Goal: Task Accomplishment & Management: Use online tool/utility

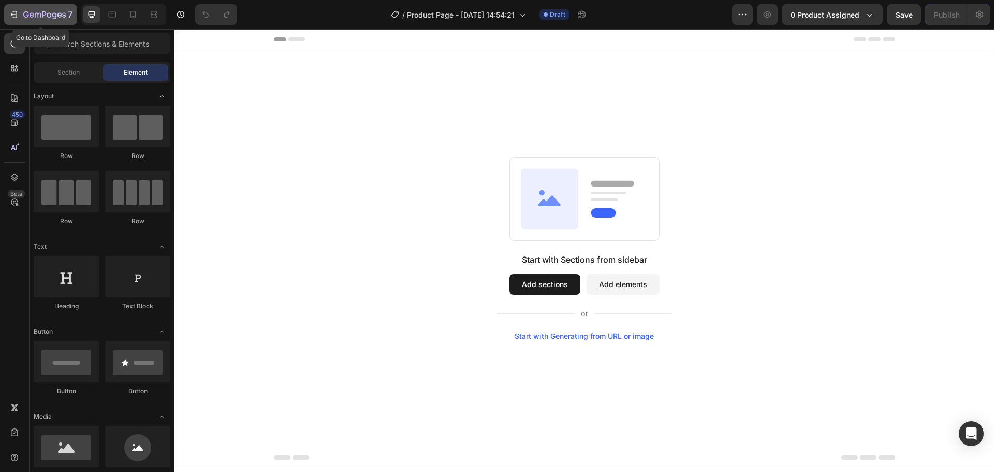
click at [18, 16] on icon "button" at bounding box center [14, 14] width 10 height 10
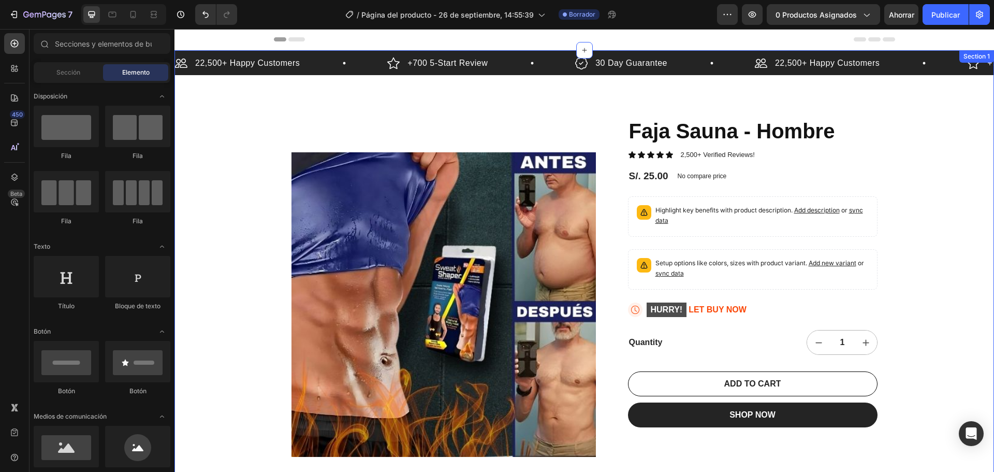
click at [479, 102] on div "22,500+ Happy Customers Item List +700 5-Start Review Item List 30 Day Guarante…" at bounding box center [585, 319] width 820 height 539
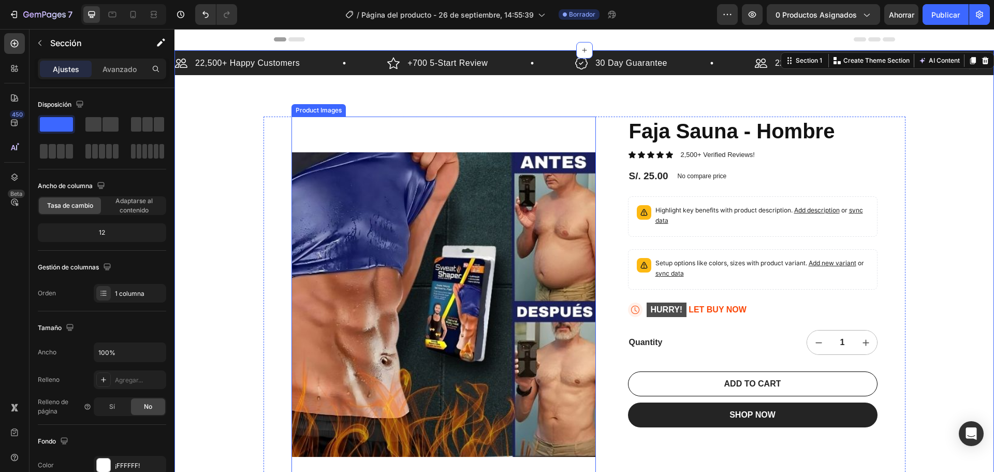
click at [437, 136] on img at bounding box center [444, 305] width 304 height 376
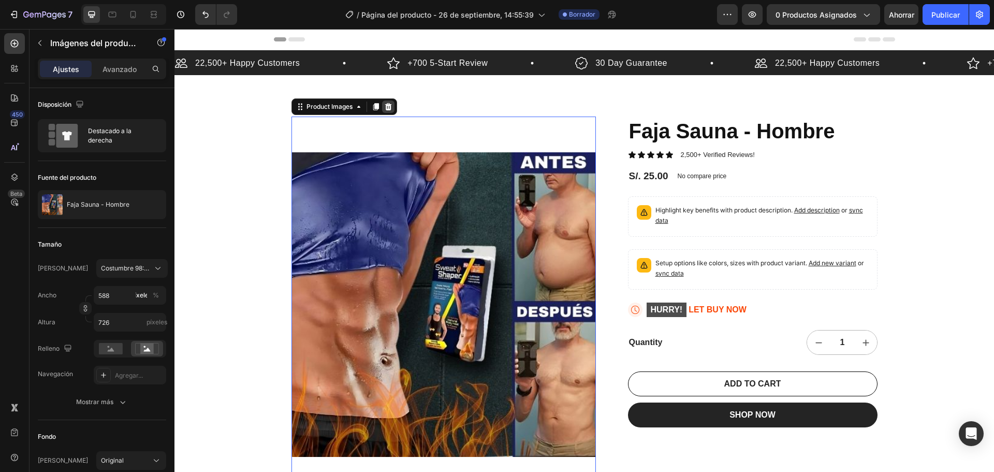
click at [385, 105] on icon at bounding box center [388, 106] width 7 height 7
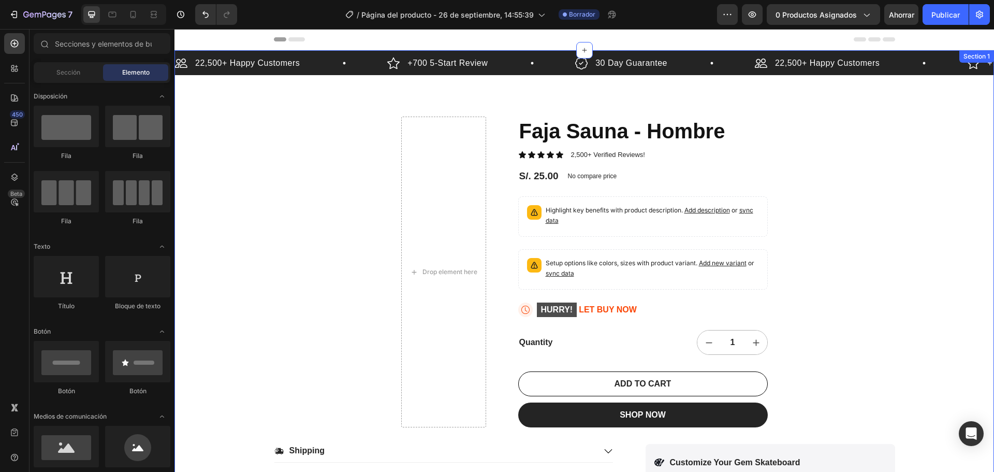
click at [433, 120] on div "Drop element here" at bounding box center [443, 272] width 85 height 311
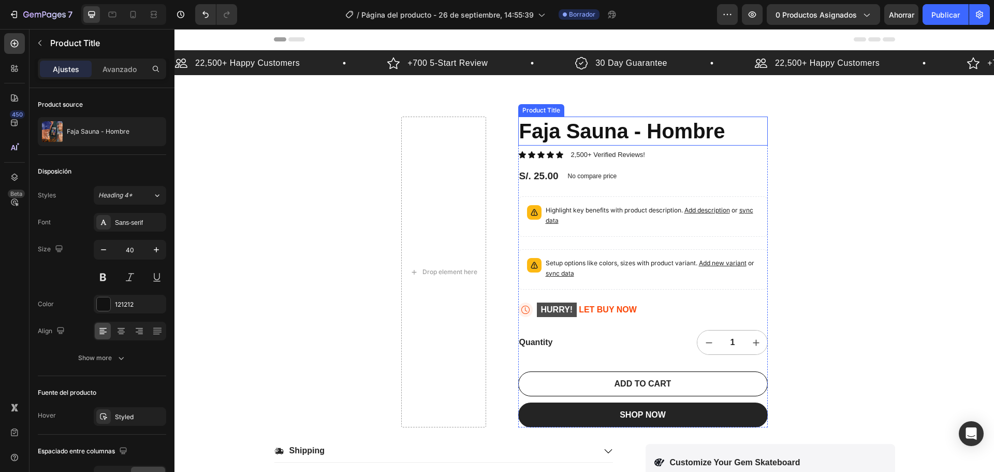
click at [601, 129] on h1 "Faja Sauna - Hombre" at bounding box center [643, 131] width 250 height 29
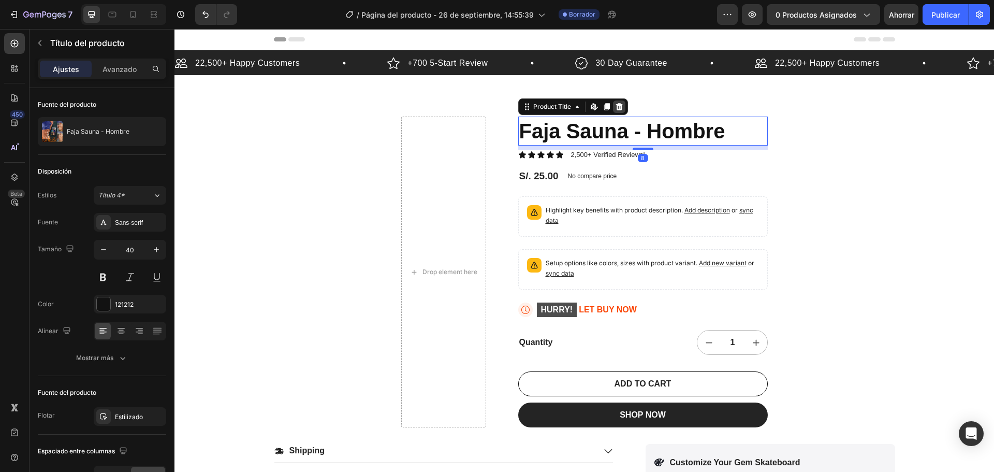
click at [620, 110] on div at bounding box center [619, 106] width 12 height 12
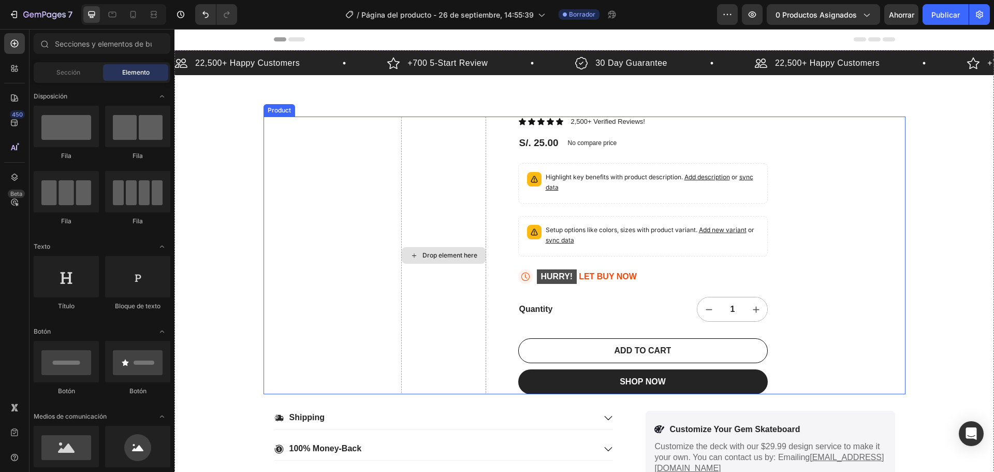
click at [417, 122] on div "Drop element here" at bounding box center [443, 256] width 85 height 278
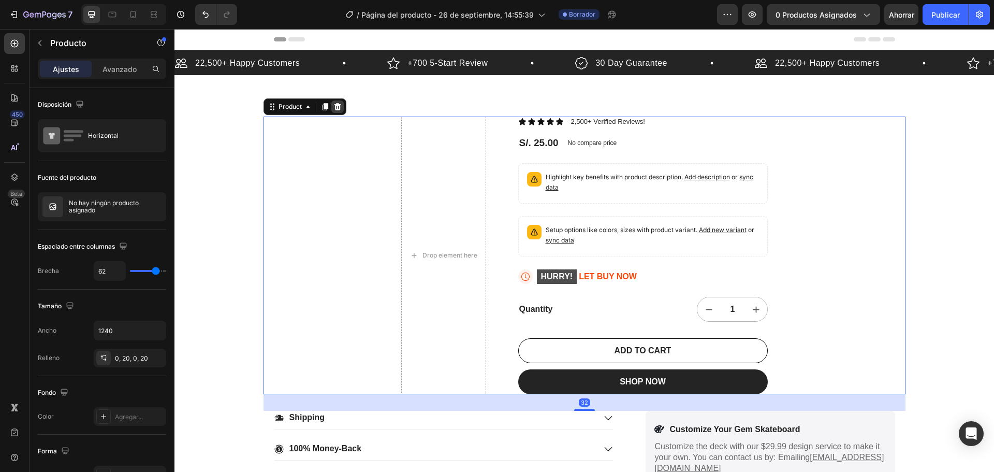
click at [337, 109] on icon at bounding box center [337, 107] width 8 height 8
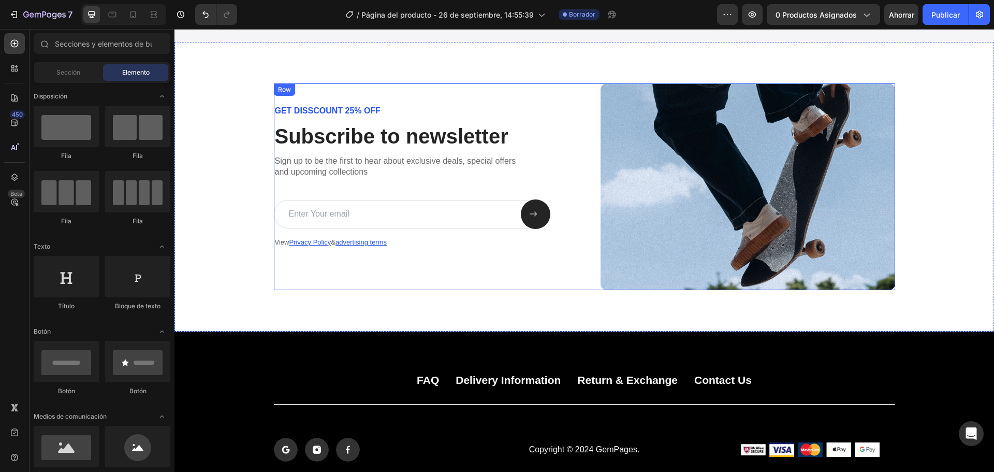
scroll to position [1988, 0]
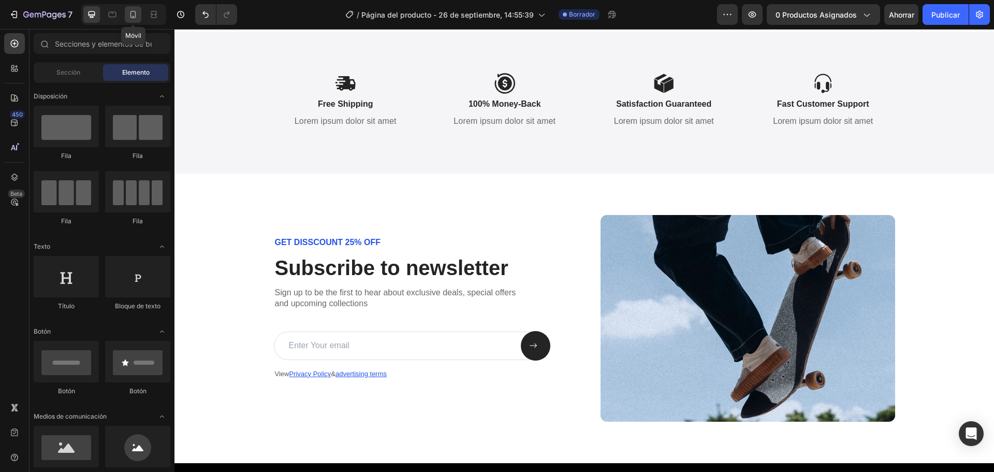
click at [135, 14] on icon at bounding box center [133, 14] width 6 height 7
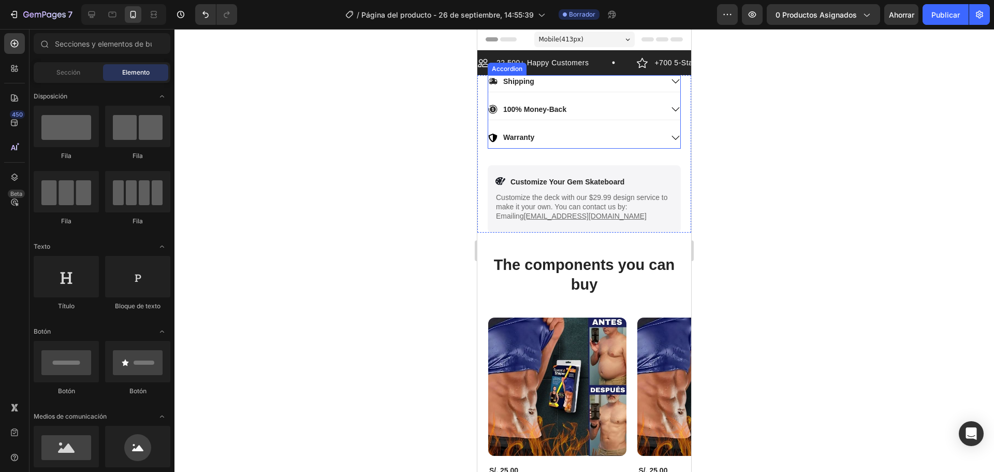
click at [611, 85] on div "Shipping" at bounding box center [575, 81] width 175 height 12
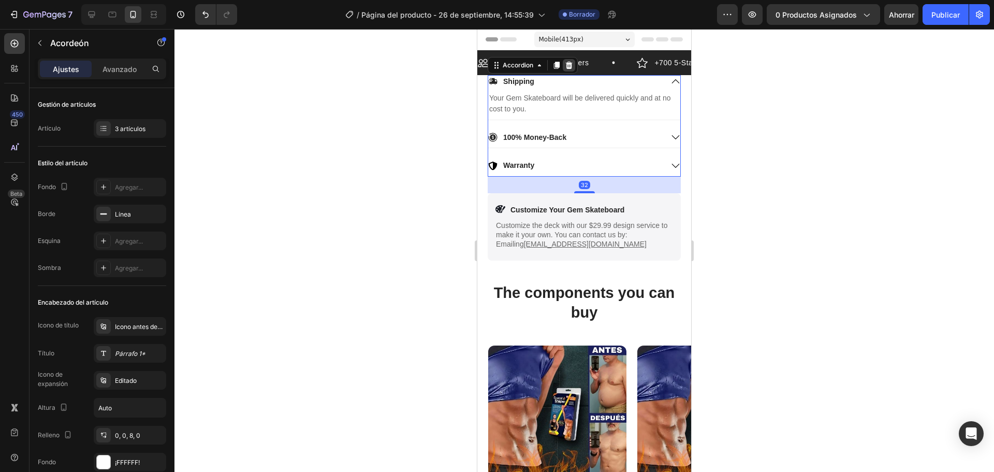
click at [567, 66] on icon at bounding box center [569, 65] width 7 height 7
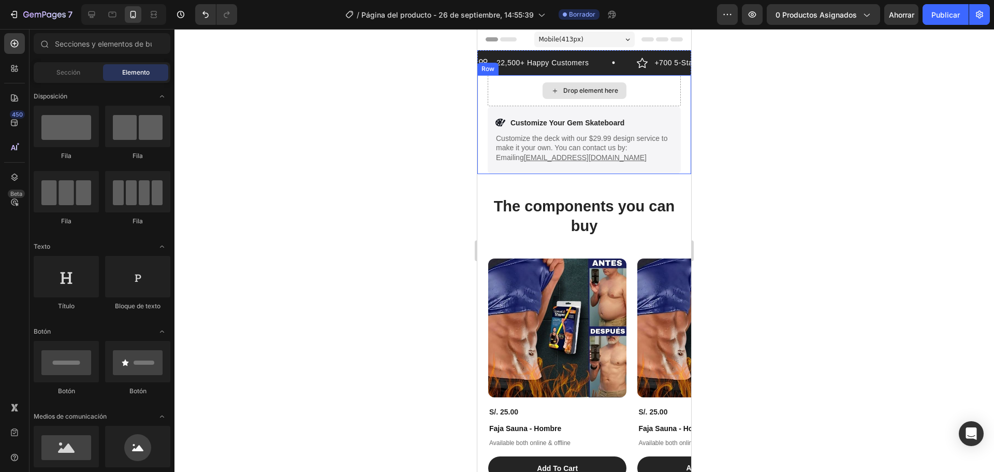
click at [514, 90] on div "Drop element here" at bounding box center [584, 90] width 193 height 31
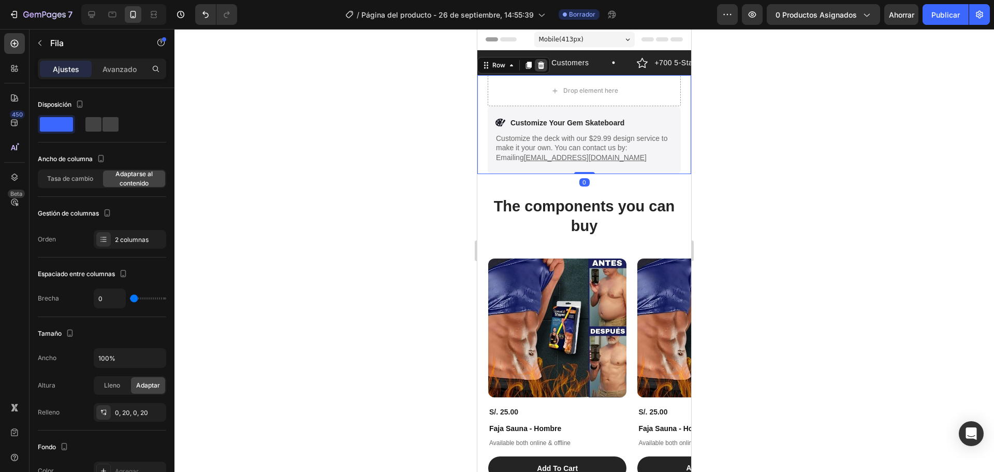
click at [537, 63] on icon at bounding box center [541, 65] width 8 height 8
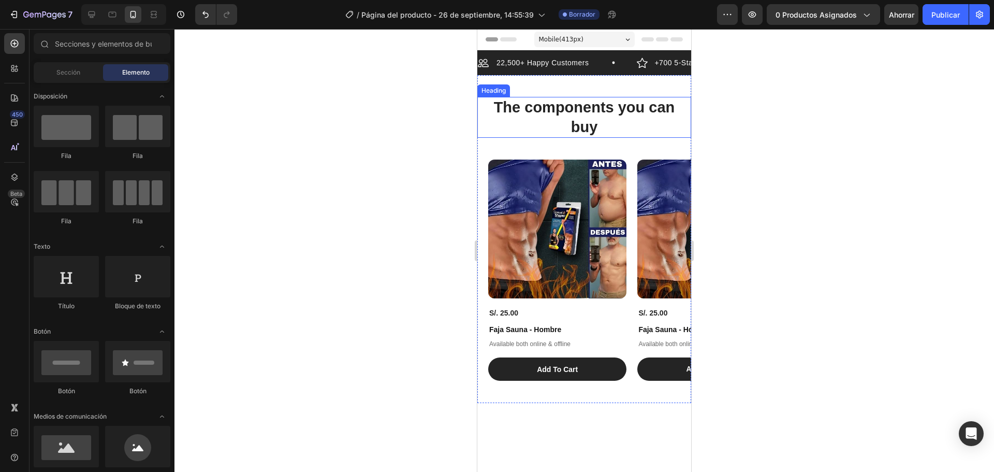
click at [491, 97] on h2 "The components you can buy" at bounding box center [584, 117] width 193 height 41
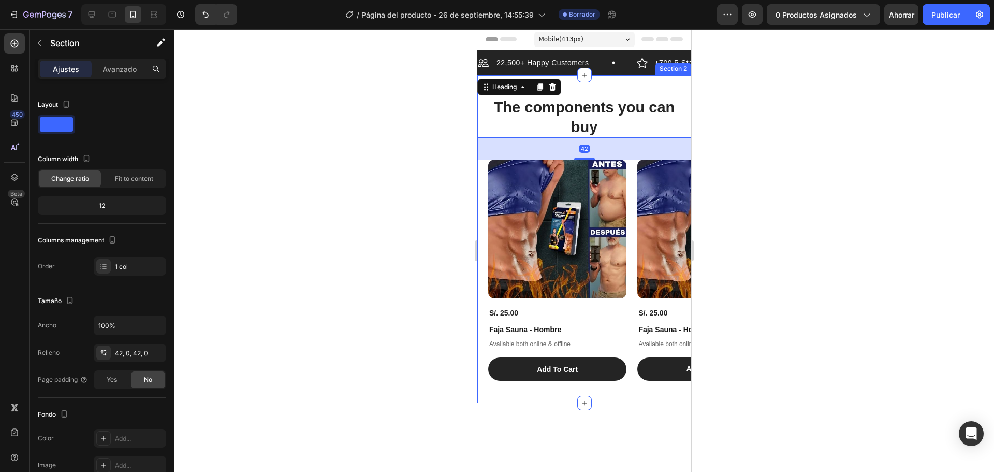
click at [595, 86] on div "The components you can buy Heading 42 Product Images S/. 25.00 Product Price Pr…" at bounding box center [584, 239] width 214 height 328
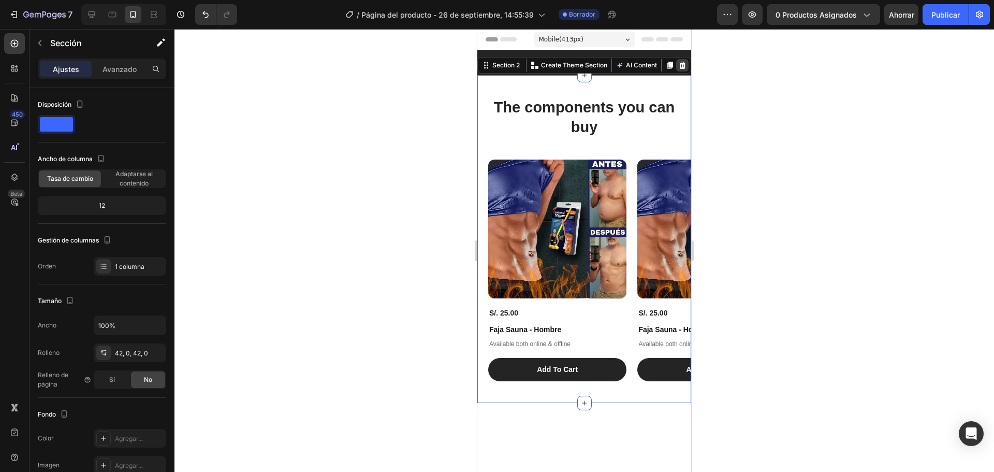
click at [678, 65] on icon at bounding box center [682, 65] width 8 height 8
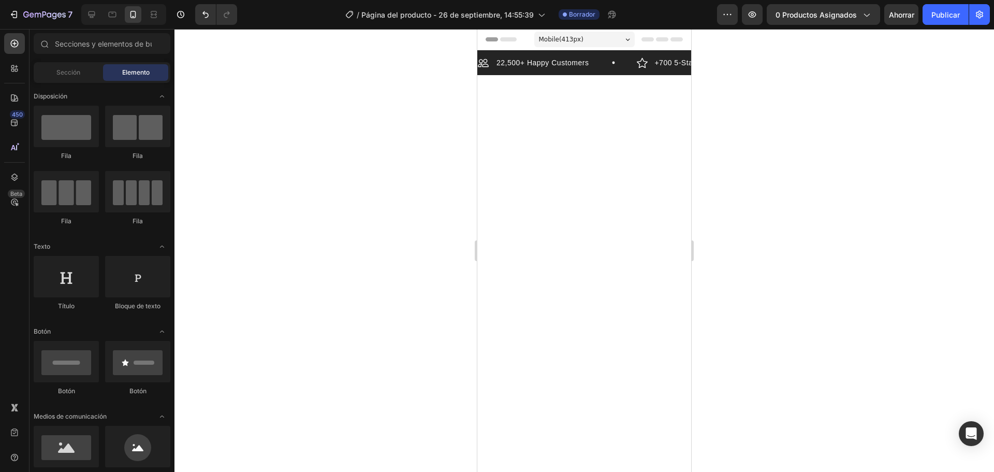
click at [599, 106] on div at bounding box center [584, 346] width 214 height 543
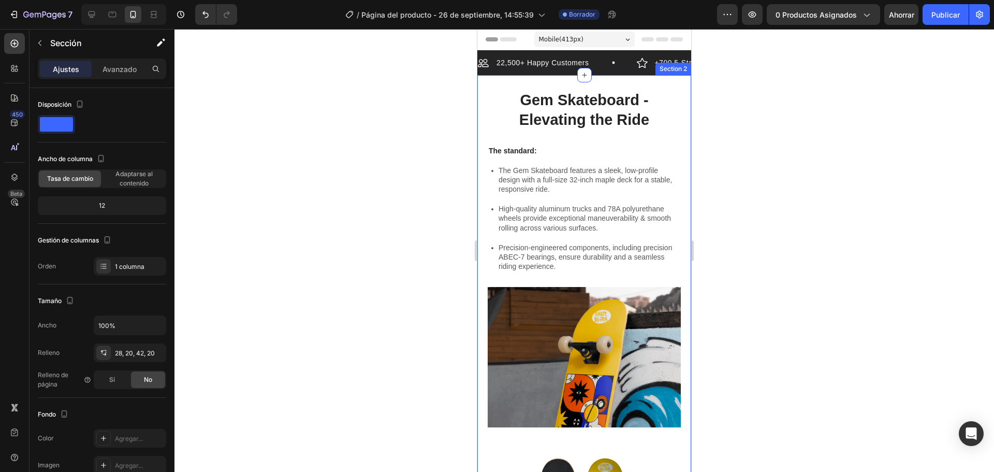
click at [671, 89] on div "Gem Skateboard - Elevating the Ride Heading The standard: Text Block The Gem Sk…" at bounding box center [584, 478] width 214 height 806
click at [593, 91] on h2 "Gem Skateboard - Elevating the Ride" at bounding box center [584, 110] width 193 height 41
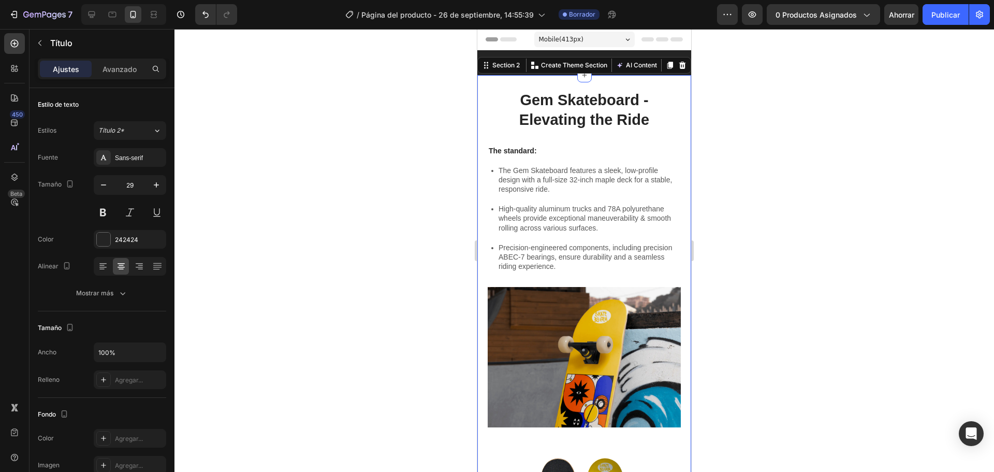
click at [606, 79] on div "Gem Skateboard - Elevating the Ride Heading The standard: Text Block The Gem Sk…" at bounding box center [584, 478] width 214 height 806
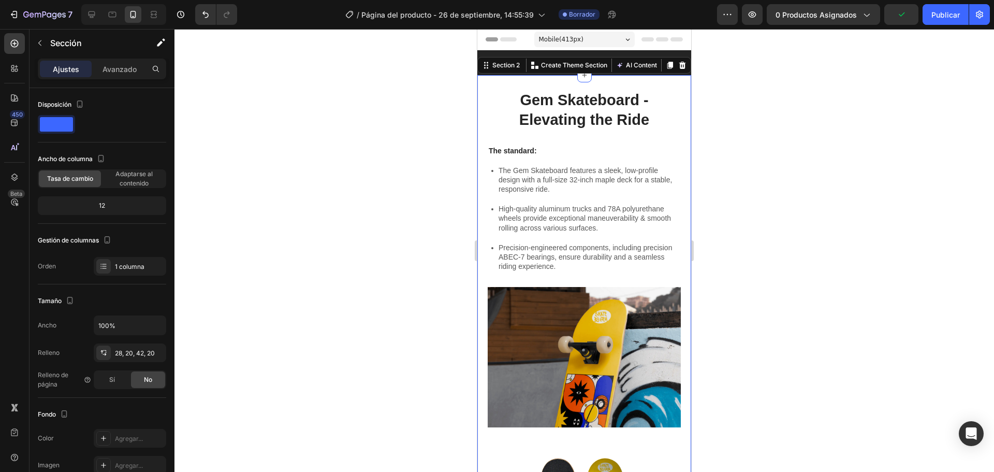
click at [678, 63] on icon at bounding box center [682, 65] width 8 height 8
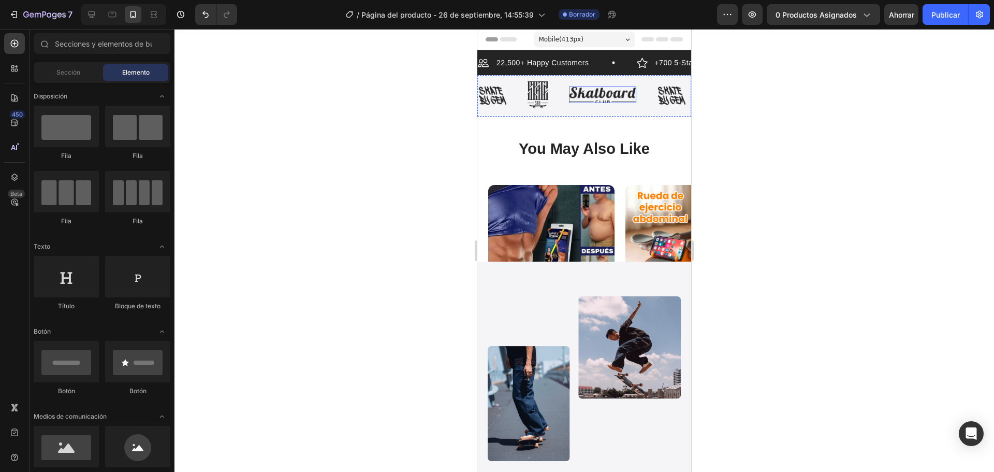
click at [609, 99] on img at bounding box center [602, 94] width 67 height 17
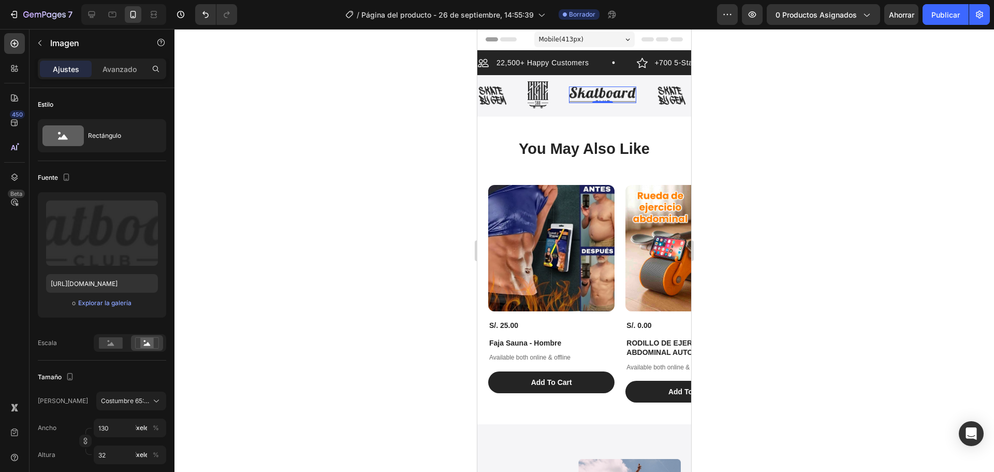
click at [642, 83] on div "Image Image Image 0" at bounding box center [567, 94] width 179 height 27
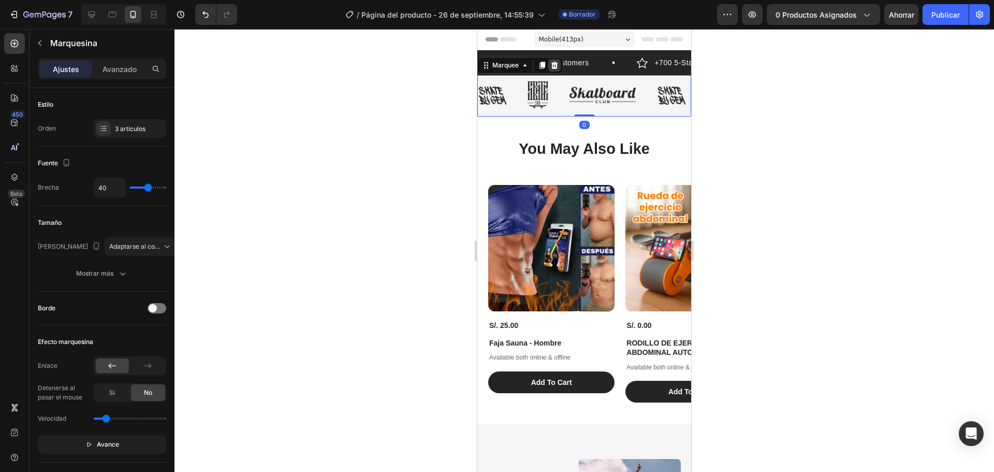
click at [558, 65] on icon at bounding box center [554, 65] width 8 height 8
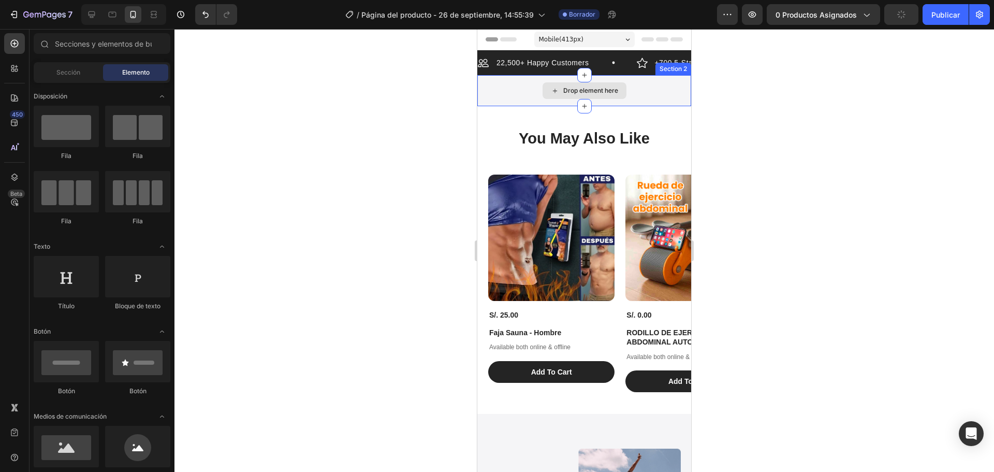
click at [514, 90] on div "Drop element here" at bounding box center [584, 90] width 214 height 31
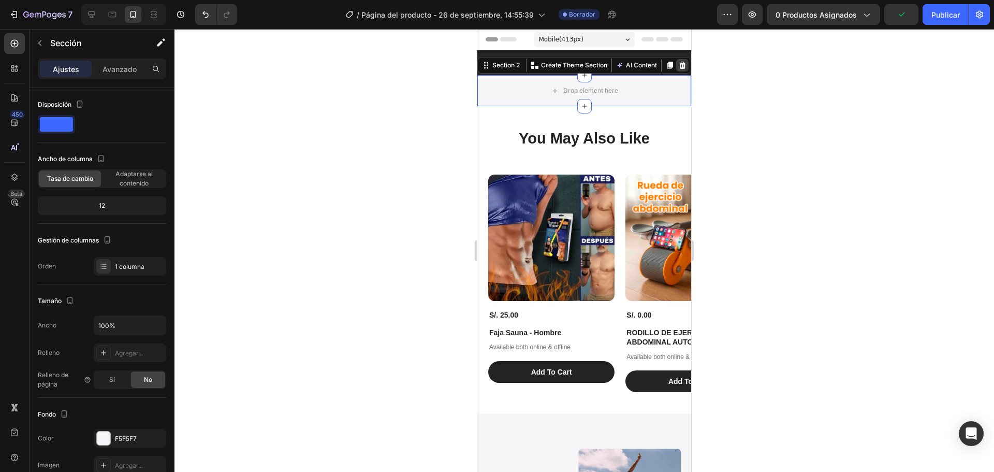
click at [676, 64] on div at bounding box center [682, 65] width 12 height 12
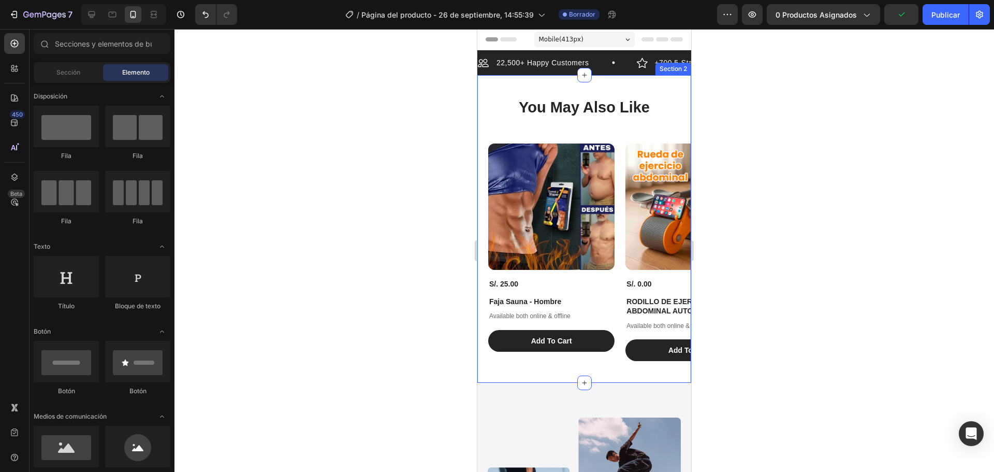
click at [511, 85] on div "You May Also Like Heading Product Images S/. 25.00 Product Price Product Price …" at bounding box center [584, 229] width 214 height 308
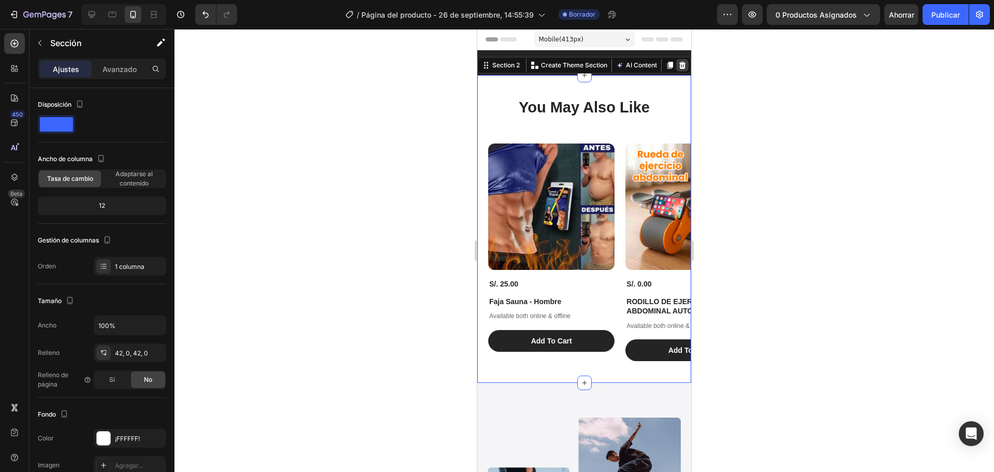
click at [678, 61] on icon at bounding box center [682, 65] width 8 height 8
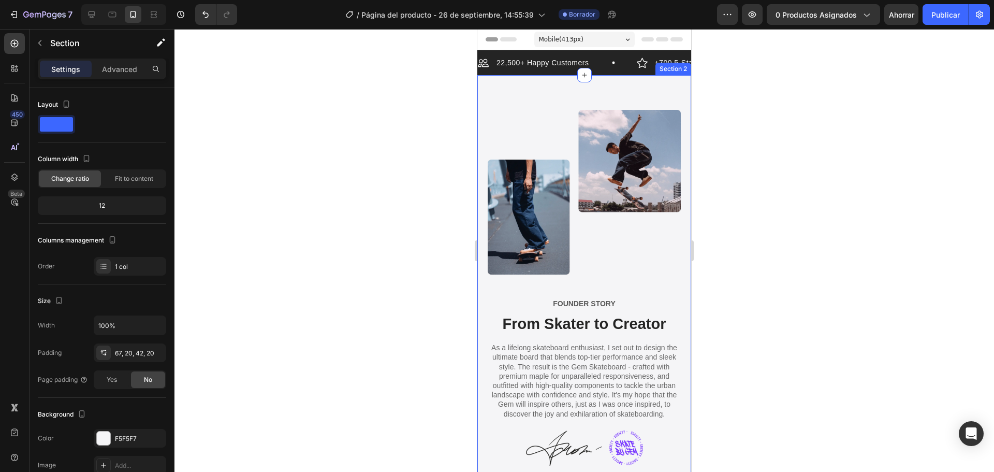
click at [535, 95] on div "Image FOUNDER STORY Text Block From Skater to Creator Heading As a lifelong ska…" at bounding box center [584, 290] width 214 height 430
click at [679, 68] on icon at bounding box center [682, 65] width 7 height 7
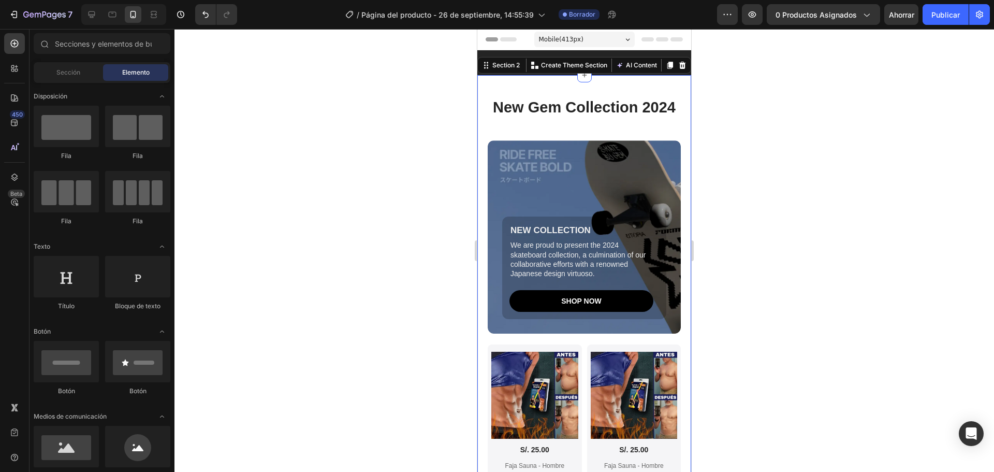
click at [482, 82] on div "New Gem Collection 2024 Heading NEW COLLECTION Text Block We are proud to prese…" at bounding box center [584, 357] width 214 height 564
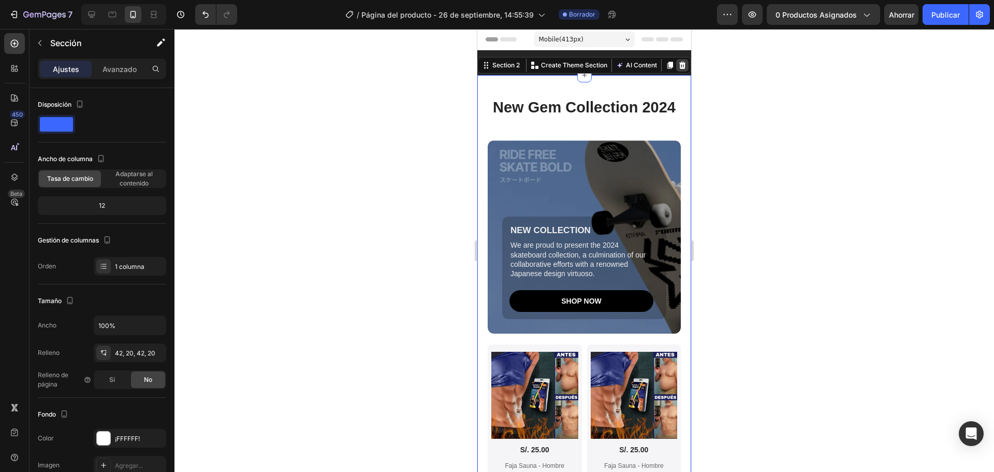
click at [676, 62] on div at bounding box center [682, 65] width 12 height 12
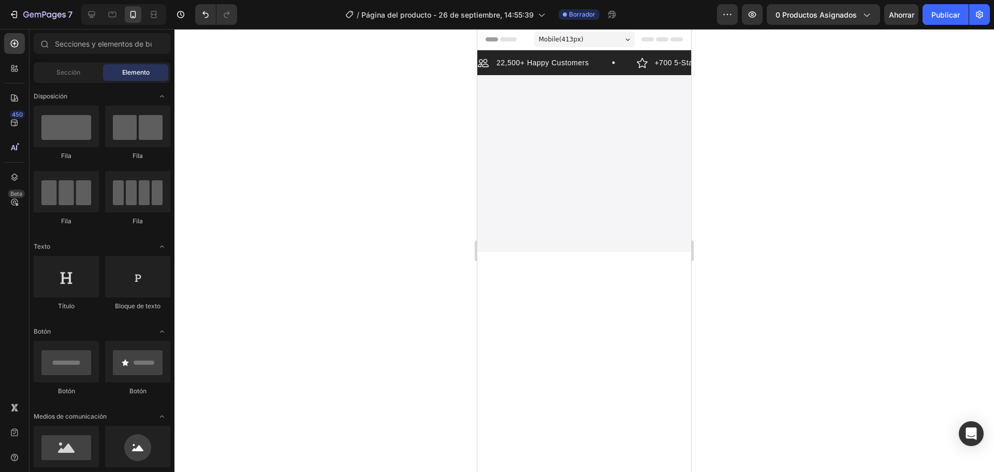
click at [559, 220] on div at bounding box center [584, 163] width 214 height 177
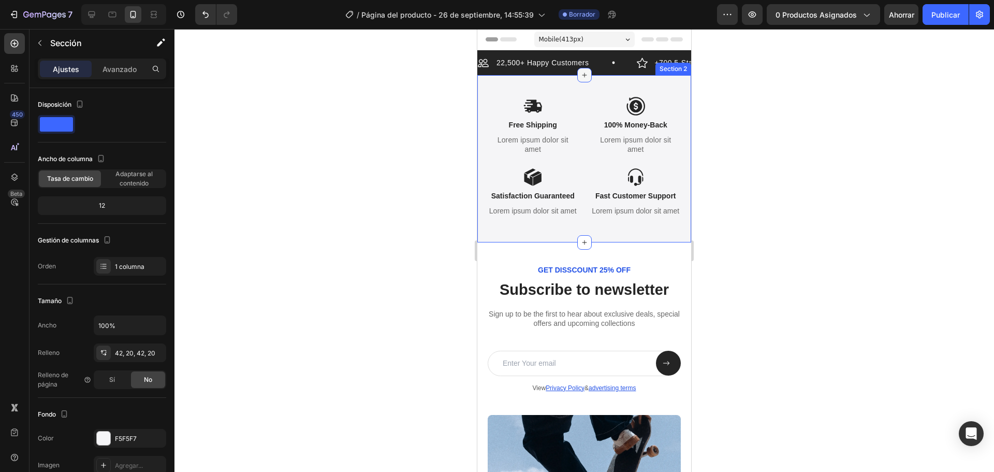
click at [580, 82] on div at bounding box center [584, 75] width 14 height 14
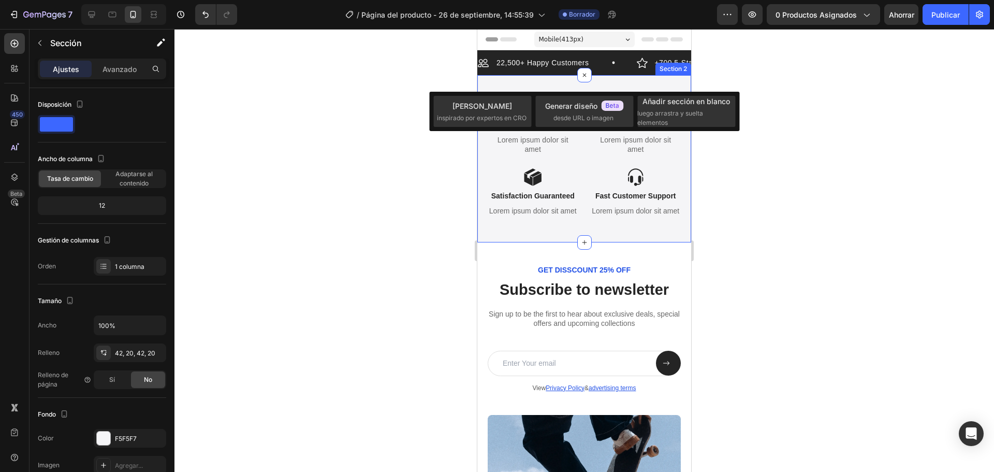
click at [603, 77] on div "Icon Free Shipping Text Block Lorem ipsum dolor sit amet Text Block Icon 100% M…" at bounding box center [584, 158] width 214 height 167
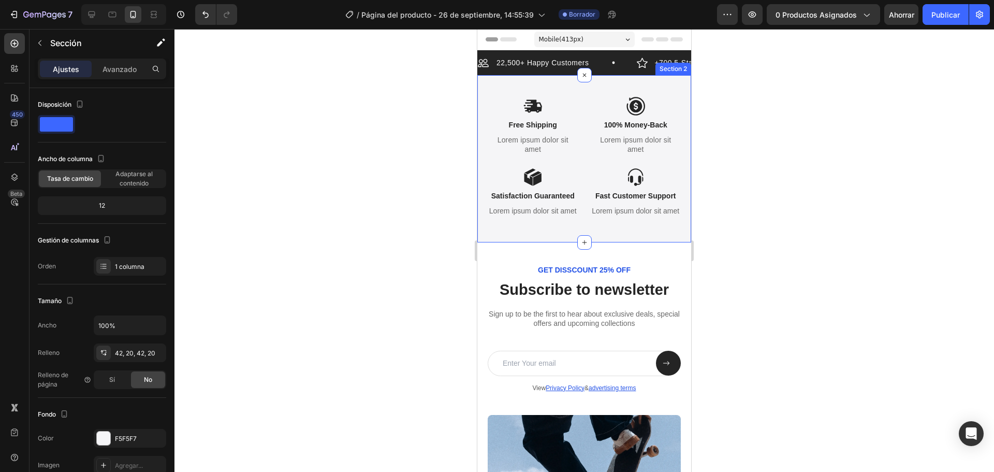
click at [667, 66] on div "Section 2" at bounding box center [674, 68] width 32 height 9
click at [665, 70] on div "Section 2" at bounding box center [674, 68] width 32 height 9
click at [620, 90] on div "Icon Free Shipping Text Block Lorem ipsum dolor sit amet Text Block Icon 100% M…" at bounding box center [584, 158] width 214 height 167
click at [558, 90] on div "Icon Free Shipping Text Block Lorem ipsum dolor sit amet Text Block Icon 100% M…" at bounding box center [584, 158] width 214 height 167
click at [674, 72] on div "Section 2" at bounding box center [674, 68] width 32 height 9
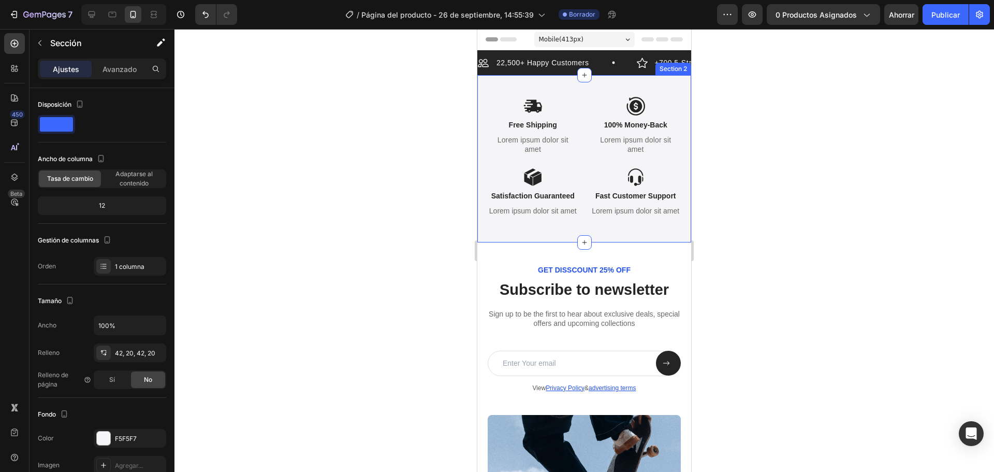
click at [671, 71] on div "Section 2" at bounding box center [674, 68] width 32 height 9
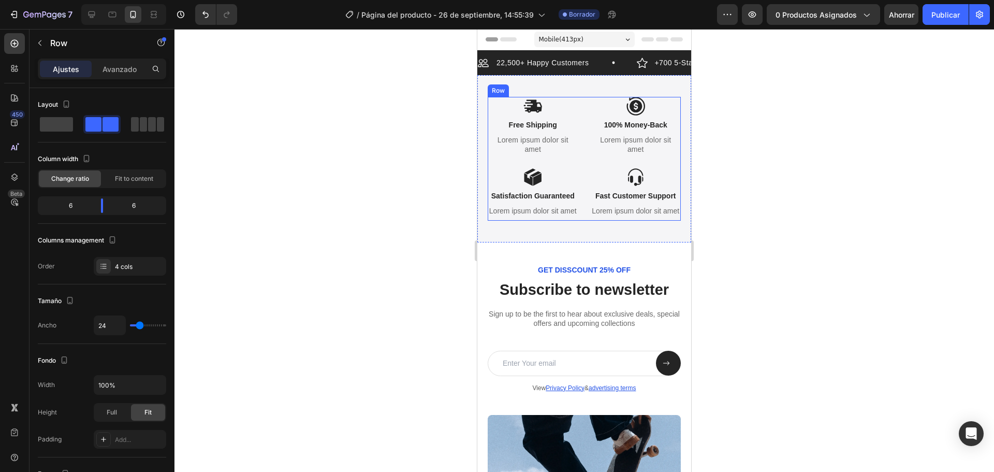
click at [578, 104] on div "Icon Free Shipping Text Block Lorem ipsum dolor sit amet Text Block Icon 100% M…" at bounding box center [584, 159] width 193 height 124
click at [551, 86] on icon at bounding box center [551, 86] width 7 height 7
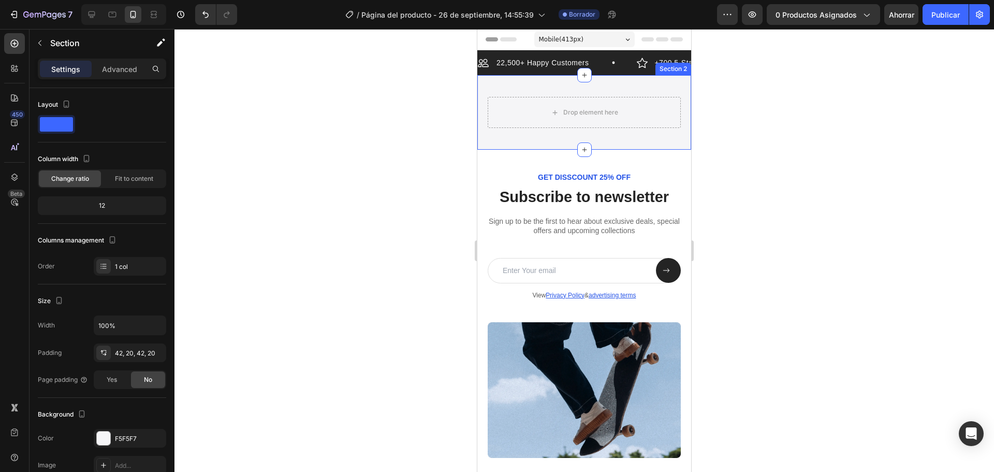
click at [554, 85] on div "Drop element here Section 2" at bounding box center [584, 112] width 214 height 75
click at [676, 68] on div at bounding box center [682, 65] width 12 height 12
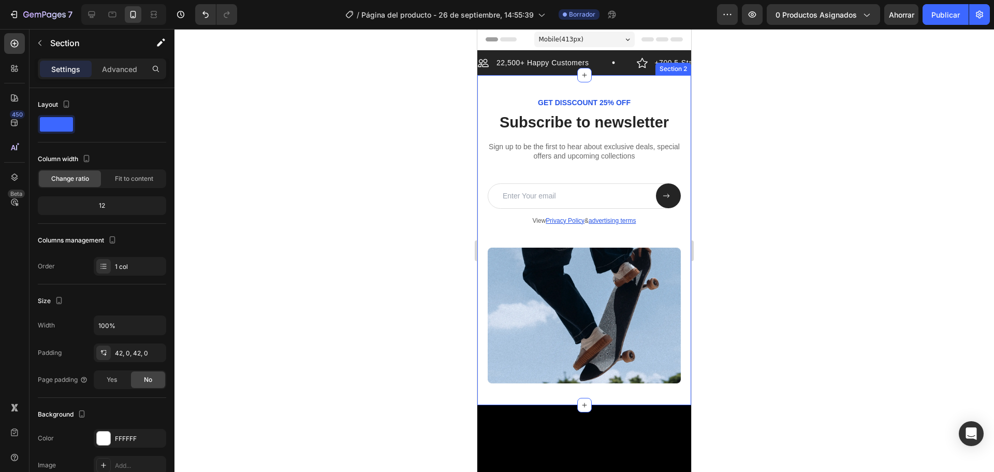
click at [646, 89] on div "GET DISSCOUNT 25% OFF Text Block Subscribe to newsletter Heading Sign up to be …" at bounding box center [584, 240] width 214 height 330
click at [678, 65] on icon at bounding box center [682, 65] width 8 height 8
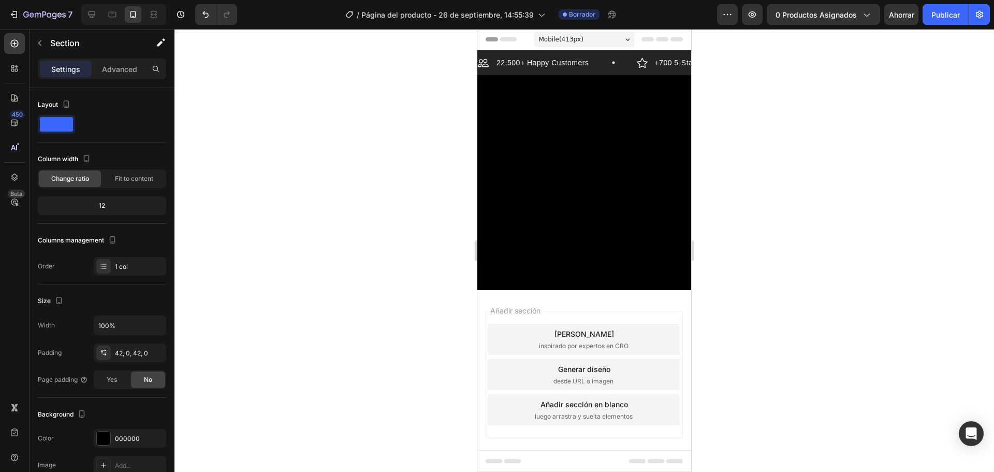
click at [633, 93] on div at bounding box center [584, 182] width 214 height 215
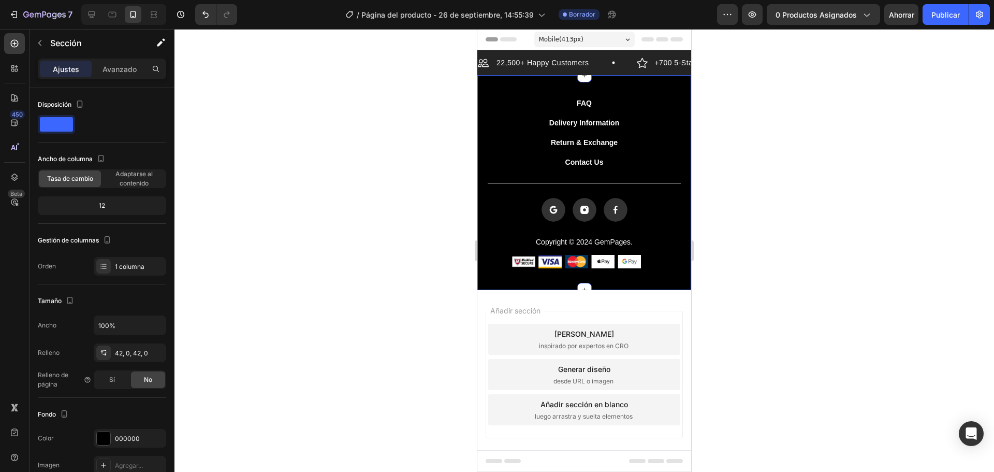
click at [653, 80] on div "FAQ Button Delivery Information Button Return & Exchange Button Contact Us Butt…" at bounding box center [584, 182] width 214 height 215
click at [662, 69] on div "Section 2" at bounding box center [674, 68] width 32 height 9
click at [613, 87] on div "FAQ Button Delivery Information Button Return & Exchange Button Contact Us Butt…" at bounding box center [584, 182] width 214 height 215
click at [663, 70] on div "Section 2" at bounding box center [674, 68] width 32 height 9
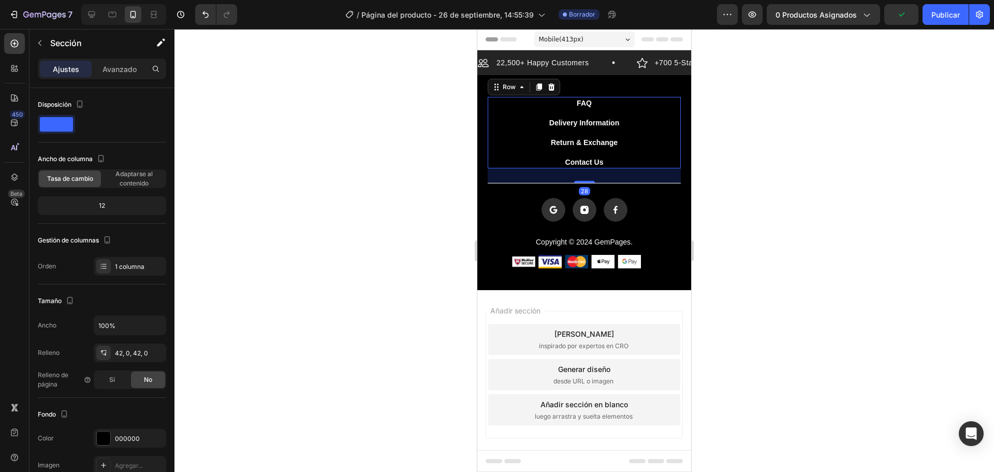
click at [642, 98] on div "FAQ Button Delivery Information Button Return & Exchange Button Contact Us Butt…" at bounding box center [584, 132] width 193 height 71
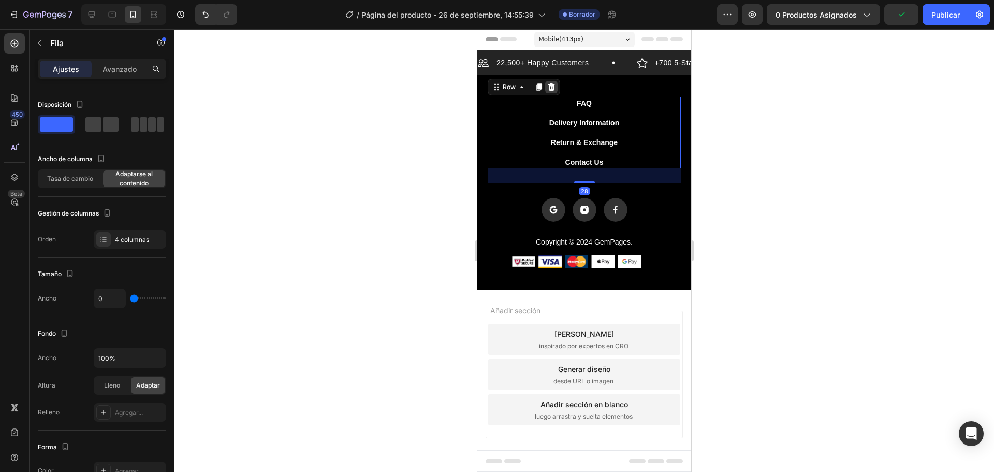
click at [548, 84] on icon at bounding box center [551, 87] width 8 height 8
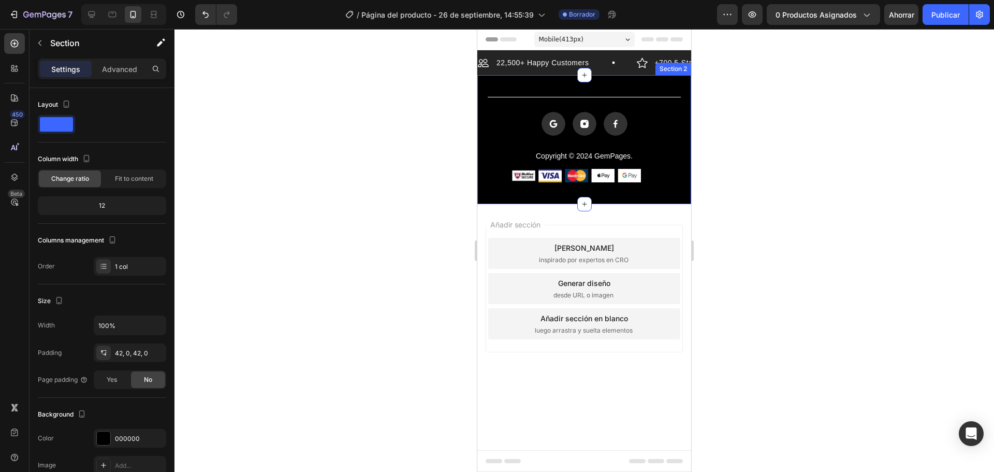
click at [613, 86] on div "Title Line Icon Icon Icon Icon List Copyright © 2024 GemPages. Text Block Image…" at bounding box center [584, 139] width 214 height 129
click at [679, 65] on icon at bounding box center [682, 65] width 8 height 8
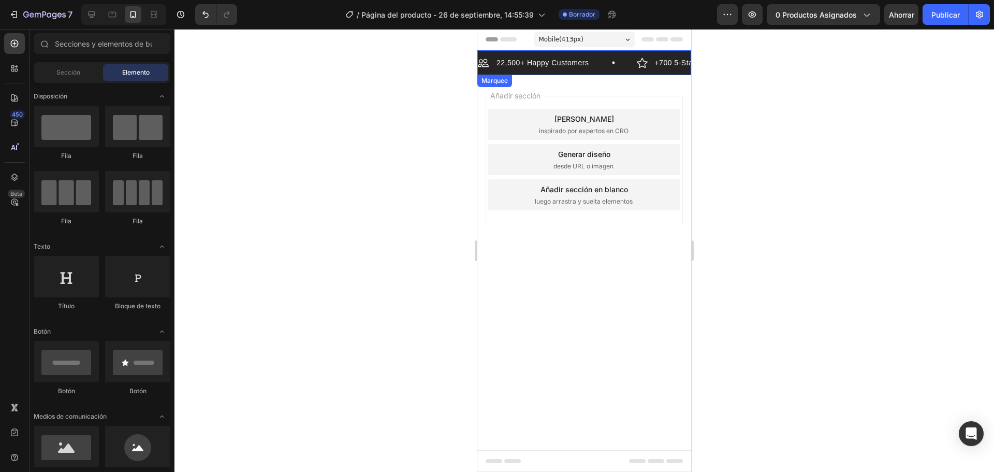
click at [597, 64] on div "22,500+ Happy Customers Item List" at bounding box center [557, 62] width 159 height 12
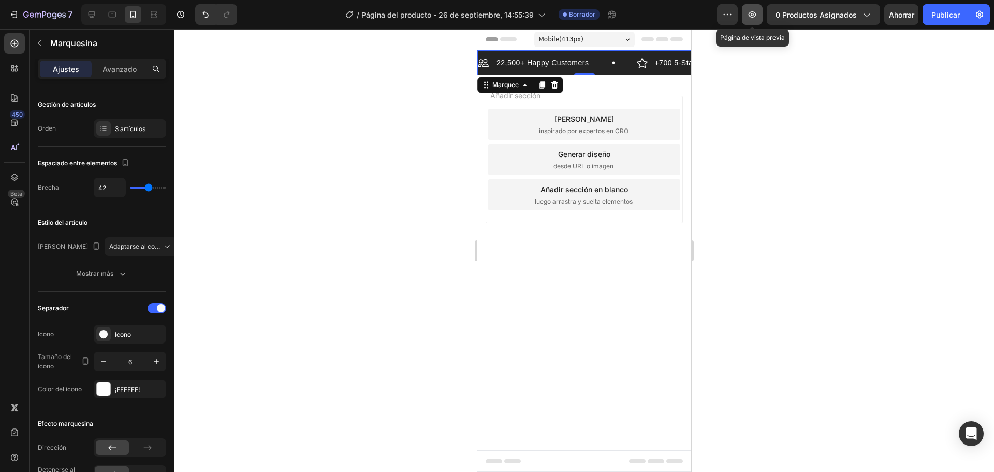
click at [751, 21] on button "button" at bounding box center [752, 14] width 21 height 21
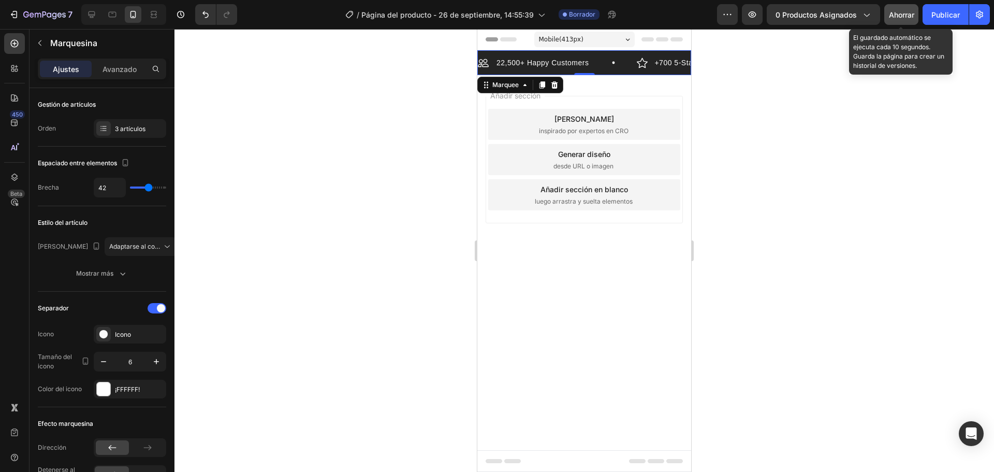
click at [894, 18] on font "Ahorrar" at bounding box center [901, 14] width 25 height 9
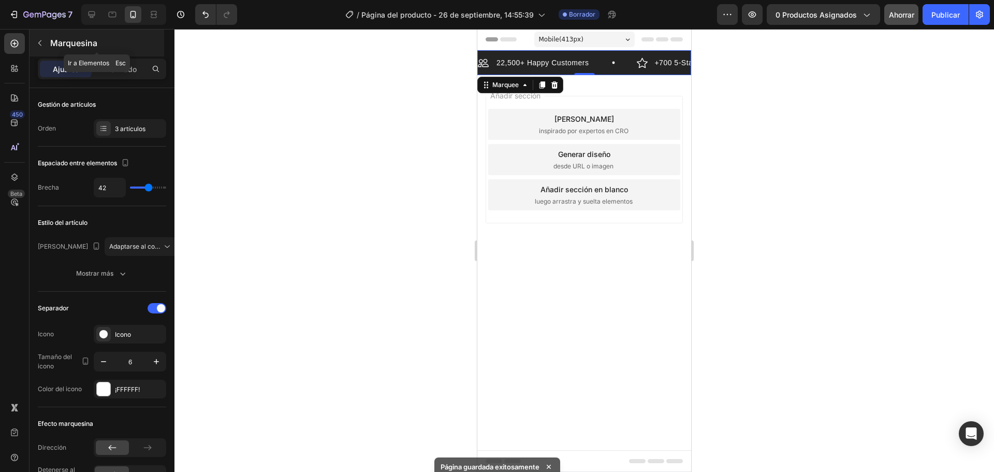
click at [43, 41] on icon "button" at bounding box center [40, 43] width 8 height 8
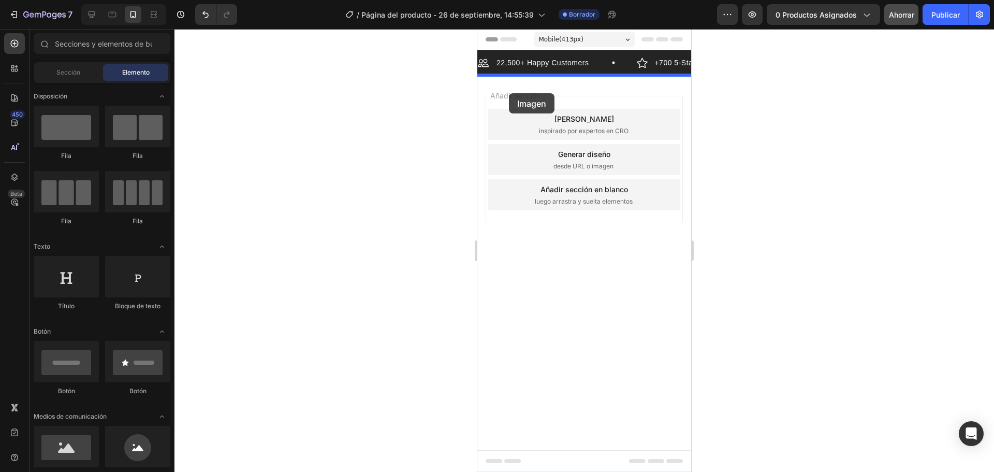
drag, startPoint x: 584, startPoint y: 467, endPoint x: 509, endPoint y: 93, distance: 380.7
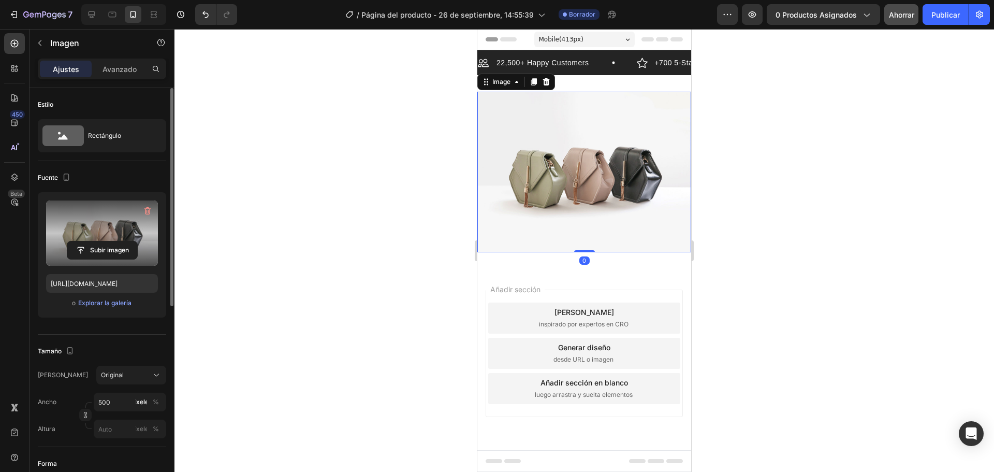
click at [107, 239] on label at bounding box center [102, 232] width 112 height 65
click at [107, 241] on input "file" at bounding box center [102, 250] width 70 height 18
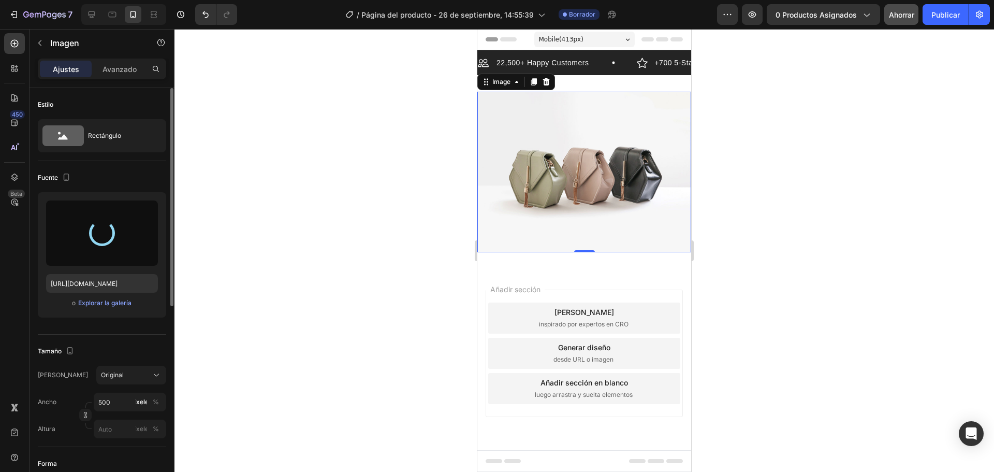
type input "[URL][DOMAIN_NAME]"
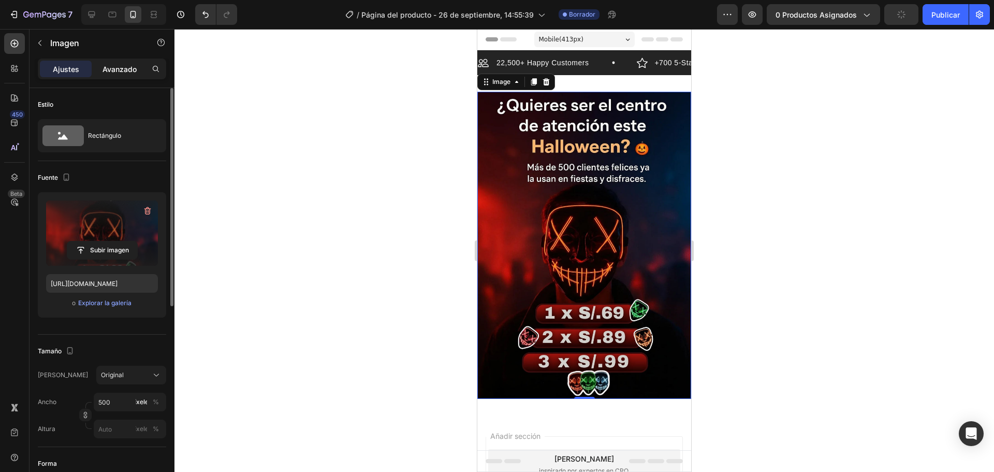
click at [132, 77] on div "Ajustes Avanzado" at bounding box center [102, 69] width 128 height 21
click at [127, 66] on font "Avanzado" at bounding box center [120, 69] width 34 height 9
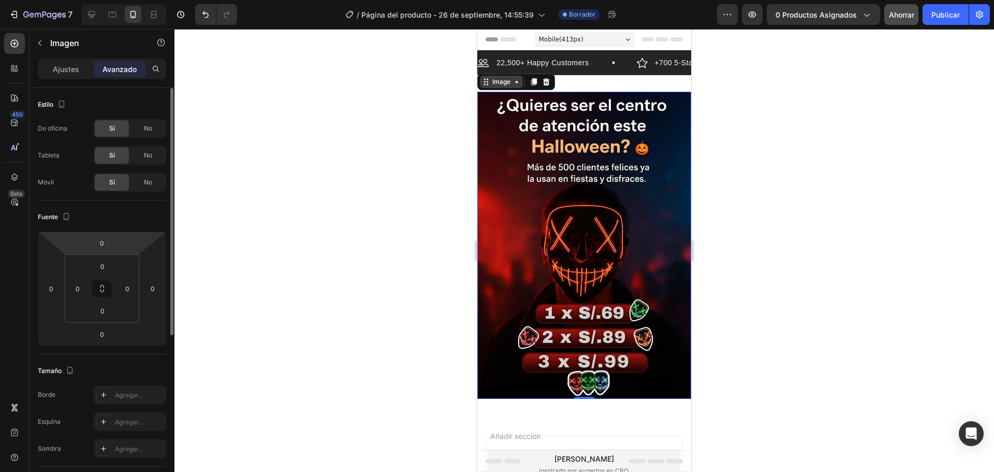
click at [515, 82] on icon at bounding box center [517, 82] width 8 height 8
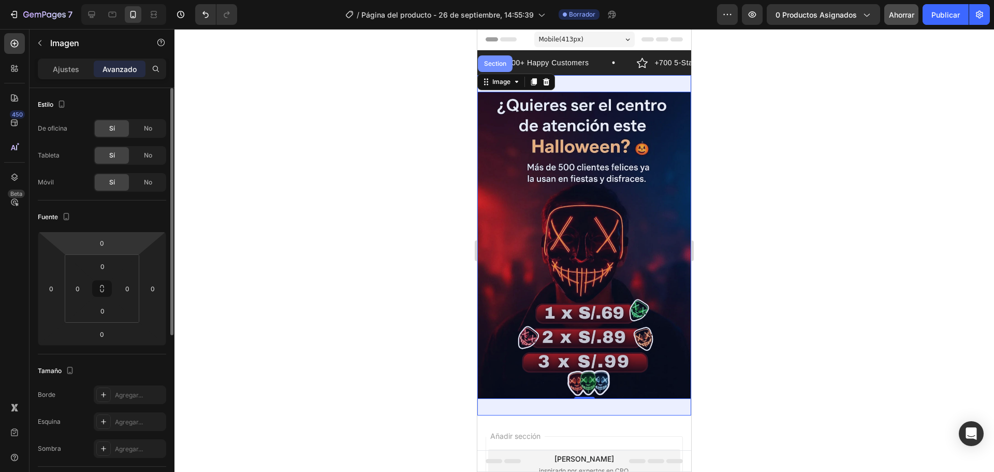
click at [500, 66] on div "Section" at bounding box center [495, 64] width 26 height 6
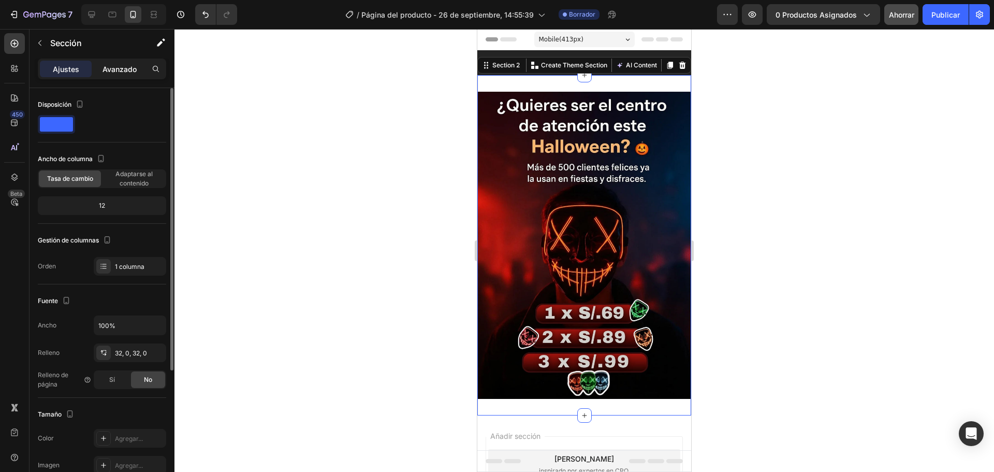
click at [135, 75] on div "Avanzado" at bounding box center [120, 69] width 52 height 17
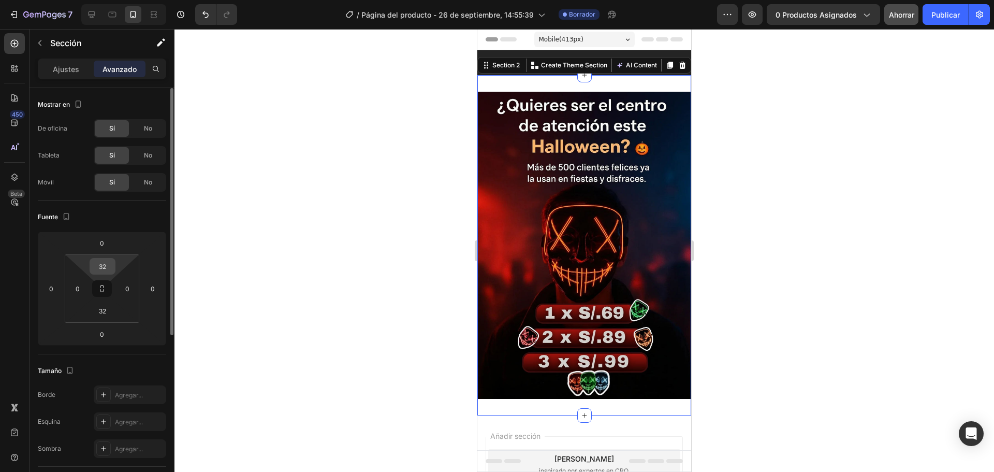
click at [103, 267] on input "32" at bounding box center [102, 266] width 21 height 16
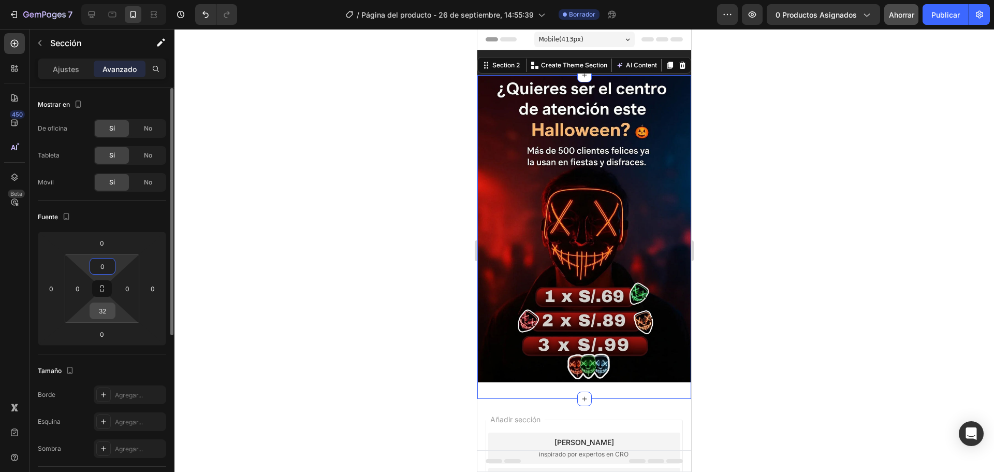
type input "0"
click at [109, 317] on input "32" at bounding box center [102, 311] width 21 height 16
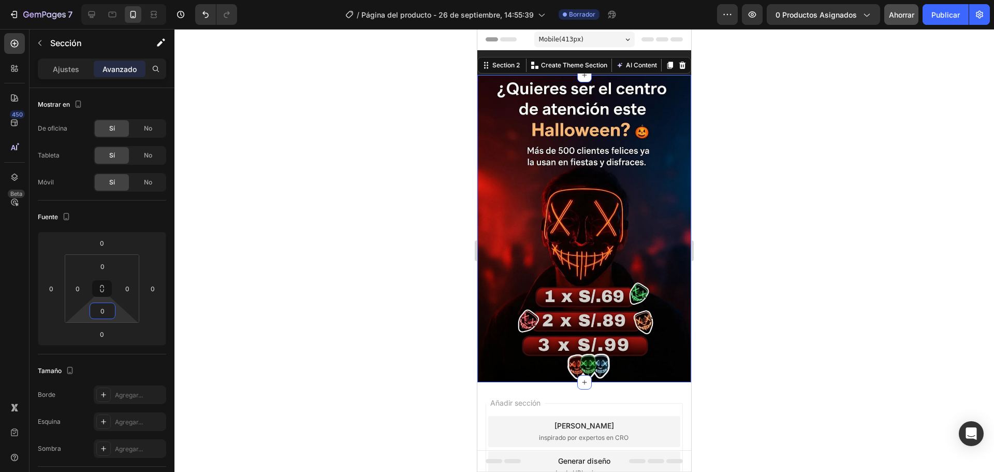
type input "0"
click at [188, 207] on div at bounding box center [585, 250] width 820 height 443
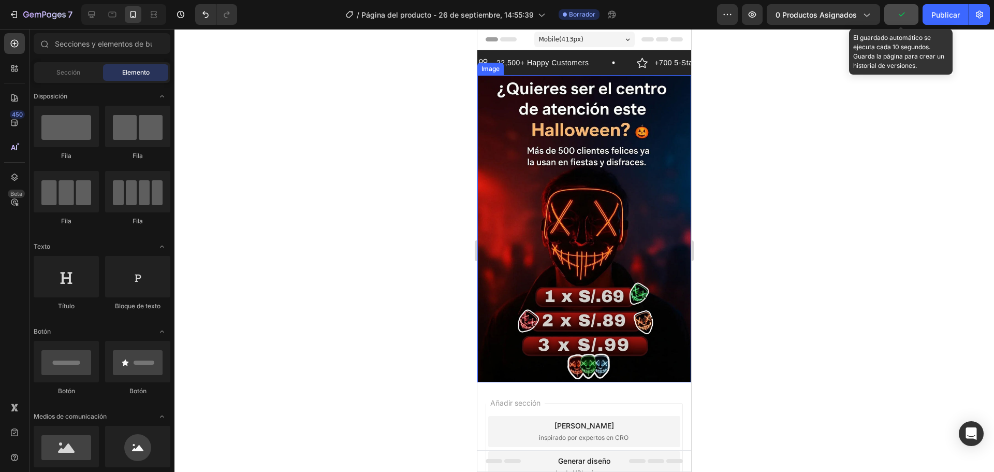
click at [901, 20] on button "button" at bounding box center [901, 14] width 34 height 21
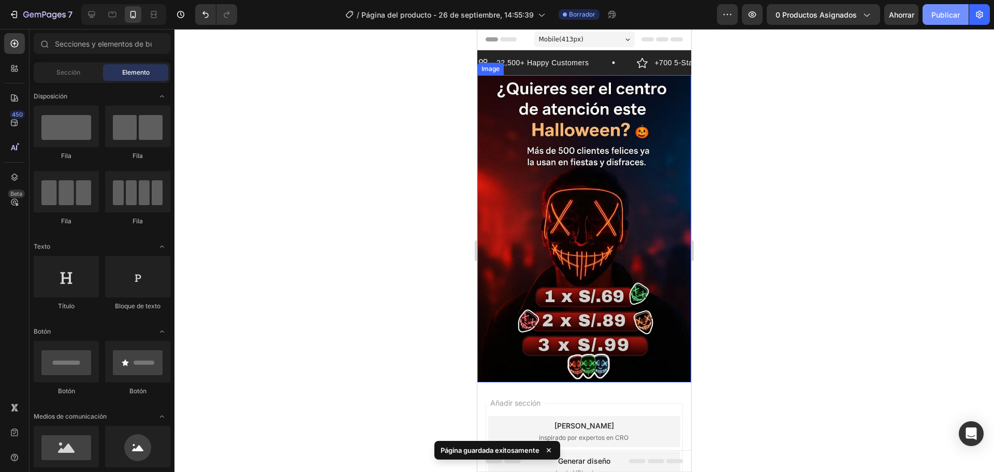
click at [929, 12] on button "Publicar" at bounding box center [946, 14] width 46 height 21
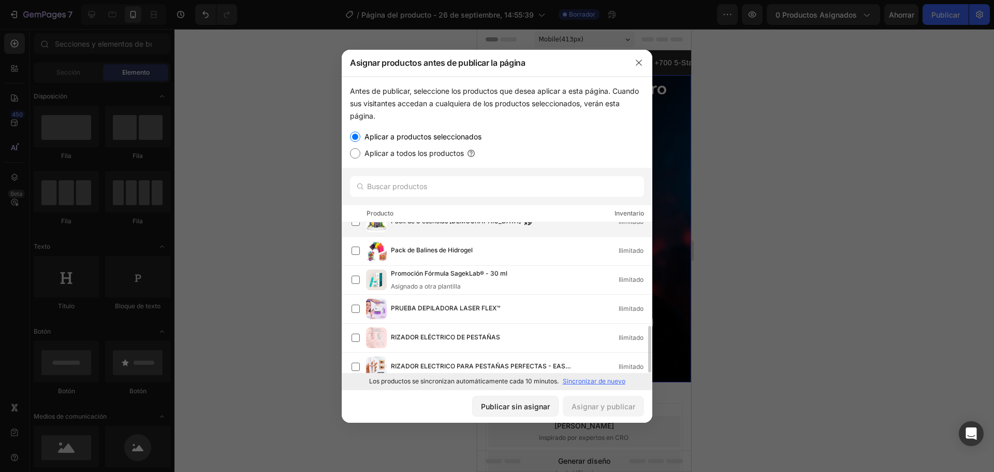
scroll to position [415, 0]
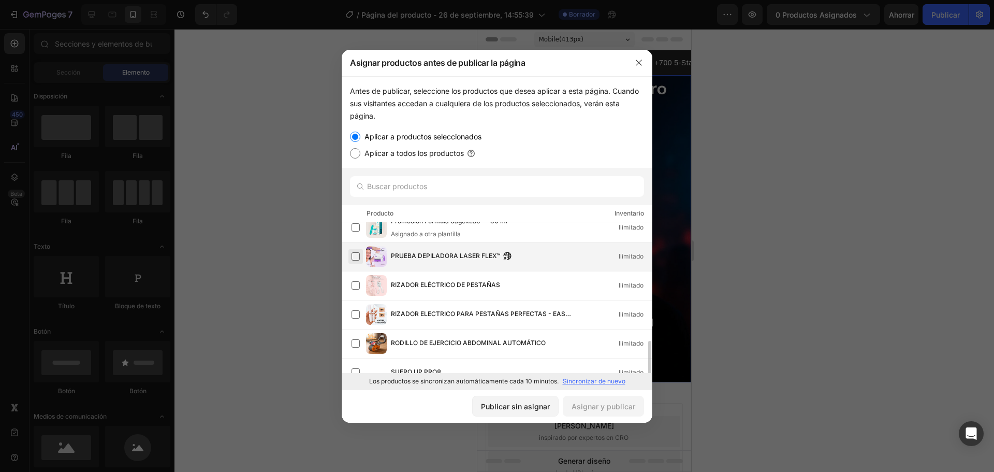
click at [355, 259] on label at bounding box center [356, 256] width 8 height 8
click at [622, 413] on button "Asignar y publicar" at bounding box center [603, 406] width 81 height 21
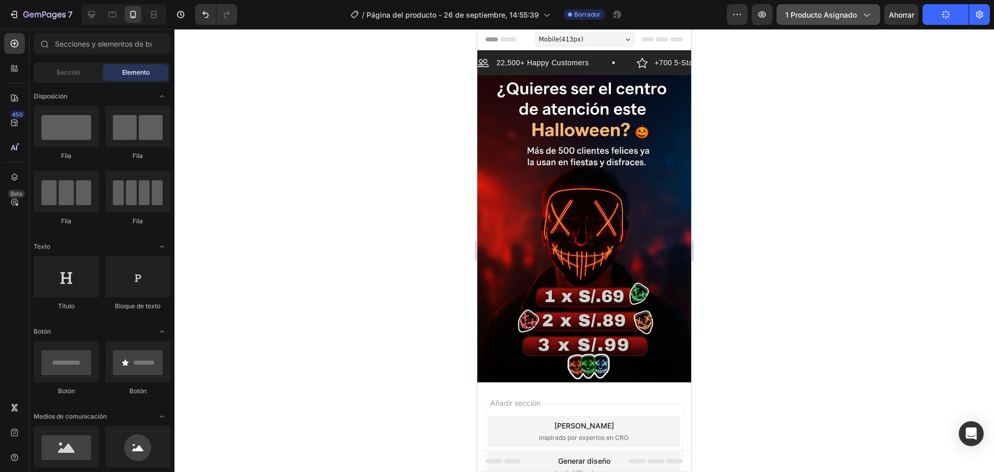
click at [848, 17] on font "1 producto asignado" at bounding box center [821, 14] width 71 height 9
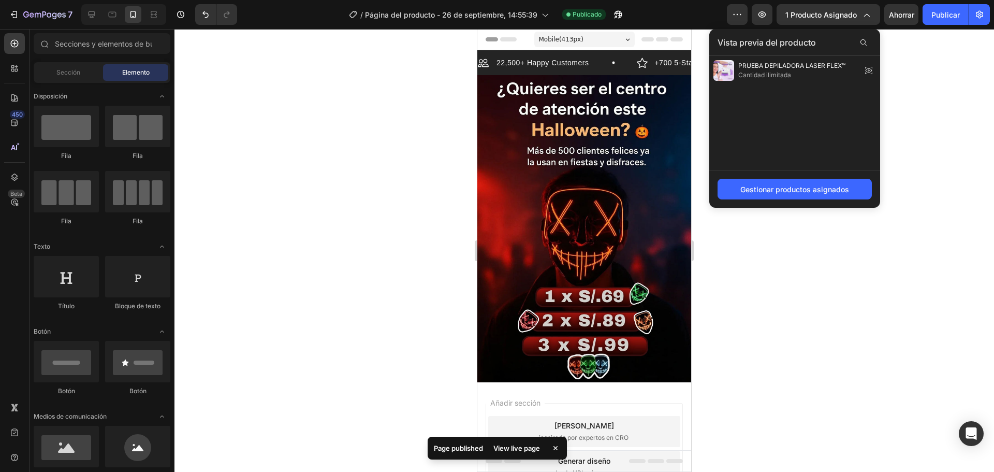
click at [908, 39] on div at bounding box center [585, 250] width 820 height 443
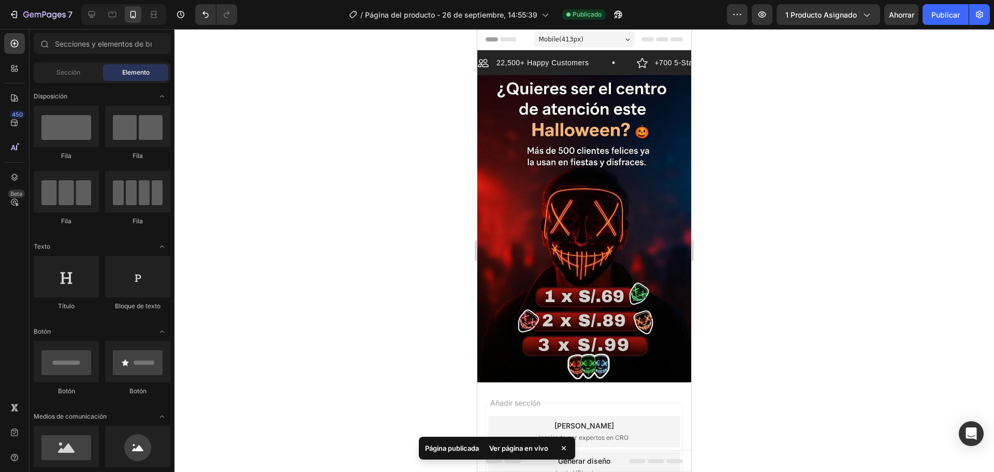
click at [528, 448] on font "Ver página en vivo" at bounding box center [518, 448] width 59 height 8
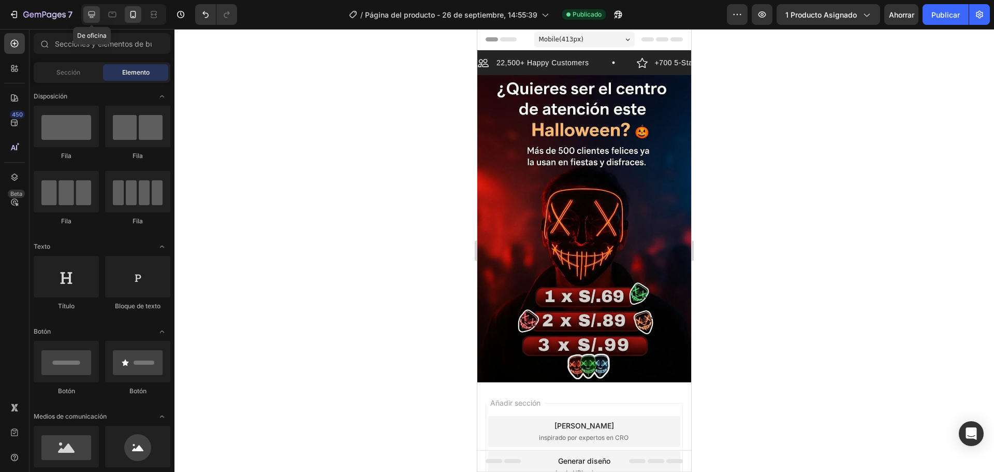
click at [91, 14] on icon at bounding box center [92, 14] width 7 height 7
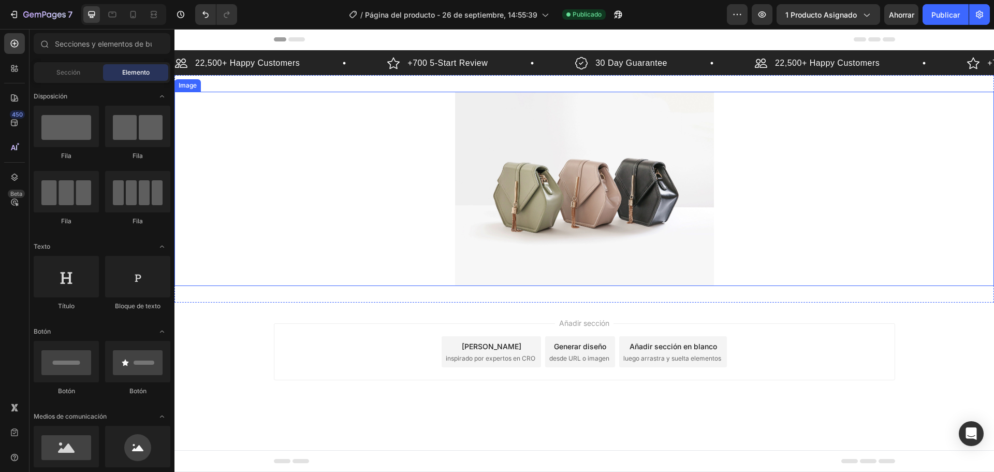
click at [574, 163] on img at bounding box center [584, 189] width 259 height 194
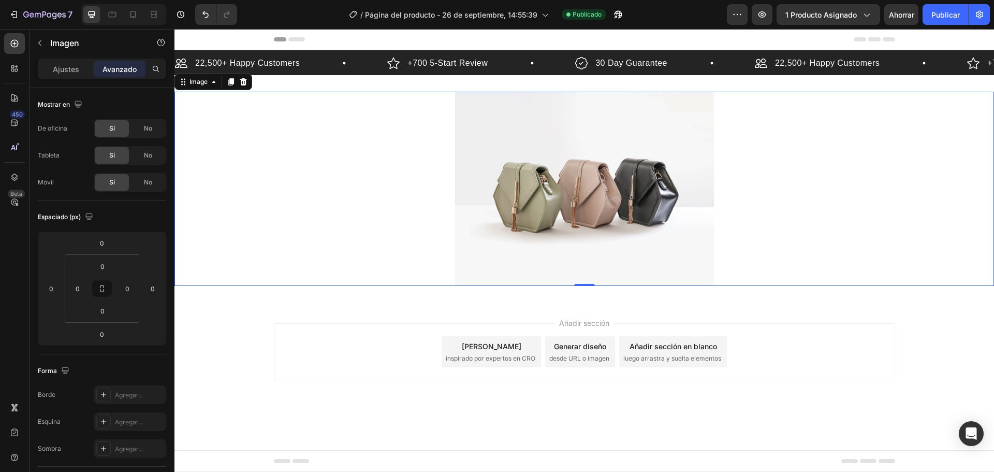
click at [539, 181] on img at bounding box center [584, 189] width 259 height 194
click at [74, 70] on font "Ajustes" at bounding box center [66, 69] width 26 height 9
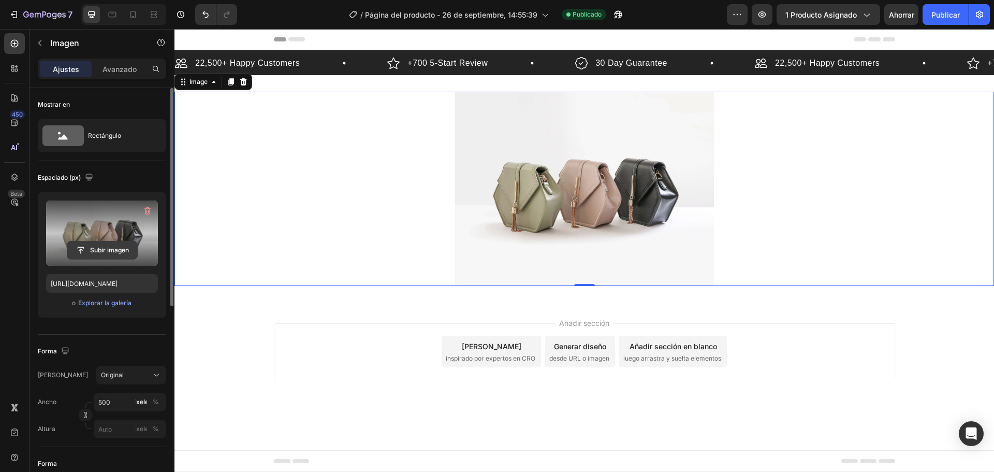
click at [96, 244] on input "file" at bounding box center [102, 250] width 70 height 18
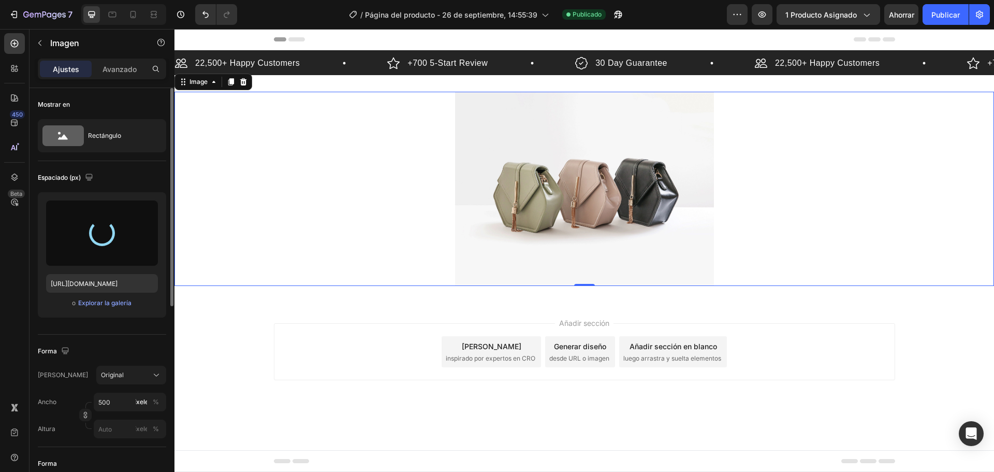
type input "[URL][DOMAIN_NAME]"
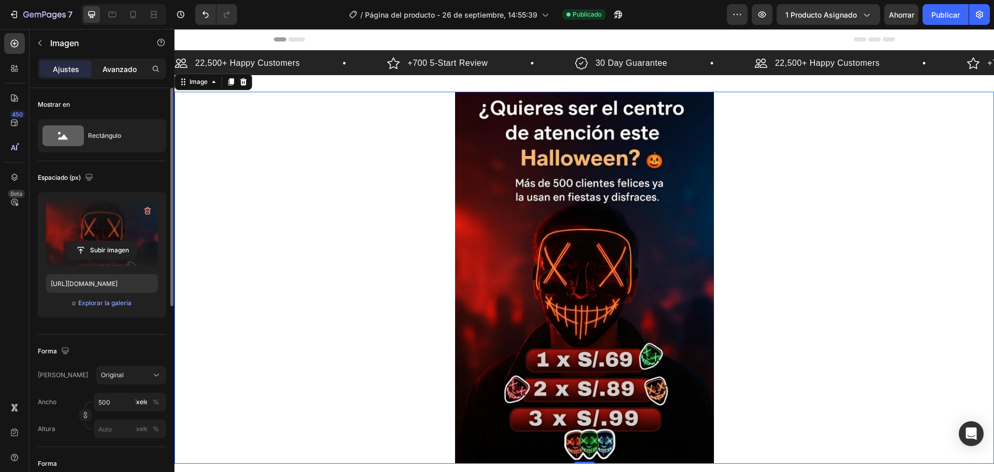
click at [108, 73] on font "Avanzado" at bounding box center [120, 69] width 34 height 9
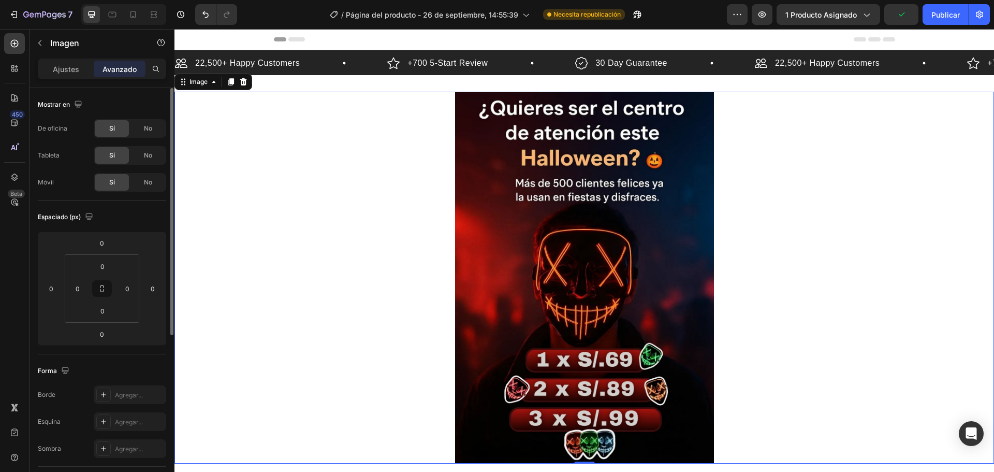
click at [530, 140] on img at bounding box center [584, 278] width 259 height 372
click at [213, 80] on icon at bounding box center [214, 82] width 8 height 8
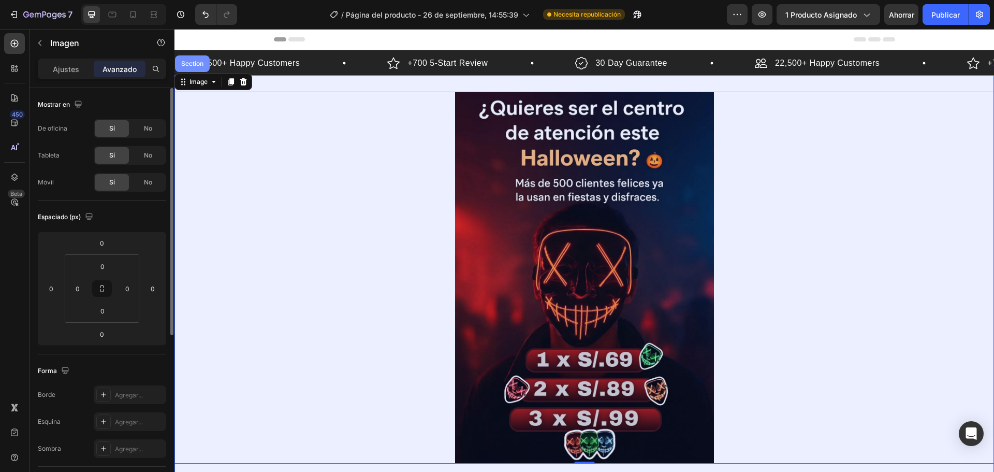
click at [198, 64] on div "Section" at bounding box center [192, 64] width 26 height 6
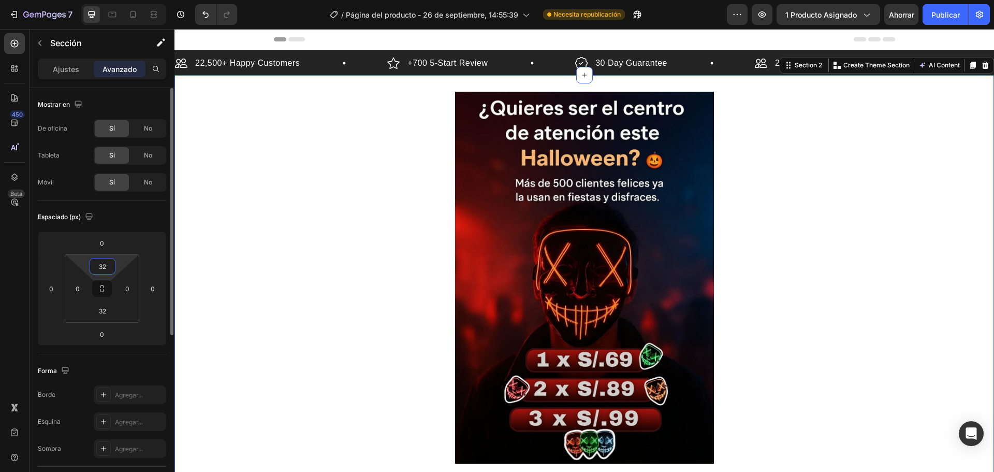
click at [107, 264] on input "32" at bounding box center [102, 266] width 21 height 16
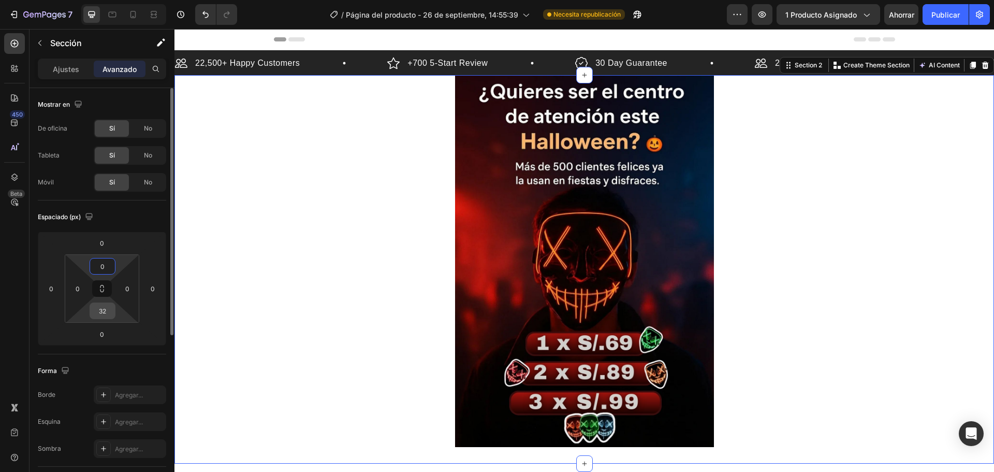
type input "0"
click at [104, 306] on input "32" at bounding box center [102, 311] width 21 height 16
type input "0"
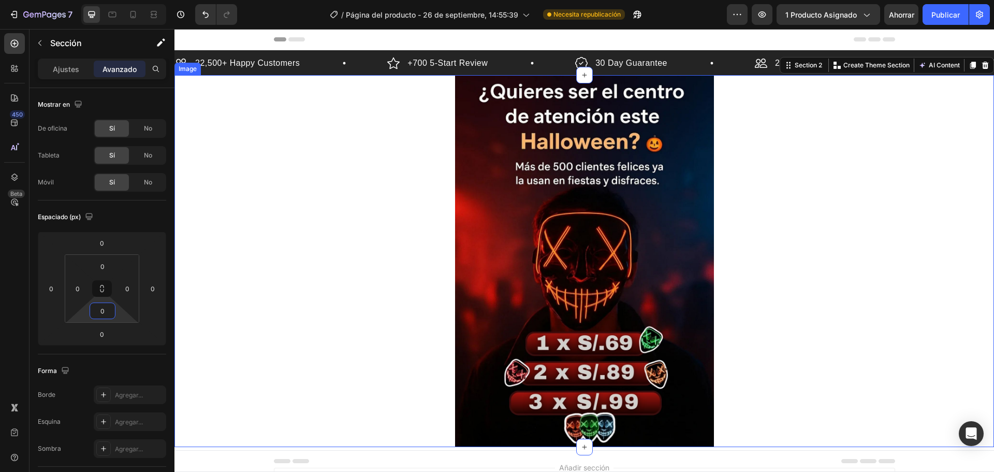
click at [203, 257] on div at bounding box center [585, 261] width 820 height 372
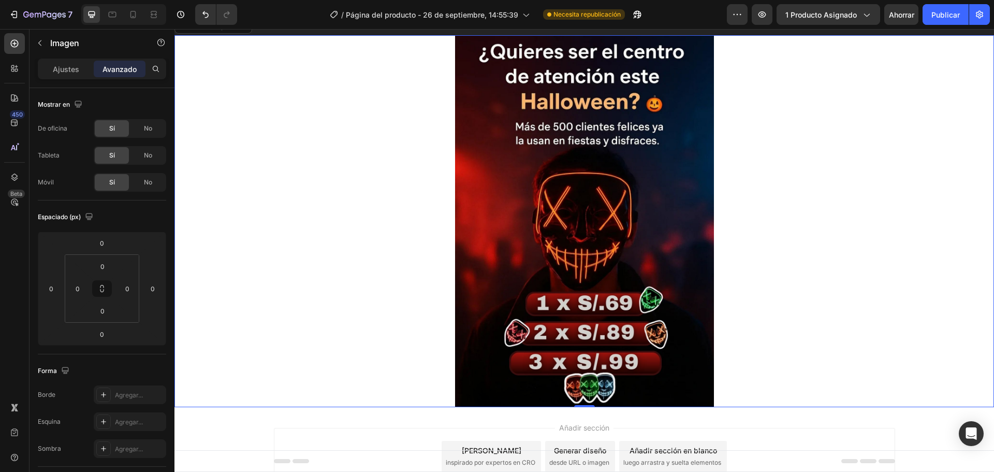
scroll to position [103, 0]
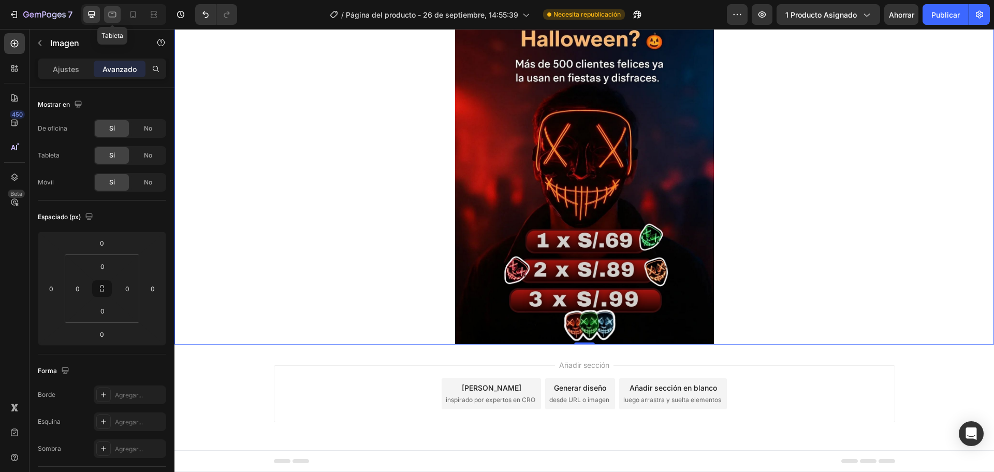
click at [108, 17] on icon at bounding box center [112, 14] width 10 height 10
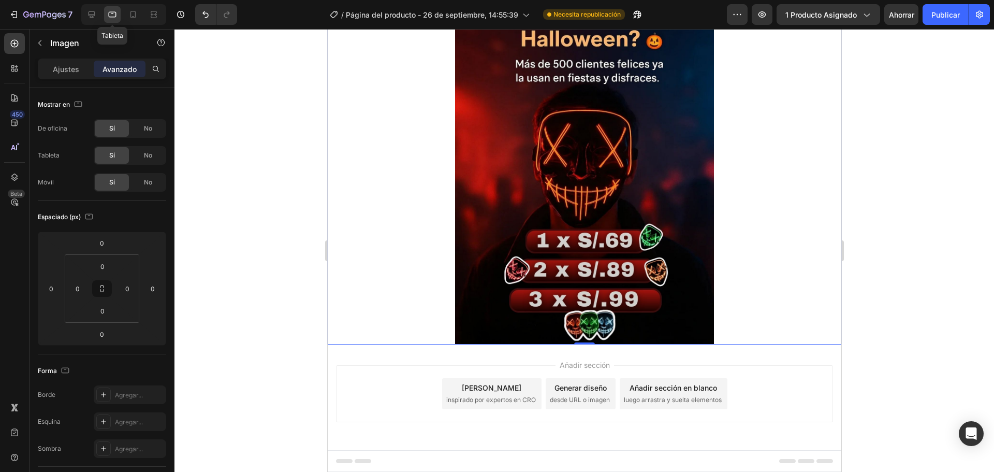
scroll to position [10, 0]
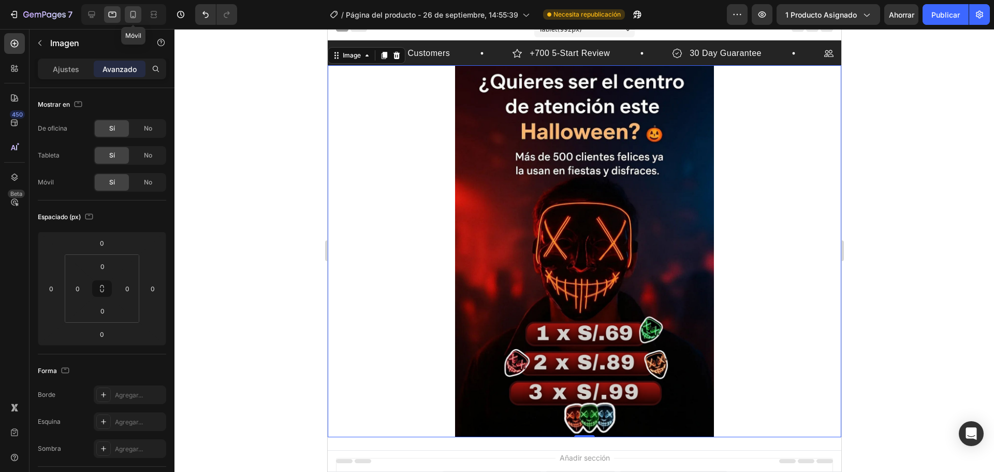
click at [133, 10] on icon at bounding box center [133, 14] width 10 height 10
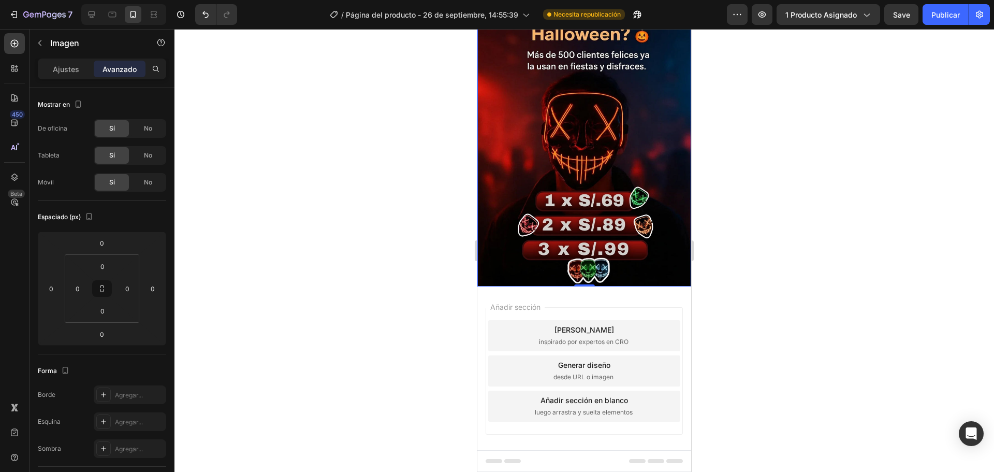
scroll to position [97, 0]
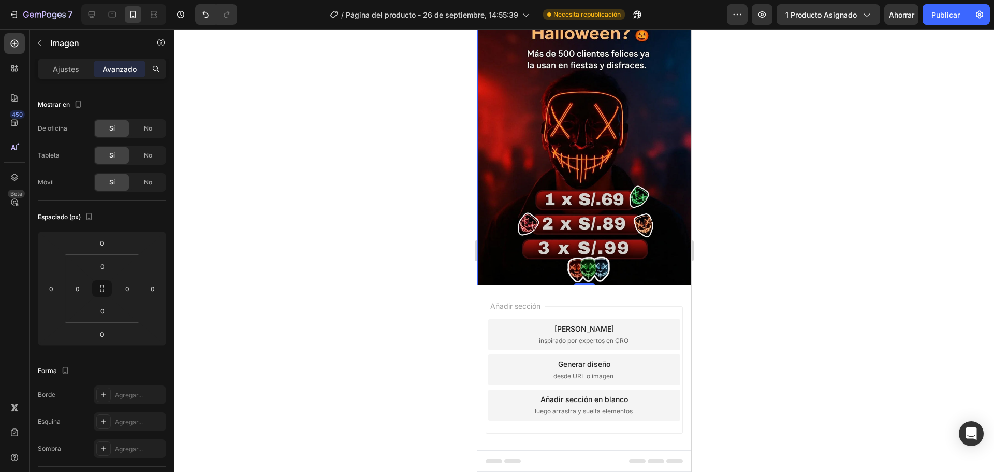
click at [536, 181] on img at bounding box center [584, 131] width 214 height 307
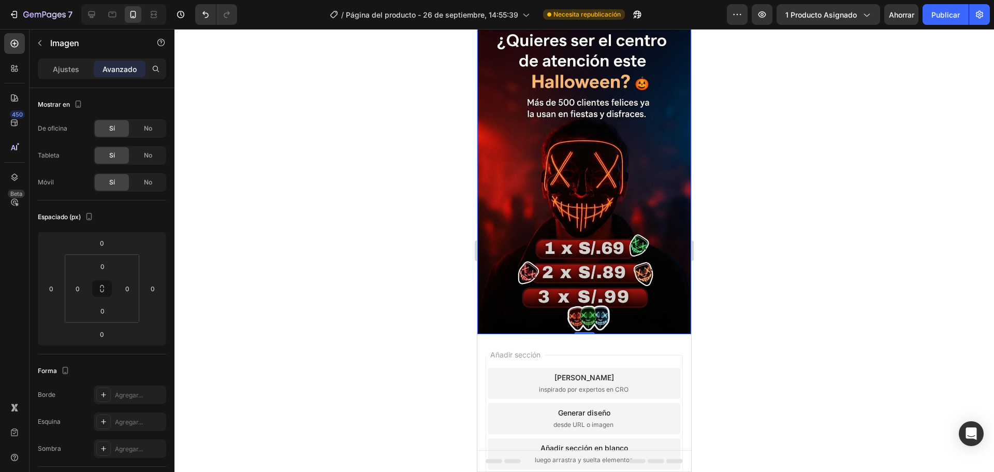
scroll to position [0, 0]
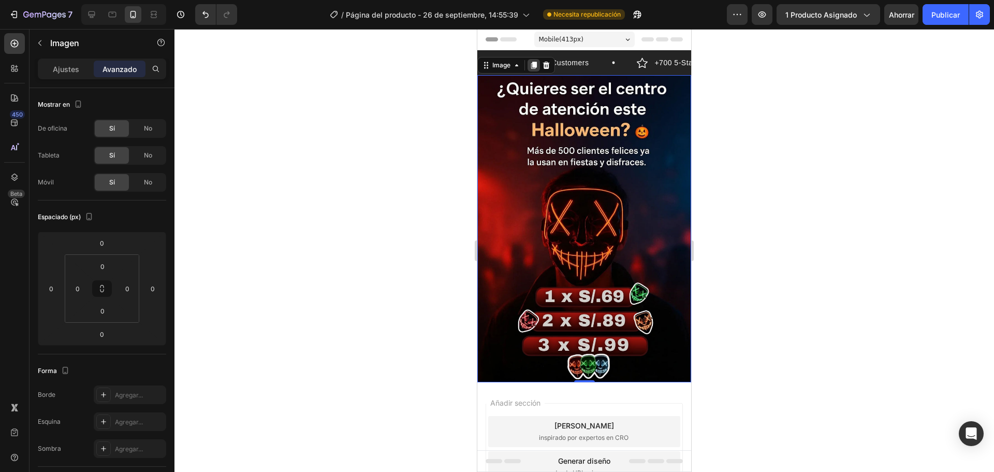
click at [528, 60] on div at bounding box center [534, 65] width 12 height 12
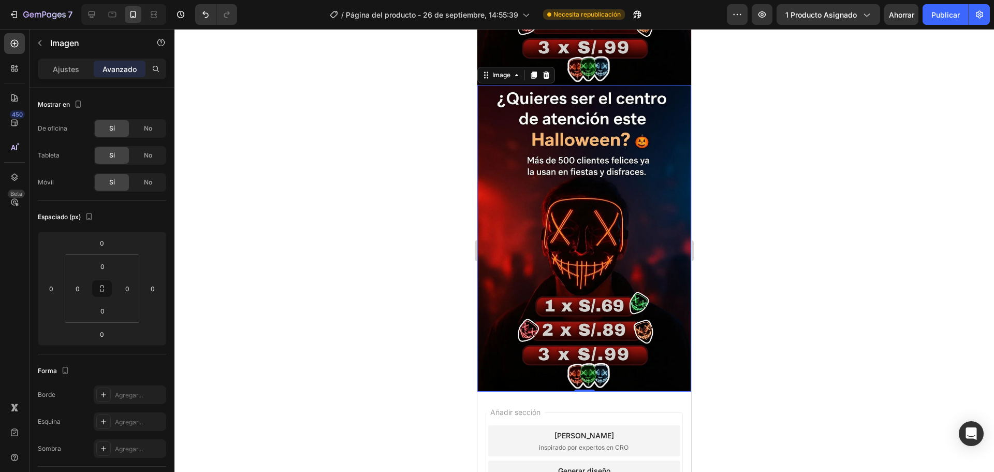
scroll to position [306, 0]
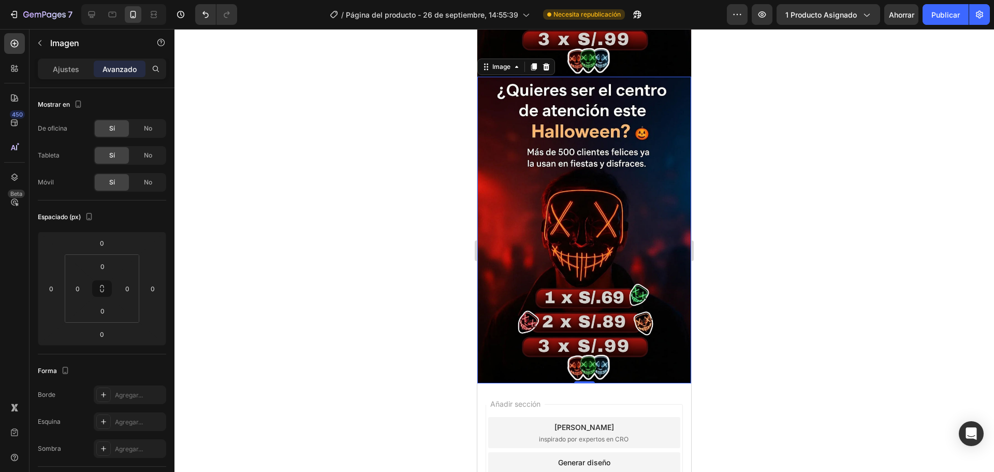
click at [551, 147] on img at bounding box center [584, 230] width 214 height 307
click at [67, 70] on font "Ajustes" at bounding box center [66, 69] width 26 height 9
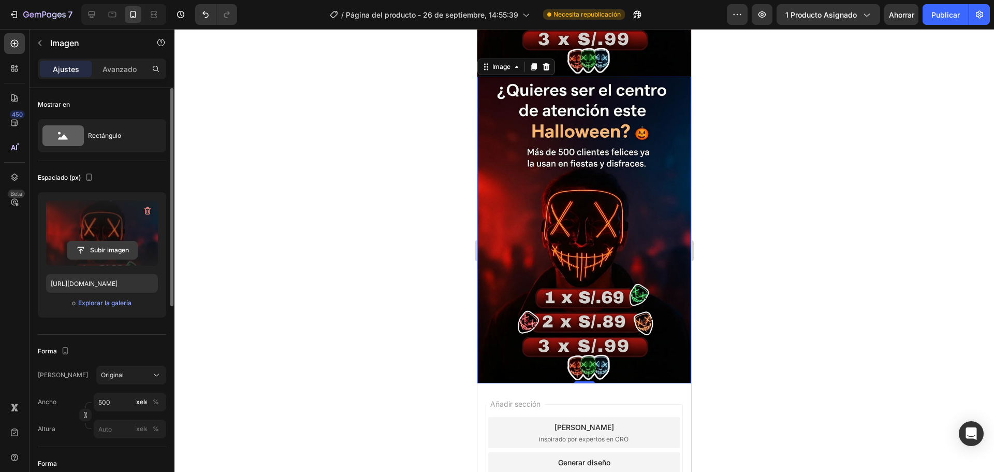
click at [103, 250] on input "file" at bounding box center [102, 250] width 70 height 18
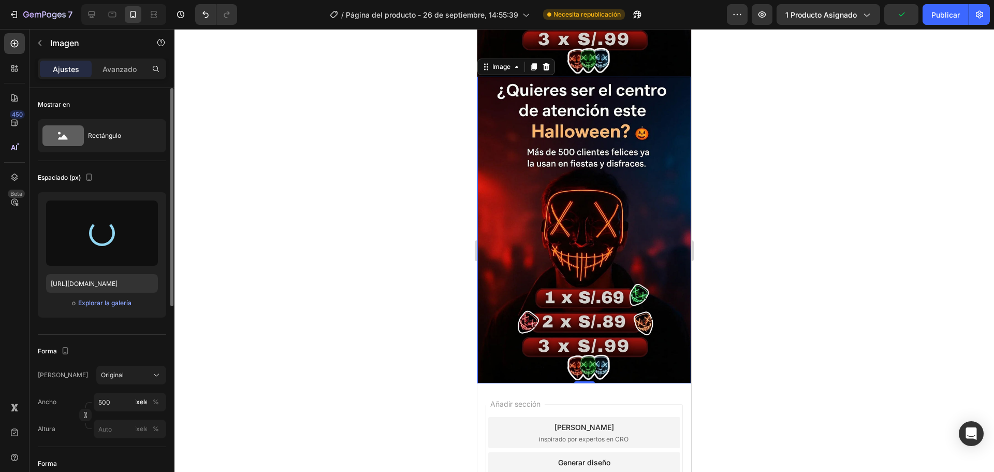
type input "[URL][DOMAIN_NAME]"
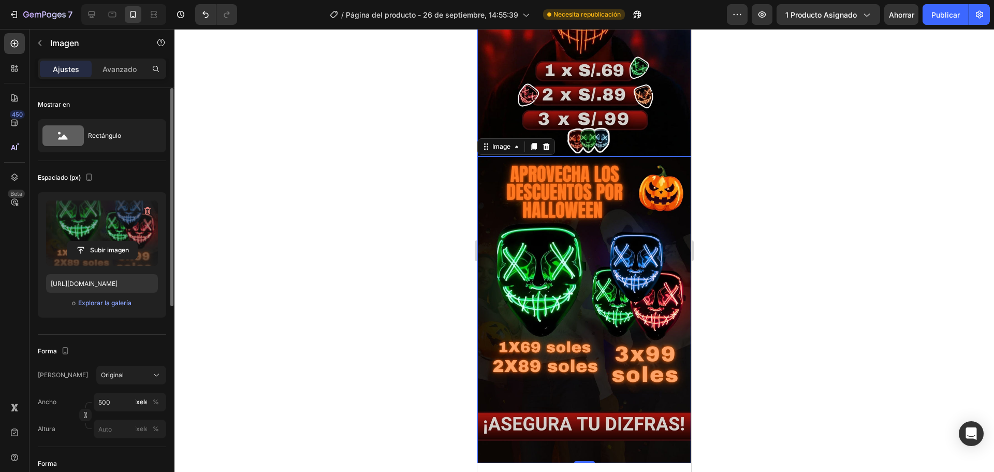
scroll to position [207, 0]
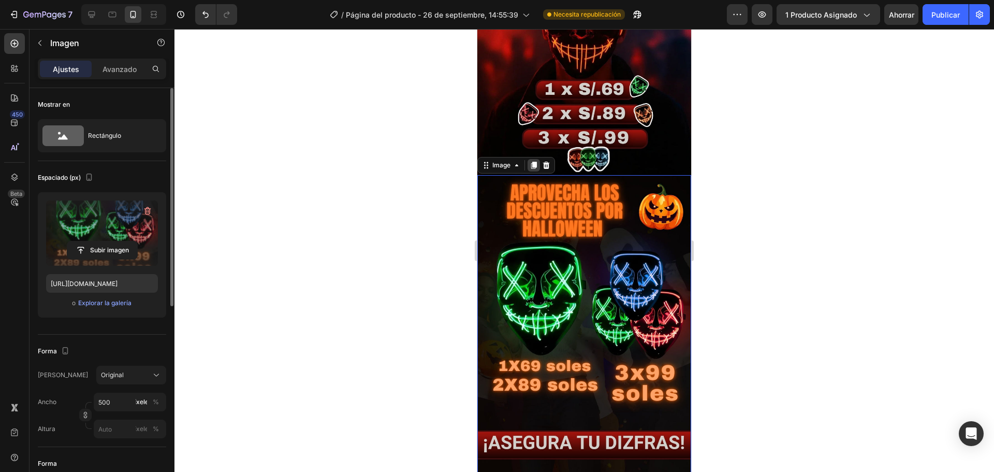
click at [532, 159] on div at bounding box center [534, 165] width 12 height 12
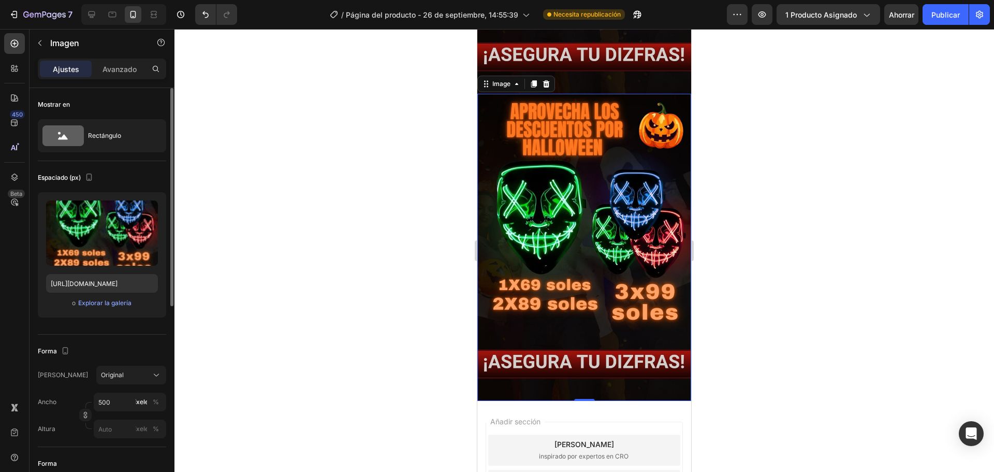
scroll to position [601, 0]
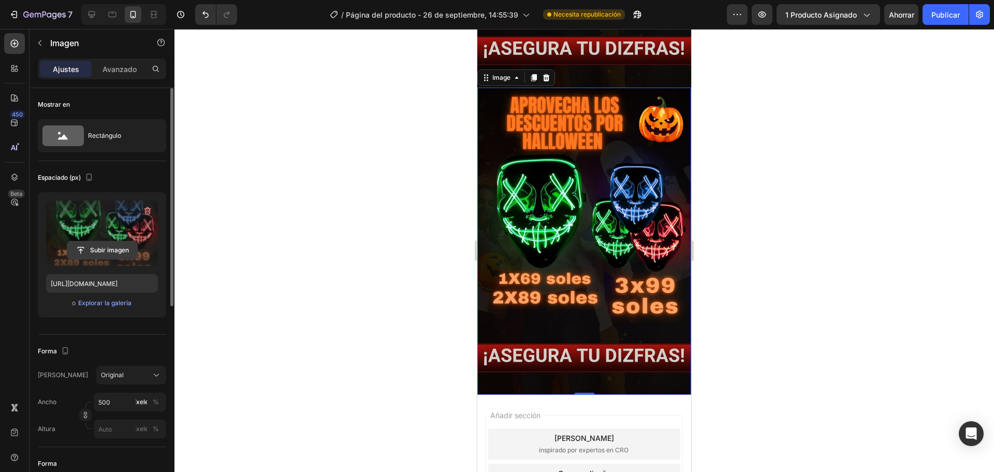
click at [111, 248] on input "file" at bounding box center [102, 250] width 70 height 18
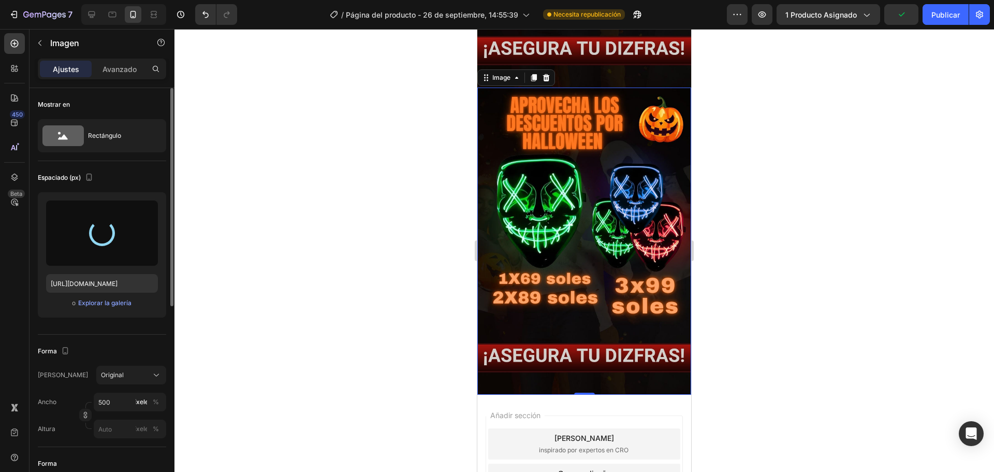
type input "[URL][DOMAIN_NAME]"
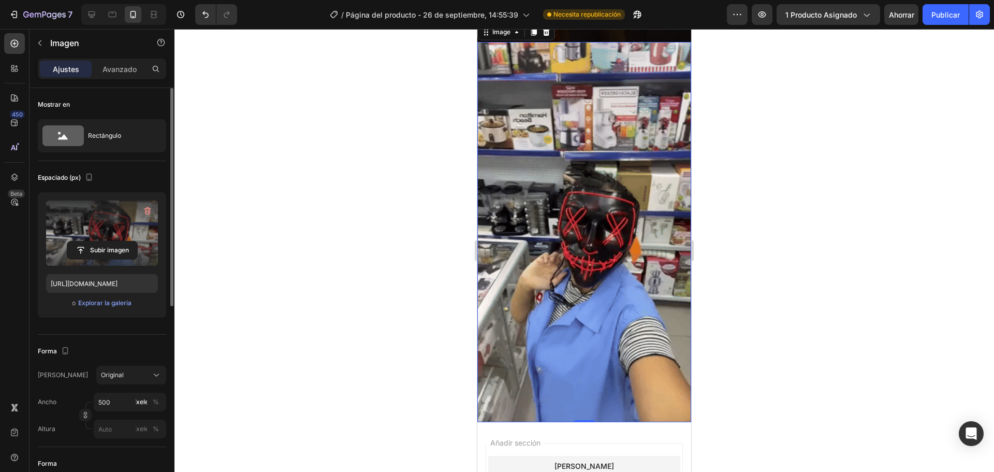
scroll to position [570, 0]
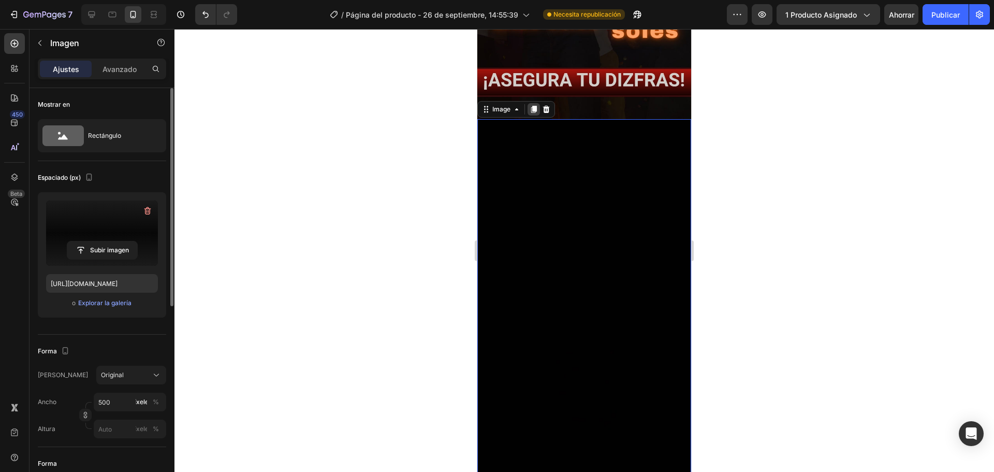
click at [536, 105] on icon at bounding box center [534, 109] width 8 height 8
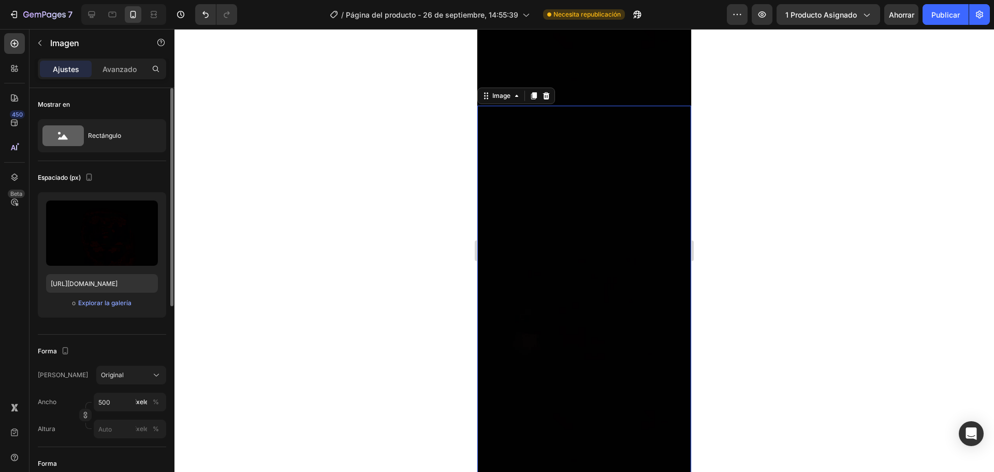
scroll to position [968, 0]
click at [504, 209] on img at bounding box center [584, 291] width 214 height 380
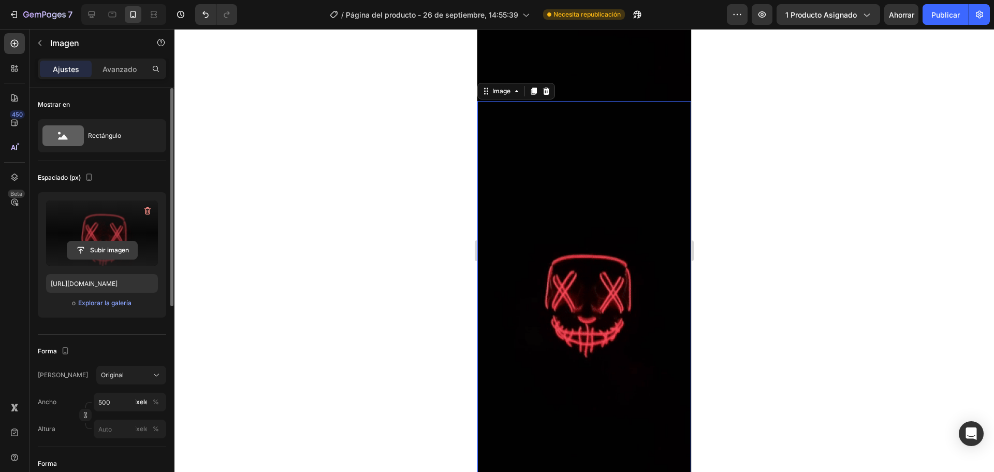
click at [128, 250] on input "file" at bounding box center [102, 250] width 70 height 18
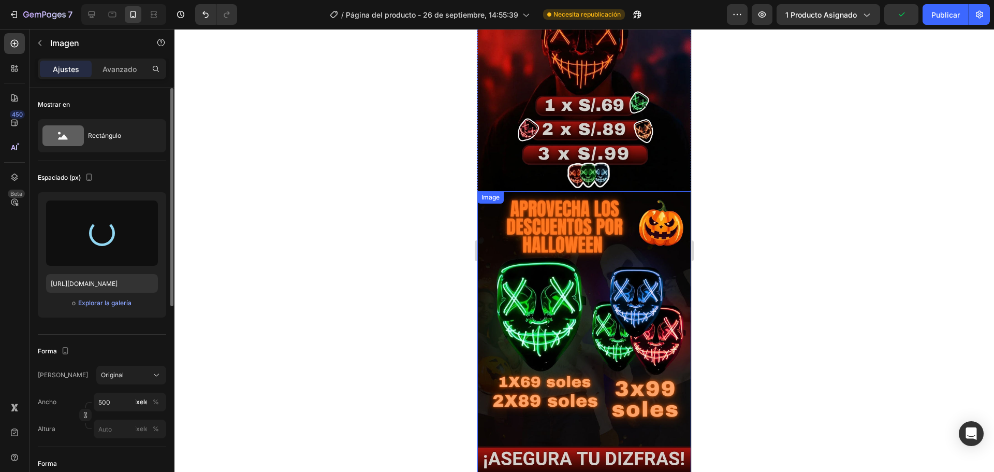
scroll to position [106, 0]
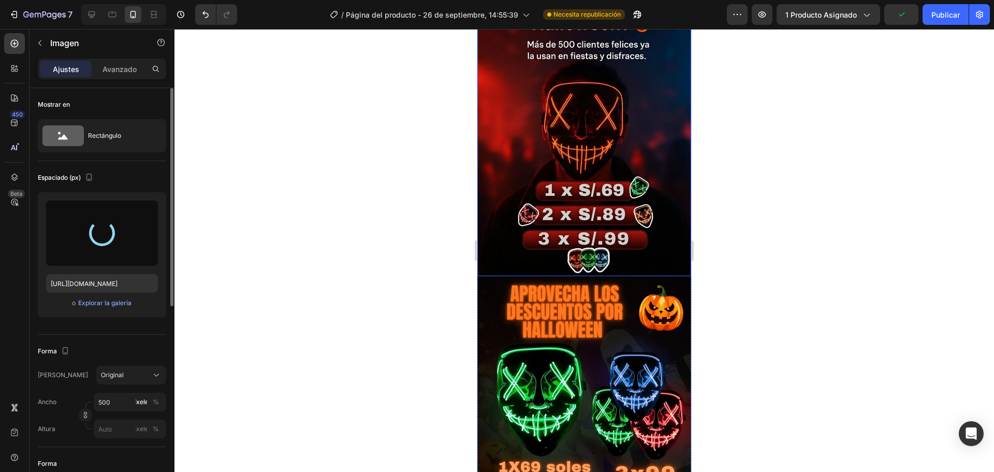
type input "[URL][DOMAIN_NAME]"
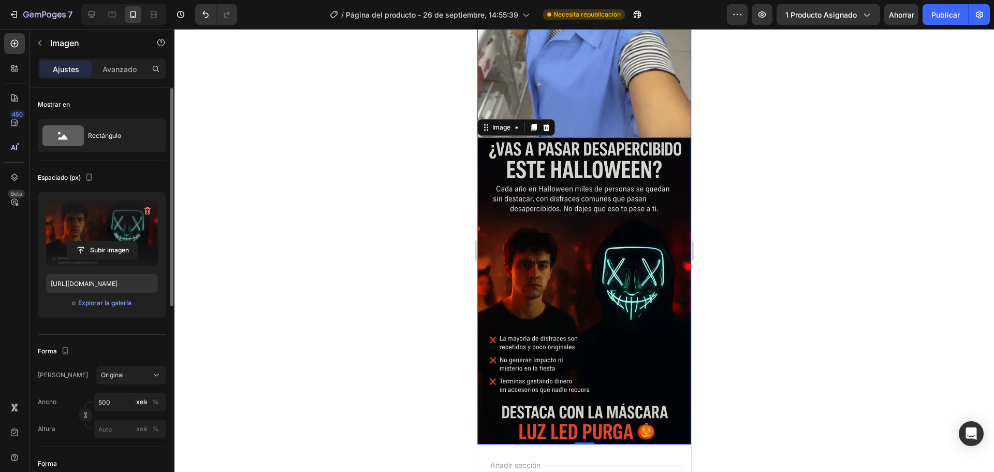
scroll to position [932, 0]
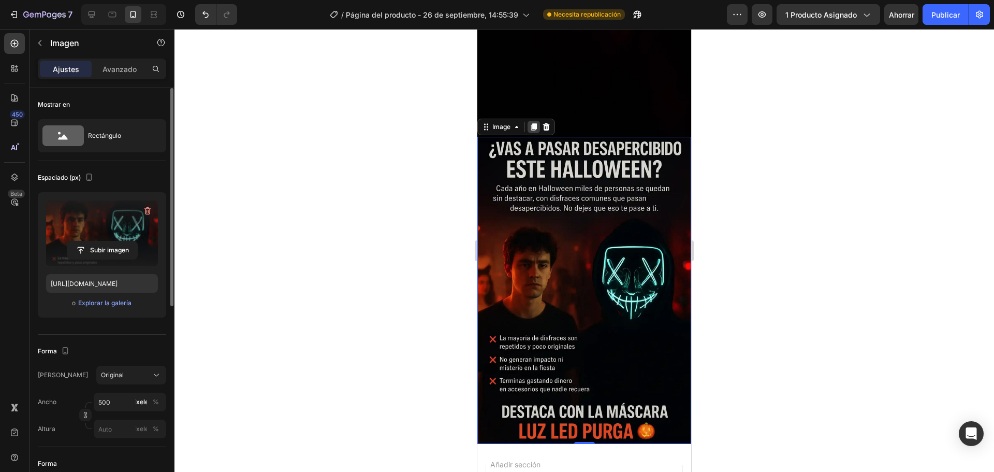
click at [533, 124] on icon at bounding box center [534, 127] width 6 height 7
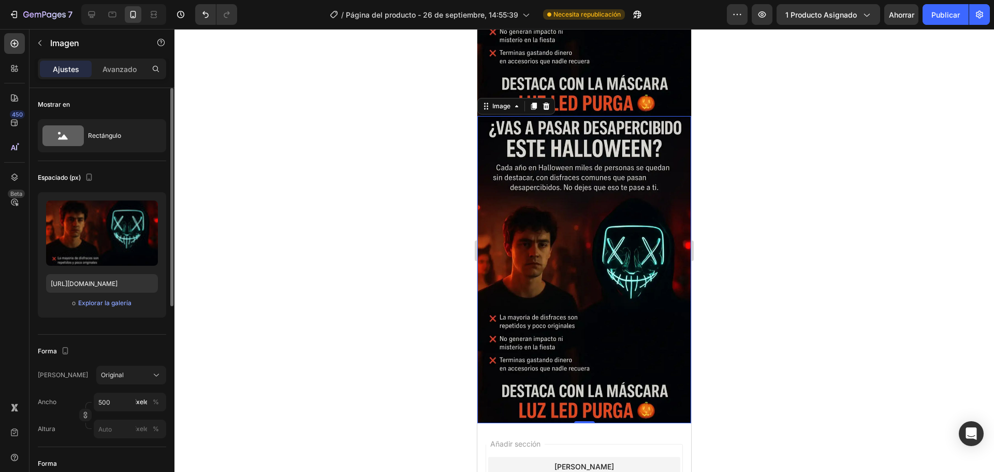
scroll to position [1263, 0]
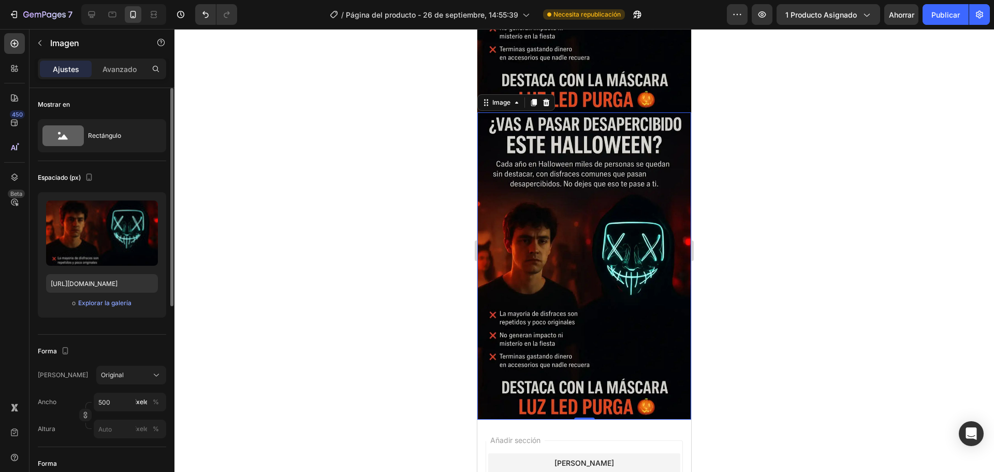
click at [520, 223] on img at bounding box center [584, 265] width 214 height 307
click at [100, 249] on input "file" at bounding box center [102, 250] width 70 height 18
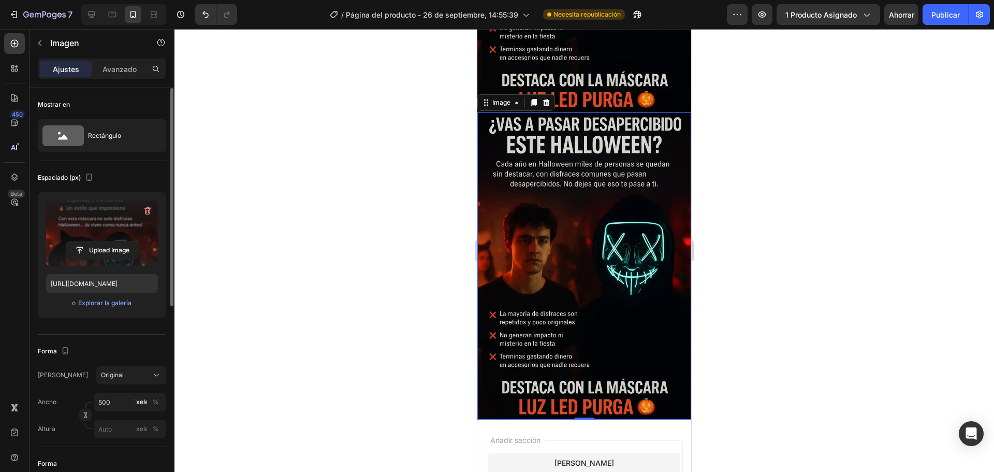
type input "https://cdn.shopify.com/s/files/1/0907/4792/8871/files/gempages_543382285978698…"
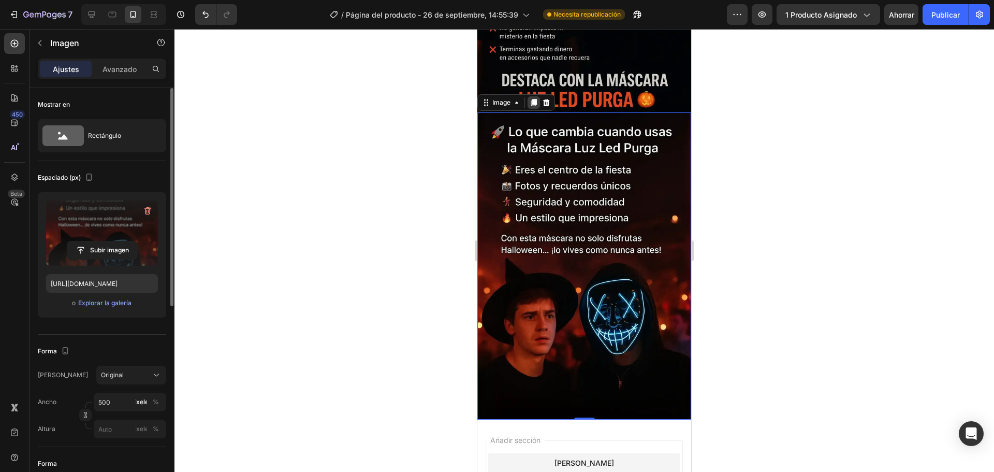
click at [531, 98] on icon at bounding box center [534, 102] width 8 height 8
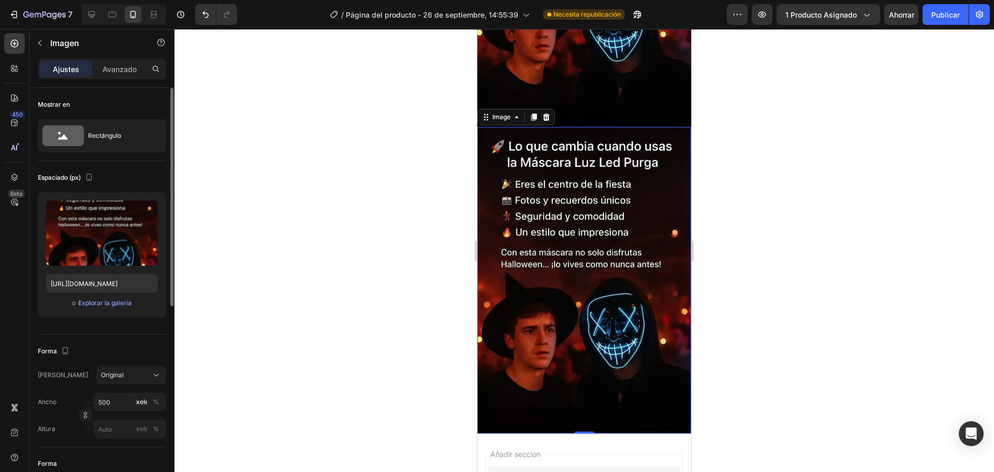
scroll to position [1559, 0]
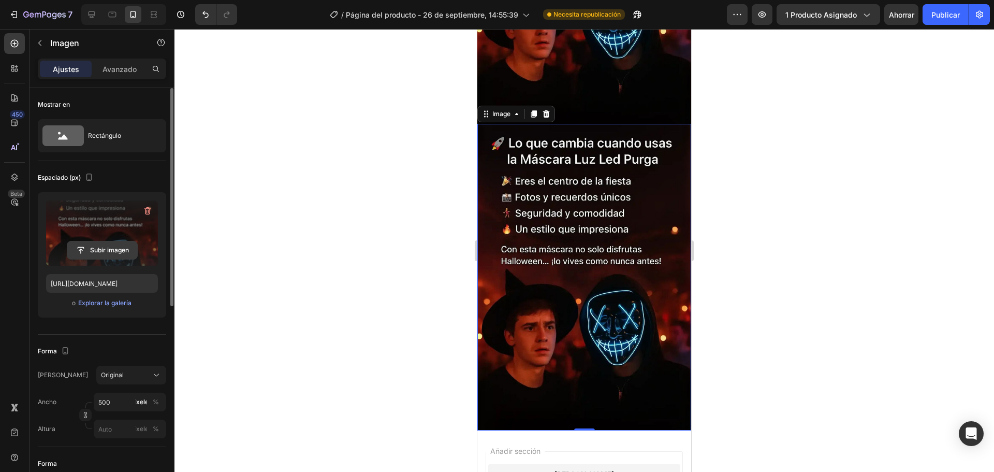
click at [114, 252] on input "file" at bounding box center [102, 250] width 70 height 18
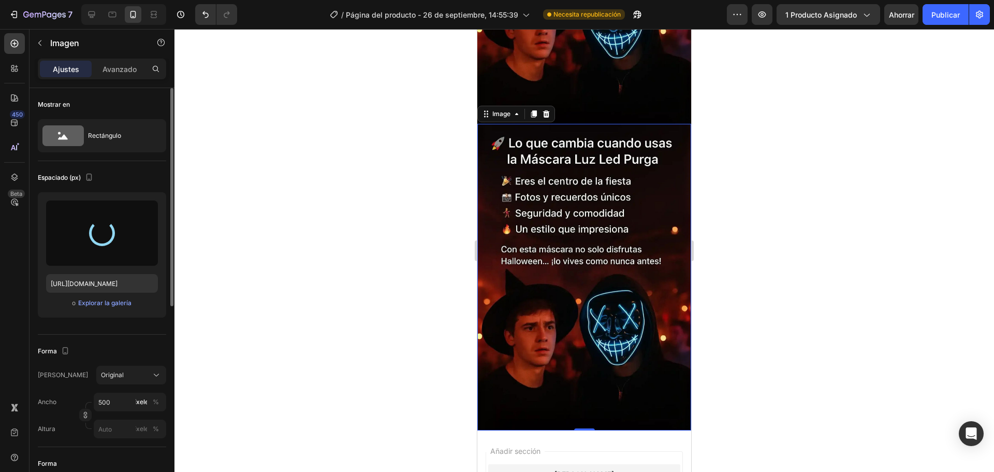
type input "https://cdn.shopify.com/s/files/1/0907/4792/8871/files/gempages_543382285978698…"
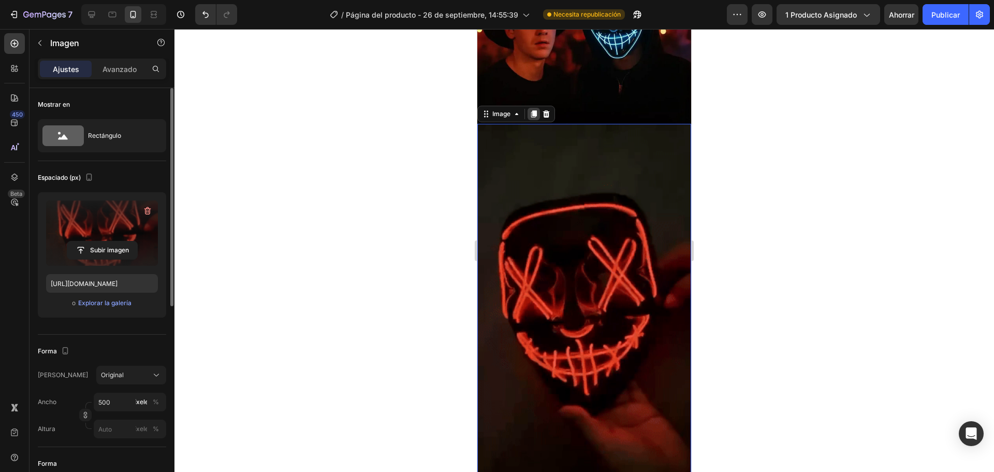
click at [530, 110] on icon at bounding box center [534, 114] width 8 height 8
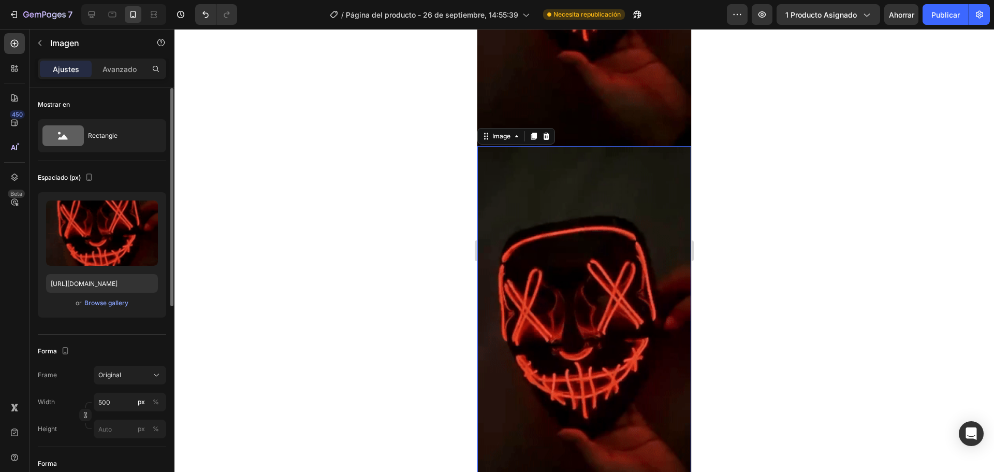
scroll to position [1923, 0]
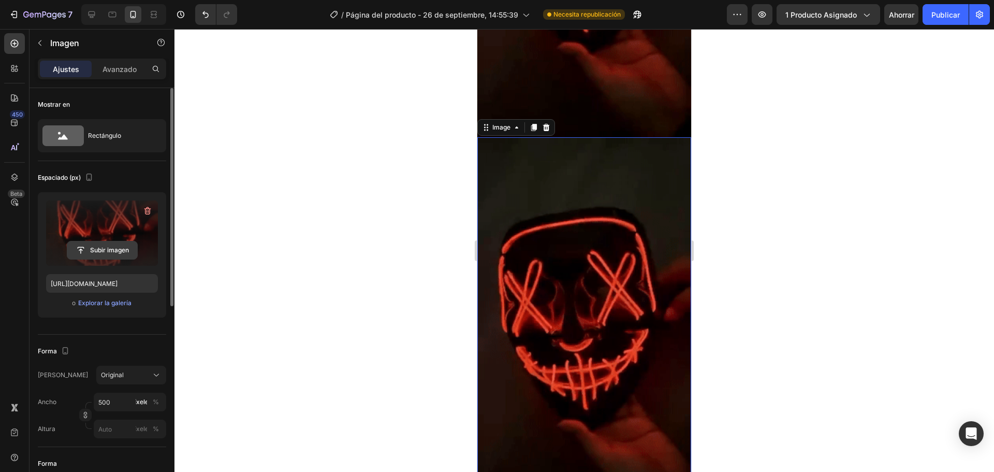
click at [100, 250] on input "file" at bounding box center [102, 250] width 70 height 18
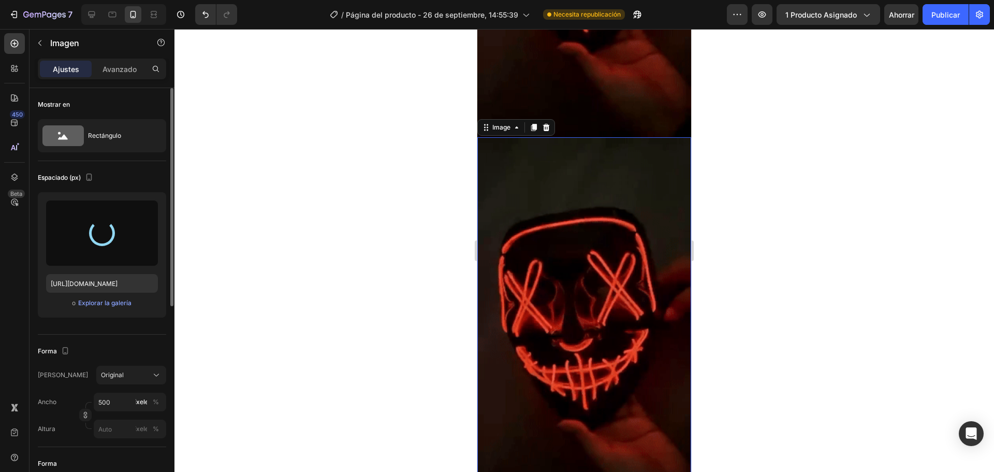
type input "https://cdn.shopify.com/s/files/1/0907/4792/8871/files/gempages_543382285978698…"
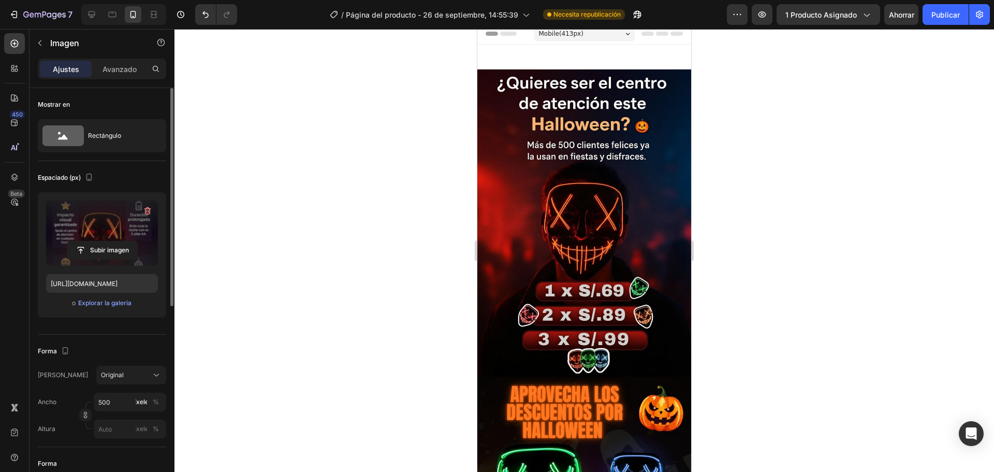
scroll to position [0, 0]
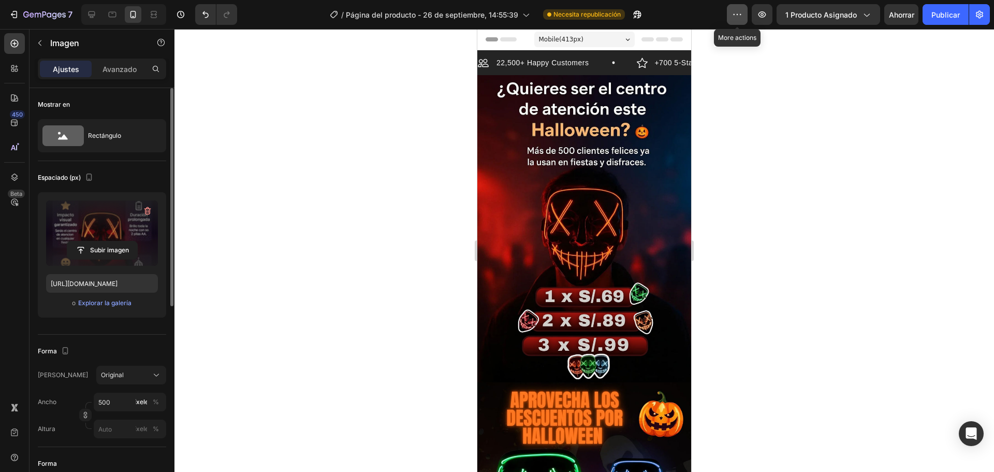
click at [738, 14] on icon "button" at bounding box center [738, 14] width 2 height 1
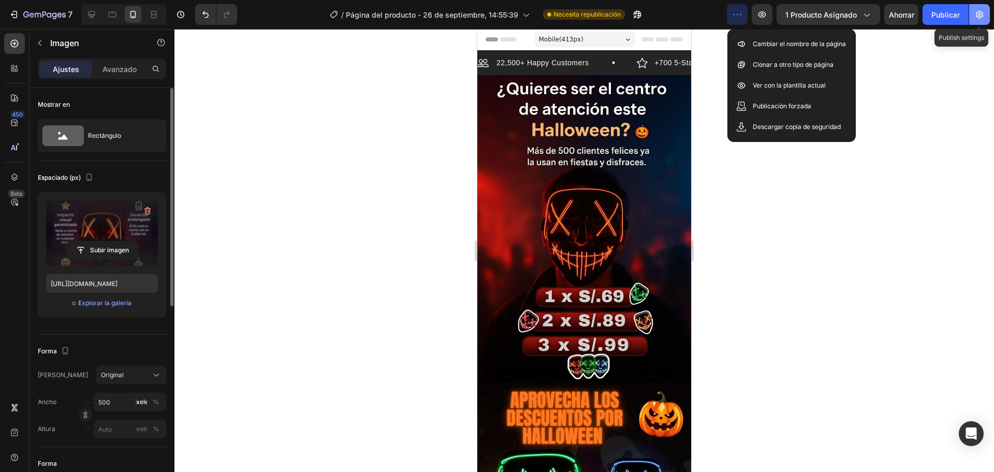
click at [978, 17] on icon "button" at bounding box center [980, 14] width 10 height 10
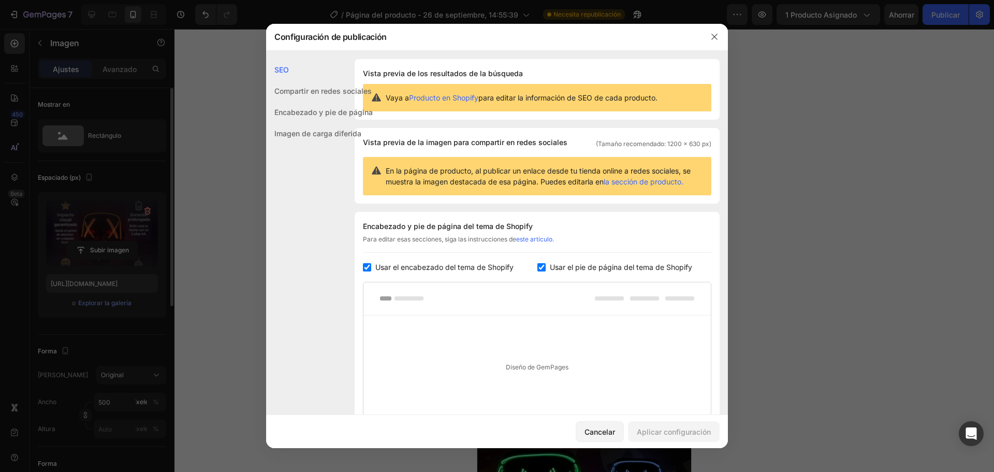
click at [369, 270] on input "checkbox" at bounding box center [367, 267] width 8 height 8
checkbox input "false"
click at [665, 429] on font "Aplicar configuración" at bounding box center [674, 431] width 74 height 9
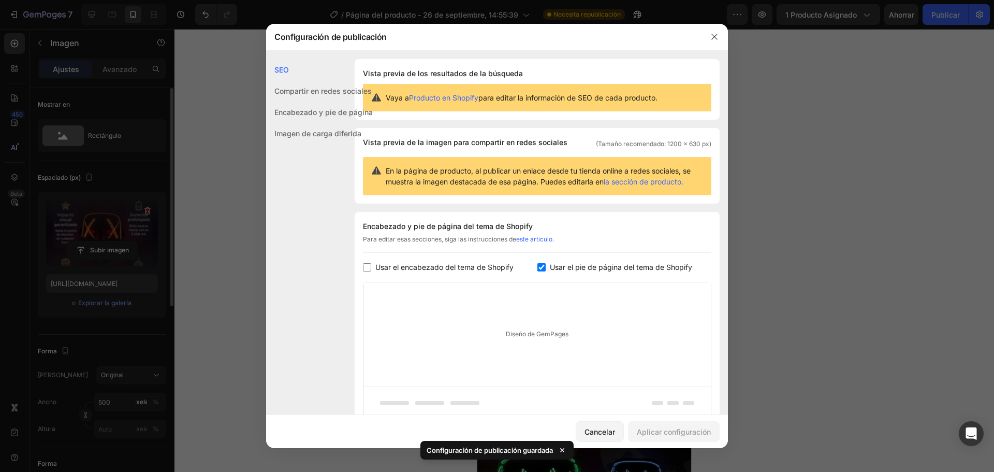
click at [540, 269] on input "checkbox" at bounding box center [541, 267] width 8 height 8
checkbox input "false"
click at [670, 427] on font "Aplicar configuración" at bounding box center [674, 431] width 74 height 9
click at [715, 37] on icon "button" at bounding box center [714, 37] width 6 height 6
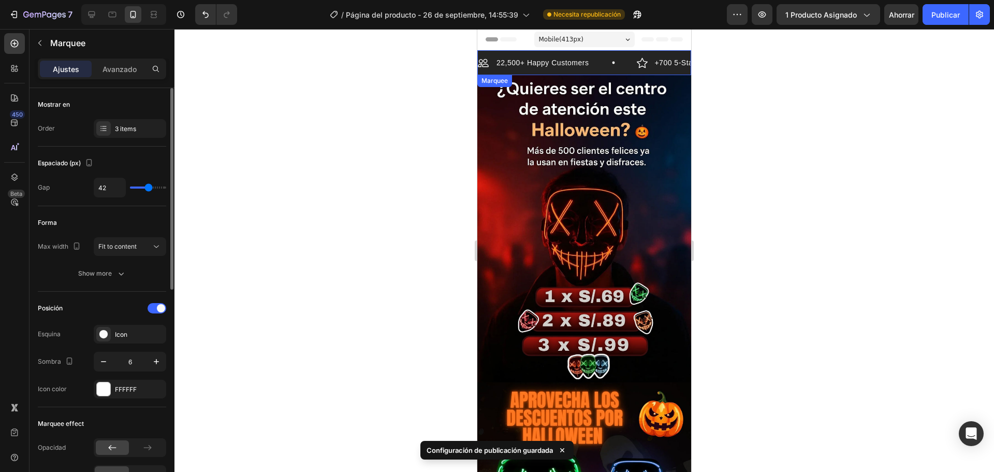
click at [600, 71] on div "22,500+ Happy Customers Item List +700 5-Start Review Item List 30 Day Guarante…" at bounding box center [584, 65] width 214 height 19
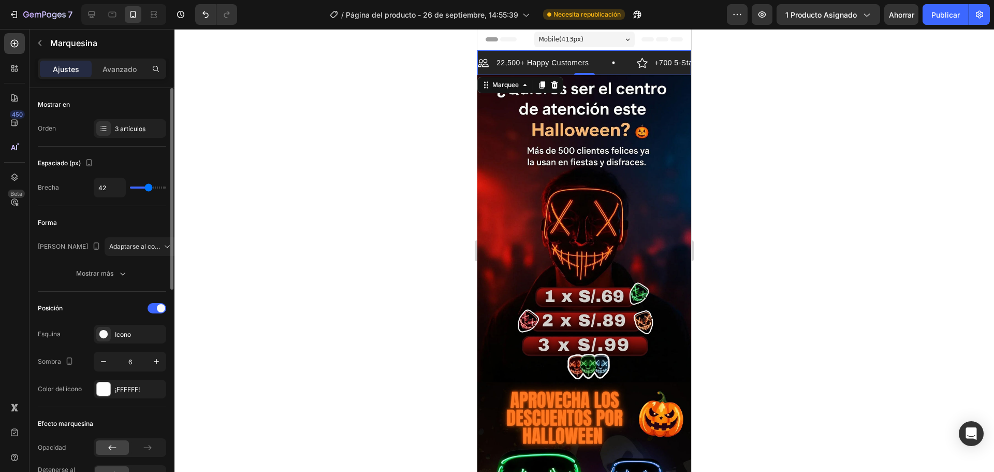
type input "28"
type input "27"
type input "21"
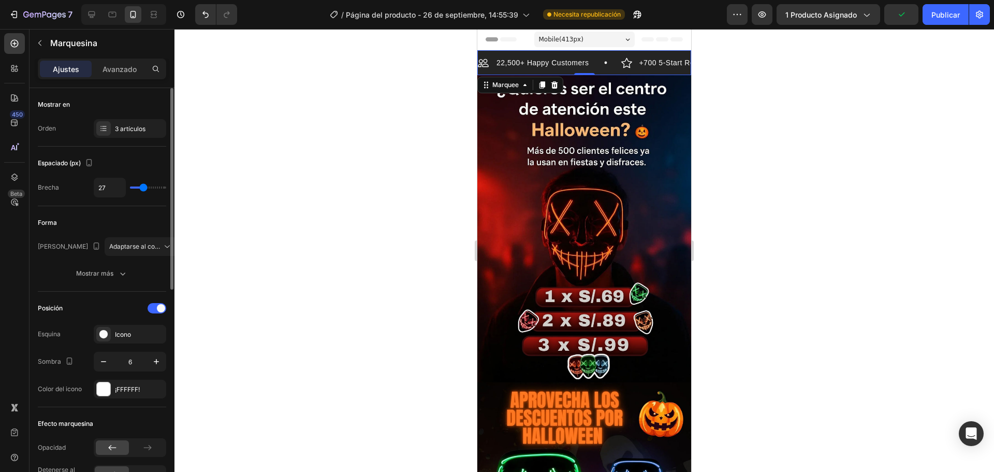
type input "21"
type input "18"
type input "19"
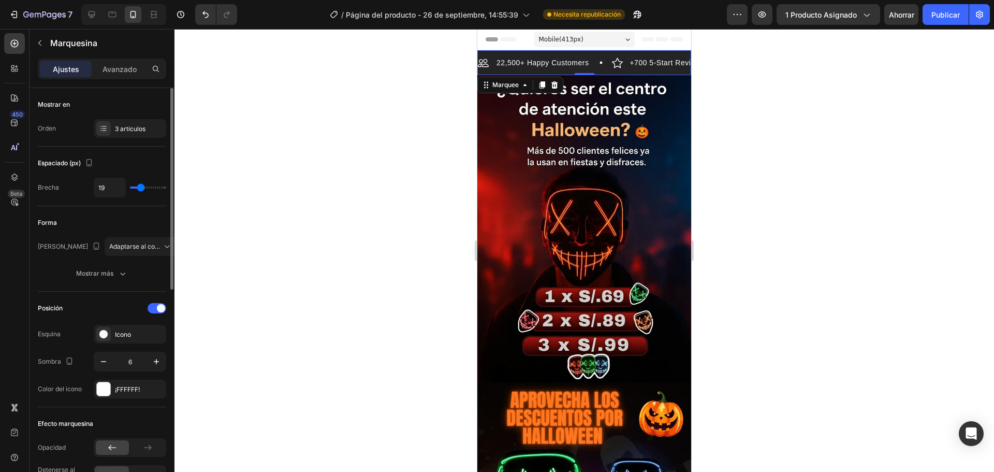
type input "21"
type input "22"
type input "24"
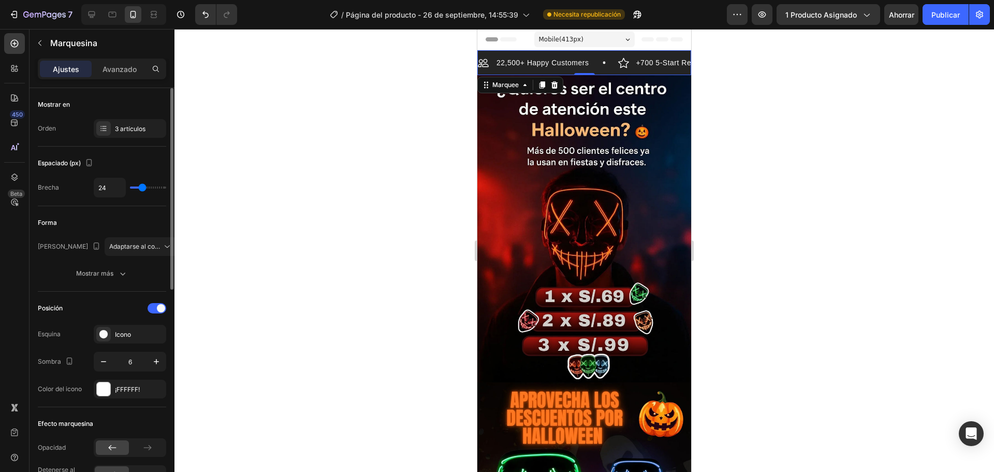
type input "24"
click at [142, 188] on input "range" at bounding box center [148, 187] width 36 height 2
click at [162, 246] on icon at bounding box center [167, 246] width 10 height 10
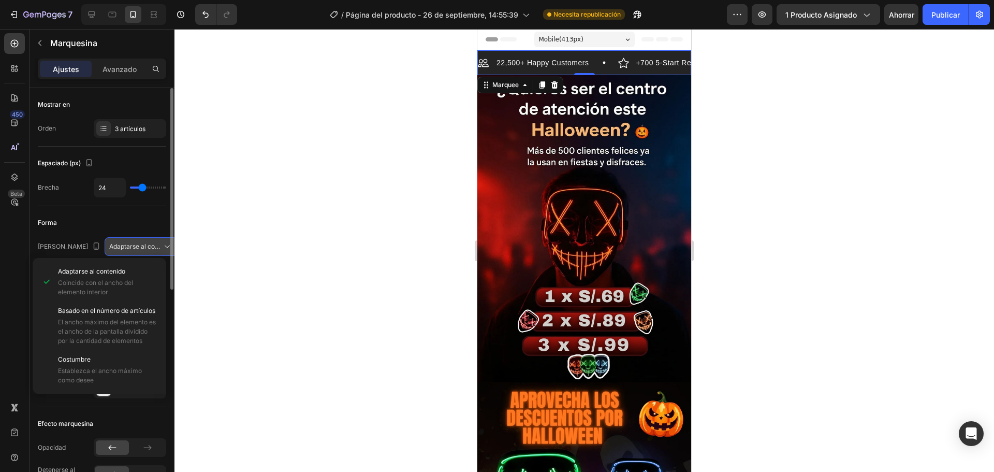
click at [162, 249] on icon at bounding box center [167, 246] width 10 height 10
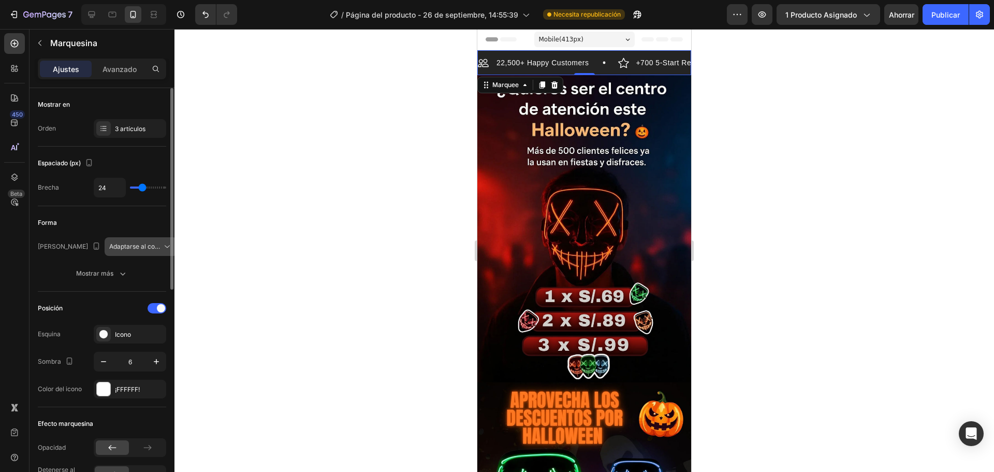
scroll to position [52, 0]
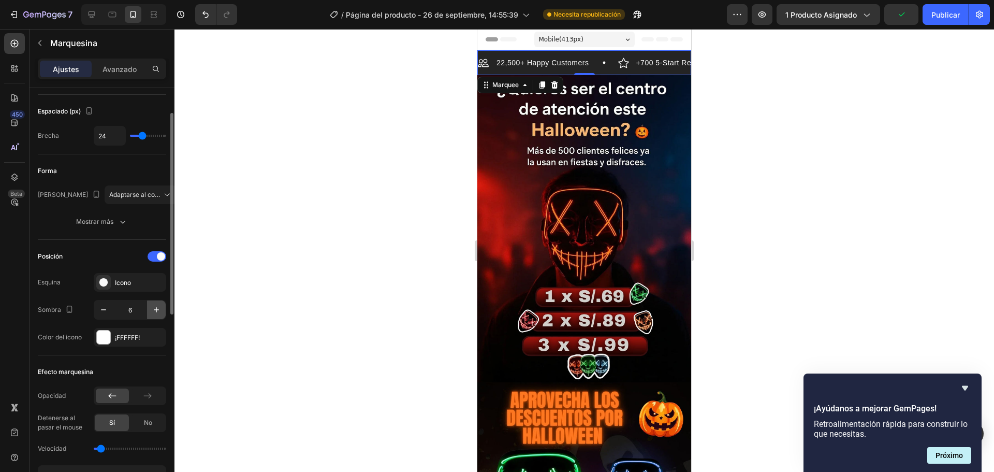
click at [152, 310] on icon "button" at bounding box center [156, 309] width 10 height 10
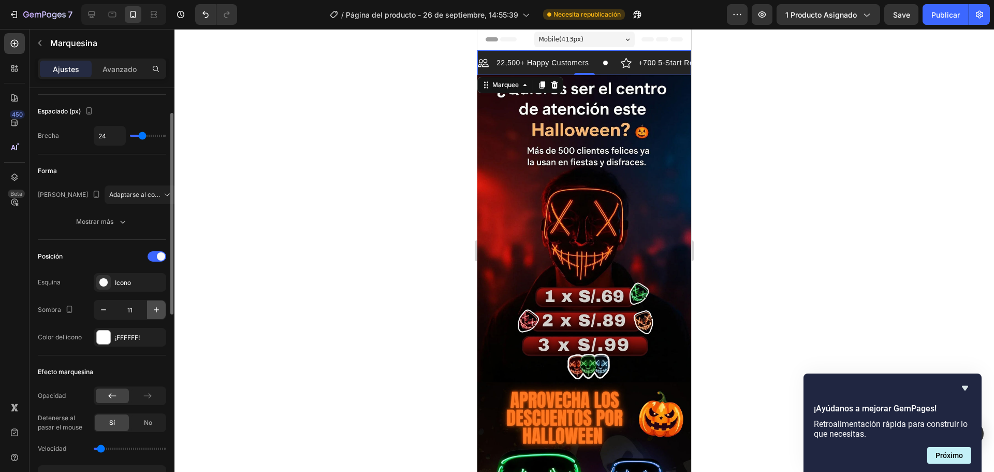
click at [152, 310] on icon "button" at bounding box center [156, 309] width 10 height 10
click at [103, 314] on icon "button" at bounding box center [103, 309] width 10 height 10
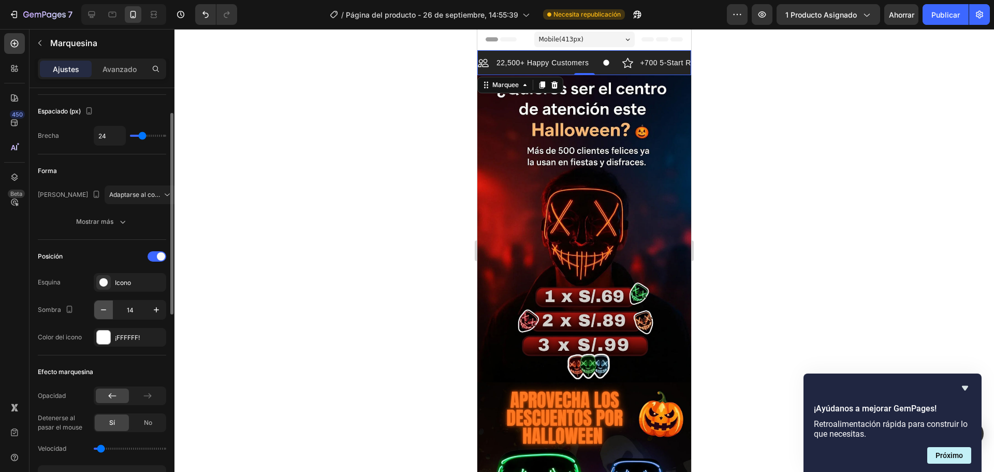
click at [103, 314] on icon "button" at bounding box center [103, 309] width 10 height 10
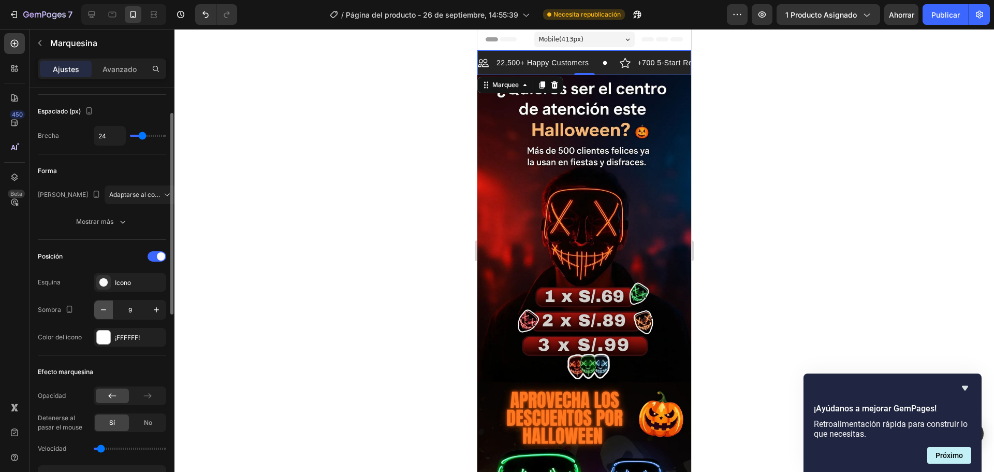
click at [103, 314] on icon "button" at bounding box center [103, 309] width 10 height 10
type input "7"
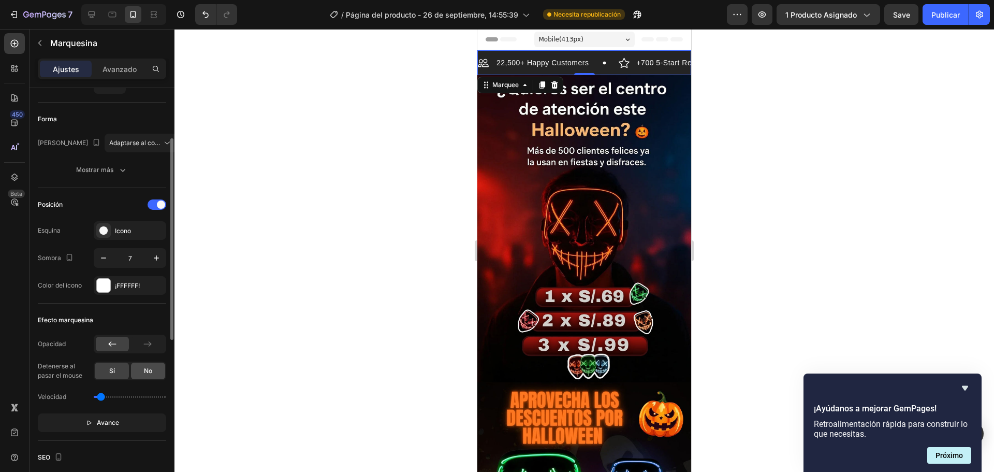
click at [157, 369] on div "No" at bounding box center [148, 370] width 34 height 17
drag, startPoint x: 103, startPoint y: 394, endPoint x: 108, endPoint y: 395, distance: 5.4
click at [108, 396] on input "range" at bounding box center [130, 397] width 72 height 2
drag, startPoint x: 108, startPoint y: 395, endPoint x: 113, endPoint y: 396, distance: 5.2
click at [113, 396] on input "range" at bounding box center [130, 397] width 72 height 2
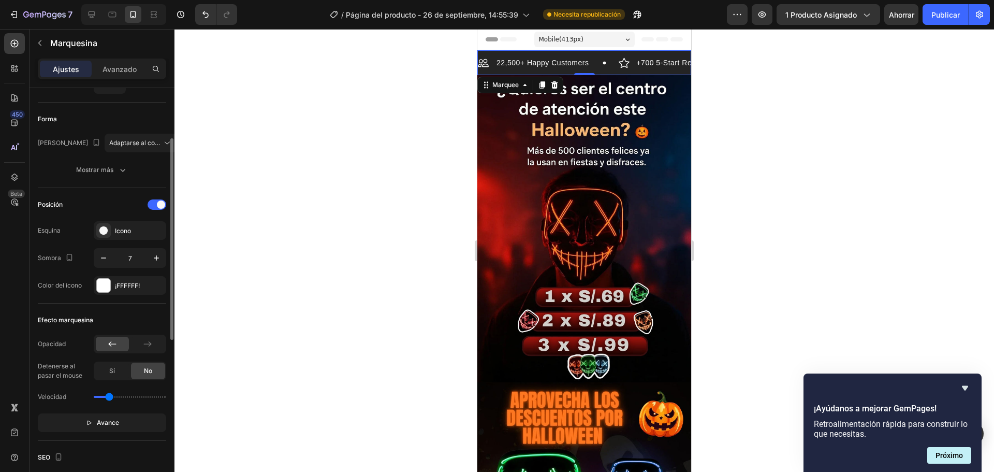
type input "0.7"
click at [109, 398] on input "range" at bounding box center [130, 397] width 72 height 2
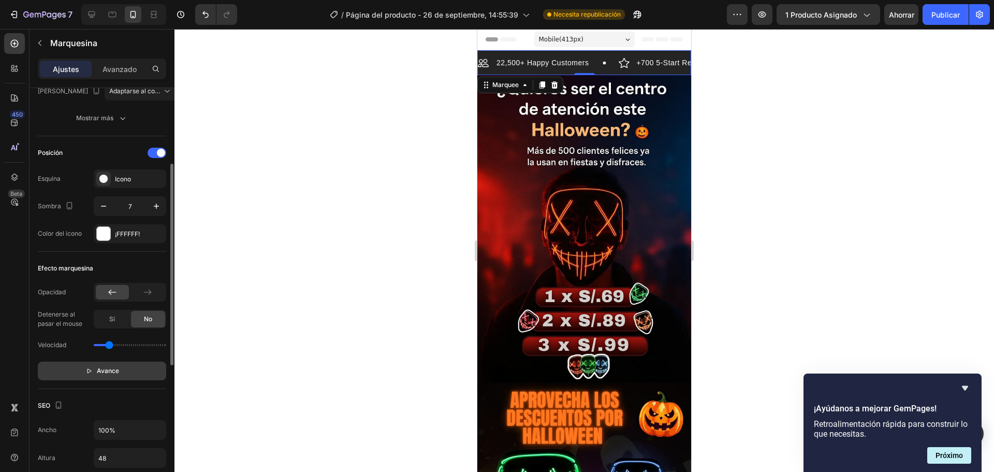
click at [120, 380] on button "Avance" at bounding box center [102, 370] width 128 height 19
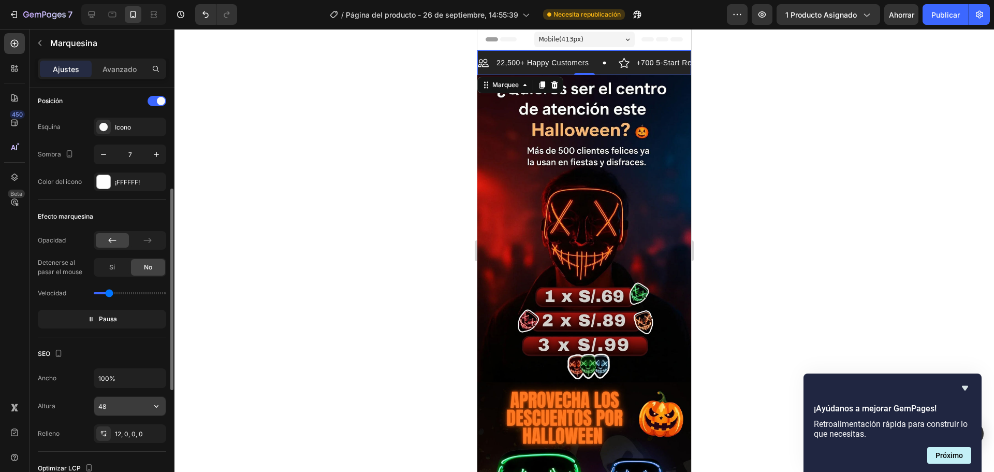
click at [113, 405] on input "48" at bounding box center [129, 406] width 71 height 19
click at [148, 409] on button "button" at bounding box center [156, 406] width 19 height 19
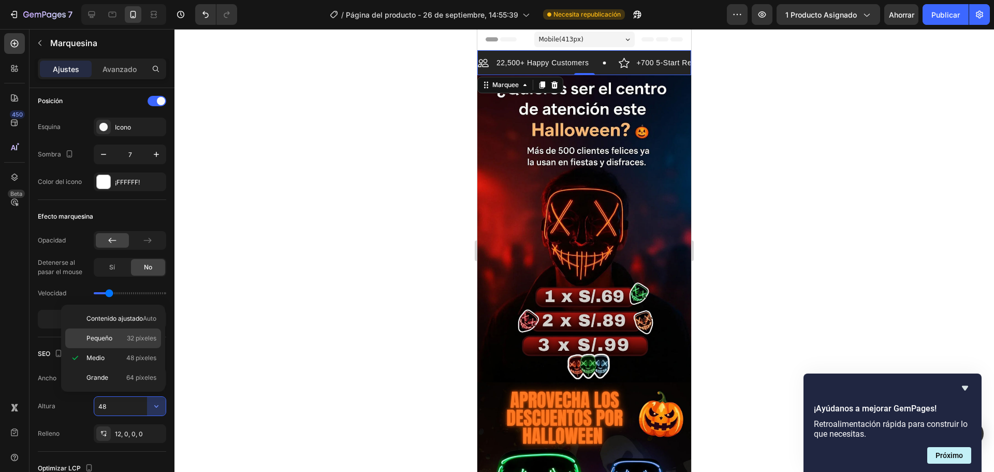
click at [104, 341] on font "Pequeño" at bounding box center [99, 338] width 26 height 8
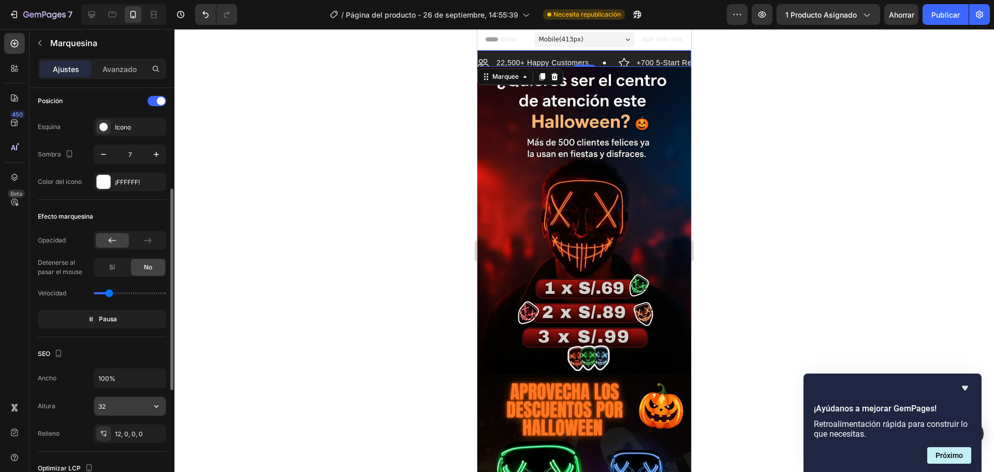
click at [128, 409] on input "32" at bounding box center [129, 406] width 71 height 19
click at [156, 410] on icon "button" at bounding box center [156, 406] width 10 height 10
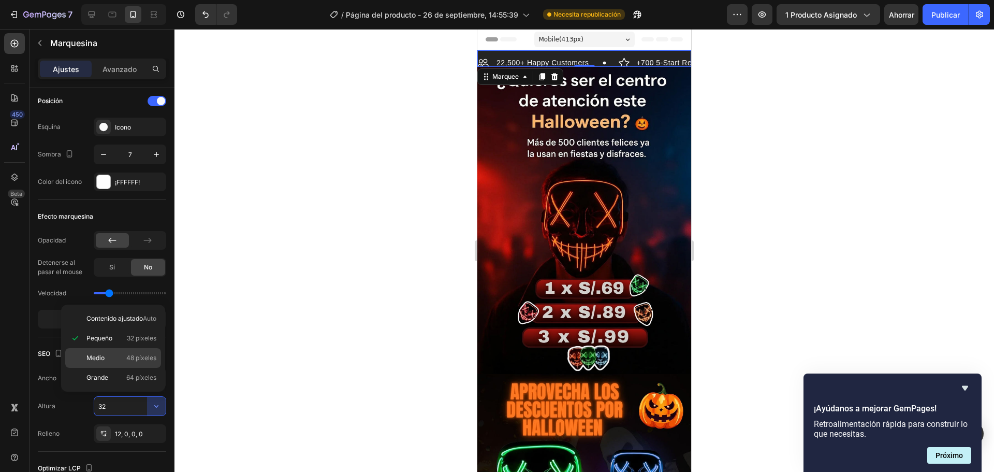
click at [111, 356] on p "Medio 48 píxeles" at bounding box center [121, 357] width 70 height 9
type input "48"
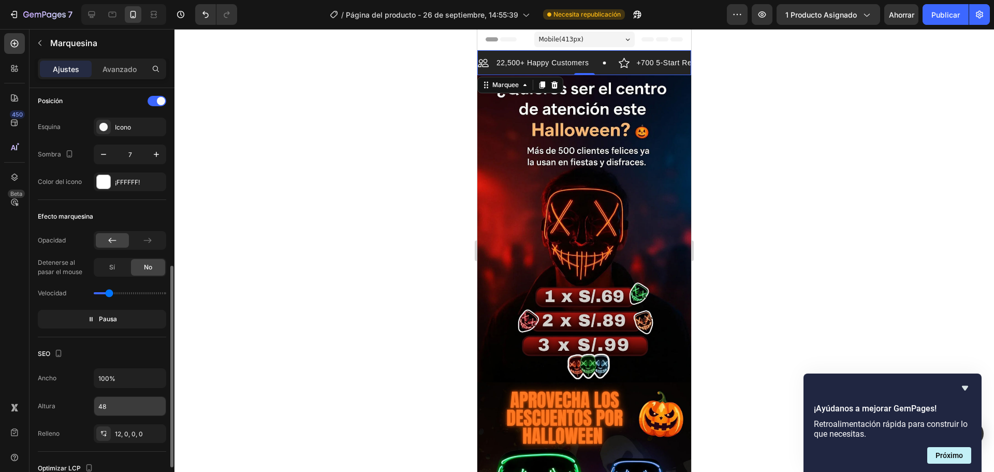
scroll to position [259, 0]
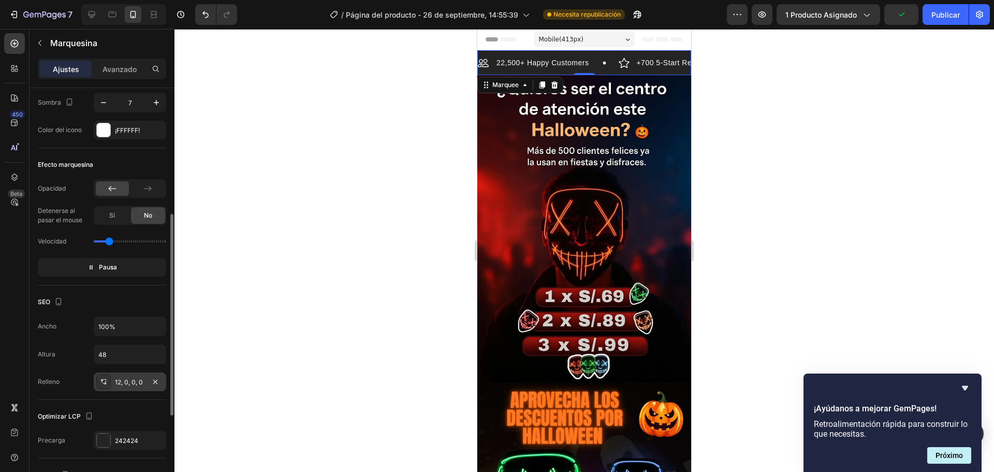
click at [136, 383] on font "12, 0, 0, 0" at bounding box center [129, 382] width 28 height 8
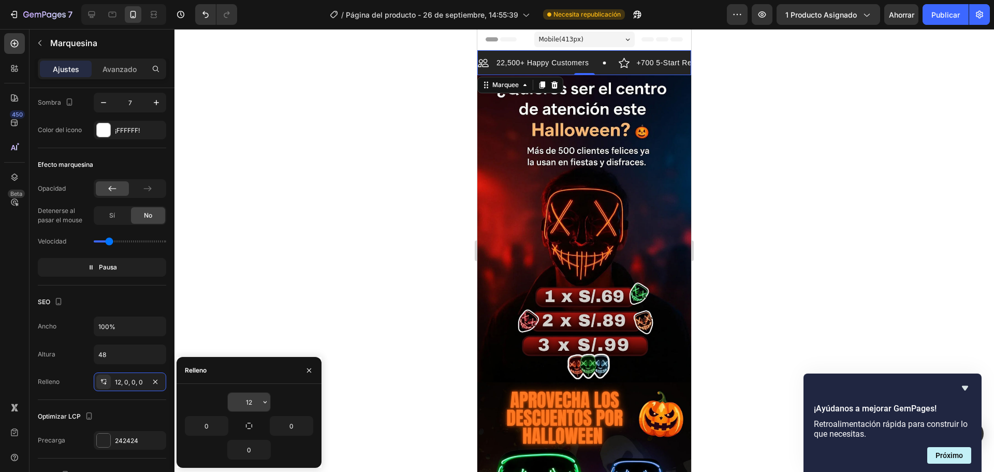
click at [244, 400] on input "12" at bounding box center [249, 402] width 42 height 19
type input "010"
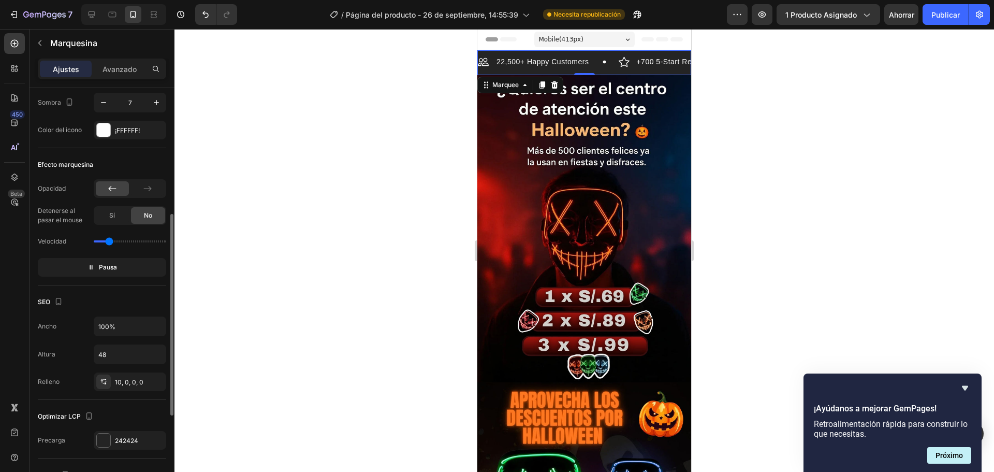
click at [87, 365] on div "Ancho 100% Altura 48 Relleno 10, 0, 0, 0" at bounding box center [102, 353] width 128 height 75
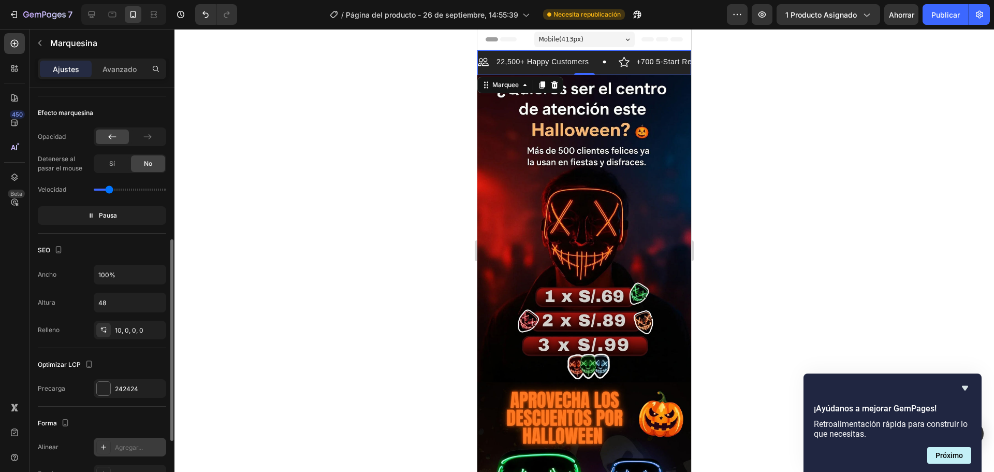
scroll to position [362, 0]
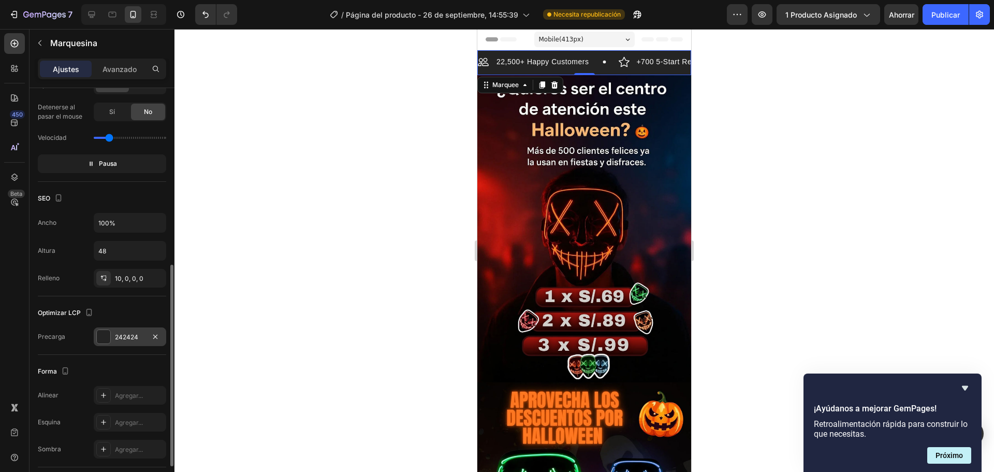
click at [108, 339] on div at bounding box center [103, 336] width 13 height 13
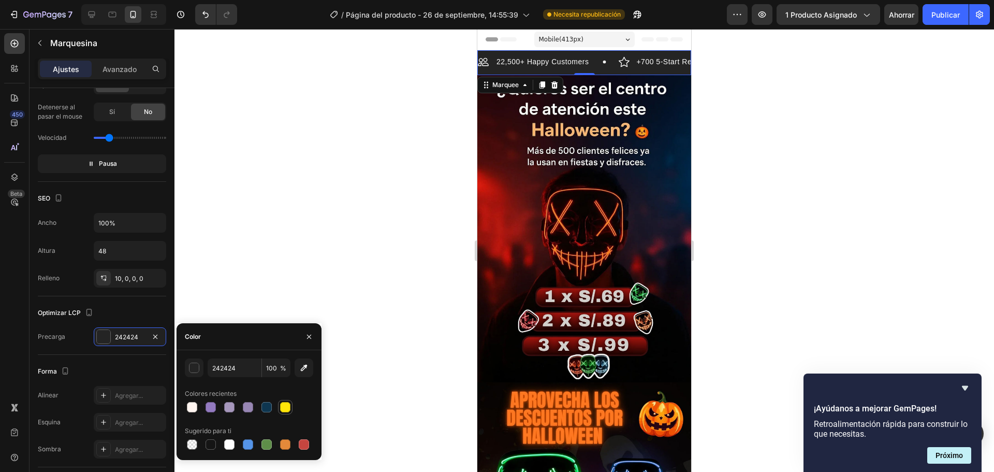
click at [291, 407] on div at bounding box center [285, 407] width 12 height 12
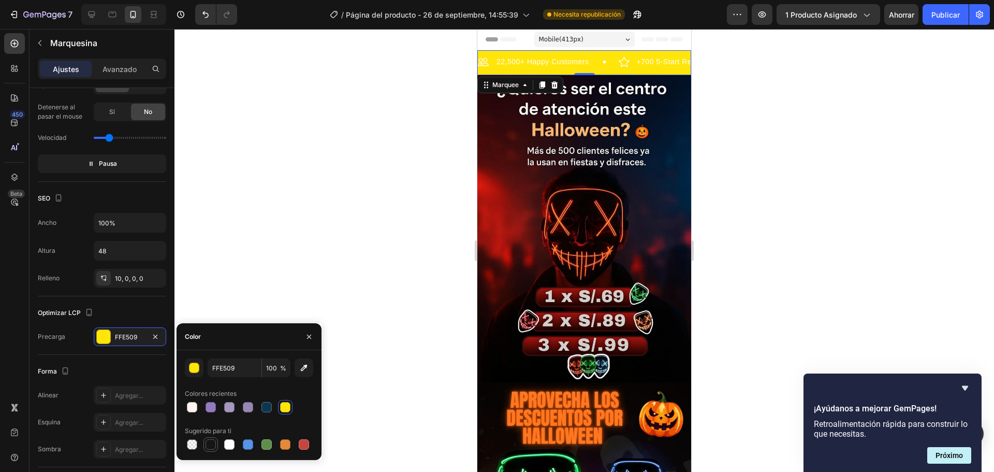
click at [216, 444] on div at bounding box center [211, 444] width 12 height 12
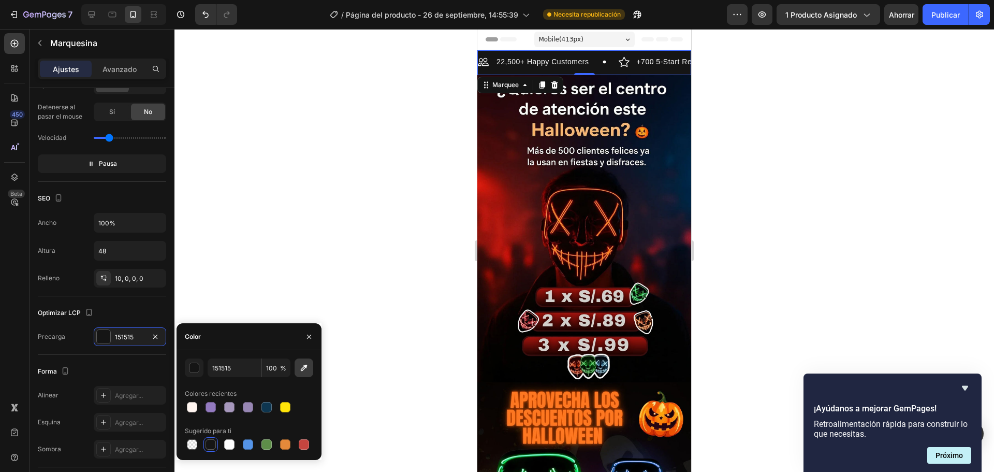
click at [299, 370] on icon "button" at bounding box center [304, 367] width 10 height 10
click at [306, 365] on icon "button" at bounding box center [304, 368] width 7 height 7
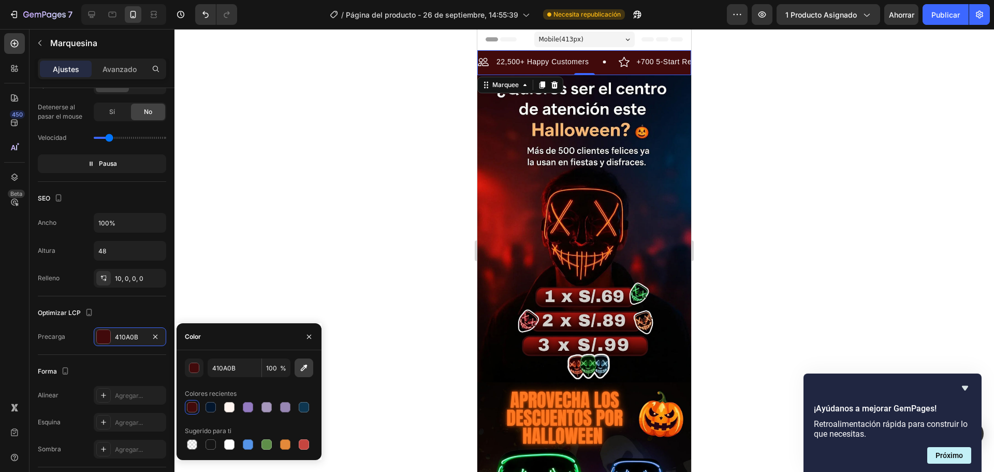
click at [305, 370] on icon "button" at bounding box center [304, 367] width 10 height 10
type input "010101"
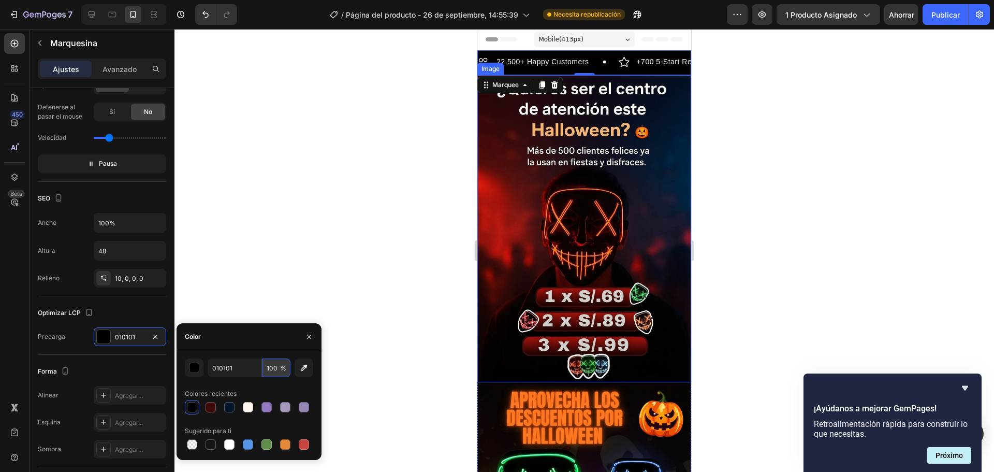
click at [274, 370] on input "100" at bounding box center [276, 367] width 28 height 19
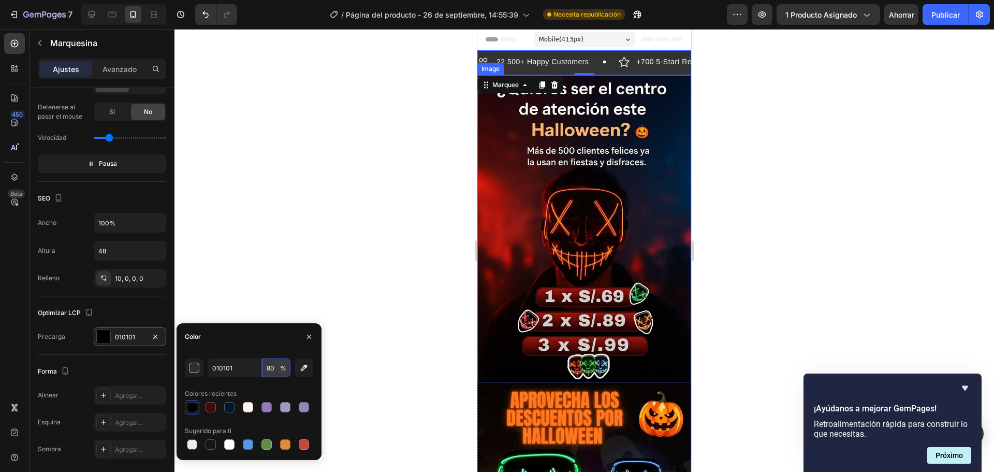
type input "8"
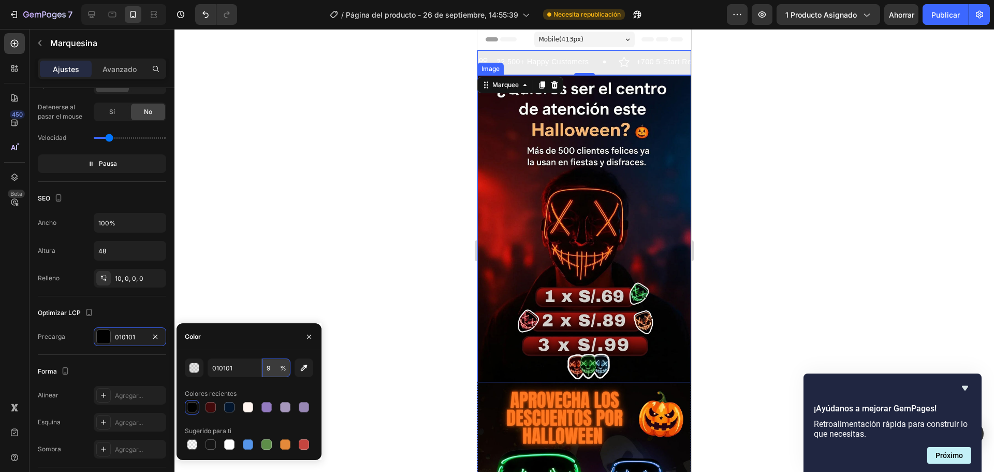
type input "90"
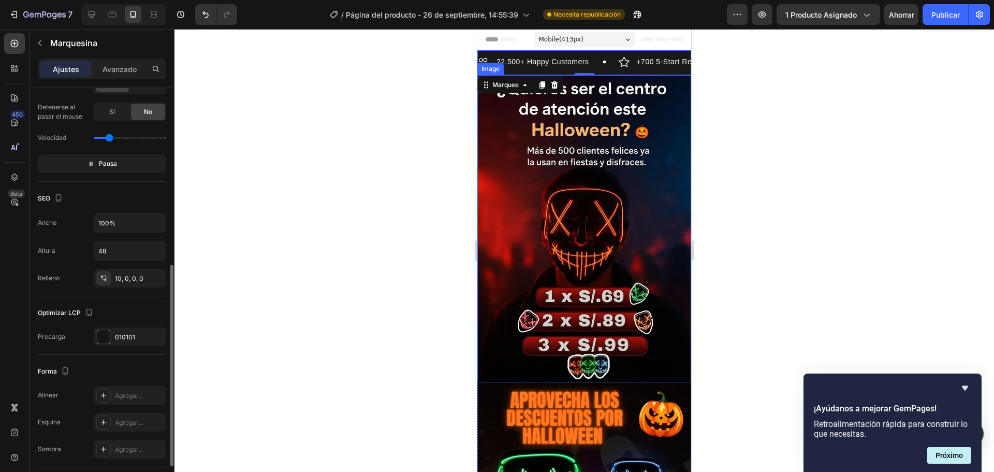
click at [145, 363] on div "Forma" at bounding box center [102, 371] width 128 height 17
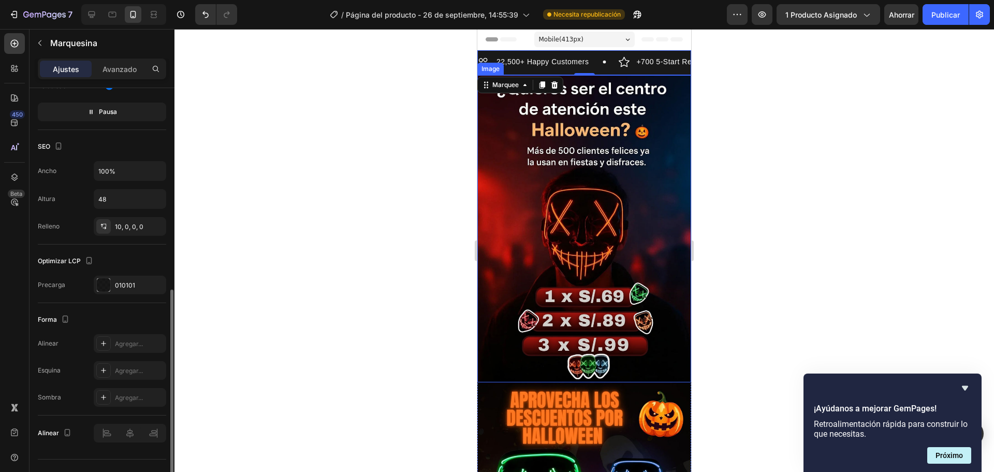
scroll to position [434, 0]
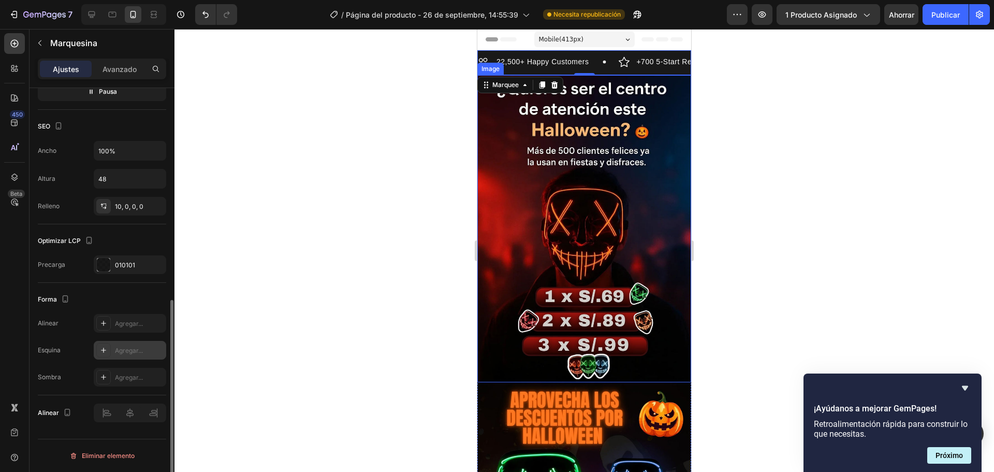
click at [103, 348] on icon at bounding box center [103, 350] width 8 height 8
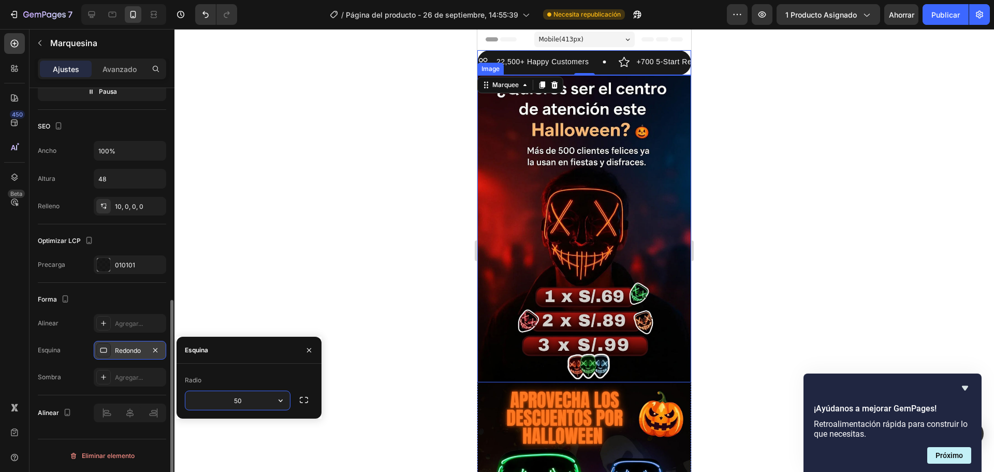
type input "5"
click at [79, 383] on div "Sombra Agregar..." at bounding box center [102, 377] width 128 height 19
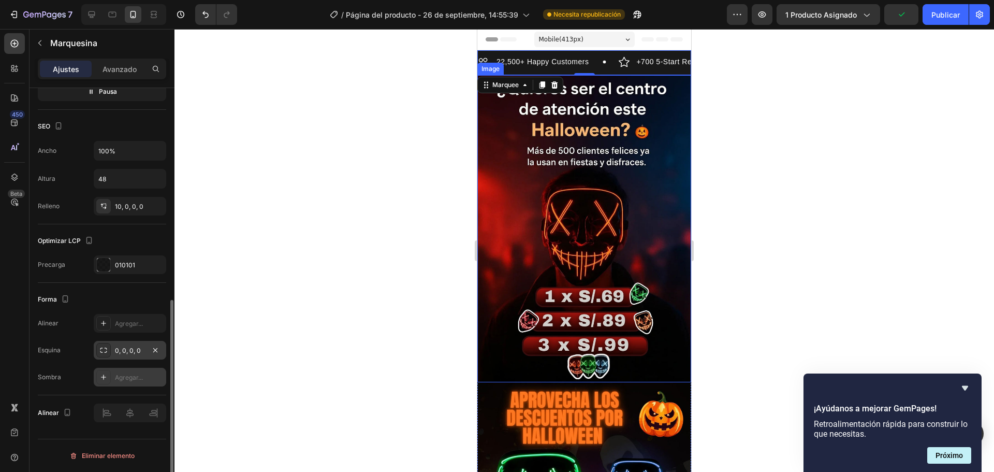
click at [105, 372] on div at bounding box center [103, 377] width 14 height 14
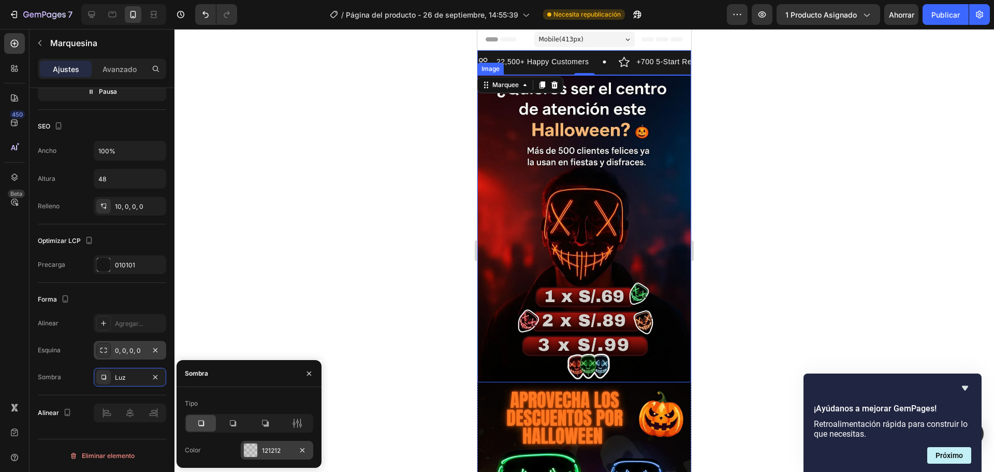
click at [252, 449] on div at bounding box center [250, 449] width 13 height 13
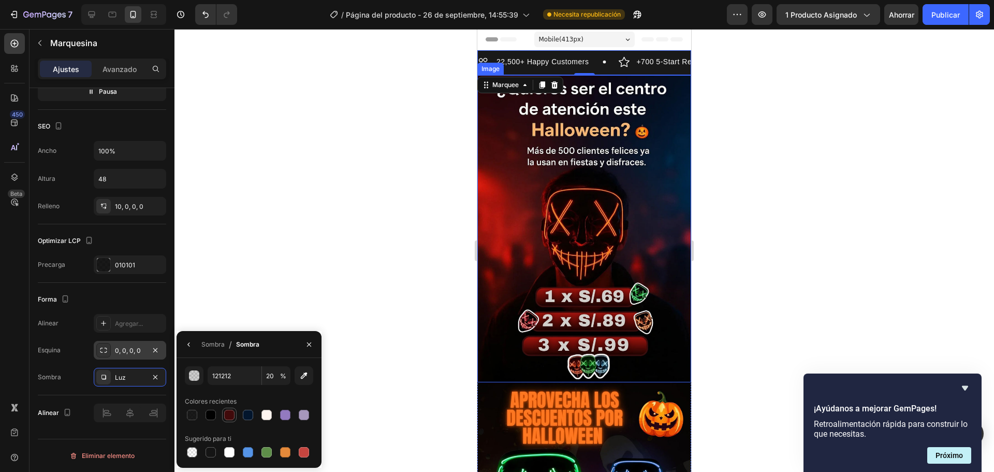
click at [234, 415] on div at bounding box center [229, 415] width 10 height 10
type input "410A0B"
type input "100"
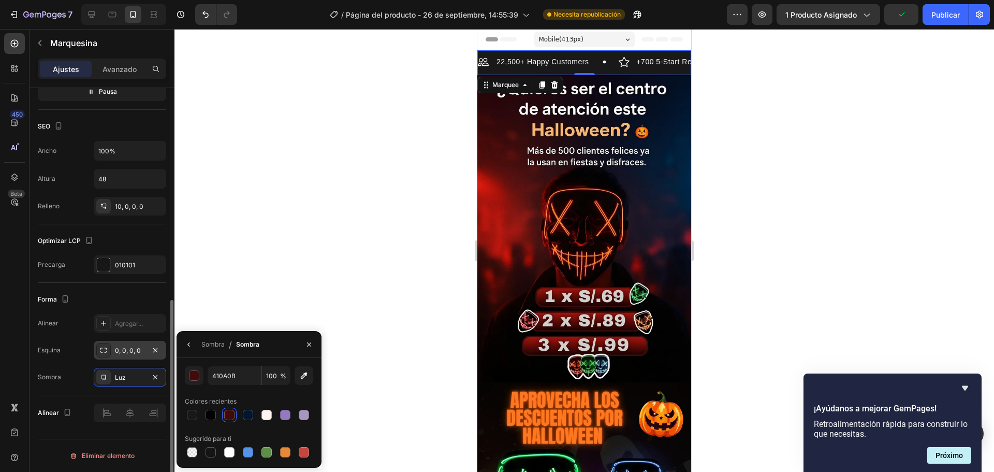
click at [76, 387] on div "Forma Alinear Agregar... Esquina 0, 0, 0, 0 Sombra Luz" at bounding box center [102, 339] width 128 height 112
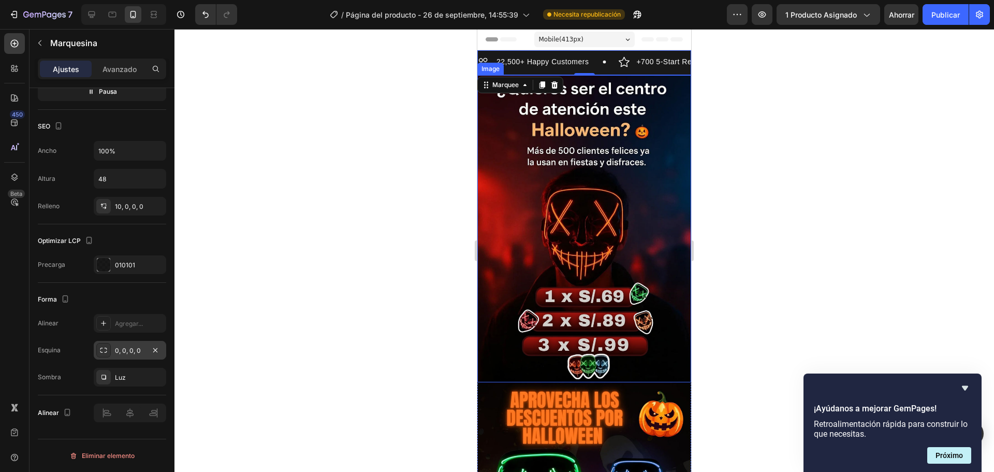
click at [495, 310] on img at bounding box center [584, 228] width 214 height 307
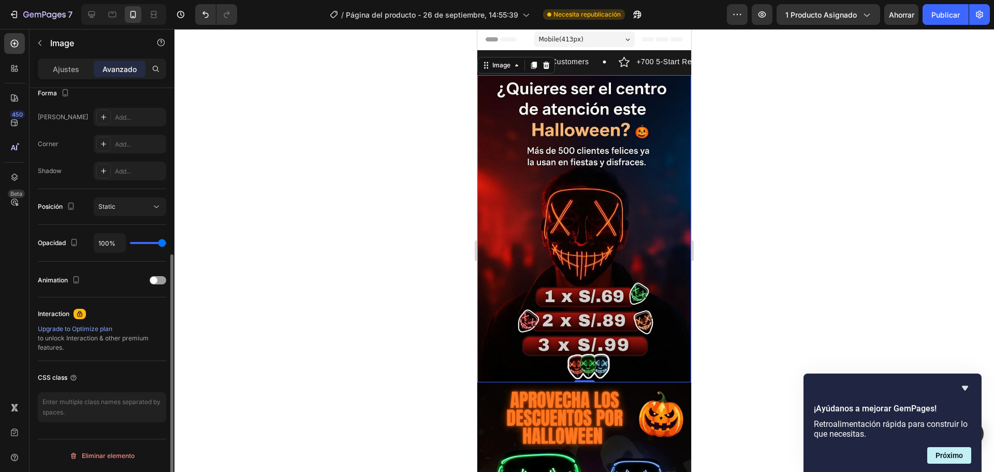
scroll to position [0, 0]
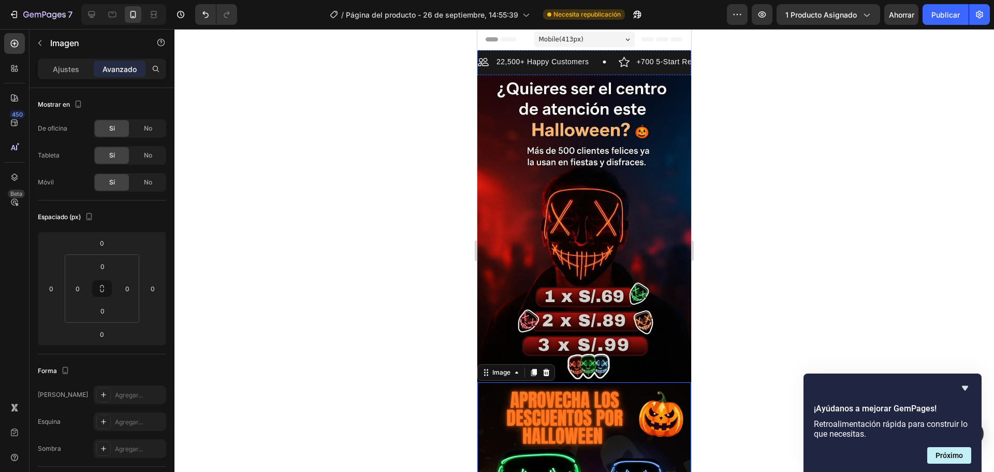
click at [737, 64] on div "30 Day Guarantee Item List" at bounding box center [793, 61] width 112 height 12
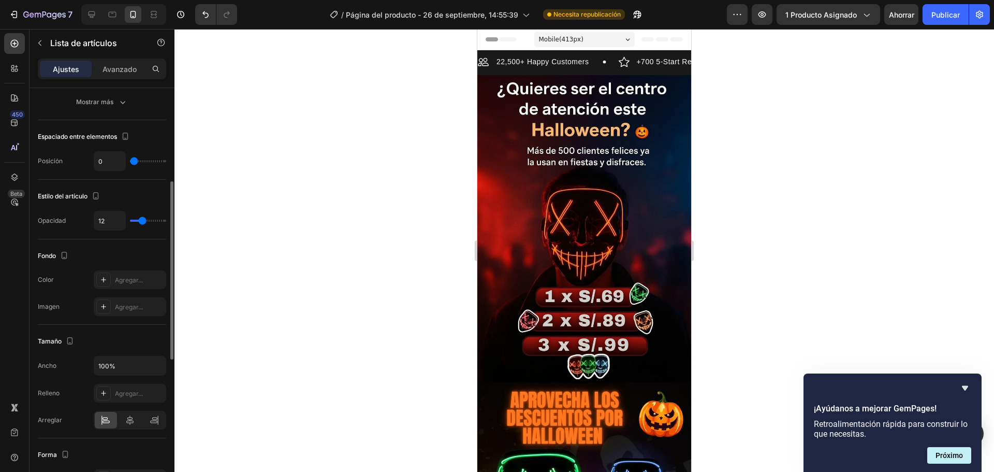
scroll to position [336, 0]
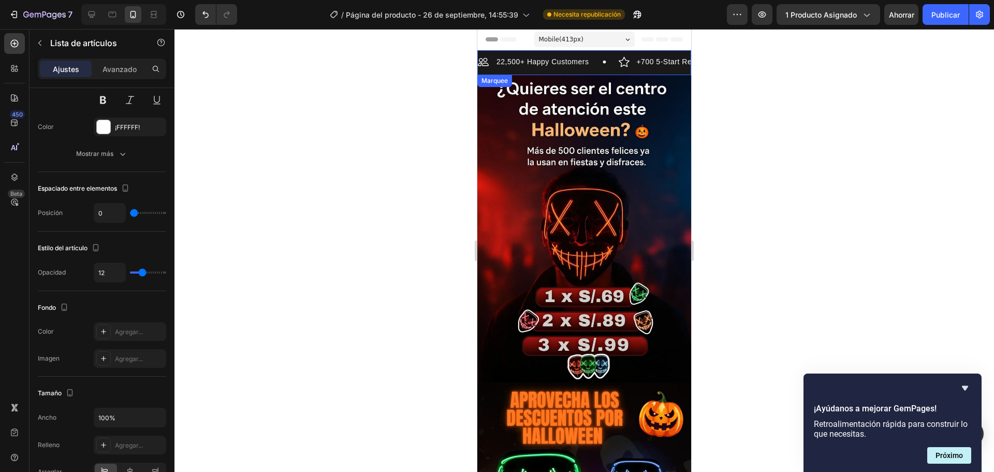
click at [591, 69] on div "22,500+ Happy Customers Item List +700 5-Start Review Item List 30 Day Guarante…" at bounding box center [584, 65] width 214 height 20
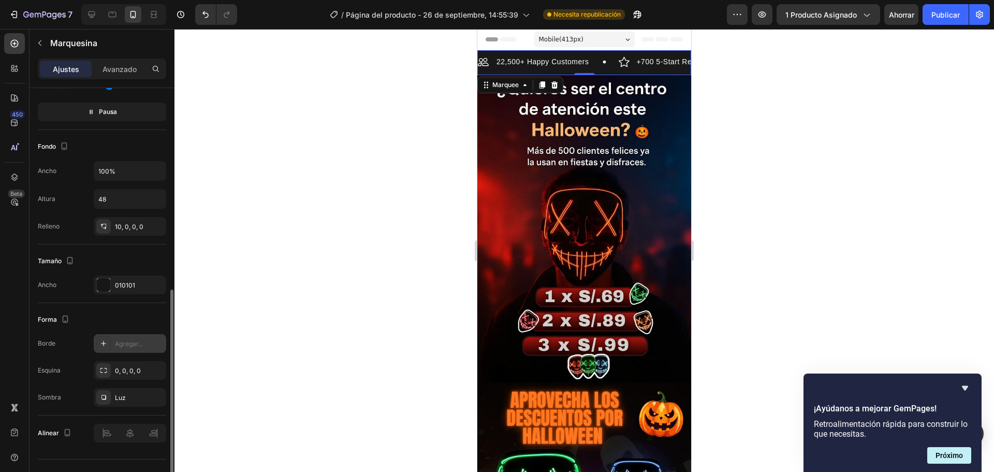
scroll to position [434, 0]
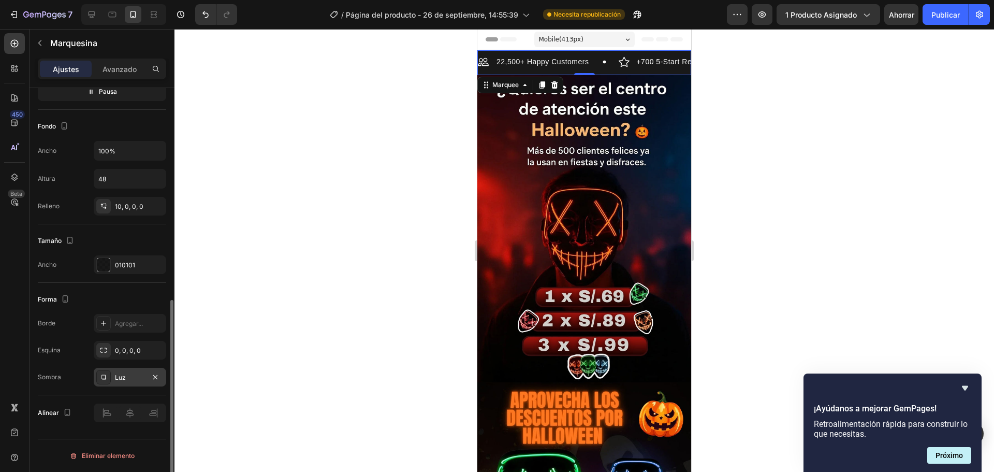
click at [129, 379] on div "Luz" at bounding box center [130, 377] width 30 height 9
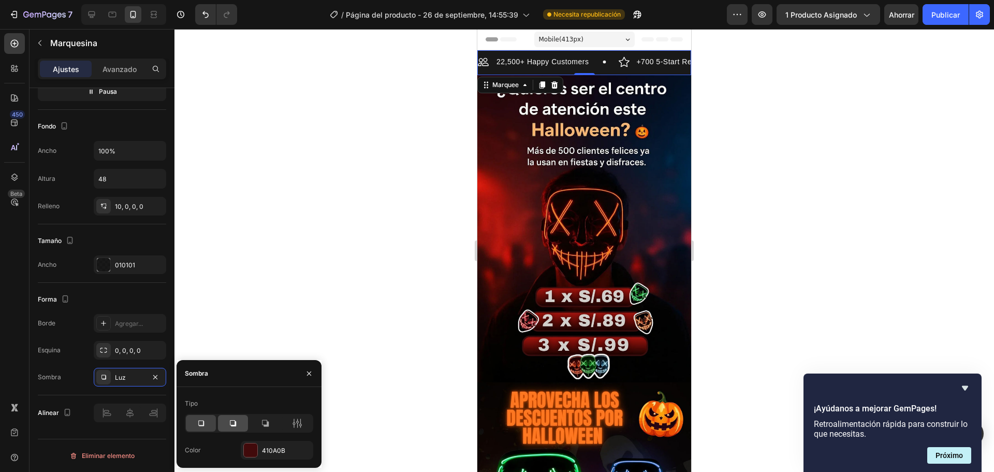
click at [237, 424] on icon at bounding box center [233, 423] width 10 height 10
click at [264, 427] on icon at bounding box center [265, 423] width 10 height 10
click at [254, 446] on div at bounding box center [250, 449] width 13 height 13
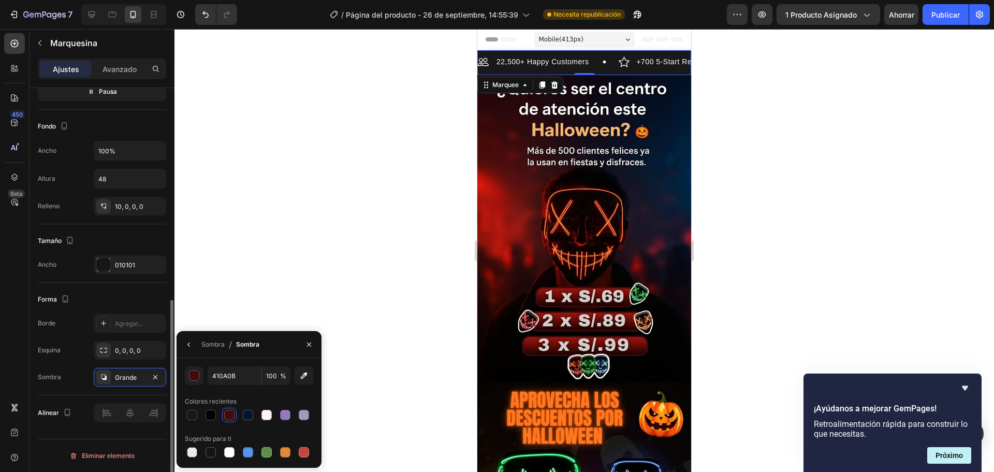
click at [82, 382] on div "Sombra Grande" at bounding box center [102, 377] width 128 height 19
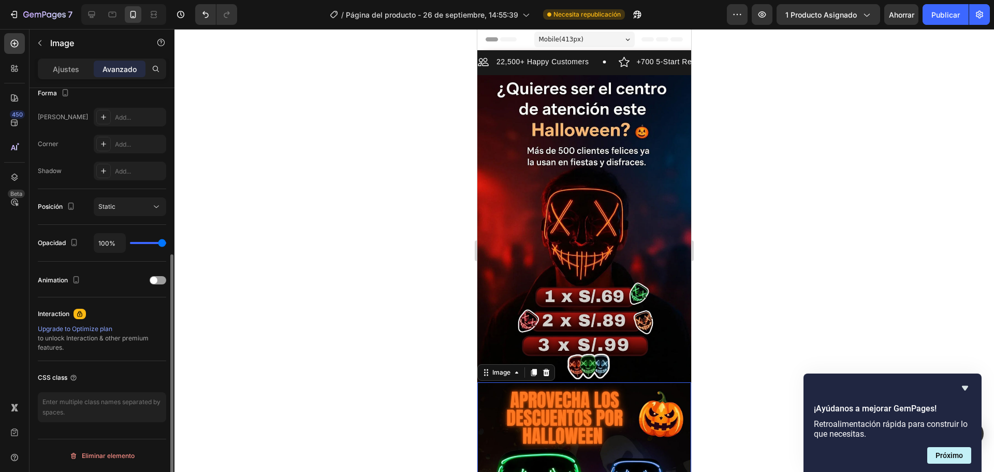
scroll to position [0, 0]
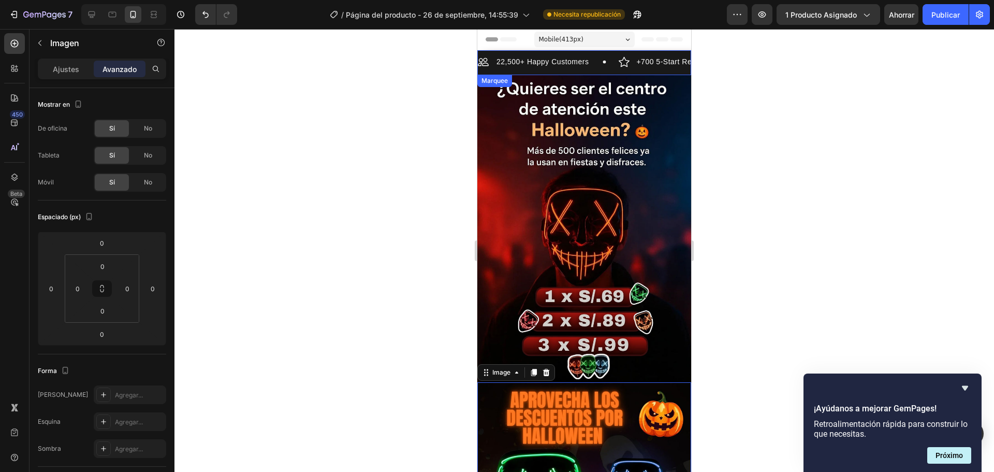
click at [537, 71] on div "22,500+ Happy Customers Item List +700 5-Start Review Item List 30 Day Guarante…" at bounding box center [584, 65] width 214 height 20
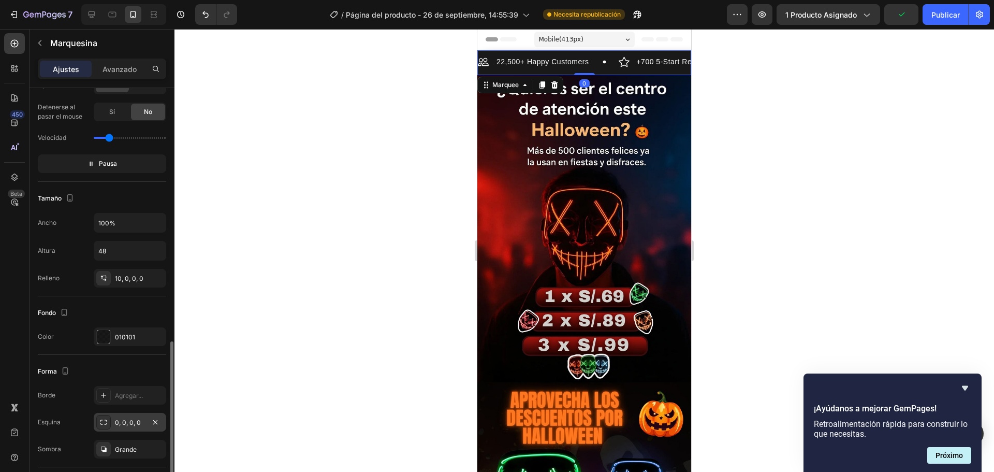
scroll to position [434, 0]
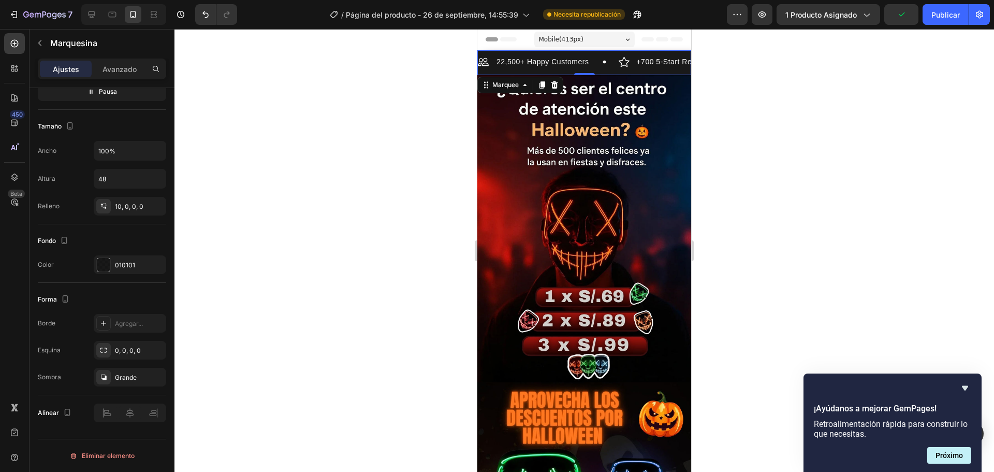
click at [636, 61] on p "+700 5-Start Review" at bounding box center [671, 61] width 71 height 9
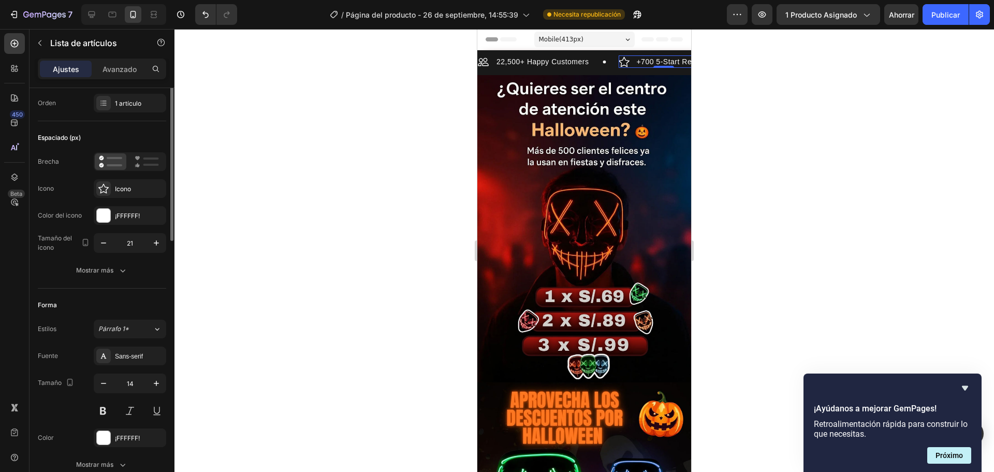
scroll to position [0, 0]
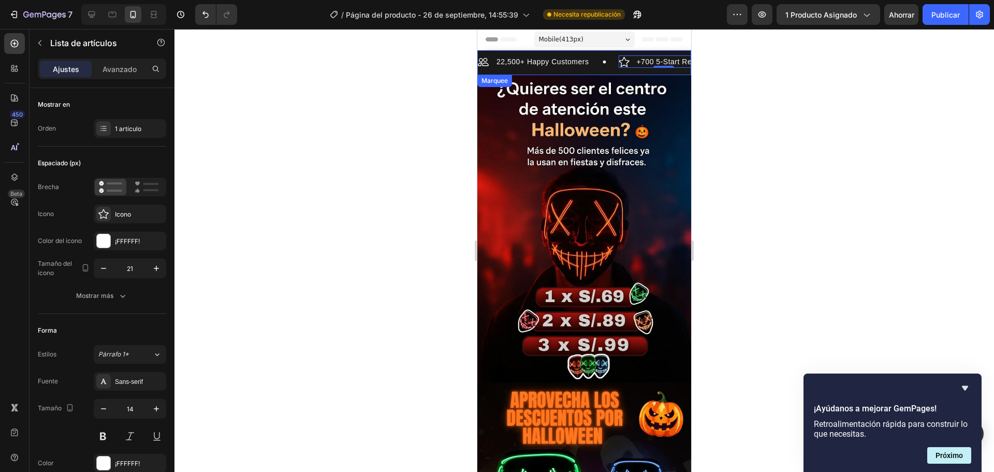
click at [555, 69] on div "22,500+ Happy Customers Item List +700 5-Start Review Item List 0 30 Day Guaran…" at bounding box center [584, 65] width 214 height 20
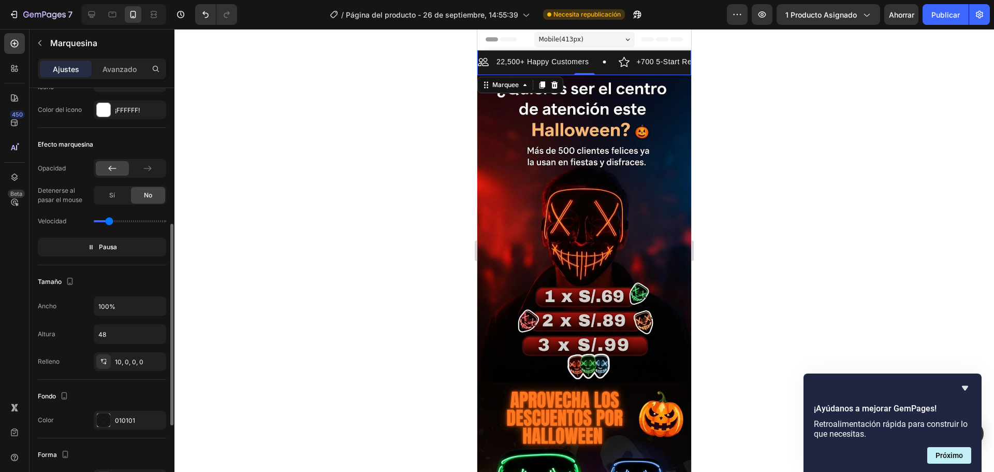
scroll to position [72, 0]
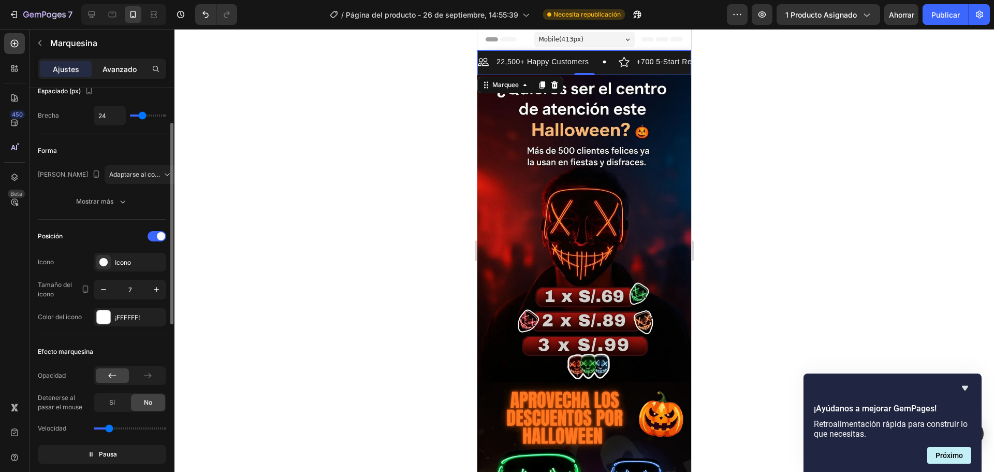
click at [124, 63] on div "Avanzado" at bounding box center [120, 69] width 52 height 17
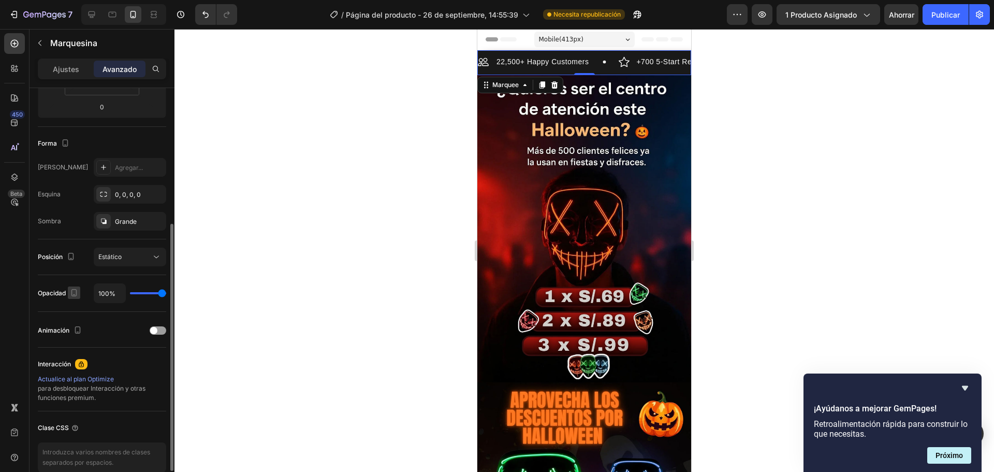
scroll to position [278, 0]
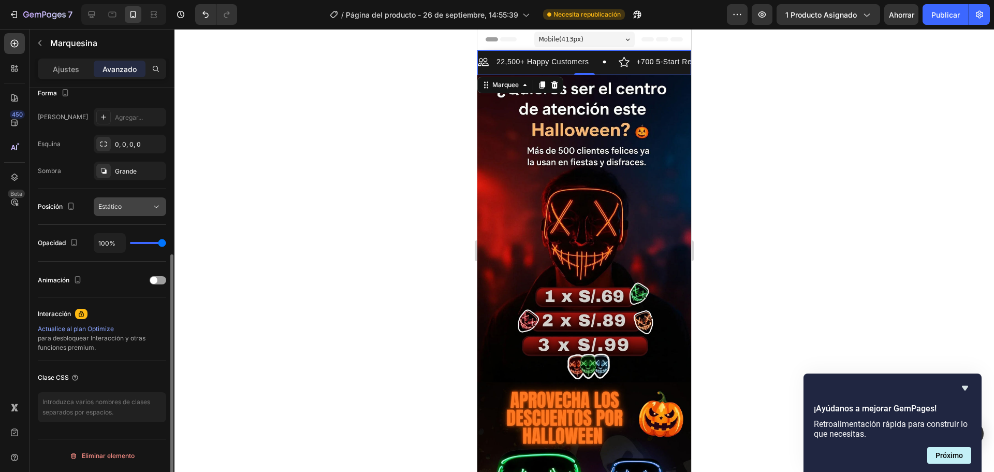
click at [150, 202] on div "Estático" at bounding box center [124, 206] width 53 height 9
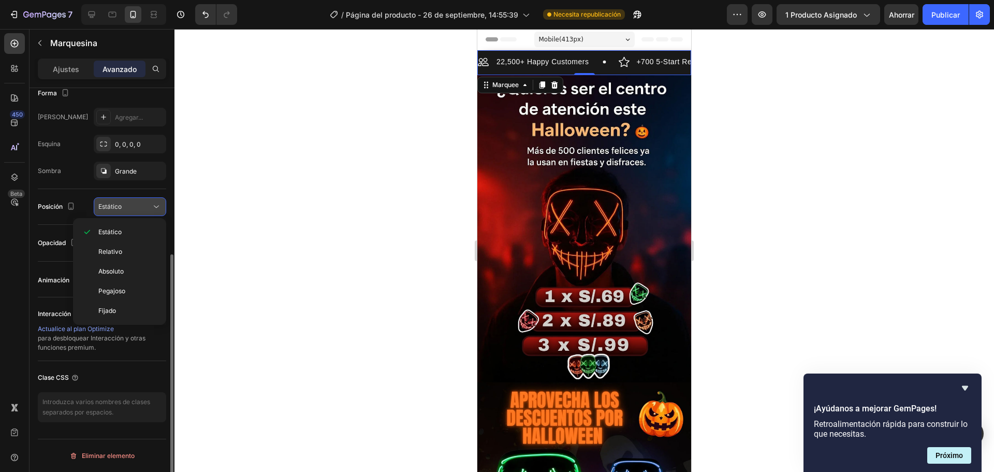
click at [150, 202] on div "Estático" at bounding box center [124, 206] width 53 height 9
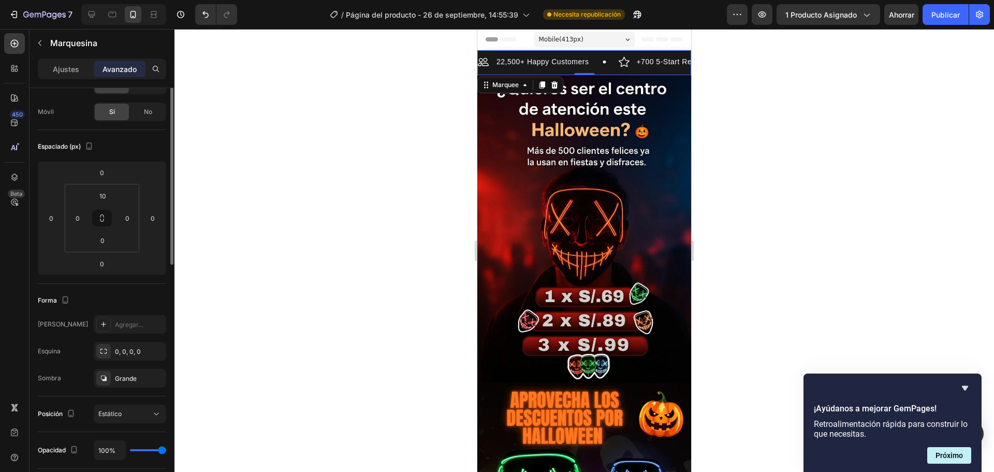
scroll to position [0, 0]
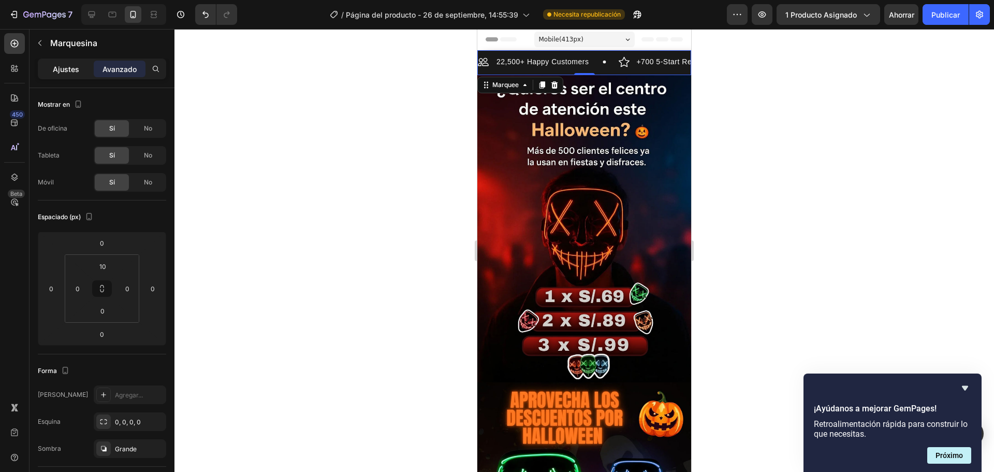
click at [49, 68] on div "Ajustes" at bounding box center [66, 69] width 52 height 17
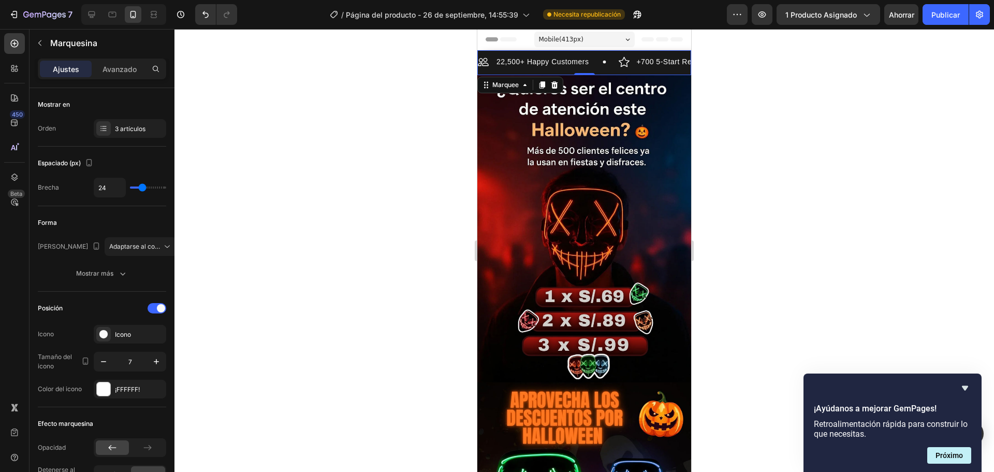
click at [523, 64] on div "22,500+ Happy Customers Item List +700 5-Start Review Item List 30 Day Guarante…" at bounding box center [663, 61] width 372 height 12
click at [755, 57] on p "30 Day Guarantee" at bounding box center [786, 61] width 63 height 9
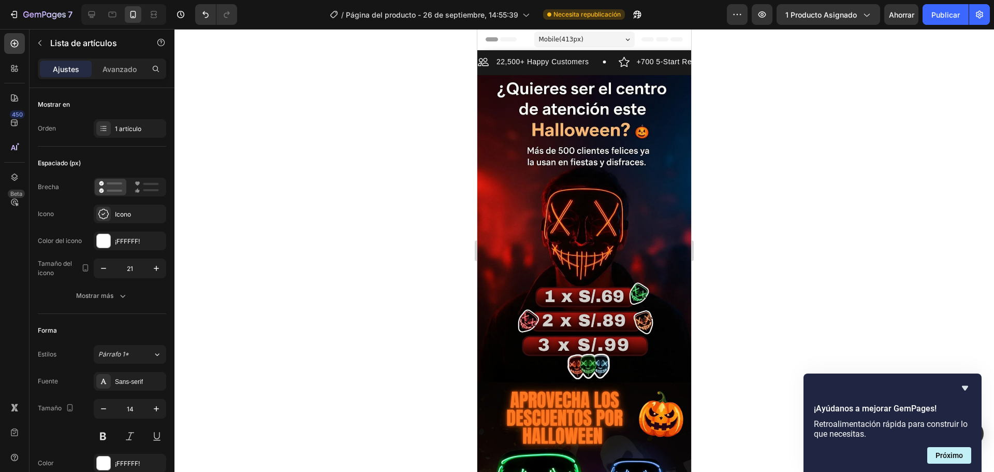
click at [756, 60] on p "30 Day Guarantee" at bounding box center [787, 61] width 63 height 9
click at [755, 60] on p "30 Day Guarantee" at bounding box center [786, 61] width 63 height 9
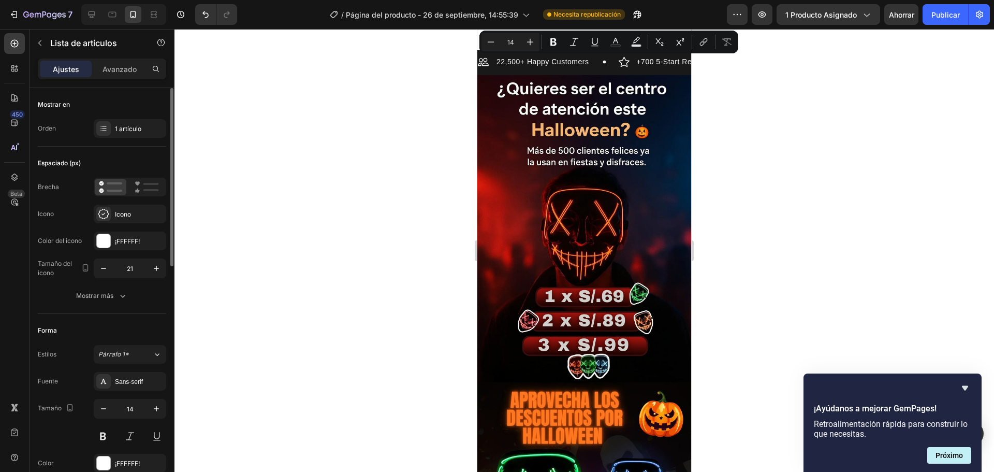
click at [92, 143] on div "Mostrar en Orden 1 artículo" at bounding box center [102, 117] width 128 height 59
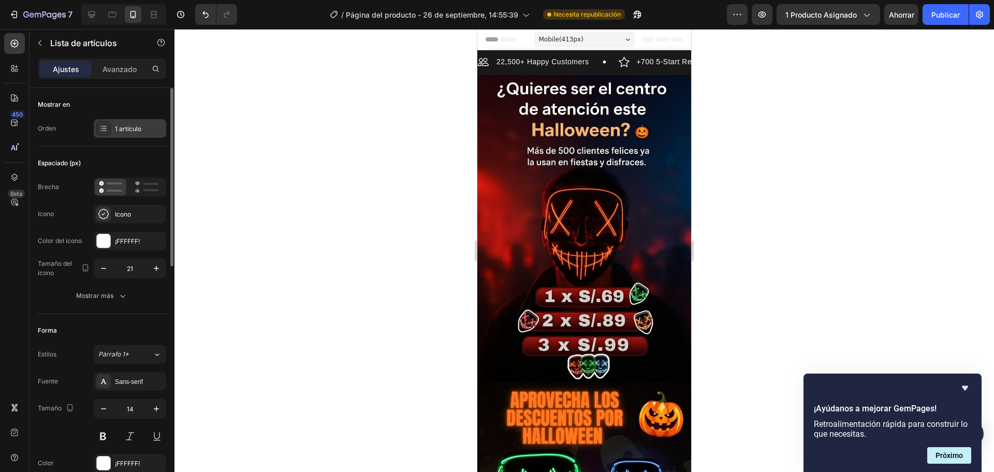
click at [103, 133] on div at bounding box center [103, 128] width 14 height 14
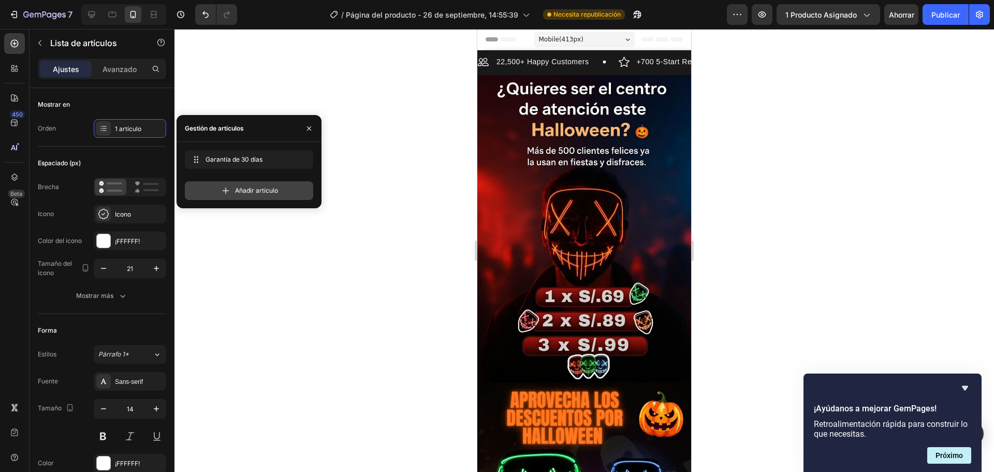
click at [241, 188] on font "Añadir artículo" at bounding box center [256, 190] width 43 height 8
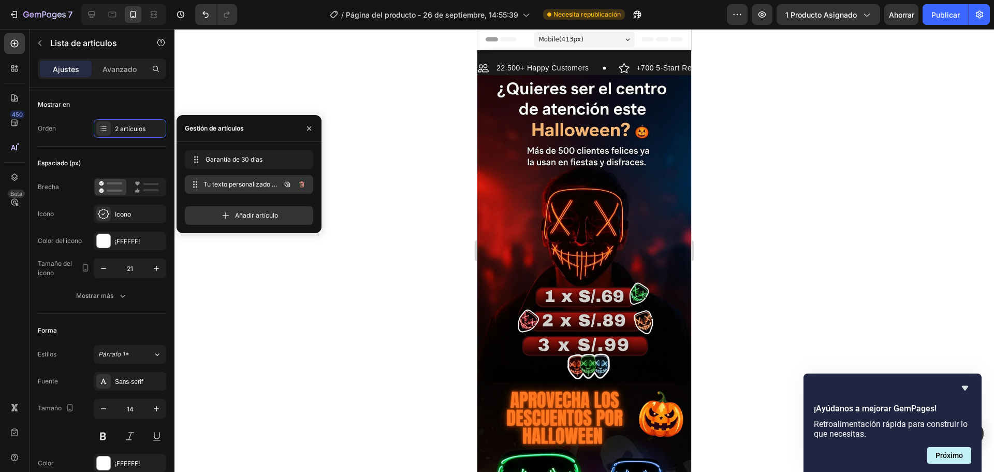
click at [224, 186] on font "Tu texto personalizado va aquí" at bounding box center [241, 188] width 76 height 17
click at [225, 184] on font "Tu texto personalizado va aquí" at bounding box center [241, 188] width 76 height 17
click at [258, 182] on span "Tu texto personalizado va aquí" at bounding box center [235, 184] width 59 height 9
click at [258, 182] on span "Tu texto personalizado va aquí" at bounding box center [241, 184] width 77 height 9
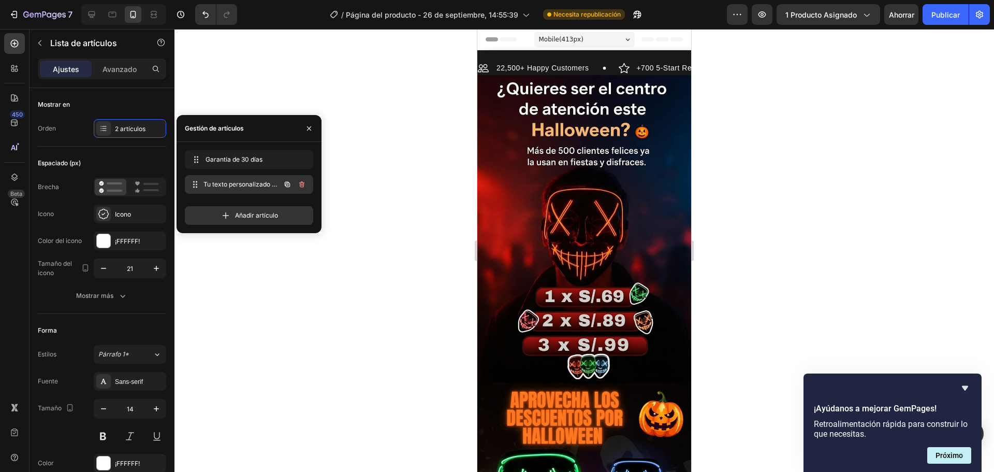
click at [258, 182] on span "Tu texto personalizado va aquí" at bounding box center [241, 184] width 77 height 9
click at [299, 182] on icon "button" at bounding box center [302, 184] width 8 height 8
click at [285, 182] on button "Borrar" at bounding box center [295, 184] width 28 height 14
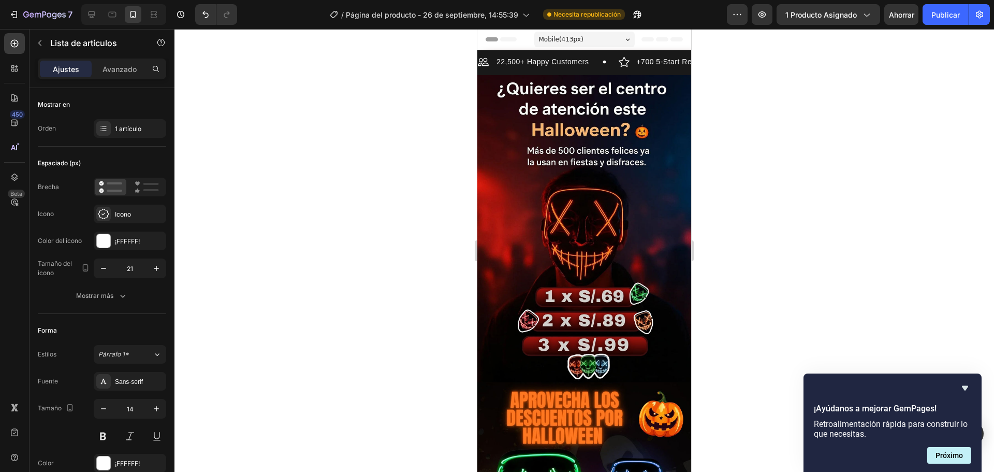
click at [755, 61] on p "30 Day Guarantee" at bounding box center [786, 61] width 63 height 9
click at [887, 62] on p "22,500+ Happy Customers" at bounding box center [933, 61] width 92 height 9
click at [887, 64] on p "22,500+ Happy Customers" at bounding box center [933, 61] width 92 height 9
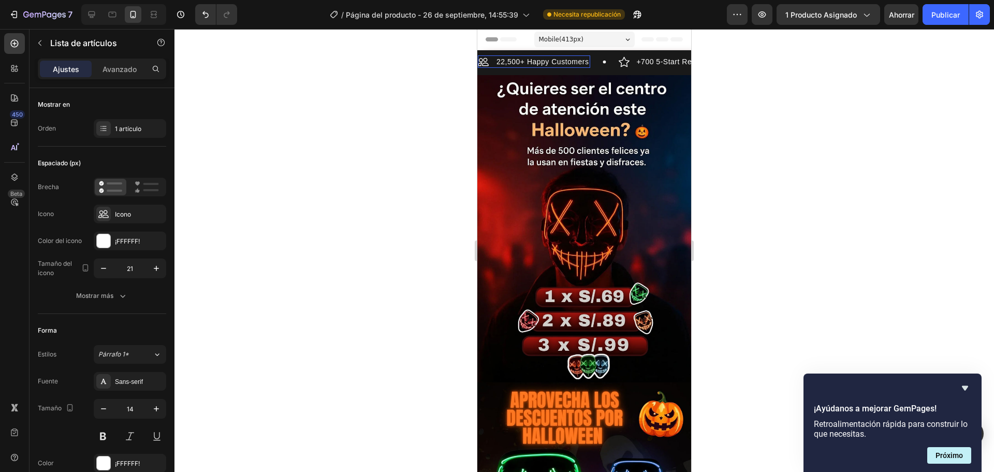
click at [887, 64] on p "22,500+ Happy Customers" at bounding box center [933, 61] width 92 height 9
click at [888, 59] on p "22,500+ Happy Customers" at bounding box center [934, 61] width 92 height 9
click at [886, 59] on p "22,500+ Happy Customers" at bounding box center [932, 61] width 92 height 9
click at [887, 59] on p "22,500+ Happy Customers" at bounding box center [933, 61] width 92 height 9
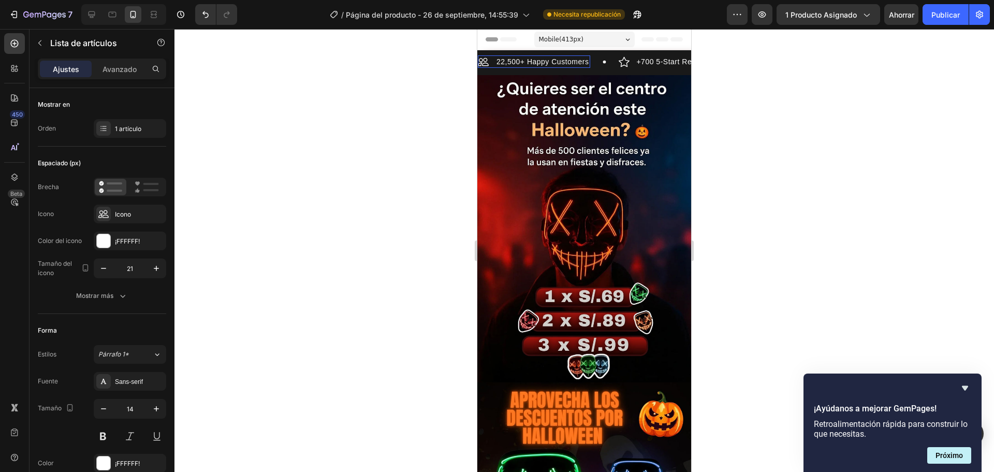
click at [887, 59] on p "22,500+ Happy Customers" at bounding box center [933, 61] width 92 height 9
drag, startPoint x: 812, startPoint y: 85, endPoint x: 795, endPoint y: 86, distance: 16.6
click at [812, 85] on div at bounding box center [585, 250] width 820 height 443
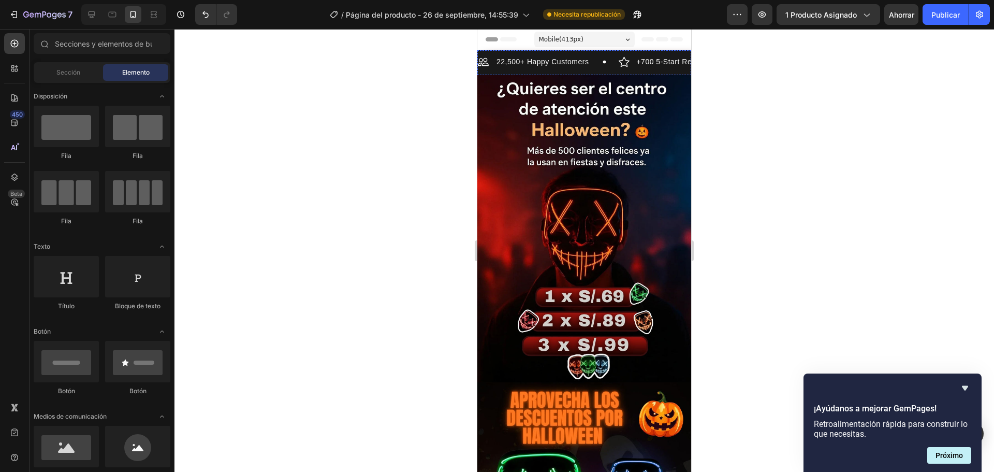
click at [888, 57] on p "22,500+ Happy Customers" at bounding box center [934, 61] width 92 height 9
click at [886, 57] on p "22,500+ Happy Customers" at bounding box center [932, 61] width 92 height 9
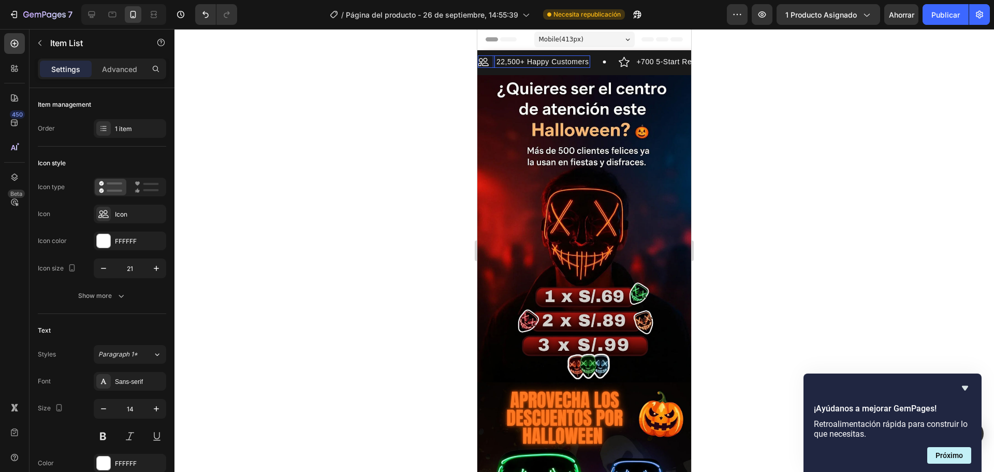
click at [886, 57] on p "22,500+ Happy Customers" at bounding box center [932, 61] width 92 height 9
click at [540, 60] on div "22,500+ Happy Customers Item List 0 +700 5-Start Review Item List GARANTÍA DE 3…" at bounding box center [585, 61] width 214 height 12
click at [540, 60] on p "22,500+ Happy Customers" at bounding box center [542, 61] width 92 height 9
click at [539, 60] on p "22,500+ Happy Customers" at bounding box center [542, 61] width 92 height 9
click at [610, 61] on p "+700 5-Start Review" at bounding box center [645, 61] width 71 height 9
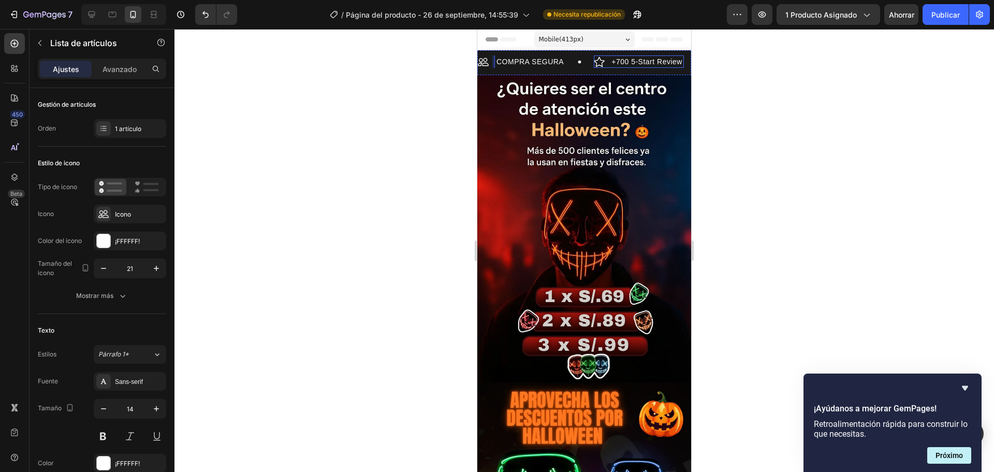
click at [611, 61] on p "+700 5-Start Review" at bounding box center [646, 61] width 71 height 9
click at [612, 61] on p "+700 5-Start Review" at bounding box center [647, 61] width 71 height 9
click at [611, 61] on p "+700 5-Start Review" at bounding box center [646, 61] width 71 height 9
click at [592, 61] on div "ENVÍOS A TODO EL [GEOGRAPHIC_DATA]" at bounding box center [678, 61] width 172 height 12
click at [100, 213] on icon at bounding box center [103, 214] width 10 height 10
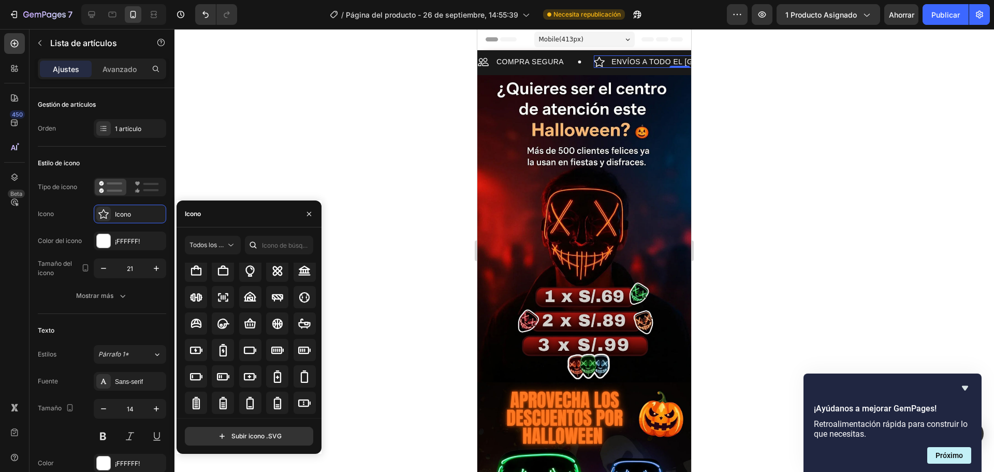
scroll to position [754, 0]
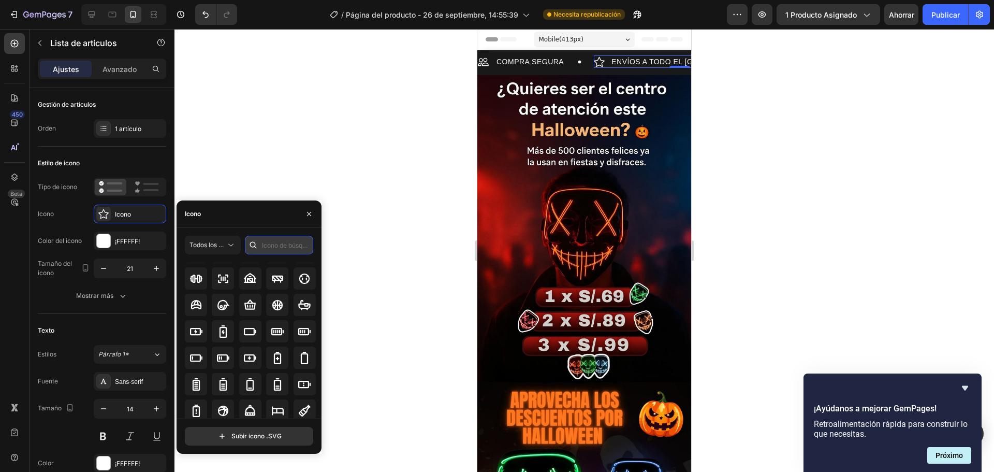
click at [269, 242] on input "text" at bounding box center [279, 245] width 68 height 19
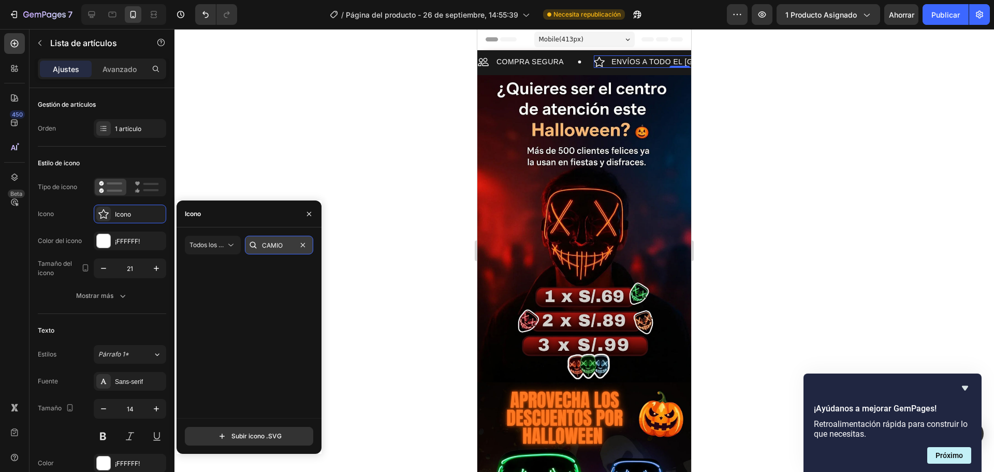
scroll to position [0, 0]
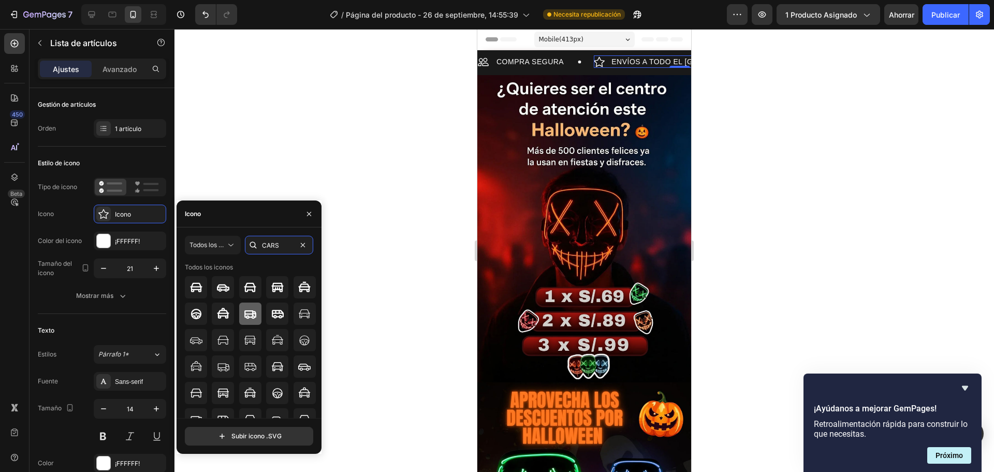
type input "CARS"
click at [256, 317] on div at bounding box center [250, 313] width 22 height 22
click at [943, 61] on p "COMPRA SEGURA" at bounding box center [976, 61] width 67 height 9
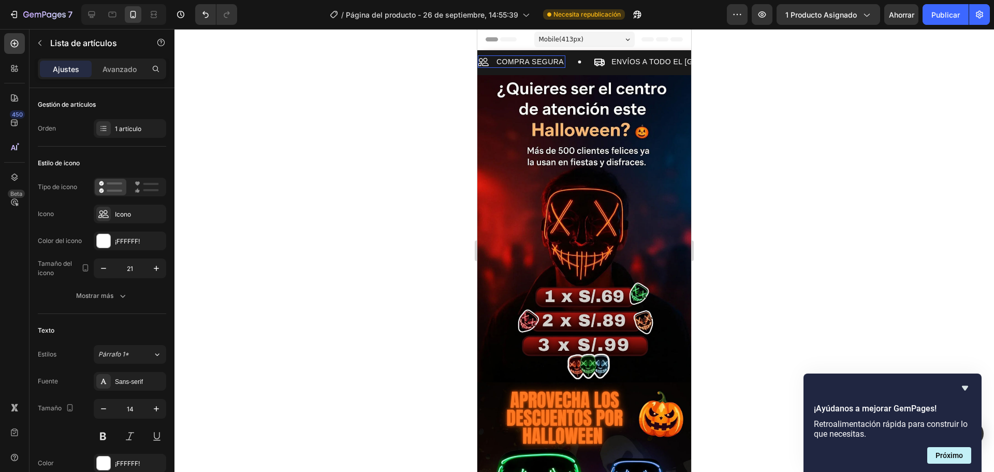
click at [925, 62] on div "COMPRA SEGURA" at bounding box center [969, 61] width 88 height 12
click at [503, 62] on div "COMPRA SEGURA Item List 0 ENVÍOS A TODO EL PERÚ Item List GARANTÍA DE 30 DIAS I…" at bounding box center [585, 61] width 214 height 12
click at [503, 62] on p "COMPRA SEGURA" at bounding box center [528, 61] width 67 height 9
click at [503, 62] on p "COMPRA SEGURA" at bounding box center [529, 61] width 67 height 9
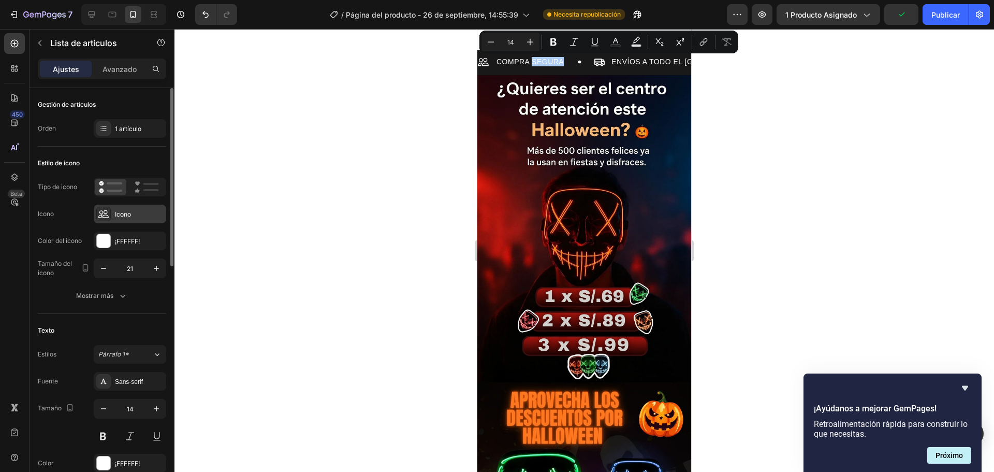
click at [130, 217] on font "Icono" at bounding box center [123, 214] width 16 height 8
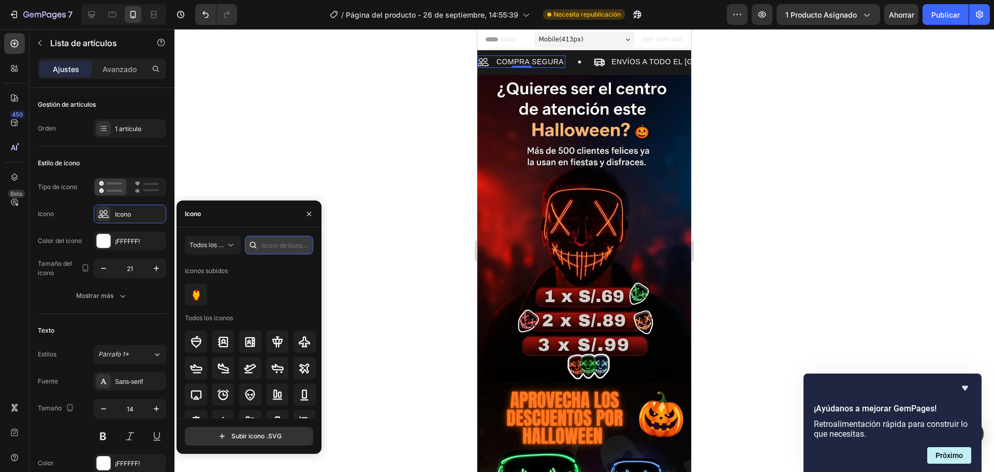
click at [265, 241] on input "text" at bounding box center [279, 245] width 68 height 19
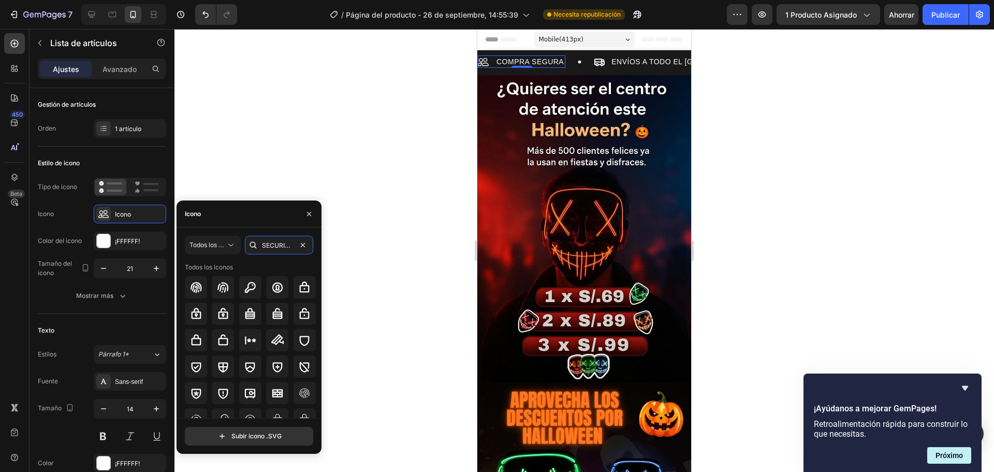
scroll to position [0, 1]
type input "SECURITY"
click at [195, 369] on icon at bounding box center [196, 366] width 12 height 12
click at [301, 288] on icon at bounding box center [305, 286] width 10 height 11
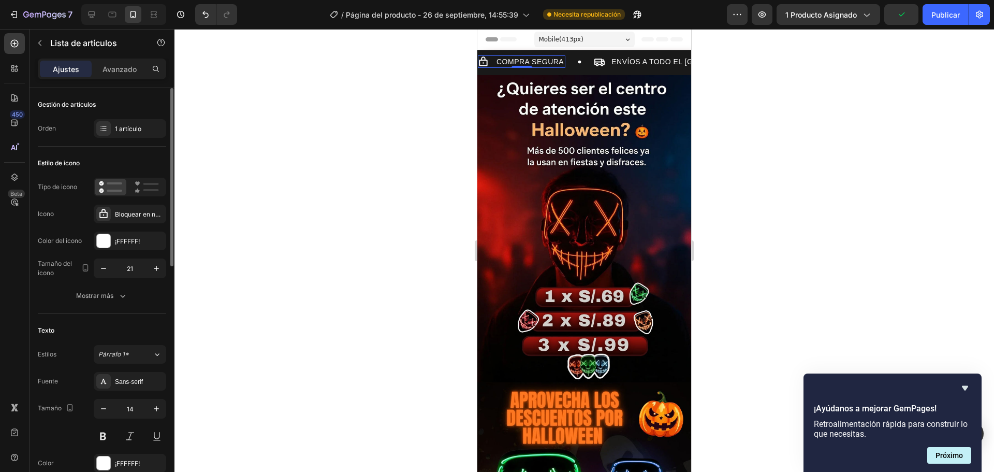
click at [143, 307] on div "Estilo de icono Tipo de icono Icono Bloquear en negrita Color del icono ¡FFFFFF…" at bounding box center [102, 230] width 128 height 167
click at [137, 376] on div "Sans-serif" at bounding box center [130, 381] width 72 height 19
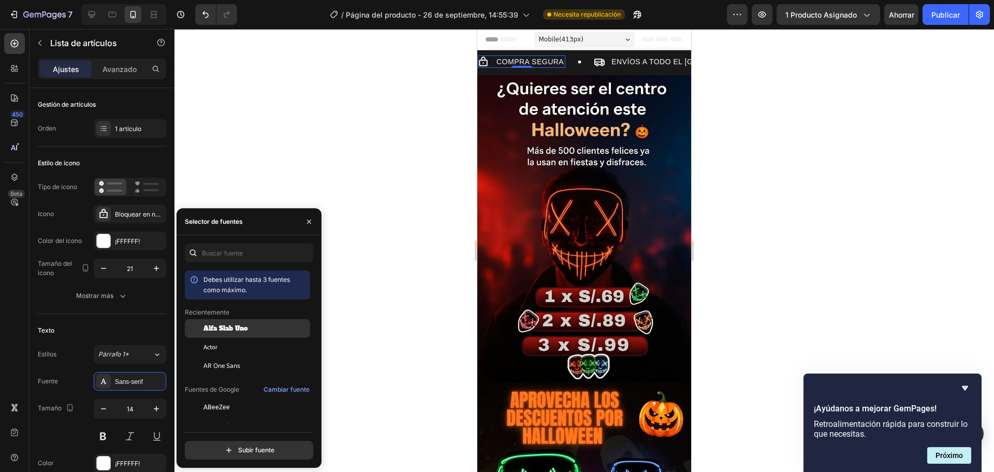
click at [214, 331] on font "Alfa Slab Uno" at bounding box center [225, 328] width 45 height 8
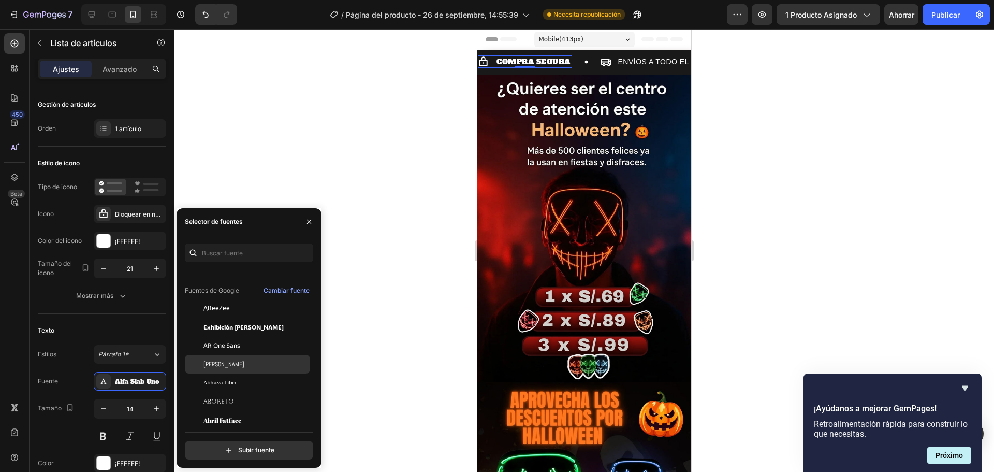
scroll to position [104, 0]
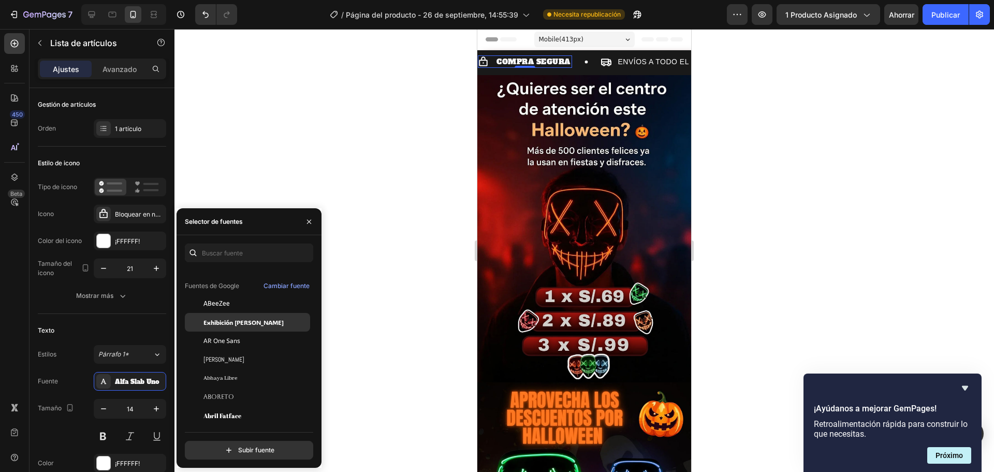
click at [231, 322] on font "Exhibición ADLaM" at bounding box center [243, 322] width 80 height 8
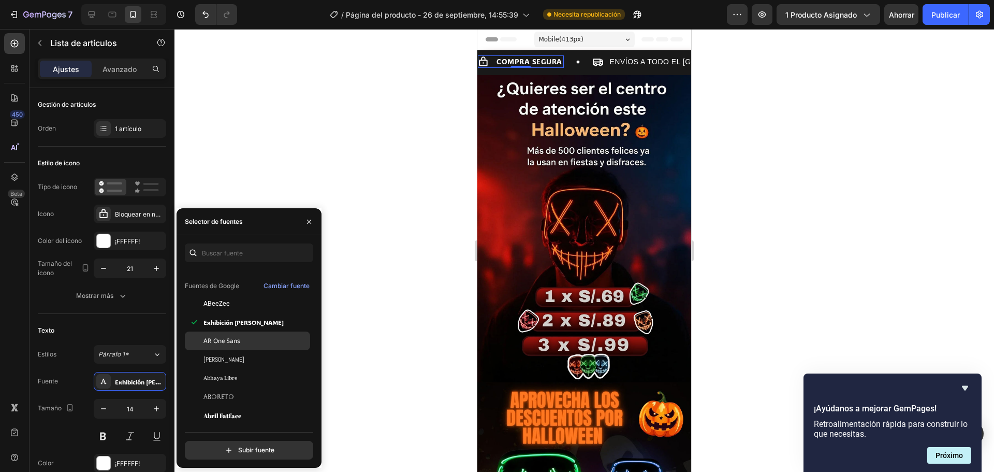
click at [229, 343] on font "AR One Sans" at bounding box center [221, 340] width 37 height 9
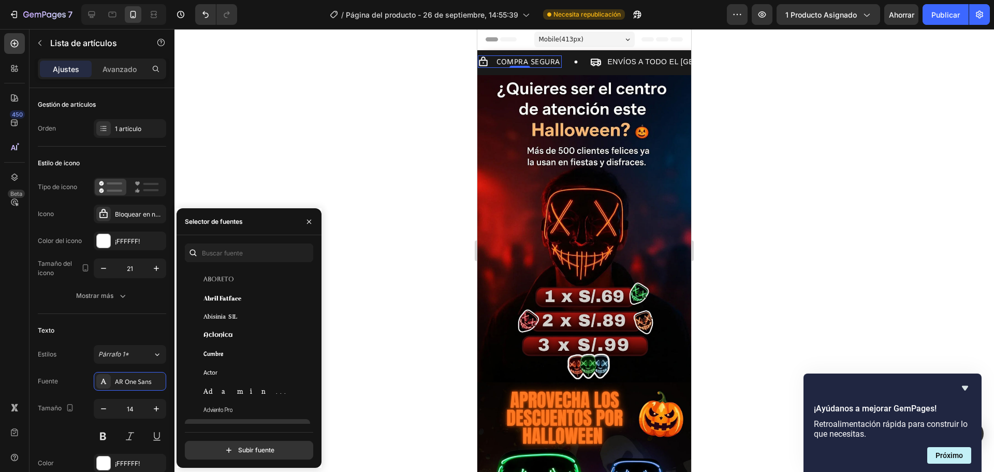
scroll to position [259, 0]
click at [238, 358] on div "Adamina" at bounding box center [247, 352] width 125 height 19
click at [231, 371] on div "Alata" at bounding box center [255, 368] width 105 height 9
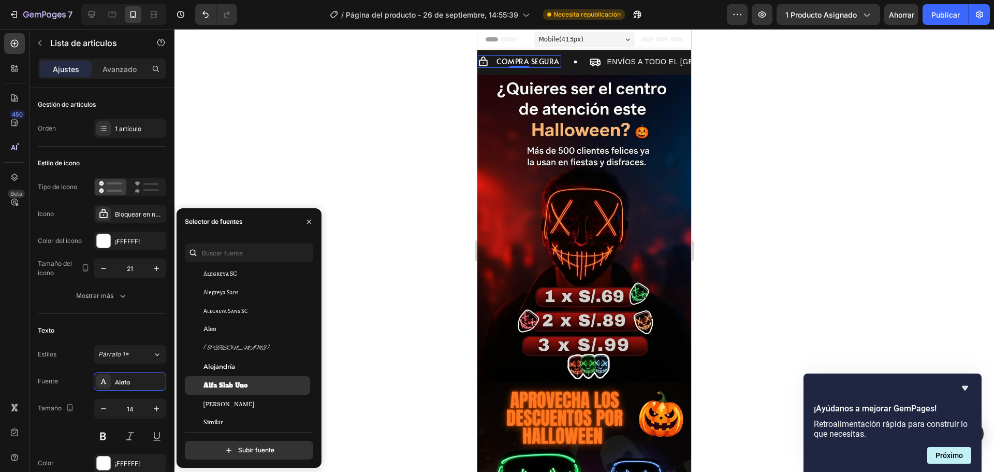
click at [233, 382] on font "Alfa Slab Uno" at bounding box center [225, 385] width 45 height 8
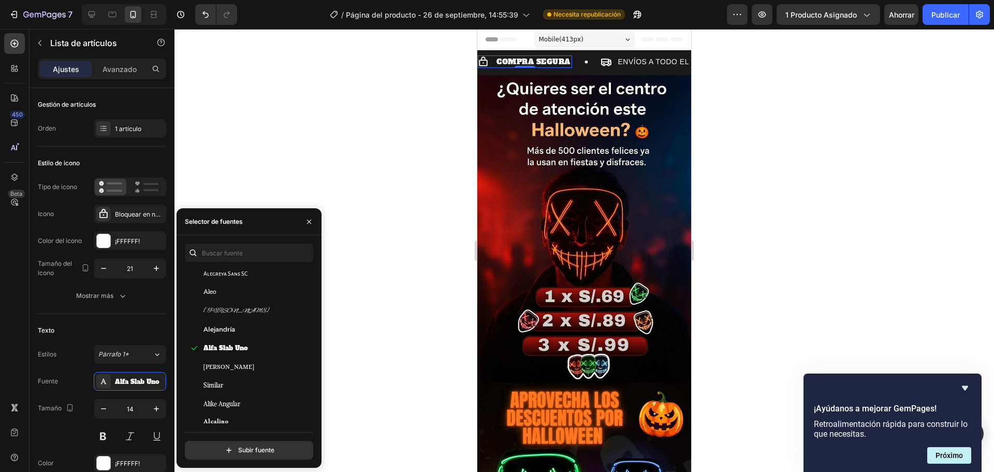
scroll to position [828, 0]
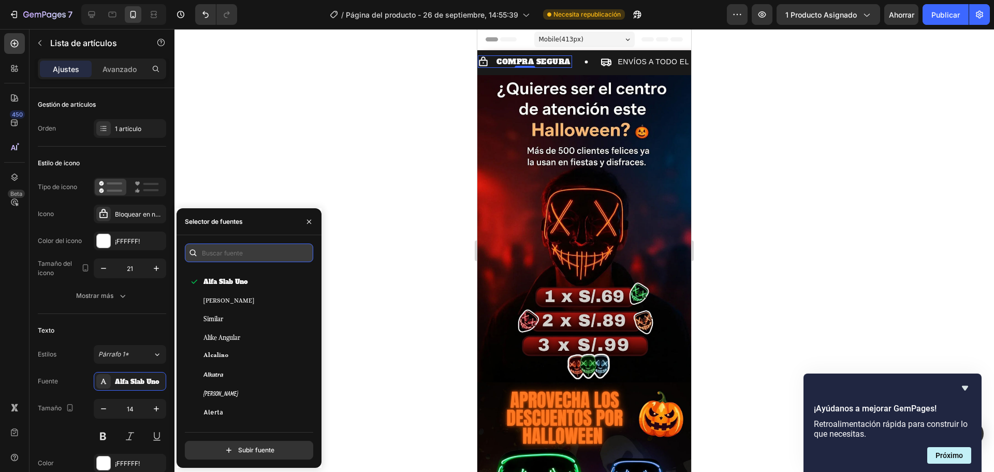
click at [239, 250] on input "text" at bounding box center [249, 252] width 128 height 19
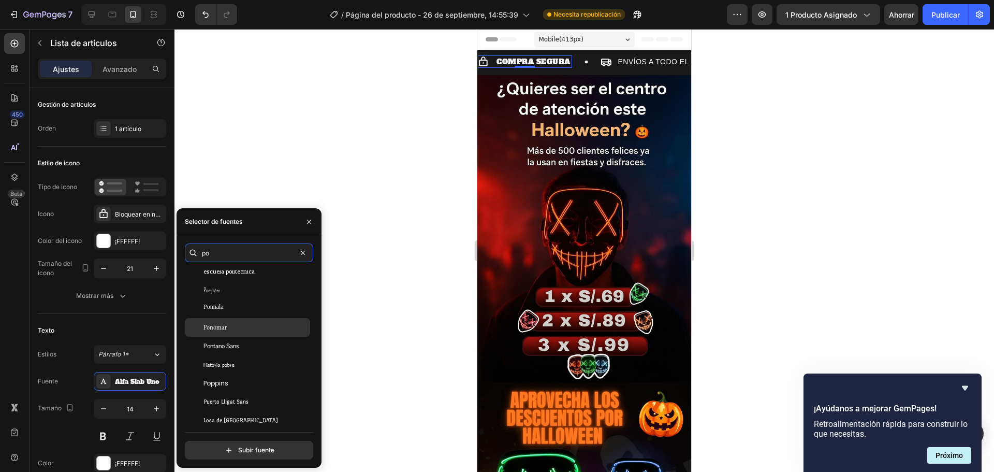
scroll to position [259, 0]
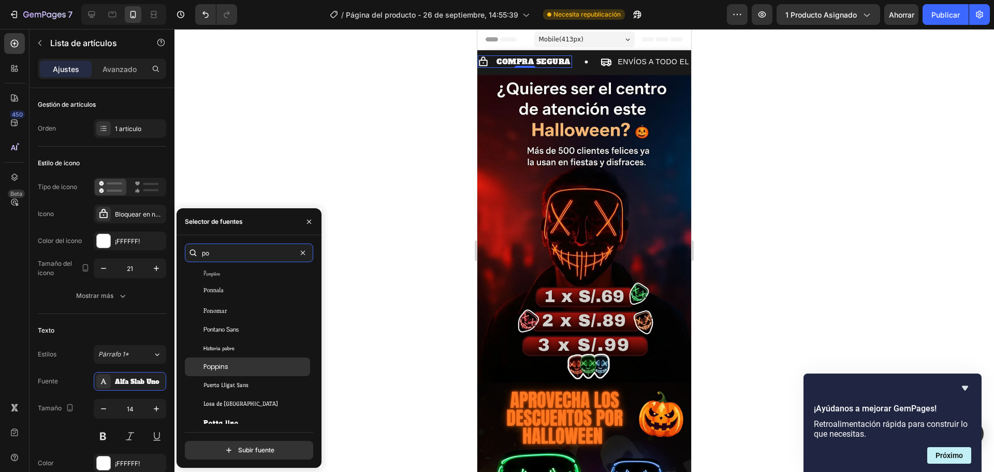
type input "po"
click at [246, 367] on div "Poppins" at bounding box center [255, 366] width 105 height 9
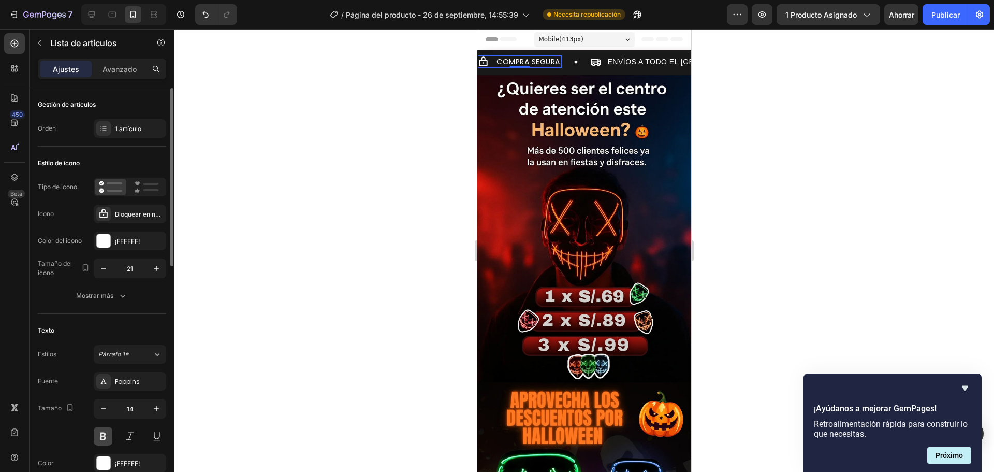
click at [104, 434] on button at bounding box center [103, 436] width 19 height 19
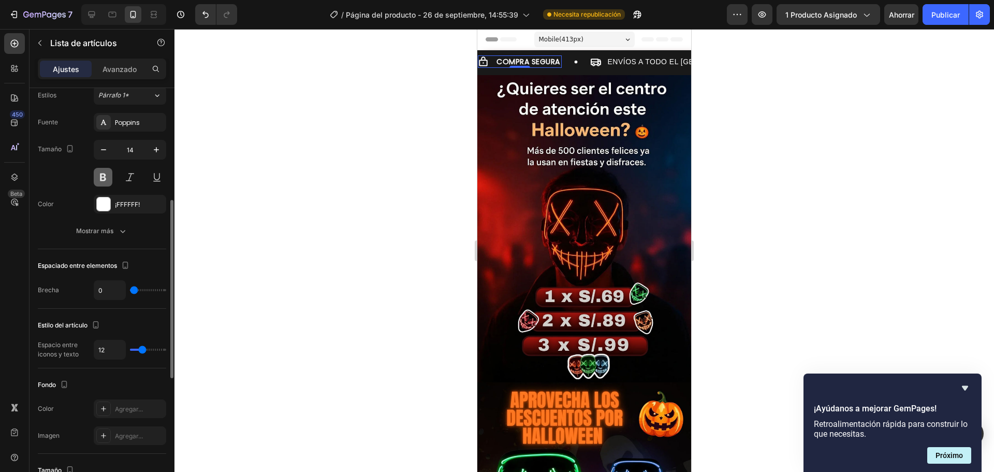
click at [102, 181] on button at bounding box center [103, 177] width 19 height 19
click at [606, 63] on p "ENVÍOS A TODO EL [GEOGRAPHIC_DATA]" at bounding box center [682, 61] width 153 height 9
click at [144, 128] on div "Sans-serif" at bounding box center [130, 122] width 72 height 19
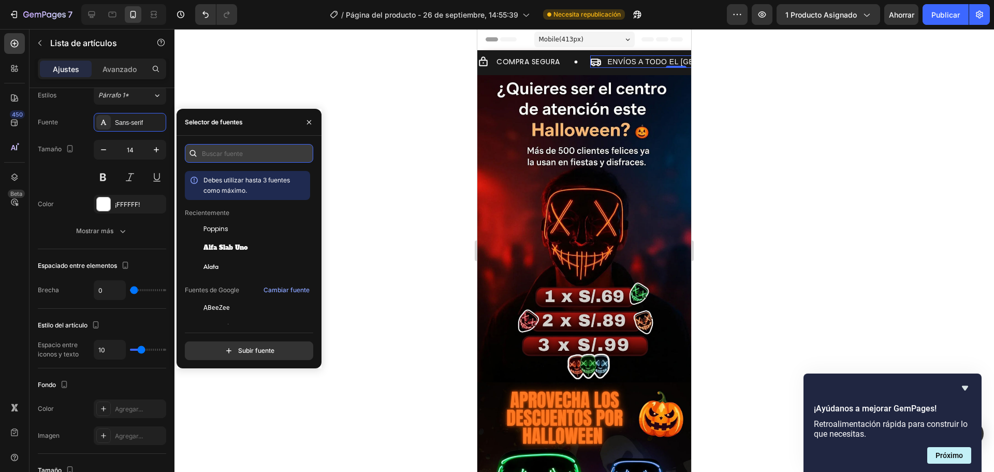
click at [230, 159] on input "text" at bounding box center [249, 153] width 128 height 19
click at [235, 226] on div "Poppins" at bounding box center [255, 228] width 105 height 9
click at [806, 63] on p "GARANTÍA DE 30 DIAS" at bounding box center [847, 61] width 83 height 9
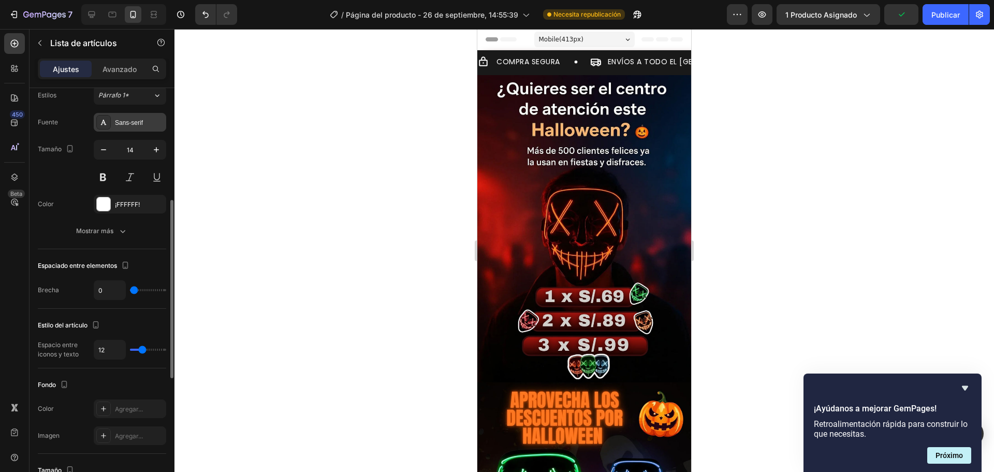
click at [142, 121] on font "Sans-serif" at bounding box center [129, 122] width 28 height 7
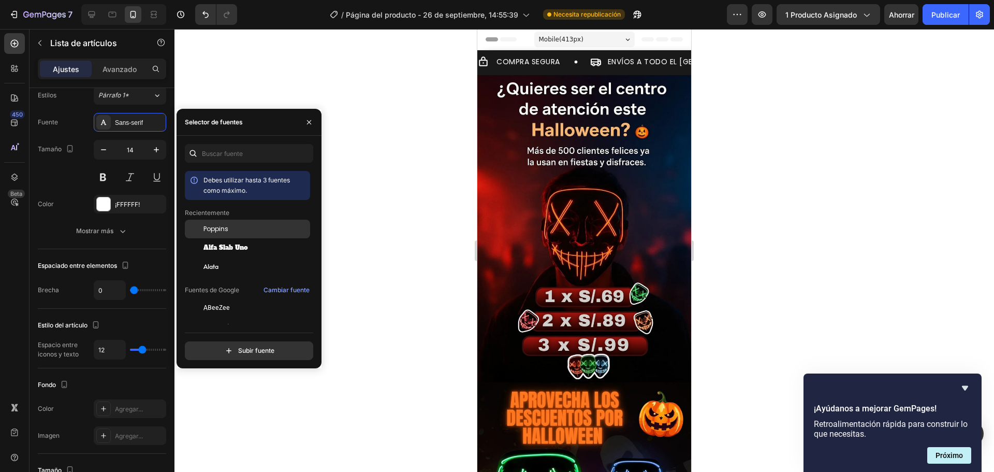
click at [224, 231] on font "Poppins" at bounding box center [215, 228] width 25 height 9
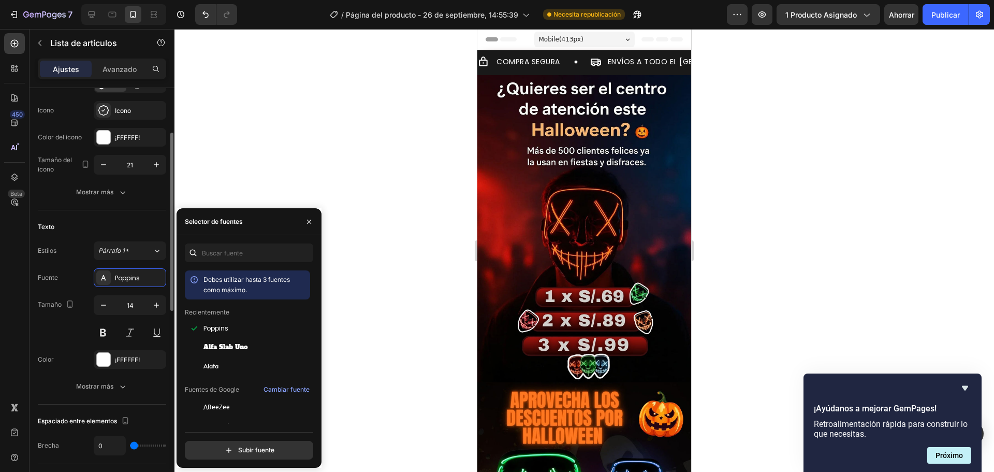
scroll to position [52, 0]
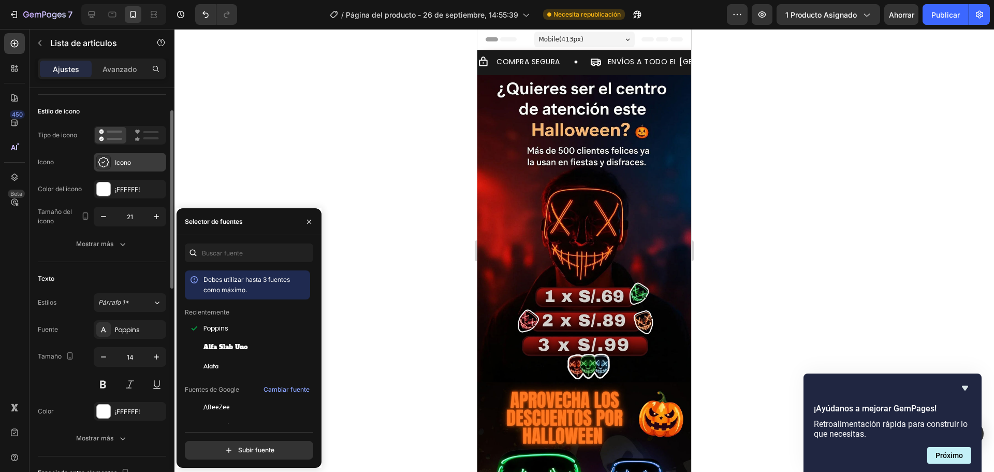
click at [110, 159] on div at bounding box center [103, 162] width 14 height 14
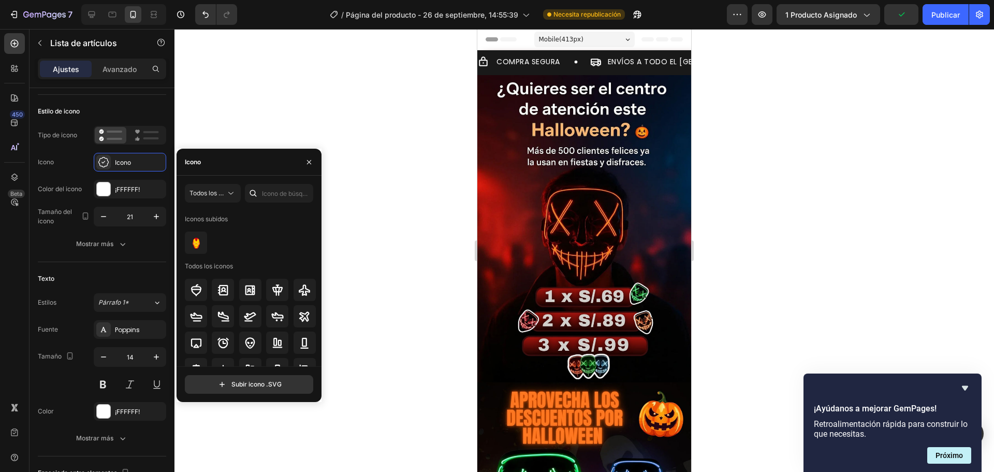
click at [255, 191] on icon at bounding box center [253, 193] width 10 height 10
click at [261, 187] on input "text" at bounding box center [279, 193] width 68 height 19
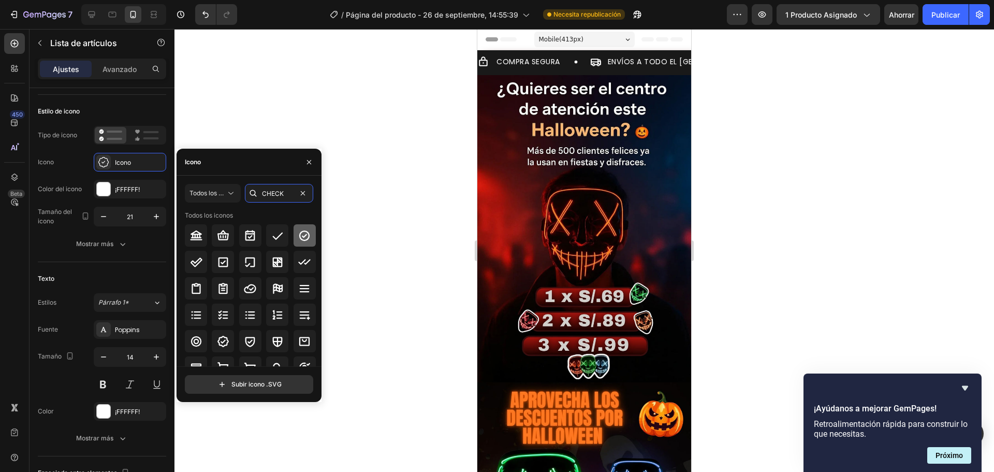
type input "CHECK"
click at [300, 234] on icon at bounding box center [304, 235] width 12 height 12
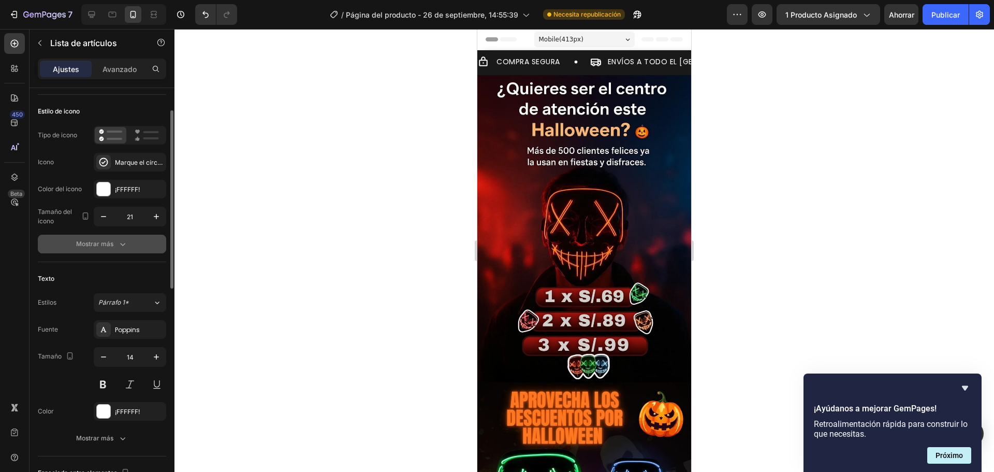
click at [98, 251] on button "Mostrar más" at bounding box center [102, 244] width 128 height 19
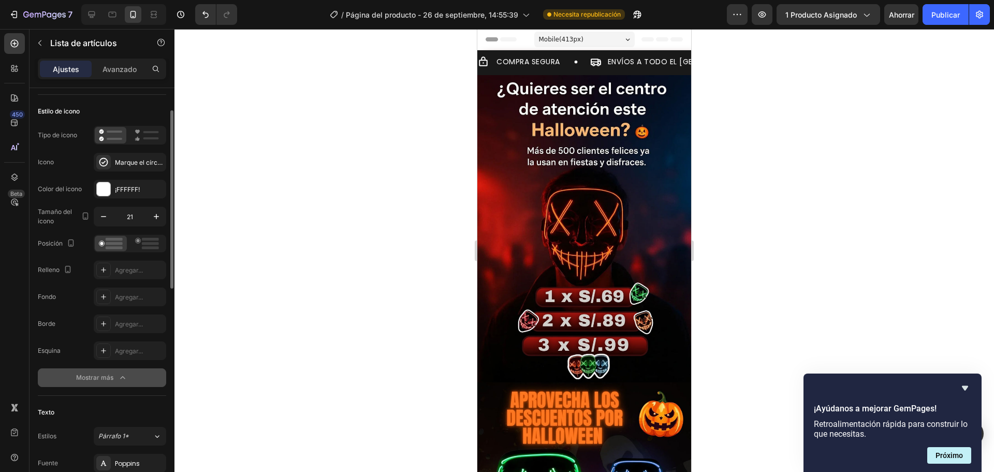
click at [119, 375] on icon "button" at bounding box center [123, 377] width 10 height 10
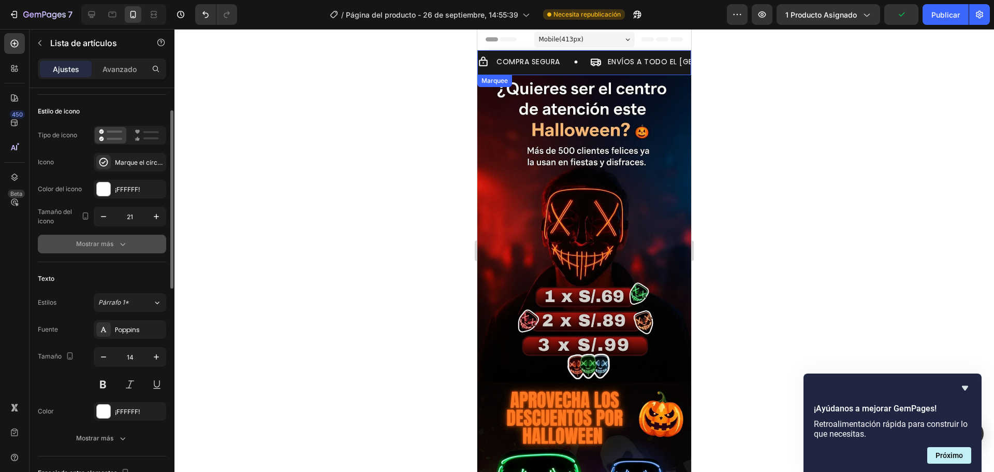
click at [505, 72] on div "COMPRA SEGURA Item List ENVÍOS A TODO EL PERÚ Item List GARANTÍA DE 30 DIAS Ite…" at bounding box center [584, 65] width 214 height 20
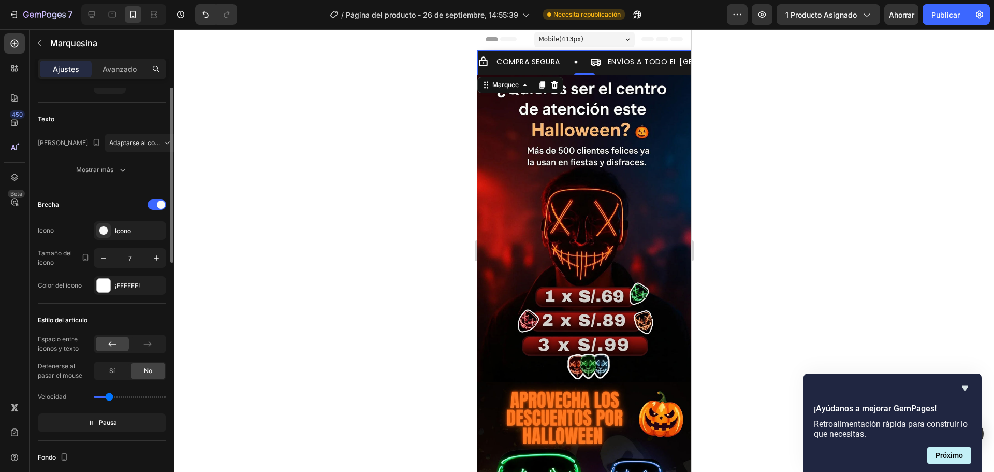
scroll to position [0, 0]
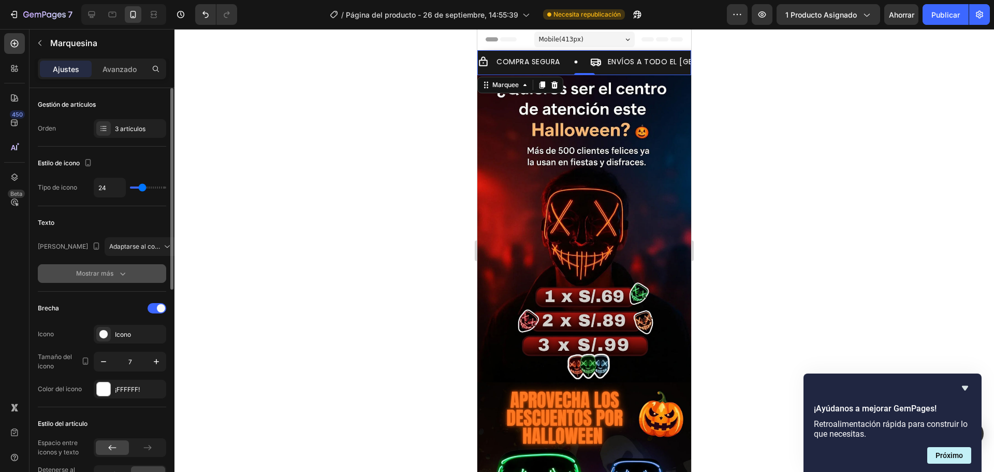
click at [117, 272] on div "Mostrar más" at bounding box center [102, 273] width 52 height 10
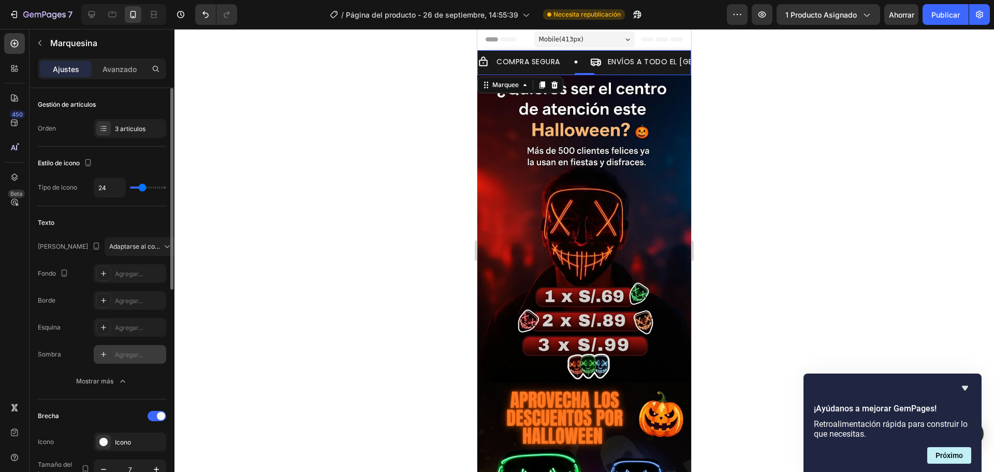
click at [98, 356] on div at bounding box center [103, 354] width 14 height 14
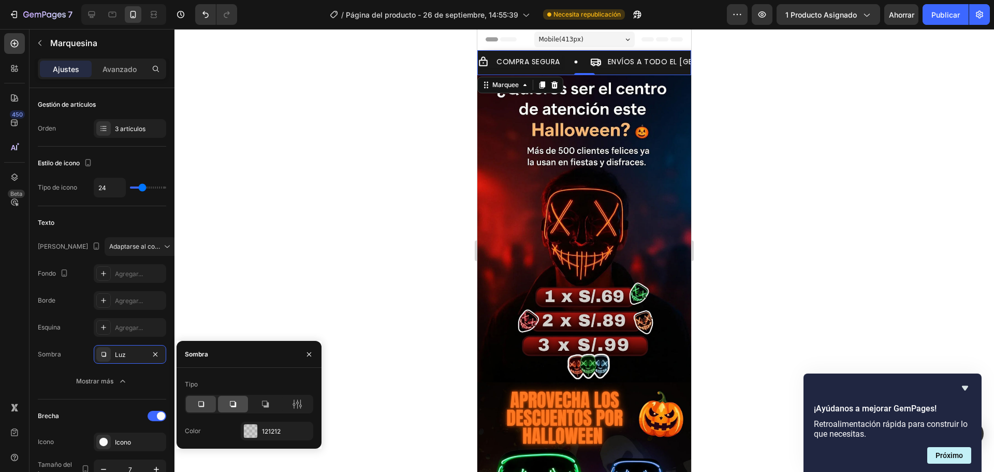
click at [229, 398] on div at bounding box center [233, 404] width 30 height 17
click at [251, 428] on div at bounding box center [250, 430] width 13 height 13
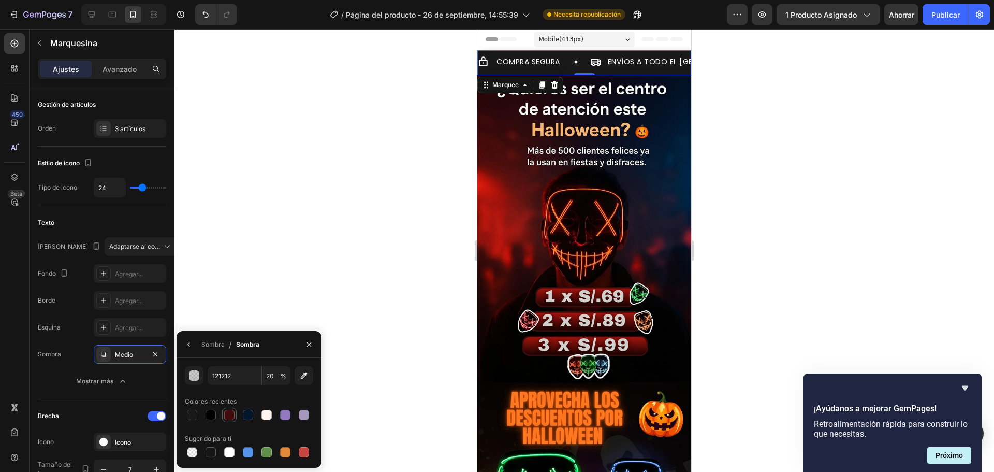
click at [226, 414] on div at bounding box center [229, 415] width 10 height 10
type input "410A0B"
type input "100"
click at [154, 355] on icon "button" at bounding box center [155, 354] width 4 height 4
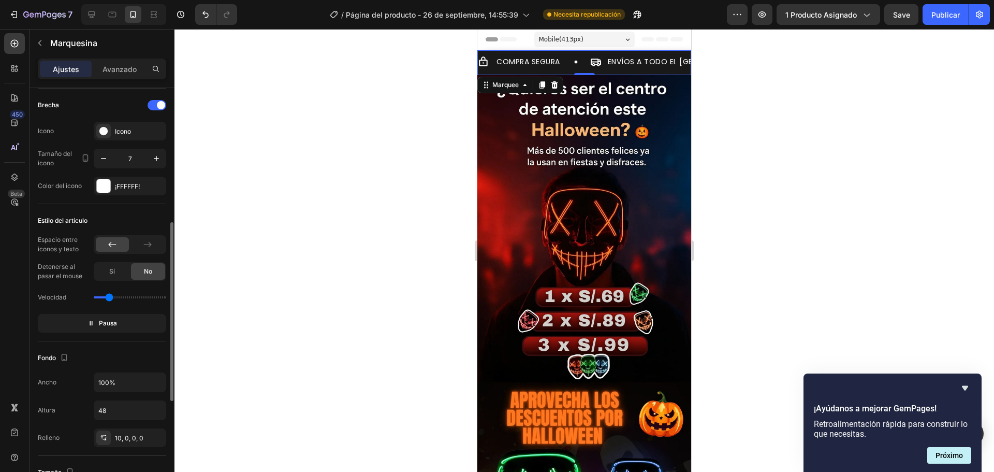
scroll to position [362, 0]
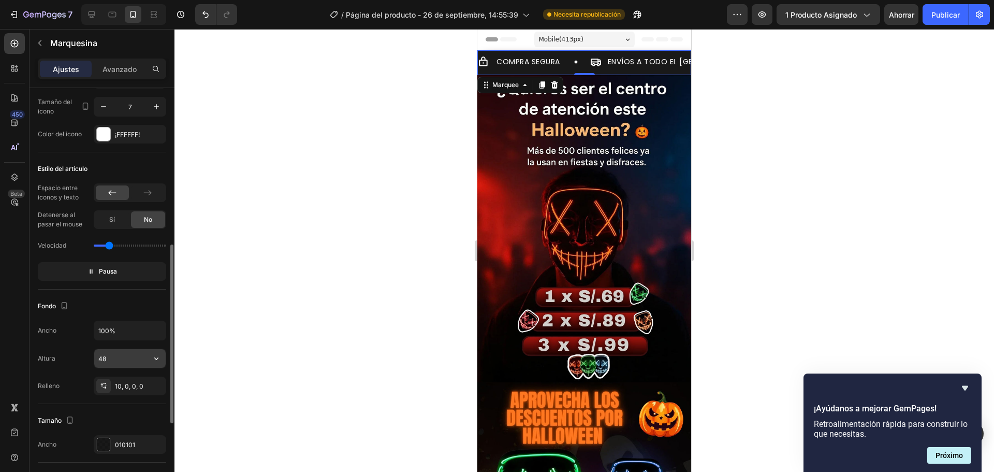
click at [113, 361] on input "48" at bounding box center [129, 358] width 71 height 19
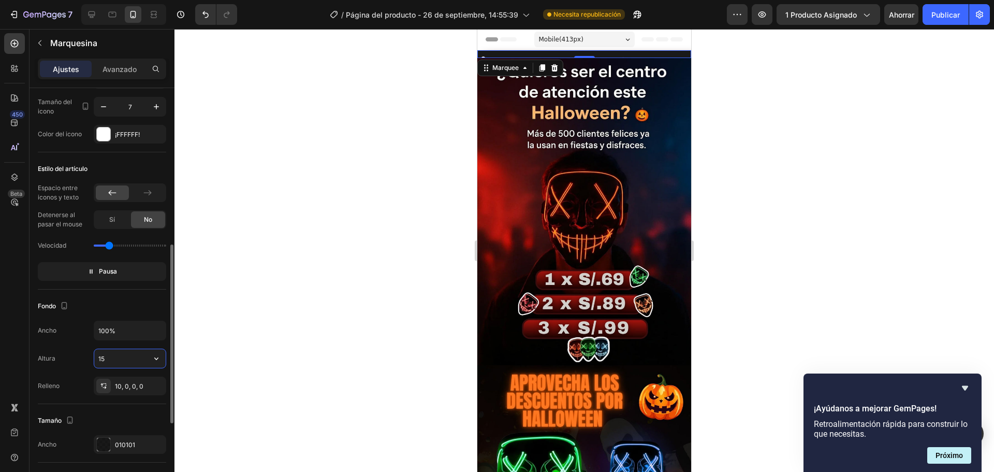
type input "1"
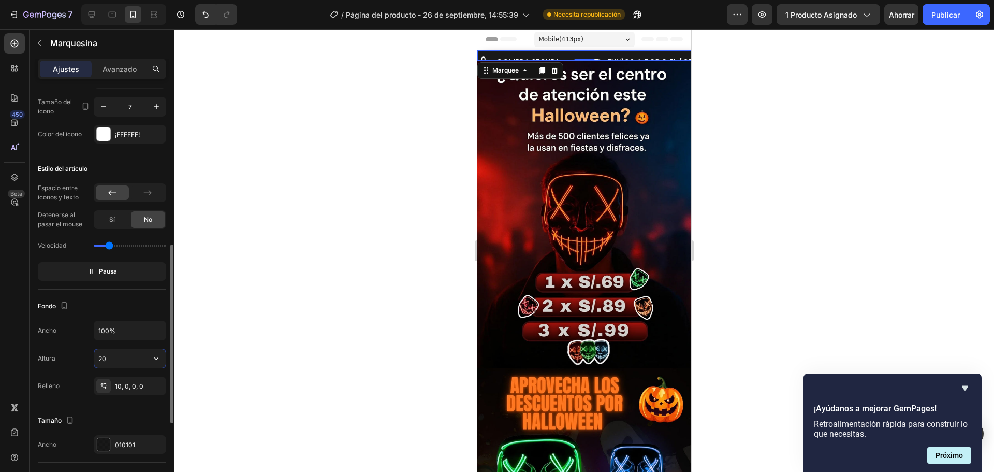
type input "2"
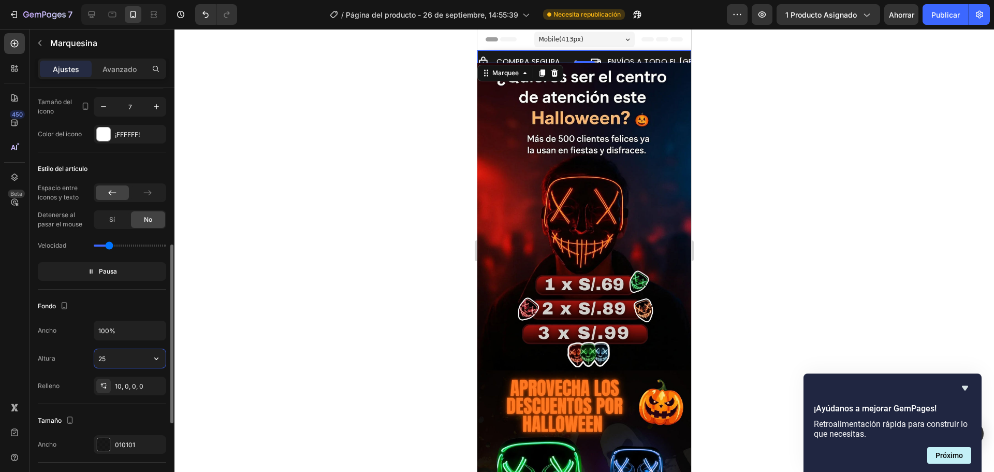
type input "2"
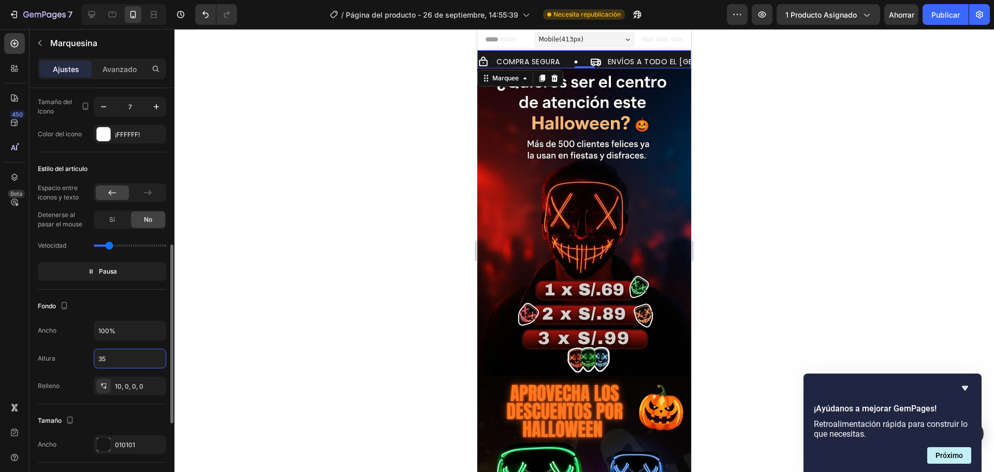
type input "35"
click at [82, 395] on div "Fondo Ancho 100% Altura 35 Relleno 10, 0, 0, 0" at bounding box center [102, 346] width 128 height 114
click at [123, 75] on div "Avanzado" at bounding box center [120, 69] width 52 height 17
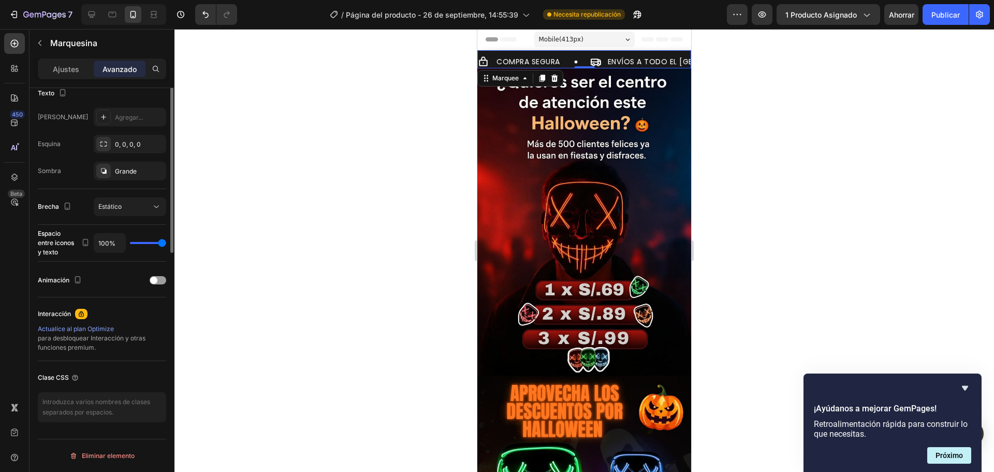
scroll to position [122, 0]
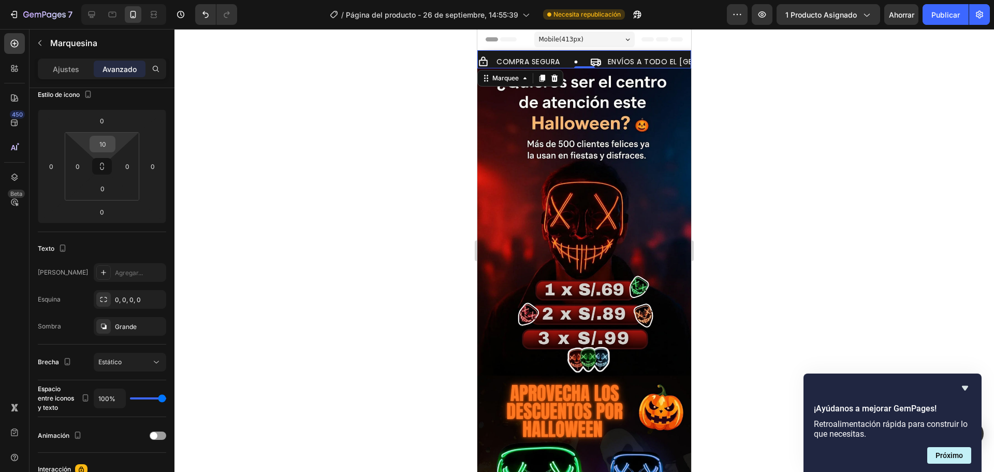
click at [108, 143] on input "10" at bounding box center [102, 144] width 21 height 16
type input "5"
click at [124, 96] on div "Estilo de icono" at bounding box center [102, 94] width 128 height 17
click at [764, 181] on div at bounding box center [585, 250] width 820 height 443
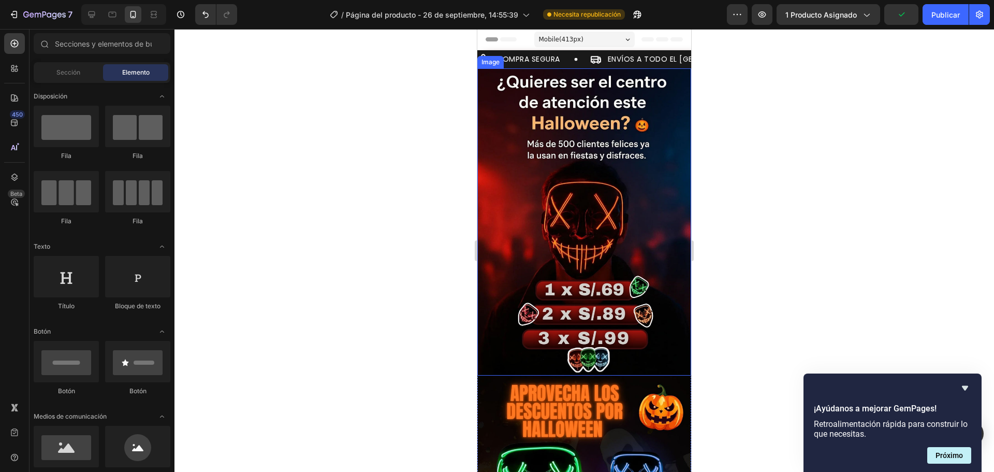
click at [594, 69] on img at bounding box center [584, 221] width 214 height 307
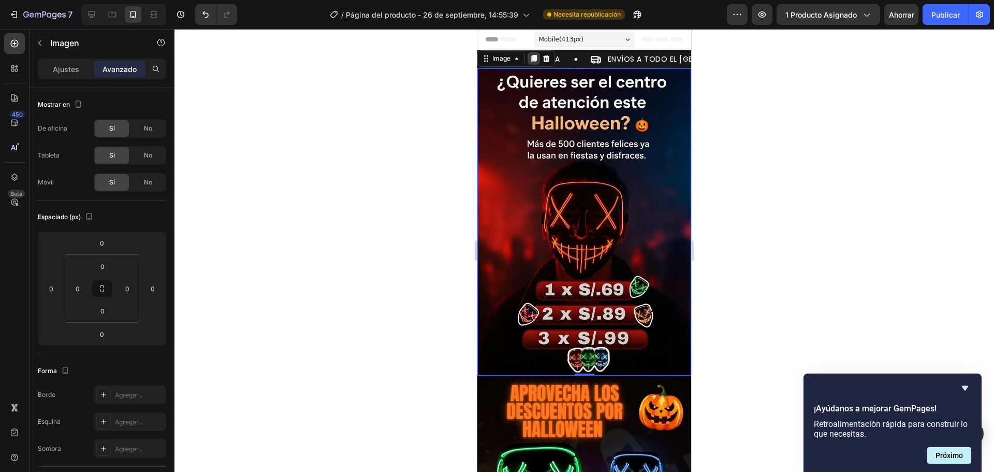
click at [535, 59] on icon at bounding box center [534, 58] width 6 height 7
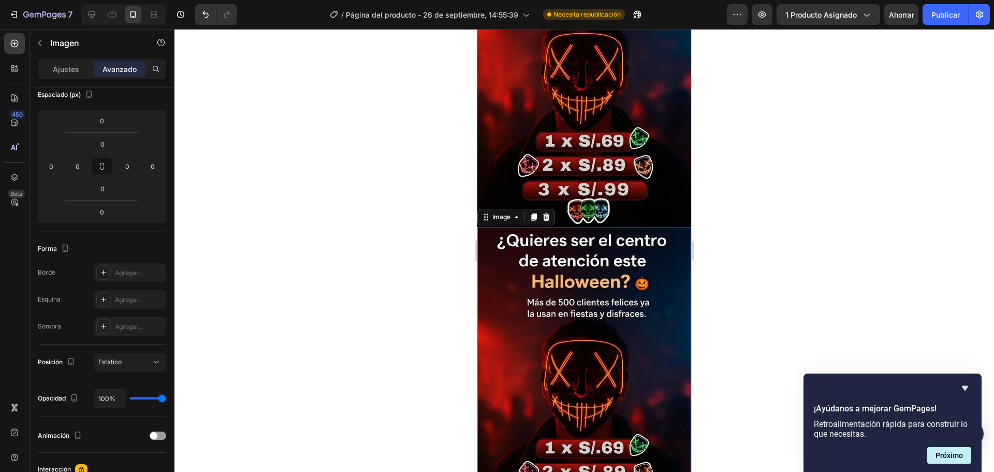
scroll to position [155, 0]
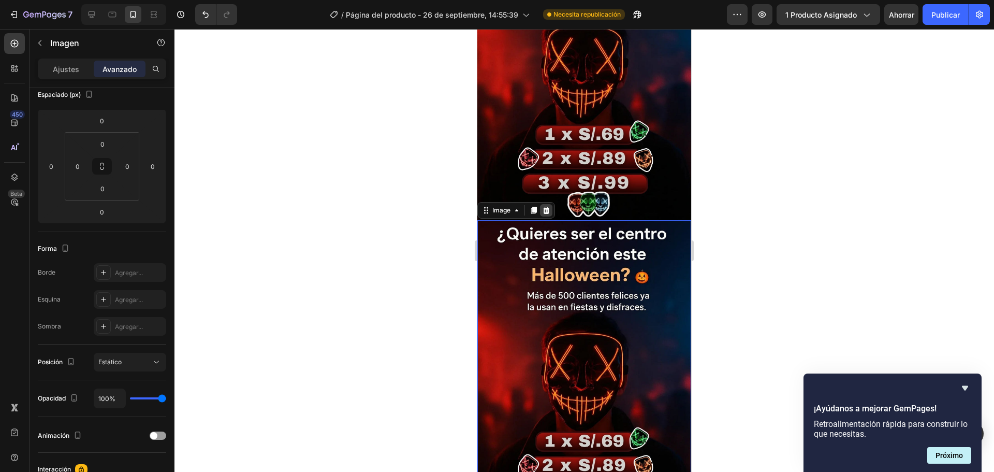
click at [548, 206] on icon at bounding box center [546, 209] width 7 height 7
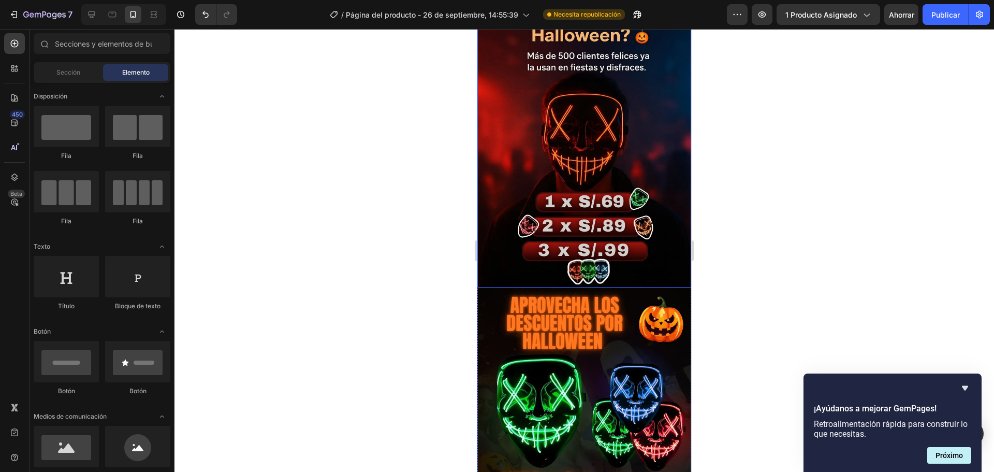
scroll to position [0, 0]
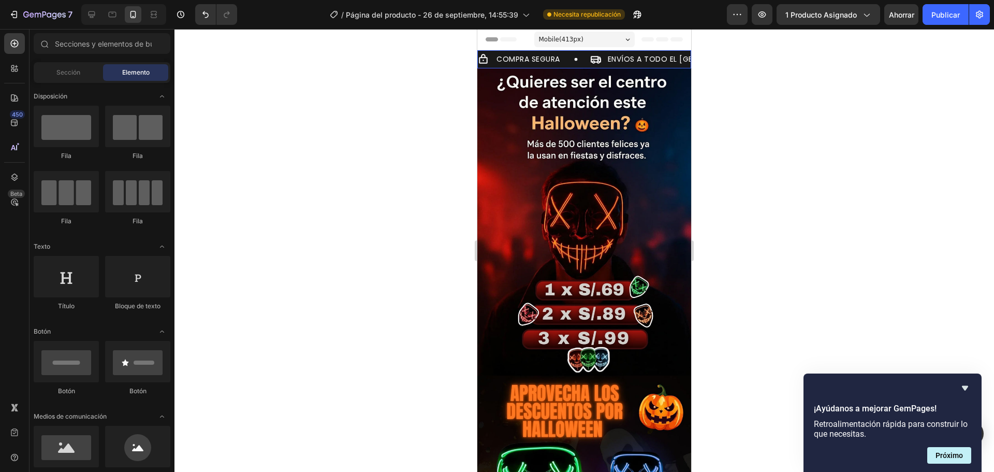
click at [569, 53] on div "COMPRA SEGURA Item List" at bounding box center [534, 59] width 112 height 12
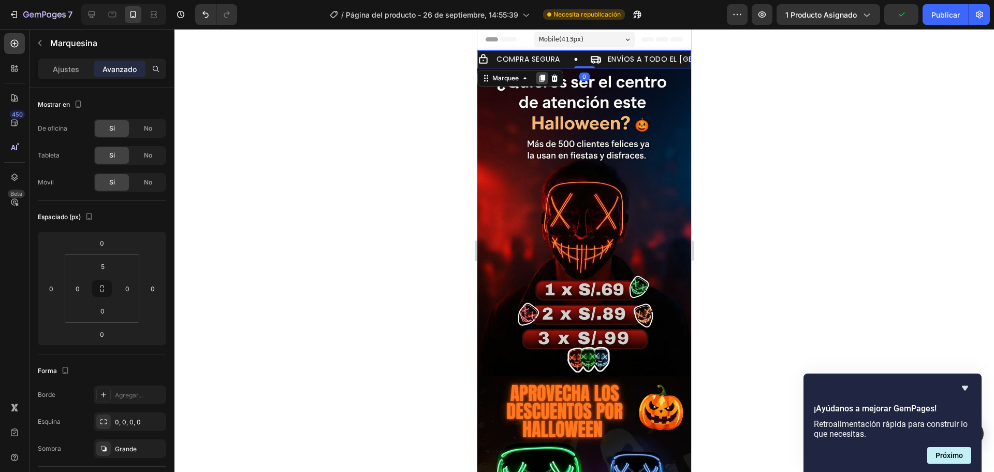
click at [544, 78] on icon at bounding box center [543, 78] width 6 height 7
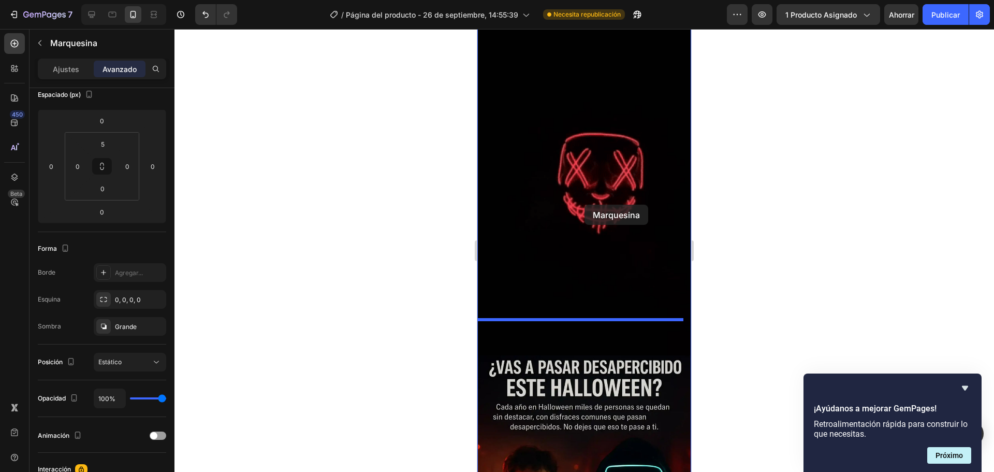
scroll to position [828, 0]
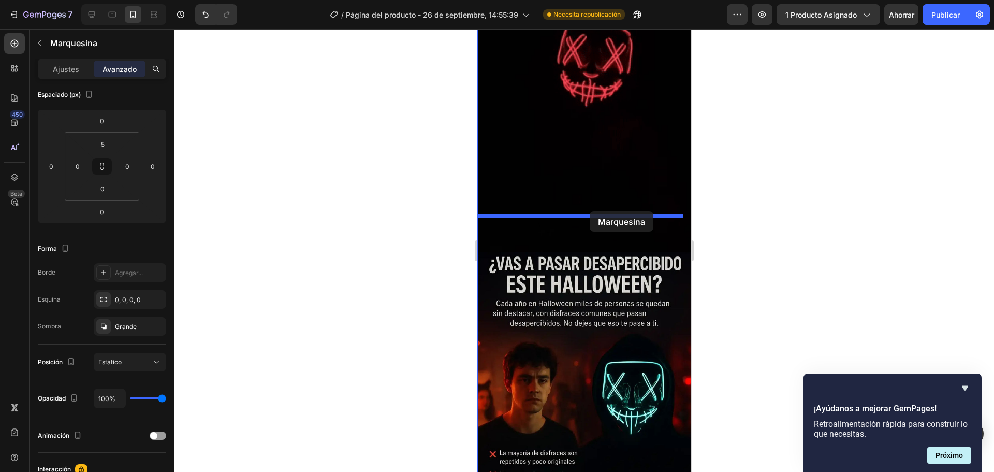
drag, startPoint x: 566, startPoint y: 79, endPoint x: 590, endPoint y: 211, distance: 134.7
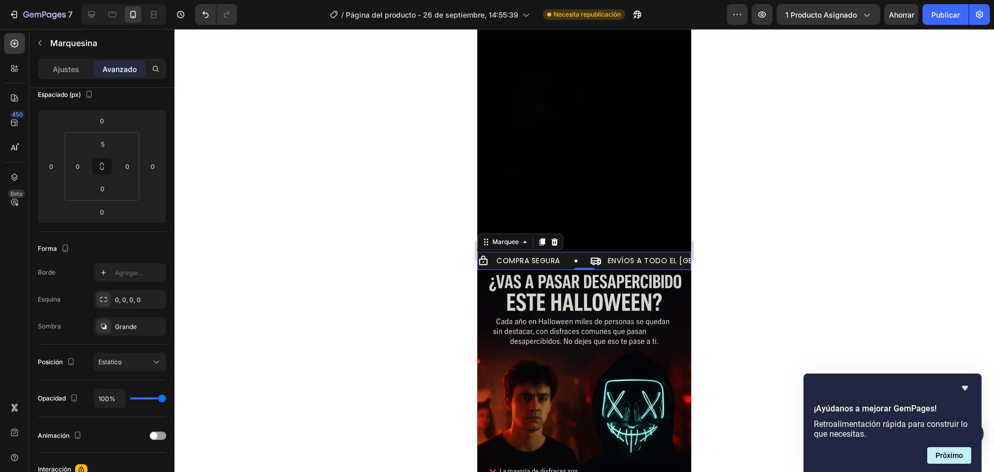
click at [720, 238] on div at bounding box center [585, 250] width 820 height 443
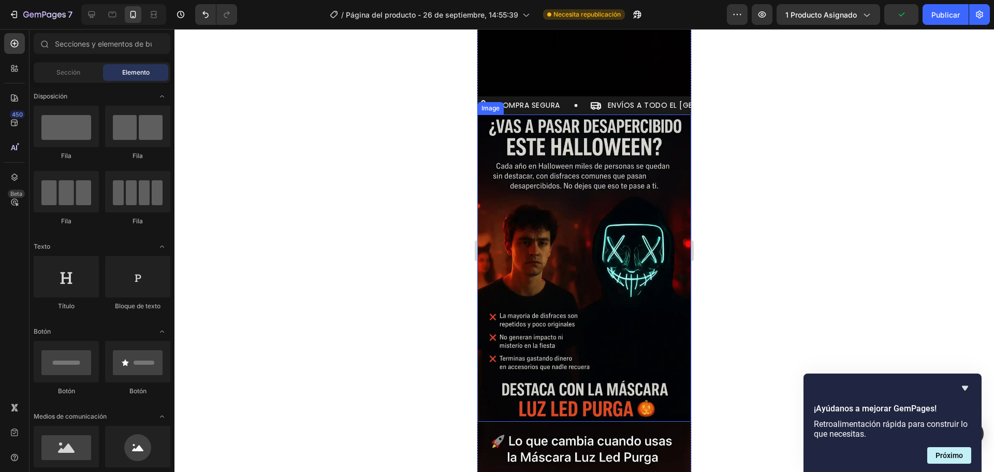
scroll to position [1191, 0]
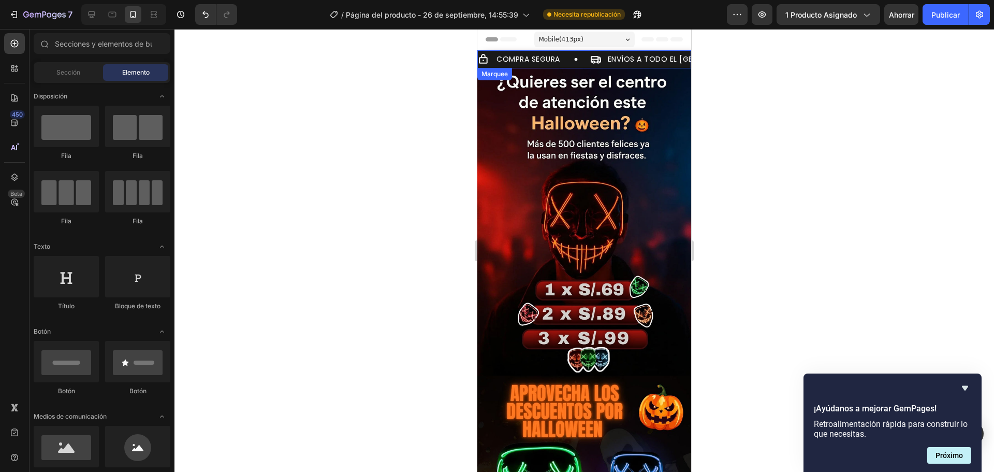
click at [580, 66] on div "COMPRA SEGURA Item List ENVÍOS A TODO EL [GEOGRAPHIC_DATA] Item List GARANTÍA D…" at bounding box center [584, 61] width 214 height 16
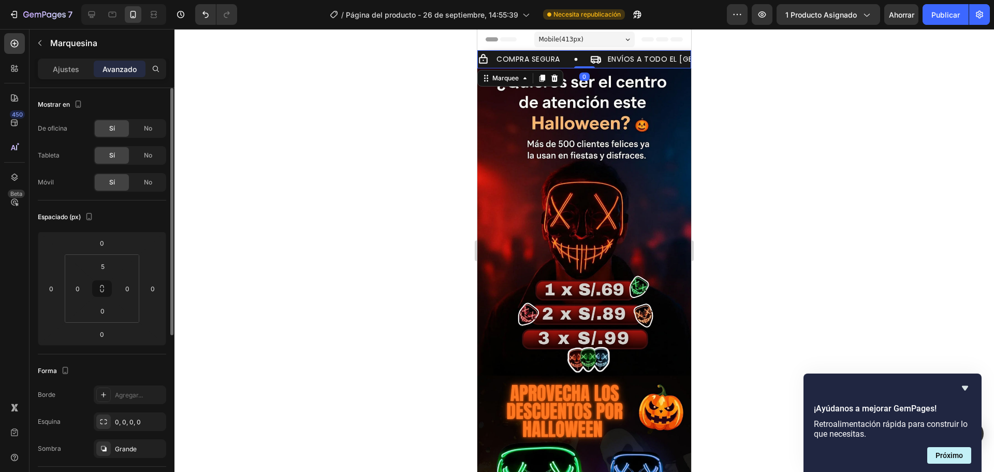
scroll to position [155, 0]
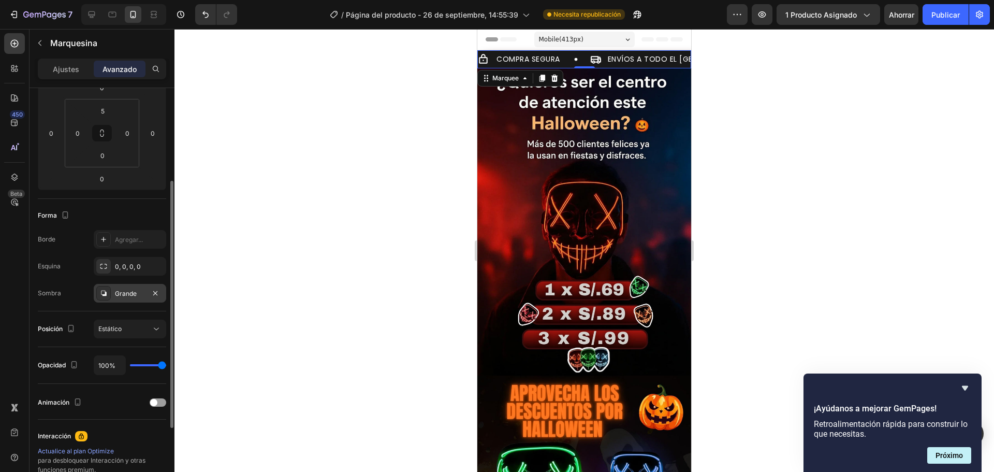
click at [100, 294] on icon at bounding box center [103, 293] width 8 height 8
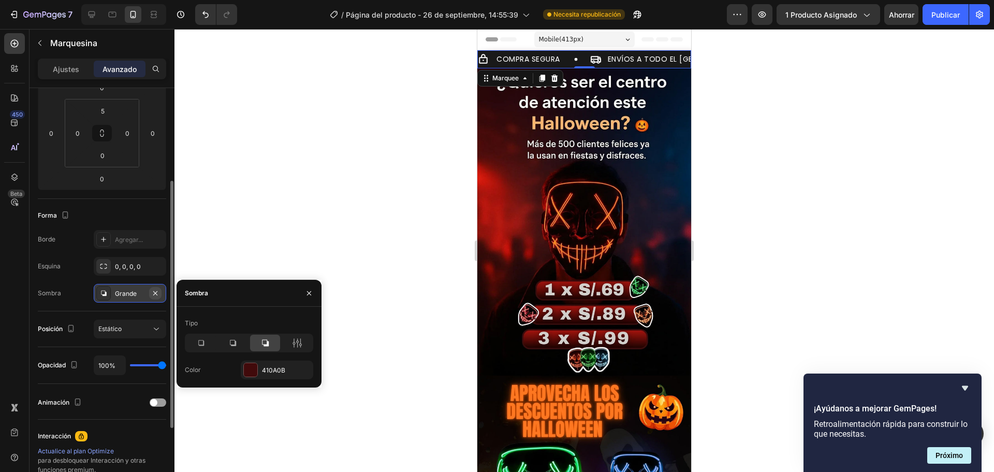
click at [154, 292] on icon "button" at bounding box center [155, 292] width 4 height 4
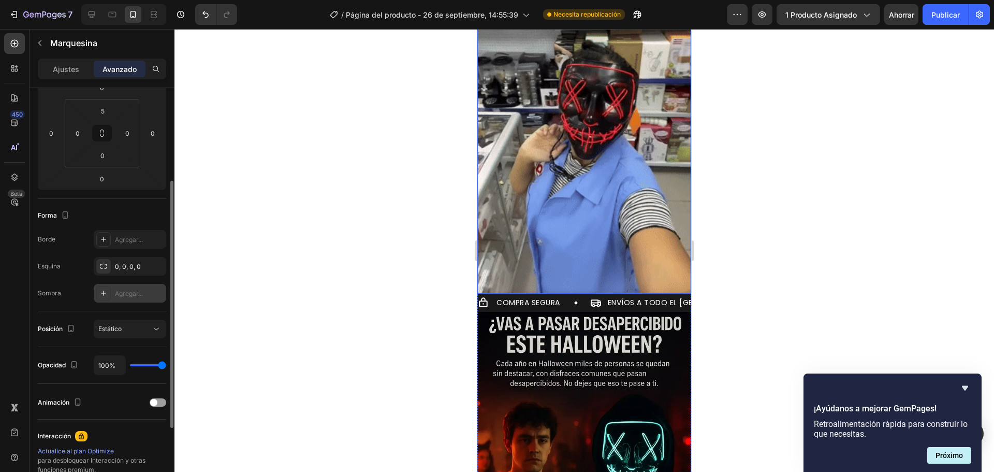
scroll to position [777, 0]
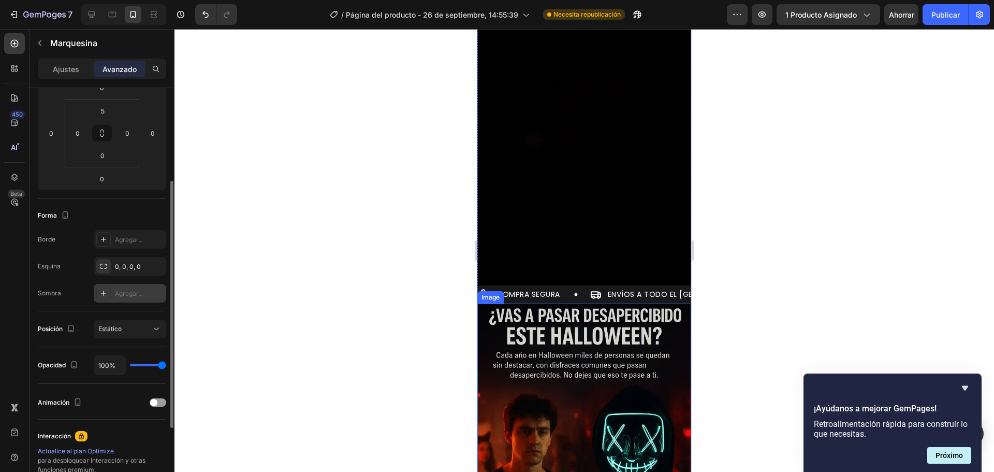
click at [573, 303] on img at bounding box center [584, 456] width 214 height 307
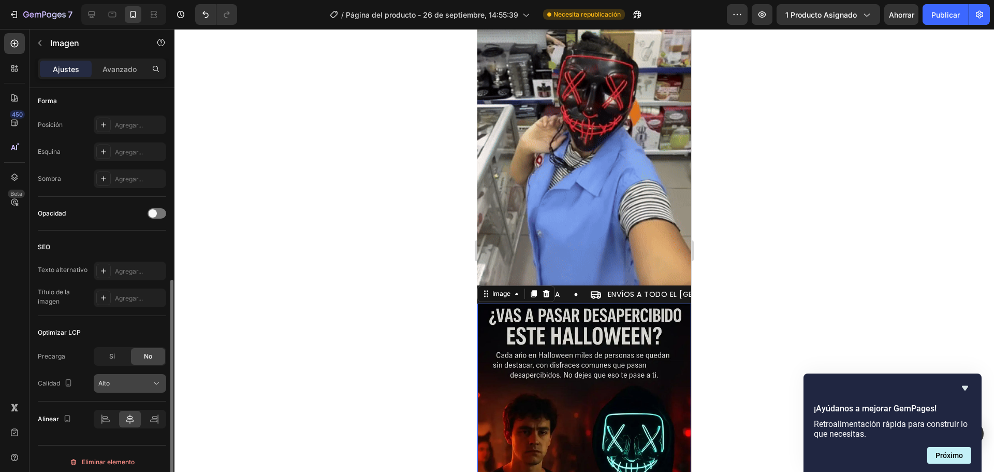
scroll to position [369, 0]
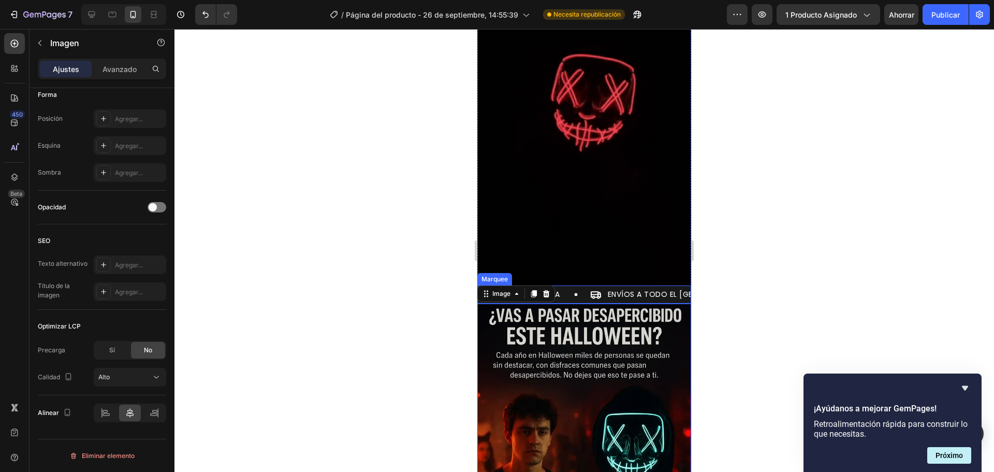
click at [572, 288] on div "COMPRA SEGURA Item List" at bounding box center [534, 294] width 112 height 12
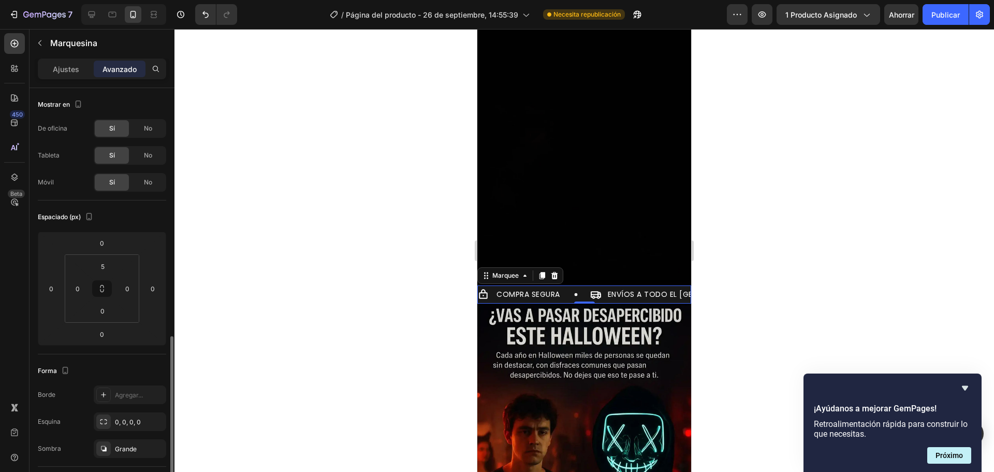
scroll to position [207, 0]
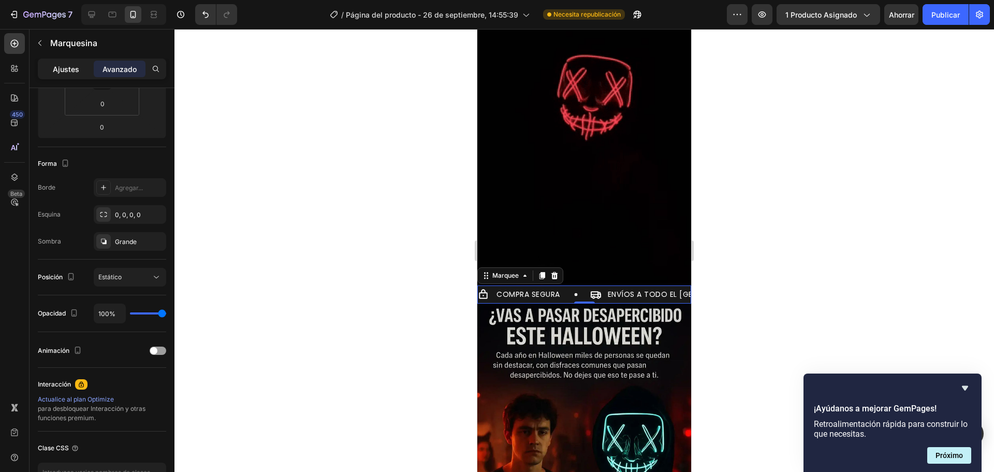
click at [66, 71] on font "Ajustes" at bounding box center [66, 69] width 26 height 9
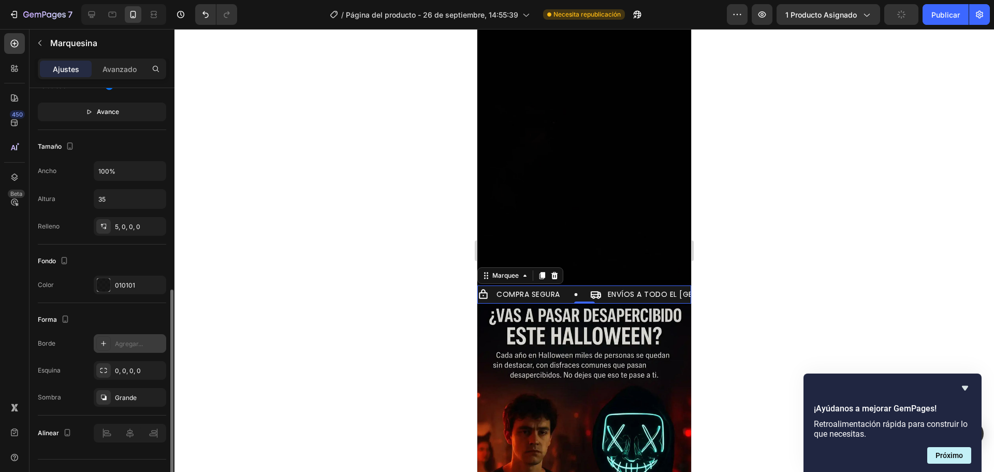
scroll to position [434, 0]
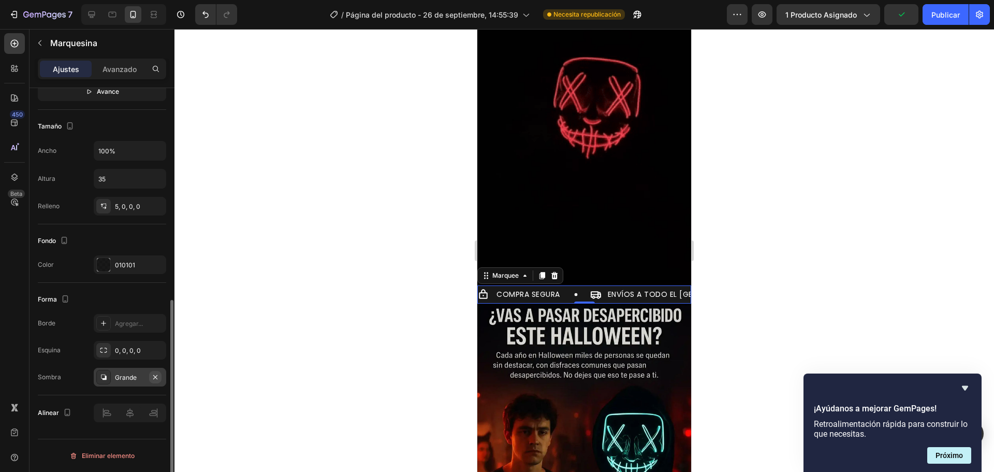
click at [159, 376] on icon "button" at bounding box center [155, 377] width 8 height 8
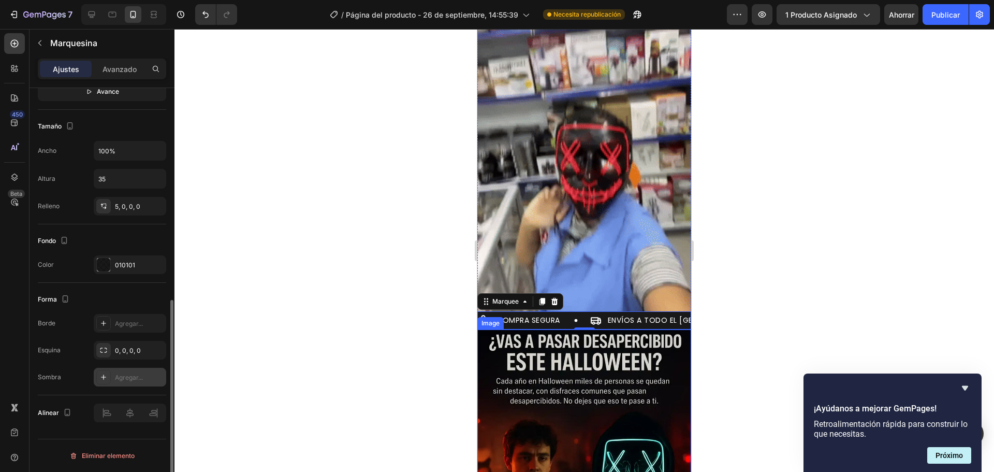
scroll to position [777, 0]
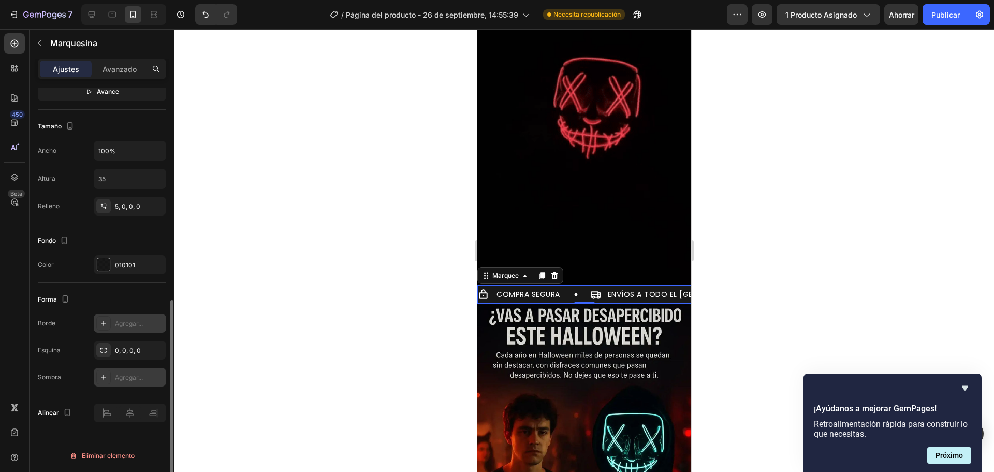
click at [109, 323] on div at bounding box center [103, 323] width 14 height 14
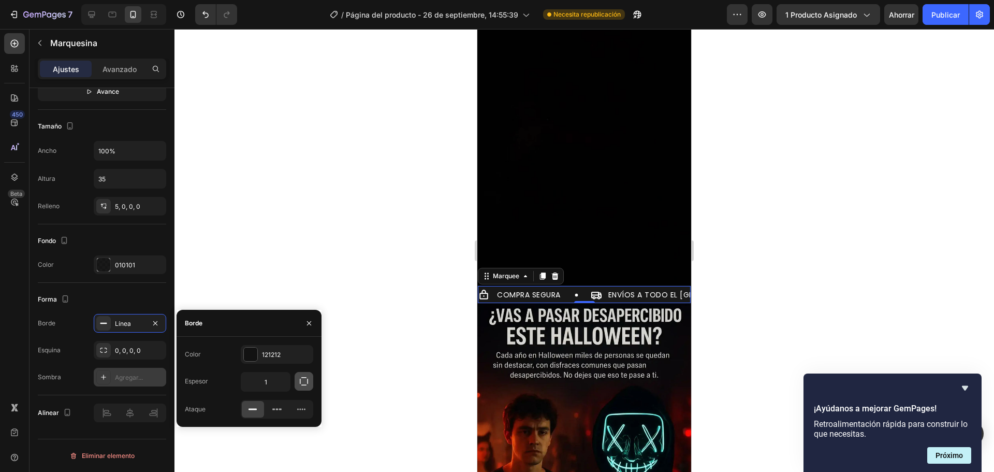
click at [303, 376] on icon "button" at bounding box center [304, 381] width 10 height 10
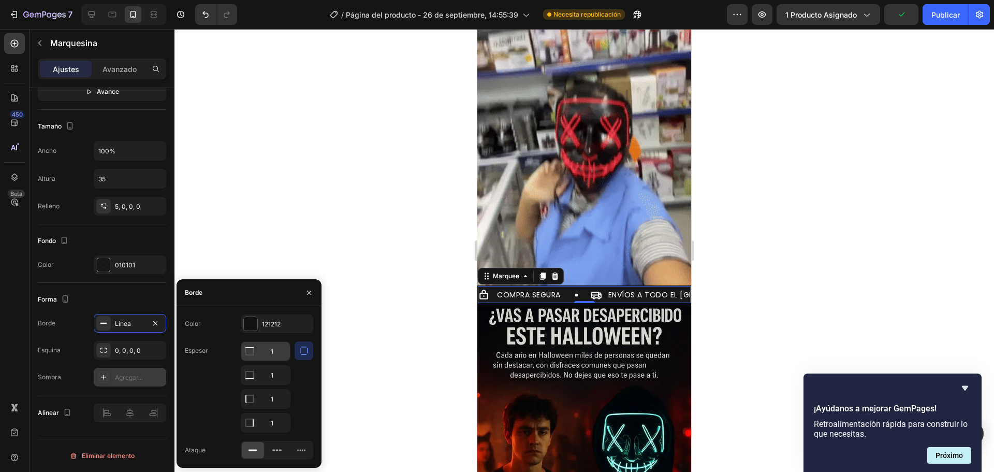
click at [252, 354] on icon at bounding box center [249, 351] width 10 height 10
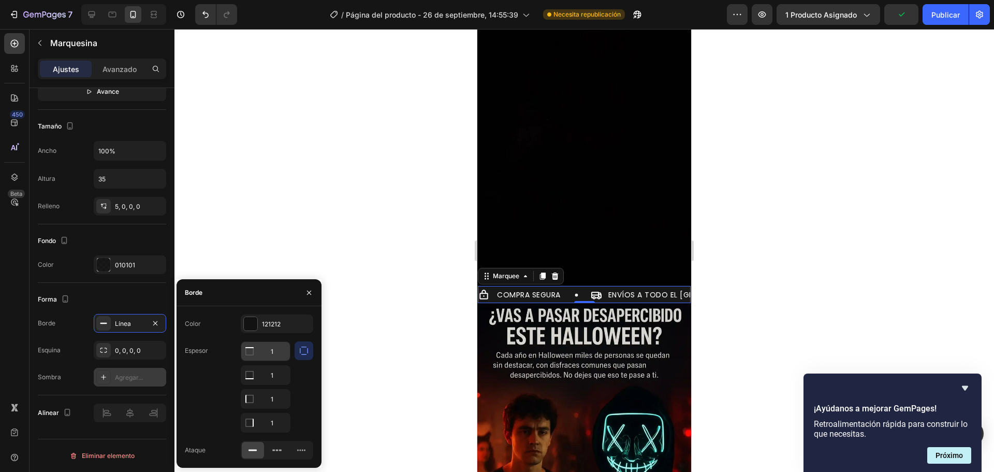
click at [252, 345] on div at bounding box center [249, 351] width 17 height 19
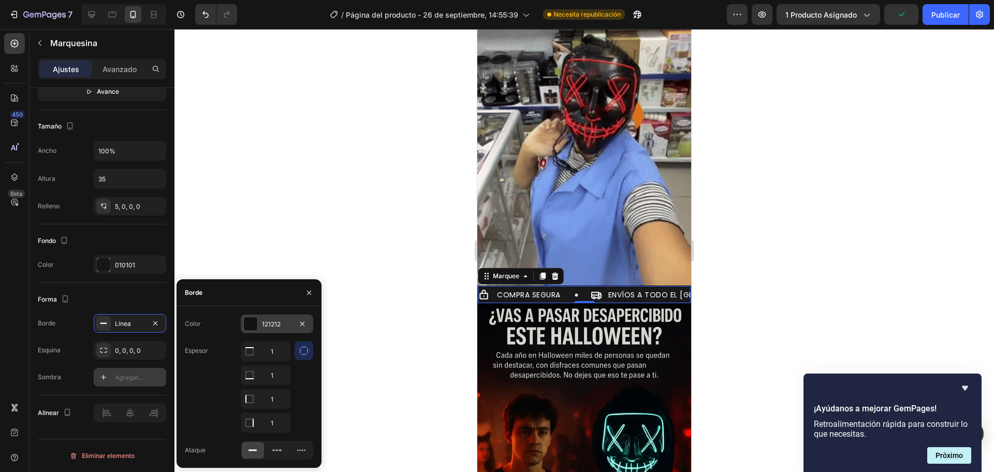
click at [250, 322] on div at bounding box center [250, 323] width 13 height 13
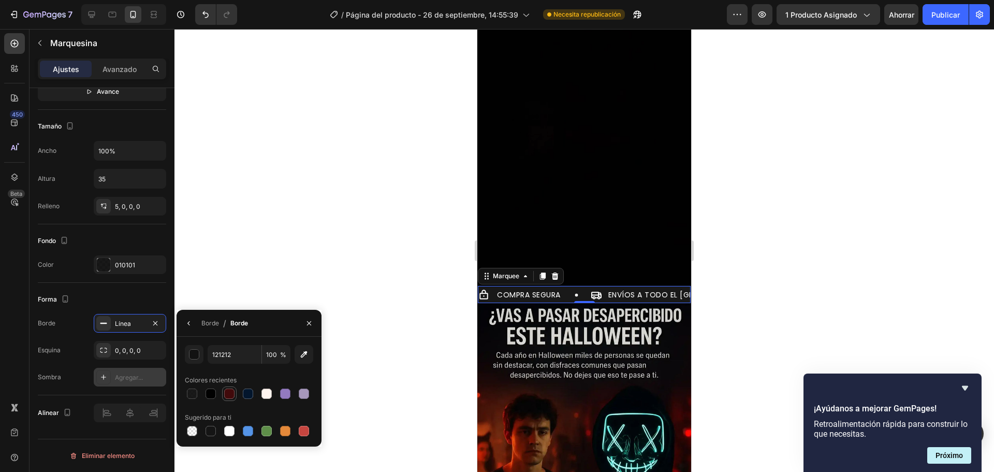
click at [229, 393] on div at bounding box center [229, 393] width 10 height 10
type input "410A0B"
click at [185, 325] on icon "button" at bounding box center [189, 323] width 8 height 8
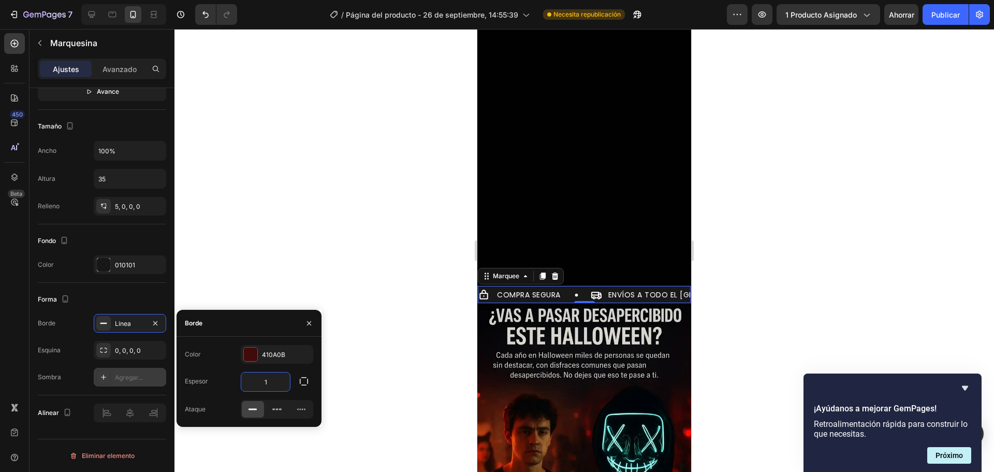
click at [270, 380] on input "1" at bounding box center [265, 381] width 49 height 19
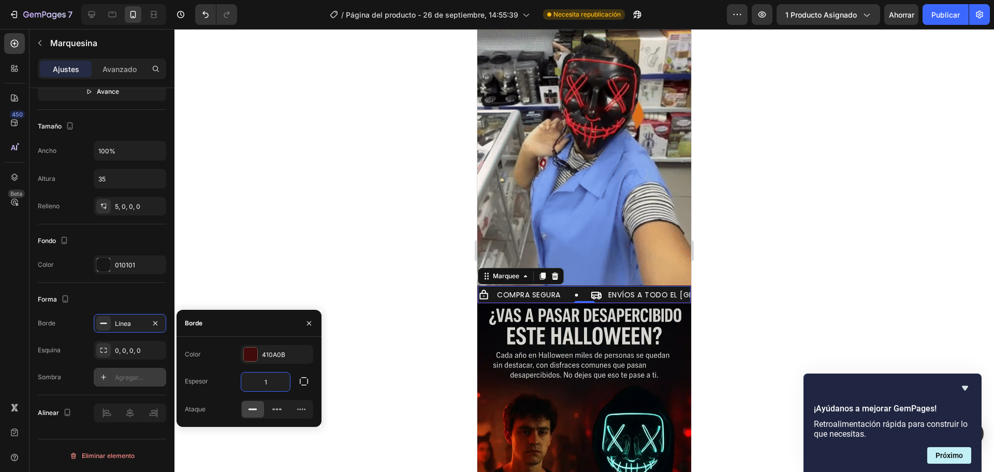
type input "5"
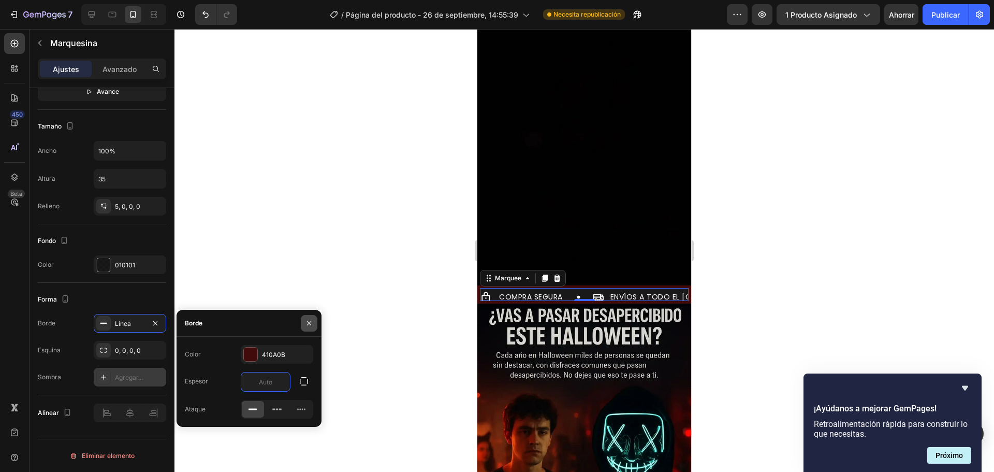
click at [306, 326] on icon "button" at bounding box center [309, 323] width 8 height 8
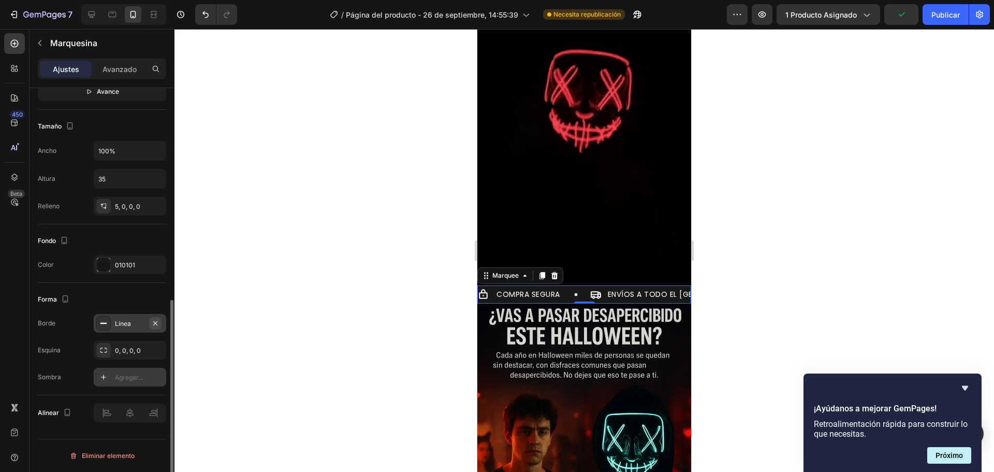
click at [157, 324] on icon "button" at bounding box center [155, 323] width 4 height 4
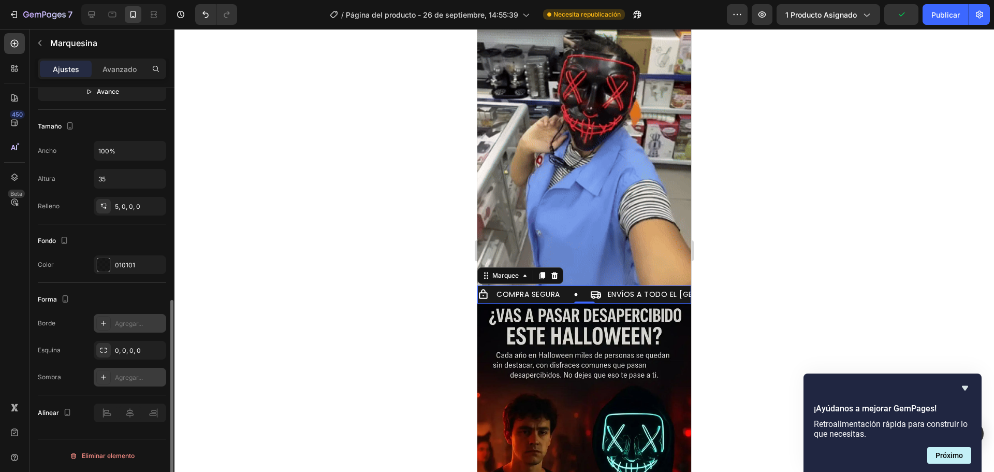
click at [742, 292] on div at bounding box center [585, 250] width 820 height 443
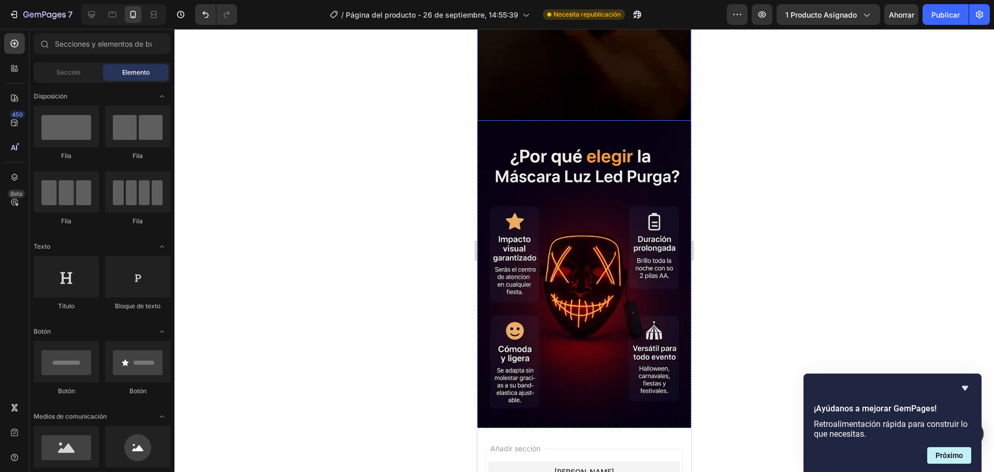
scroll to position [2018, 0]
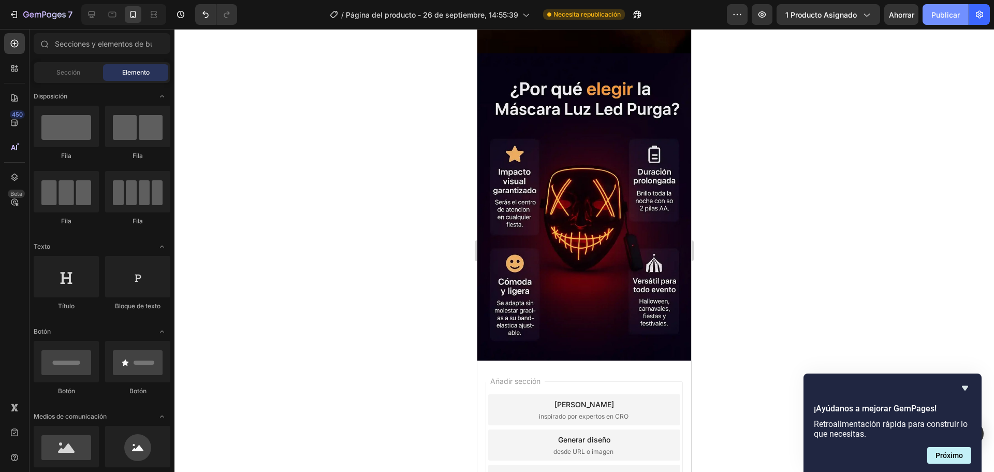
click at [942, 17] on font "Publicar" at bounding box center [946, 14] width 28 height 9
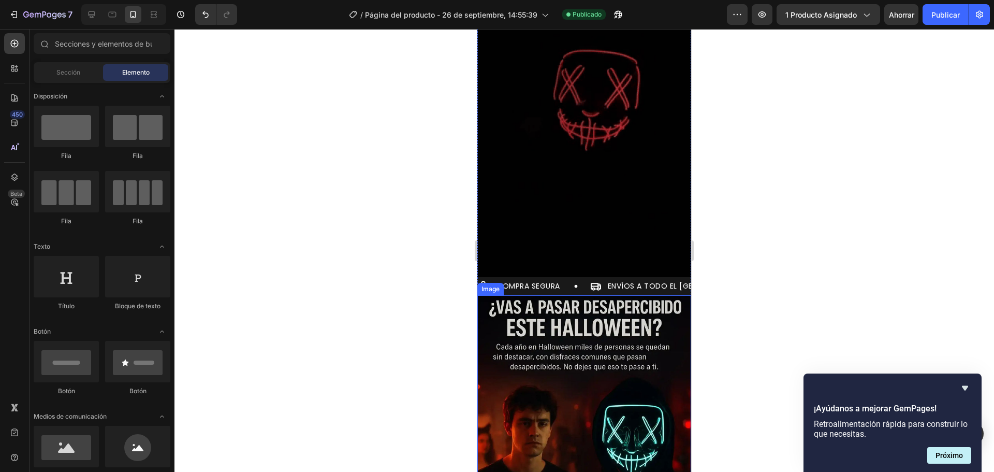
scroll to position [880, 0]
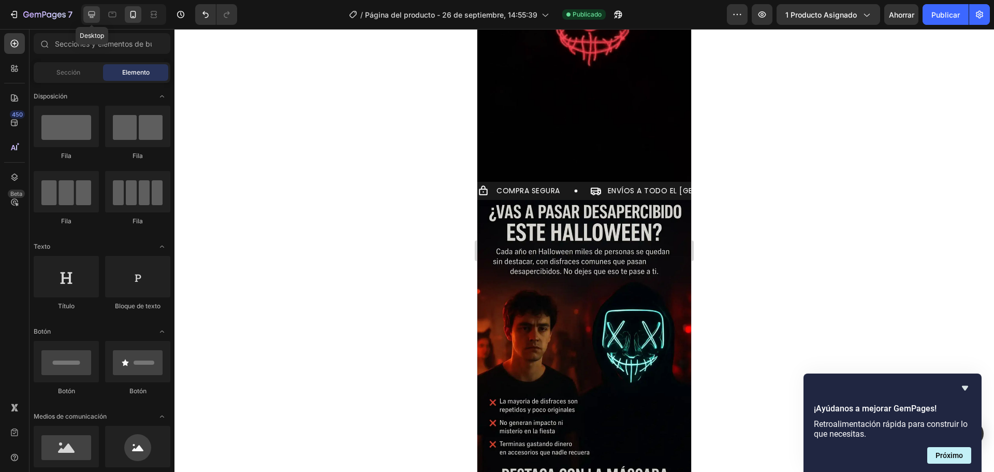
click at [85, 14] on div at bounding box center [91, 14] width 17 height 17
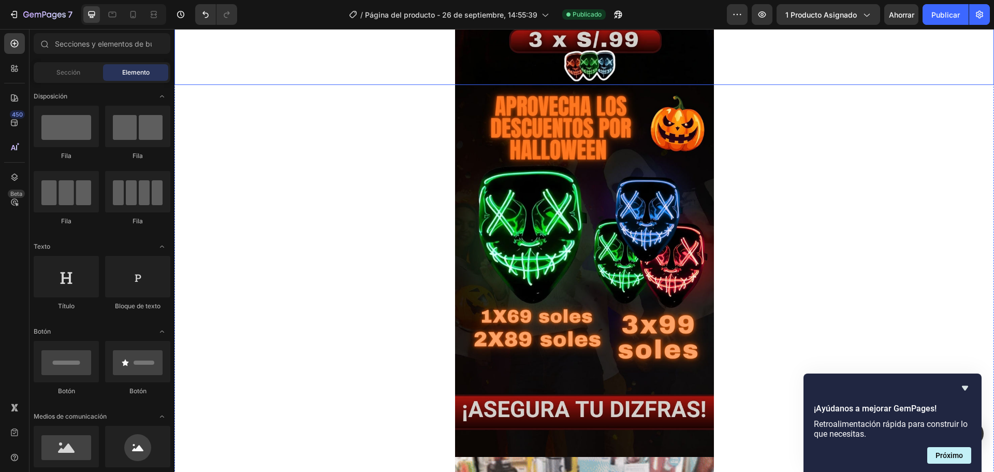
scroll to position [362, 0]
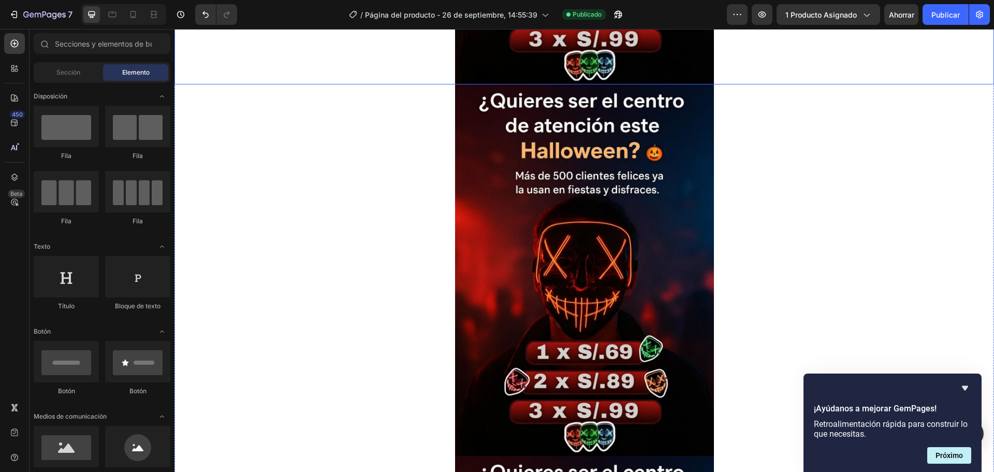
click at [579, 245] on img at bounding box center [584, 270] width 259 height 372
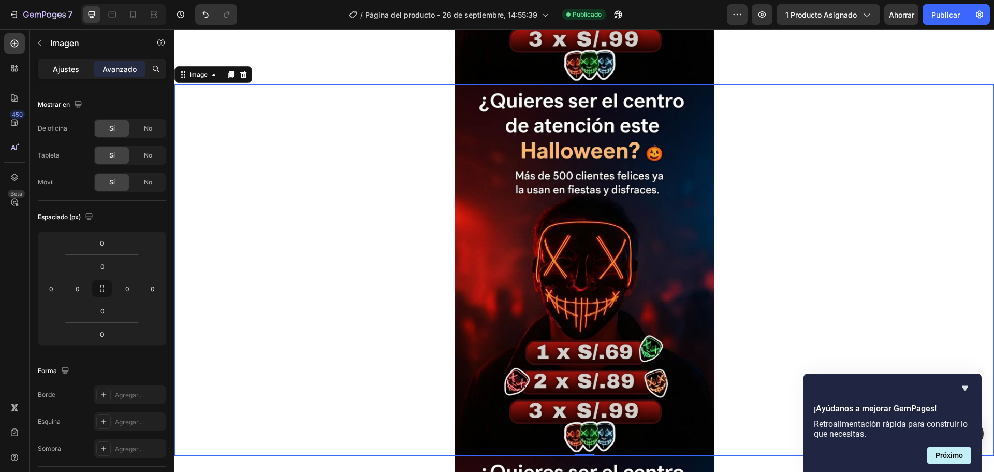
click at [63, 68] on font "Ajustes" at bounding box center [66, 69] width 26 height 9
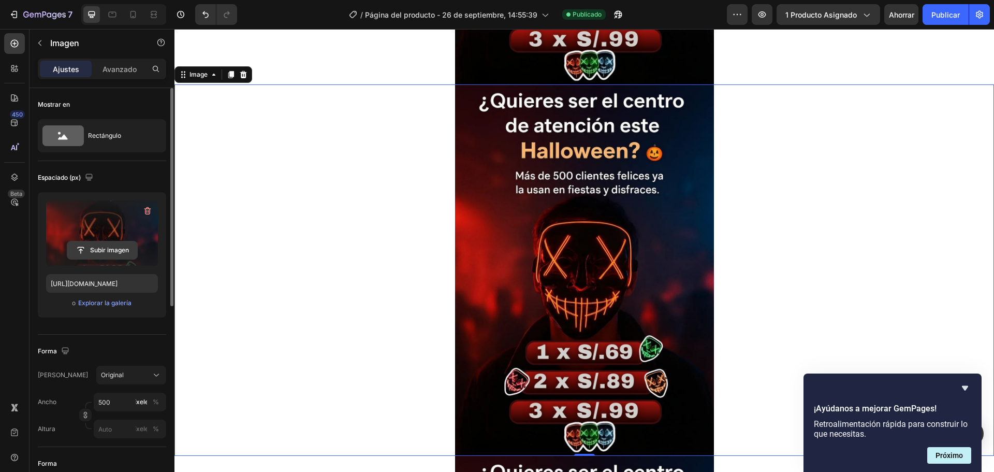
click at [103, 250] on input "file" at bounding box center [102, 250] width 70 height 18
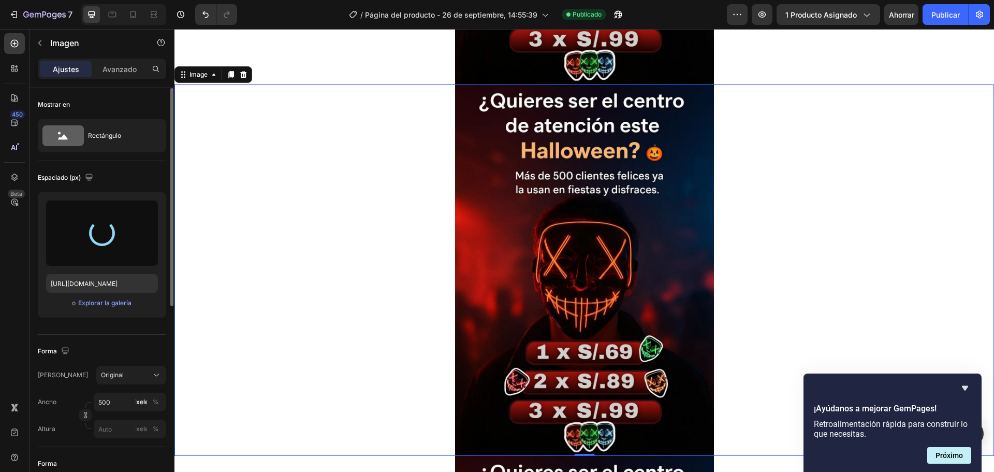
type input "[URL][DOMAIN_NAME]"
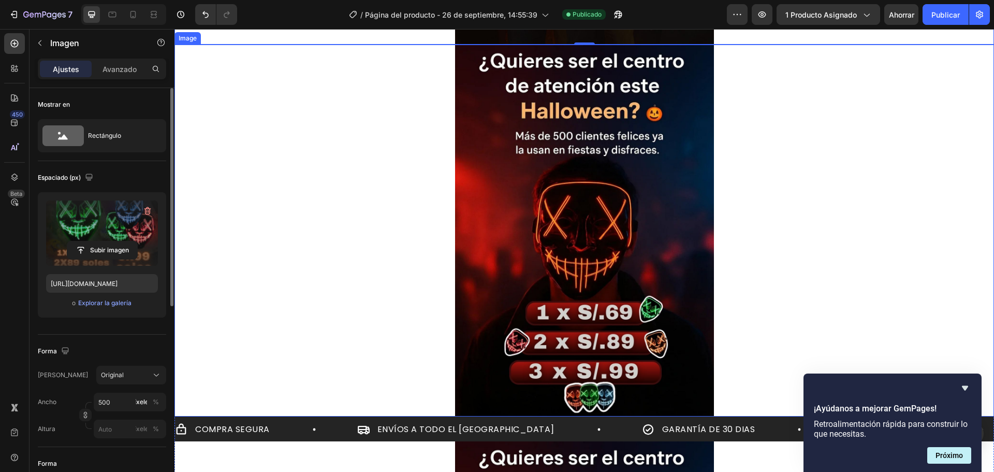
scroll to position [777, 0]
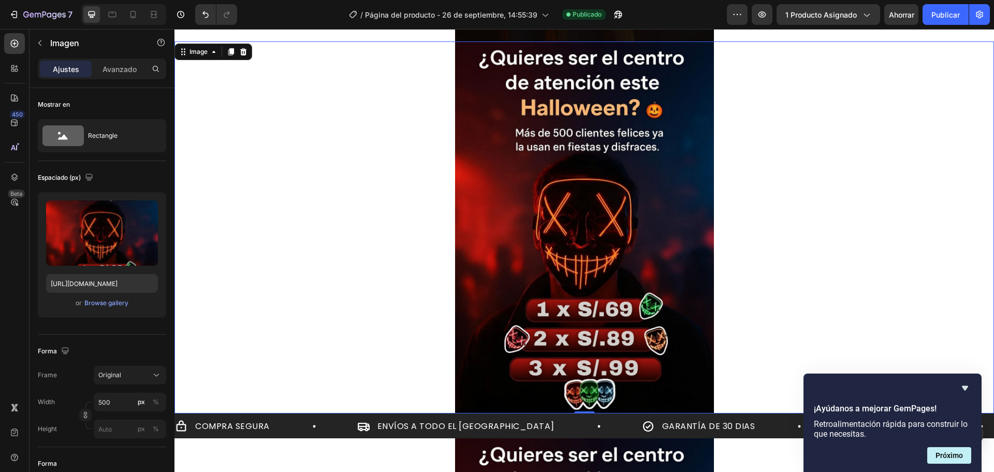
click at [568, 240] on img at bounding box center [584, 227] width 259 height 372
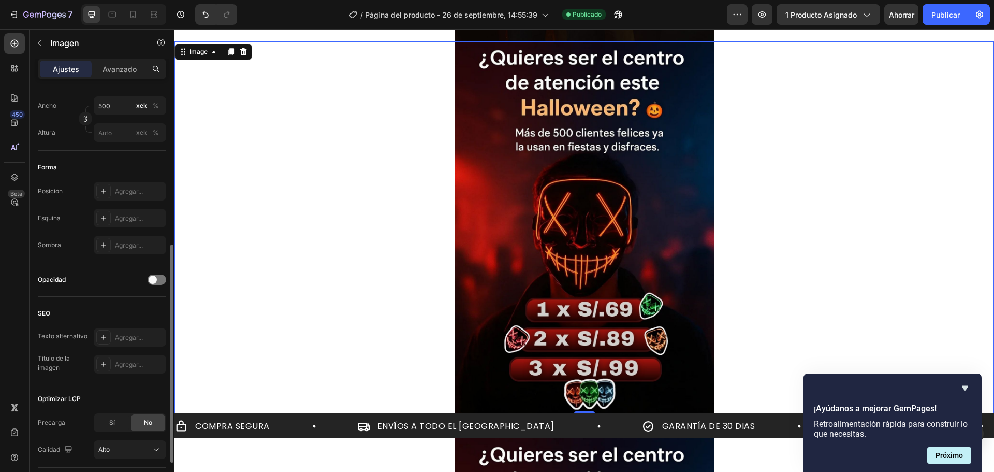
click at [529, 195] on img at bounding box center [584, 227] width 259 height 372
click at [42, 42] on icon "button" at bounding box center [40, 43] width 8 height 8
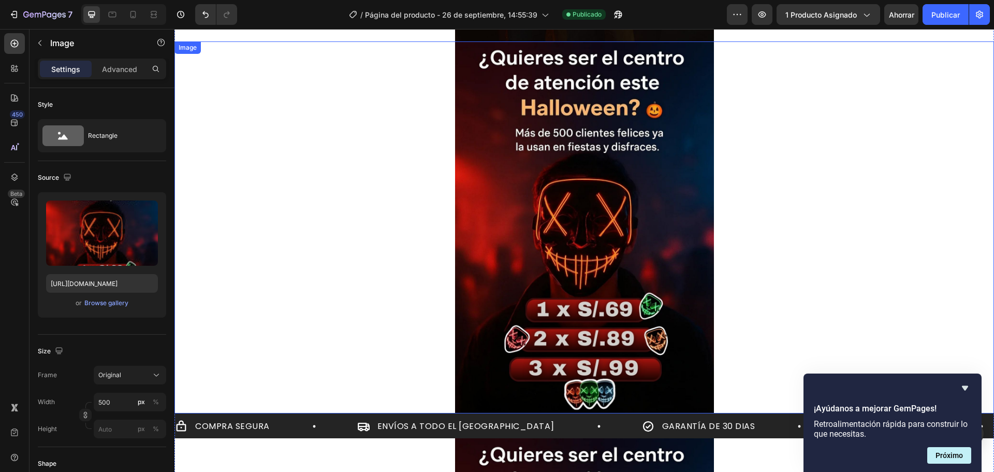
click at [544, 167] on img at bounding box center [584, 227] width 259 height 372
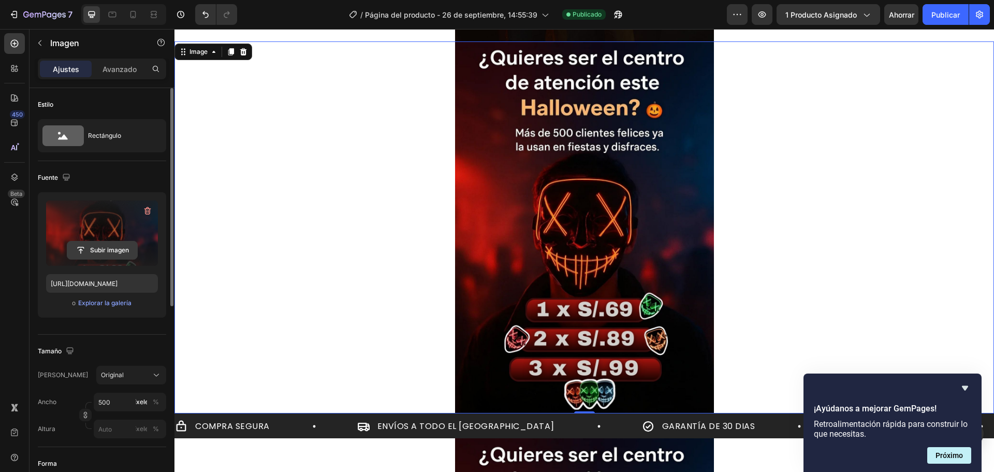
click at [111, 249] on input "file" at bounding box center [102, 250] width 70 height 18
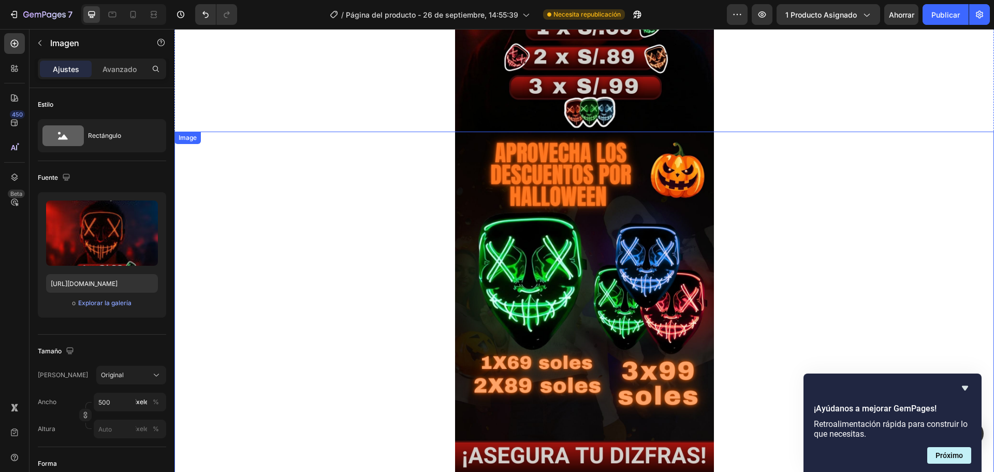
scroll to position [311, 0]
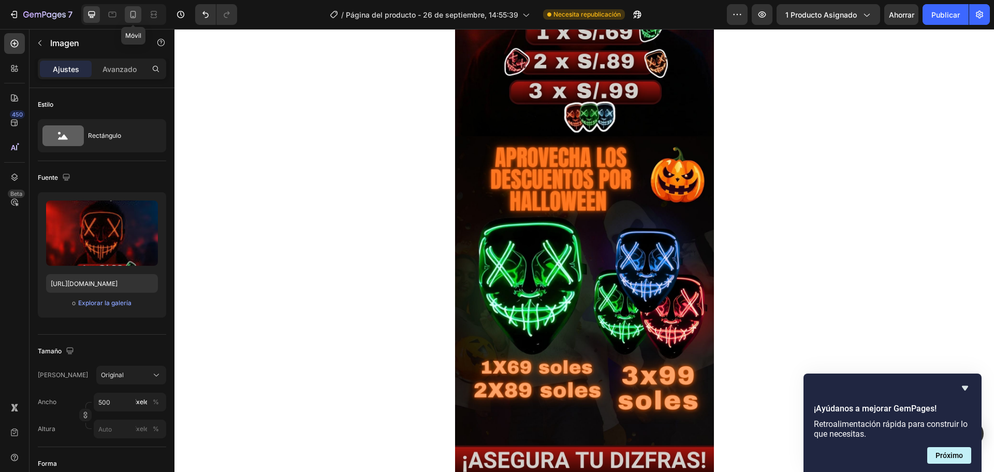
click at [130, 13] on icon at bounding box center [133, 14] width 6 height 7
type input "[URL][DOMAIN_NAME]"
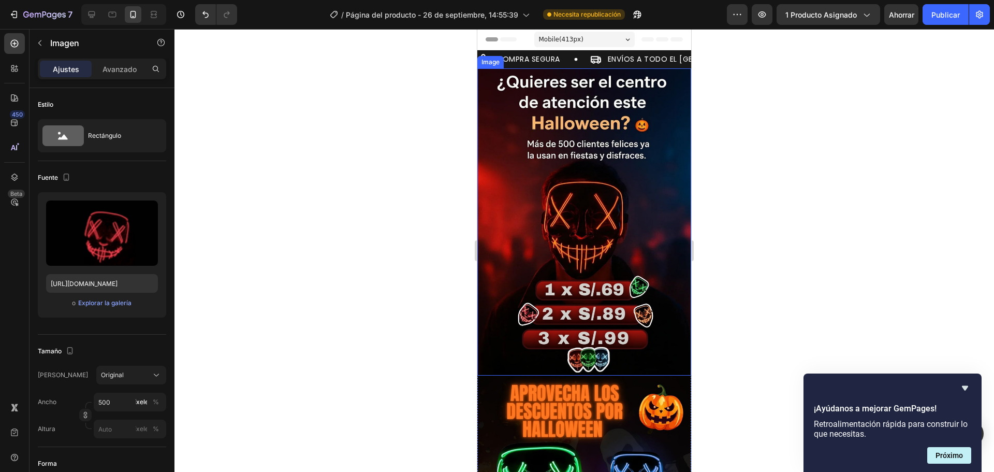
click at [566, 87] on img at bounding box center [584, 221] width 214 height 307
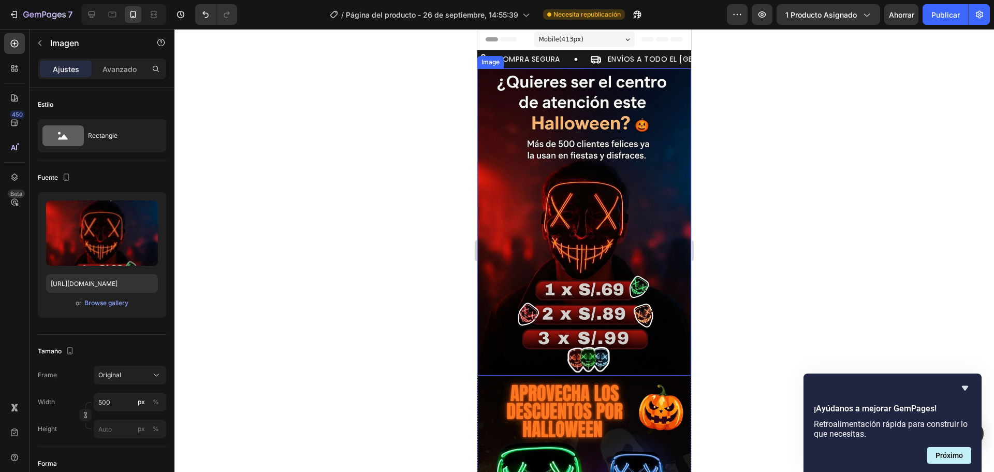
scroll to position [296, 0]
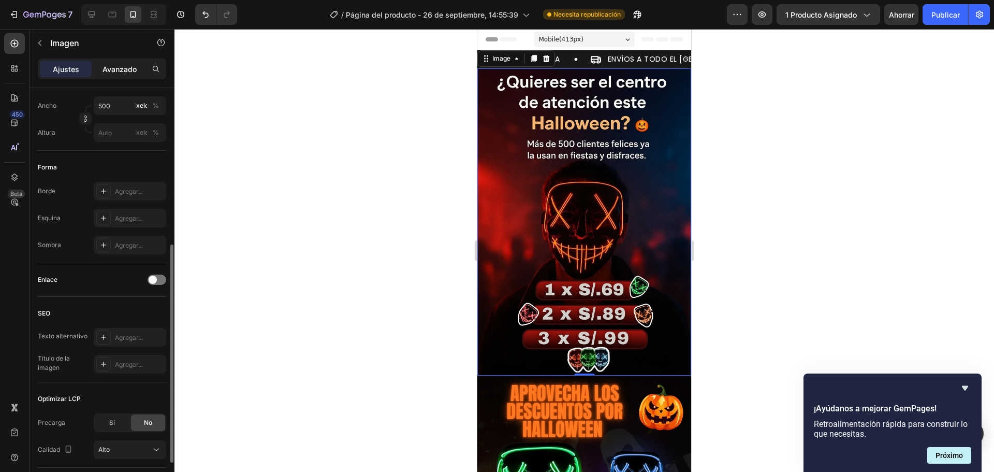
click at [137, 66] on div "Avanzado" at bounding box center [120, 69] width 52 height 17
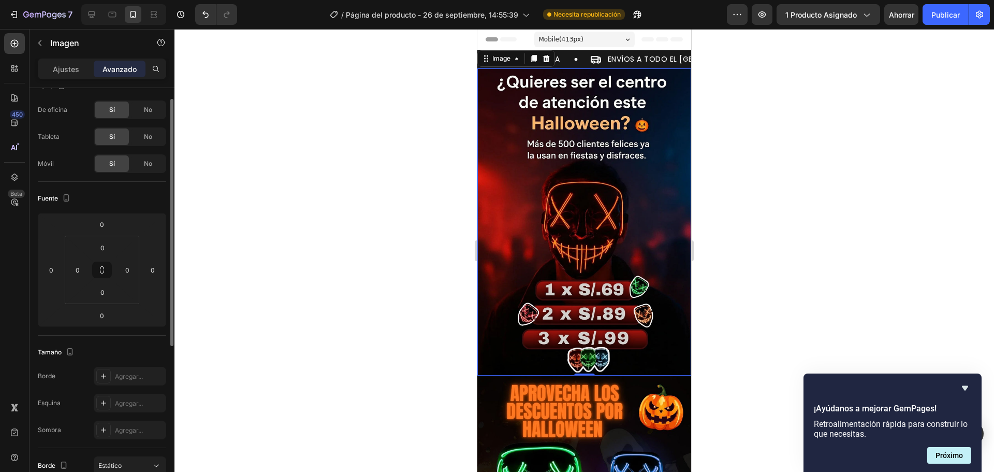
scroll to position [0, 0]
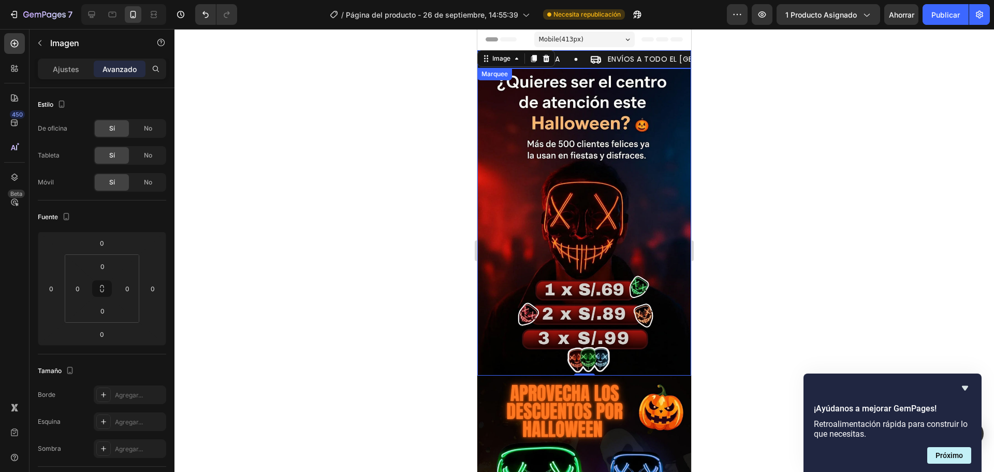
click at [574, 67] on div "COMPRA SEGURA Item List ENVÍOS A TODO EL [GEOGRAPHIC_DATA] Item List GARANTÍA D…" at bounding box center [584, 59] width 214 height 18
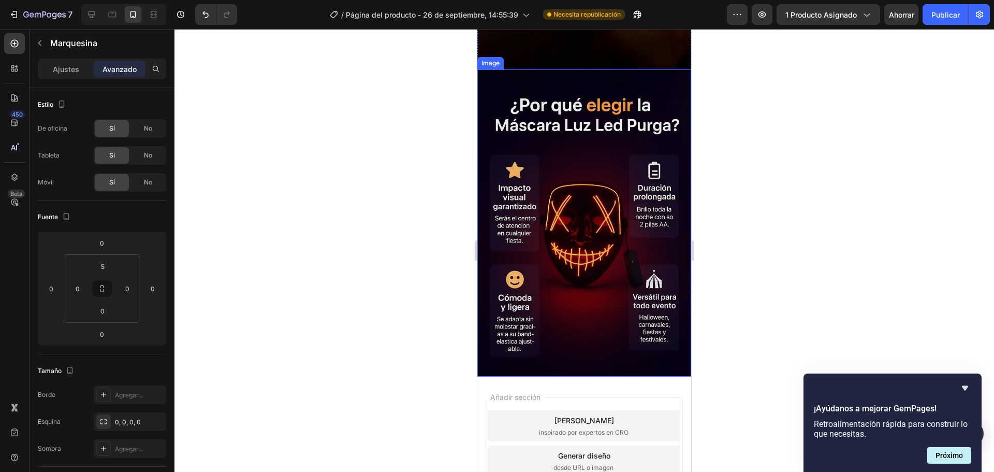
scroll to position [2018, 0]
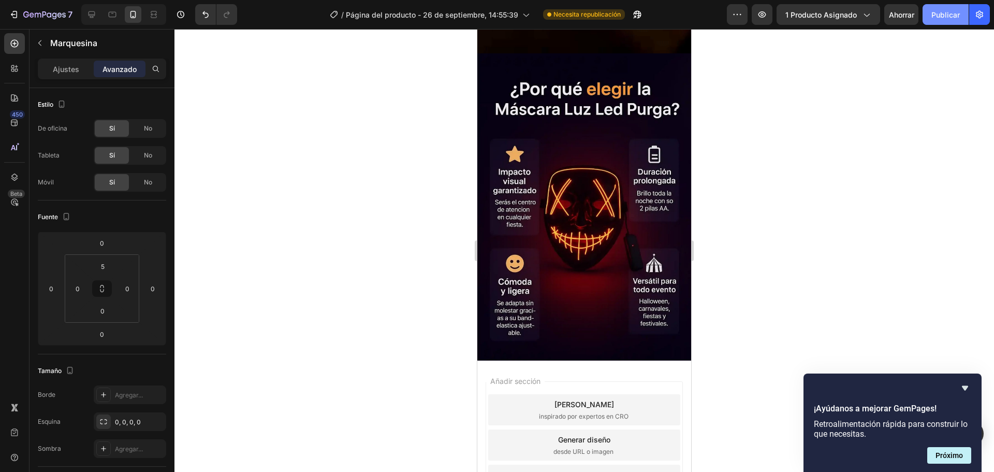
click at [939, 14] on font "Publicar" at bounding box center [946, 14] width 28 height 9
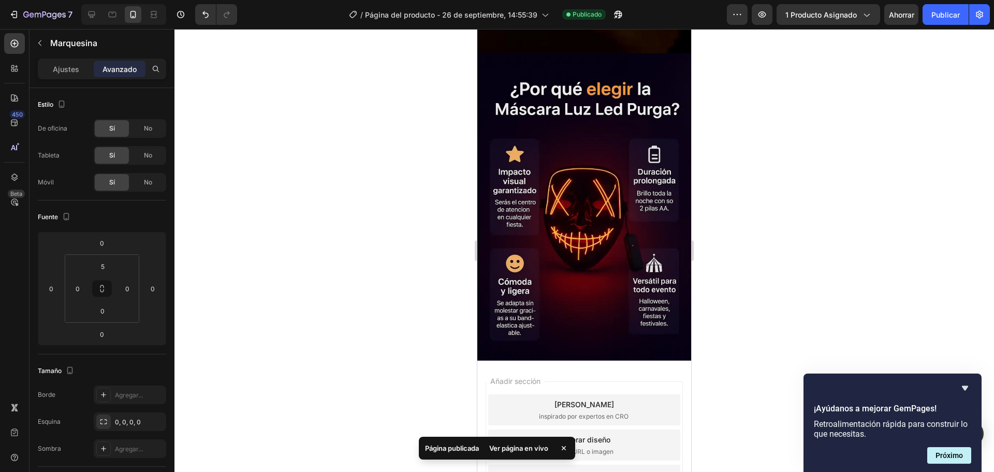
click at [511, 446] on font "Ver página en vivo" at bounding box center [518, 448] width 59 height 8
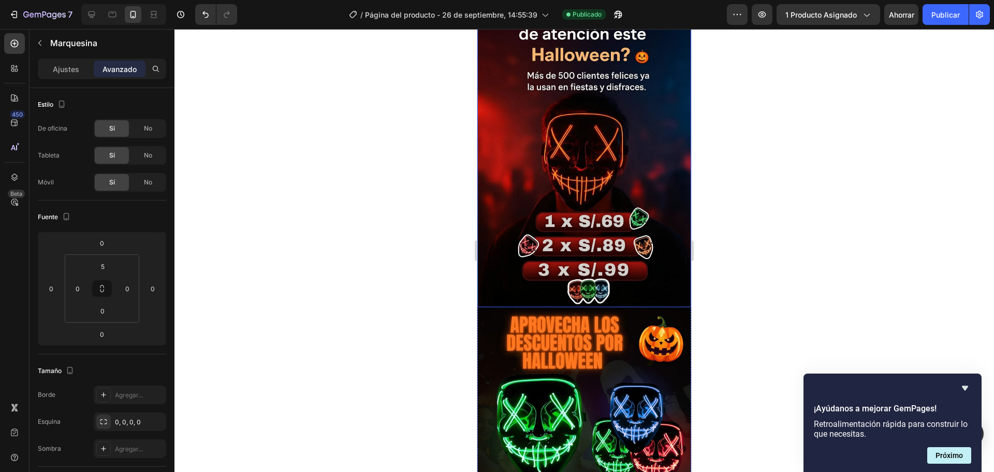
scroll to position [0, 0]
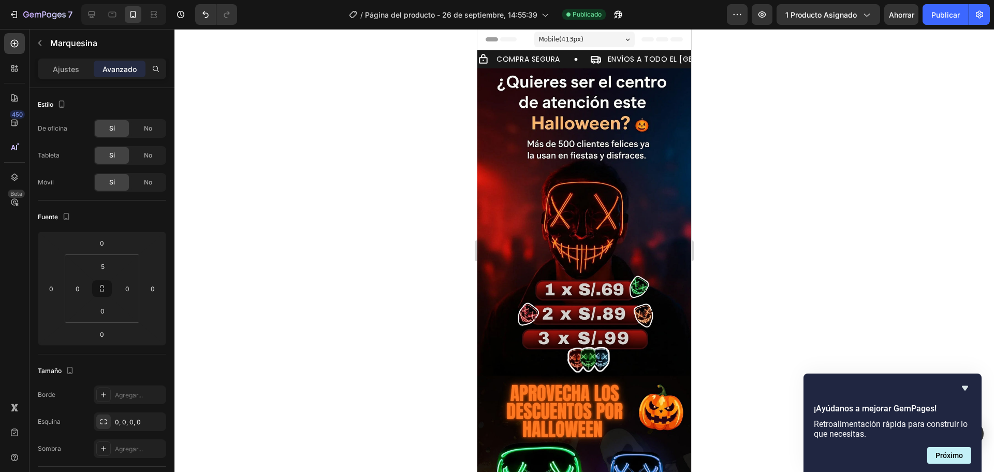
click at [564, 51] on div "COMPRA SEGURA Item List ENVÍOS A TODO EL [GEOGRAPHIC_DATA] Item List GARANTÍA D…" at bounding box center [584, 59] width 214 height 18
click at [565, 54] on div "COMPRA SEGURA Item List" at bounding box center [534, 59] width 112 height 12
click at [565, 66] on div "COMPRA SEGURA Item List ENVÍOS A TODO EL [GEOGRAPHIC_DATA] Item List GARANTÍA D…" at bounding box center [584, 61] width 214 height 16
click at [564, 55] on div "COMPRA SEGURA Item List" at bounding box center [534, 59] width 112 height 12
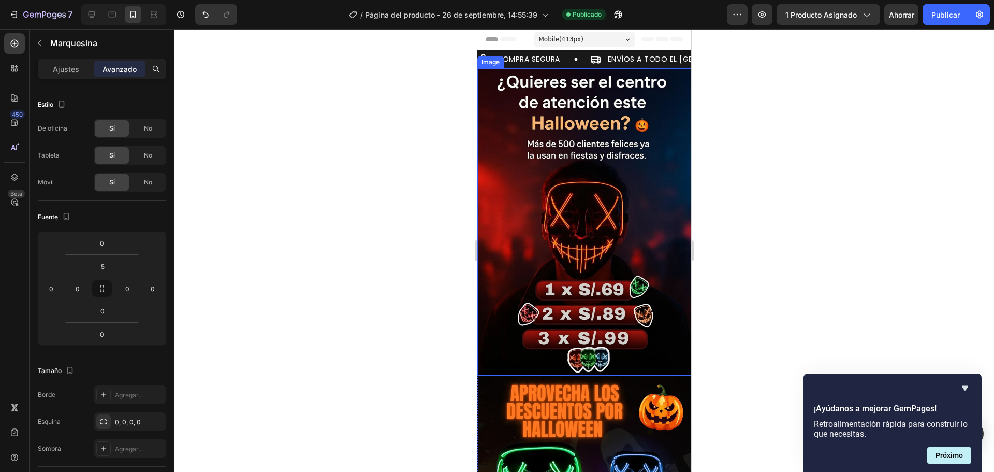
click at [568, 97] on img at bounding box center [584, 221] width 214 height 307
click at [568, 54] on div "COMPRA SEGURA Item List" at bounding box center [534, 59] width 112 height 12
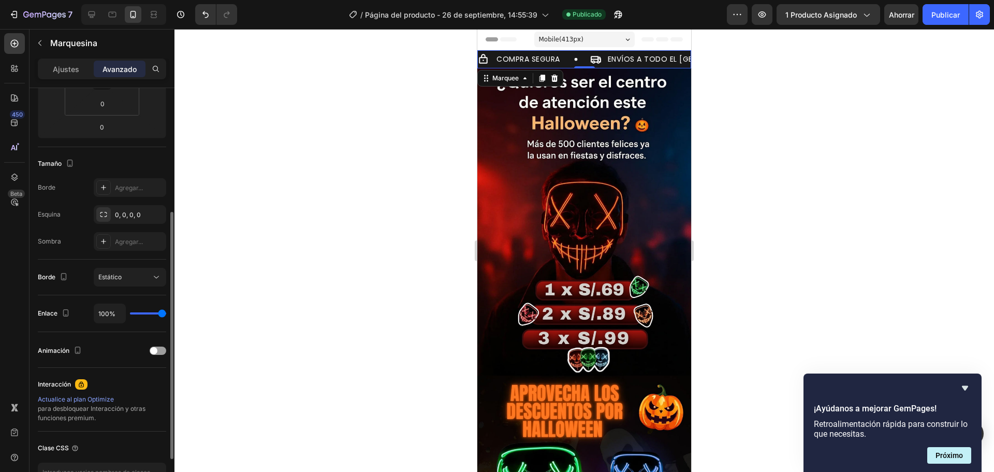
scroll to position [278, 0]
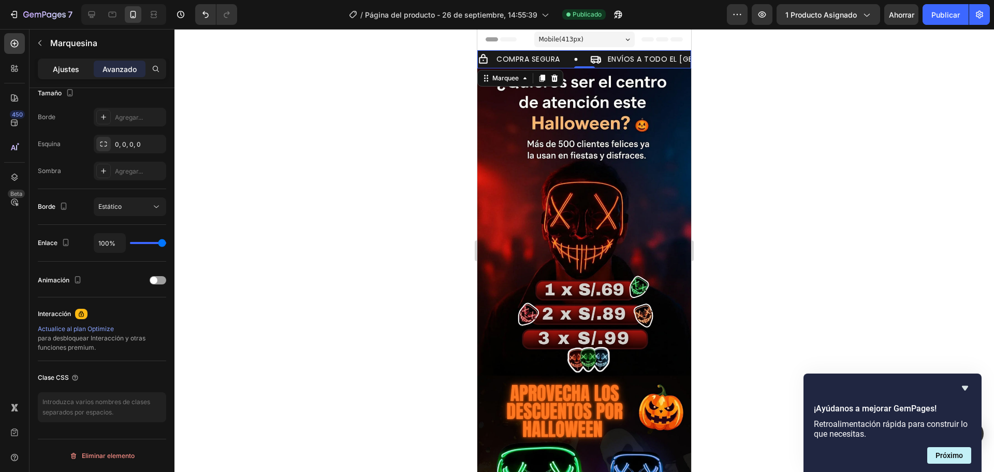
click at [67, 72] on font "Ajustes" at bounding box center [66, 69] width 26 height 9
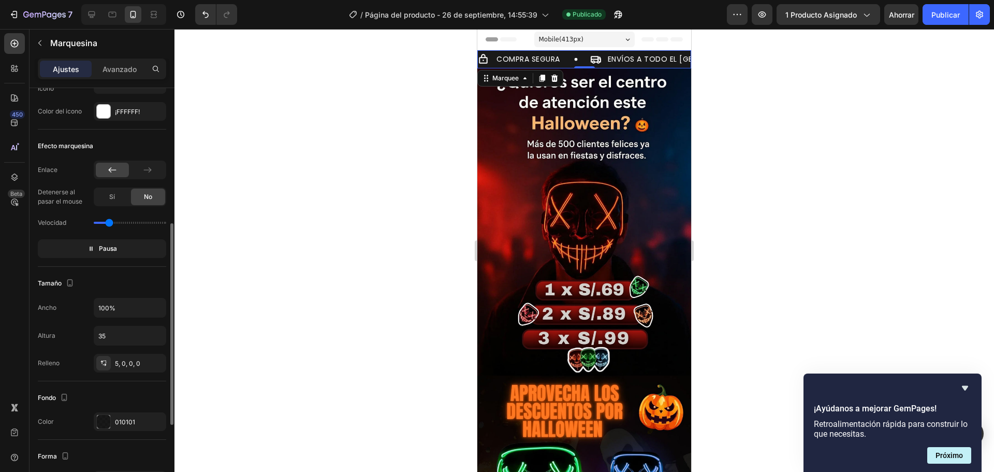
scroll to position [329, 0]
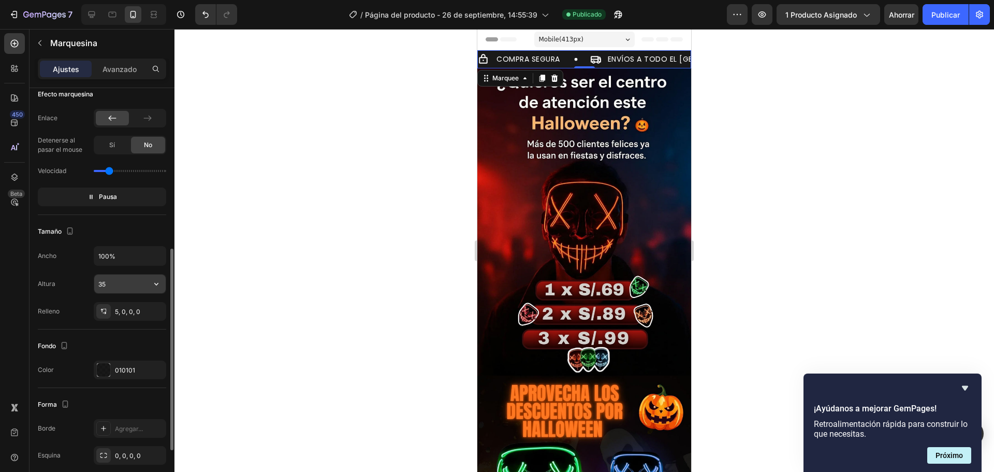
click at [113, 283] on input "35" at bounding box center [129, 283] width 71 height 19
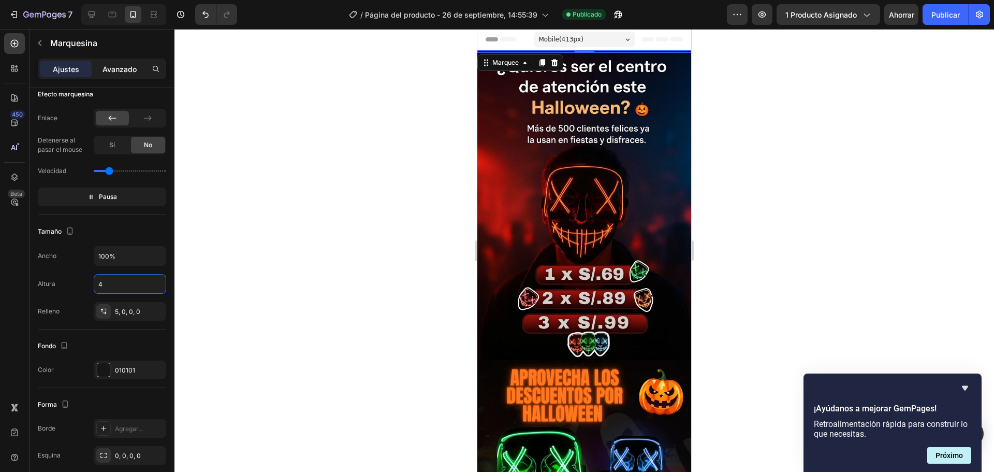
type input "40"
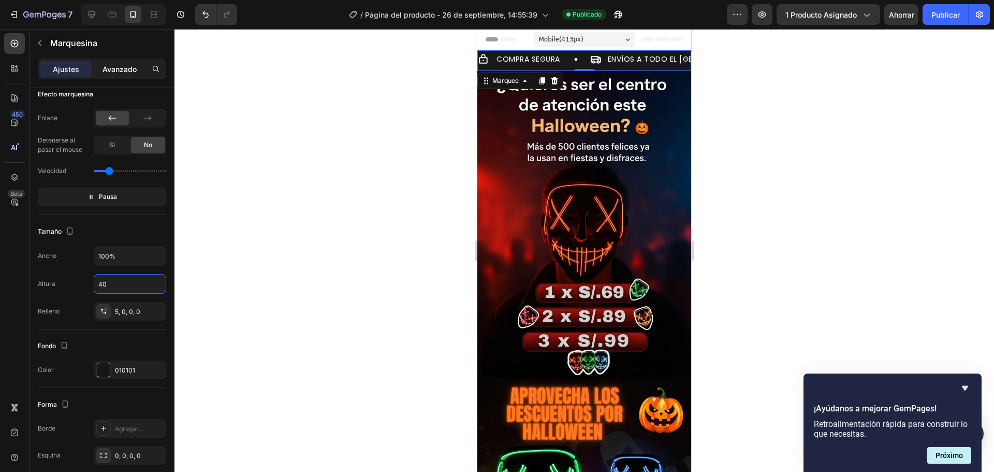
click at [128, 67] on font "Avanzado" at bounding box center [120, 69] width 34 height 9
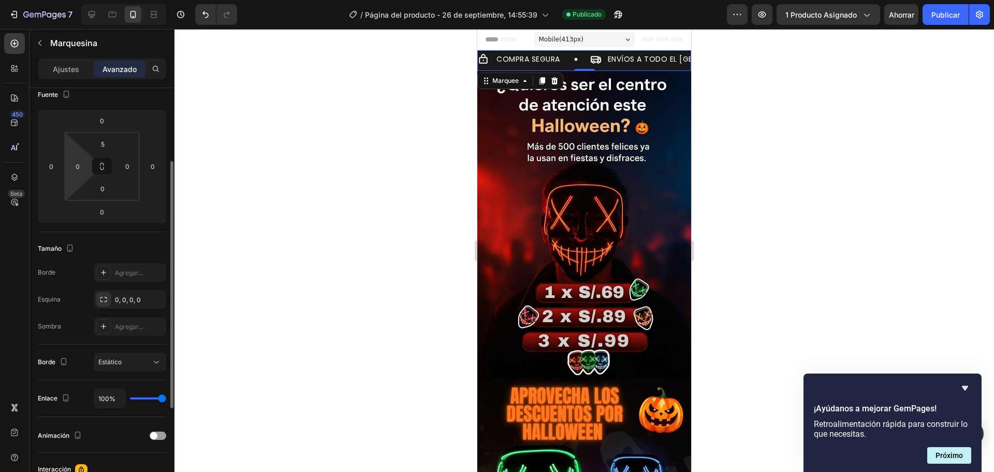
scroll to position [0, 0]
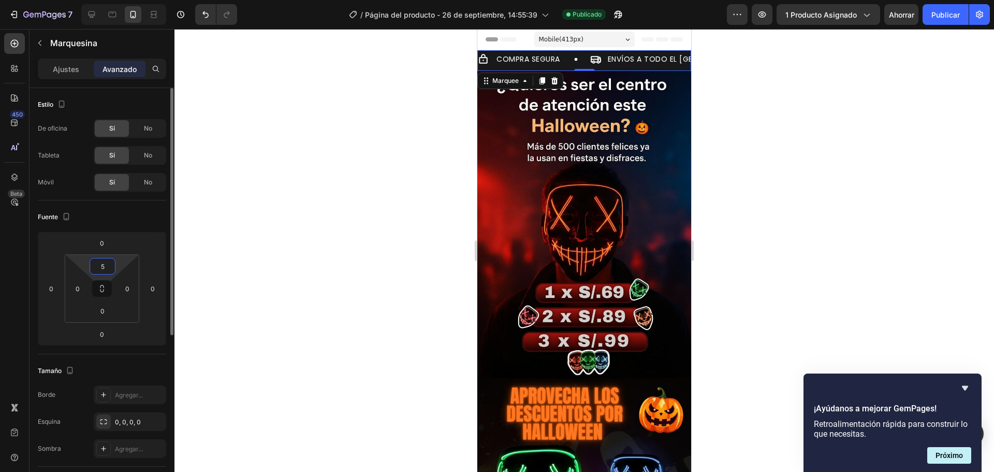
click at [103, 265] on input "5" at bounding box center [102, 266] width 21 height 16
type input "10"
click at [213, 212] on div at bounding box center [585, 250] width 820 height 443
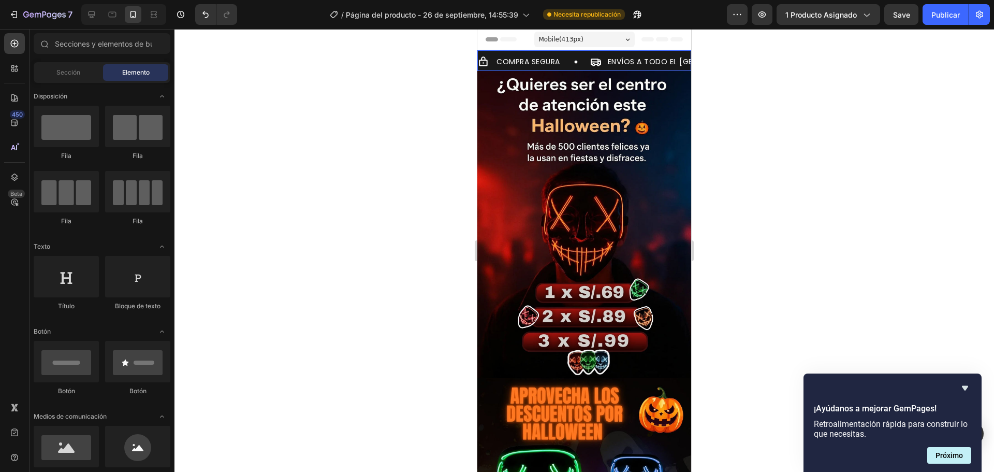
click at [561, 53] on div "COMPRA SEGURA Item List ENVÍOS A TODO EL [GEOGRAPHIC_DATA] Item List GARANTÍA D…" at bounding box center [584, 60] width 214 height 21
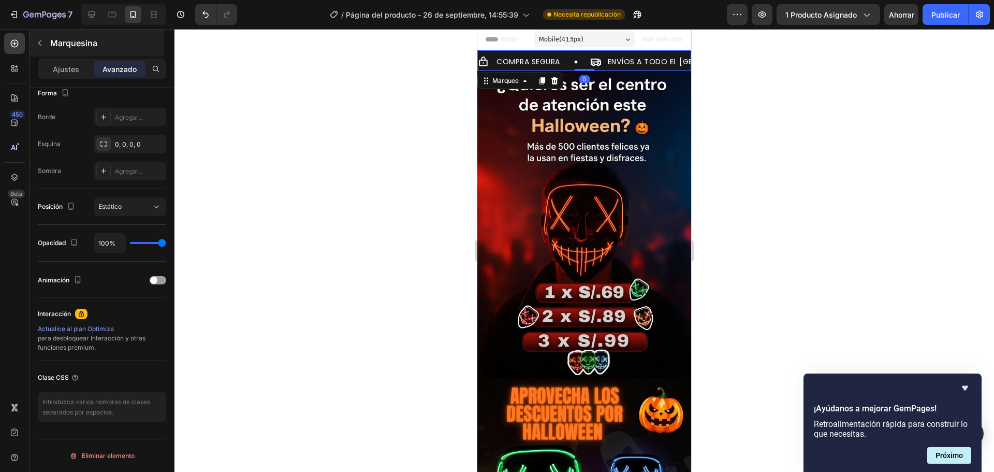
scroll to position [19, 0]
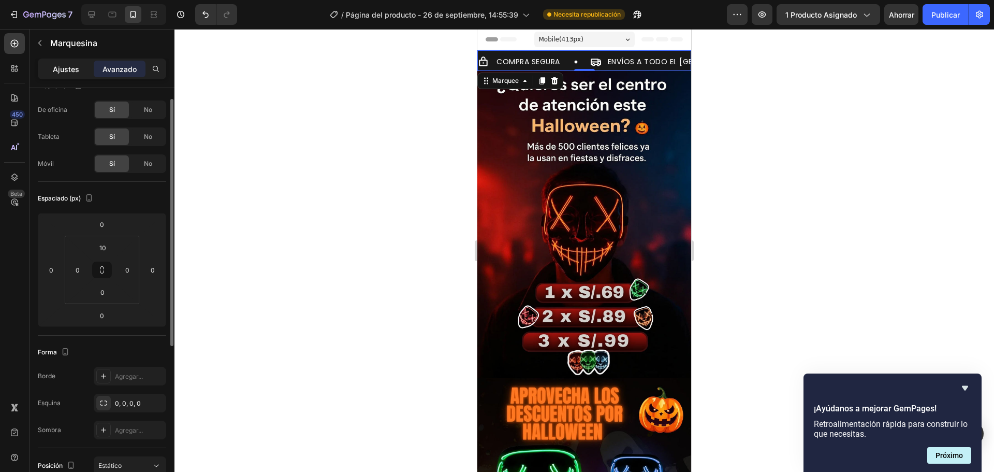
click at [60, 67] on font "Ajustes" at bounding box center [66, 69] width 26 height 9
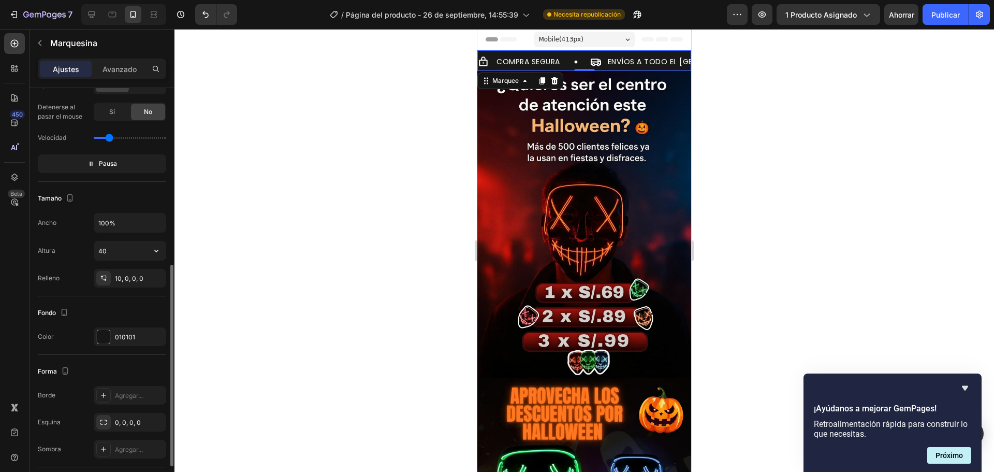
scroll to position [434, 0]
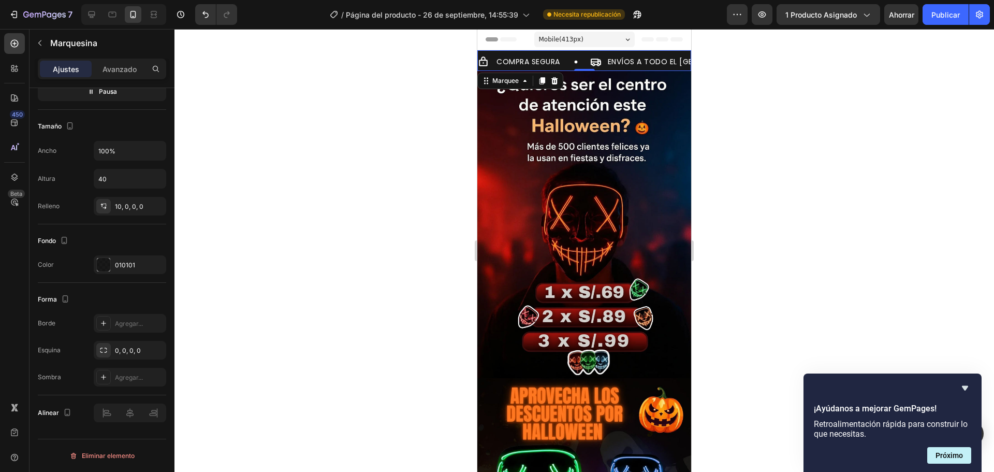
click at [564, 53] on div "COMPRA SEGURA Item List ENVÍOS A TODO EL [GEOGRAPHIC_DATA] Item List GARANTÍA D…" at bounding box center [584, 60] width 214 height 21
click at [102, 268] on div at bounding box center [103, 264] width 13 height 13
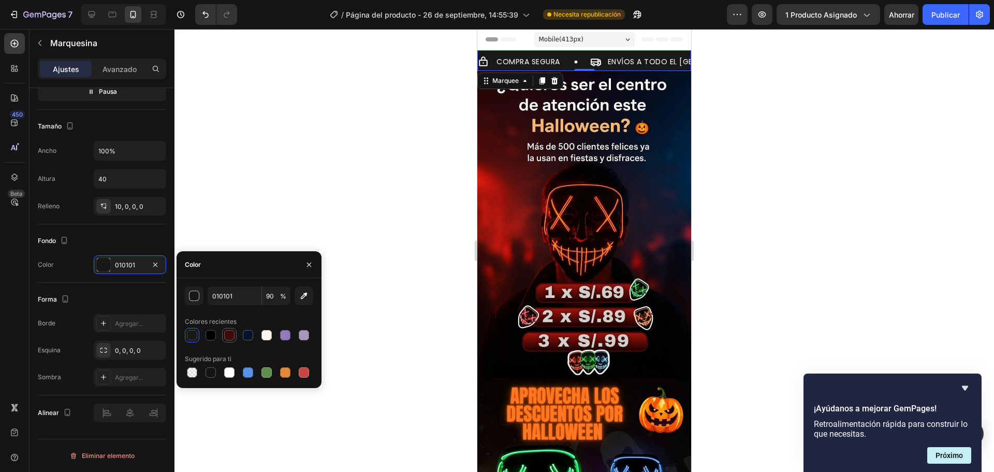
click at [231, 337] on div at bounding box center [229, 335] width 10 height 10
type input "410A0B"
type input "100"
click at [195, 292] on div "button" at bounding box center [195, 296] width 10 height 10
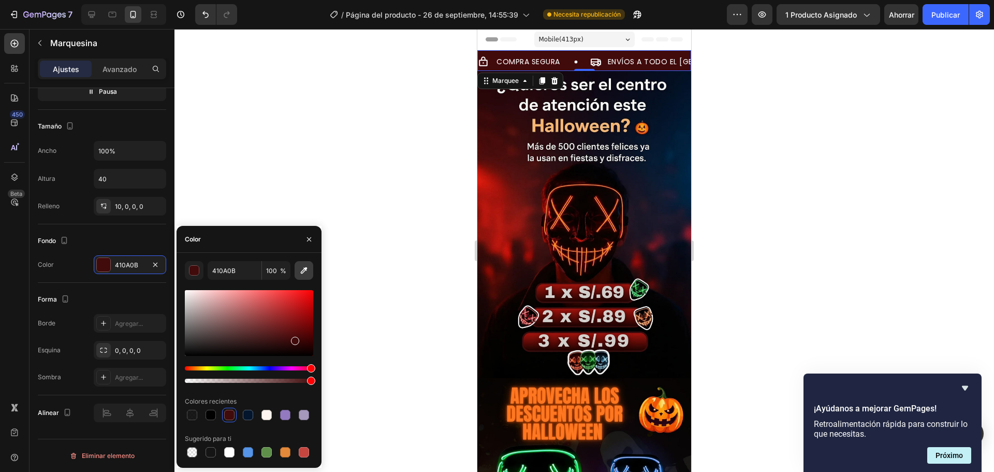
click at [304, 269] on icon "button" at bounding box center [304, 270] width 7 height 7
type input "A8130C"
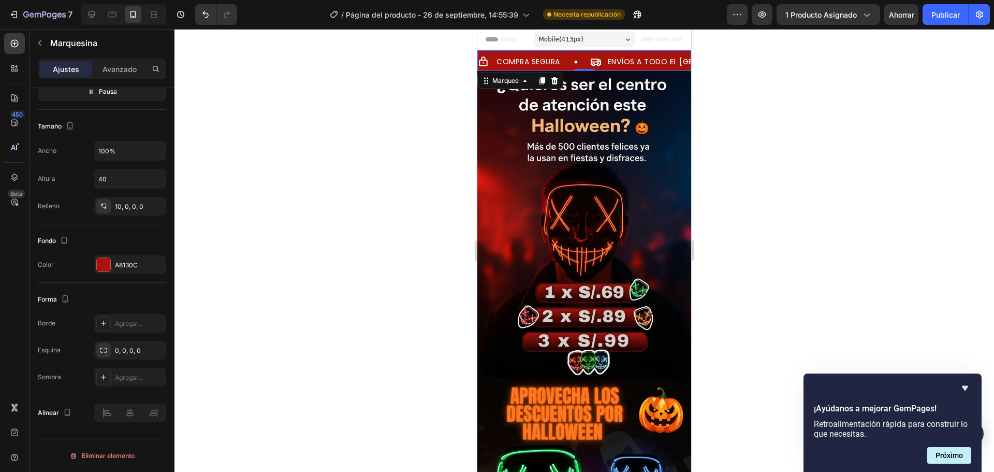
click at [396, 181] on div at bounding box center [585, 250] width 820 height 443
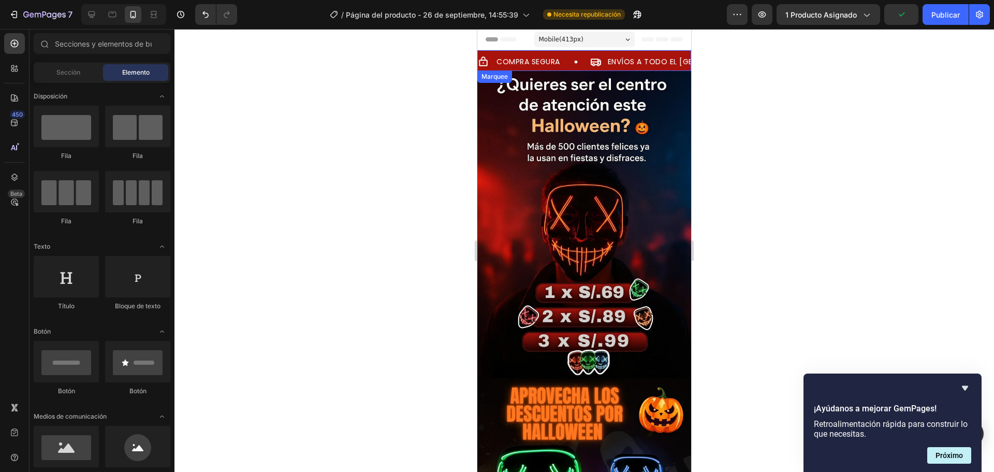
click at [573, 55] on div "COMPRA SEGURA Item List" at bounding box center [534, 61] width 112 height 12
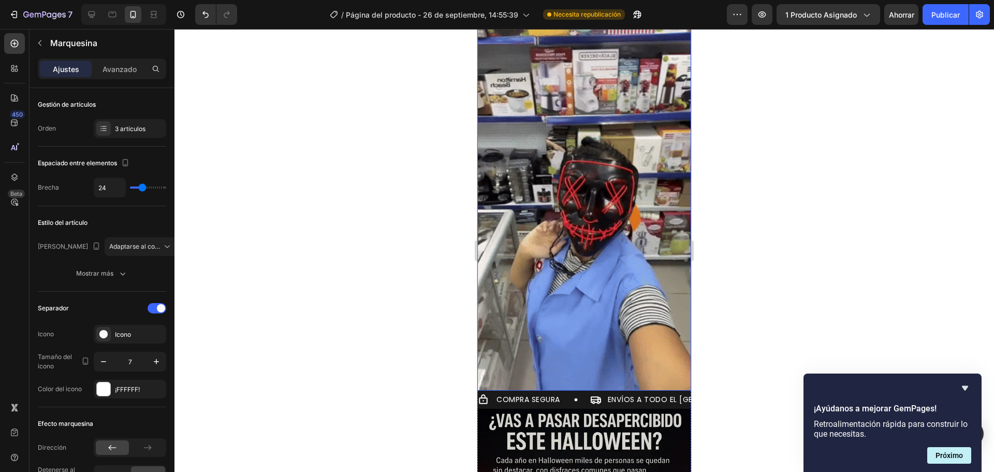
scroll to position [725, 0]
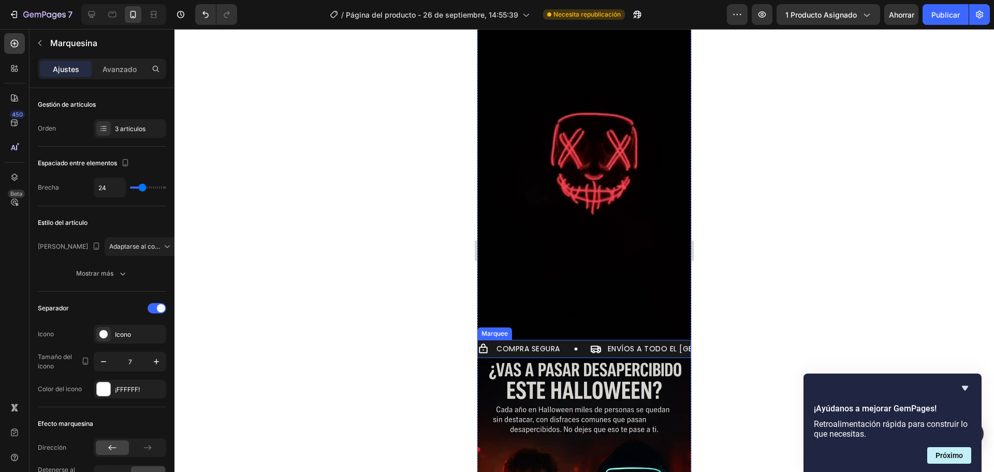
click at [567, 340] on div "COMPRA SEGURA Item List ENVÍOS A TODO EL [GEOGRAPHIC_DATA] Item List GARANTÍA D…" at bounding box center [584, 349] width 214 height 18
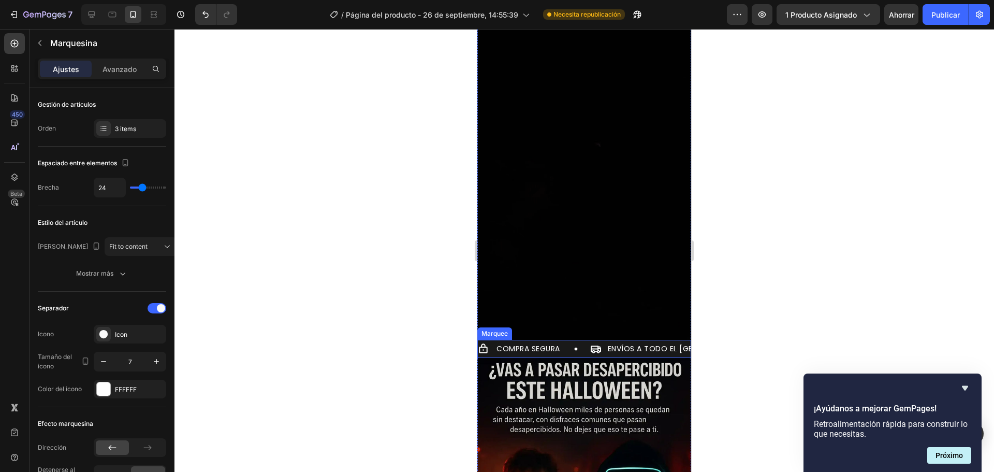
scroll to position [434, 0]
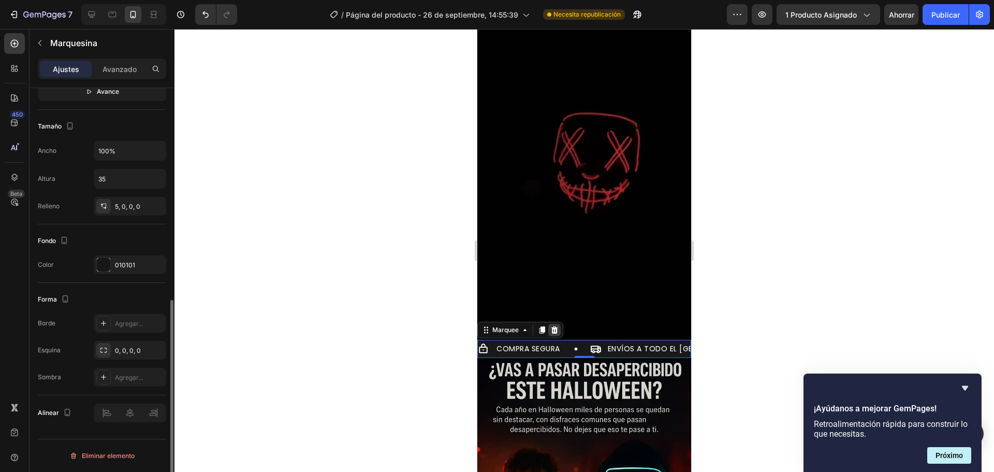
click at [554, 326] on icon at bounding box center [554, 329] width 7 height 7
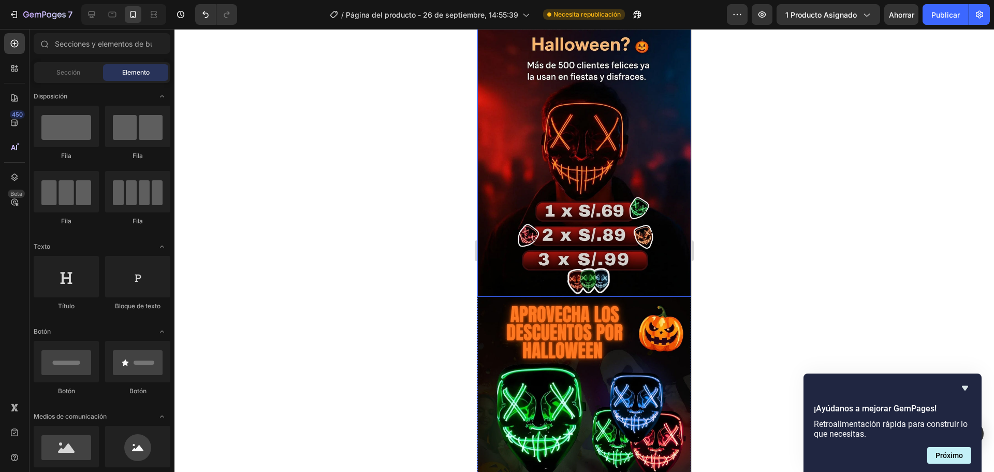
scroll to position [0, 0]
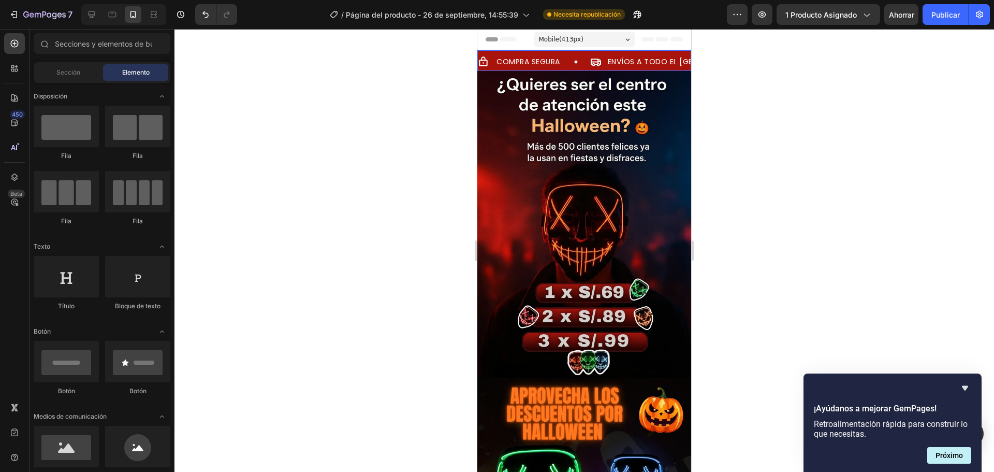
click at [568, 53] on div "COMPRA SEGURA Item List ENVÍOS A TODO EL [GEOGRAPHIC_DATA] Item List GARANTÍA D…" at bounding box center [584, 60] width 214 height 21
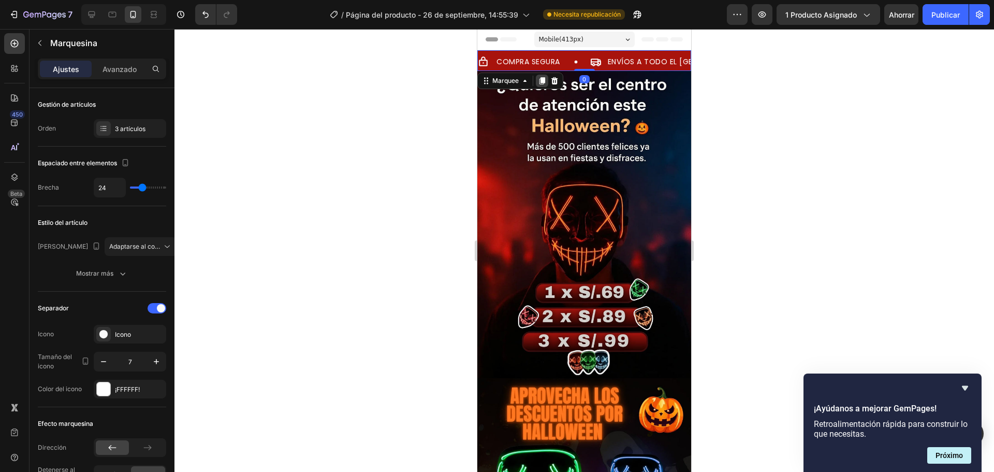
click at [543, 78] on icon at bounding box center [543, 80] width 6 height 7
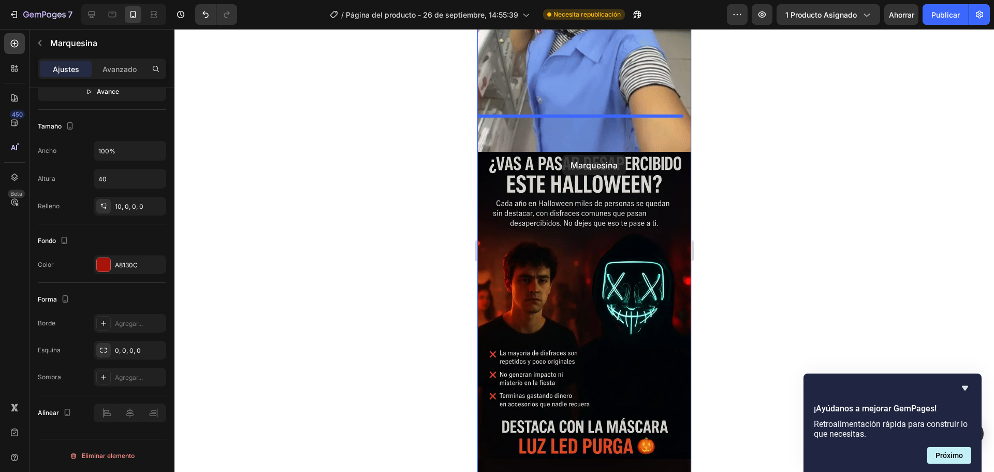
scroll to position [865, 0]
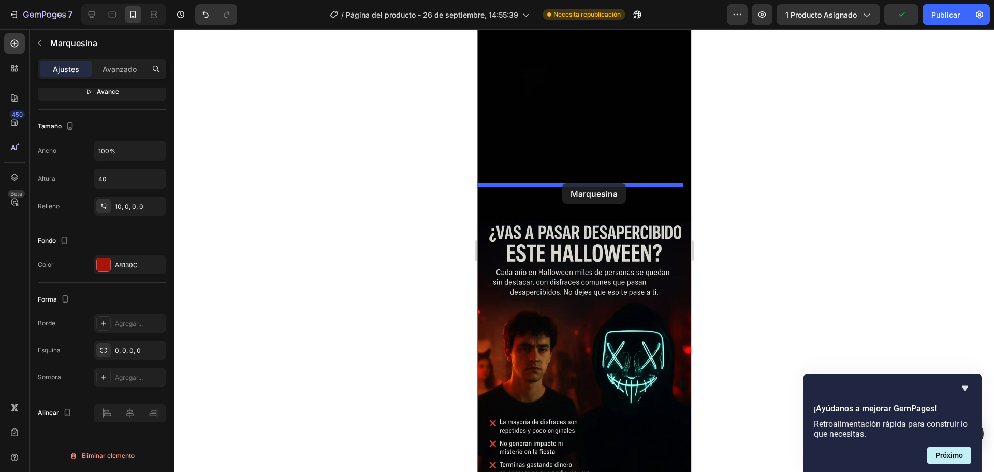
drag, startPoint x: 515, startPoint y: 62, endPoint x: 562, endPoint y: 183, distance: 130.0
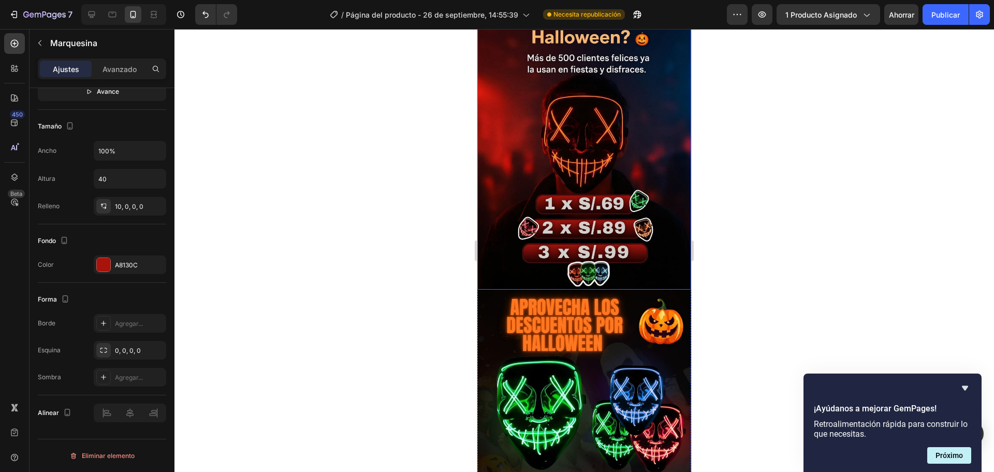
scroll to position [0, 0]
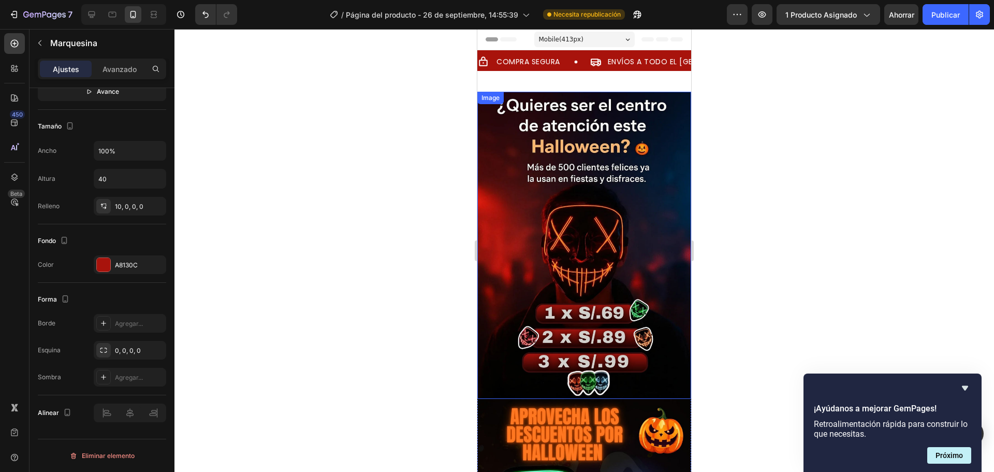
click at [745, 100] on div at bounding box center [585, 250] width 820 height 443
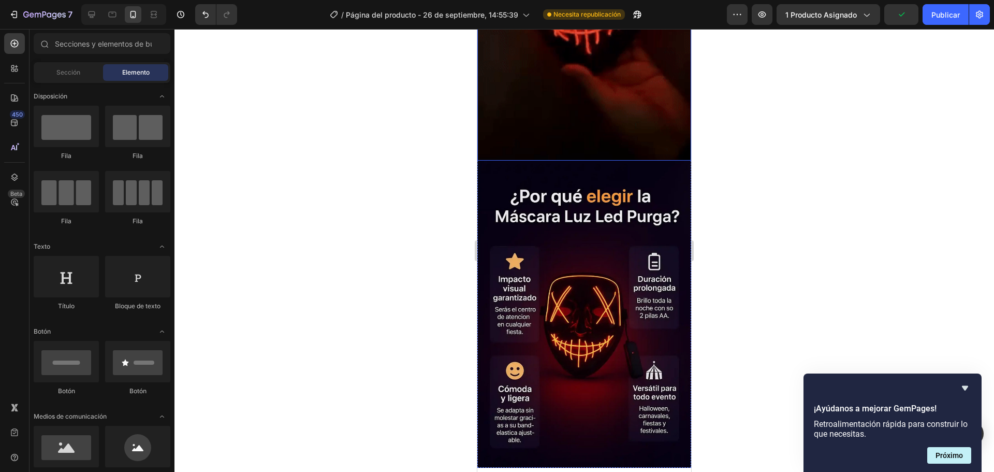
scroll to position [2023, 0]
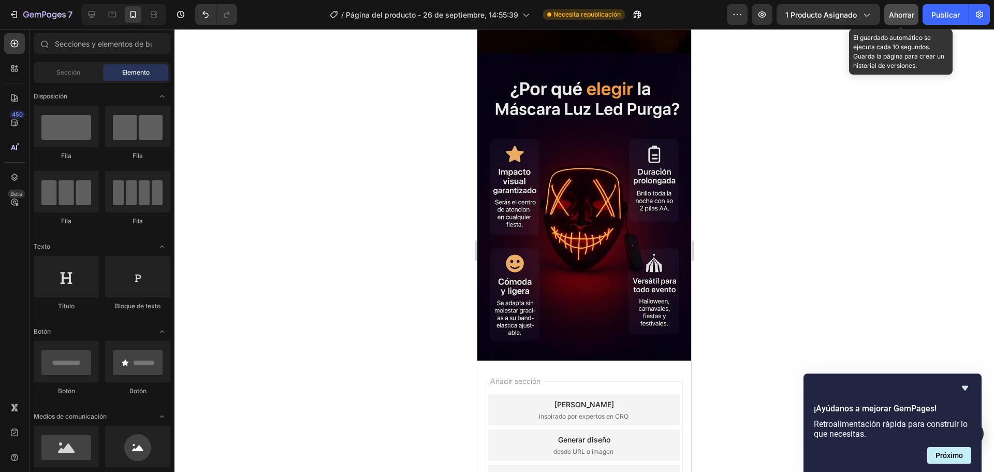
click at [912, 7] on button "Ahorrar" at bounding box center [901, 14] width 34 height 21
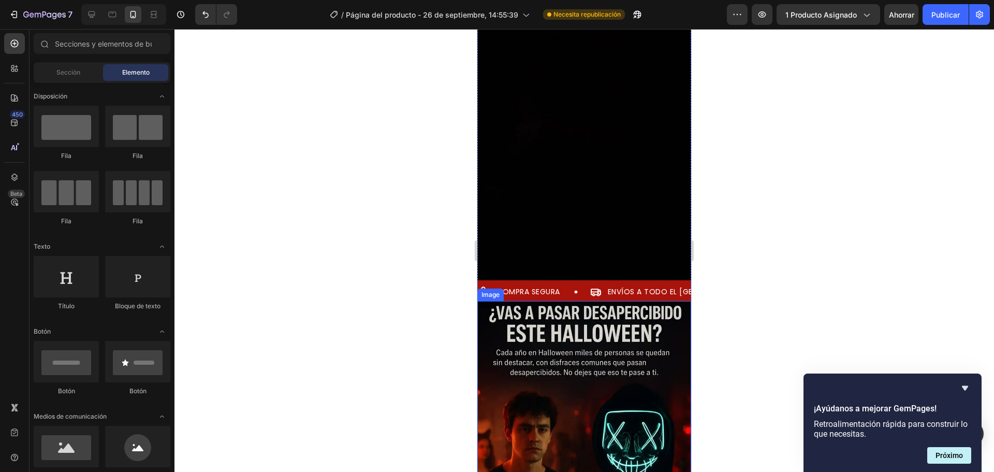
scroll to position [780, 0]
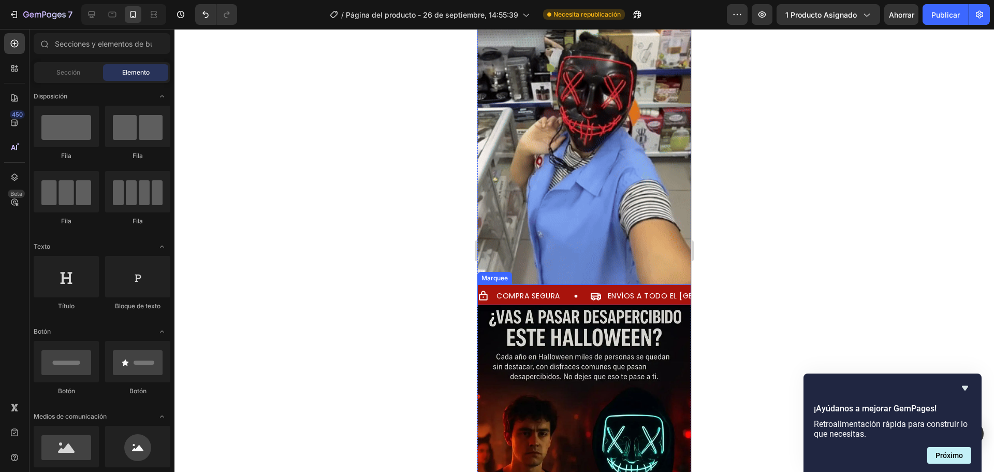
click at [556, 284] on div "COMPRA SEGURA Item List ENVÍOS A TODO EL [GEOGRAPHIC_DATA] Item List GARANTÍA D…" at bounding box center [584, 294] width 214 height 21
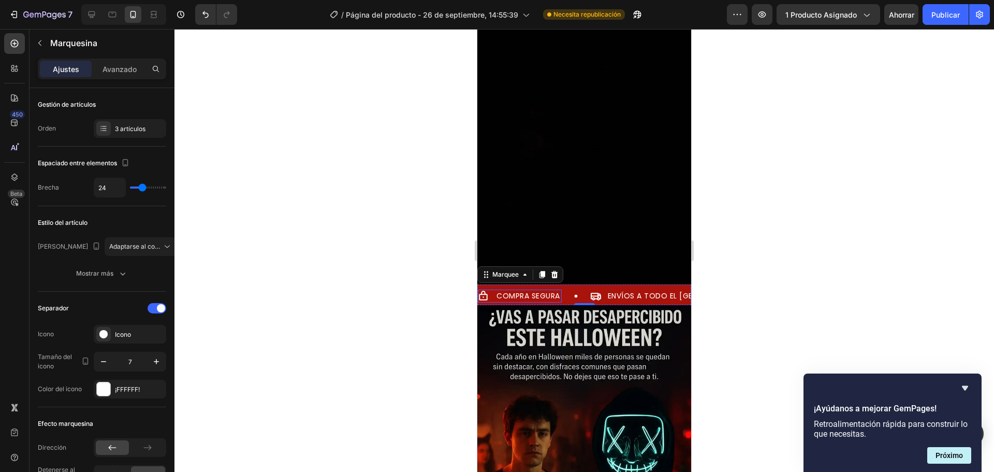
click at [522, 291] on p "COMPRA SEGURA" at bounding box center [529, 295] width 64 height 9
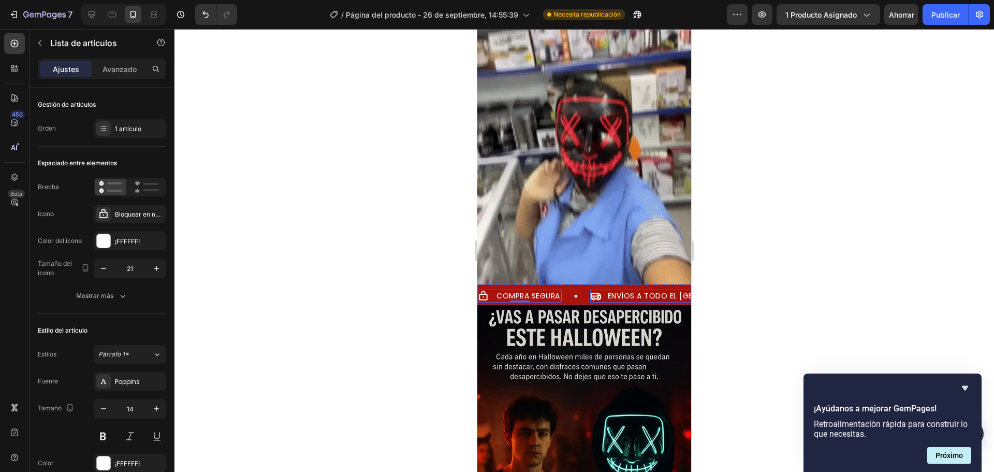
click at [628, 291] on p "ENVÍOS A TODO EL [GEOGRAPHIC_DATA]" at bounding box center [684, 295] width 152 height 9
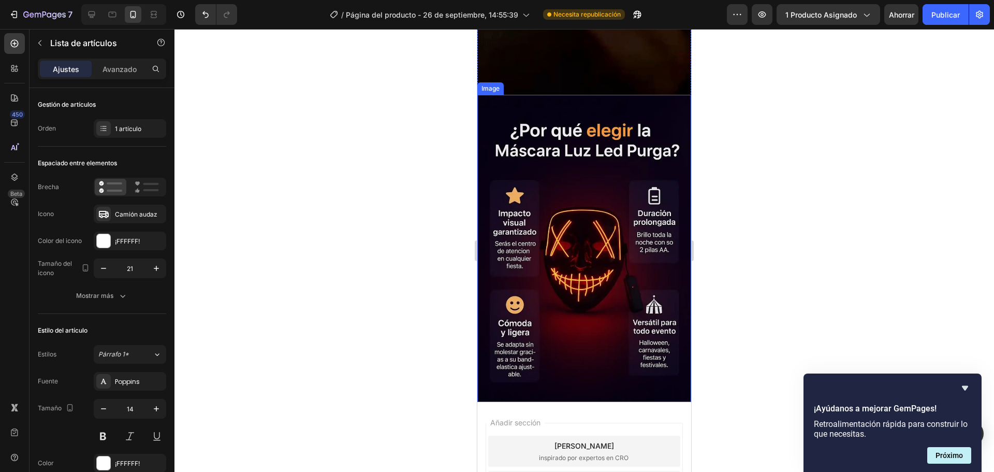
scroll to position [2023, 0]
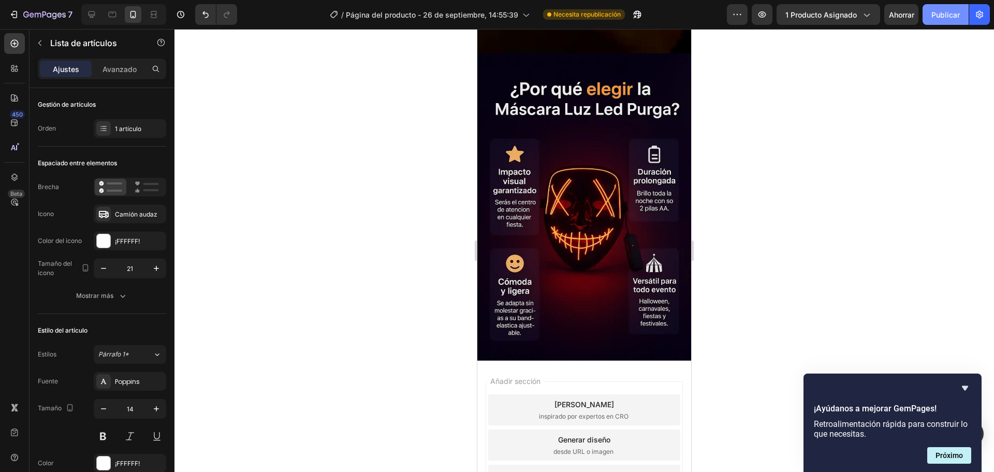
click at [944, 18] on font "Publicar" at bounding box center [946, 14] width 28 height 9
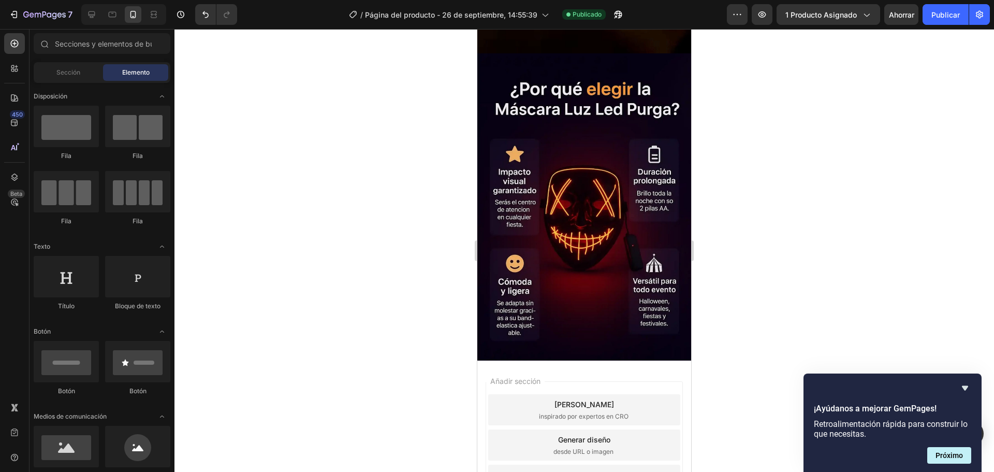
click at [544, 360] on div "Añadir sección Elija plantillas inspirado por expertos en CRO Generar diseño de…" at bounding box center [584, 446] width 214 height 173
click at [89, 47] on input "text" at bounding box center [102, 43] width 137 height 21
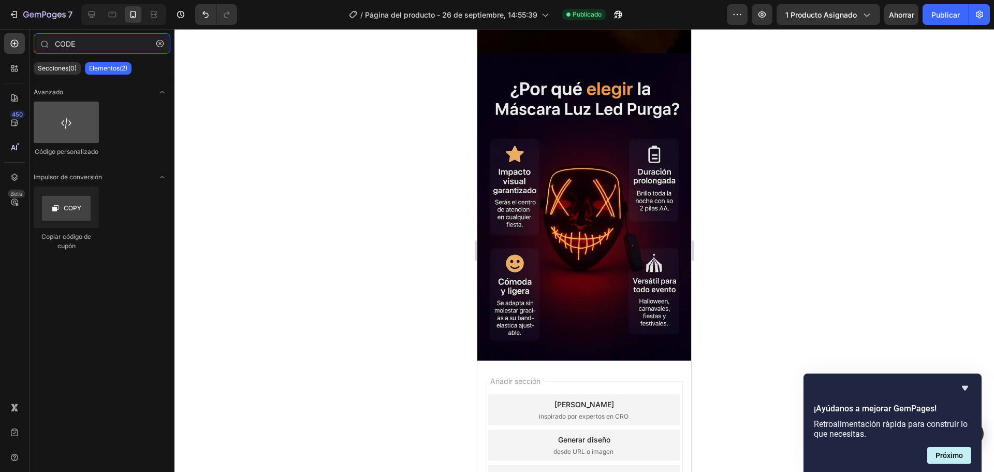
type input "CODE"
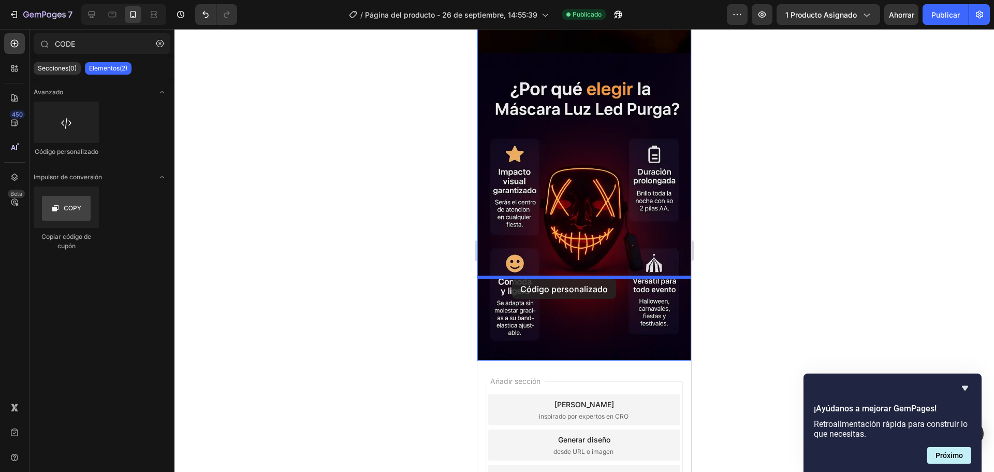
drag, startPoint x: 530, startPoint y: 151, endPoint x: 508, endPoint y: 278, distance: 128.8
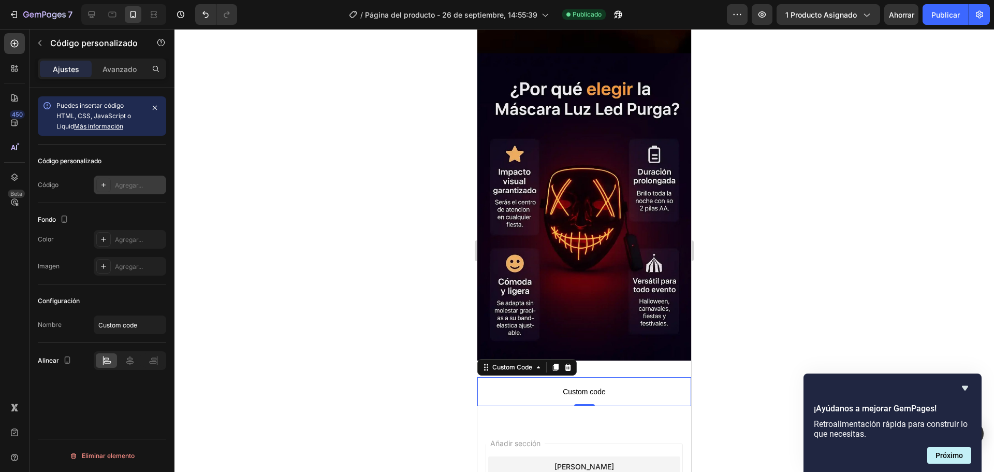
click at [108, 188] on div at bounding box center [103, 185] width 14 height 14
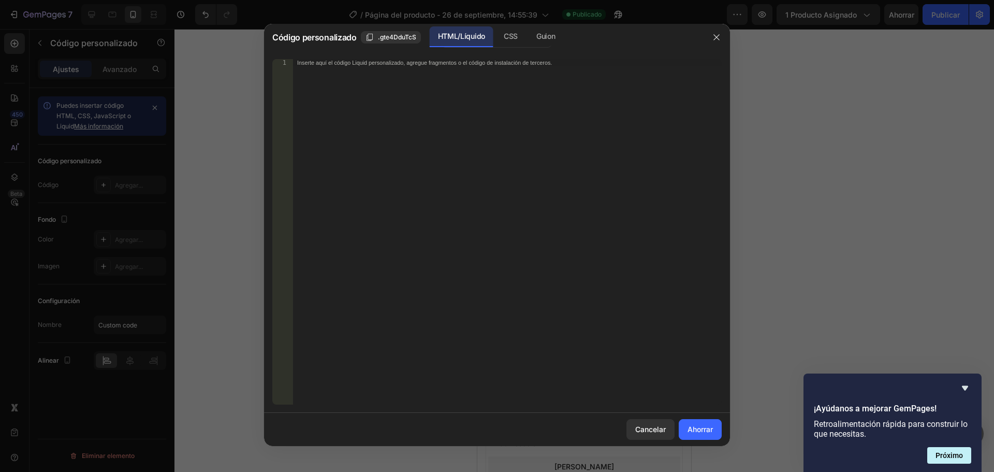
click at [341, 83] on div "Inserte aquí el código Liquid personalizado, agregue fragmentos o el código de …" at bounding box center [507, 239] width 429 height 360
paste textarea "<span id="es-form-hook" ></span>"
type textarea "<span id="es-form-hook" ></span>"
click at [697, 422] on button "Ahorrar" at bounding box center [700, 429] width 43 height 21
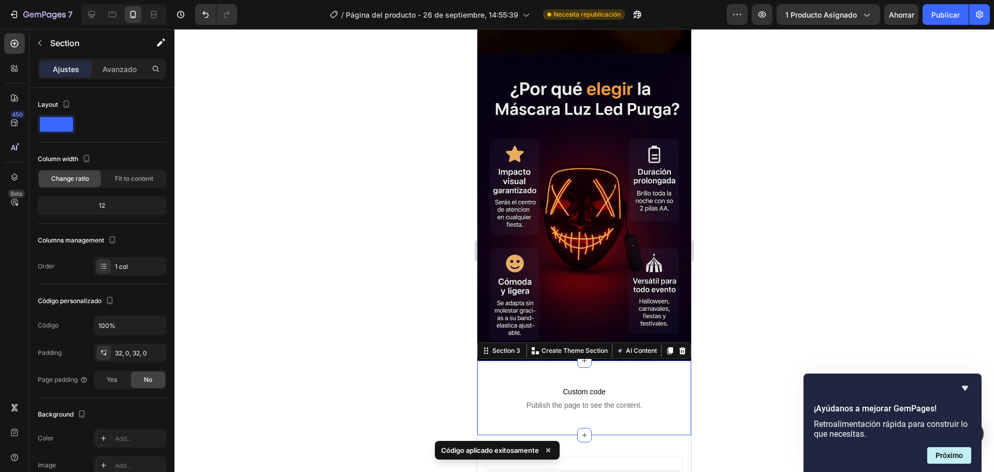
drag, startPoint x: 624, startPoint y: 286, endPoint x: 871, endPoint y: 256, distance: 248.8
click at [624, 360] on div "Custom code Publish the page to see the content. Custom Code Section 3 You can …" at bounding box center [584, 397] width 214 height 75
click at [110, 67] on font "Avanzado" at bounding box center [120, 69] width 34 height 9
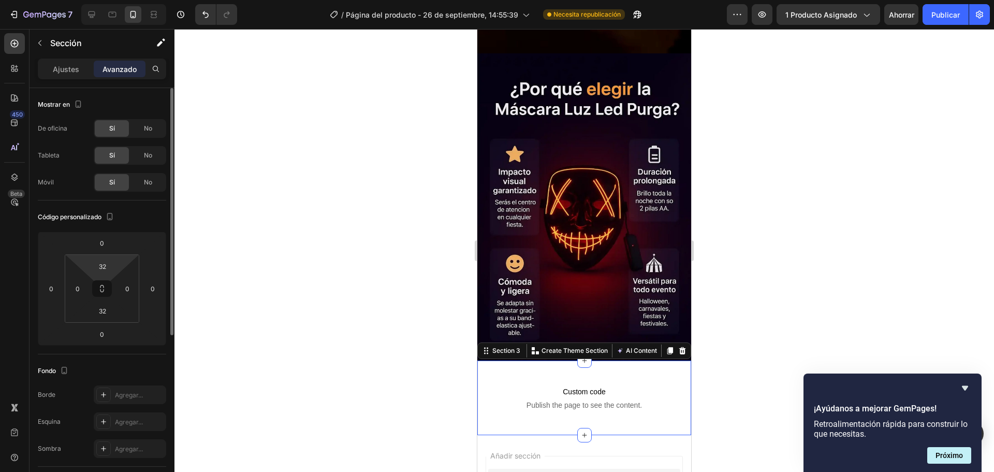
click at [115, 0] on html "7 Historial de versiones / Página del producto - [DATE] 14:55:39 Necesita repub…" at bounding box center [497, 0] width 994 height 0
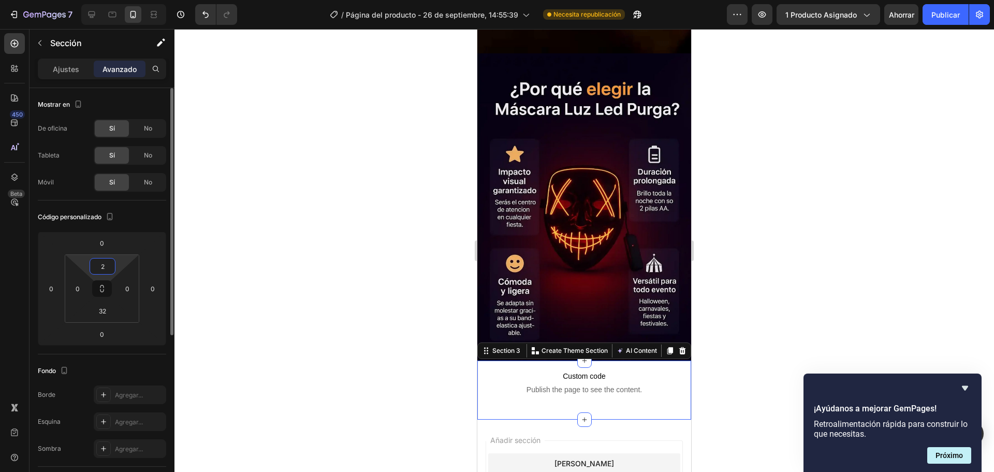
click at [105, 264] on input "2" at bounding box center [102, 266] width 21 height 16
type input "5"
click at [109, 309] on input "32" at bounding box center [102, 311] width 21 height 16
type input "5"
click at [148, 218] on div "Código personalizado" at bounding box center [102, 217] width 128 height 17
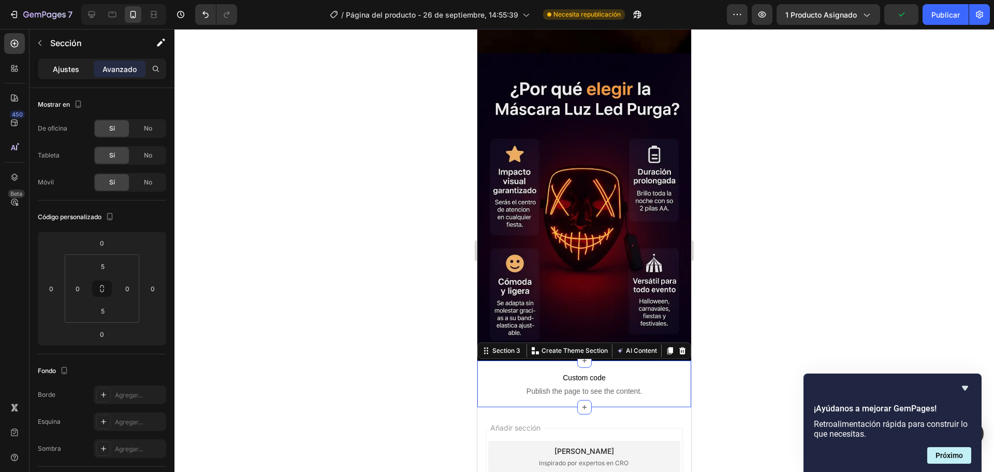
click at [64, 71] on font "Ajustes" at bounding box center [66, 69] width 26 height 9
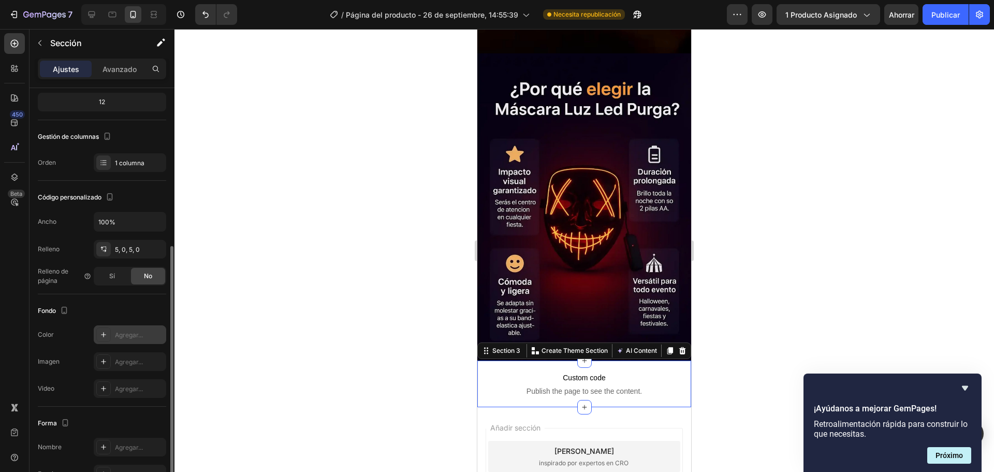
scroll to position [155, 0]
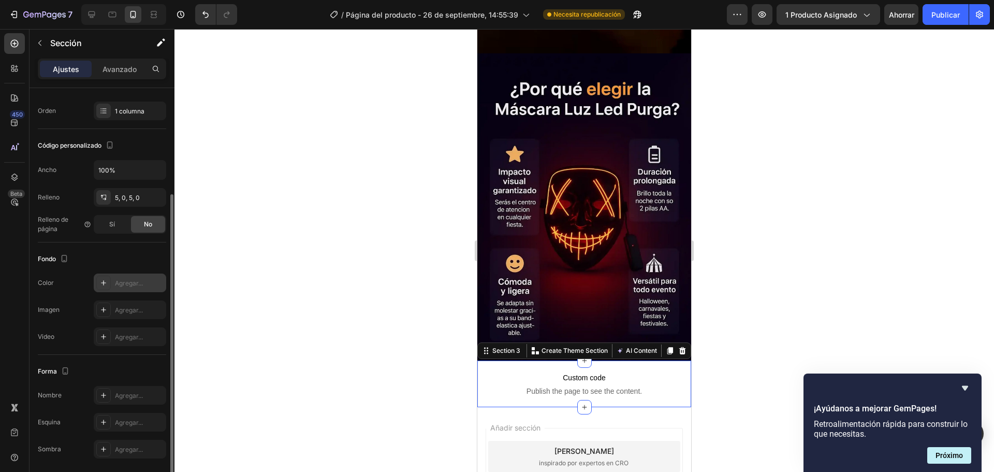
click at [105, 282] on icon at bounding box center [103, 283] width 8 height 8
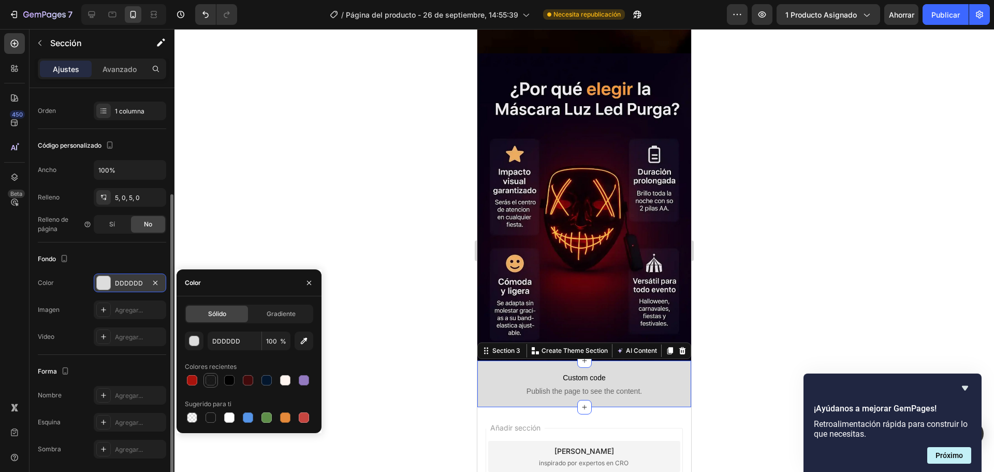
click at [211, 377] on div at bounding box center [211, 380] width 10 height 10
type input "010101"
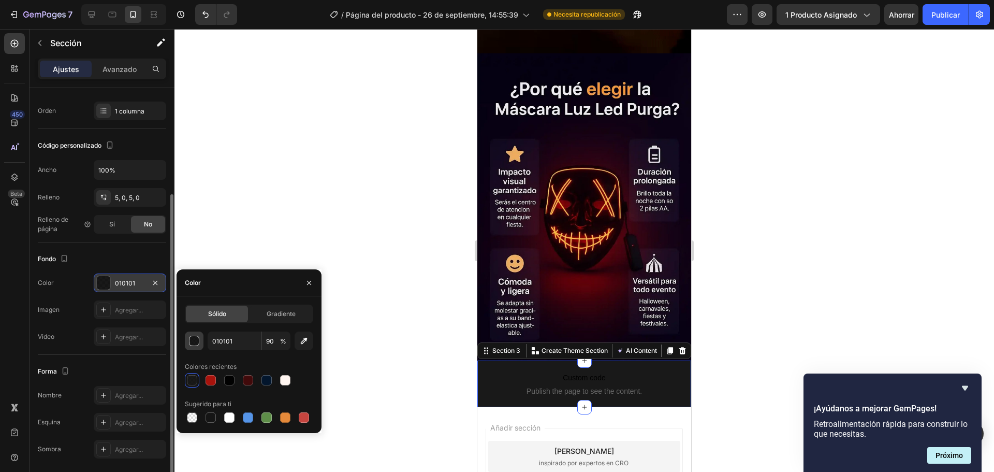
click at [198, 347] on button "button" at bounding box center [194, 340] width 19 height 19
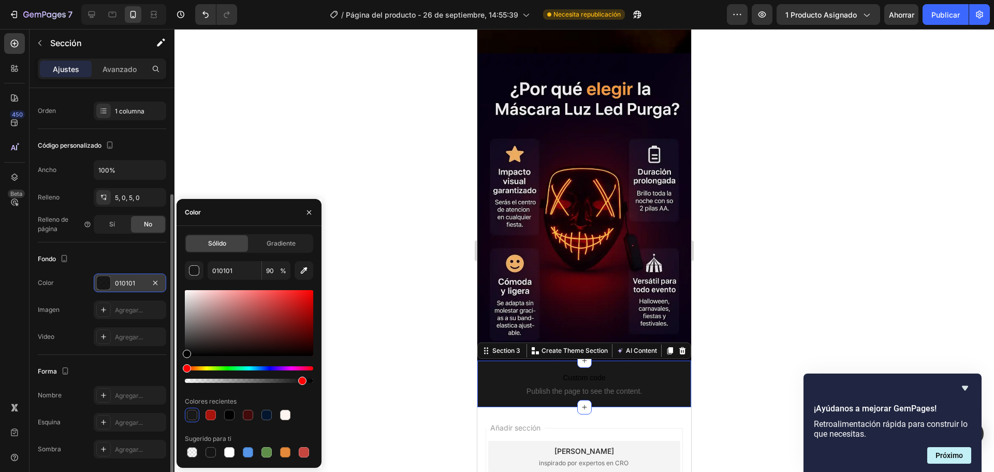
click at [221, 240] on font "Sólido" at bounding box center [217, 243] width 18 height 8
click at [195, 211] on font "Color" at bounding box center [193, 212] width 16 height 8
click at [139, 279] on div "010101" at bounding box center [130, 283] width 30 height 9
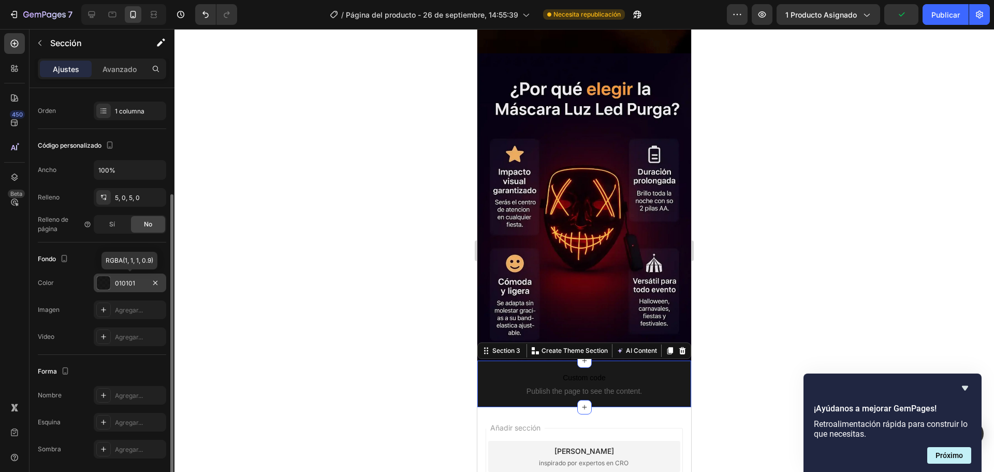
click at [139, 279] on div "010101" at bounding box center [130, 283] width 30 height 9
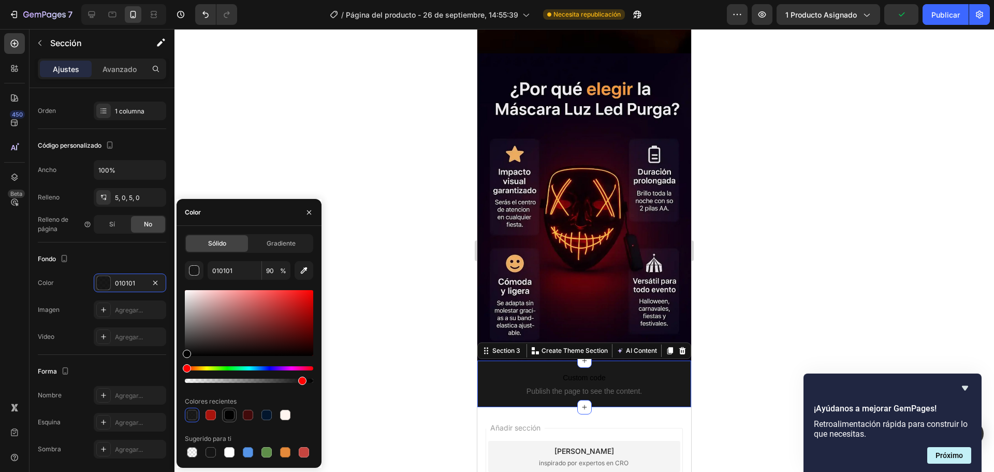
click at [231, 409] on div at bounding box center [229, 415] width 12 height 12
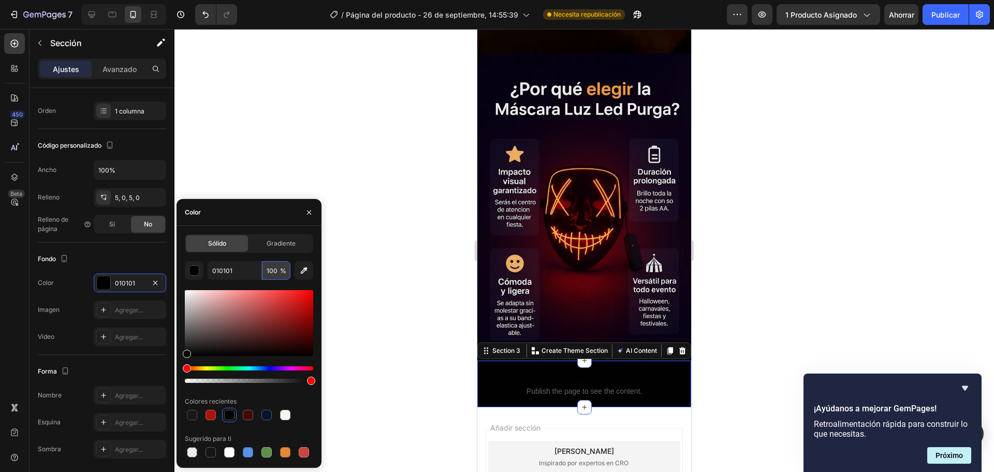
click at [271, 277] on input "100" at bounding box center [276, 270] width 28 height 19
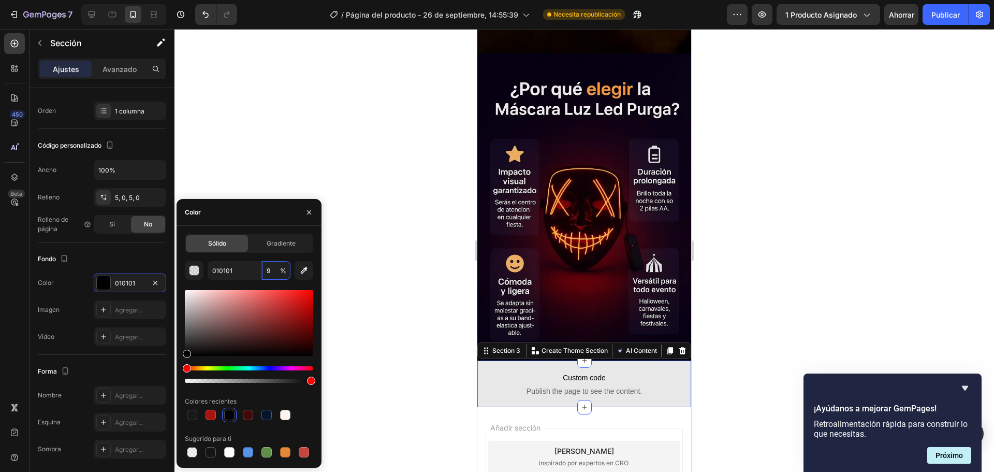
type input "95"
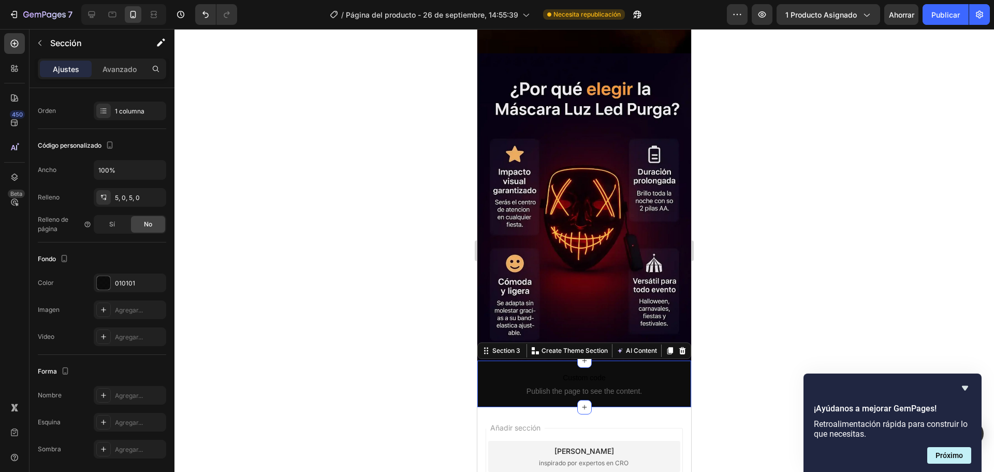
click at [332, 178] on div at bounding box center [585, 250] width 820 height 443
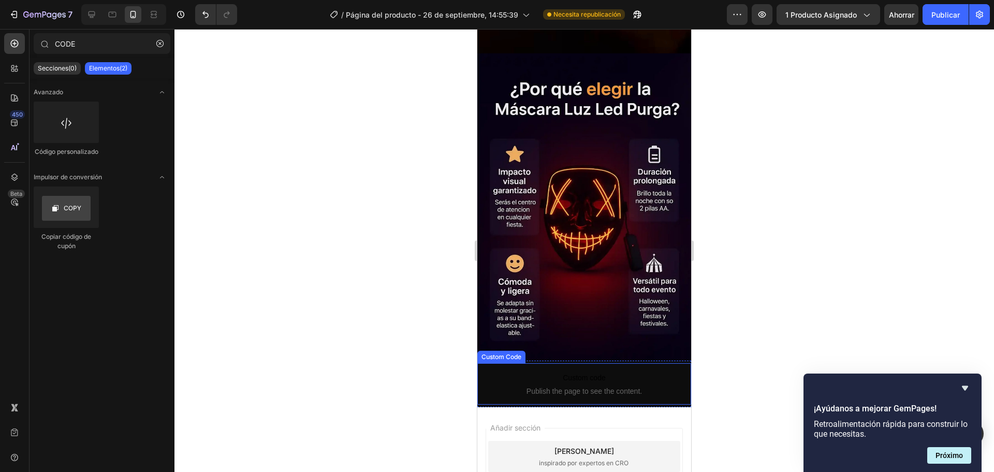
click at [501, 371] on span "Custom code" at bounding box center [584, 377] width 214 height 12
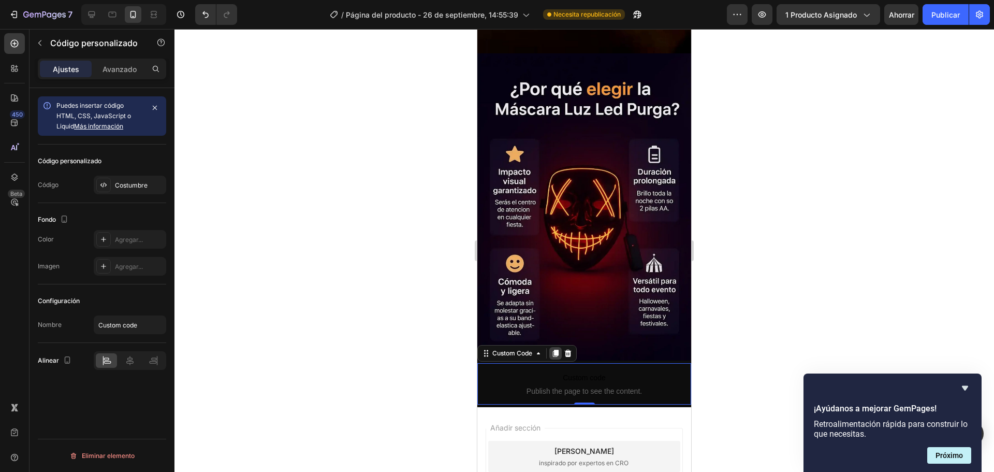
click at [556, 350] on icon at bounding box center [556, 353] width 6 height 7
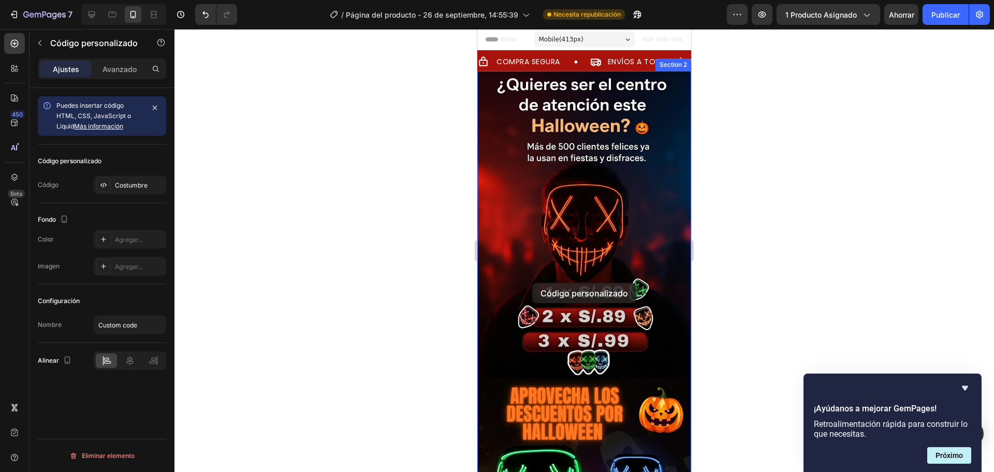
scroll to position [259, 0]
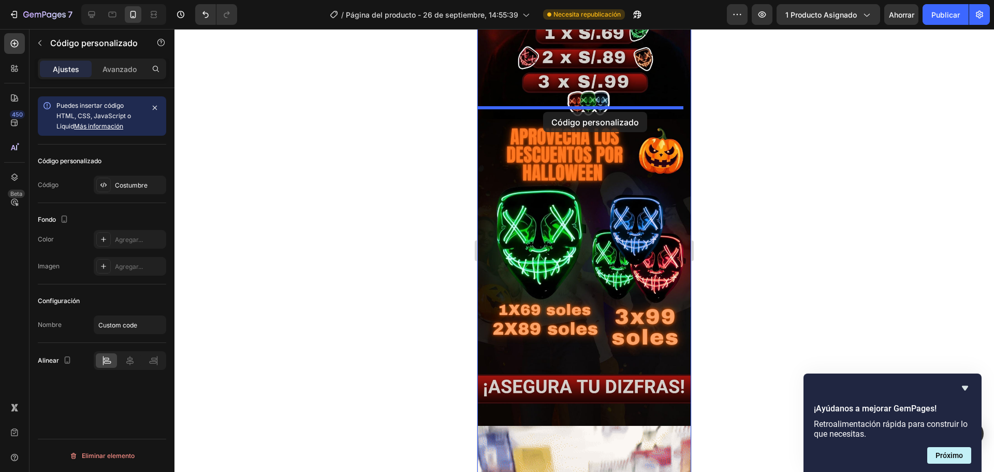
drag, startPoint x: 520, startPoint y: 314, endPoint x: 543, endPoint y: 112, distance: 203.7
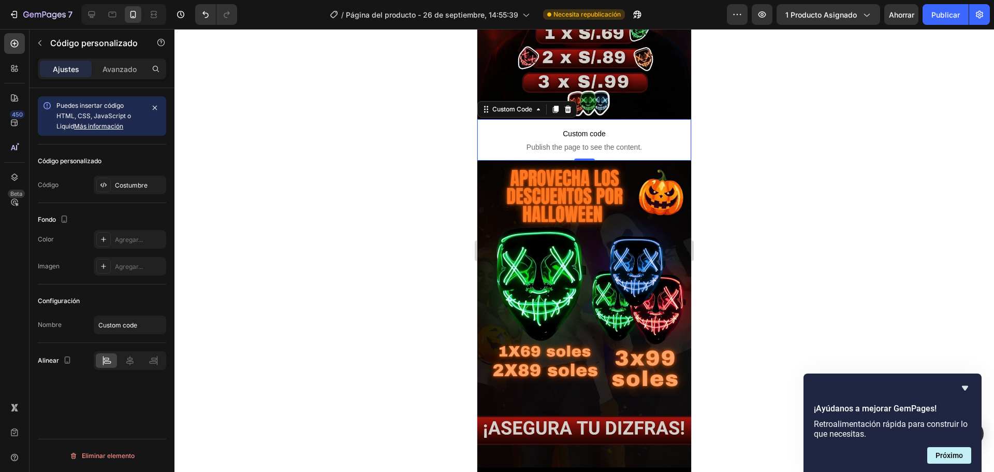
click at [405, 151] on div at bounding box center [585, 250] width 820 height 443
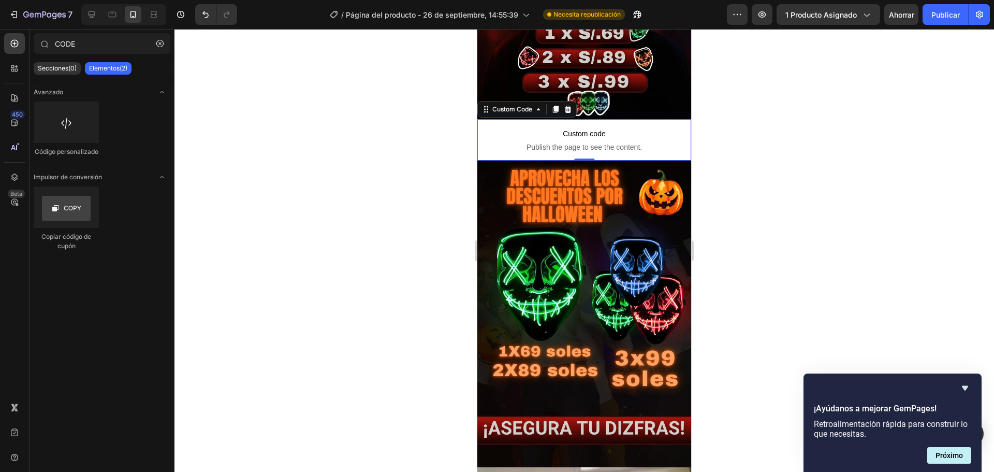
click at [525, 127] on span "Custom code" at bounding box center [584, 133] width 214 height 12
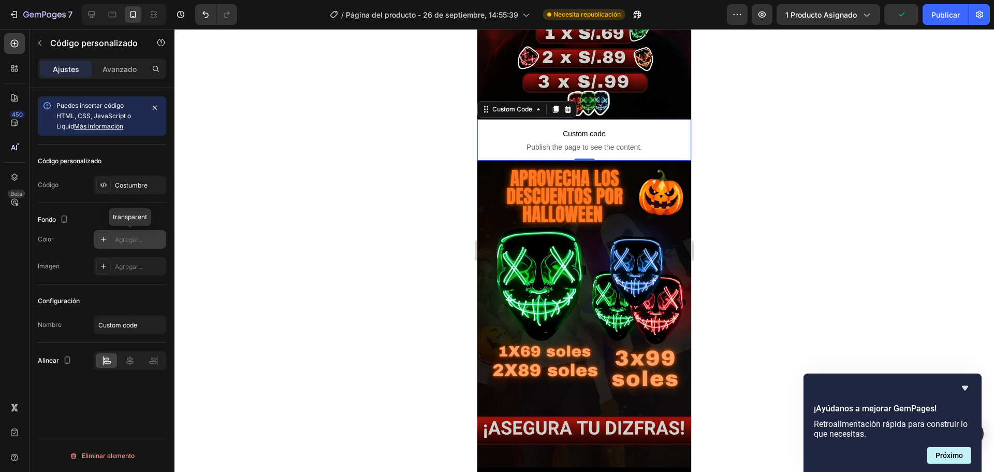
click at [101, 240] on icon at bounding box center [103, 239] width 8 height 8
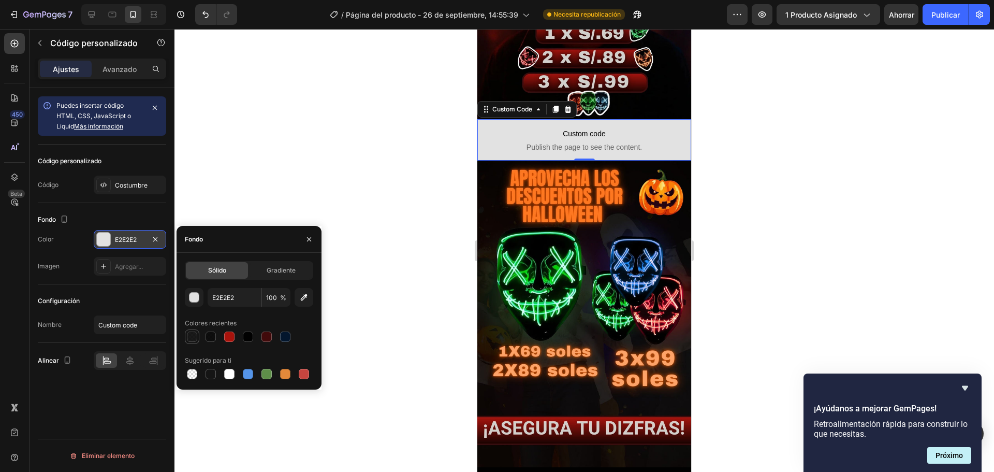
click at [190, 333] on div at bounding box center [192, 336] width 10 height 10
type input "010101"
type input "90"
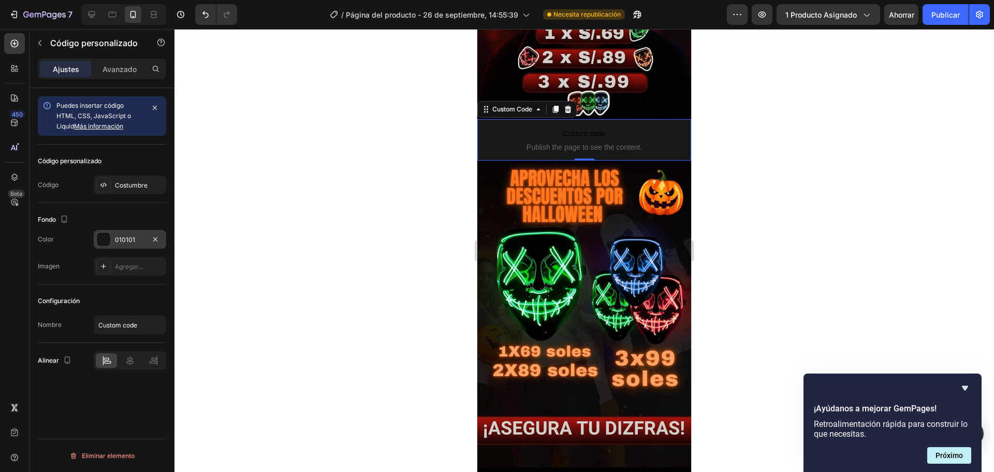
click at [272, 200] on div at bounding box center [585, 250] width 820 height 443
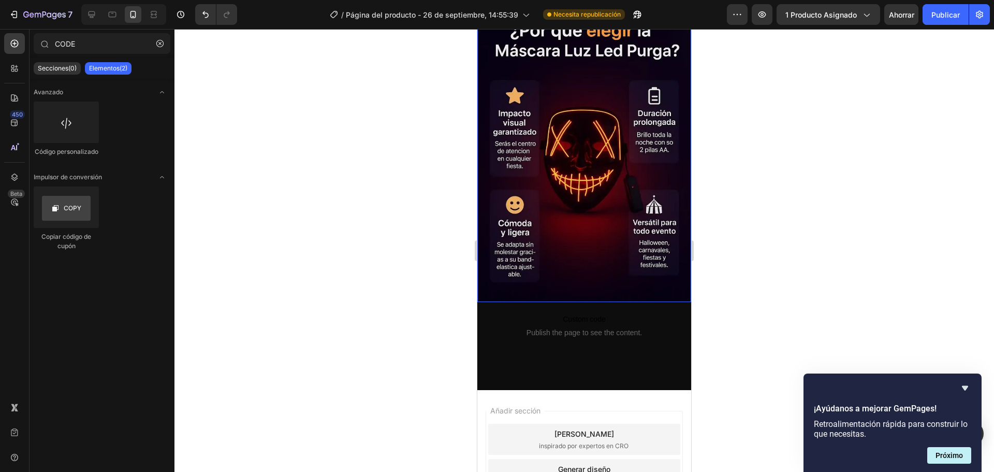
scroll to position [2153, 0]
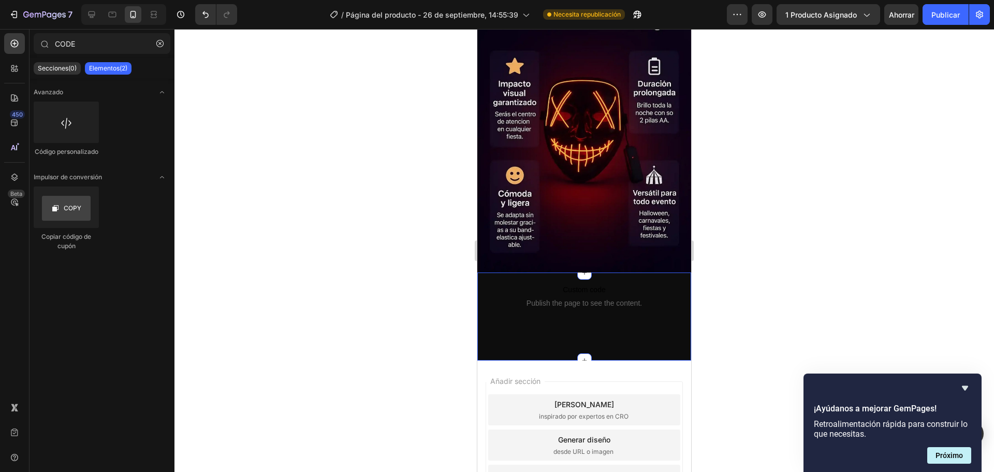
click at [504, 275] on div "Custom code Publish the page to see the content. Custom Code" at bounding box center [584, 316] width 214 height 83
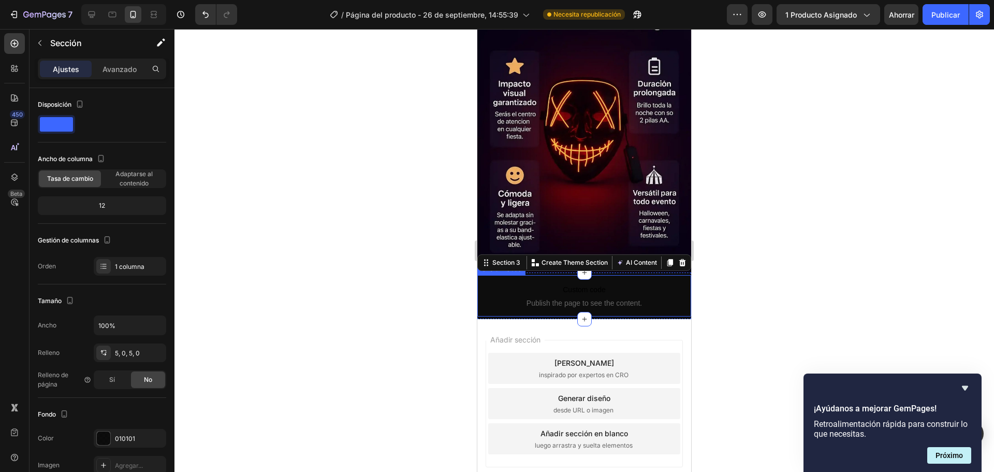
scroll to position [2111, 0]
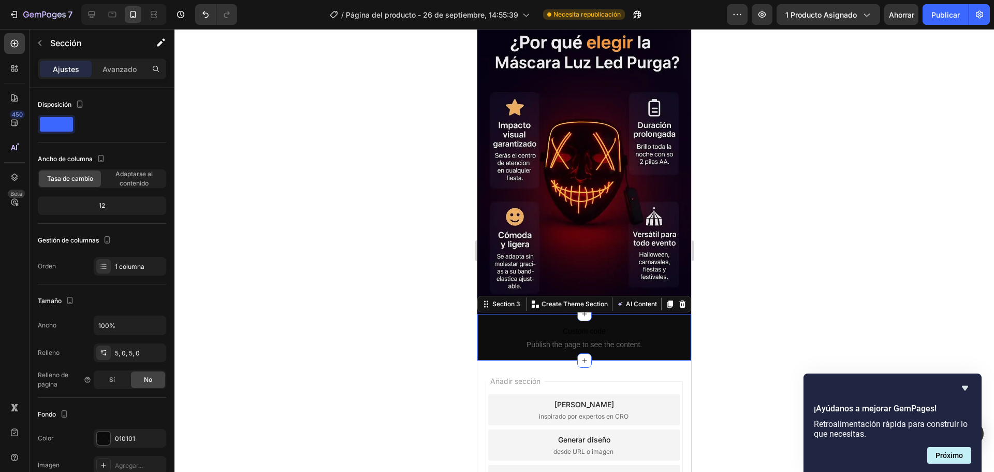
click at [754, 252] on div at bounding box center [585, 250] width 820 height 443
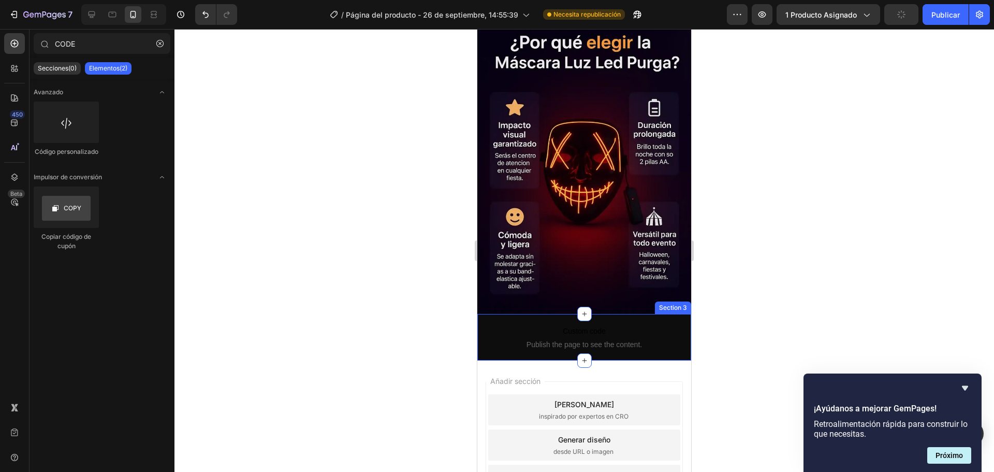
click at [541, 314] on div "Custom code Publish the page to see the content. Custom Code Section 3" at bounding box center [584, 337] width 214 height 47
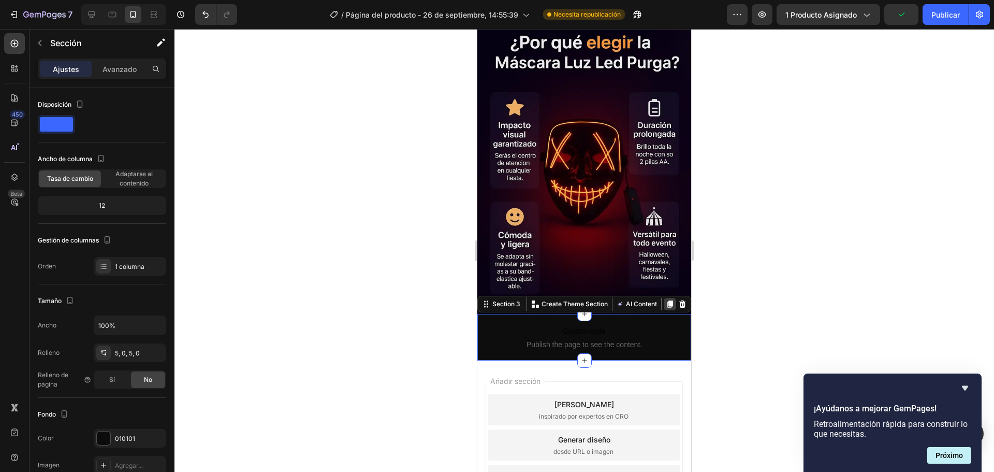
click at [666, 300] on icon at bounding box center [670, 304] width 8 height 8
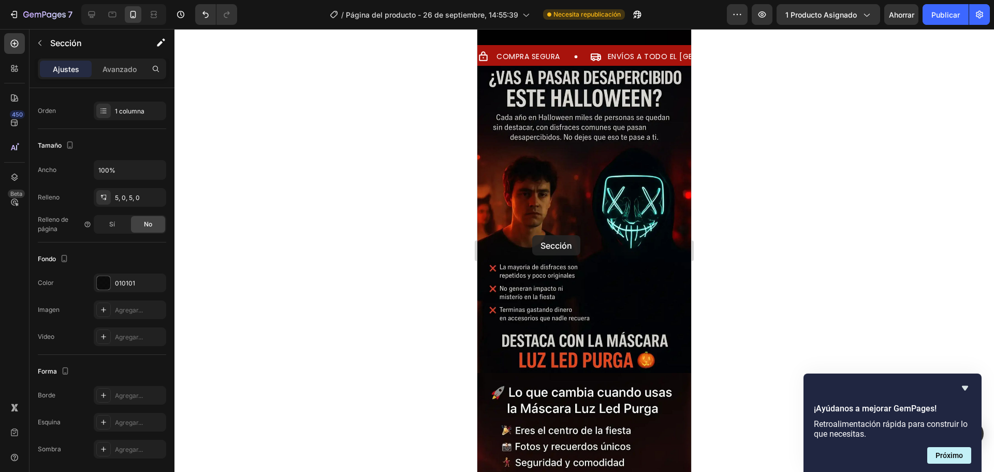
scroll to position [1169, 0]
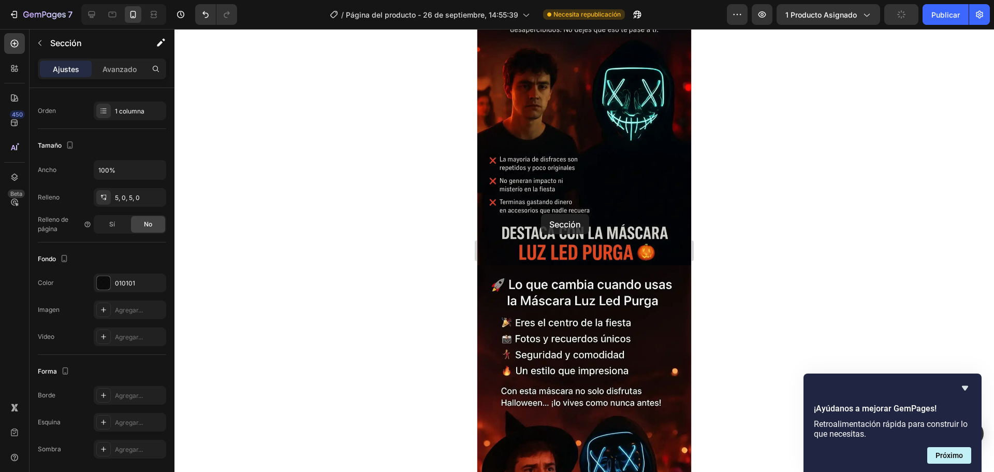
drag, startPoint x: 507, startPoint y: 227, endPoint x: 541, endPoint y: 214, distance: 36.7
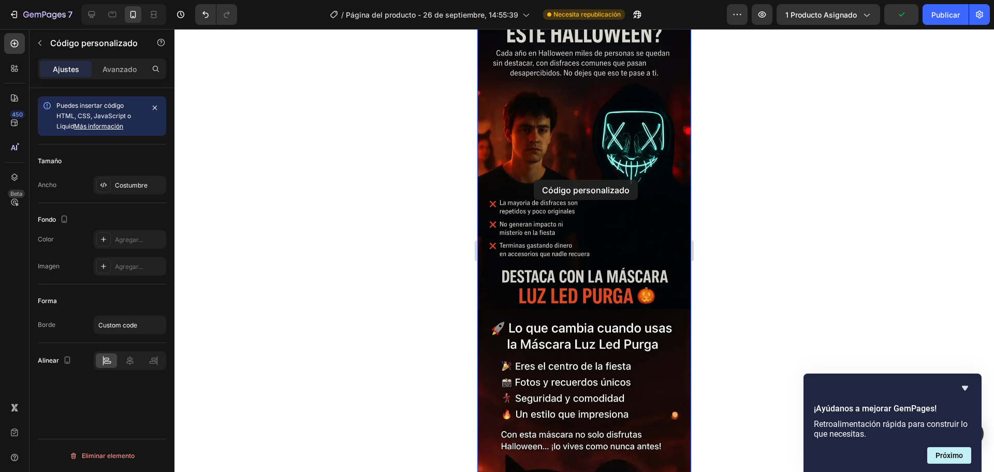
scroll to position [1122, 0]
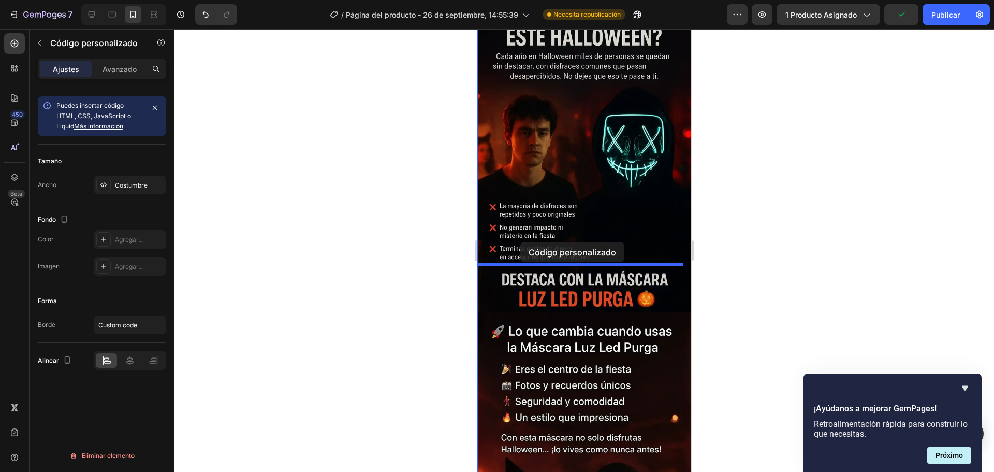
drag, startPoint x: 507, startPoint y: 227, endPoint x: 519, endPoint y: 244, distance: 20.8
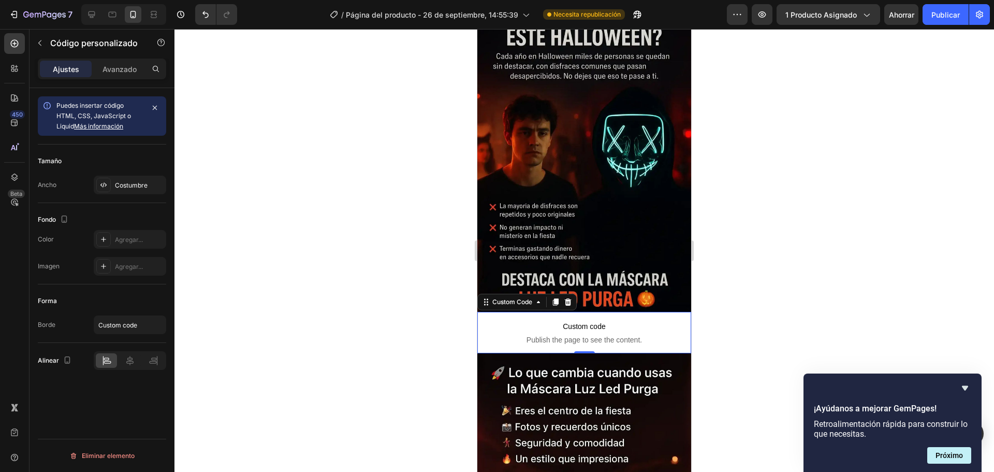
click at [502, 320] on span "Custom code" at bounding box center [584, 326] width 214 height 12
click at [102, 244] on div at bounding box center [103, 239] width 14 height 14
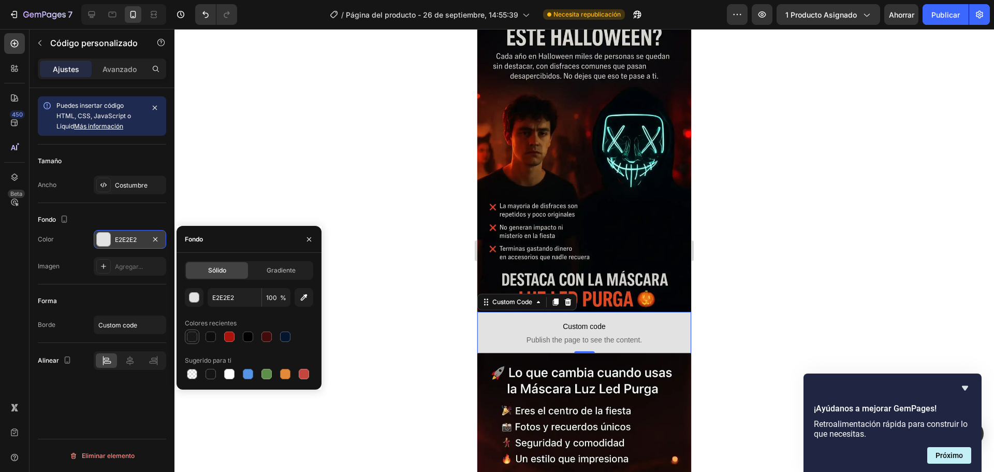
click at [191, 334] on div at bounding box center [192, 336] width 10 height 10
type input "010101"
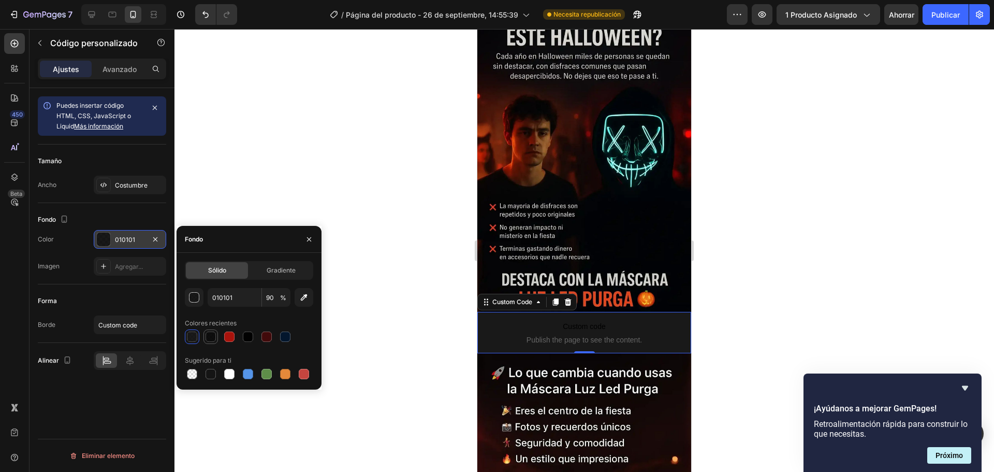
click at [207, 338] on div at bounding box center [211, 336] width 10 height 10
type input "95"
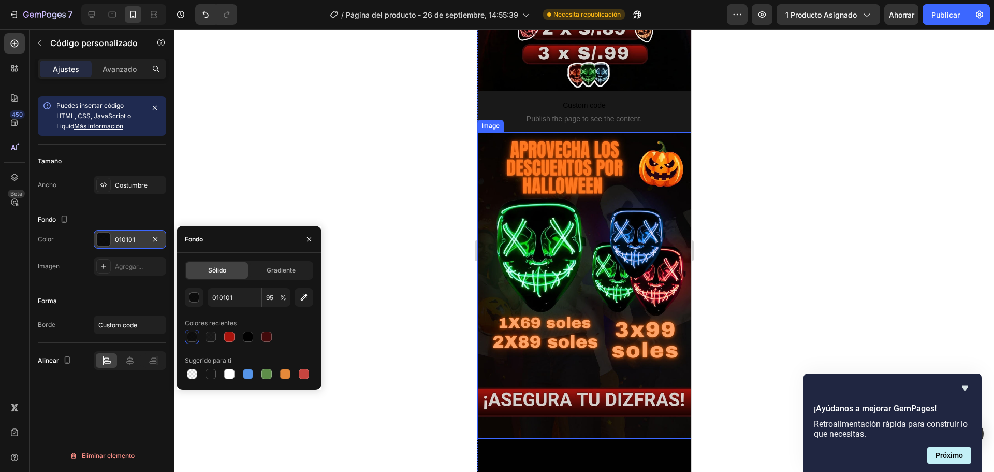
scroll to position [242, 0]
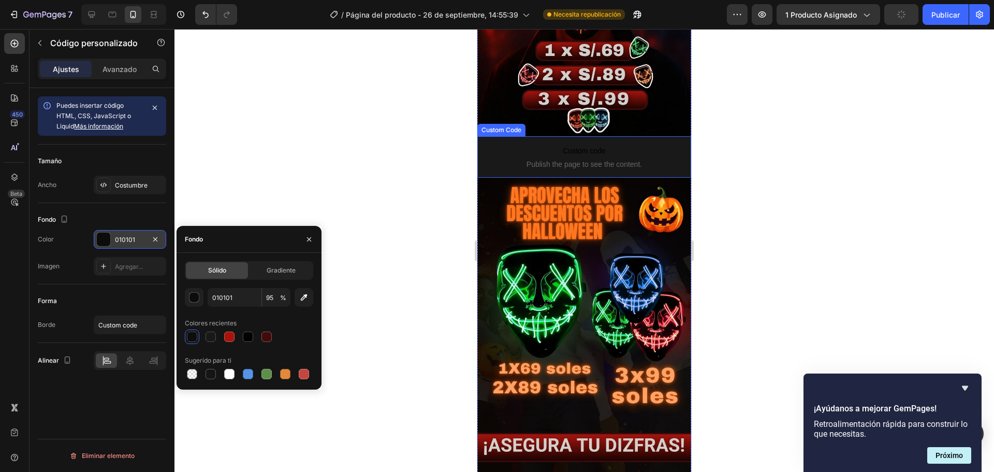
click at [487, 144] on span "Custom code" at bounding box center [584, 150] width 214 height 12
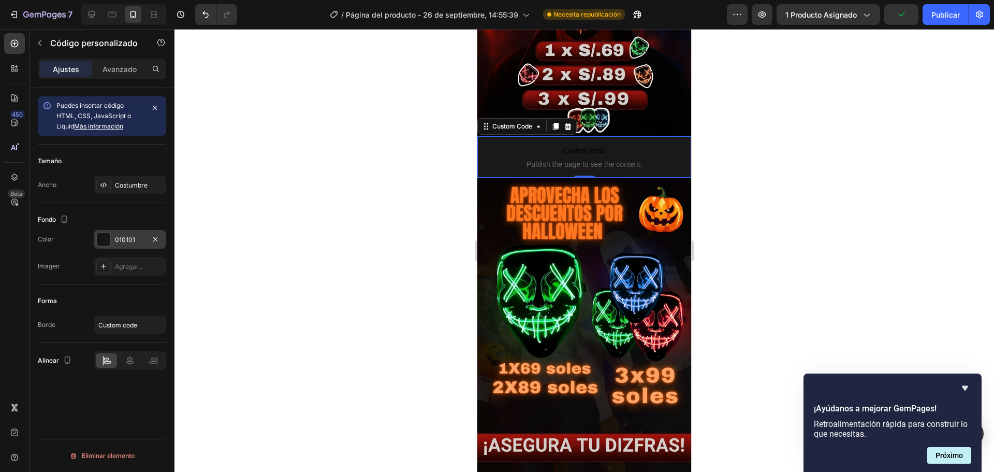
click at [109, 238] on div at bounding box center [103, 238] width 13 height 13
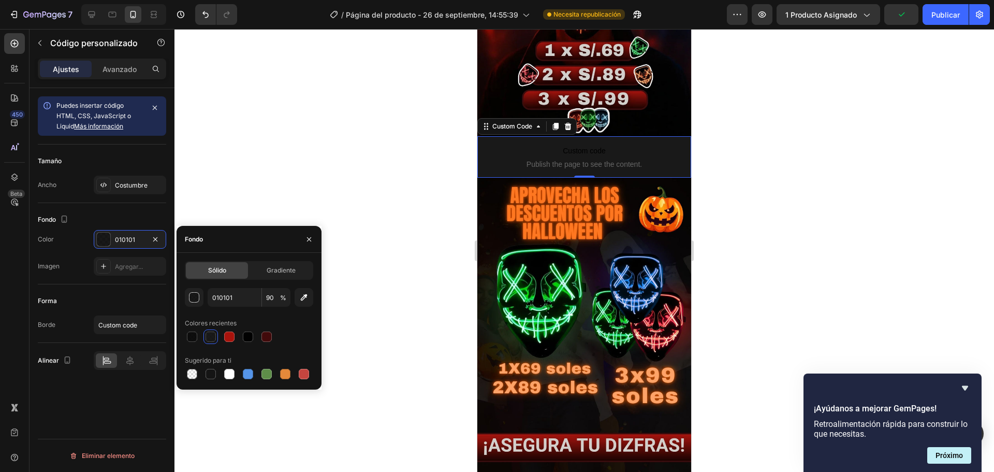
click at [214, 336] on div at bounding box center [211, 336] width 10 height 10
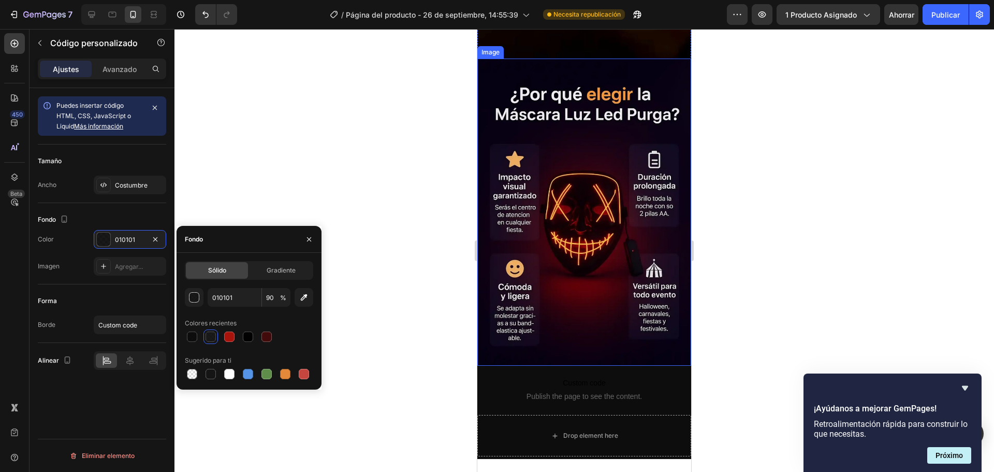
scroll to position [2158, 0]
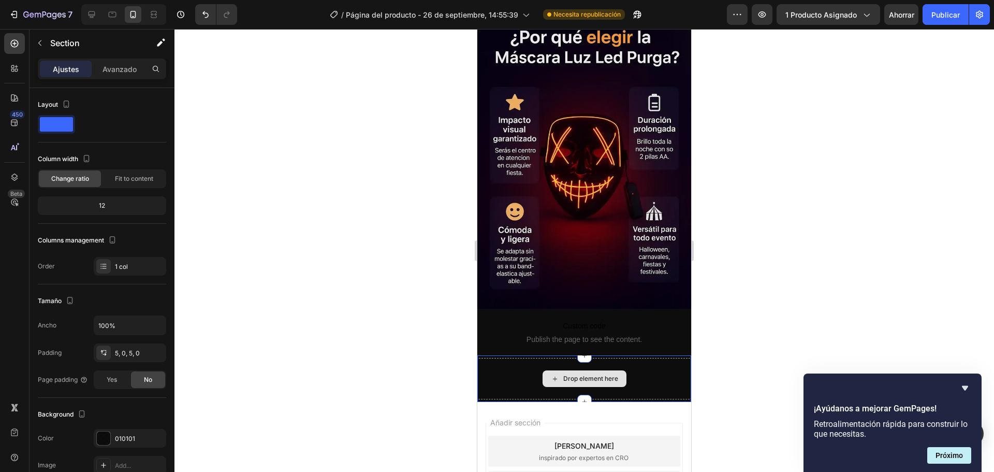
click at [544, 358] on div "Drop element here" at bounding box center [584, 378] width 214 height 41
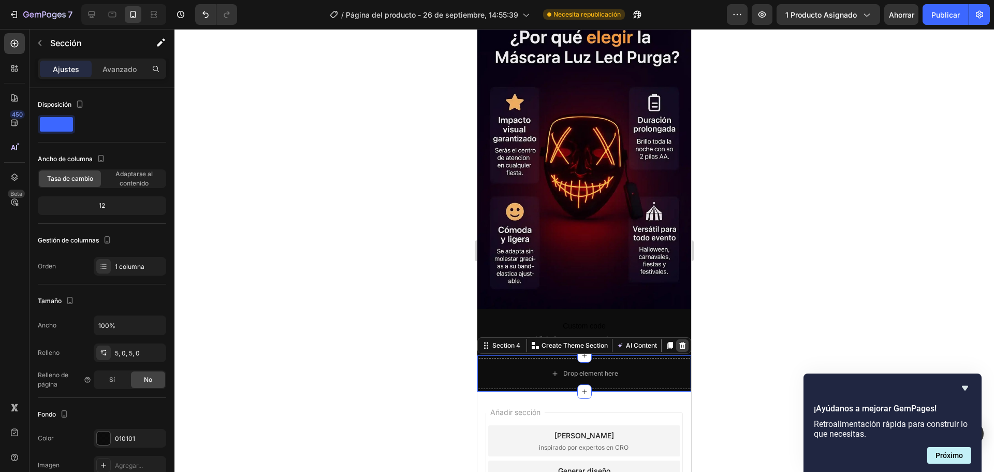
click at [678, 341] on icon at bounding box center [682, 345] width 8 height 8
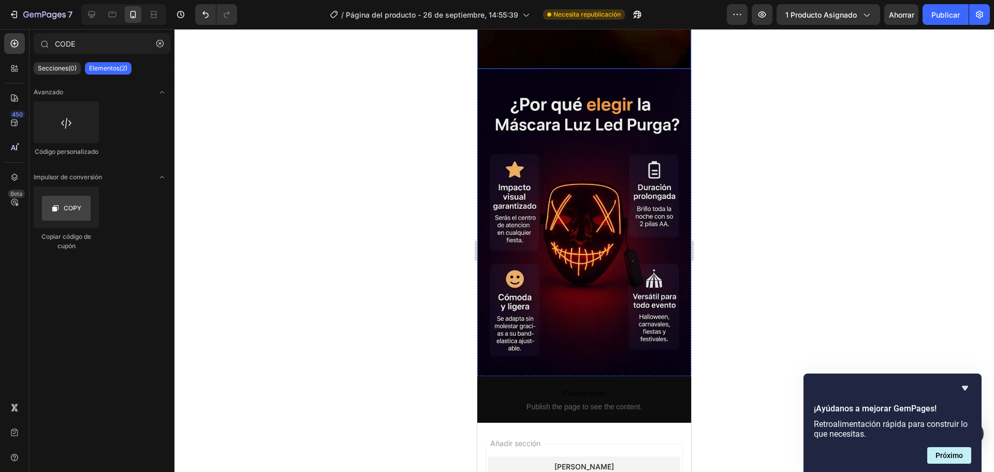
scroll to position [2153, 0]
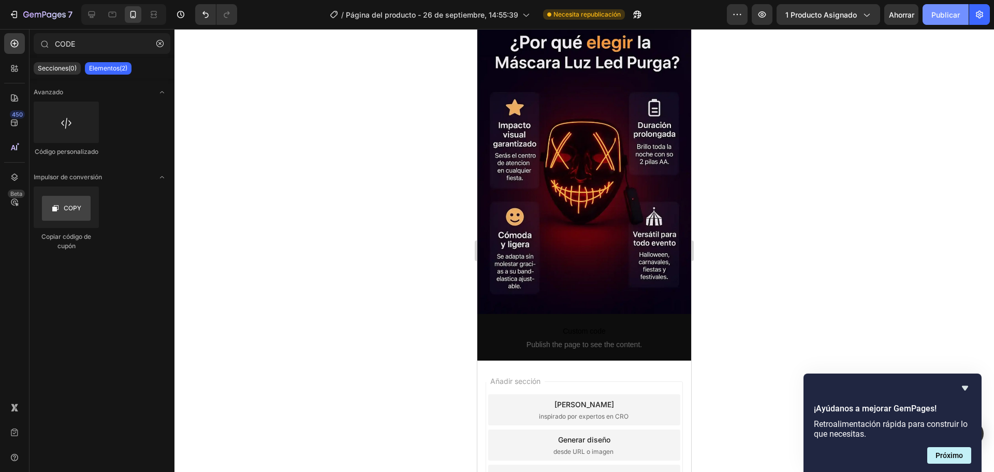
click at [941, 20] on button "Publicar" at bounding box center [946, 14] width 46 height 21
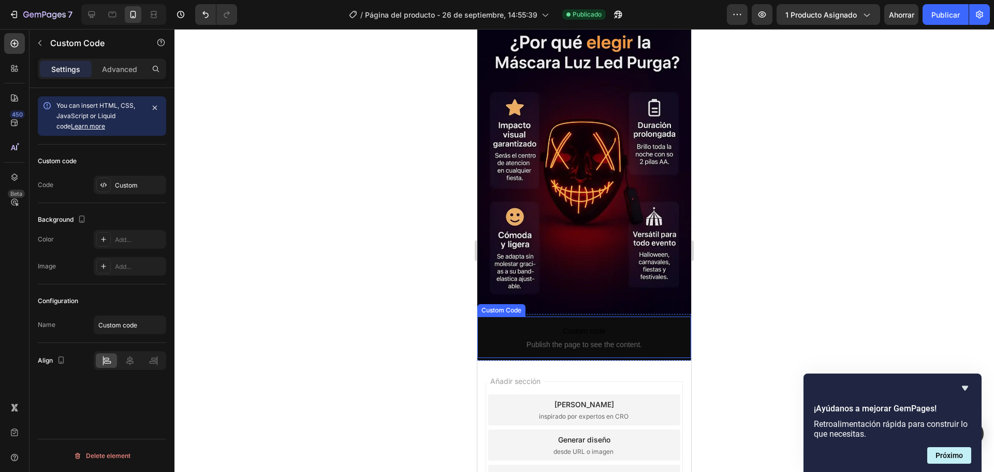
click at [531, 316] on p "Custom code Publish the page to see the content." at bounding box center [584, 336] width 214 height 41
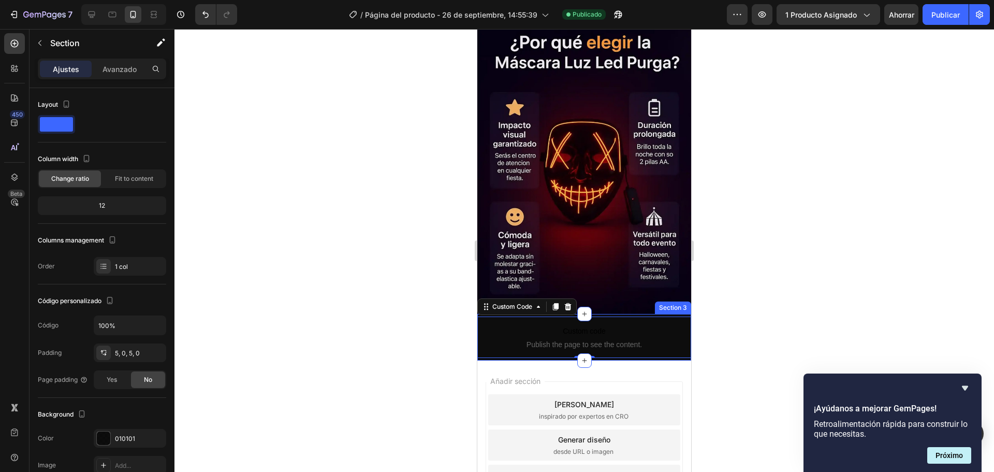
click at [606, 314] on div "Custom code Publish the page to see the content. Custom Code 0 Section 3" at bounding box center [584, 337] width 214 height 47
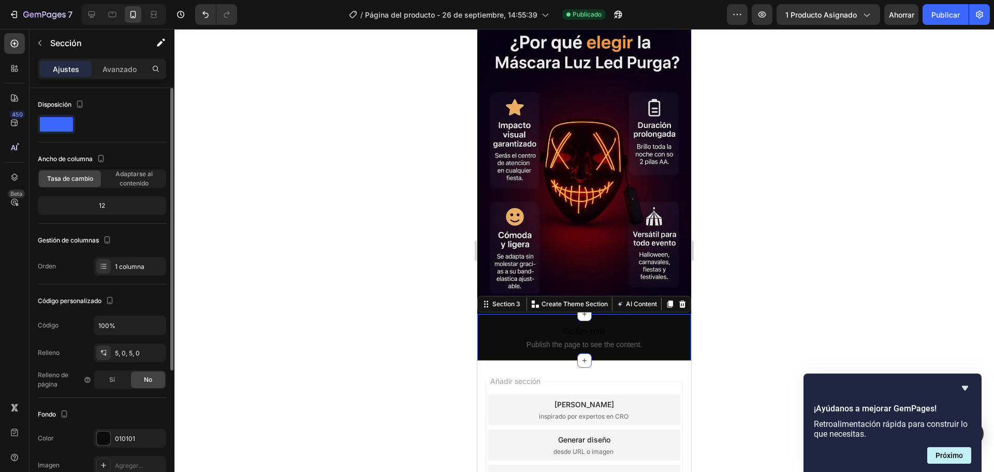
scroll to position [104, 0]
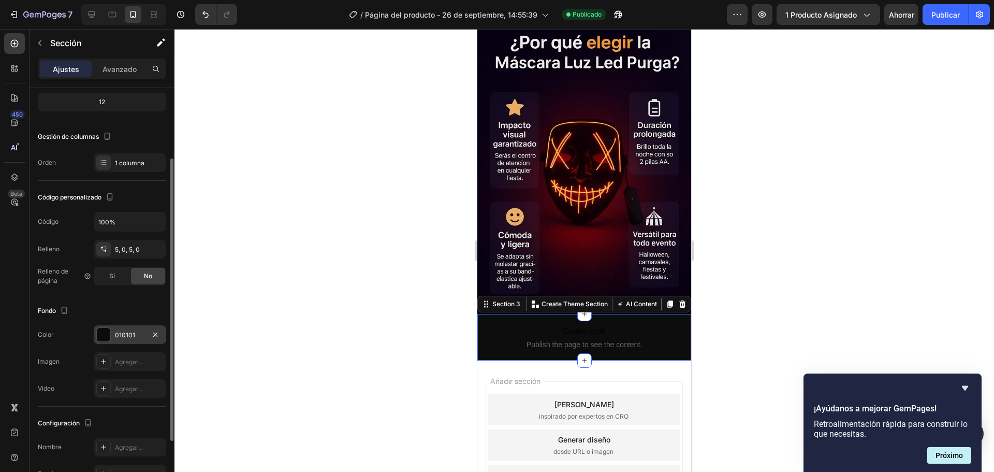
click at [108, 341] on div at bounding box center [103, 334] width 13 height 13
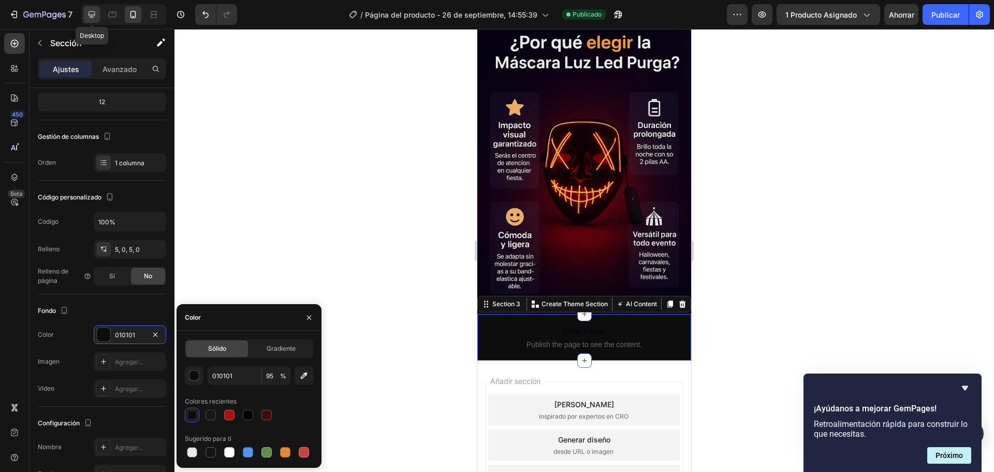
click at [90, 16] on icon at bounding box center [92, 14] width 7 height 7
type input "000000"
type input "100"
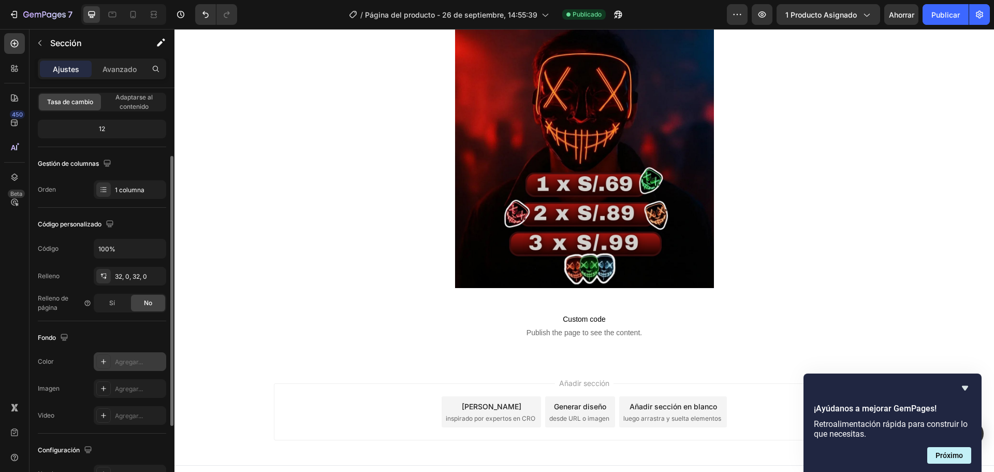
scroll to position [2507, 0]
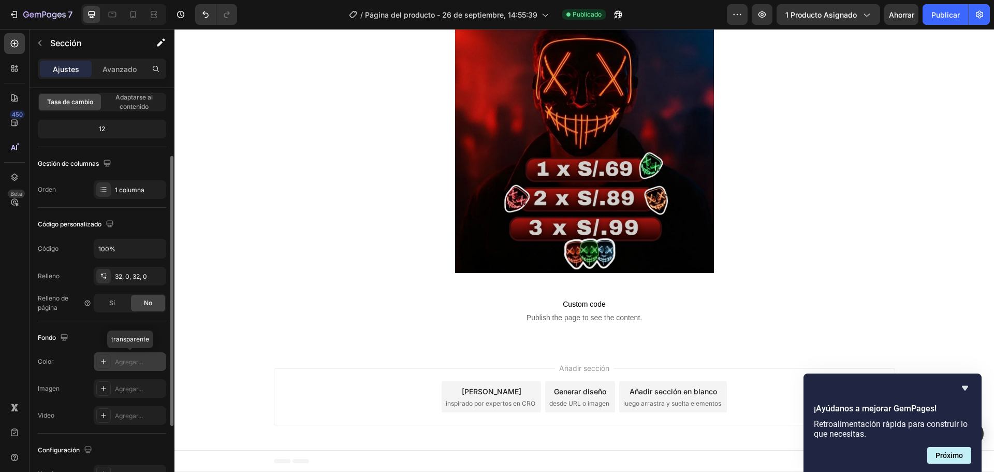
click at [107, 365] on icon at bounding box center [103, 361] width 8 height 8
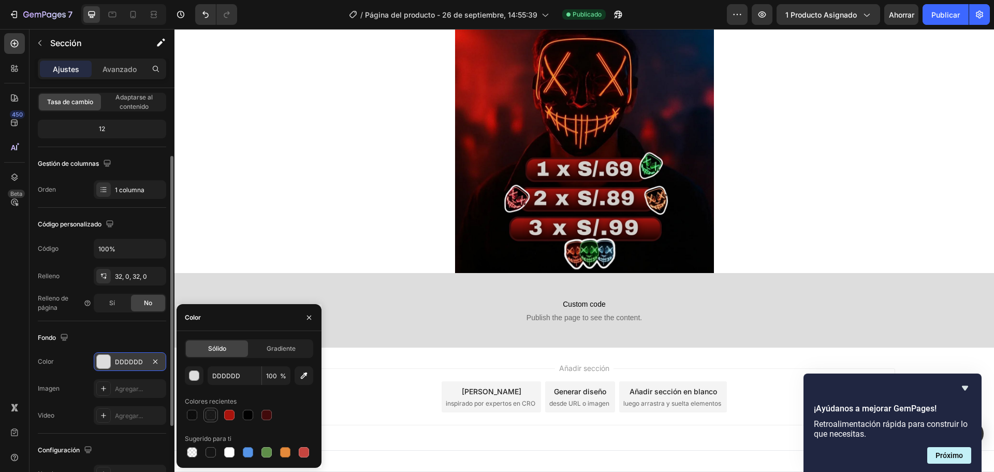
click at [210, 414] on div at bounding box center [211, 415] width 10 height 10
type input "010101"
type input "90"
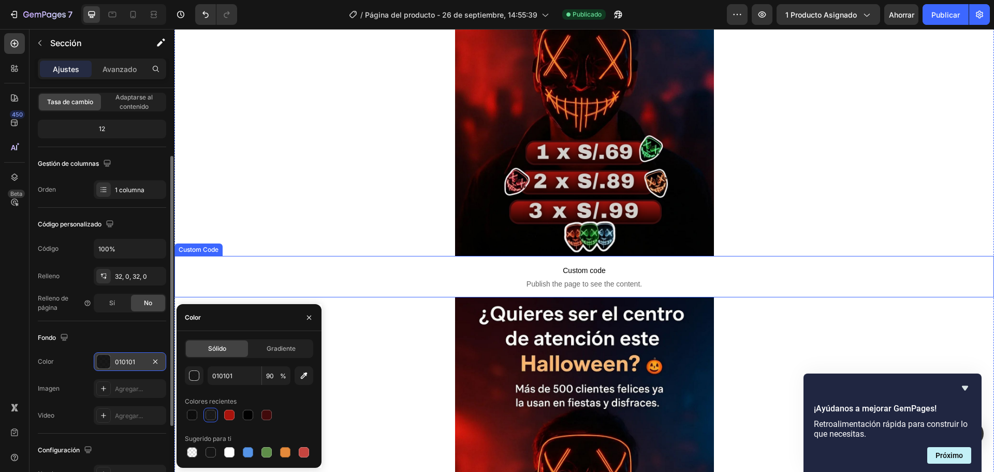
scroll to position [0, 0]
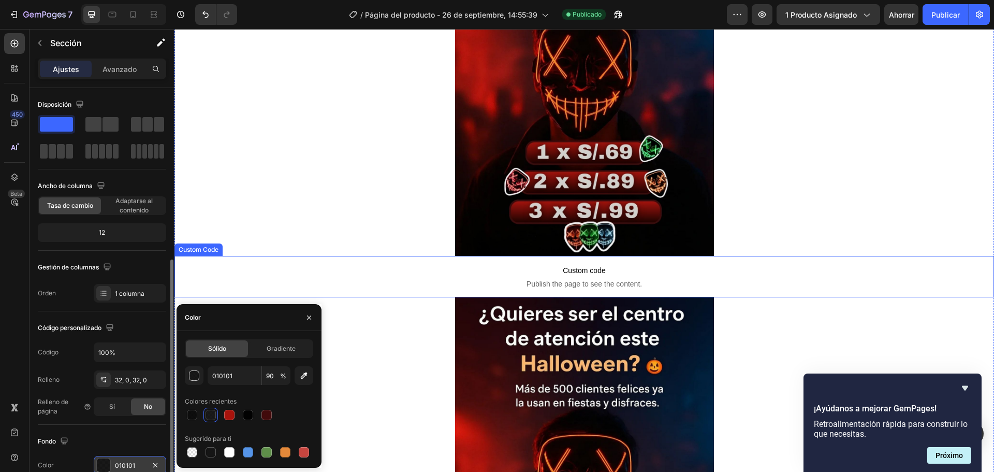
click at [413, 259] on p "Custom code Publish the page to see the content." at bounding box center [585, 276] width 820 height 41
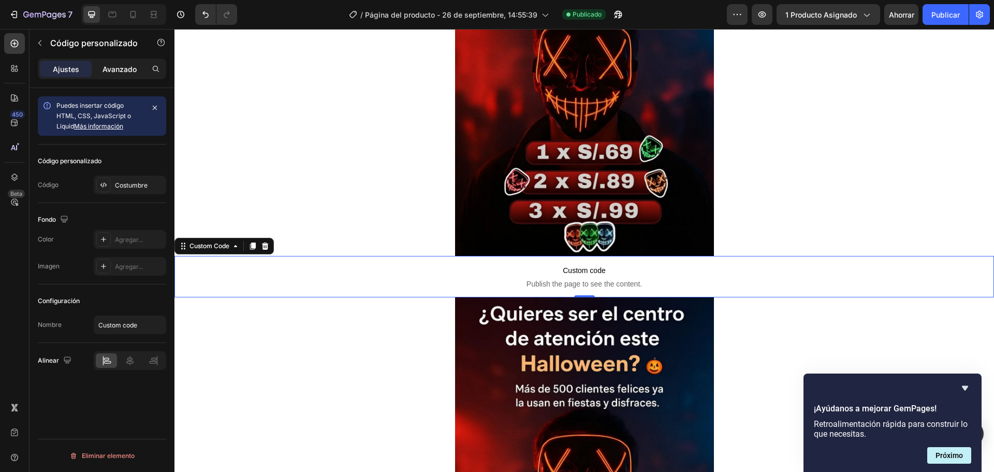
click at [108, 62] on div "Avanzado" at bounding box center [120, 69] width 52 height 17
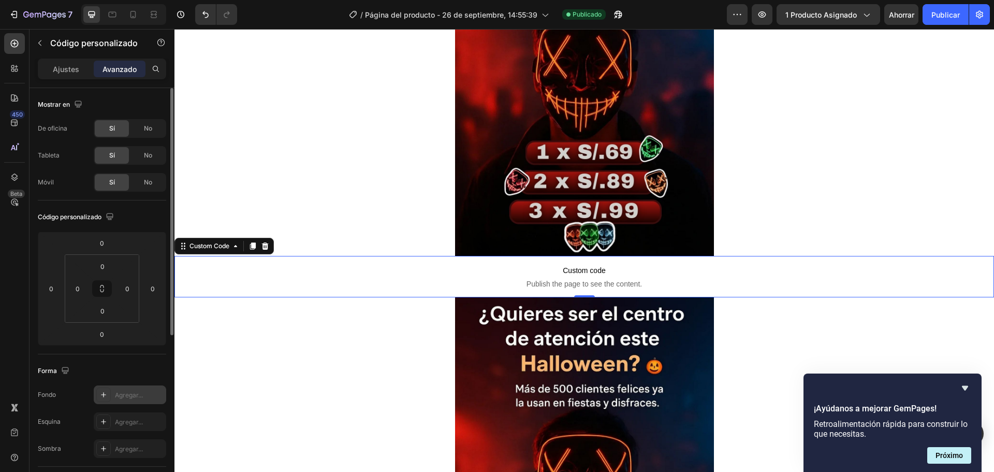
click at [105, 399] on div at bounding box center [103, 394] width 14 height 14
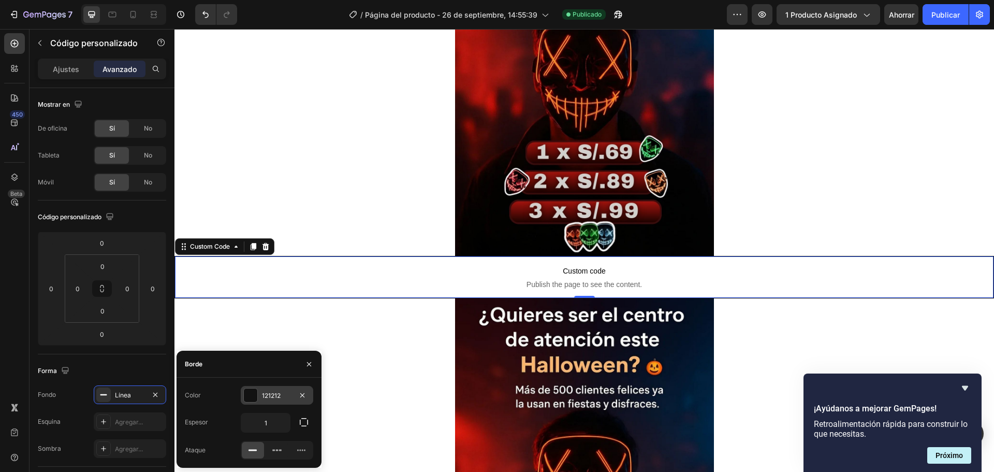
click at [244, 397] on div at bounding box center [250, 394] width 13 height 13
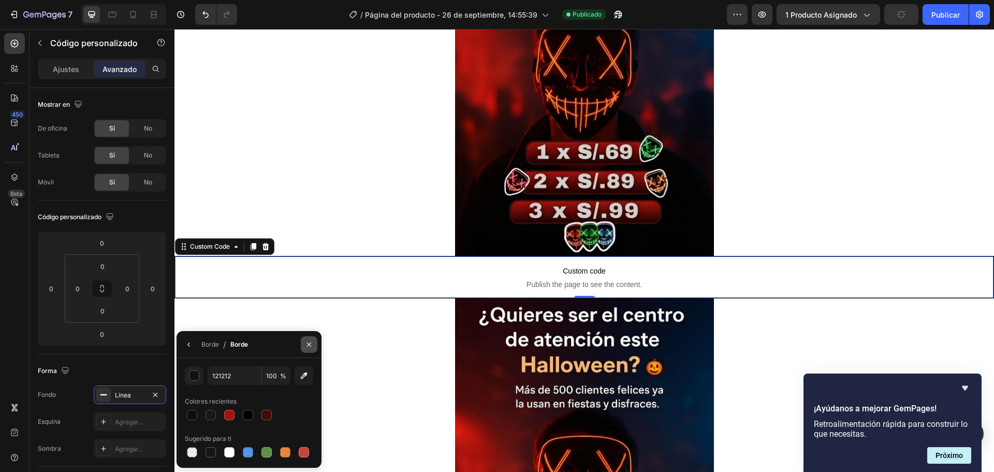
drag, startPoint x: 309, startPoint y: 344, endPoint x: 111, endPoint y: 324, distance: 198.8
click at [309, 344] on icon "button" at bounding box center [309, 344] width 4 height 4
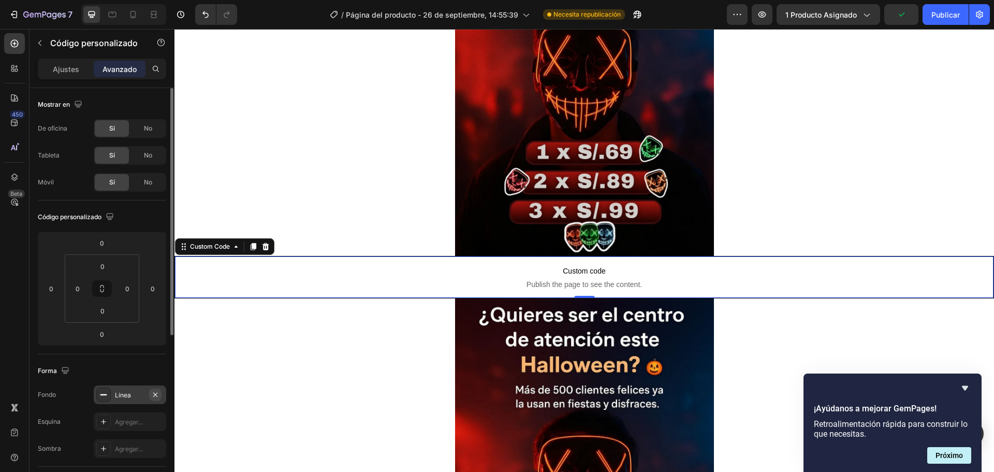
click at [152, 393] on icon "button" at bounding box center [155, 394] width 8 height 8
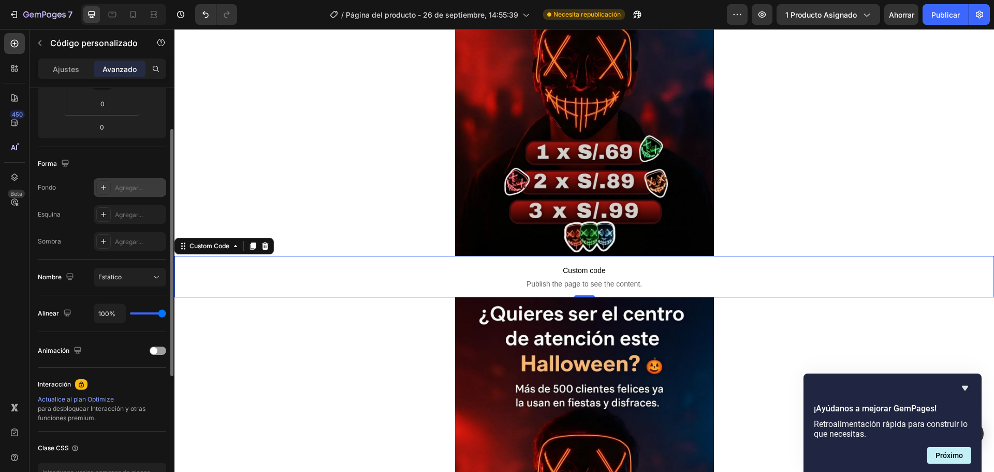
scroll to position [259, 0]
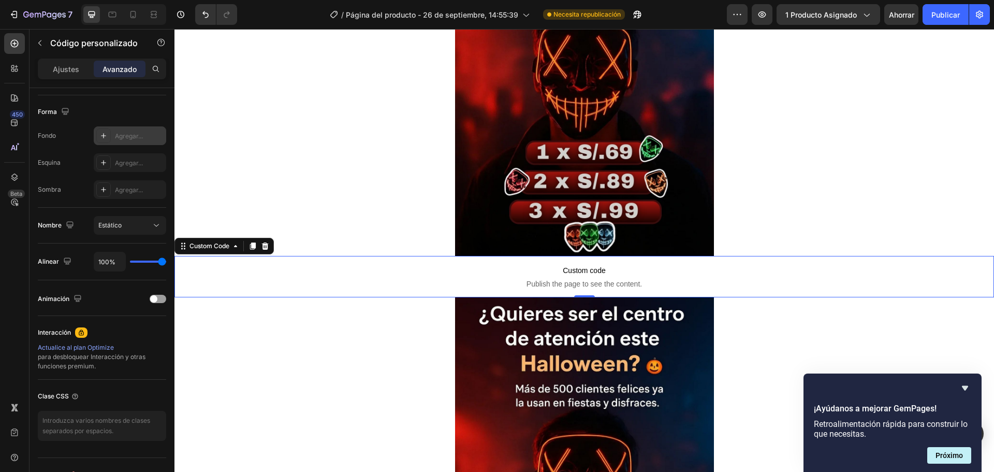
click at [450, 263] on p "Custom code Publish the page to see the content." at bounding box center [585, 276] width 820 height 41
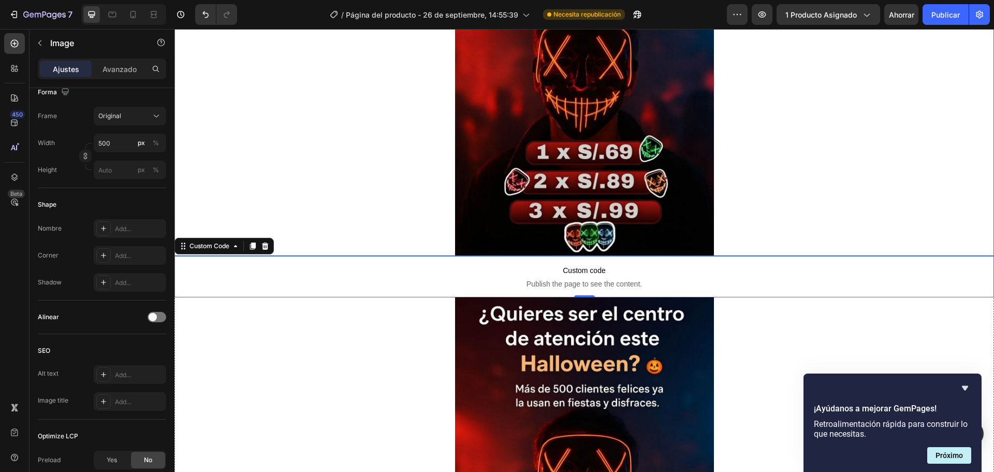
click at [433, 254] on div at bounding box center [585, 71] width 820 height 372
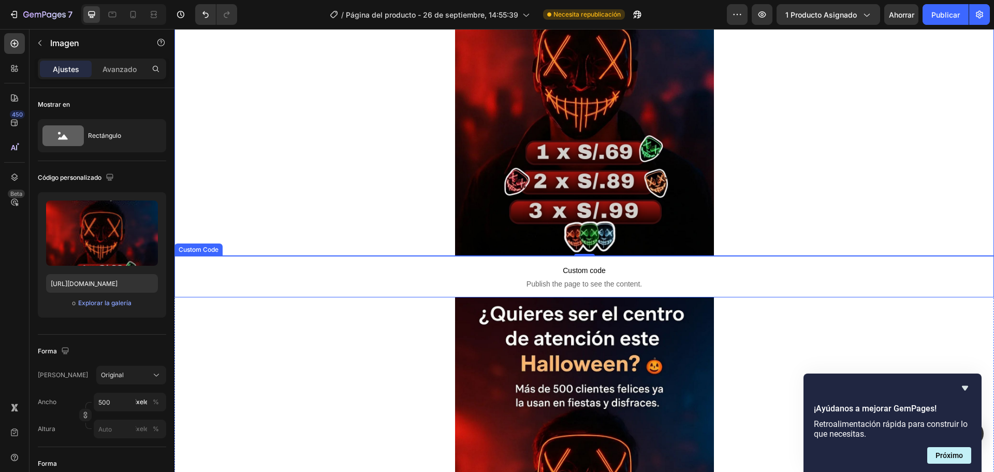
click at [384, 280] on span "Publish the page to see the content." at bounding box center [585, 284] width 820 height 10
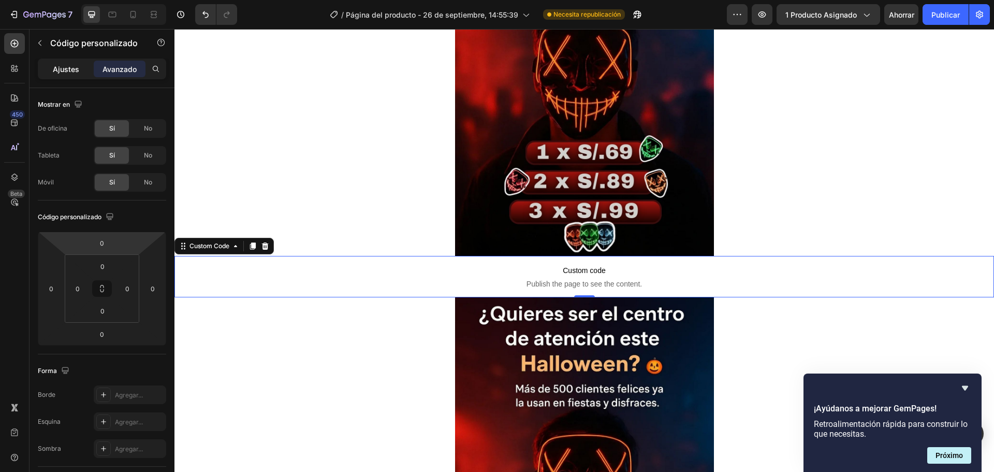
click at [73, 76] on div "Ajustes" at bounding box center [66, 69] width 52 height 17
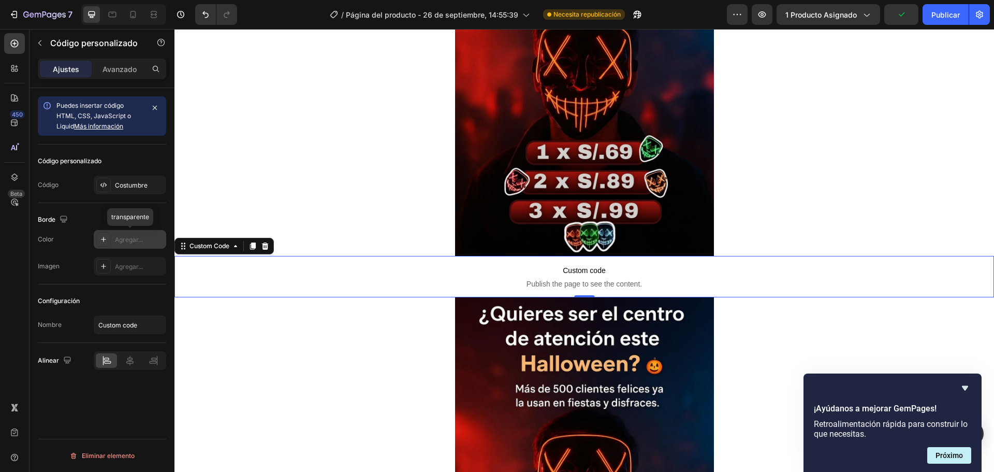
click at [100, 237] on icon at bounding box center [103, 239] width 8 height 8
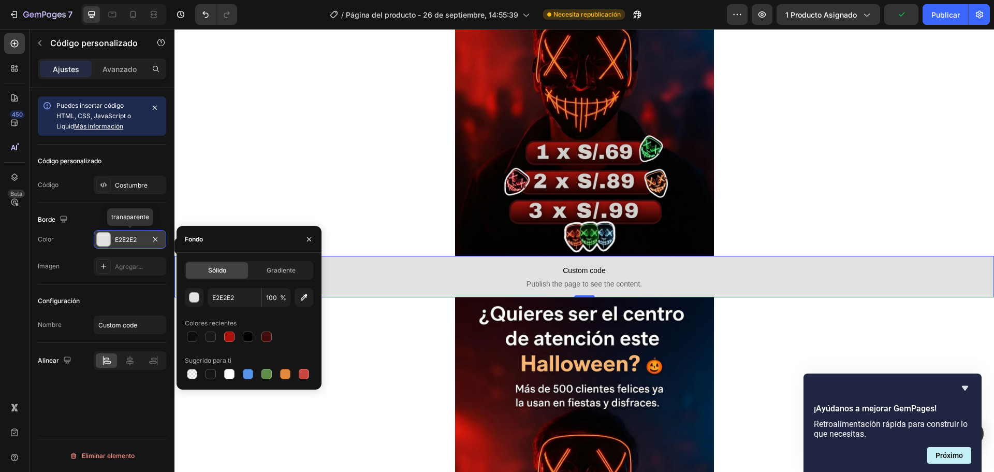
click at [99, 237] on div at bounding box center [103, 238] width 13 height 13
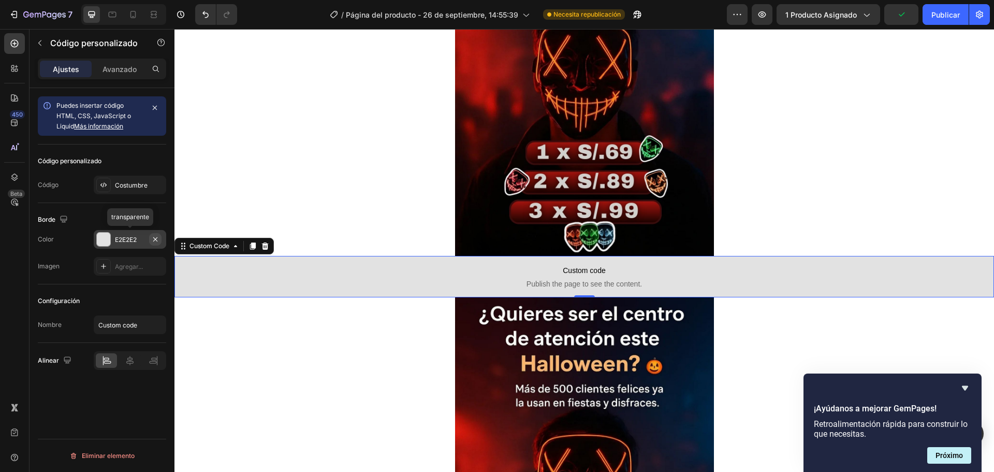
click at [152, 238] on icon "button" at bounding box center [155, 239] width 8 height 8
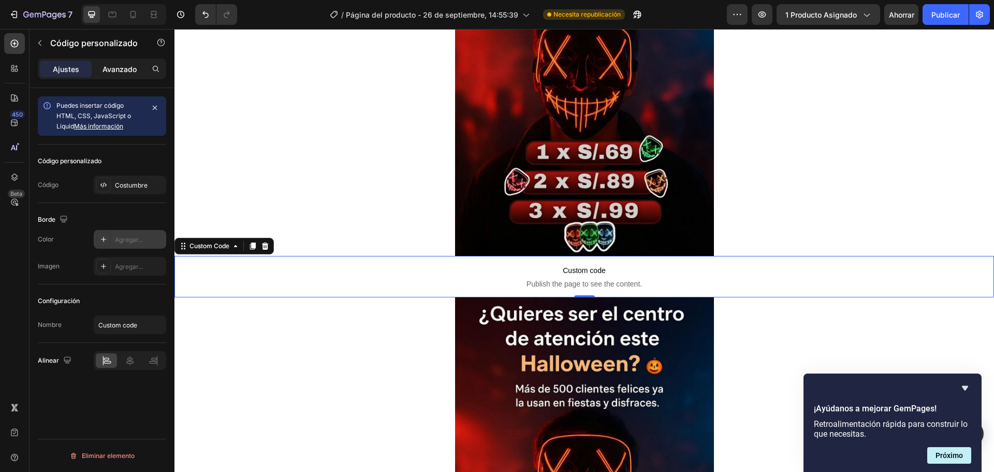
click at [110, 69] on font "Avanzado" at bounding box center [120, 69] width 34 height 9
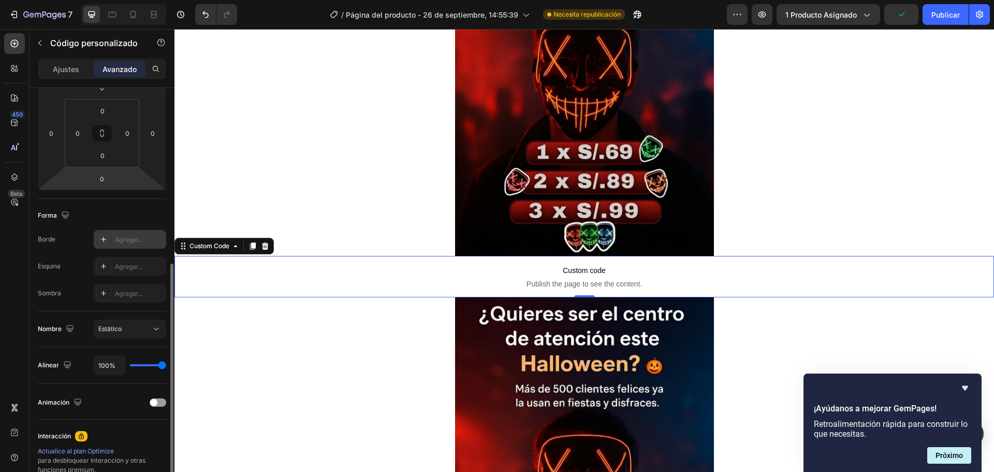
scroll to position [207, 0]
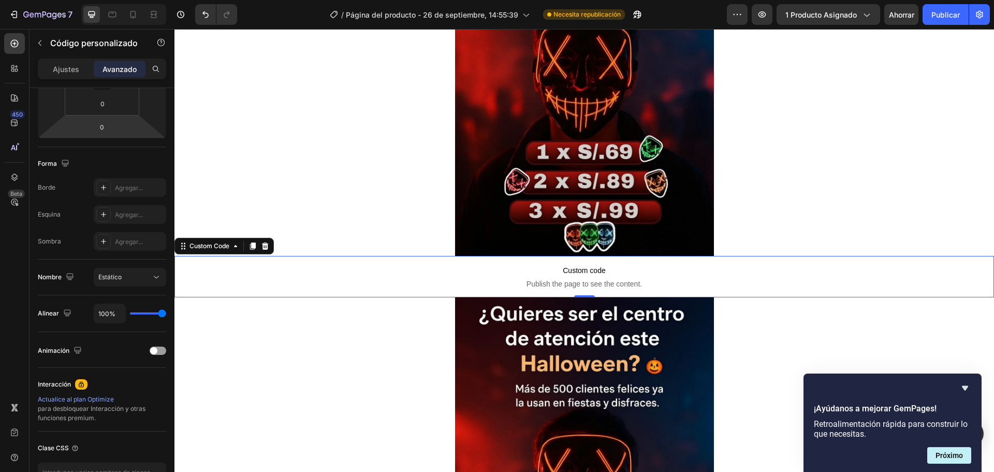
click at [415, 288] on span "Publish the page to see the content." at bounding box center [585, 284] width 820 height 10
click at [236, 245] on icon at bounding box center [235, 246] width 3 height 2
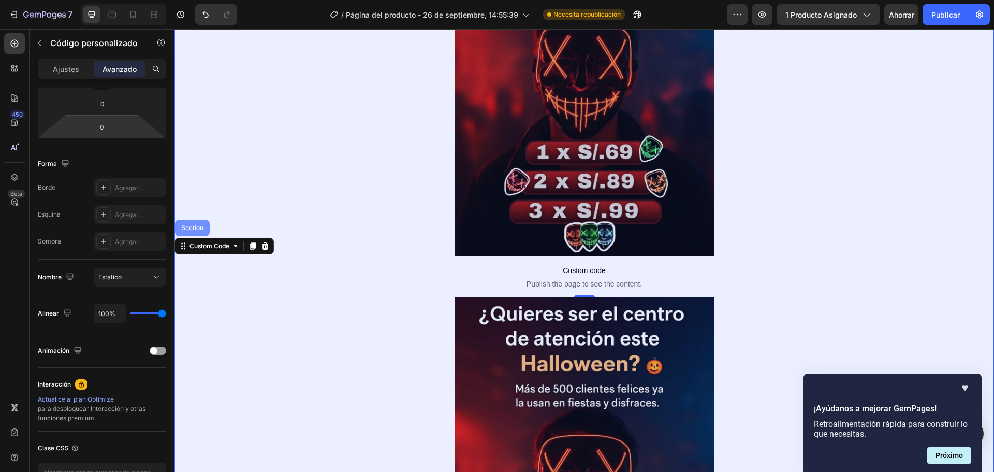
click at [193, 225] on div "Section" at bounding box center [192, 228] width 26 height 6
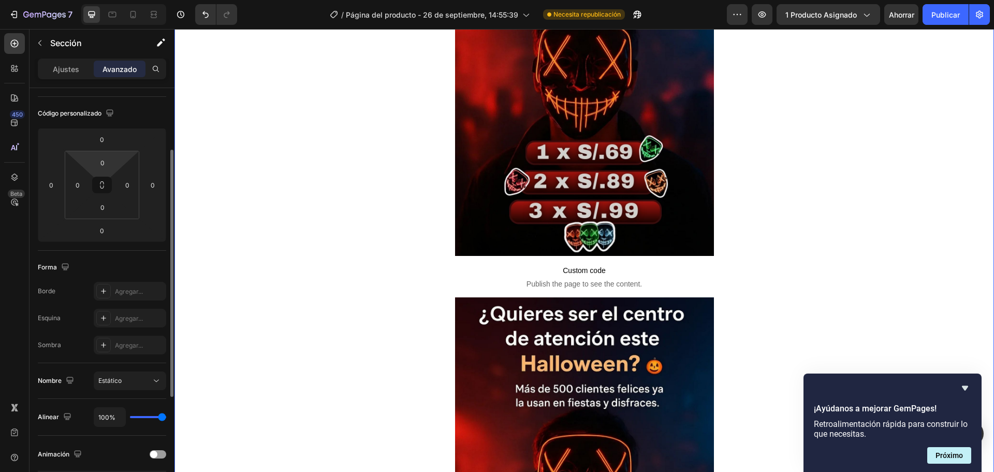
scroll to position [52, 0]
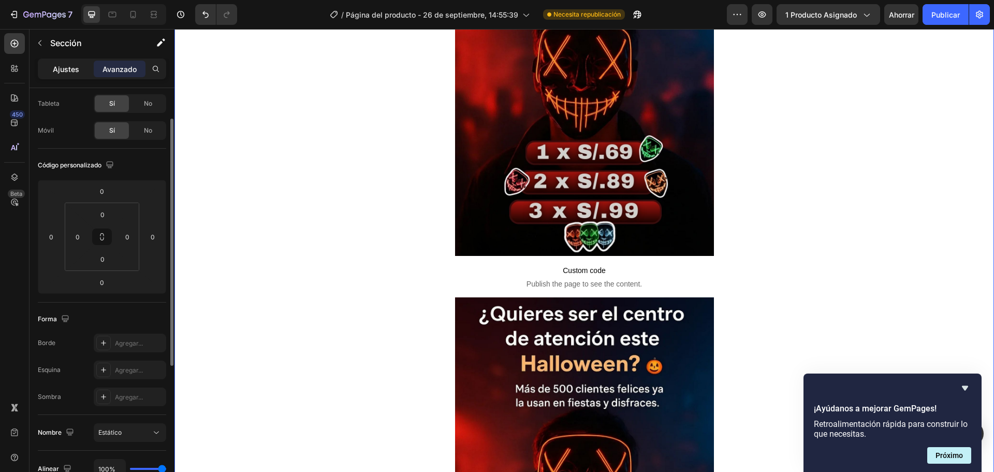
click at [70, 74] on p "Ajustes" at bounding box center [66, 69] width 26 height 11
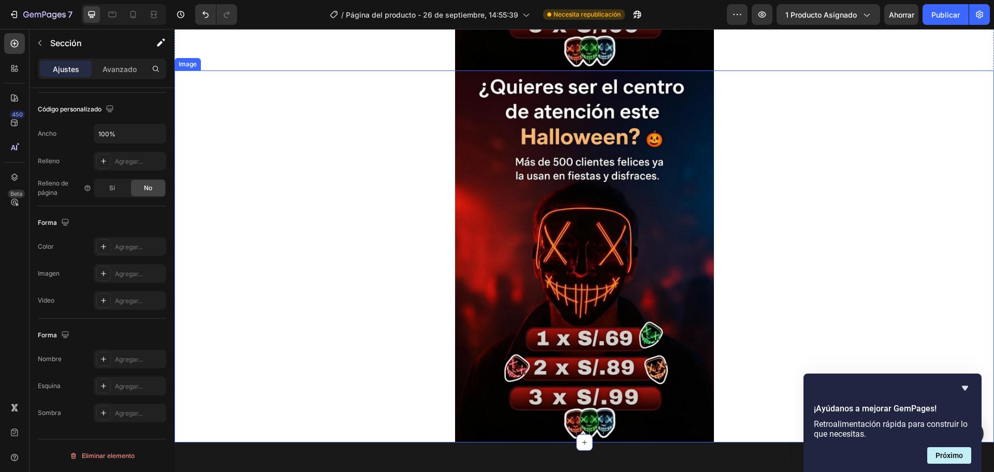
scroll to position [2507, 0]
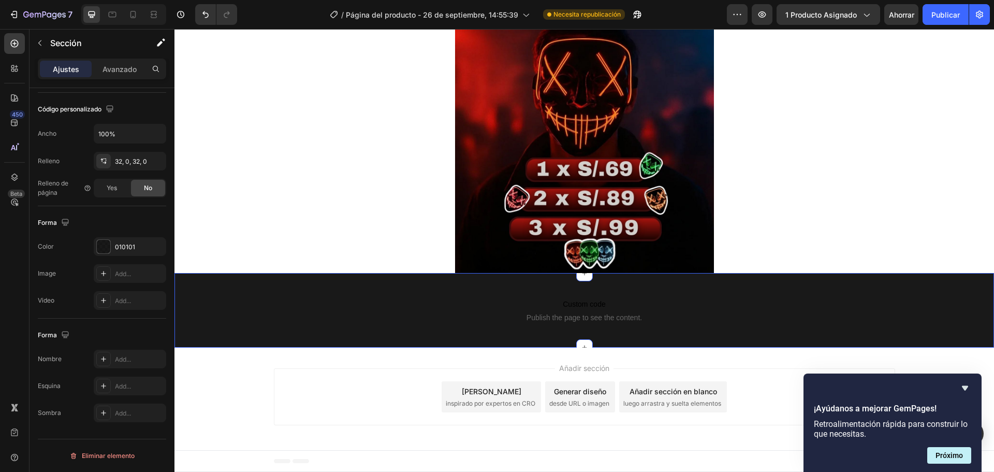
click at [700, 282] on div "Custom code Publish the page to see the content. Custom Code Section 3 You can …" at bounding box center [585, 310] width 820 height 75
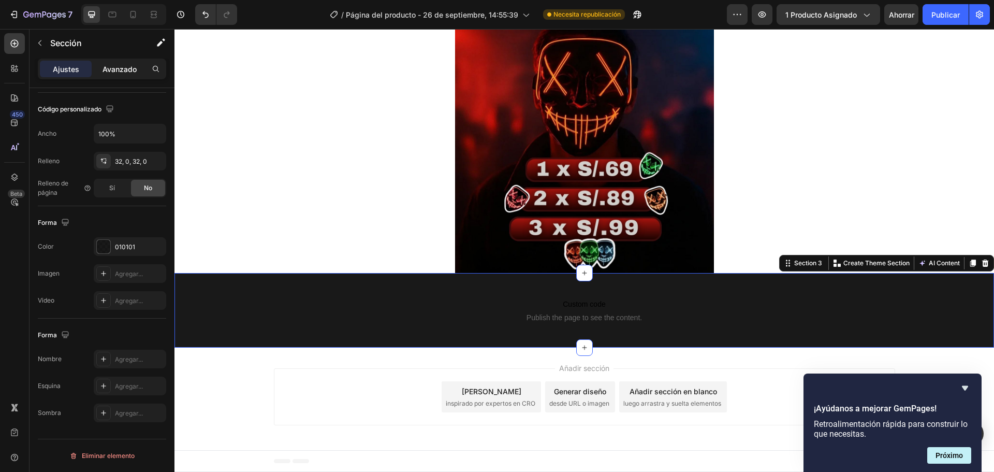
click at [121, 66] on font "Avanzado" at bounding box center [120, 69] width 34 height 9
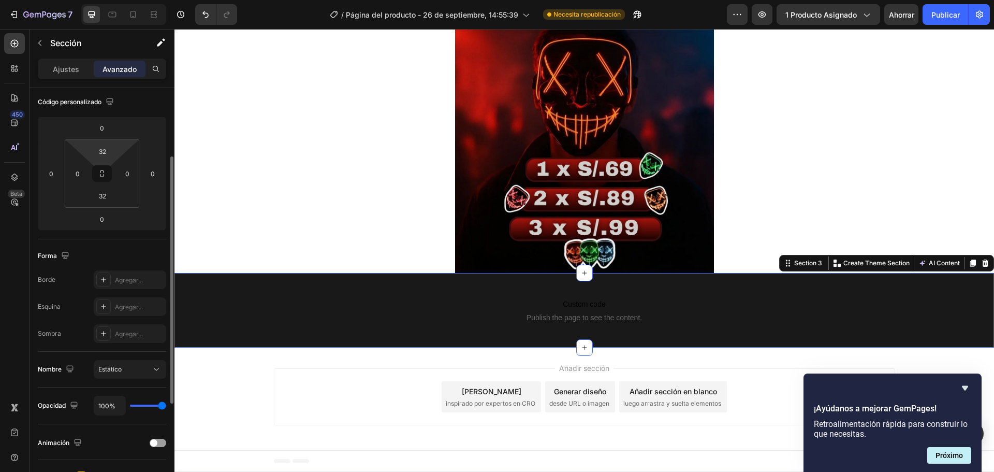
scroll to position [63, 0]
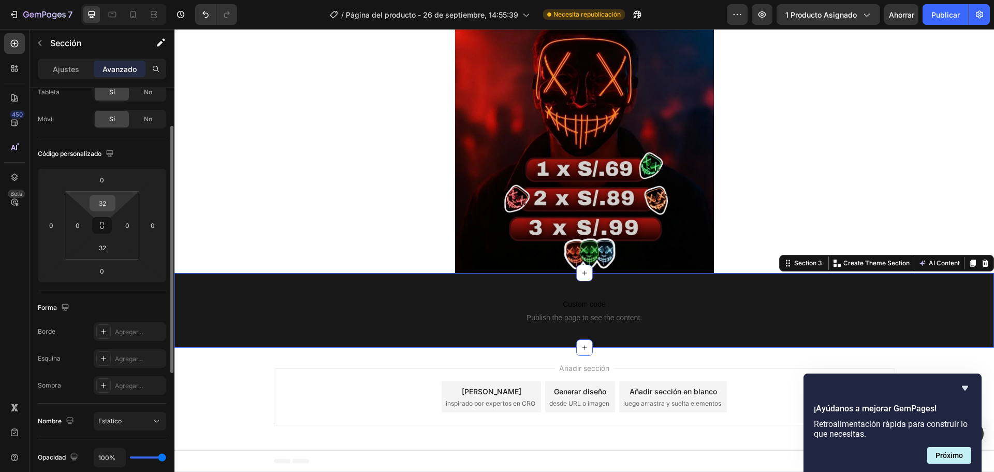
click at [98, 205] on input "32" at bounding box center [102, 203] width 21 height 16
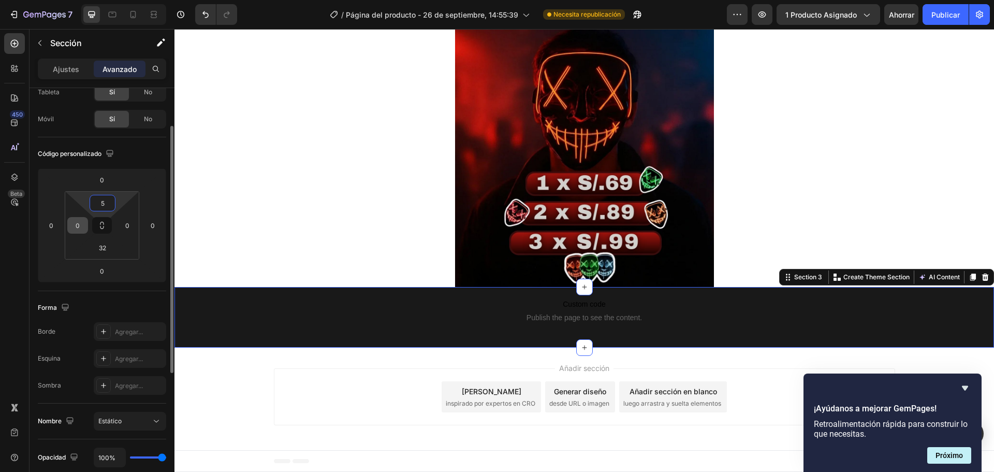
scroll to position [2493, 0]
type input "5"
click at [100, 243] on input "32" at bounding box center [102, 248] width 21 height 16
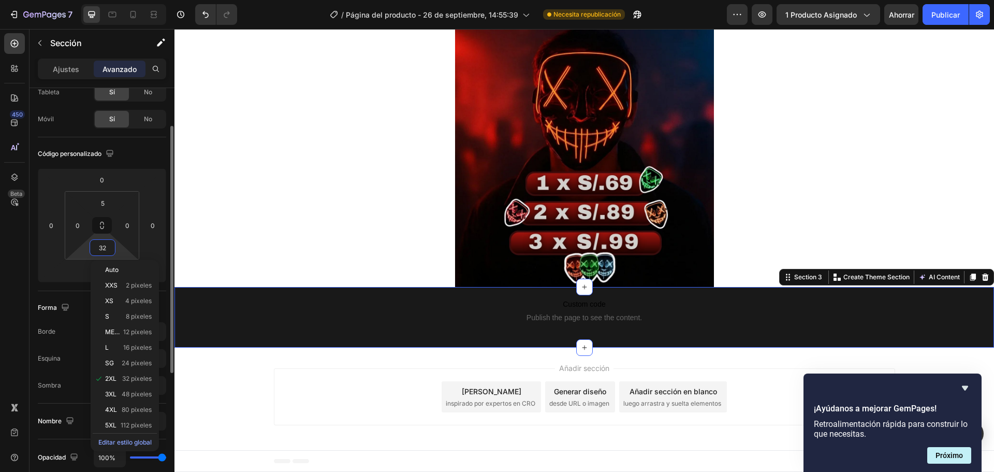
type input "5"
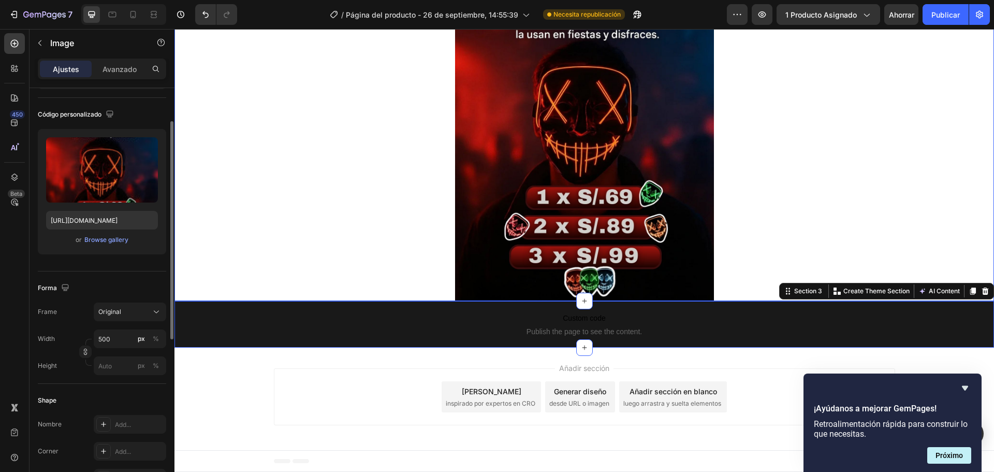
click at [229, 199] on div at bounding box center [585, 115] width 820 height 372
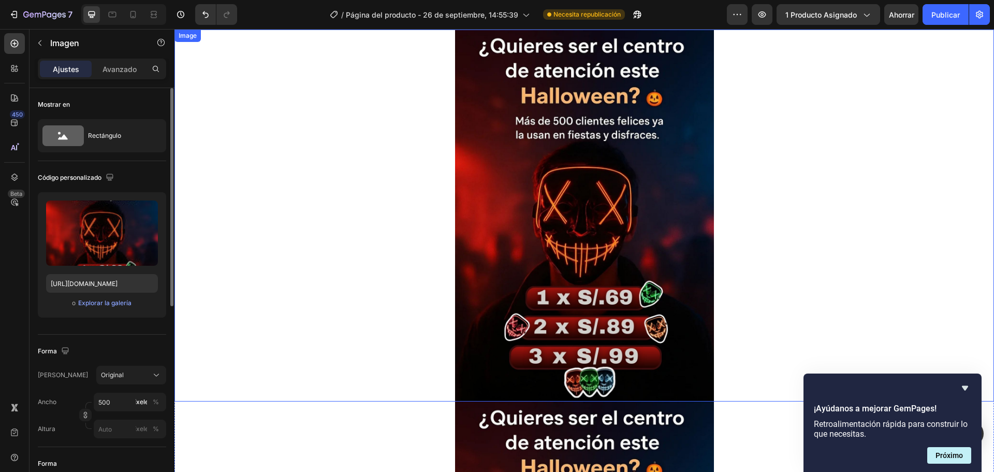
scroll to position [1495, 0]
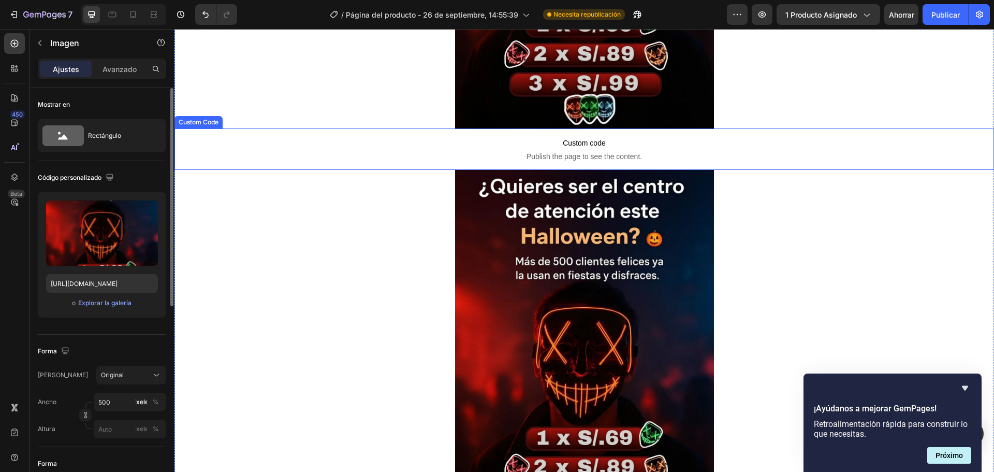
click at [803, 150] on p "Custom code Publish the page to see the content." at bounding box center [585, 148] width 820 height 41
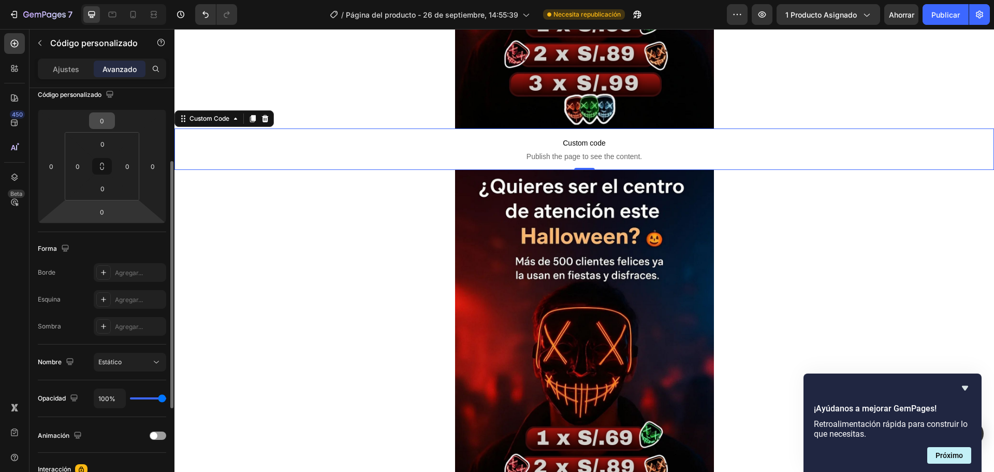
scroll to position [0, 0]
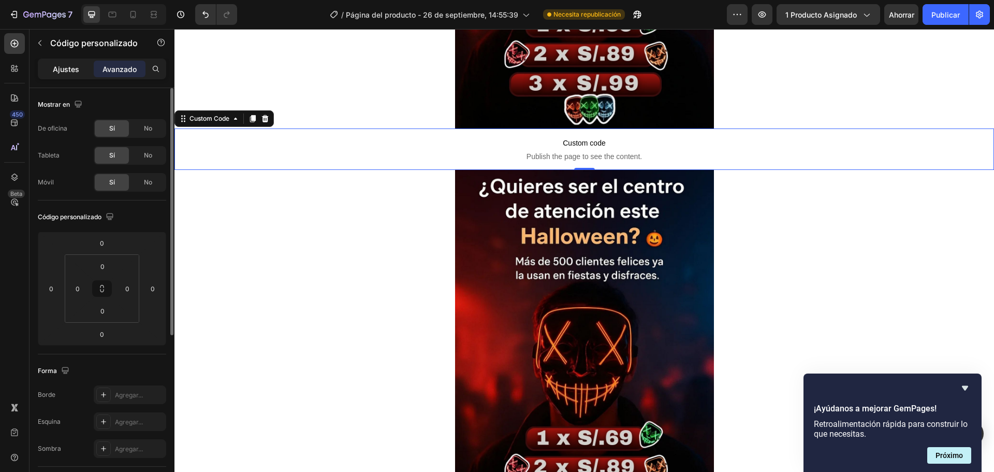
click at [67, 74] on p "Ajustes" at bounding box center [66, 69] width 26 height 11
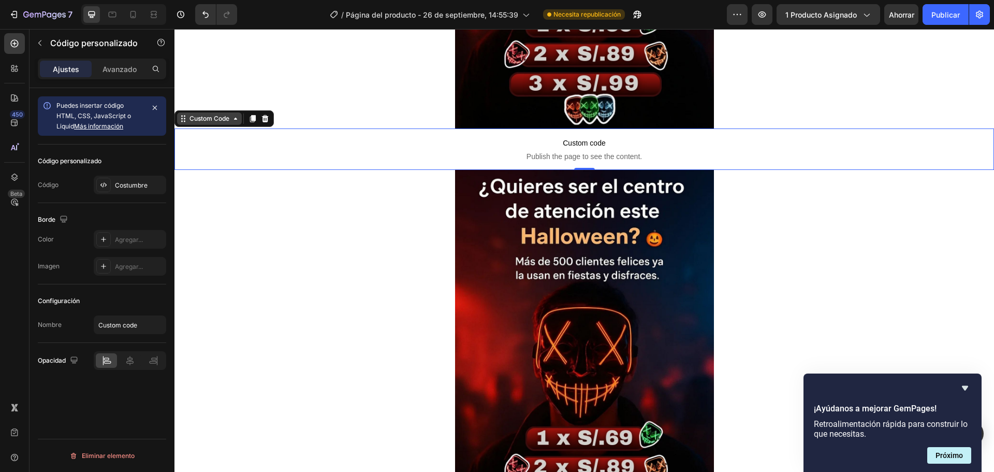
click at [228, 119] on div "Custom Code" at bounding box center [209, 118] width 44 height 9
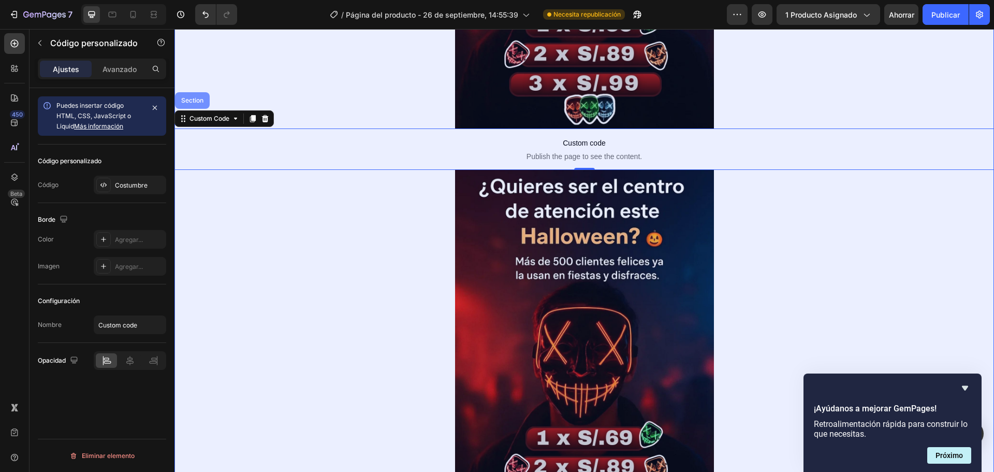
click at [198, 101] on div "Section" at bounding box center [192, 100] width 26 height 6
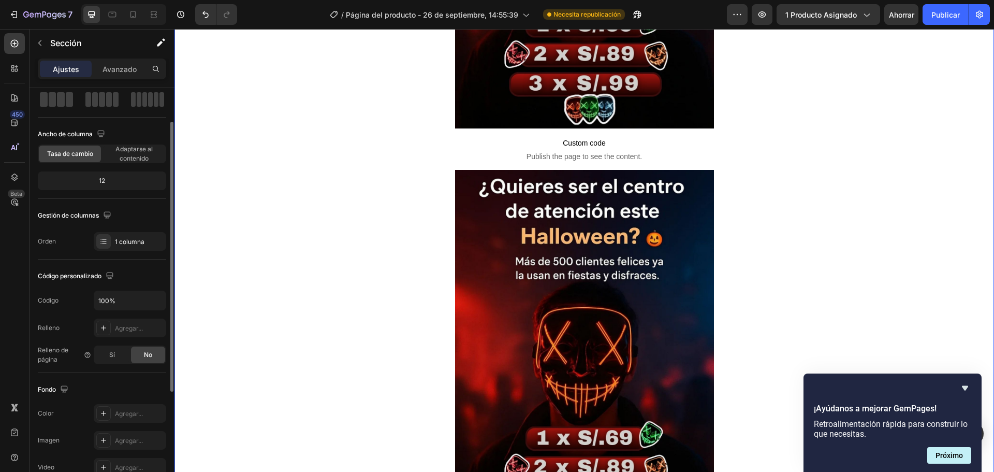
scroll to position [155, 0]
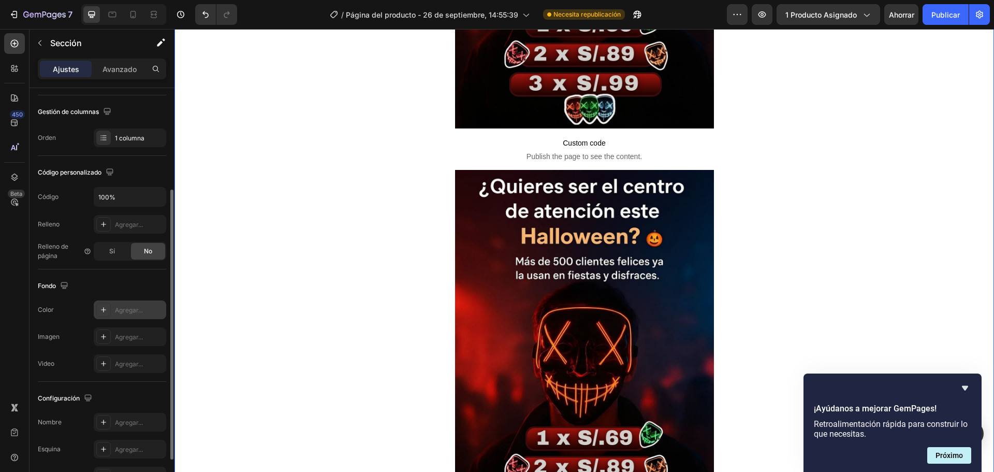
click at [97, 306] on div at bounding box center [103, 309] width 14 height 14
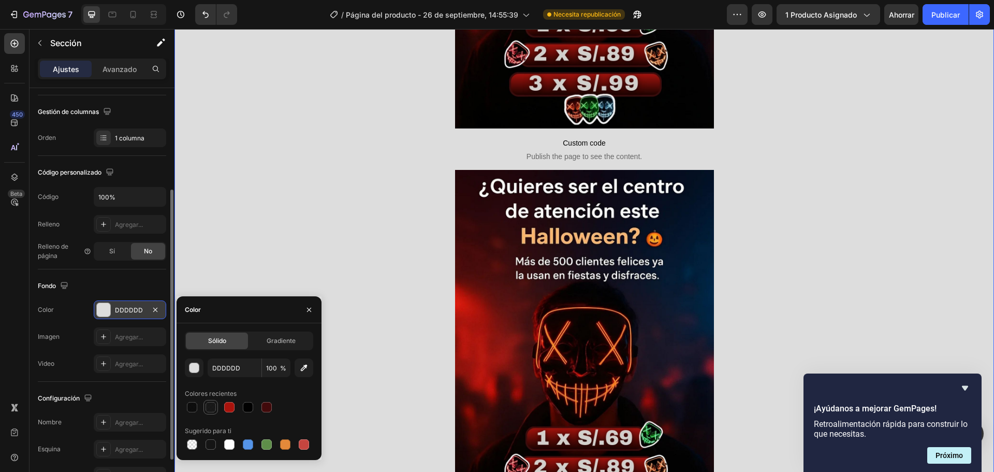
click at [206, 407] on div at bounding box center [211, 407] width 10 height 10
type input "010101"
type input "90"
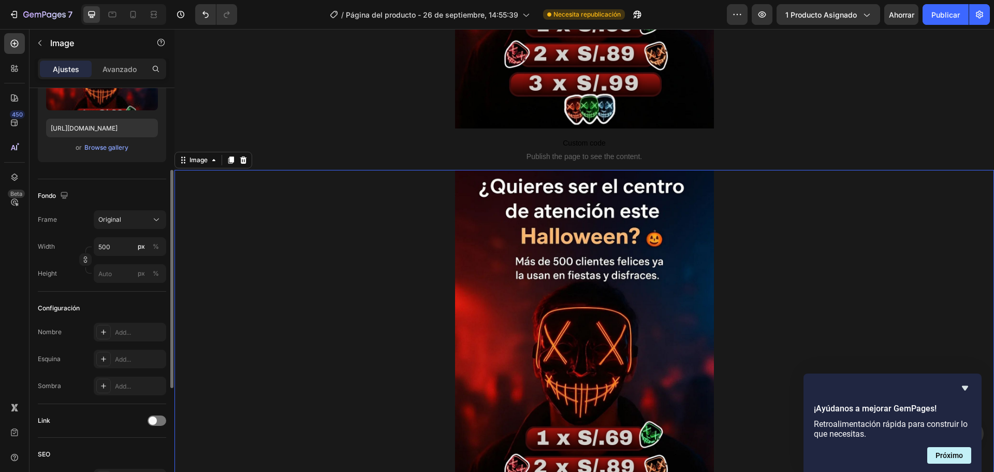
click at [321, 251] on div at bounding box center [585, 356] width 820 height 372
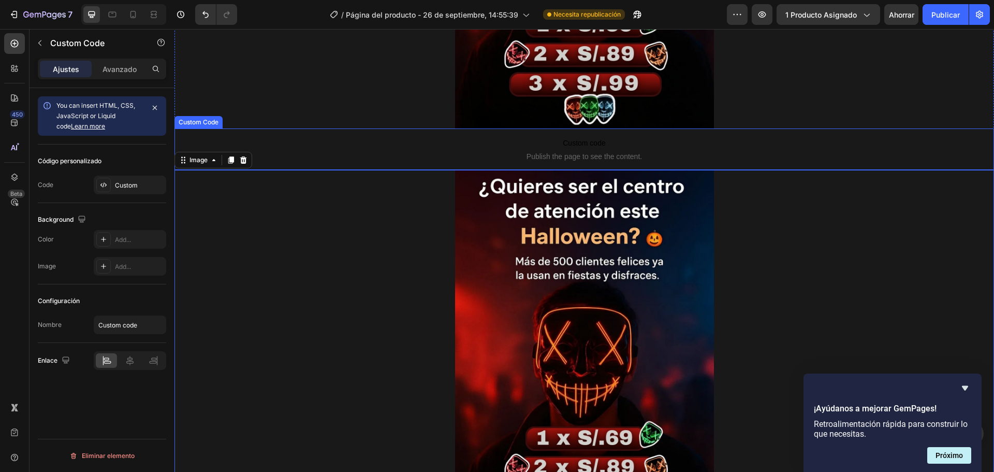
click at [341, 141] on span "Custom code" at bounding box center [585, 143] width 820 height 12
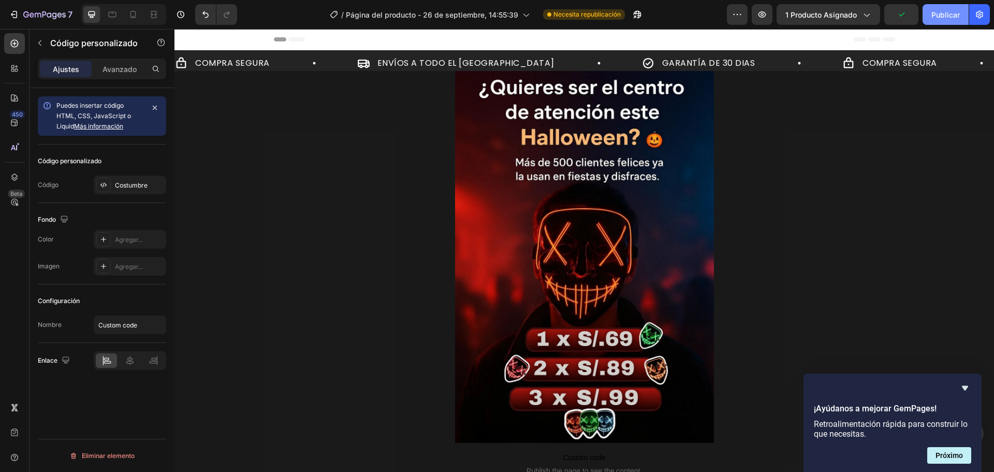
click at [942, 10] on font "Publicar" at bounding box center [946, 14] width 28 height 9
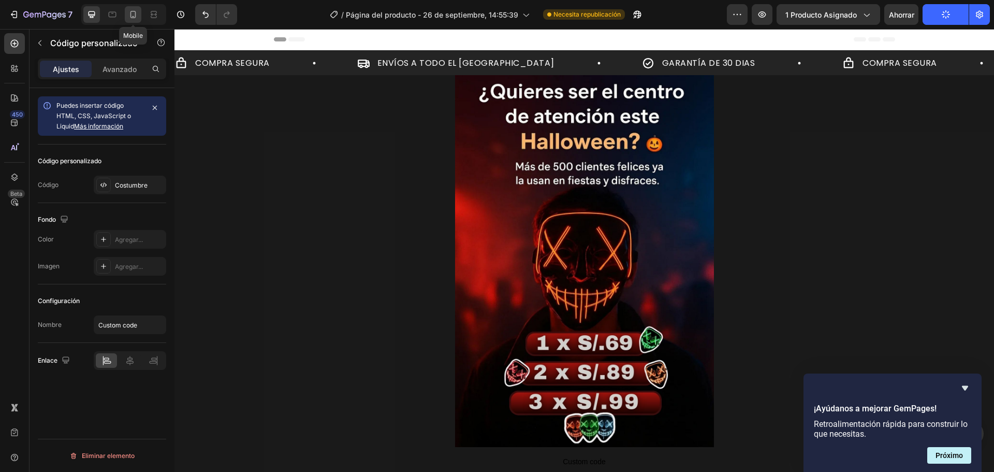
click at [136, 9] on icon at bounding box center [133, 14] width 10 height 10
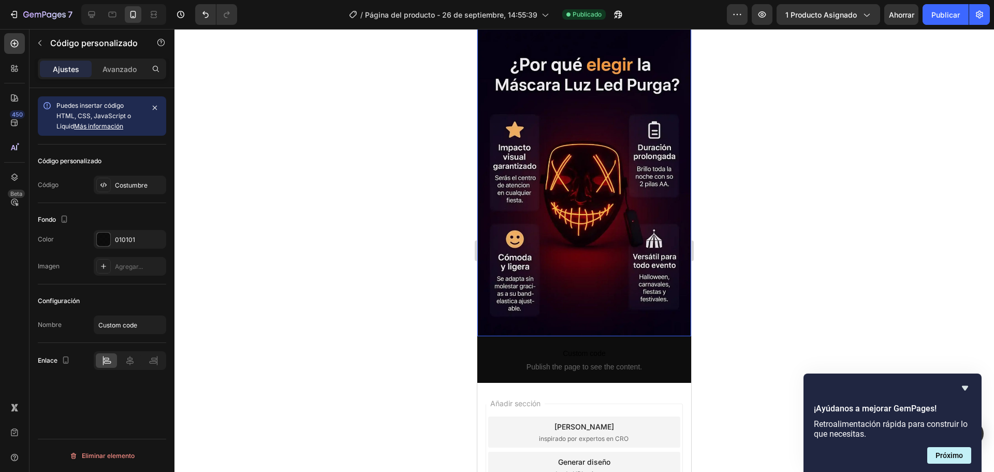
scroll to position [2153, 0]
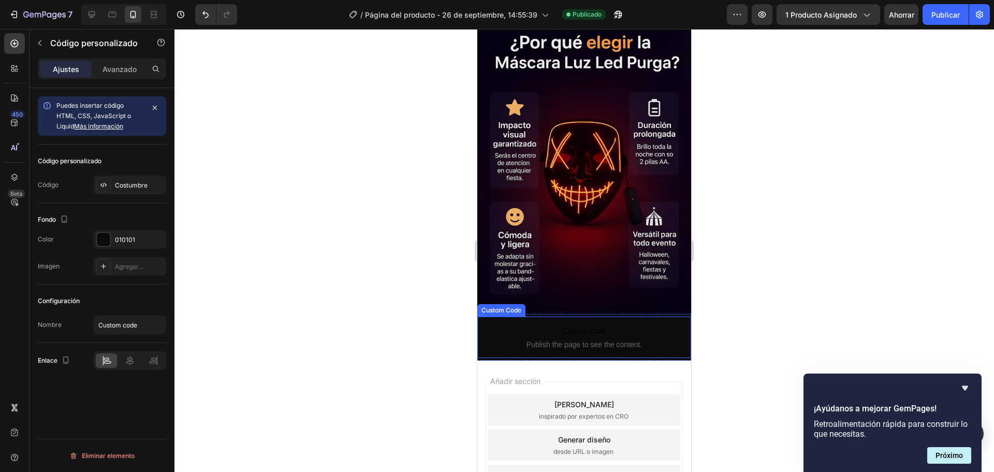
click at [545, 325] on span "Custom code" at bounding box center [584, 331] width 214 height 12
click at [555, 303] on icon at bounding box center [556, 306] width 6 height 7
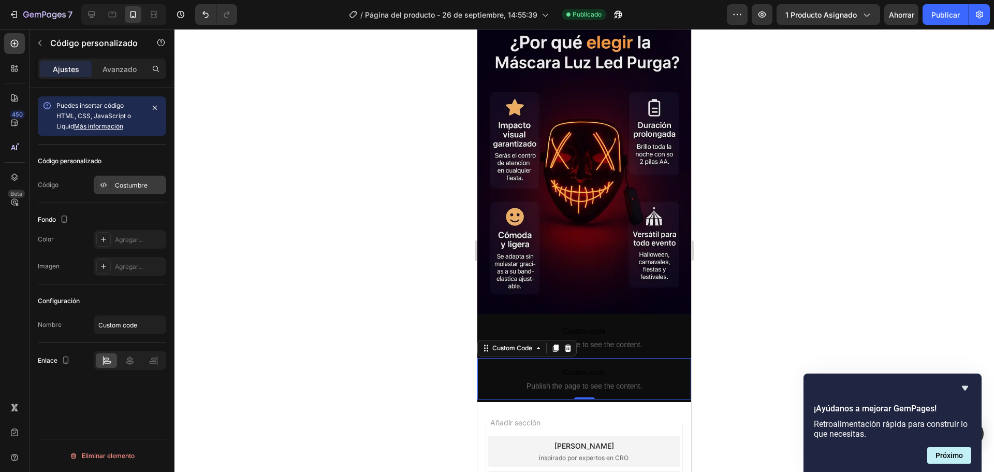
click at [100, 182] on icon at bounding box center [103, 185] width 8 height 8
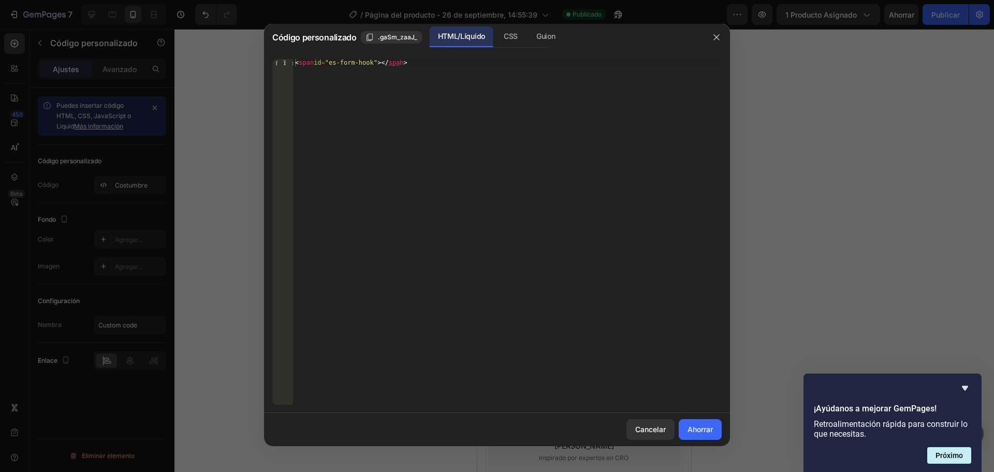
type textarea "<span id="es-form-hook" ></span>"
drag, startPoint x: 439, startPoint y: 63, endPoint x: 293, endPoint y: 88, distance: 148.1
click at [293, 88] on div "<span id="es-form-hook" ></span> 1 < span id = "es-form-hook" > </ span > [DEMO…" at bounding box center [496, 231] width 449 height 345
click at [450, 62] on div "< span id = "es-form-hook" > </ span >" at bounding box center [507, 239] width 429 height 360
click at [449, 62] on div "< span id = "es-form-hook" > </ span >" at bounding box center [507, 239] width 429 height 360
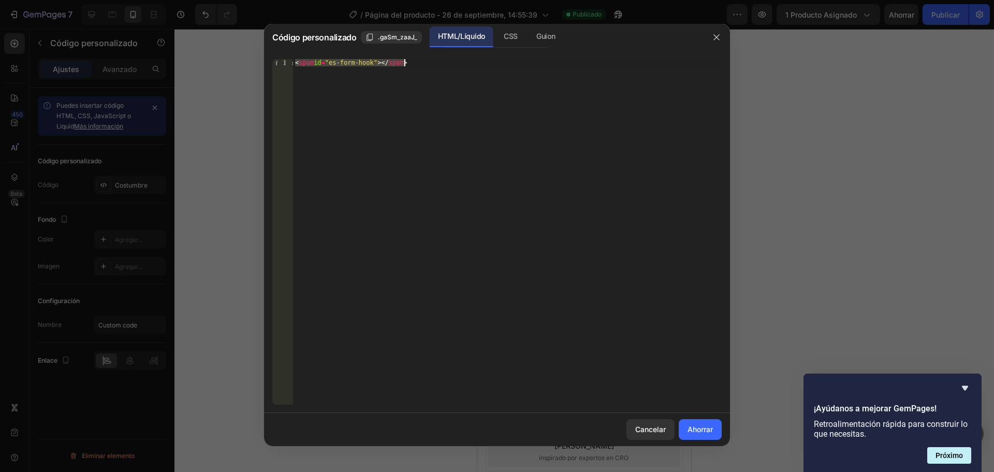
click at [449, 62] on div "< span id = "es-form-hook" > </ span >" at bounding box center [507, 239] width 429 height 360
click at [469, 94] on div "Inserte aquí el código Liquid personalizado, agregue fragmentos o el código de …" at bounding box center [507, 239] width 429 height 360
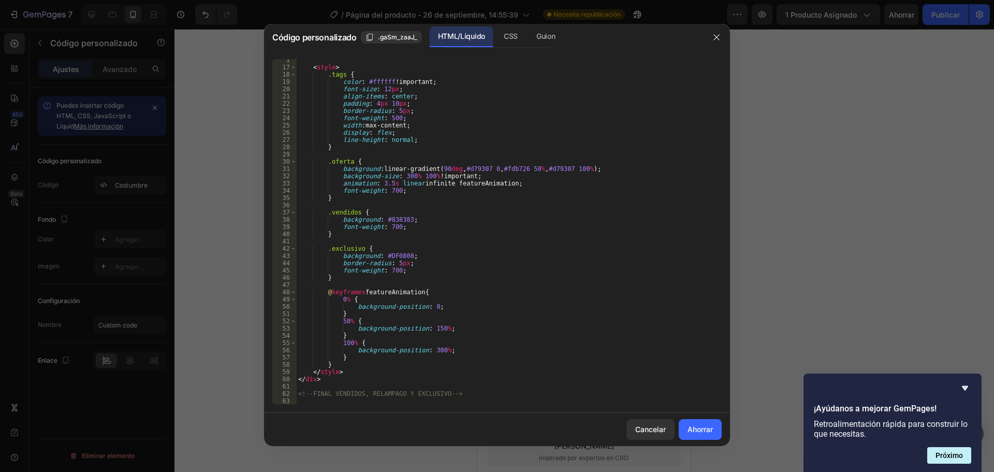
scroll to position [409, 0]
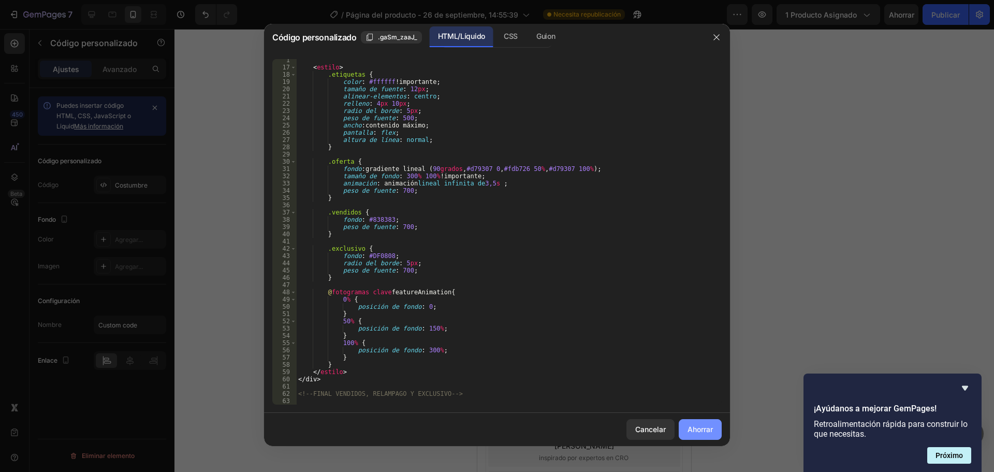
click at [697, 431] on font "Ahorrar" at bounding box center [700, 429] width 25 height 9
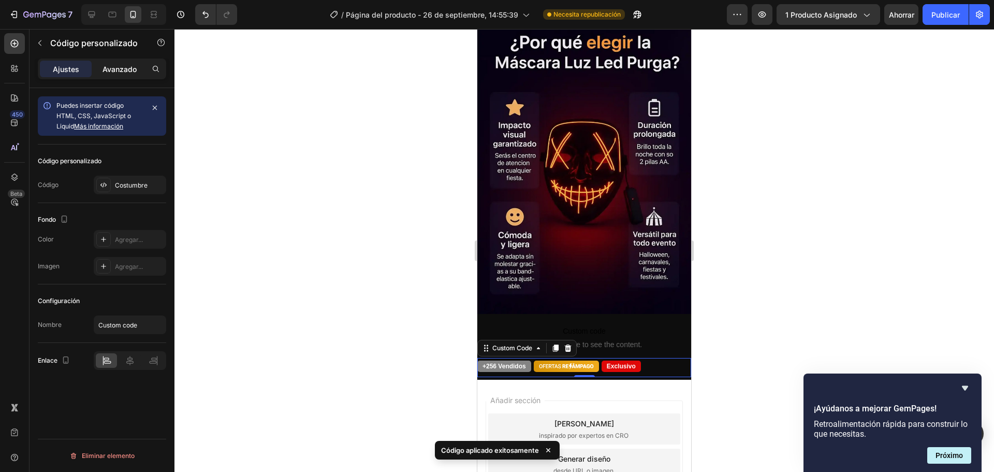
click at [126, 71] on font "Avanzado" at bounding box center [120, 69] width 34 height 9
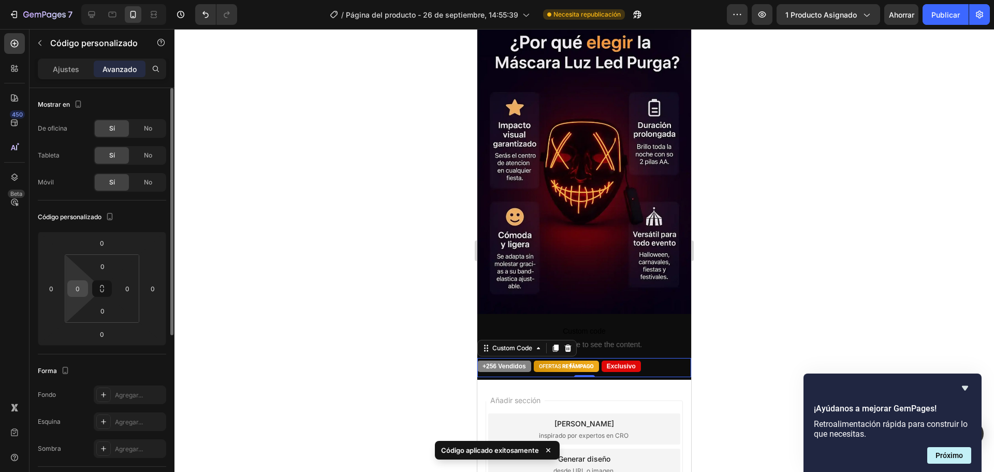
click at [83, 289] on input "0" at bounding box center [78, 289] width 16 height 16
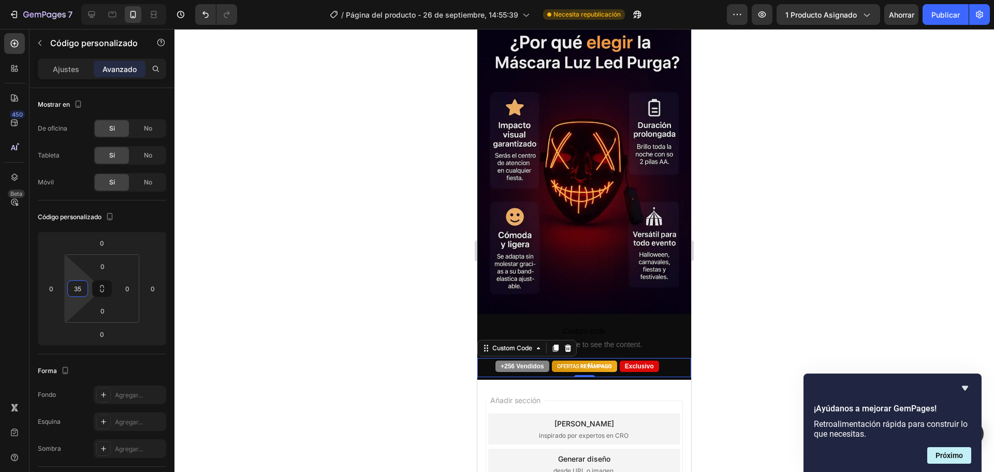
type input "35"
click at [285, 249] on div at bounding box center [585, 250] width 820 height 443
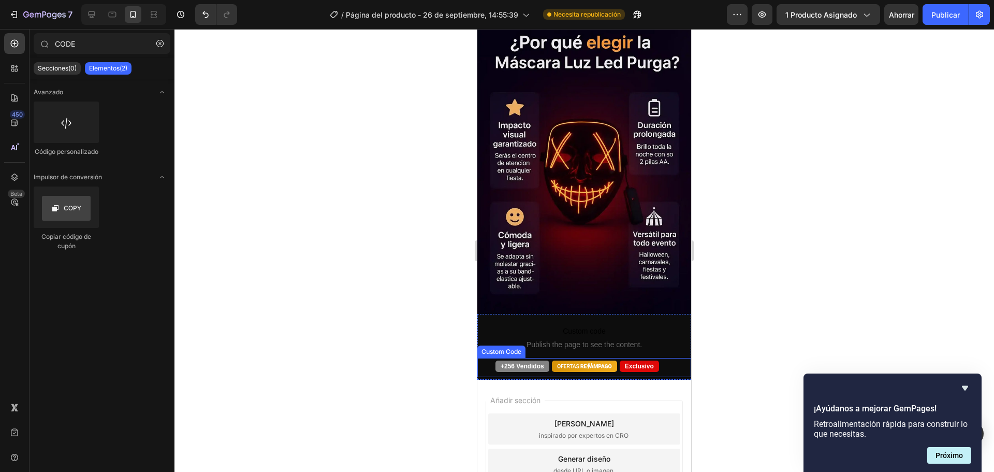
click at [578, 358] on div "+256 Vendidos Exclusivo Custom Code" at bounding box center [584, 367] width 214 height 19
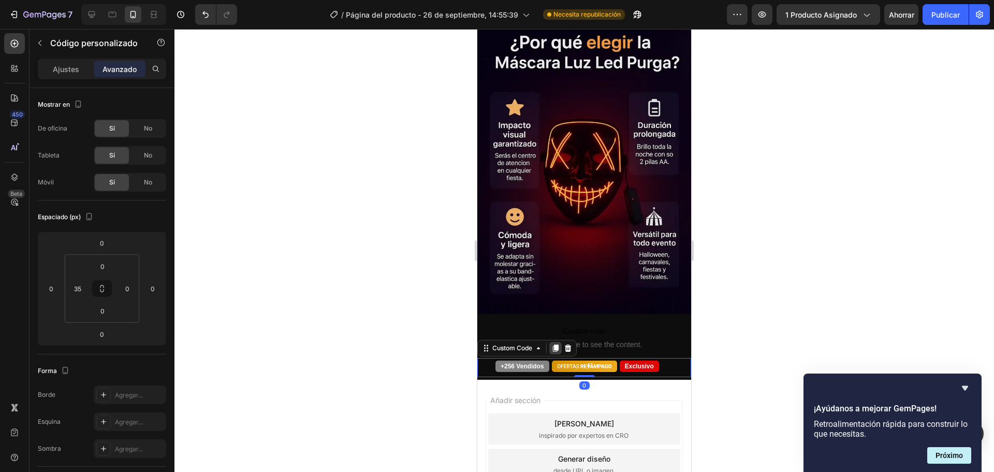
click at [557, 344] on icon at bounding box center [556, 347] width 6 height 7
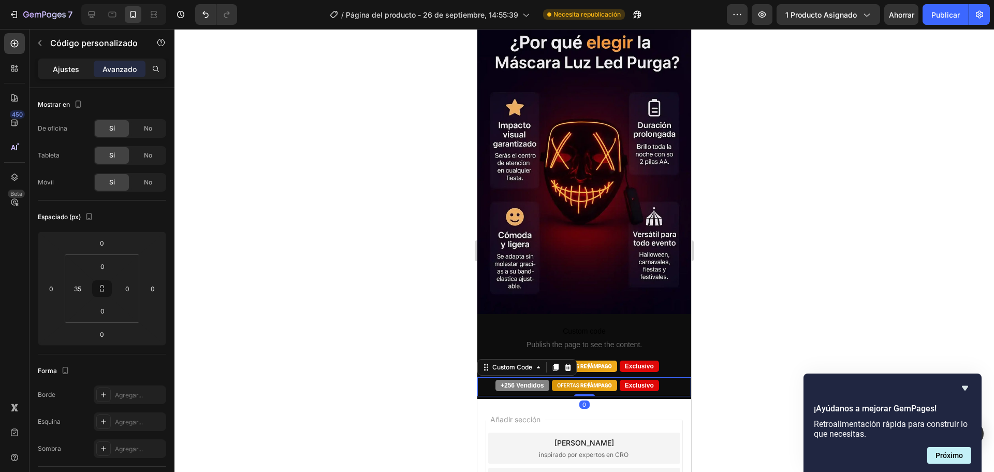
click at [72, 63] on div "Ajustes" at bounding box center [66, 69] width 52 height 17
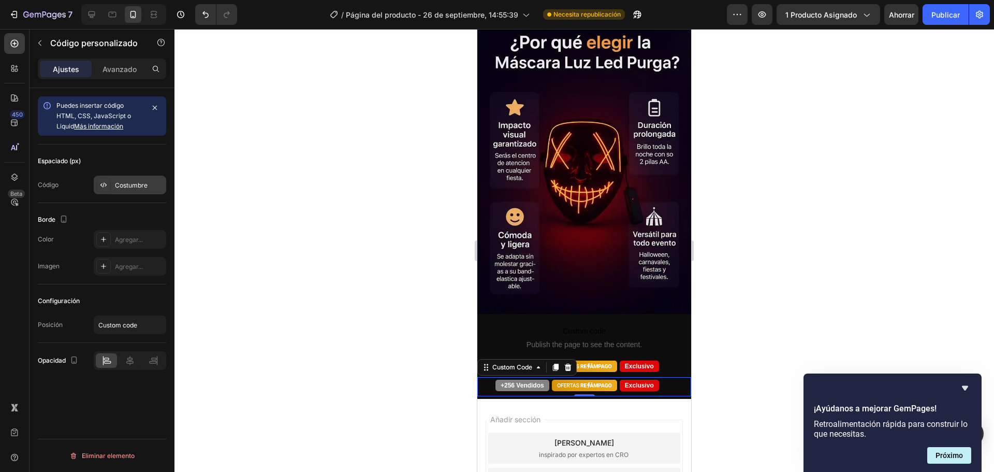
click at [123, 182] on font "Costumbre" at bounding box center [131, 185] width 33 height 8
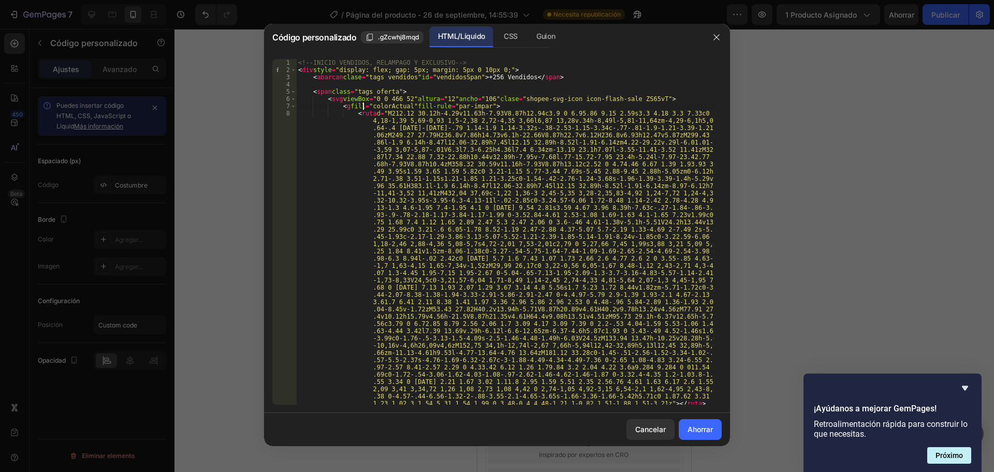
click at [362, 109] on div "<!-- INICIO VENDIDOS, RELAMPAGO Y EXCLUSIVO --> < div style = "display: flex; g…" at bounding box center [505, 242] width 418 height 367
type textarea "<g fil="currentColor" fill-rule="evenodd">"
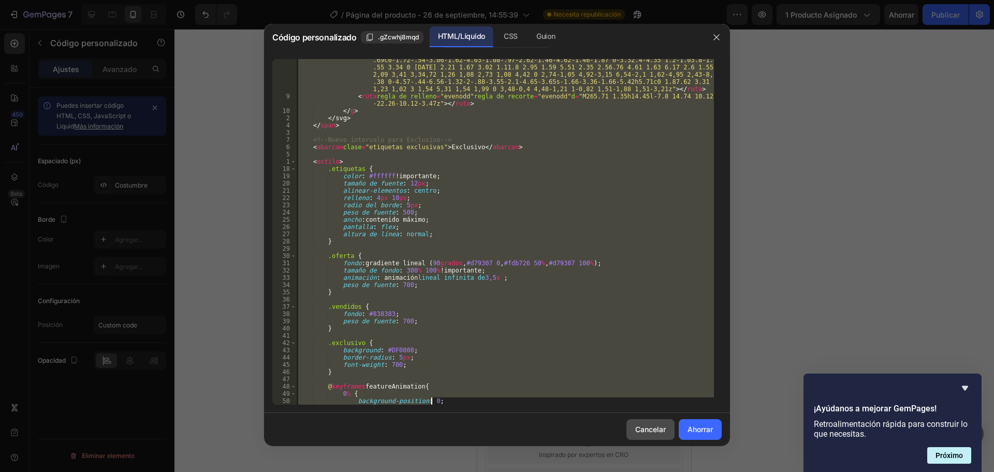
scroll to position [416, 0]
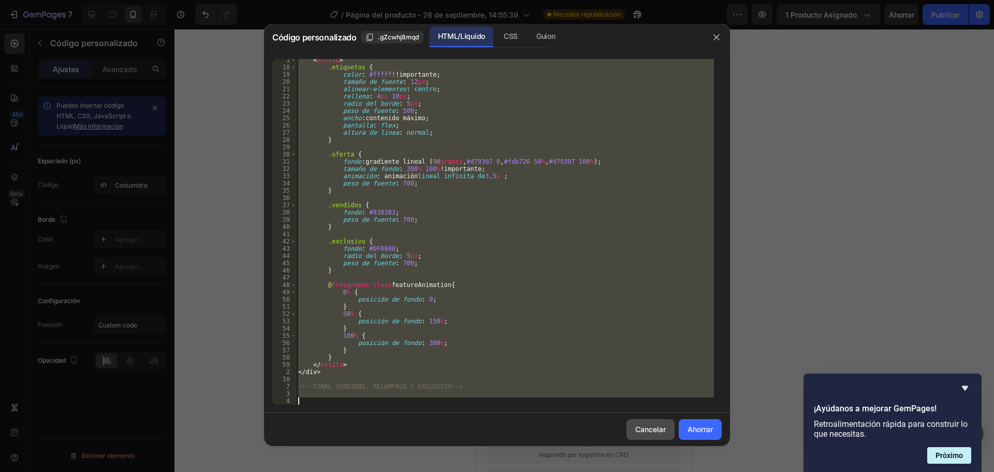
drag, startPoint x: 302, startPoint y: 70, endPoint x: 640, endPoint y: 423, distance: 488.2
click at [640, 423] on div "Código personalizado .gZcwhj8mqd HTML/Líquido CSS Guion <g fil="currentColor" f…" at bounding box center [497, 235] width 466 height 422
type textarea "<"
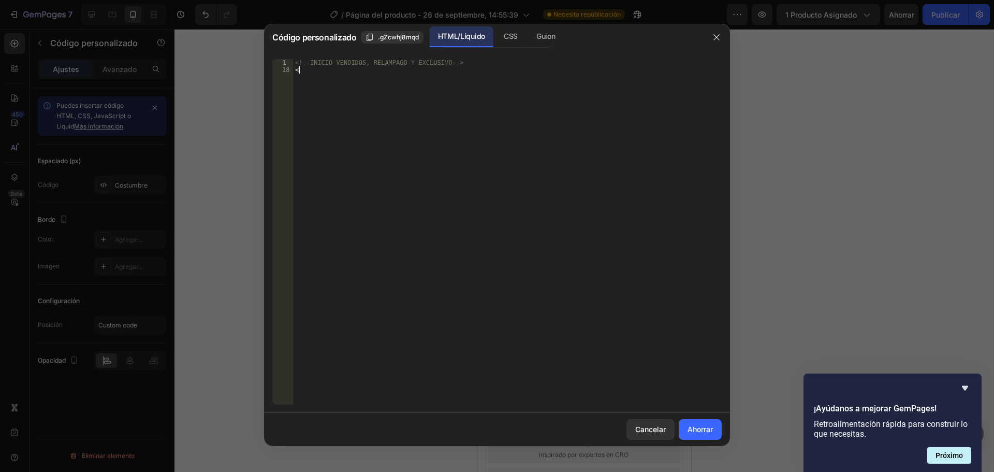
click at [378, 82] on div "<!-- INICIO VENDIDOS, RELAMPAGO Y EXCLUSIVO --> <" at bounding box center [507, 239] width 429 height 360
type textarea "<"
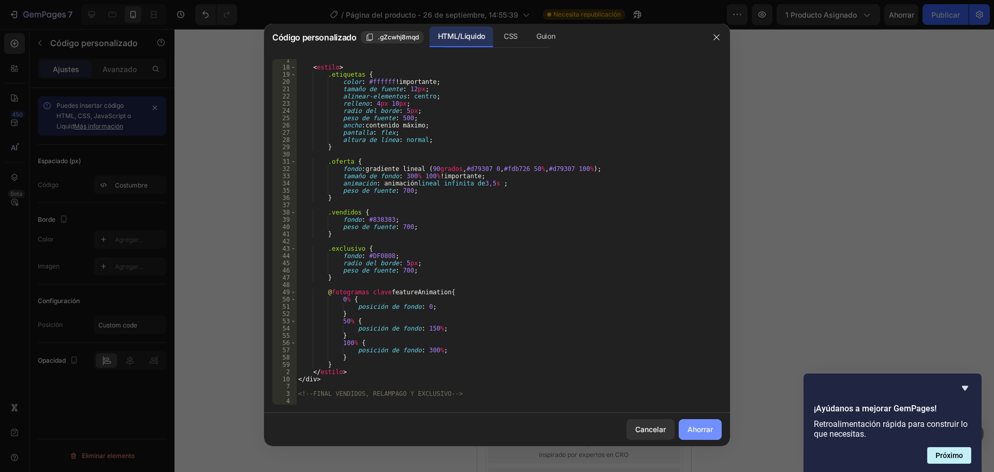
click at [693, 426] on font "Ahorrar" at bounding box center [700, 429] width 25 height 9
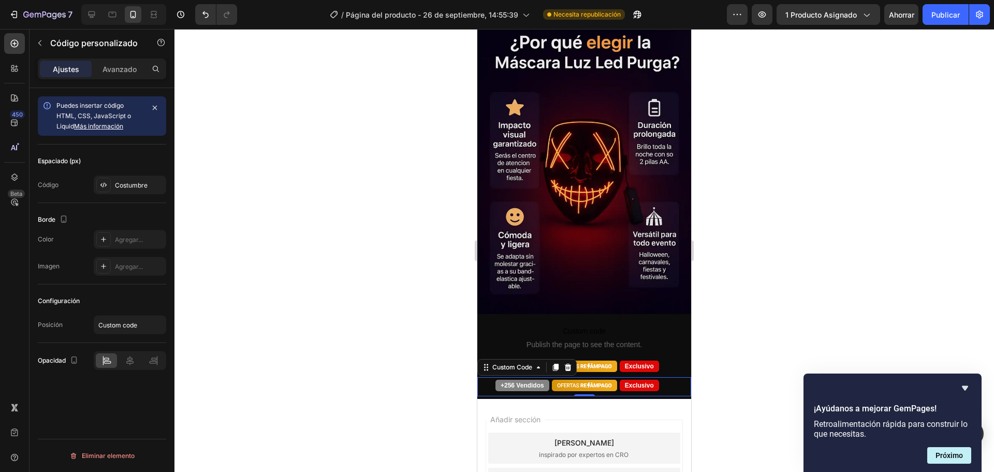
click at [730, 300] on div at bounding box center [585, 250] width 820 height 443
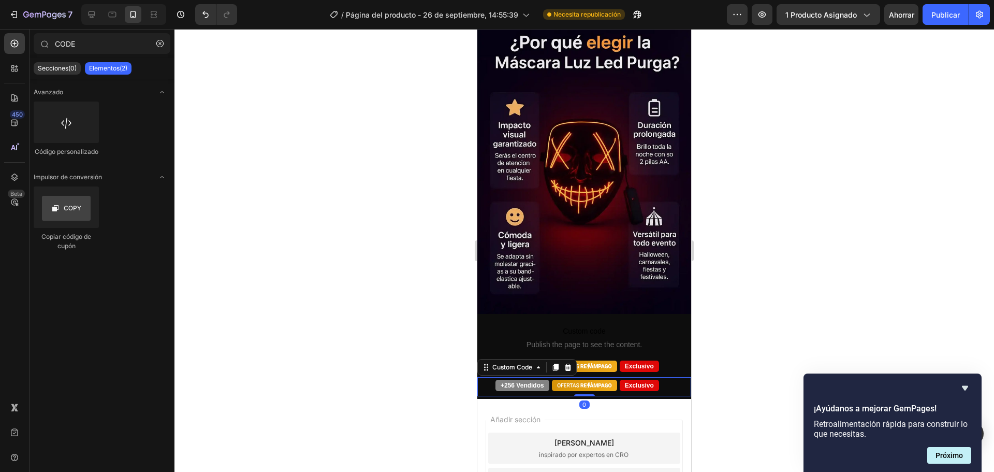
click at [582, 380] on span at bounding box center [584, 385] width 65 height 11
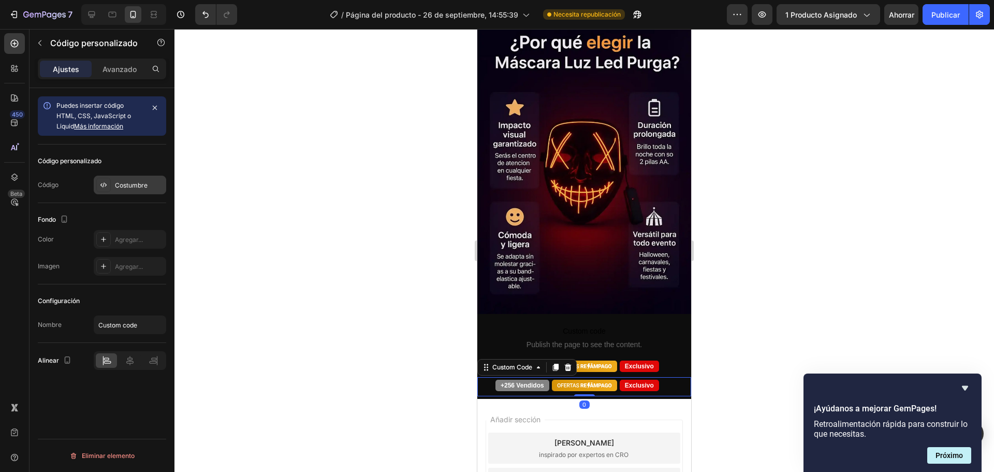
click at [126, 182] on font "Costumbre" at bounding box center [131, 185] width 33 height 8
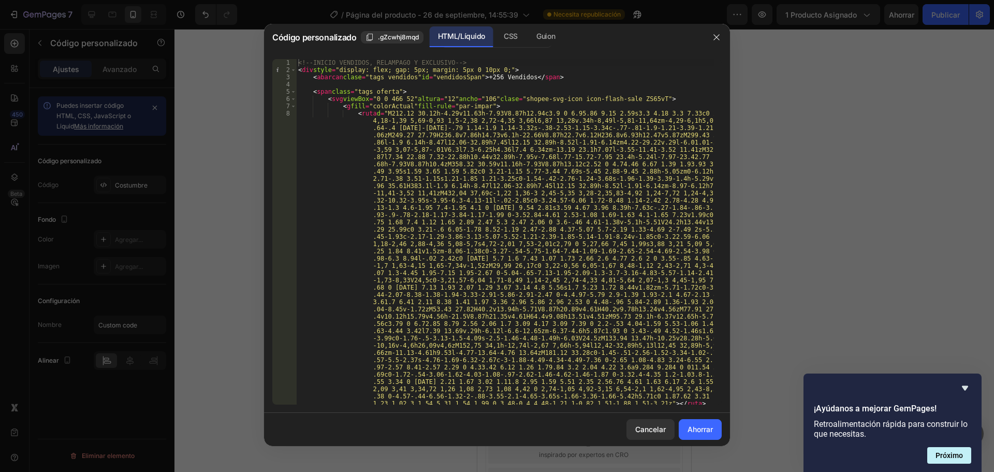
type textarea "<div style="display: flex; gap: 5px; margin: 5px 0 10px 0;">"
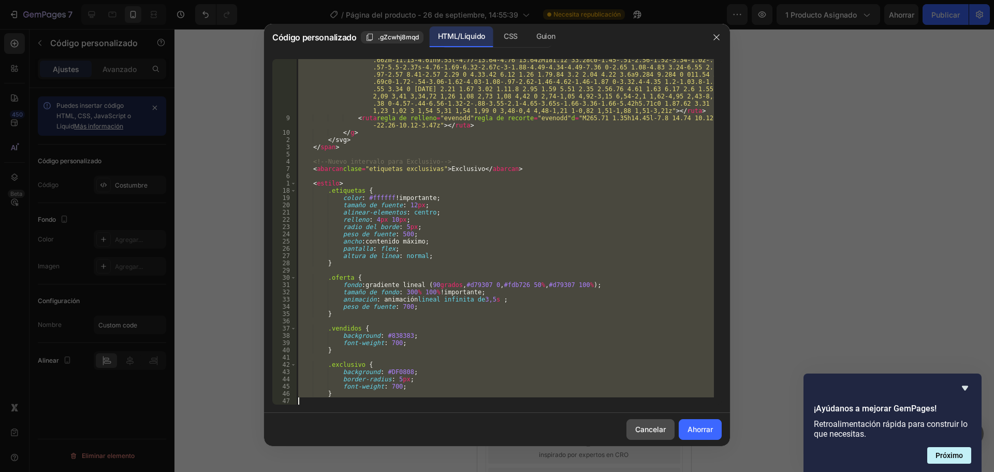
scroll to position [416, 0]
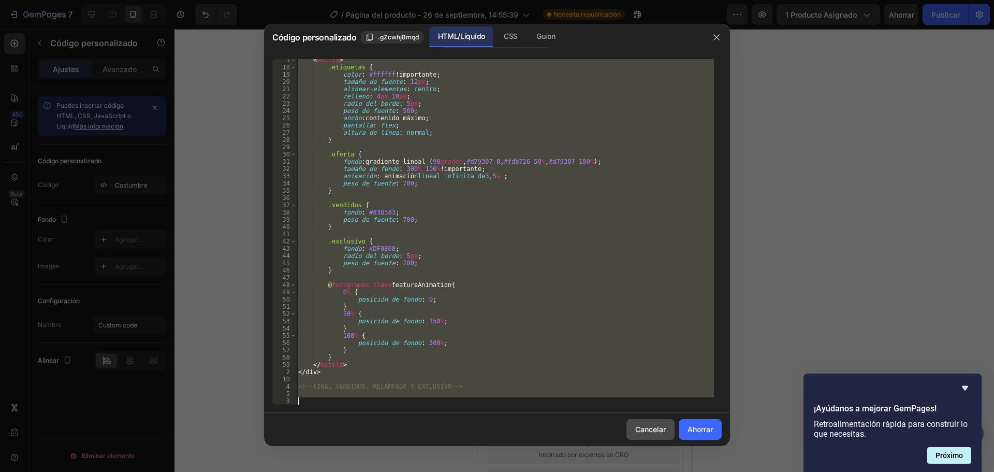
drag, startPoint x: 299, startPoint y: 67, endPoint x: 645, endPoint y: 419, distance: 493.6
click at [645, 419] on div "Código personalizado .gZcwhj8mqd HTML/Líquido CSS Guion <div style="display: fl…" at bounding box center [497, 235] width 466 height 422
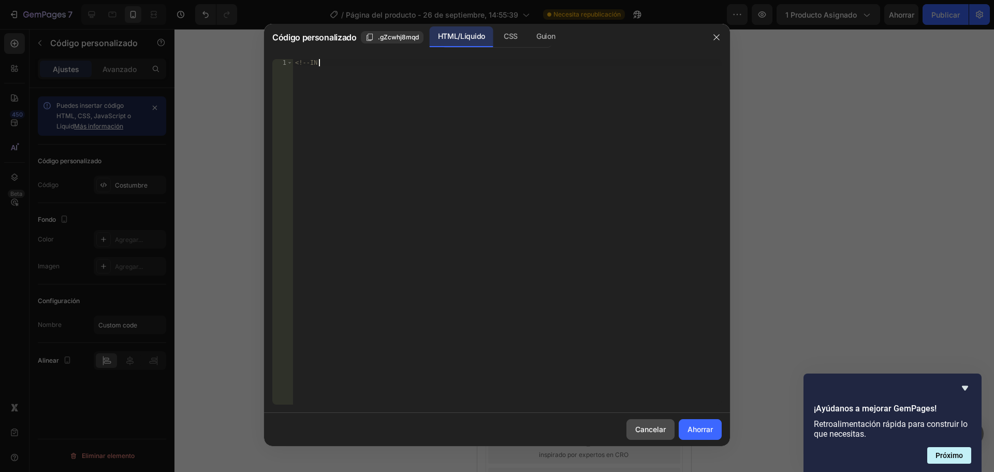
type textarea "<"
click at [700, 430] on font "Ahorrar" at bounding box center [700, 429] width 25 height 9
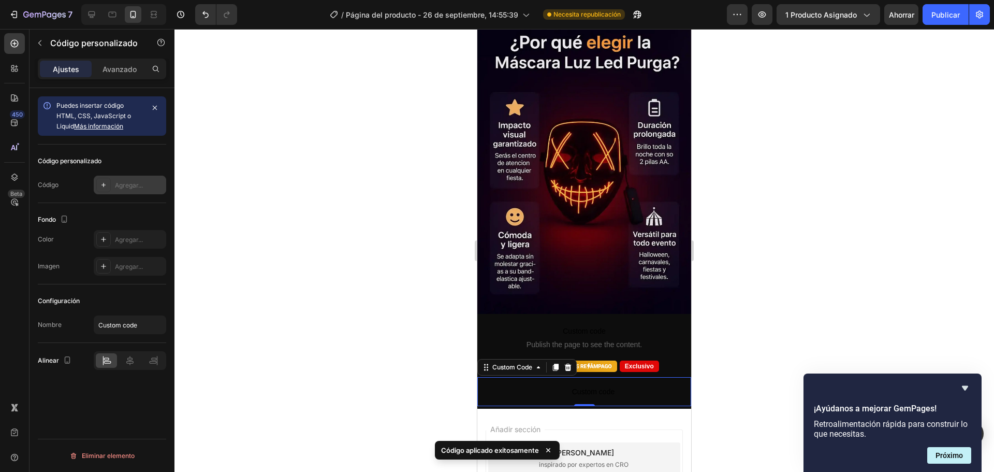
click at [99, 185] on div at bounding box center [103, 185] width 14 height 14
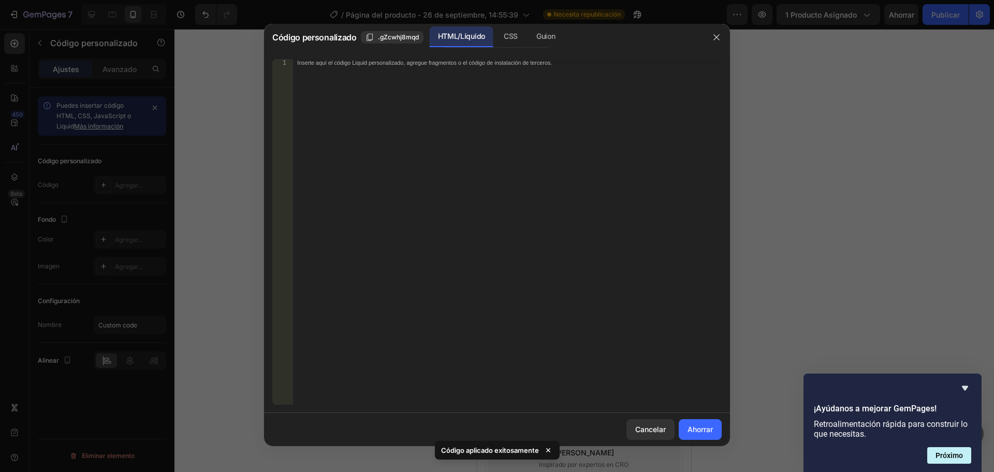
click at [301, 60] on font "Inserte aquí el código Liquid personalizado, agregue fragmentos o el código de …" at bounding box center [424, 62] width 255 height 7
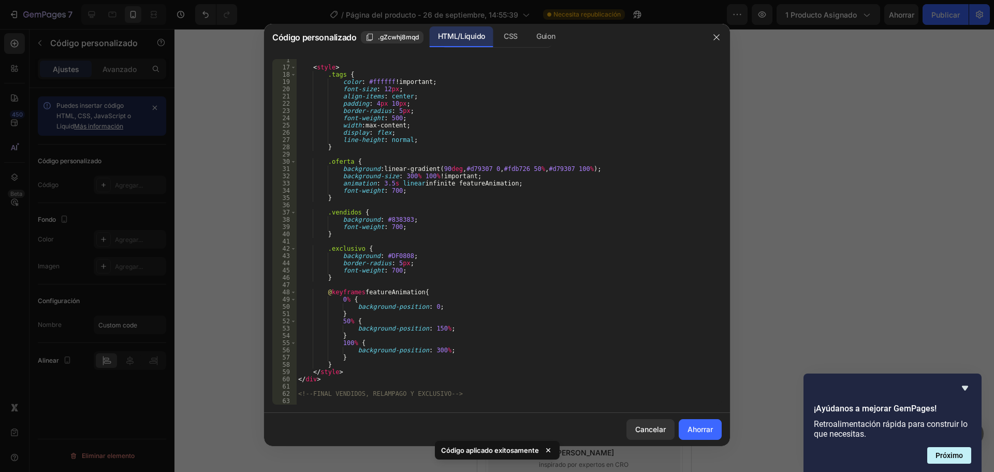
scroll to position [409, 0]
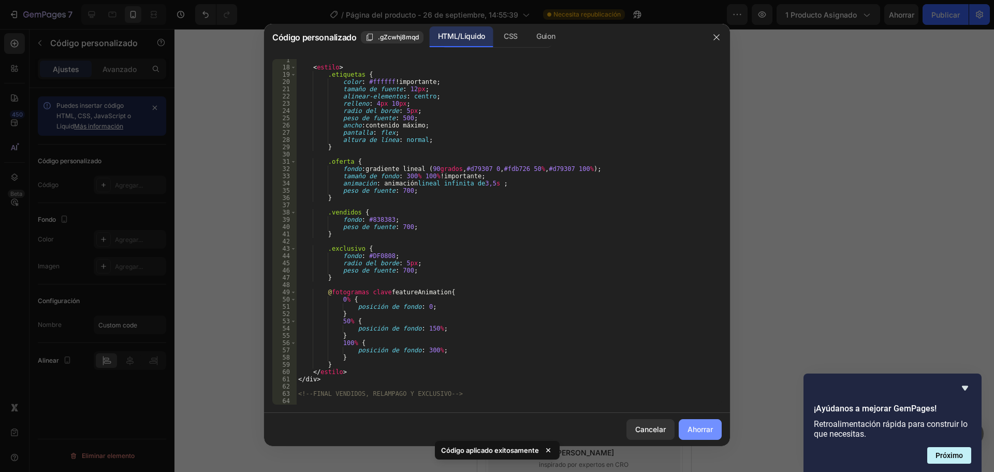
click at [700, 429] on font "Ahorrar" at bounding box center [700, 429] width 25 height 9
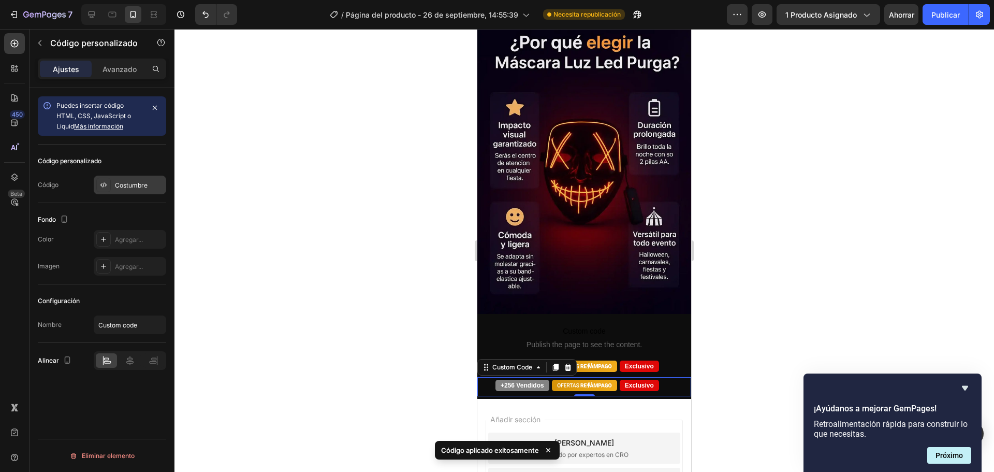
click at [120, 180] on div "Costumbre" at bounding box center [130, 185] width 72 height 19
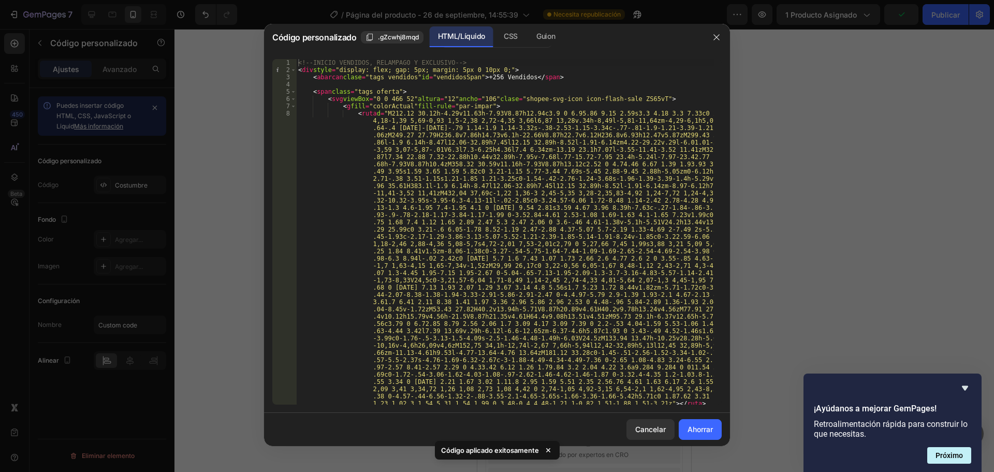
type textarea "<!-- INICIO VENDIDOS, RELAMPAGO Y EXCLUSIVO -->"
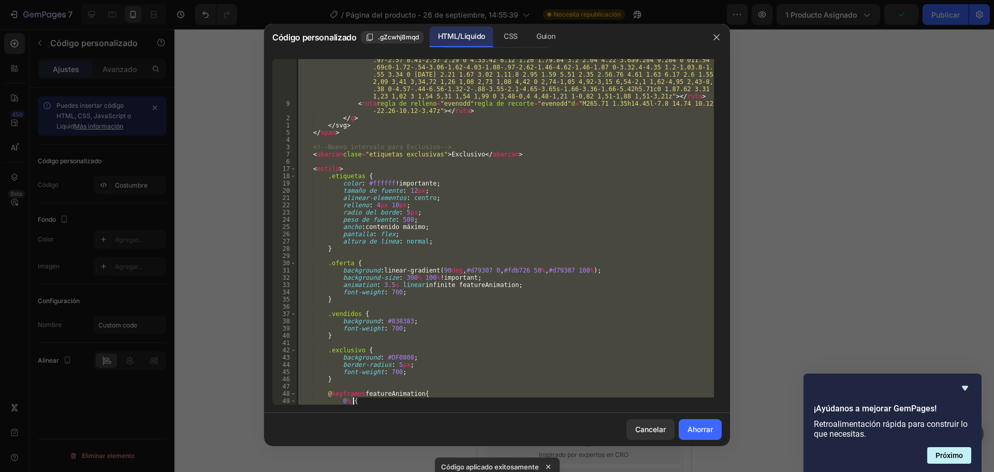
scroll to position [416, 0]
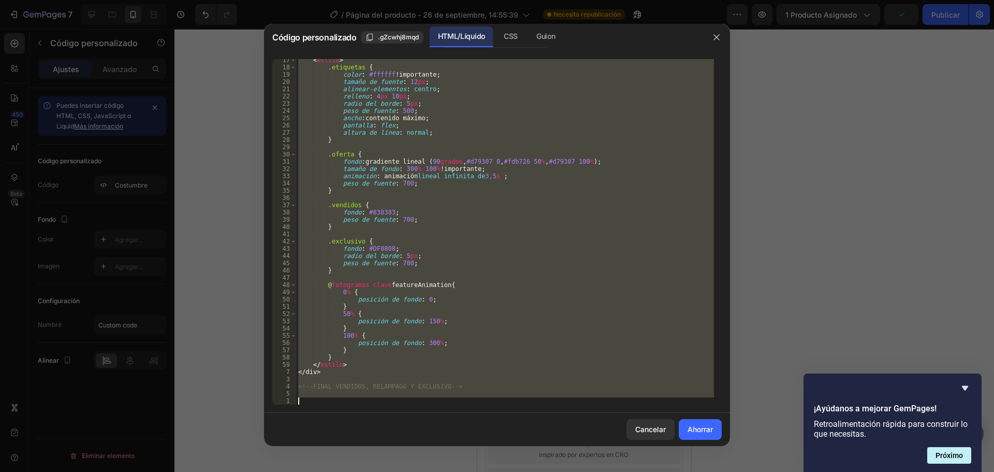
drag, startPoint x: 297, startPoint y: 60, endPoint x: 685, endPoint y: 450, distance: 550.3
click at [685, 450] on div "Código personalizado .gZcwhj8mqd HTML/Líquido CSS Guion <!-- INICIO VENDIDOS, R…" at bounding box center [497, 236] width 994 height 472
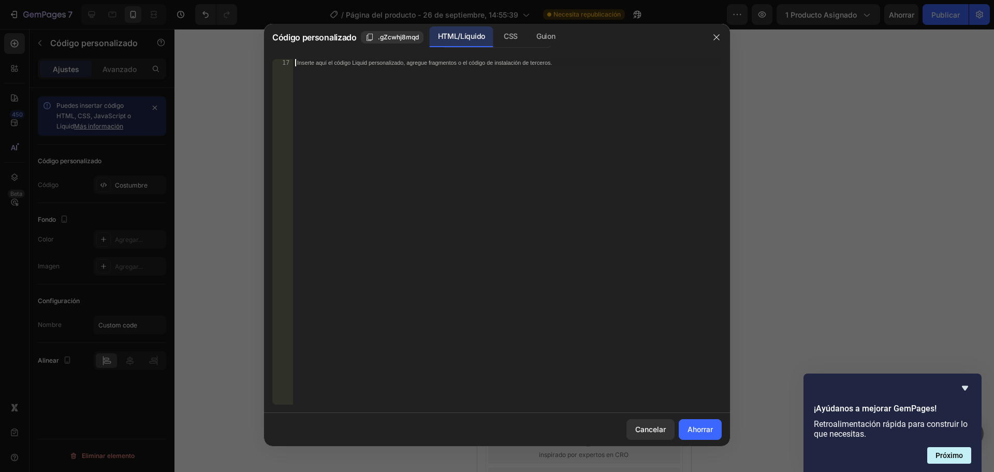
click at [301, 63] on font "Inserte aquí el código Liquid personalizado, agregue fragmentos o el código de …" at bounding box center [424, 62] width 255 height 7
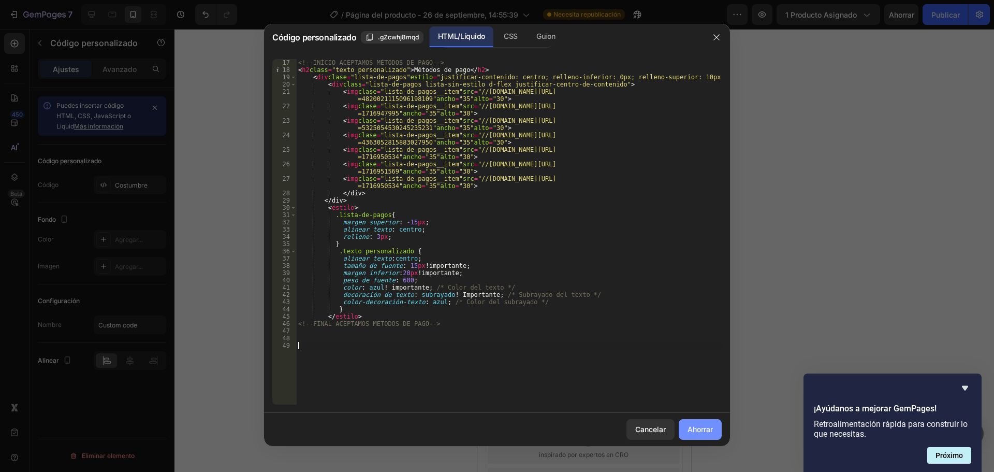
click at [692, 426] on font "Ahorrar" at bounding box center [700, 429] width 25 height 9
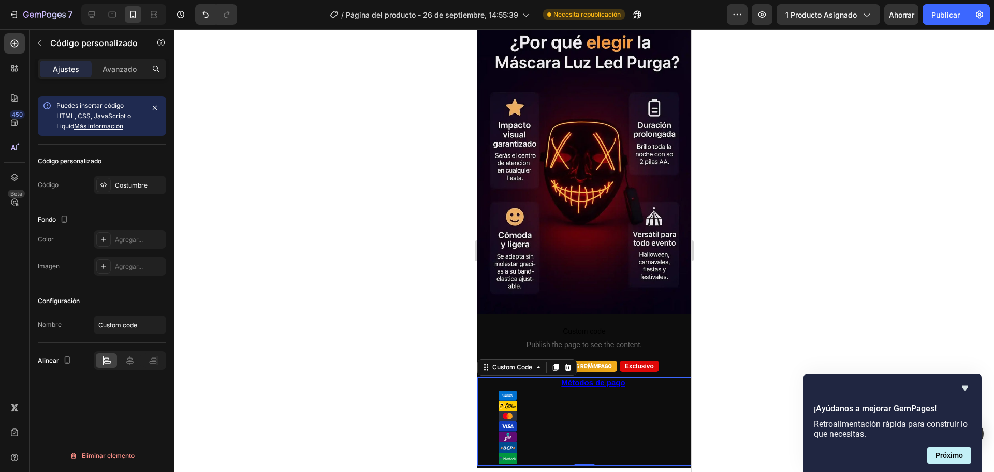
click at [540, 389] on div at bounding box center [593, 427] width 193 height 77
click at [100, 182] on icon at bounding box center [103, 185] width 8 height 8
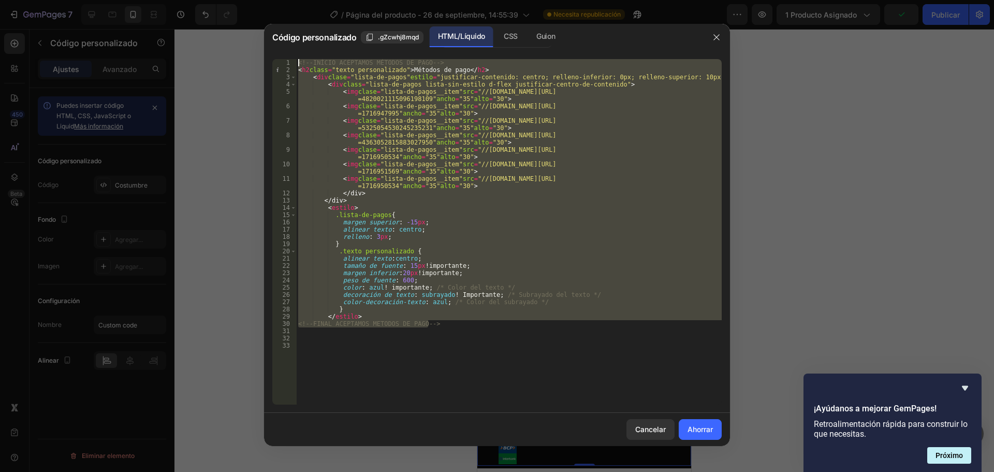
drag, startPoint x: 448, startPoint y: 320, endPoint x: 283, endPoint y: 59, distance: 308.6
click at [283, 59] on div "<!--FINAL ACEPTAMOS METODOS DE PAGO--> 1 2 3 4 5 6 7 8 9 10 11 12 13 14 15 16 1…" at bounding box center [496, 231] width 449 height 345
type textarea "<!--INÍCIO ACEPTAMOS METODOS DE PAGO--> <h2 class="custom-text">Métodos de pago…"
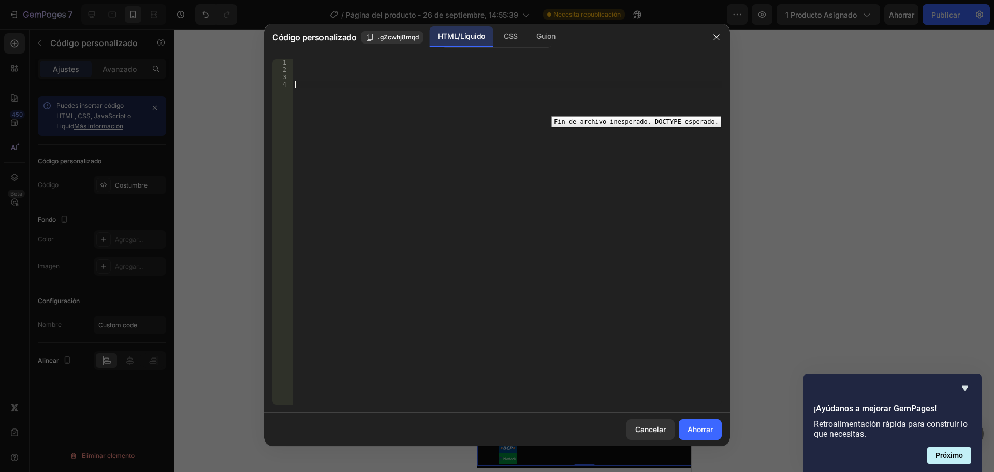
click at [280, 84] on div "4" at bounding box center [282, 84] width 21 height 7
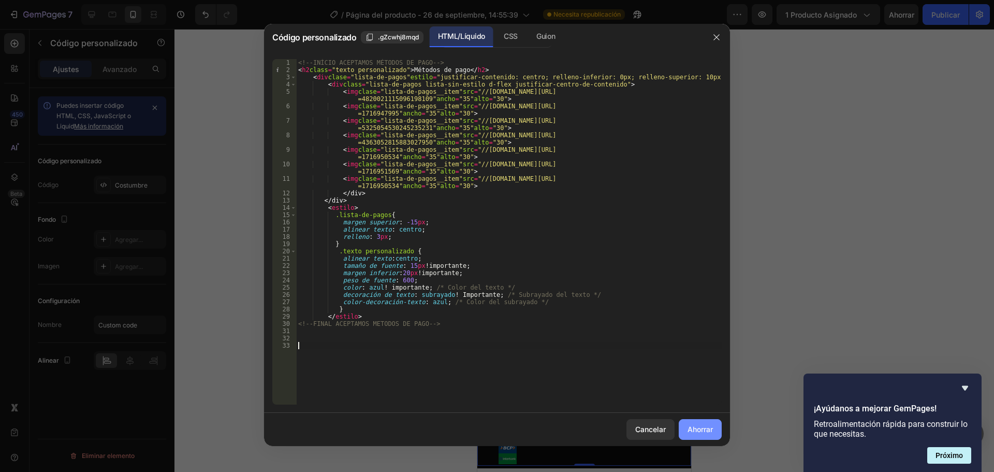
click at [702, 433] on font "Ahorrar" at bounding box center [700, 429] width 25 height 9
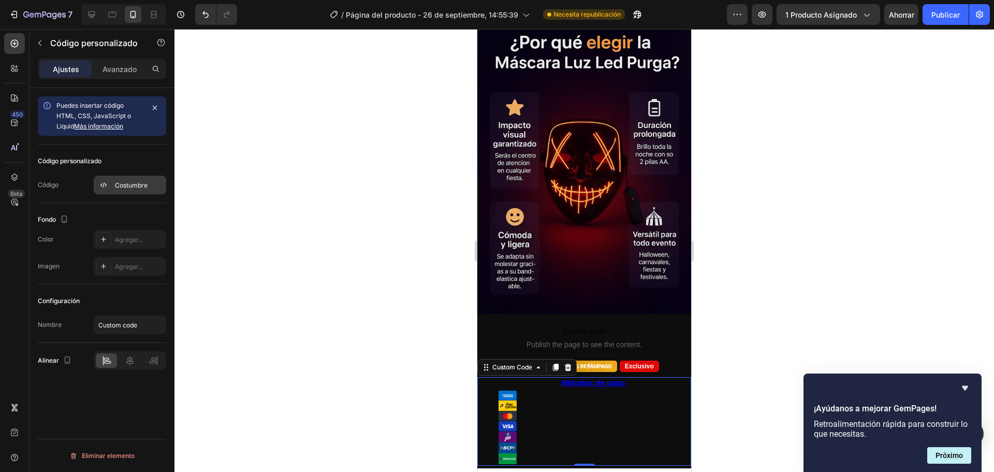
click at [115, 181] on font "Costumbre" at bounding box center [131, 185] width 33 height 8
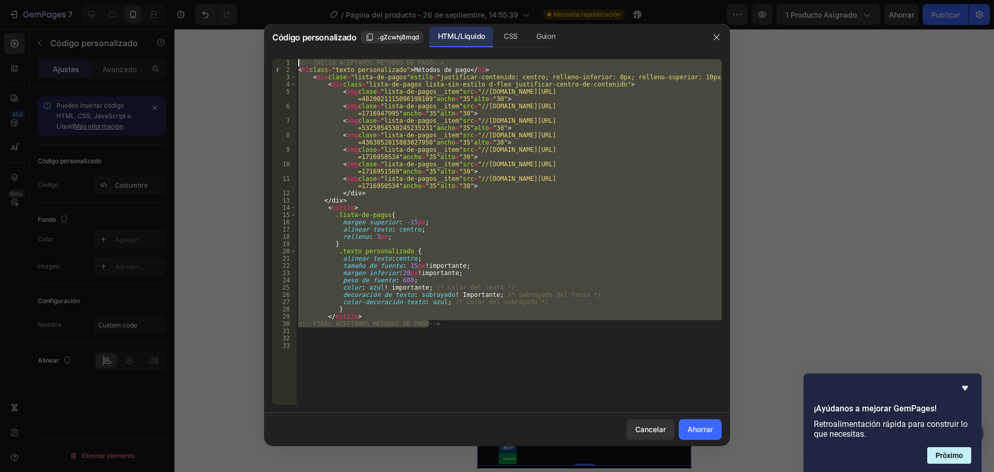
drag, startPoint x: 359, startPoint y: 317, endPoint x: 288, endPoint y: 57, distance: 269.4
click at [288, 57] on div "<!--FINAL ACEPTAMOS METODOS DE PAGO--> 1 2 3 4 5 6 7 8 9 10 11 12 13 14 15 16 1…" at bounding box center [497, 232] width 466 height 362
type textarea "<!--INÍCIO ACEPTAMOS METODOS DE PAGO--> <h2 class="custom-text">Métodos de pago…"
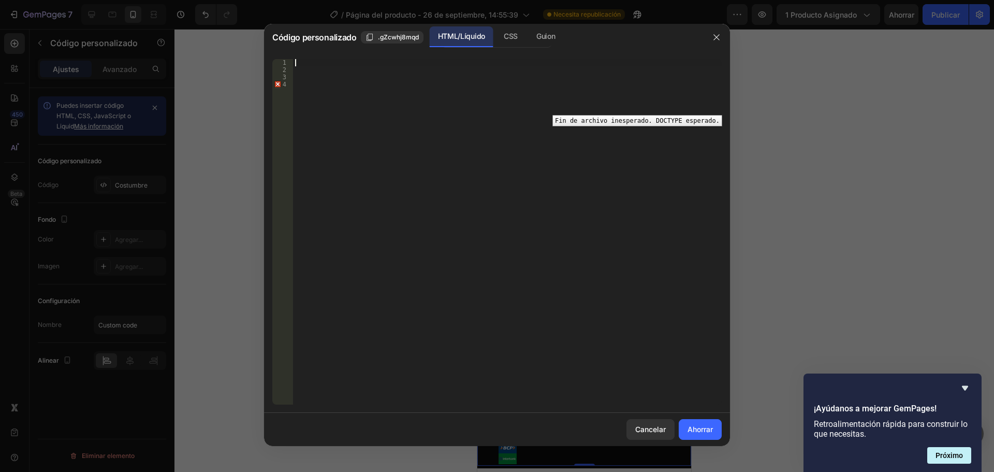
click at [281, 83] on div "4" at bounding box center [282, 84] width 21 height 7
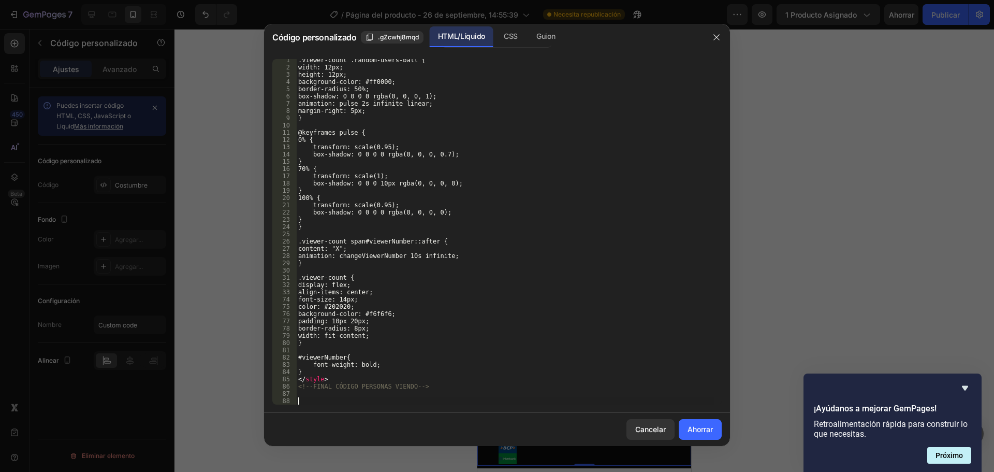
scroll to position [293, 0]
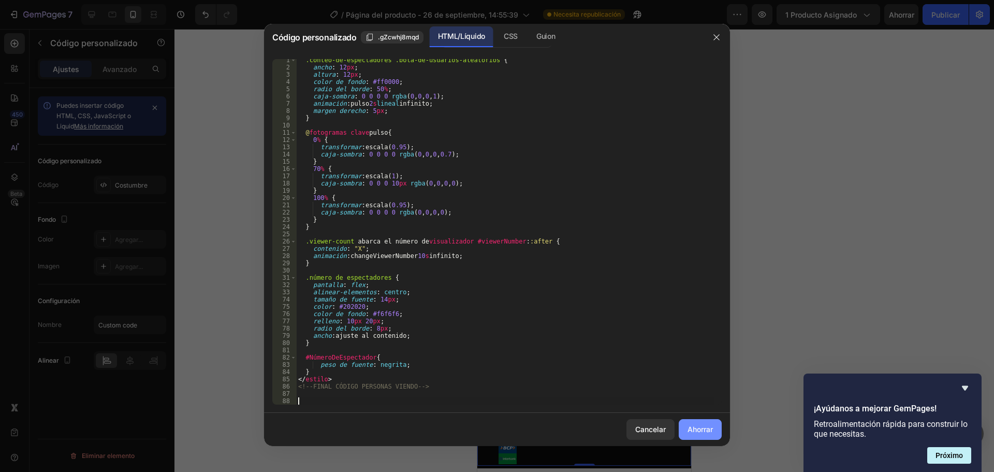
click at [703, 430] on font "Ahorrar" at bounding box center [700, 429] width 25 height 9
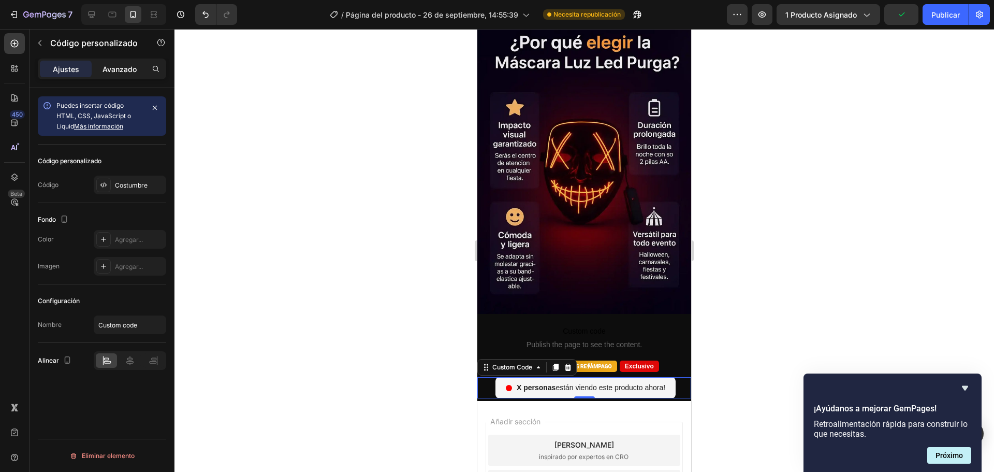
click at [130, 65] on font "Avanzado" at bounding box center [120, 69] width 34 height 9
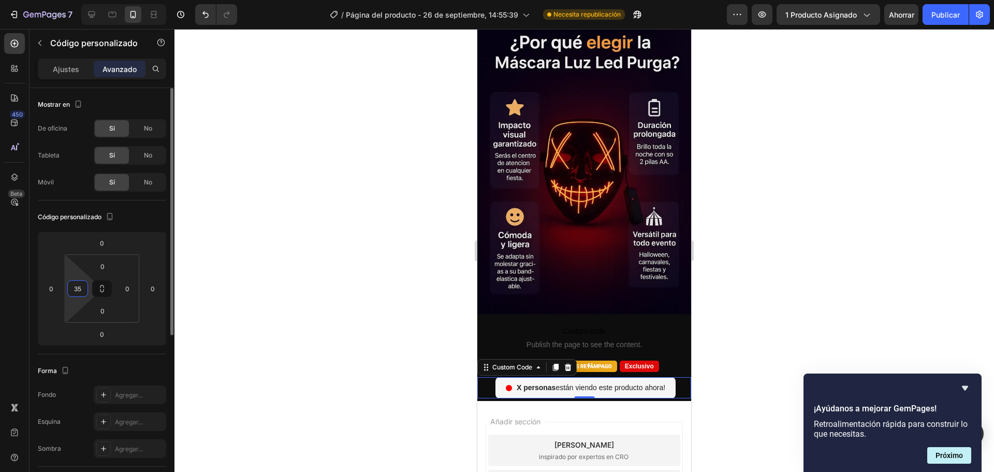
click at [83, 287] on input "35" at bounding box center [78, 289] width 16 height 16
type input "0"
type input "2"
click at [82, 0] on html "7 Historial de versiones / Página del producto - [DATE] 14:55:39 Necesita repub…" at bounding box center [497, 0] width 994 height 0
click at [77, 294] on input "0" at bounding box center [78, 289] width 16 height 16
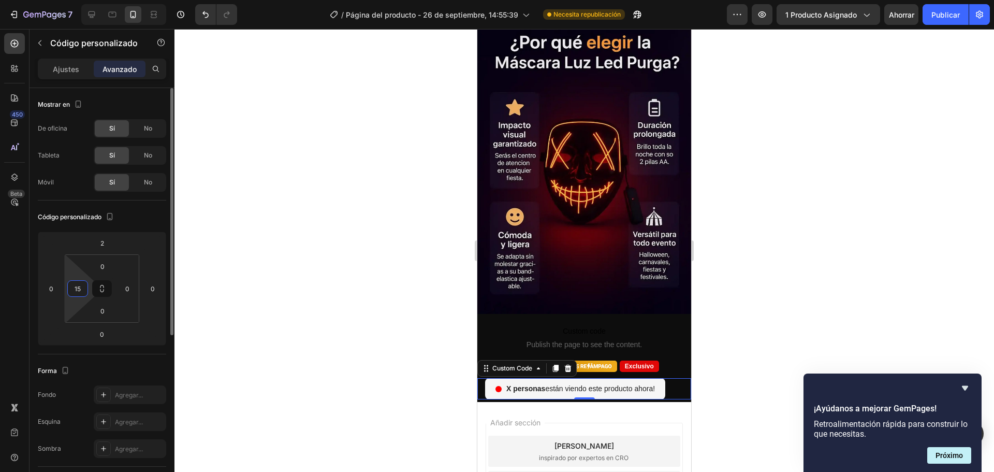
type input "1"
type input "2"
type input "18"
click at [209, 258] on div at bounding box center [585, 250] width 820 height 443
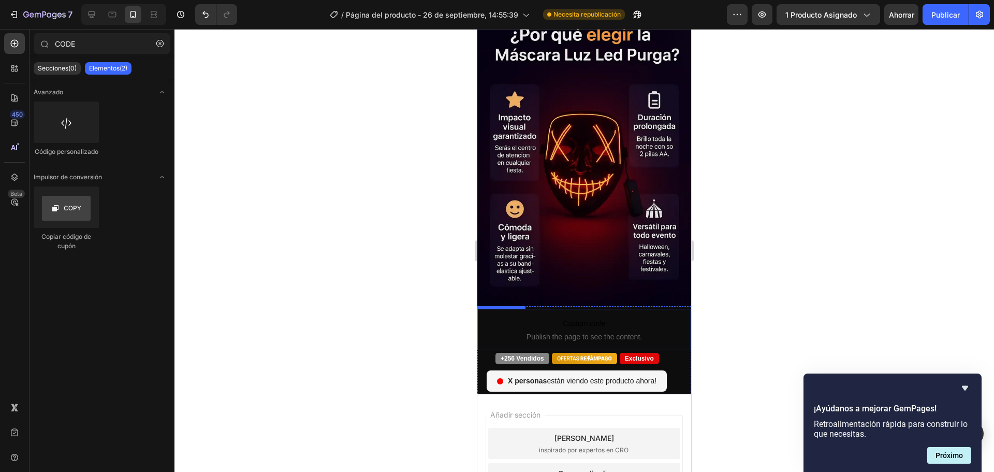
scroll to position [2194, 0]
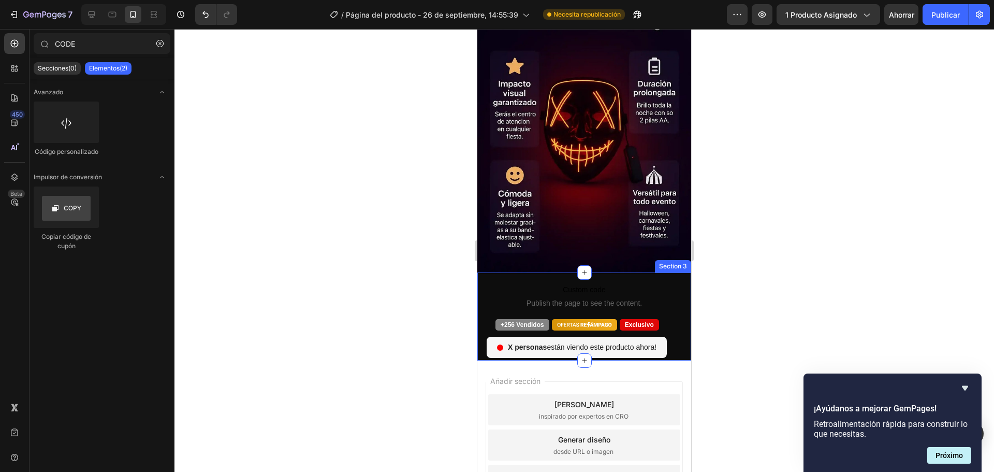
click at [483, 275] on div "Custom code Publish the page to see the content. Custom Code +256 Vendidos Excl…" at bounding box center [584, 316] width 214 height 88
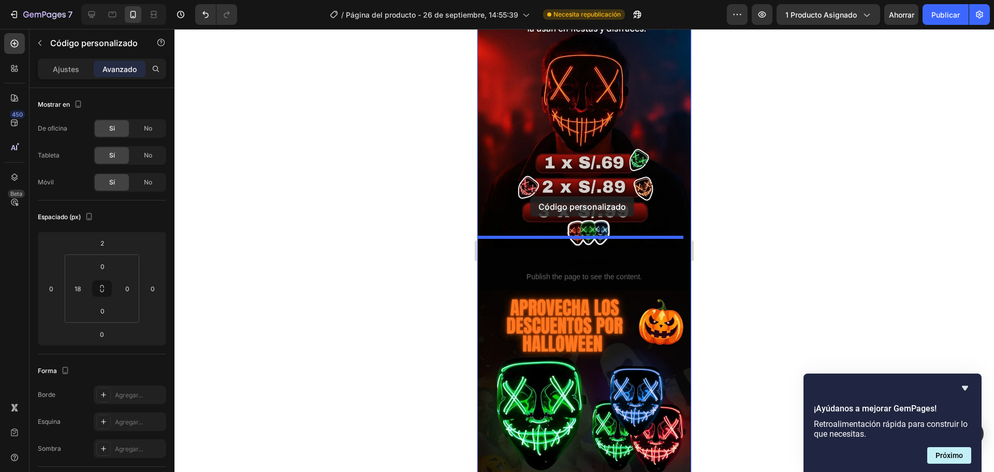
scroll to position [0, 0]
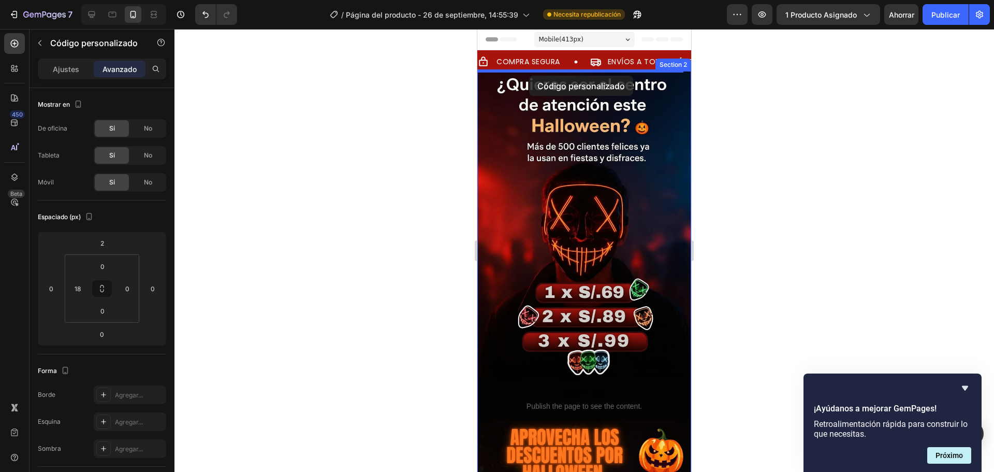
drag, startPoint x: 486, startPoint y: 244, endPoint x: 529, endPoint y: 76, distance: 173.7
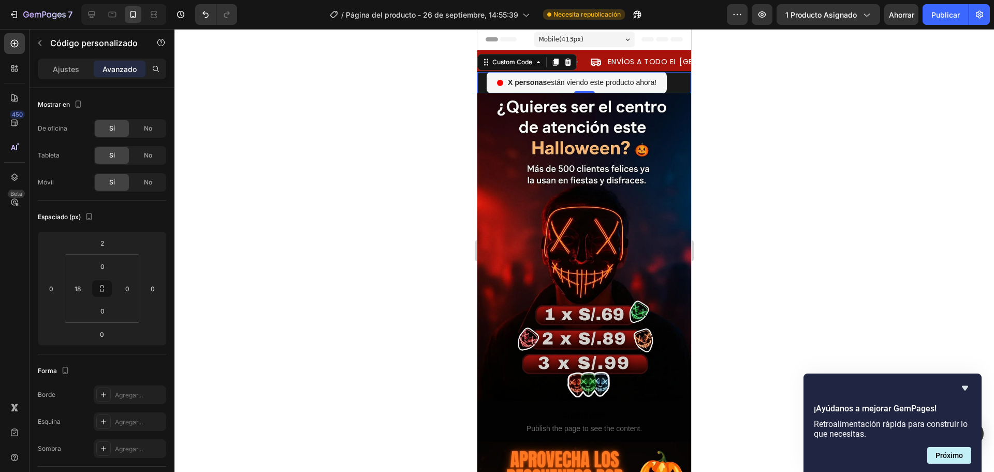
click at [745, 139] on div at bounding box center [585, 250] width 820 height 443
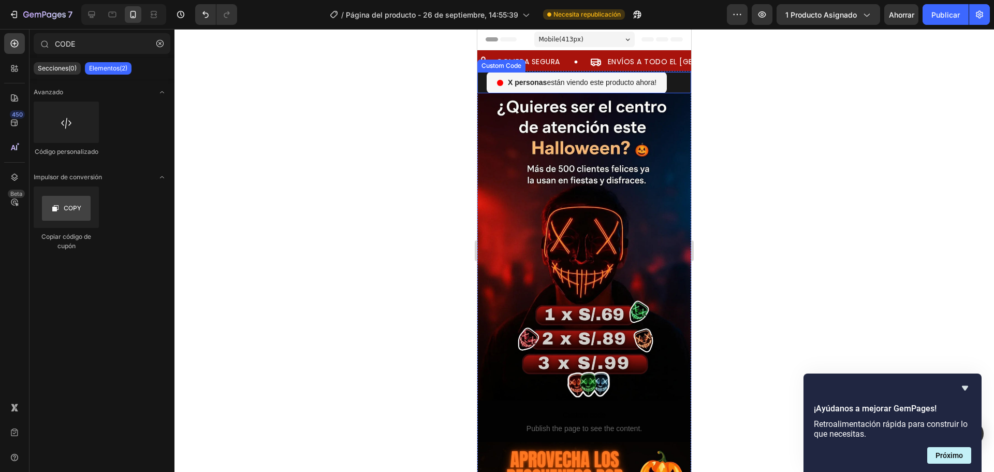
click at [674, 84] on div "personas están viendo este producto ahora!" at bounding box center [589, 82] width 205 height 21
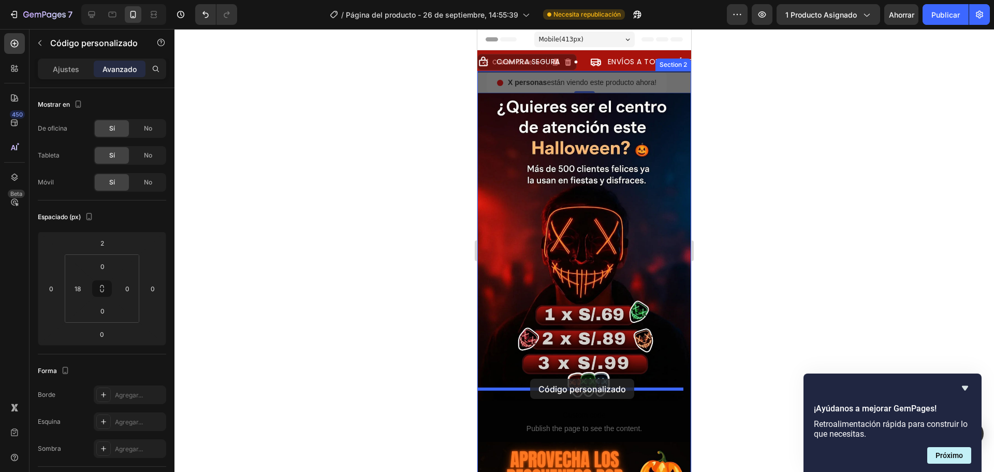
drag, startPoint x: 489, startPoint y: 61, endPoint x: 530, endPoint y: 379, distance: 320.6
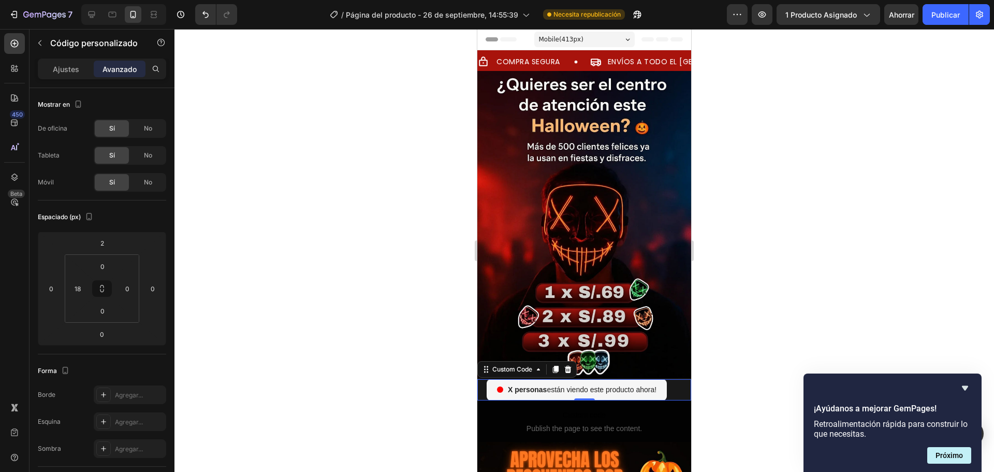
click at [753, 341] on div at bounding box center [585, 250] width 820 height 443
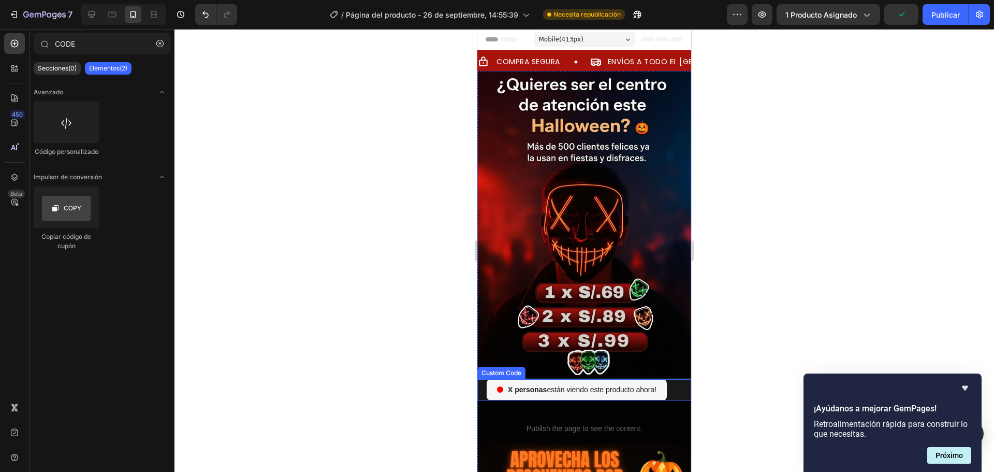
click at [676, 379] on div "personas están viendo este producto ahora!" at bounding box center [589, 389] width 205 height 21
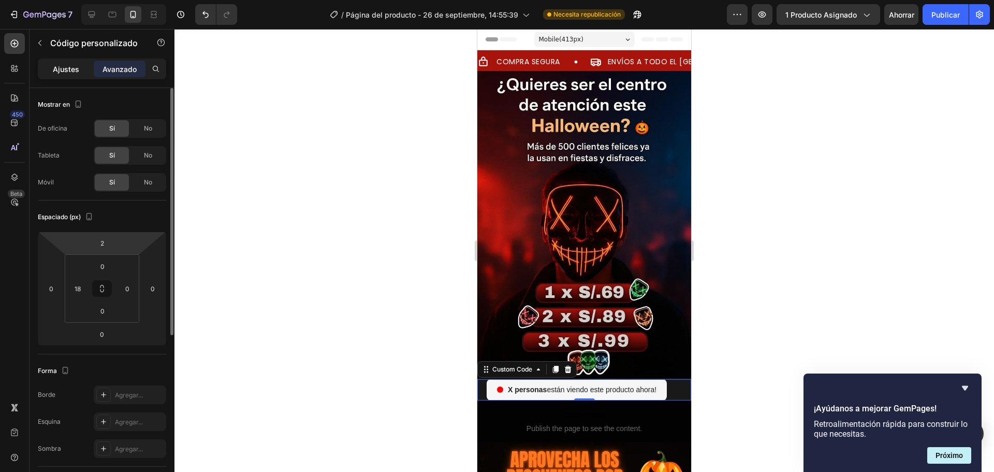
click at [77, 70] on font "Ajustes" at bounding box center [66, 69] width 26 height 9
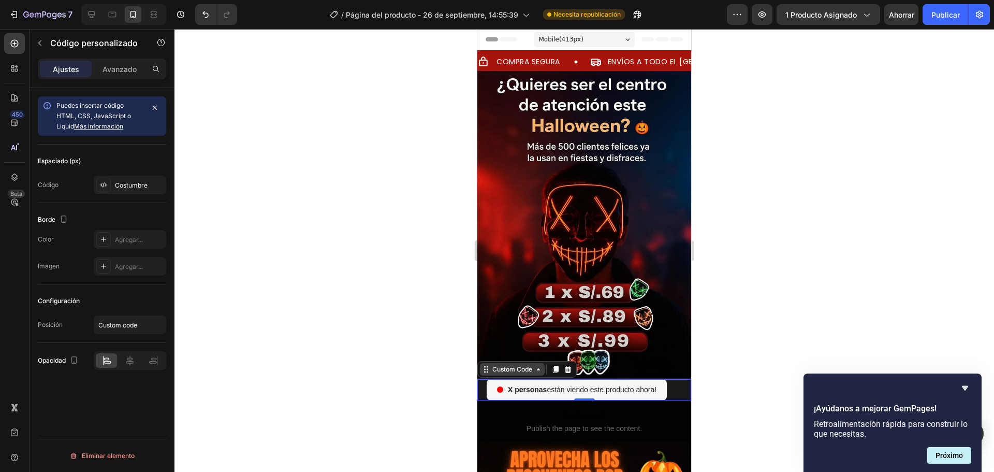
click at [521, 365] on div "Custom Code" at bounding box center [512, 369] width 44 height 9
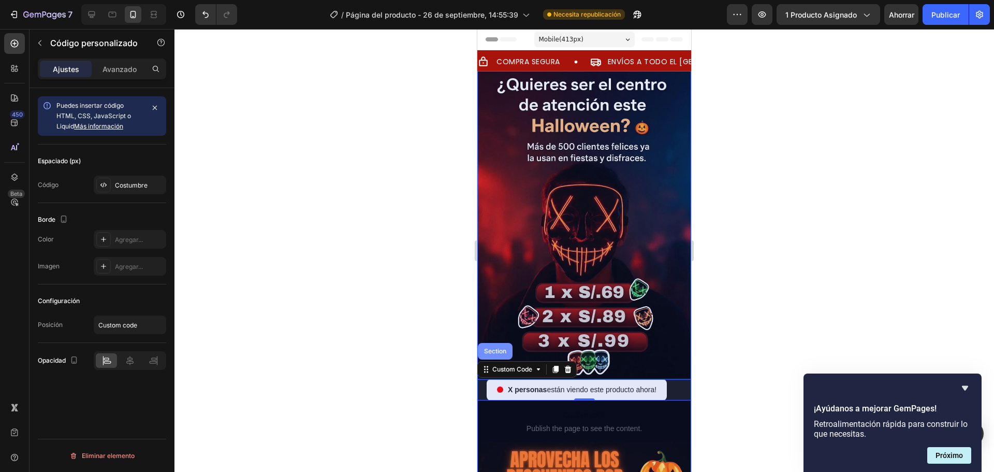
click at [495, 348] on div "Section" at bounding box center [495, 351] width 26 height 6
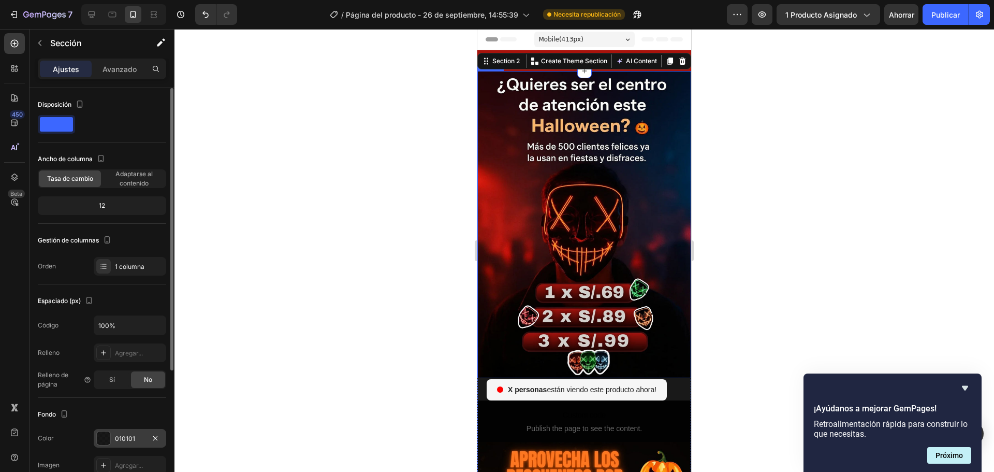
click at [102, 441] on div at bounding box center [103, 437] width 13 height 13
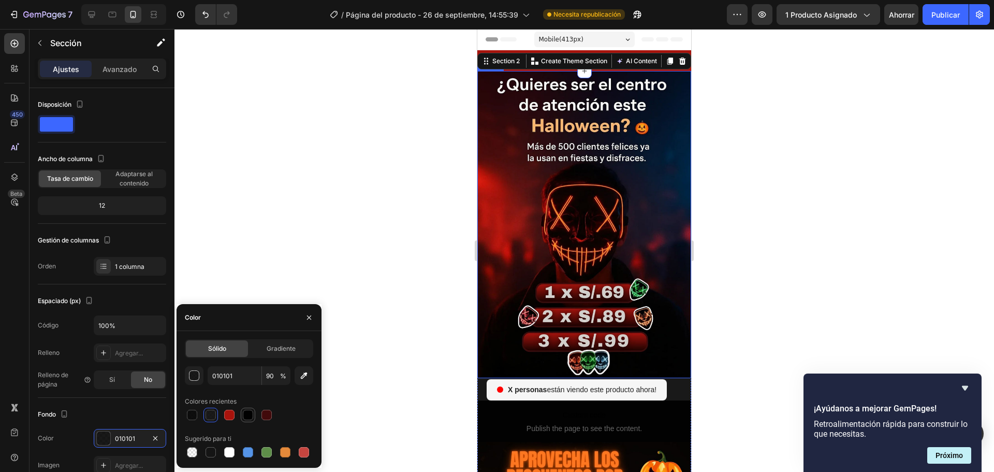
click at [249, 410] on div at bounding box center [248, 415] width 10 height 10
type input "100"
click at [737, 329] on div at bounding box center [585, 250] width 820 height 443
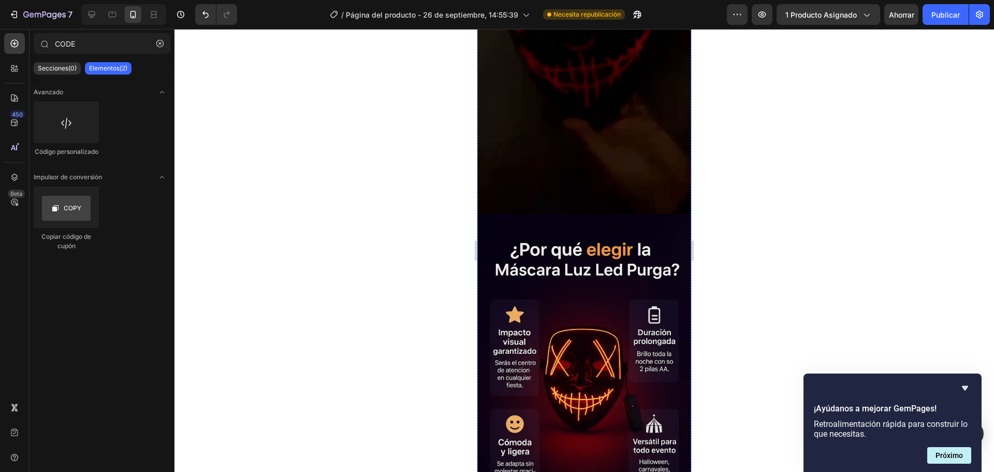
scroll to position [2175, 0]
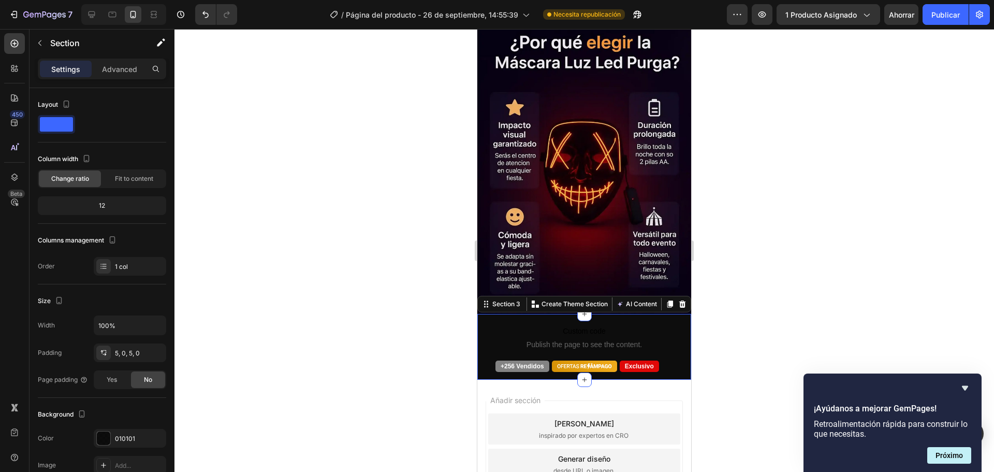
click at [677, 314] on div "Custom code Publish the page to see the content. Custom Code +256 Vendidos Excl…" at bounding box center [584, 347] width 214 height 66
click at [133, 70] on font "Avanzado" at bounding box center [120, 69] width 34 height 9
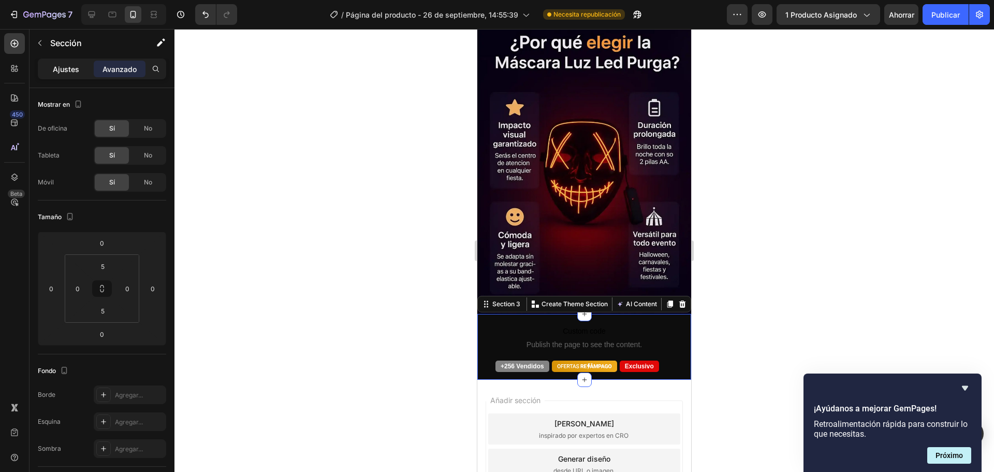
click at [63, 65] on font "Ajustes" at bounding box center [66, 69] width 26 height 9
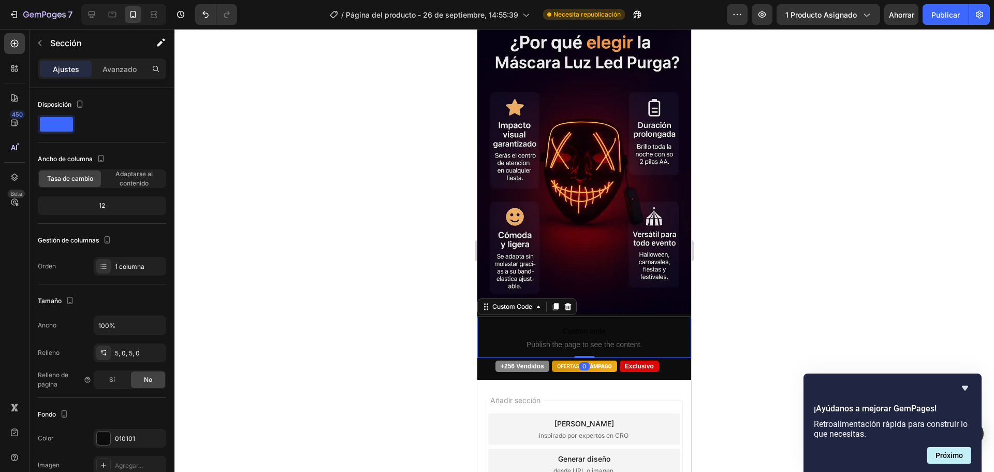
click at [496, 339] on span "Publish the page to see the content." at bounding box center [584, 344] width 214 height 10
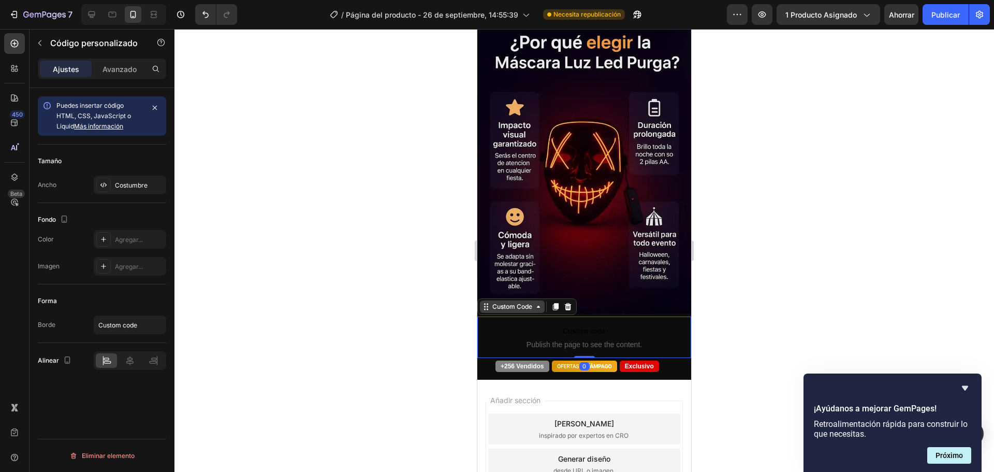
click at [519, 302] on div "Custom Code" at bounding box center [512, 306] width 44 height 9
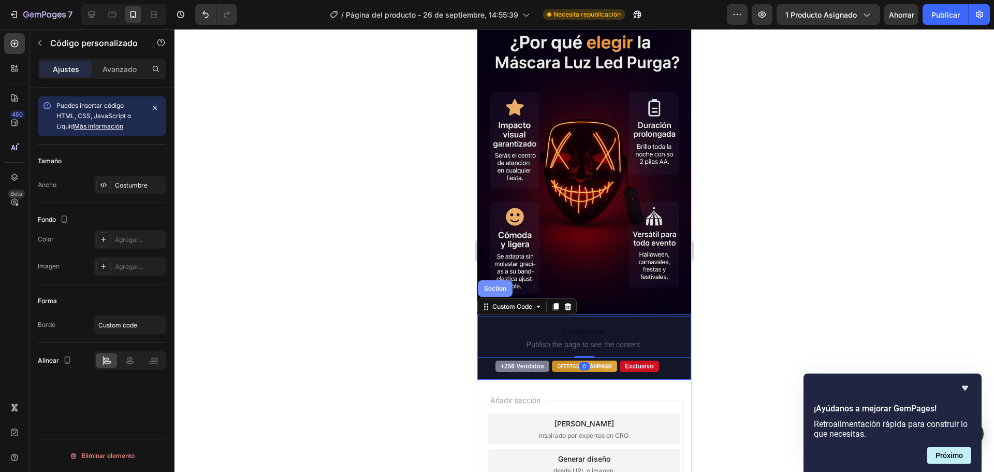
click at [503, 280] on div "Section" at bounding box center [495, 288] width 35 height 17
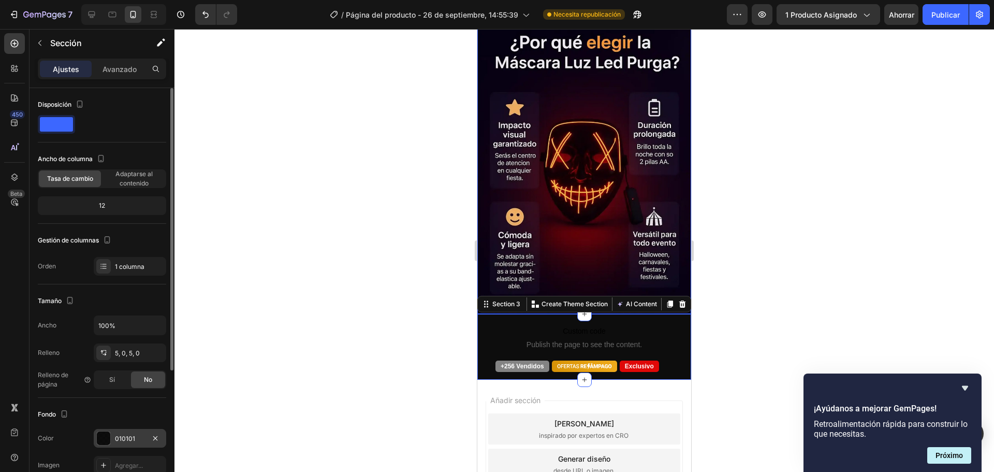
click at [106, 435] on div at bounding box center [103, 437] width 13 height 13
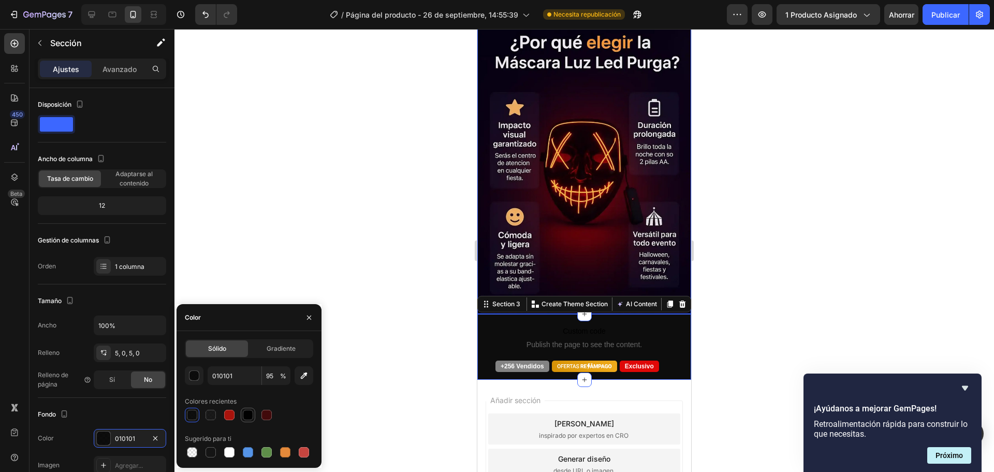
click at [251, 416] on div at bounding box center [248, 415] width 10 height 10
type input "100"
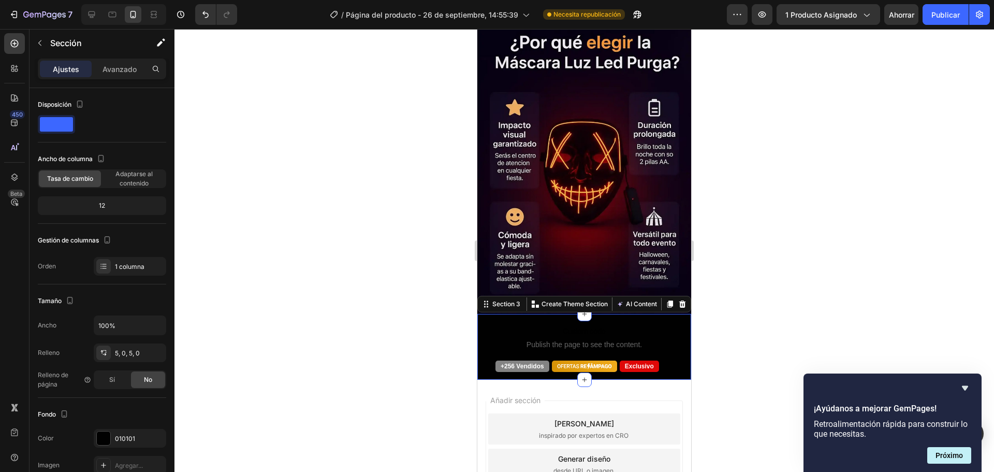
click at [751, 332] on div at bounding box center [585, 250] width 820 height 443
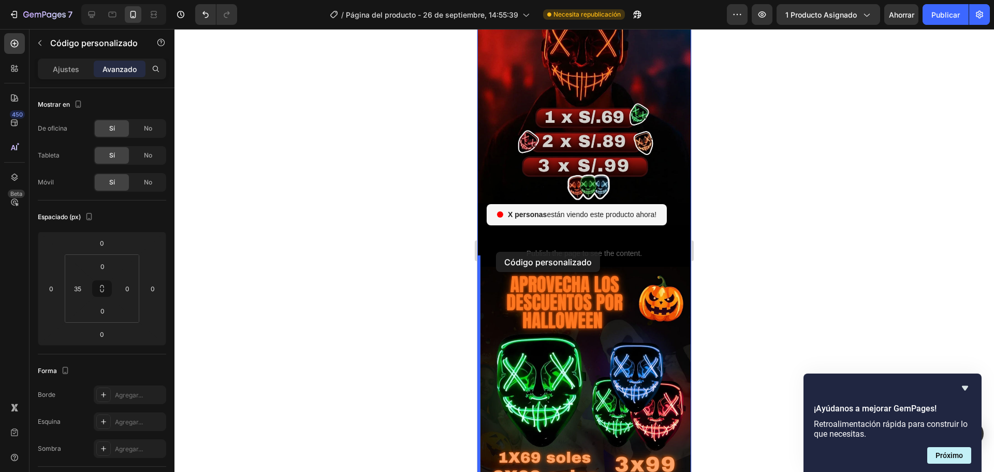
scroll to position [175, 0]
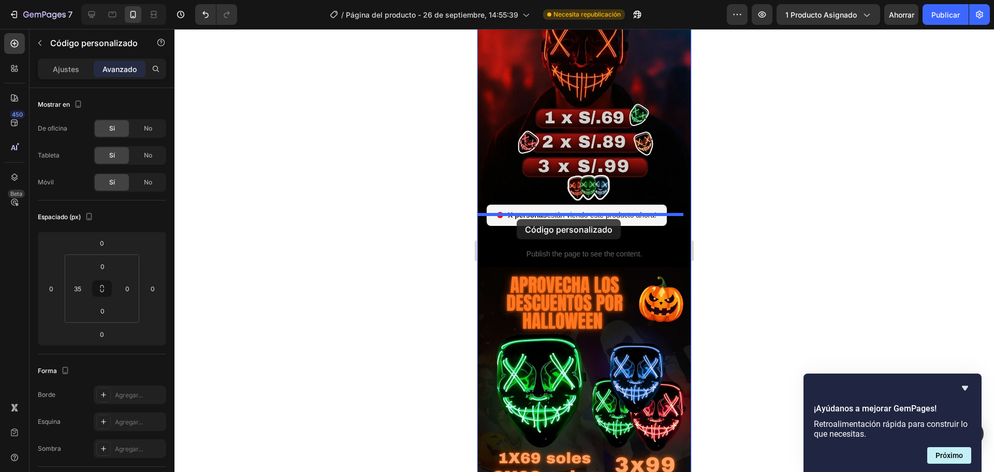
drag, startPoint x: 486, startPoint y: 263, endPoint x: 517, endPoint y: 219, distance: 53.9
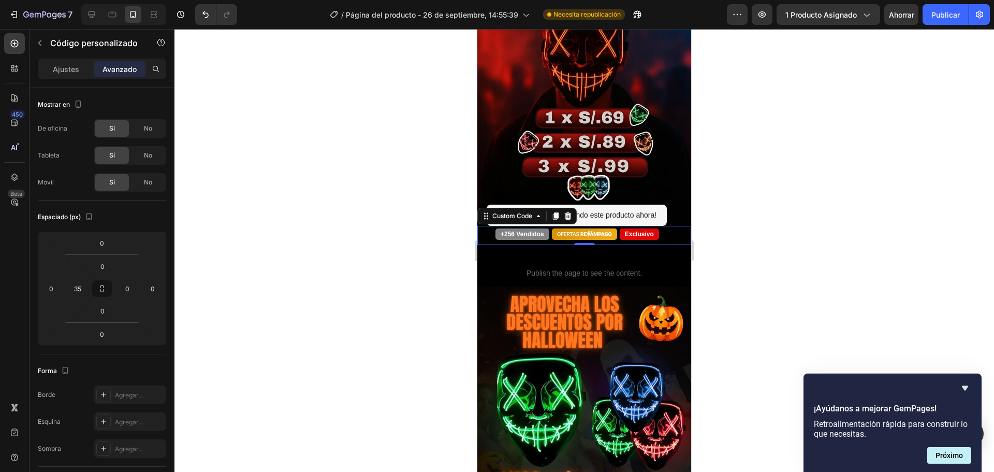
click at [746, 223] on div at bounding box center [585, 250] width 820 height 443
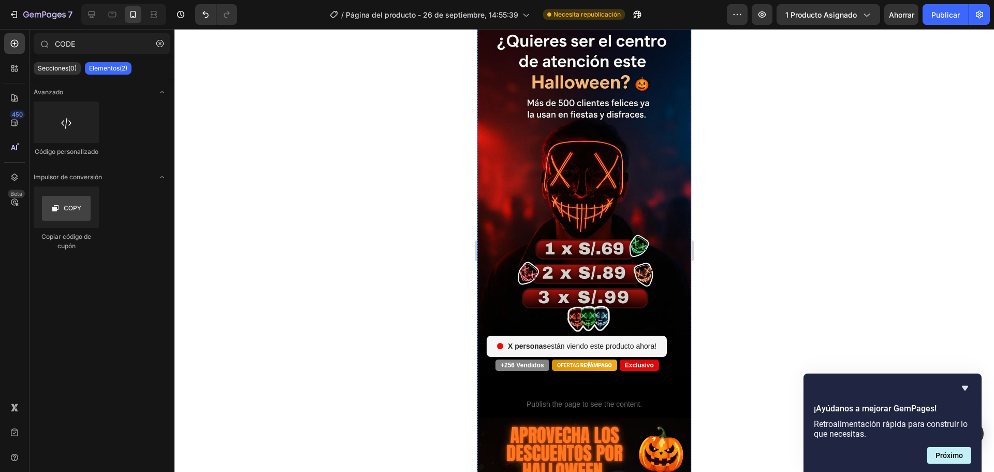
scroll to position [0, 0]
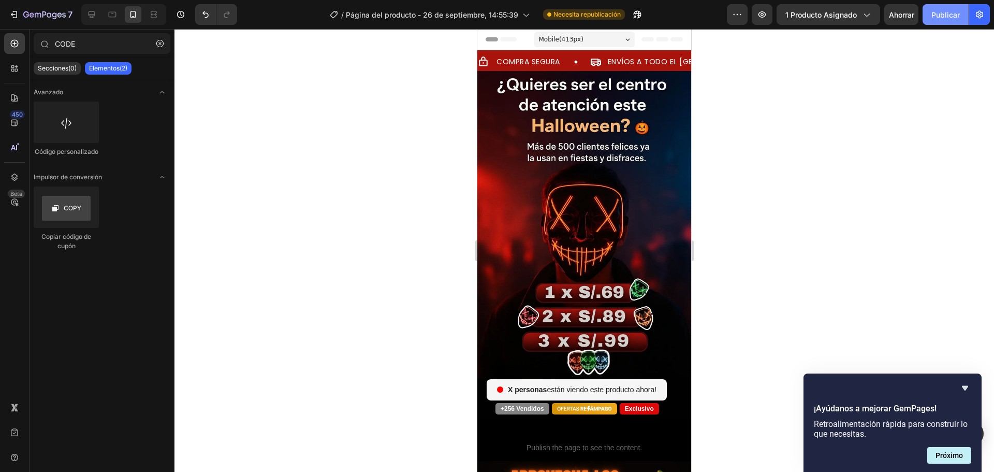
click at [935, 17] on font "Publicar" at bounding box center [946, 14] width 28 height 9
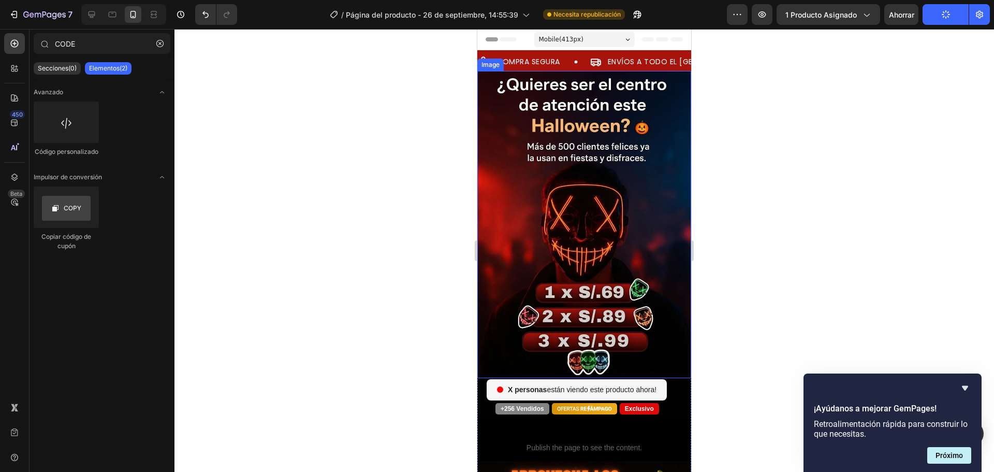
click at [532, 366] on img at bounding box center [584, 224] width 214 height 307
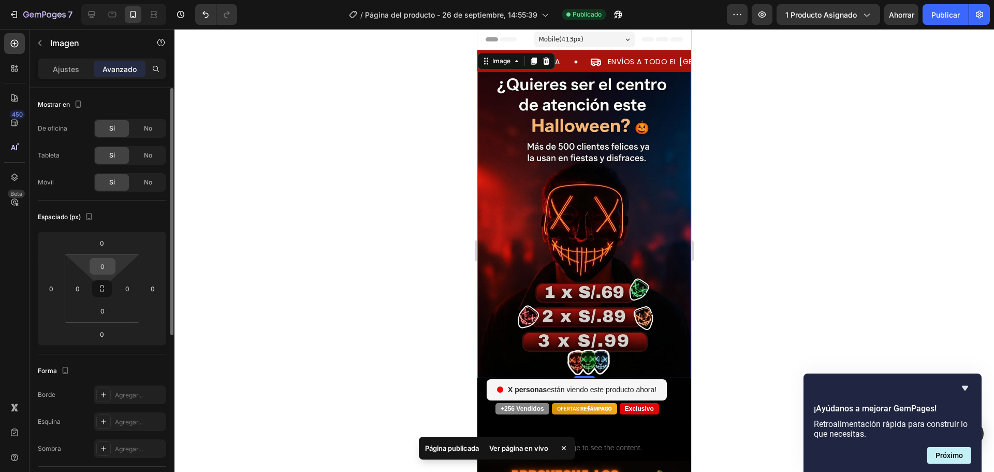
click at [105, 270] on input "0" at bounding box center [102, 266] width 21 height 16
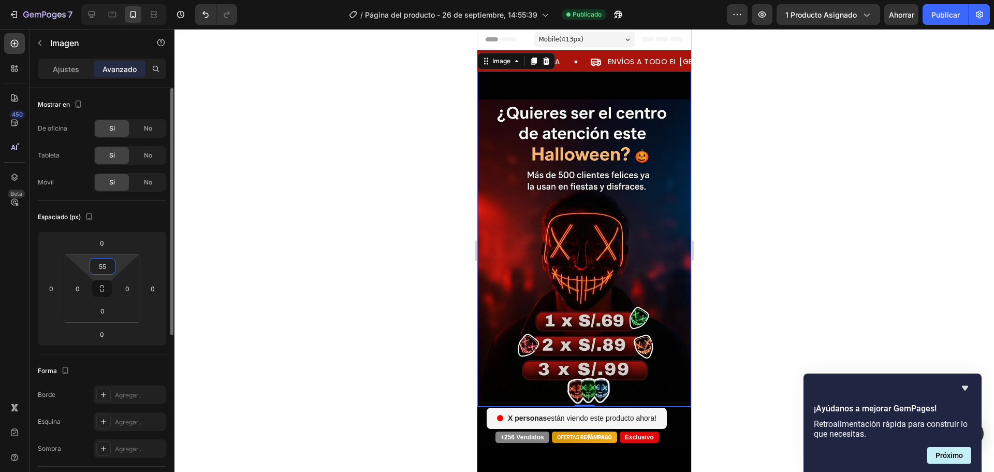
type input "5"
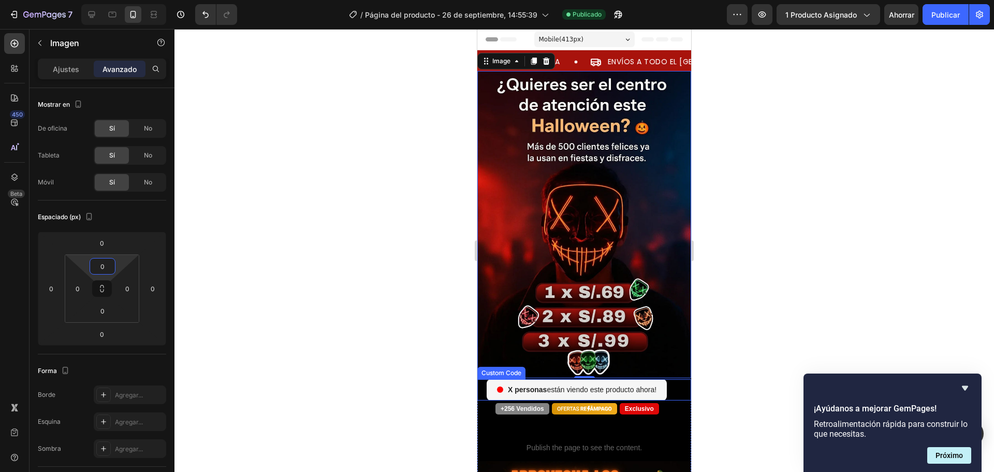
click at [681, 379] on div "personas están viendo este producto ahora!" at bounding box center [589, 389] width 205 height 21
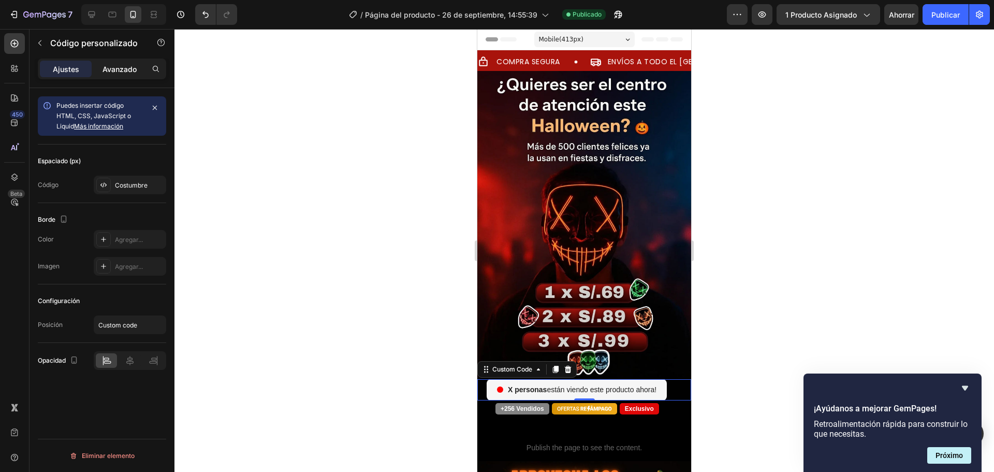
click at [123, 70] on font "Avanzado" at bounding box center [120, 69] width 34 height 9
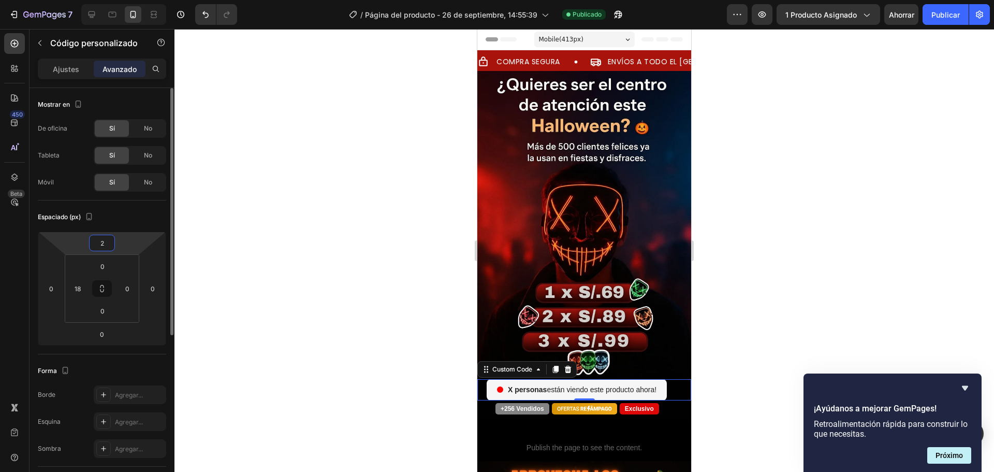
click at [103, 250] on input "2" at bounding box center [102, 243] width 21 height 16
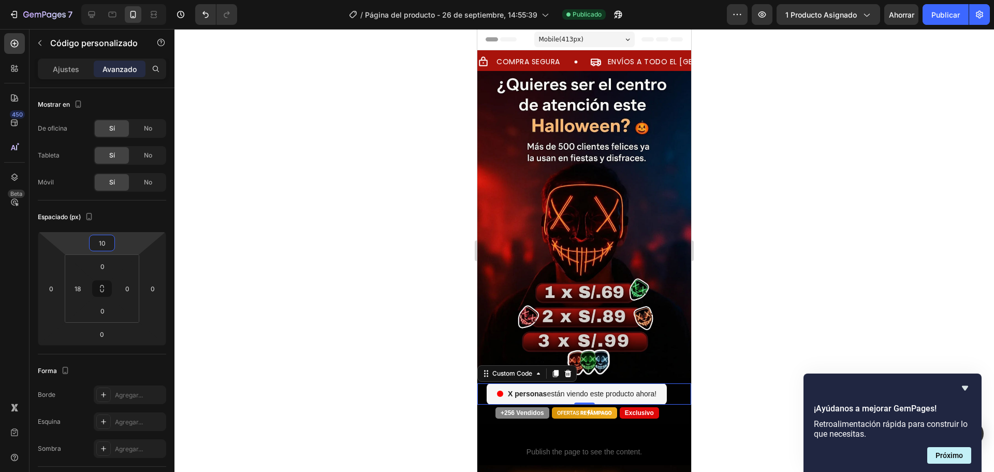
type input "10"
click at [254, 253] on div at bounding box center [585, 250] width 820 height 443
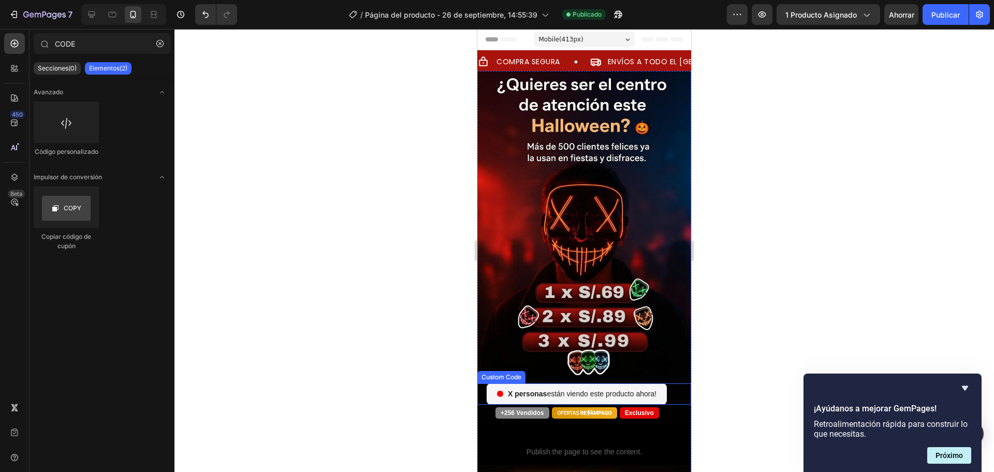
click at [676, 389] on div "personas están viendo este producto ahora!" at bounding box center [589, 393] width 205 height 21
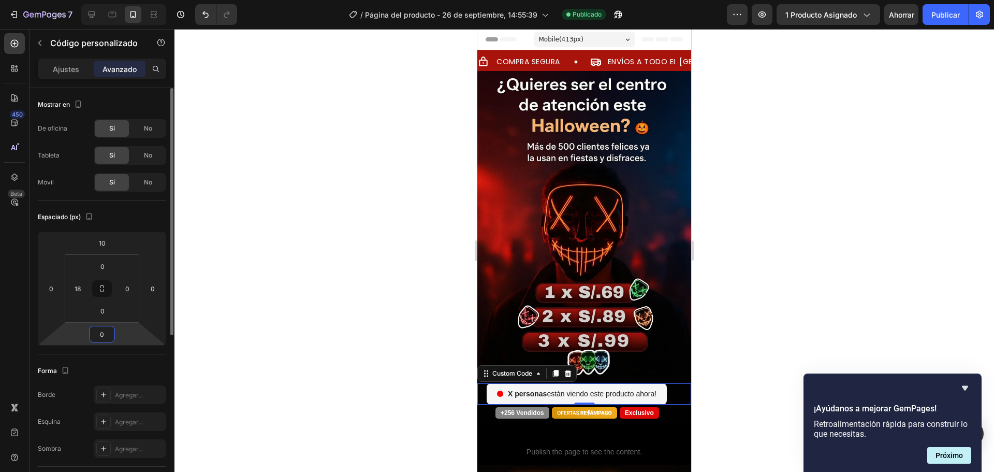
click at [109, 332] on input "0" at bounding box center [102, 334] width 21 height 16
type input "1"
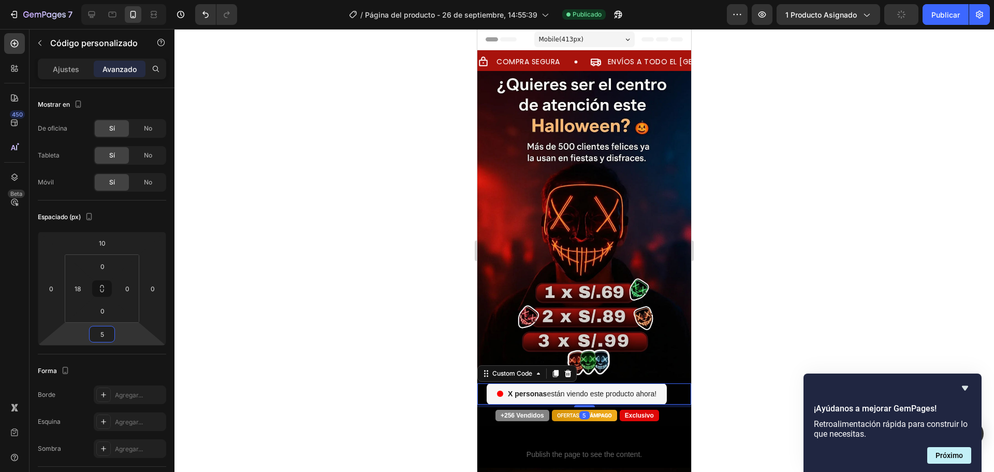
type input "5"
click at [284, 305] on div at bounding box center [585, 250] width 820 height 443
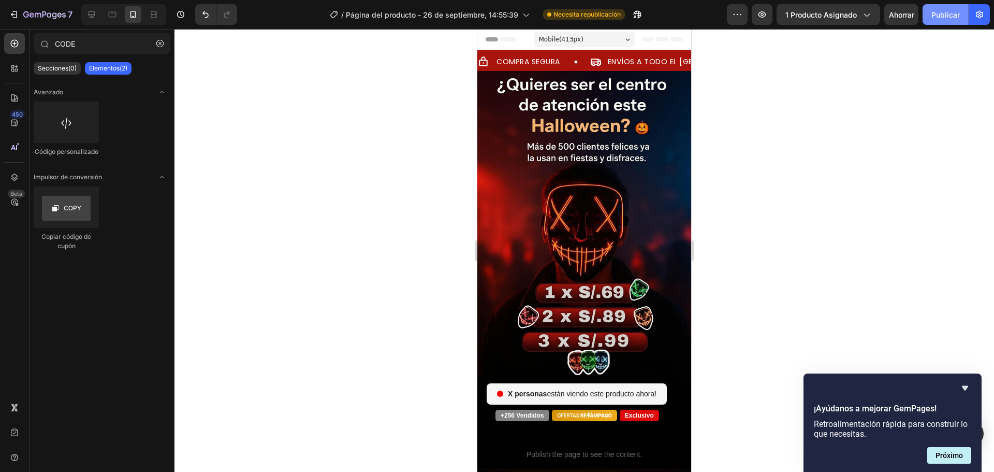
click at [948, 19] on font "Publicar" at bounding box center [946, 14] width 28 height 11
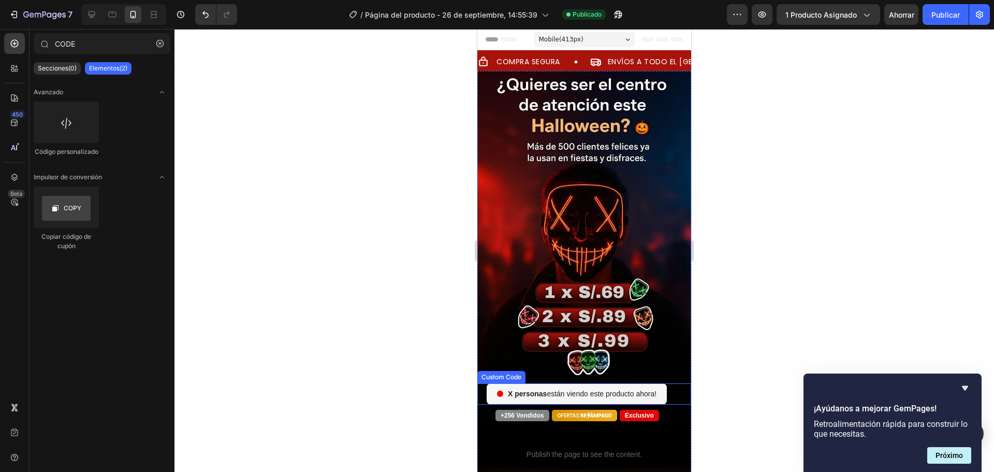
click at [512, 383] on div "personas están viendo este producto ahora!" at bounding box center [578, 393] width 183 height 21
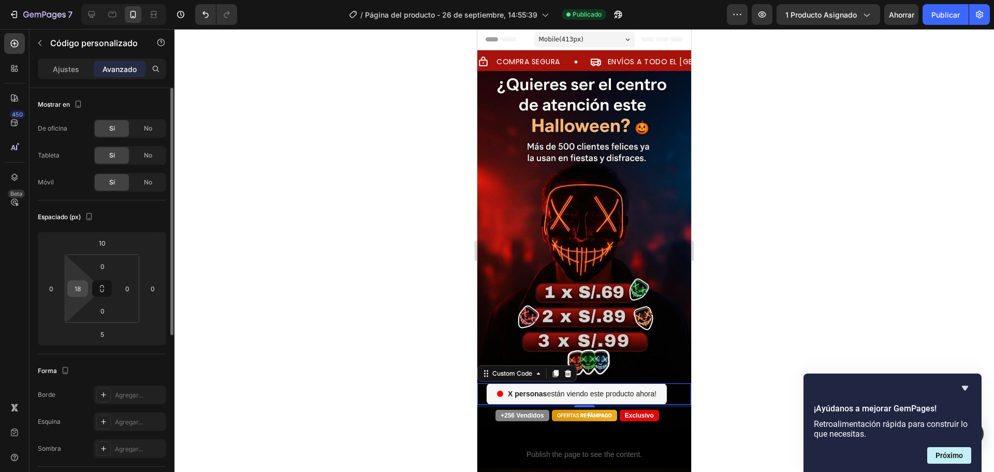
click at [76, 290] on input "18" at bounding box center [78, 289] width 16 height 16
click at [80, 289] on input "10" at bounding box center [78, 289] width 16 height 16
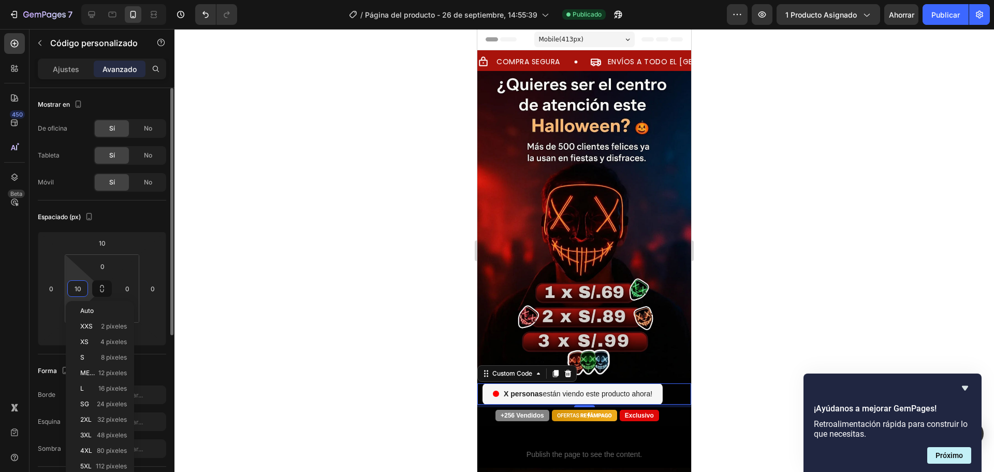
click at [80, 289] on input "10" at bounding box center [78, 289] width 16 height 16
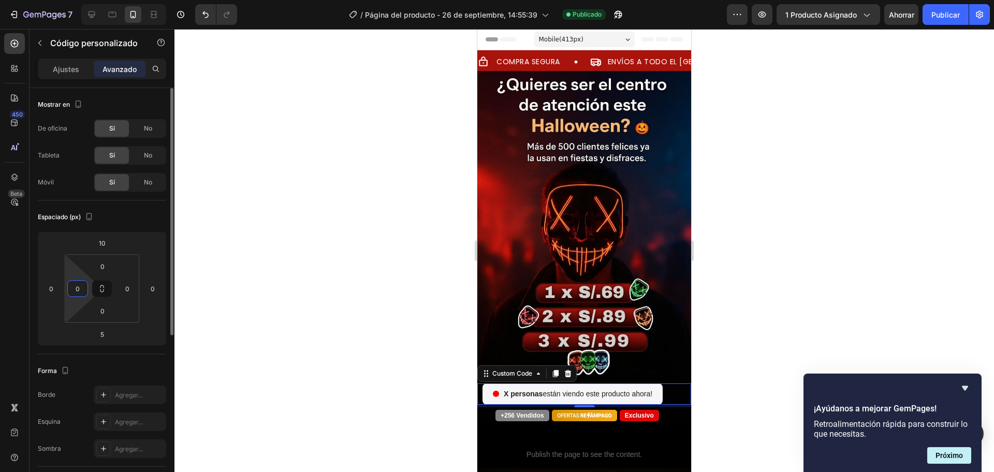
type input "0"
click at [133, 218] on div "Espaciado (px)" at bounding box center [102, 217] width 128 height 17
click at [83, 296] on div "0" at bounding box center [77, 288] width 21 height 17
click at [949, 13] on font "Publicar" at bounding box center [946, 14] width 28 height 9
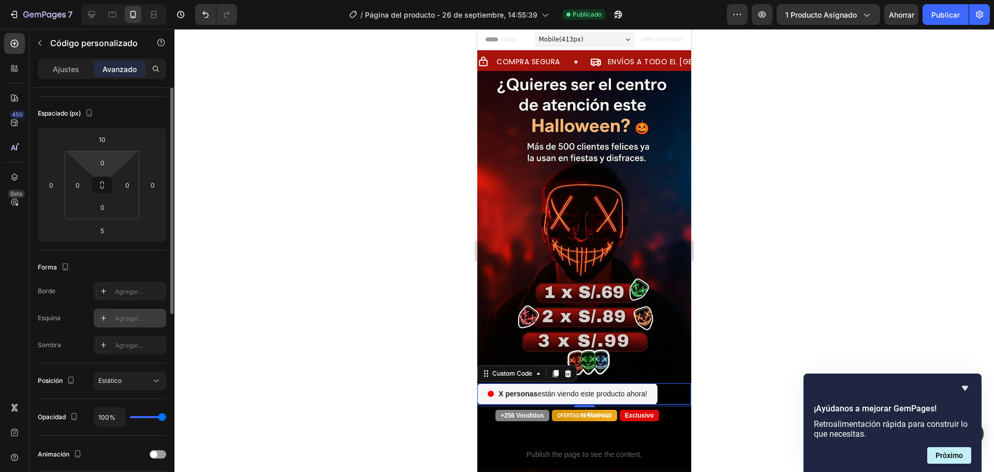
scroll to position [259, 0]
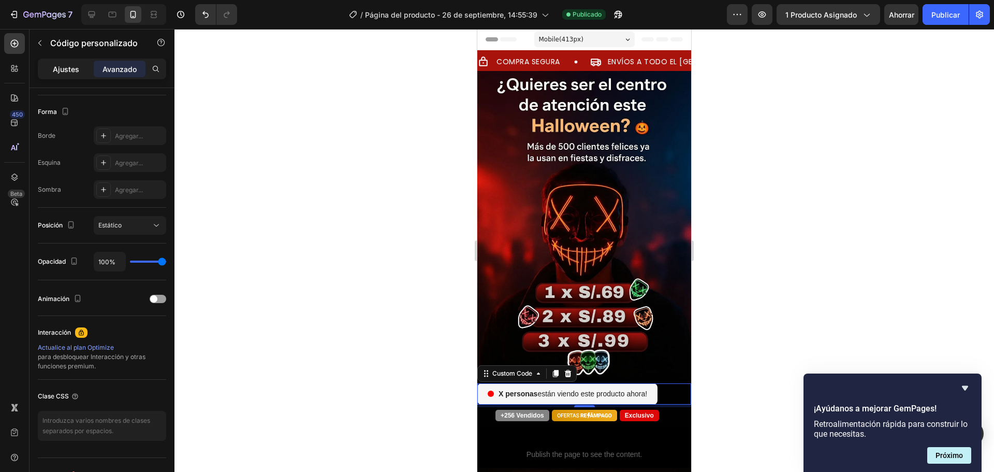
click at [68, 72] on font "Ajustes" at bounding box center [66, 69] width 26 height 9
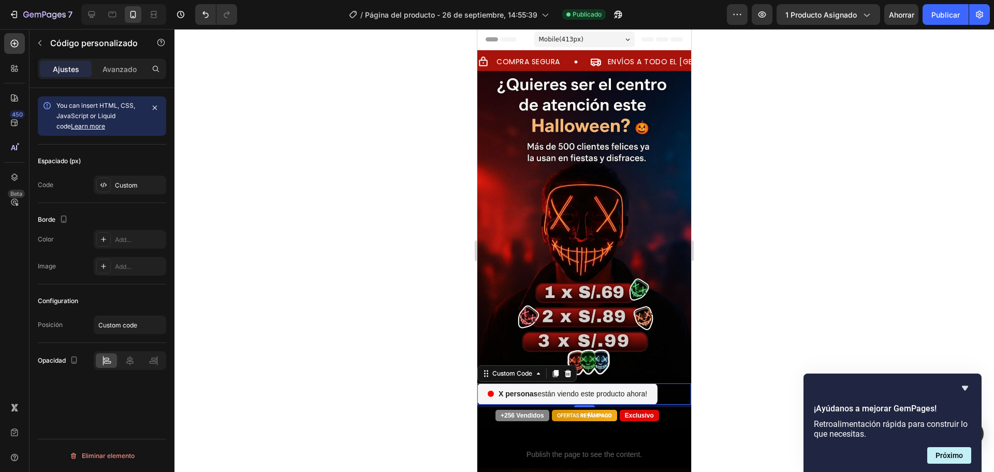
scroll to position [0, 0]
click at [130, 188] on font "Costumbre" at bounding box center [131, 185] width 33 height 8
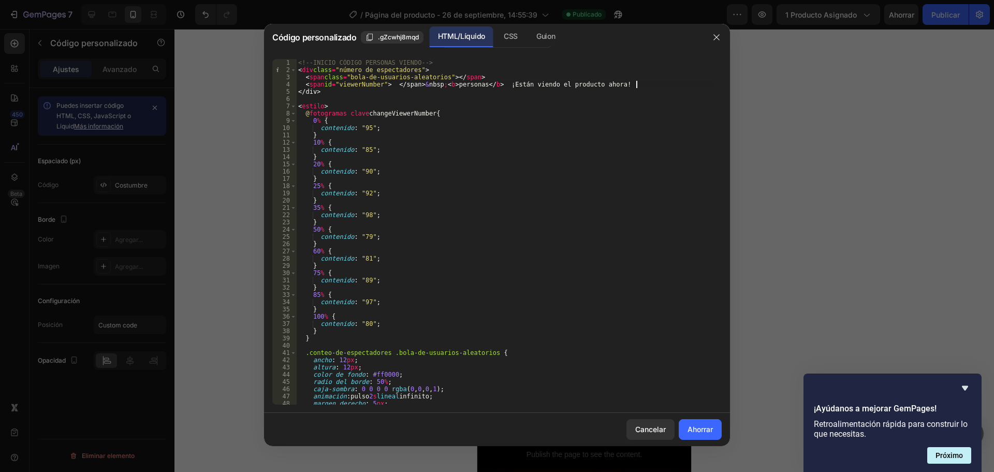
drag, startPoint x: 657, startPoint y: 83, endPoint x: 632, endPoint y: 84, distance: 24.3
click at [632, 84] on div "<!-- INICIO CÓDIGO PERSONAS VIENDO --> < div class = "número de espectadores" >…" at bounding box center [505, 239] width 418 height 360
click at [655, 84] on div "<!-- INICIO CÓDIGO PERSONAS VIENDO --> < div class = "número de espectadores" >…" at bounding box center [505, 231] width 418 height 345
click at [657, 83] on div "<!-- INICIO CÓDIGO PERSONAS VIENDO --> < div class = "número de espectadores" >…" at bounding box center [505, 239] width 418 height 360
click at [635, 85] on div "<!-- INICIO CÓDIGO PERSONAS VIENDO --> < div class = "número de espectadores" >…" at bounding box center [505, 239] width 418 height 360
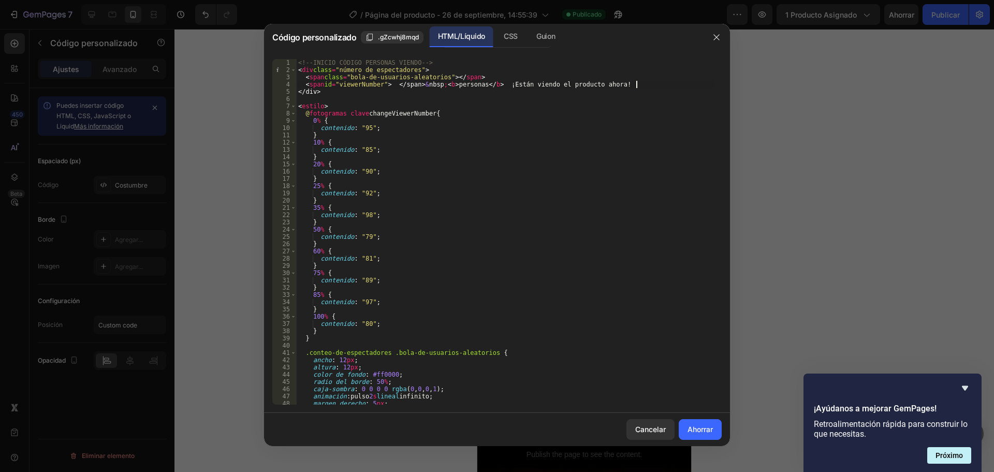
click at [653, 85] on div "<!-- INICIO CÓDIGO PERSONAS VIENDO --> < div class = "número de espectadores" >…" at bounding box center [505, 239] width 418 height 360
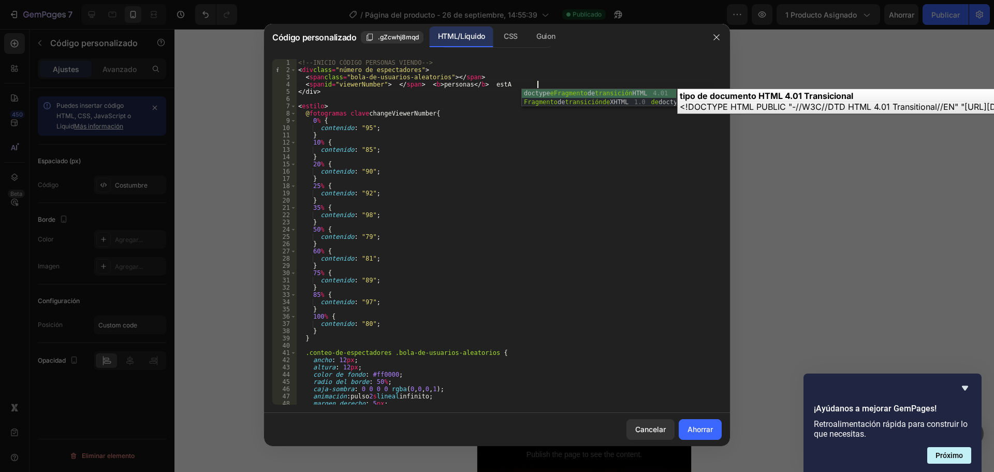
scroll to position [0, 1]
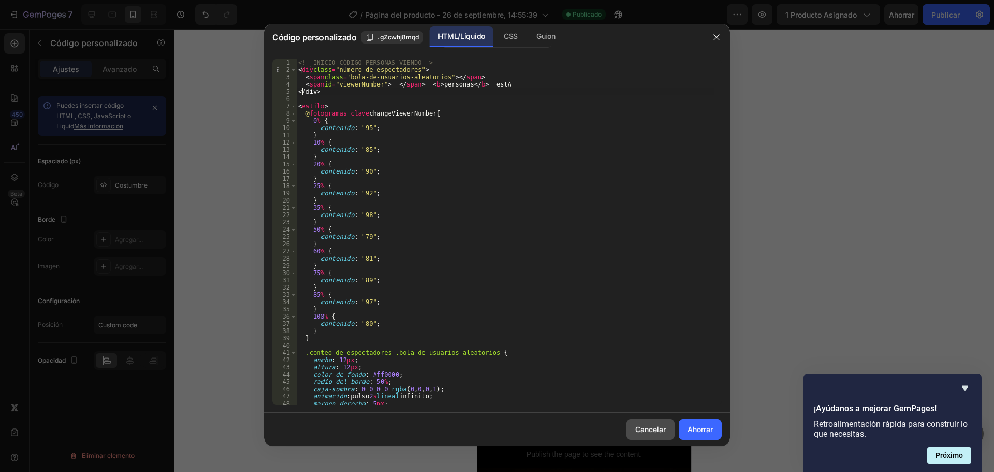
type textarea "</div>"
click at [638, 424] on font "Cancelar" at bounding box center [650, 429] width 31 height 11
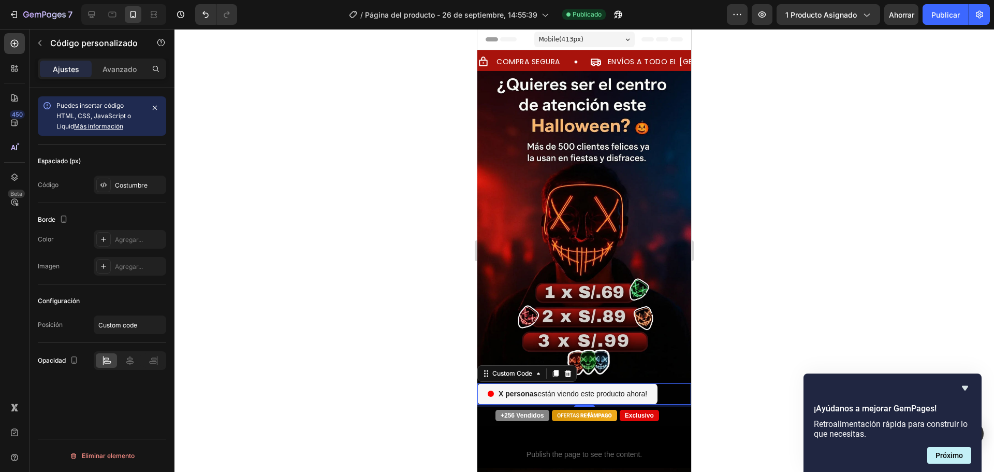
click at [293, 129] on div at bounding box center [585, 250] width 820 height 443
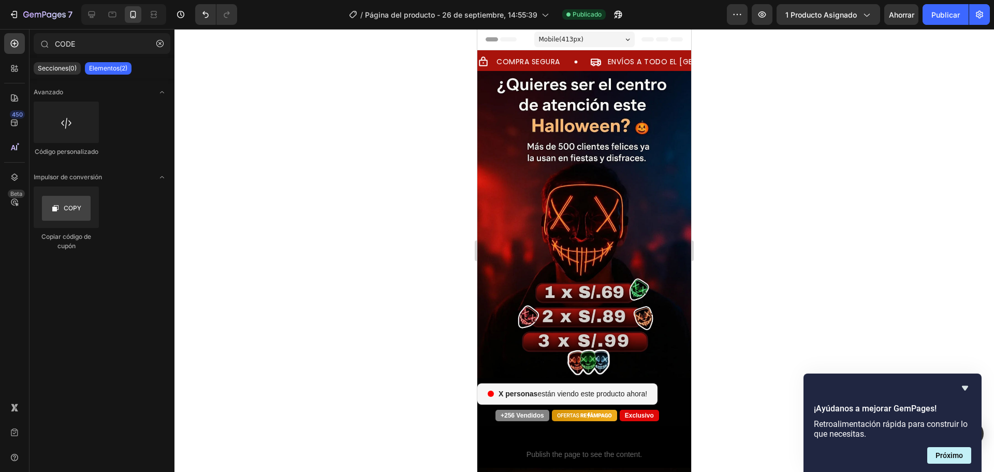
click at [219, 197] on div at bounding box center [585, 250] width 820 height 443
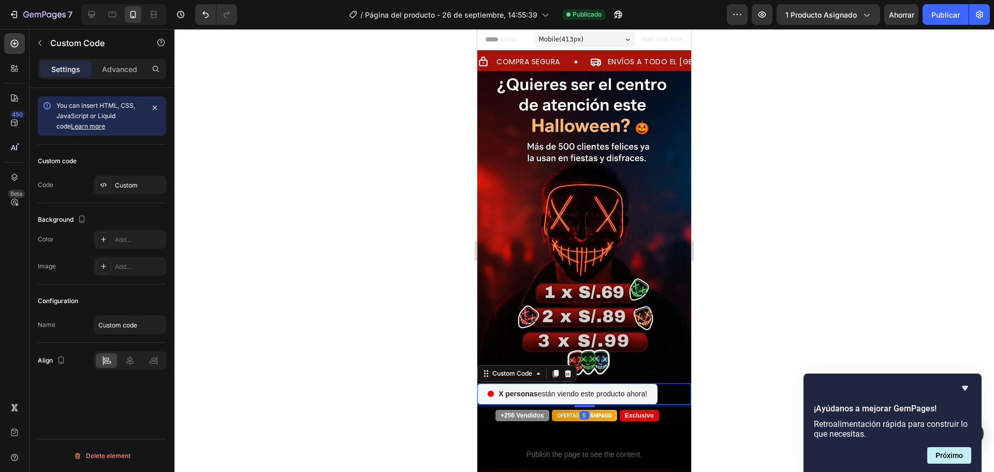
click at [541, 383] on div "personas están viendo este producto ahora!" at bounding box center [568, 393] width 183 height 21
click at [119, 182] on font "Costumbre" at bounding box center [131, 185] width 33 height 8
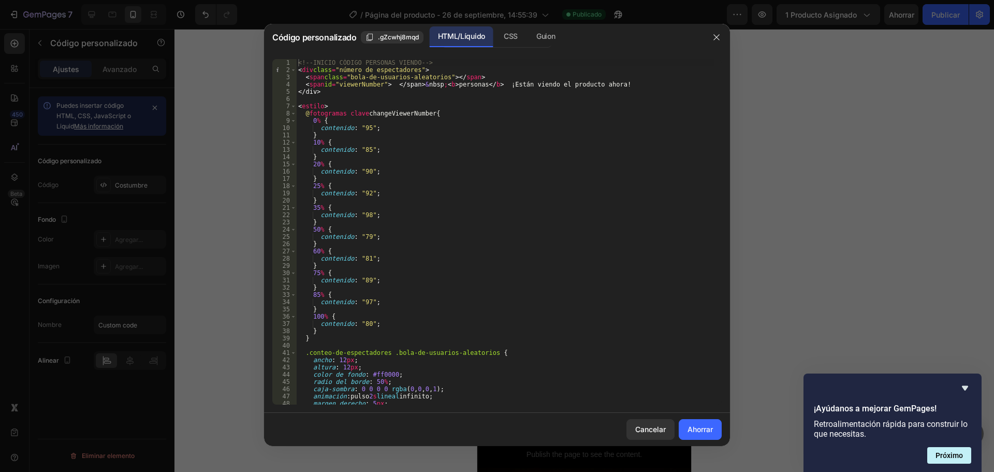
type textarea "<!--INICIO CÓDIGO PERSONAS VIENDO-->"
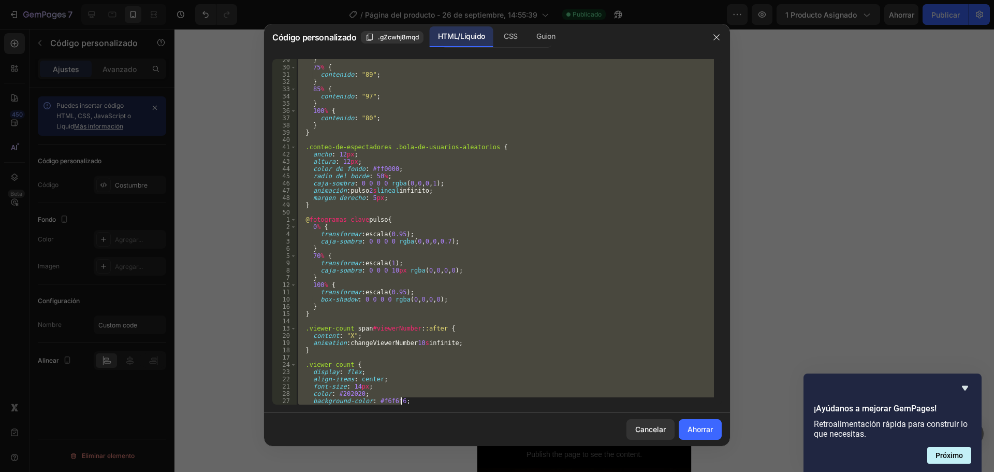
scroll to position [293, 0]
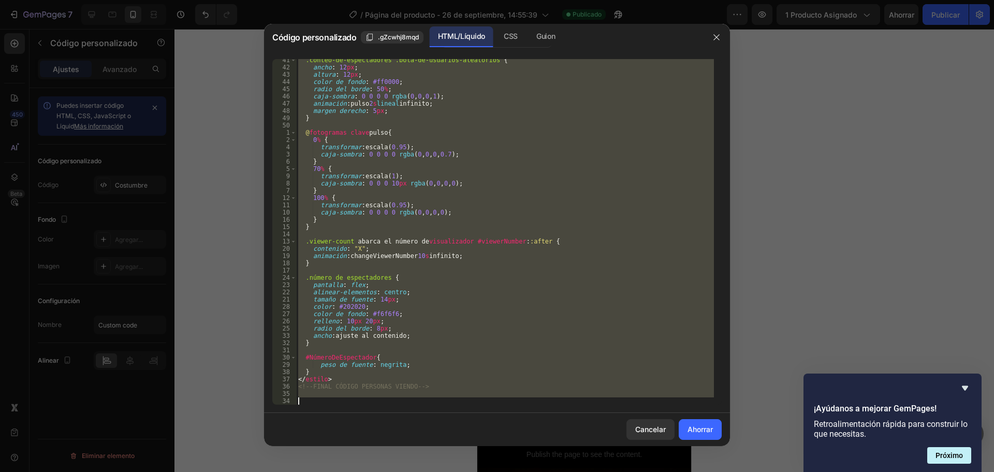
drag, startPoint x: 299, startPoint y: 61, endPoint x: 494, endPoint y: 435, distance: 422.4
click at [494, 435] on div "Código personalizado .gZcwhj8mqd HTML/Líquido CSS Guion <!--INICIO CÓDIGO PERSO…" at bounding box center [497, 235] width 466 height 422
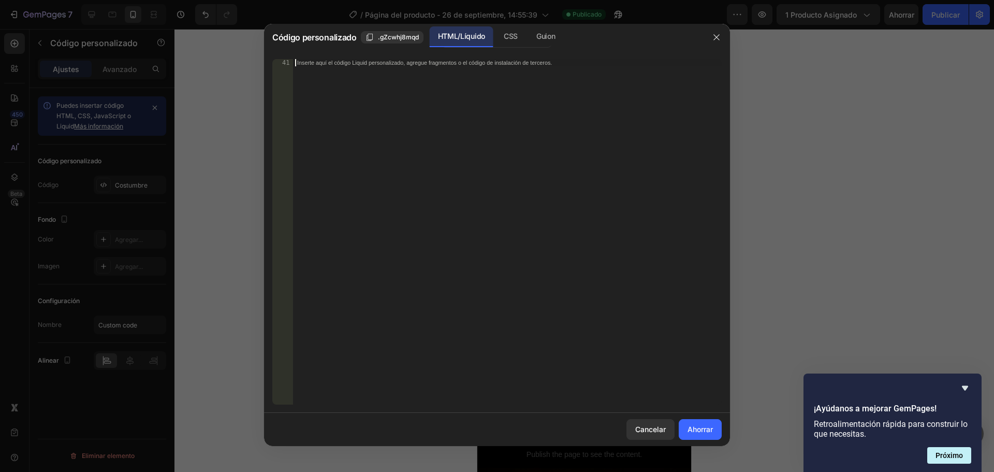
paste textarea "<!--FINAL CÓDIGO PERSONAS VIENDO-->"
type textarea "<!--FINAL CÓDIGO PERSONAS VIENDO-->"
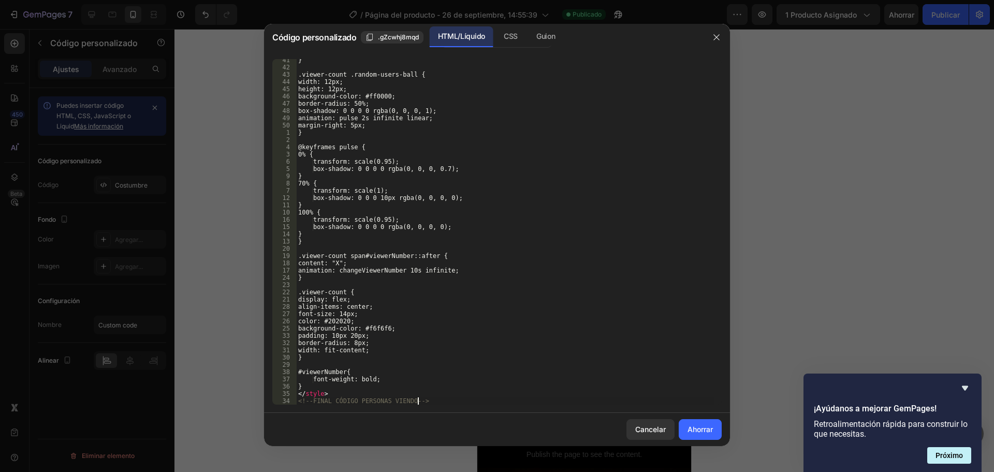
scroll to position [278, 0]
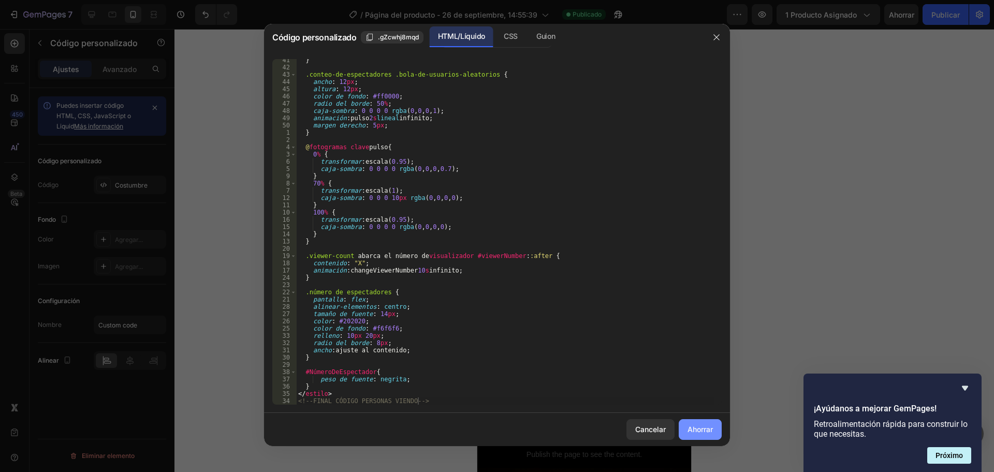
click at [700, 426] on font "Ahorrar" at bounding box center [700, 429] width 25 height 9
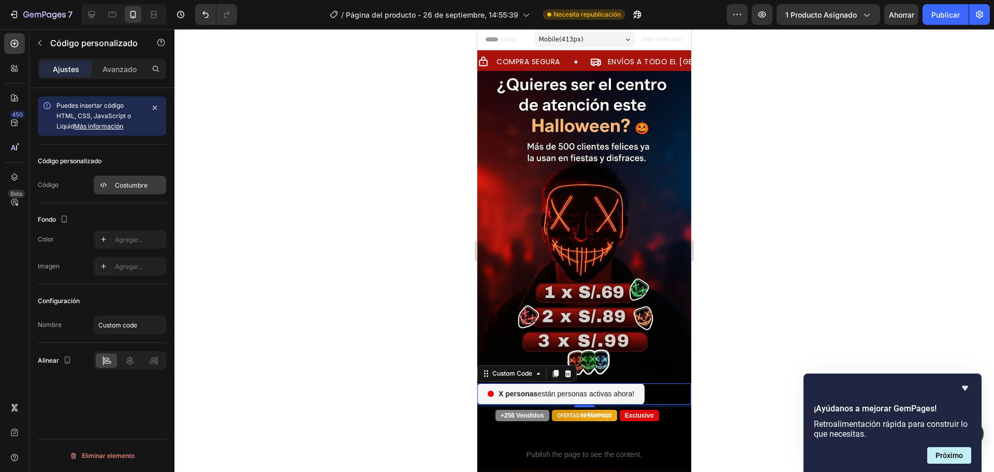
click at [113, 191] on div "Costumbre" at bounding box center [130, 185] width 72 height 19
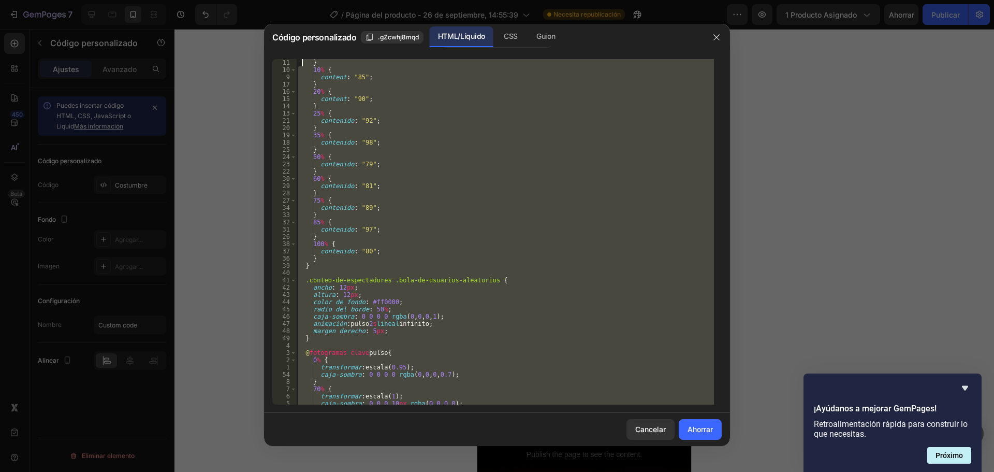
scroll to position [0, 0]
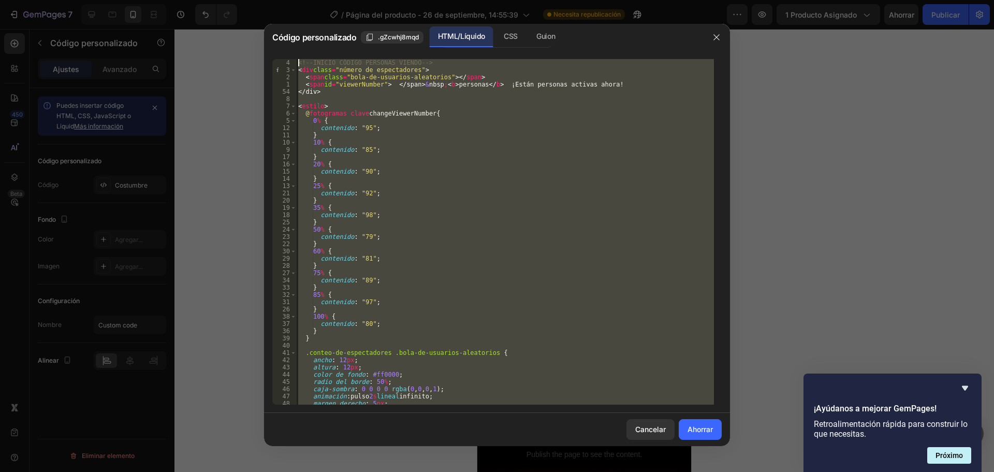
drag, startPoint x: 428, startPoint y: 400, endPoint x: 301, endPoint y: 48, distance: 373.8
click at [301, 48] on div "Código personalizado .gZcwhj8mqd HTML/Líquido CSS Guion <!--FINAL CÓDIGO PERSON…" at bounding box center [497, 235] width 466 height 422
type textarea "<!--INICIO CÓDIGO PERSONAS VIENDO--> <div class="viewer-count">"
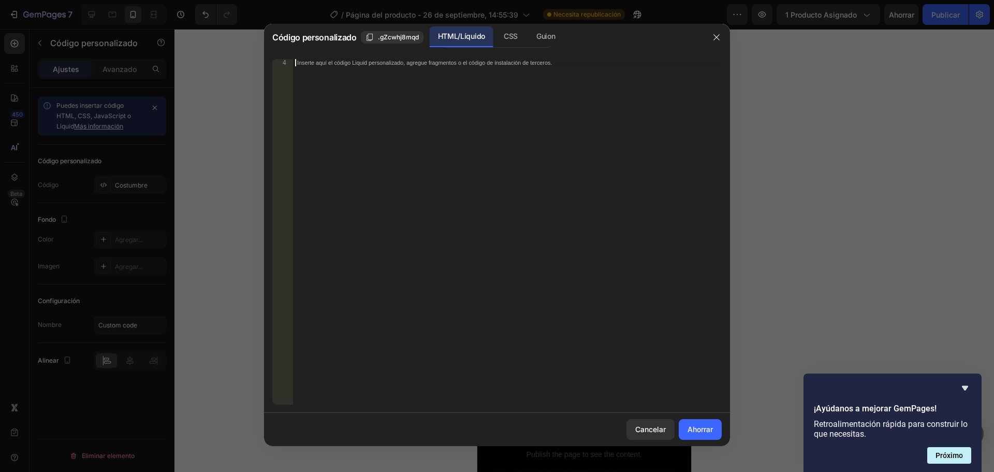
paste textarea "<!--FINAL CÓDIGO PERSONAS VIENDO-->"
type textarea "<!--FINAL CÓDIGO PERSONAS VIENDO-->"
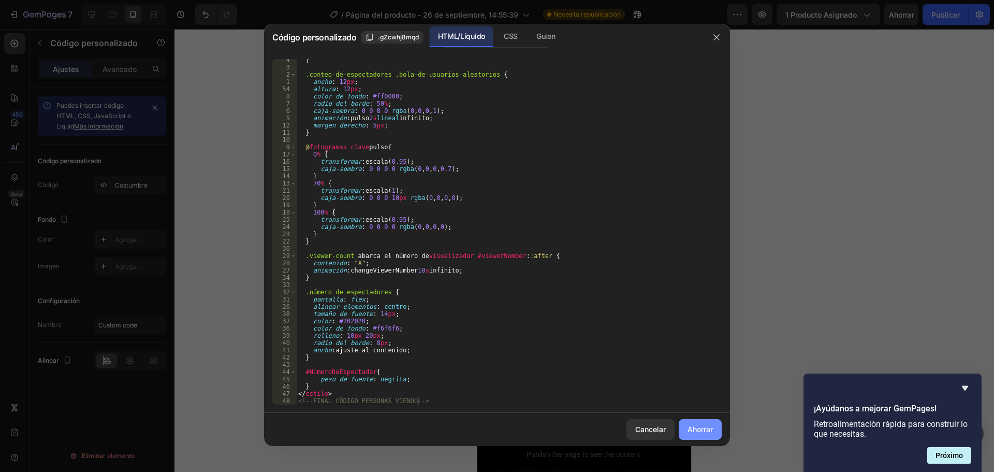
click at [718, 432] on button "Ahorrar" at bounding box center [700, 429] width 43 height 21
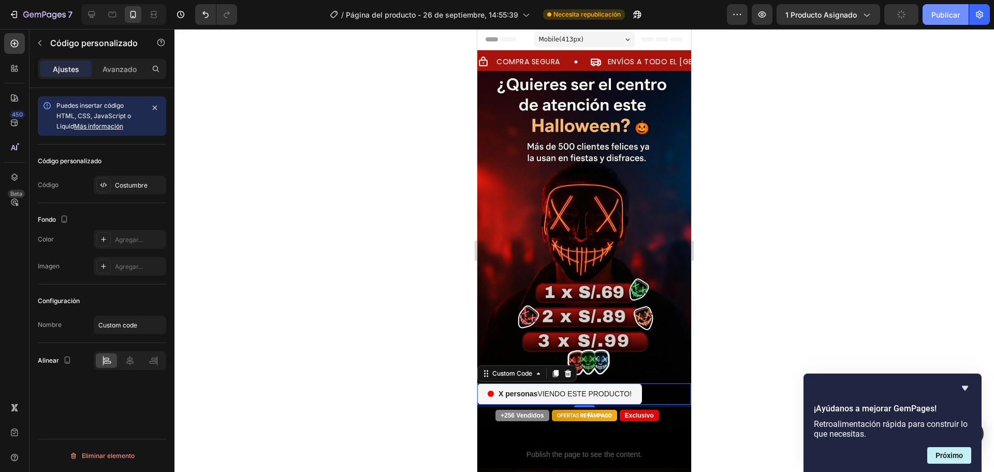
click at [929, 14] on button "Publicar" at bounding box center [946, 14] width 46 height 21
click at [122, 76] on div "Avanzado" at bounding box center [120, 69] width 52 height 17
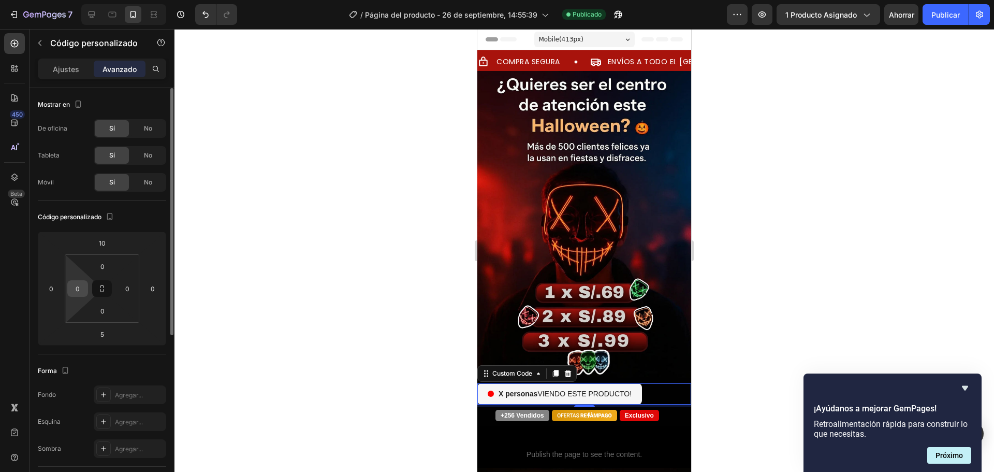
click at [85, 286] on div "0" at bounding box center [77, 288] width 21 height 17
click at [81, 289] on input "0" at bounding box center [78, 289] width 16 height 16
type input "15"
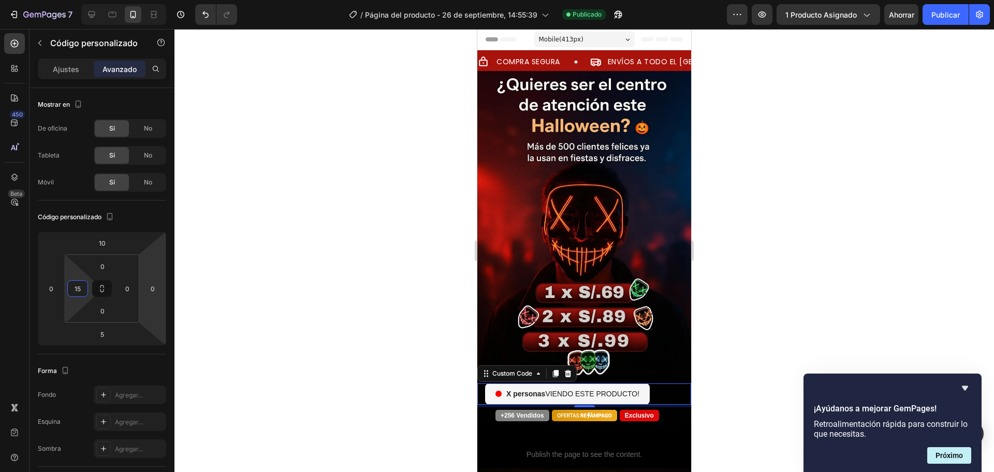
click at [426, 248] on div at bounding box center [585, 250] width 820 height 443
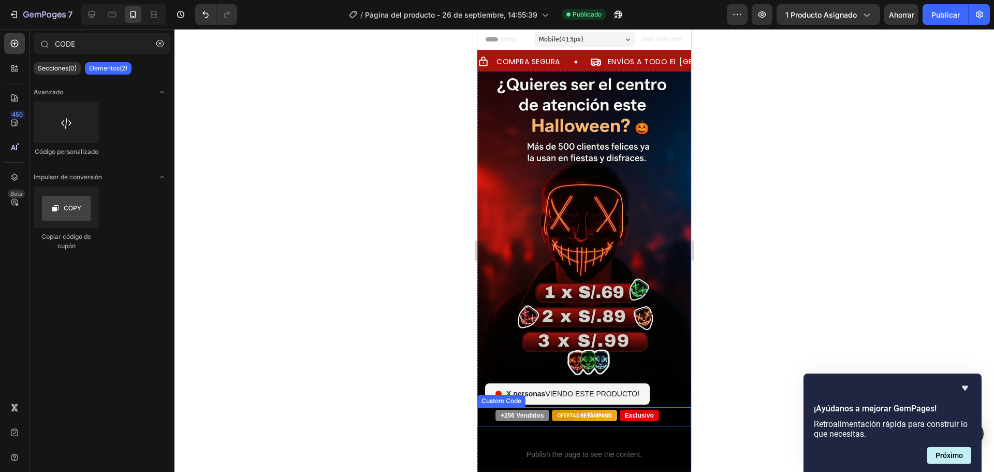
click at [545, 410] on span "+256 Vendidos" at bounding box center [523, 415] width 54 height 11
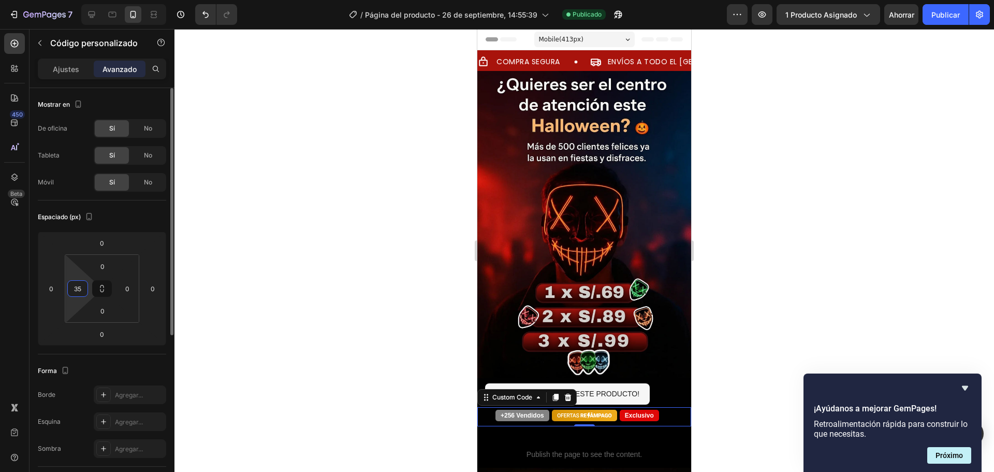
click at [84, 289] on input "35" at bounding box center [78, 289] width 16 height 16
type input "28"
click at [232, 210] on div at bounding box center [585, 250] width 820 height 443
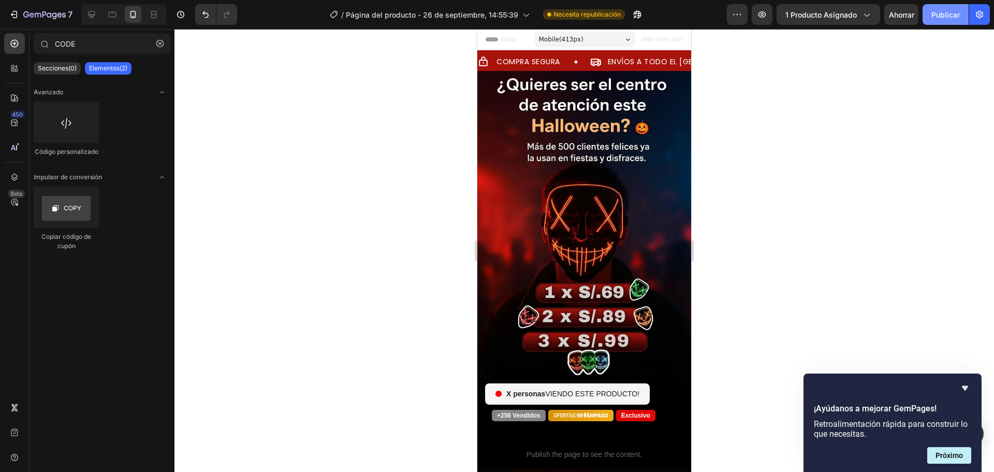
click at [949, 17] on font "Publicar" at bounding box center [946, 14] width 28 height 9
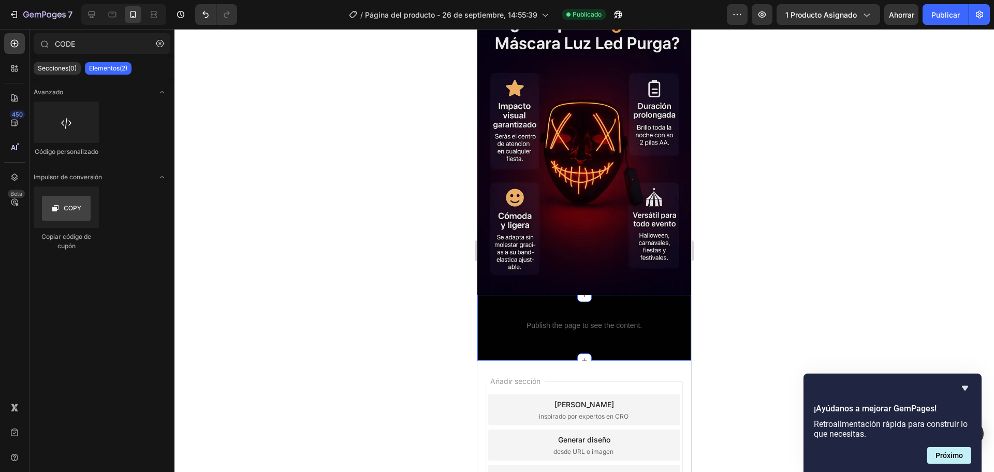
scroll to position [2201, 0]
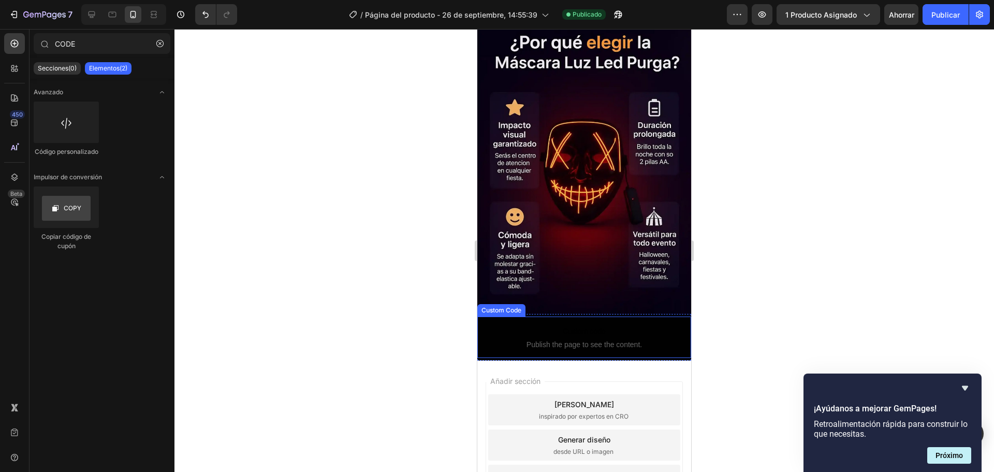
click at [590, 325] on span "Custom code" at bounding box center [584, 331] width 214 height 12
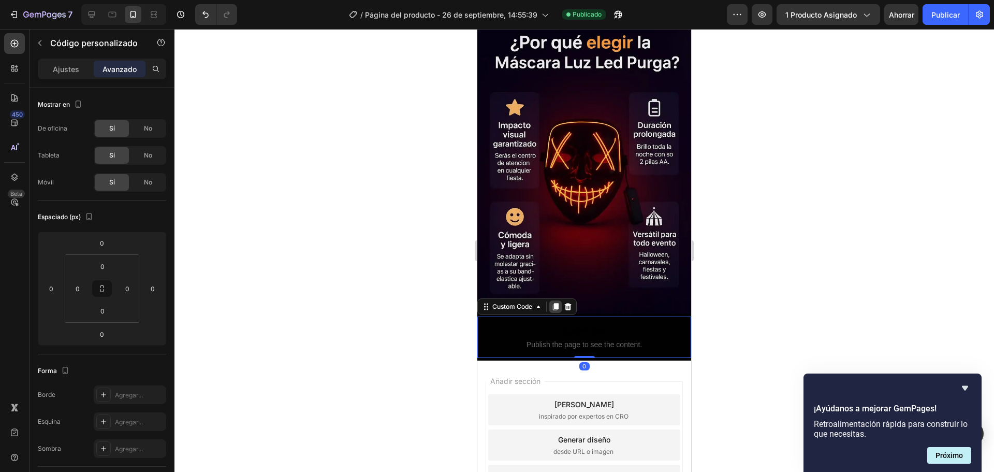
click at [558, 303] on icon at bounding box center [556, 306] width 6 height 7
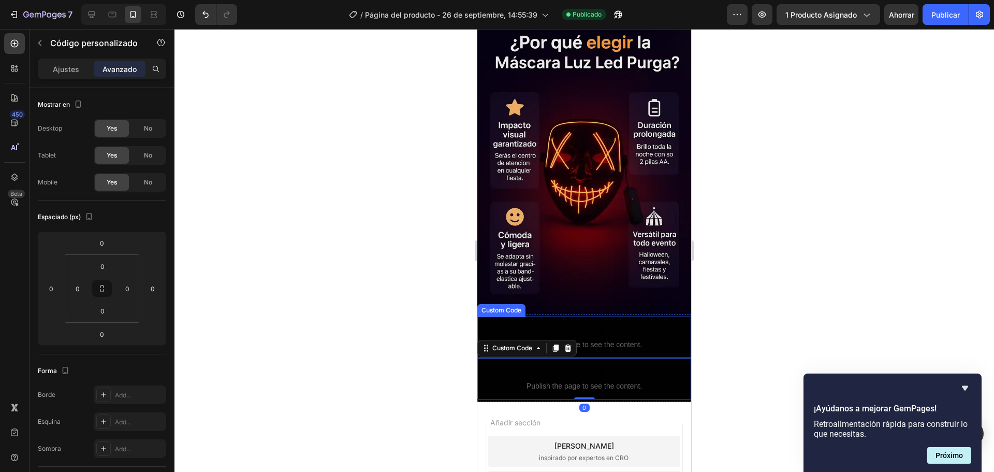
scroll to position [2220, 0]
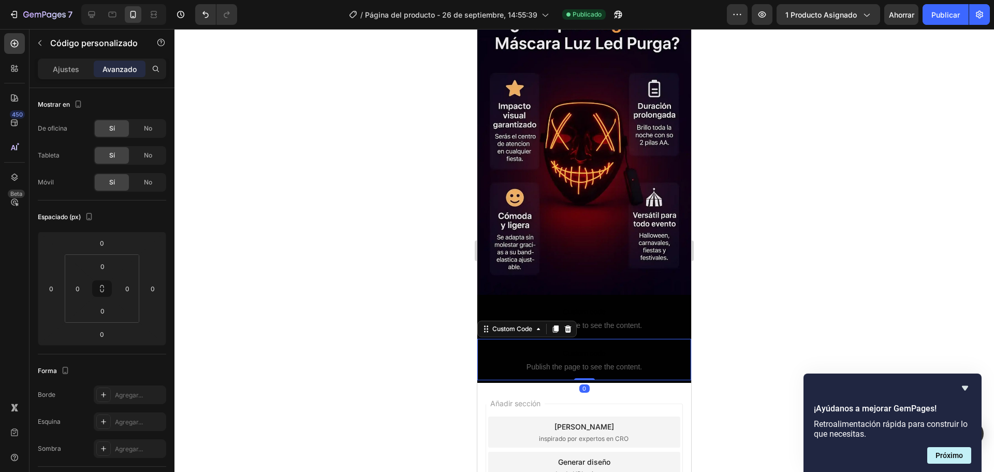
drag, startPoint x: 546, startPoint y: 267, endPoint x: 921, endPoint y: 268, distance: 374.4
click at [546, 347] on span "Custom code" at bounding box center [584, 353] width 214 height 12
click at [49, 70] on div "Ajustes" at bounding box center [66, 69] width 52 height 17
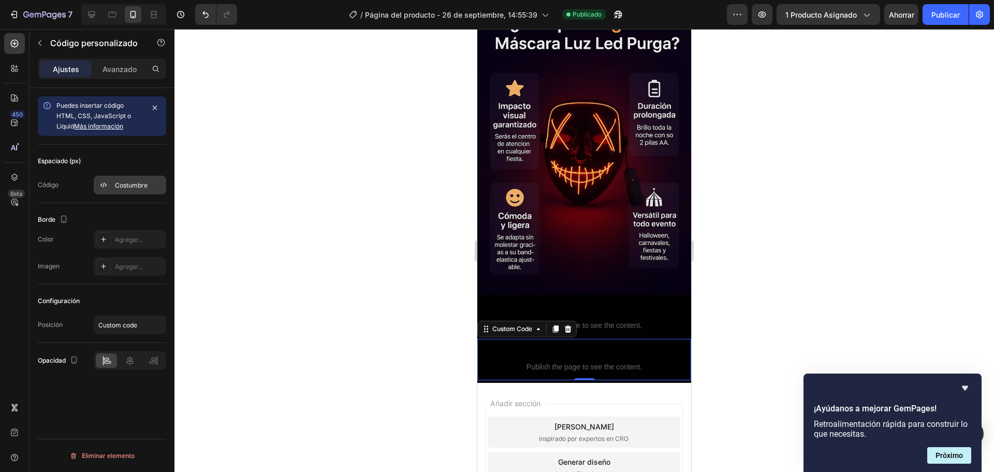
click at [120, 193] on div "Costumbre" at bounding box center [130, 185] width 72 height 19
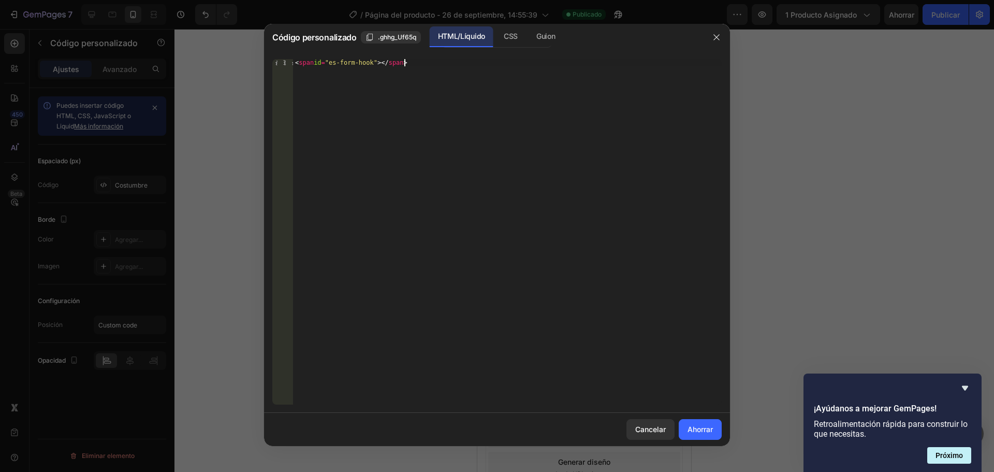
drag, startPoint x: 442, startPoint y: 63, endPoint x: 281, endPoint y: 88, distance: 163.5
click at [281, 88] on div "<span id="es-form-hook" ></span> 1 < span id = "es-form-hook" > </ span > [DEMO…" at bounding box center [496, 231] width 449 height 345
drag, startPoint x: 431, startPoint y: 64, endPoint x: 331, endPoint y: 68, distance: 100.0
click at [343, 72] on div "< span id = "es-form-hook" > </ span >" at bounding box center [507, 239] width 429 height 360
click at [297, 62] on div "< span id = "es-form-hook" > </ span >" at bounding box center [507, 239] width 429 height 360
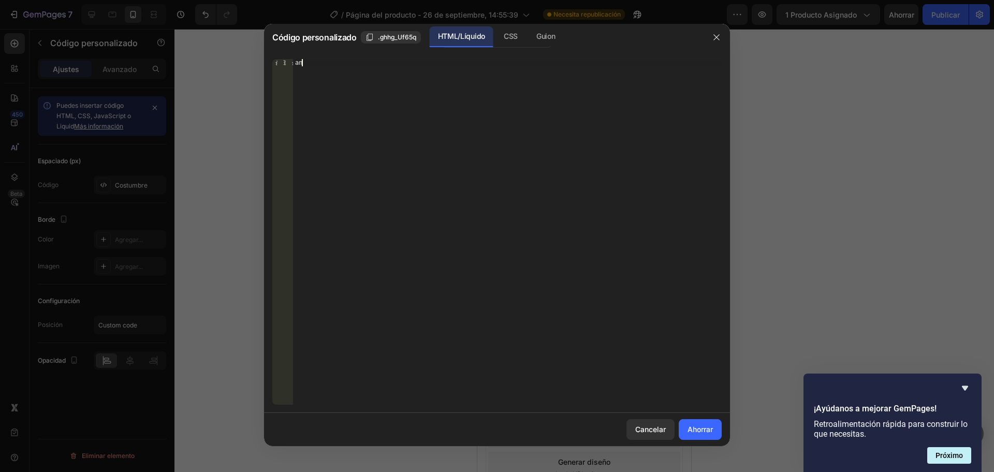
type textarea "a"
click at [298, 62] on font "Inserte aquí el código Liquid personalizado, agregue fragmentos o el código de …" at bounding box center [424, 62] width 255 height 7
paste textarea "<!-- VENDIDO POR LA TIENDA -->"
type textarea "<!-- VENDIDO POR LA TIENDA -->"
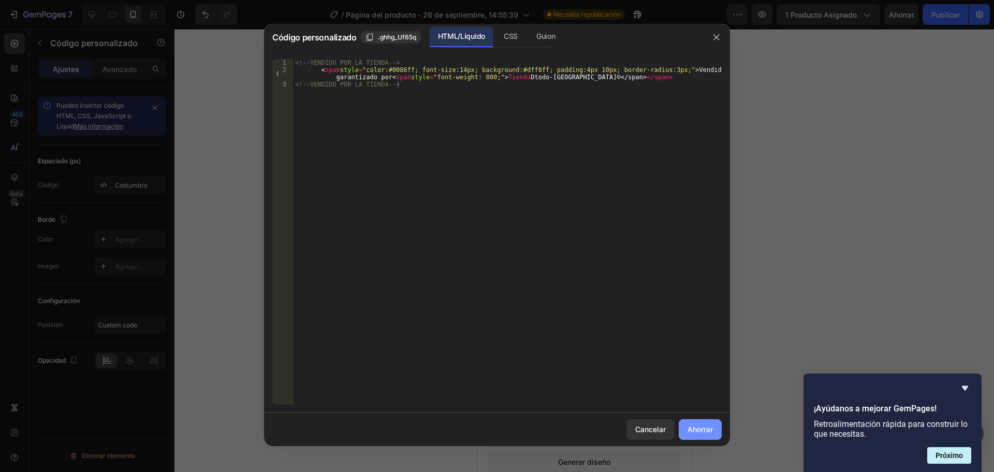
click at [695, 430] on font "Ahorrar" at bounding box center [700, 429] width 25 height 9
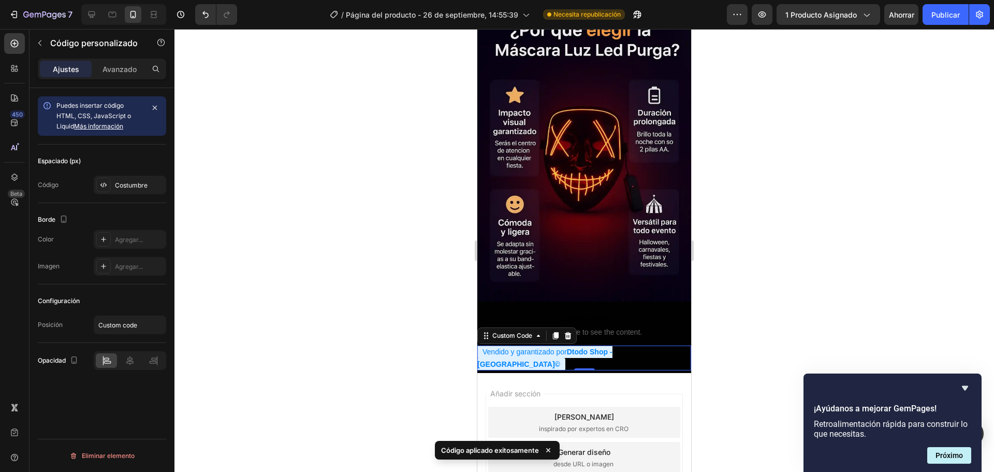
click at [730, 258] on div at bounding box center [585, 250] width 820 height 443
click at [613, 347] on span "Dtodo Shop - [GEOGRAPHIC_DATA]©" at bounding box center [544, 357] width 135 height 21
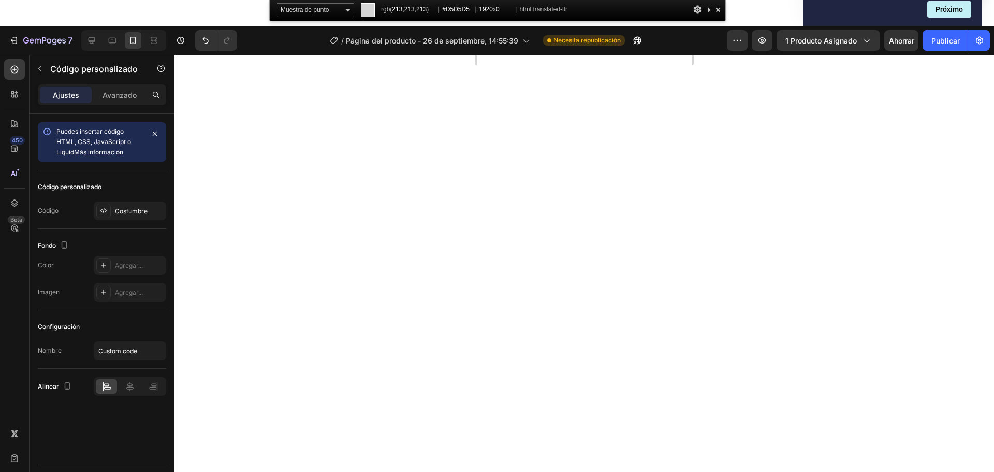
click at [347, 6] on select "Muestra de punto ────────── Promedio de 3x3 Promedio de 5x5 Promedio de 11x11 P…" at bounding box center [315, 10] width 77 height 14
click at [852, 34] on button "1 producto asignado" at bounding box center [829, 40] width 104 height 21
